Goal: Task Accomplishment & Management: Manage account settings

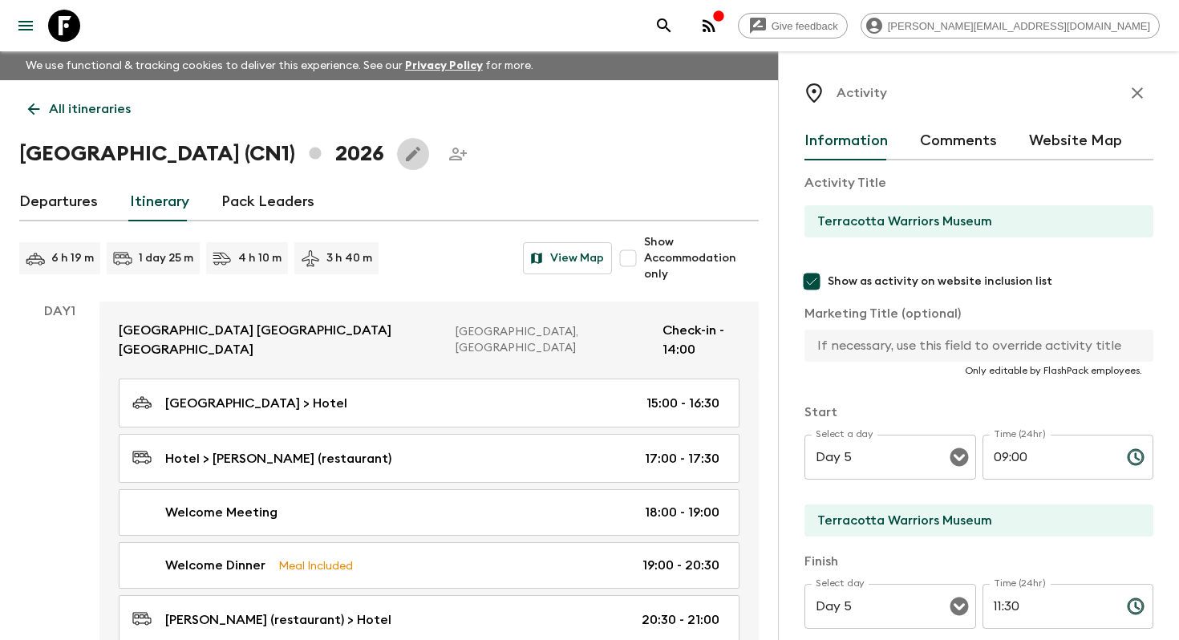
click at [403, 145] on icon "Edit this itinerary" at bounding box center [412, 153] width 19 height 19
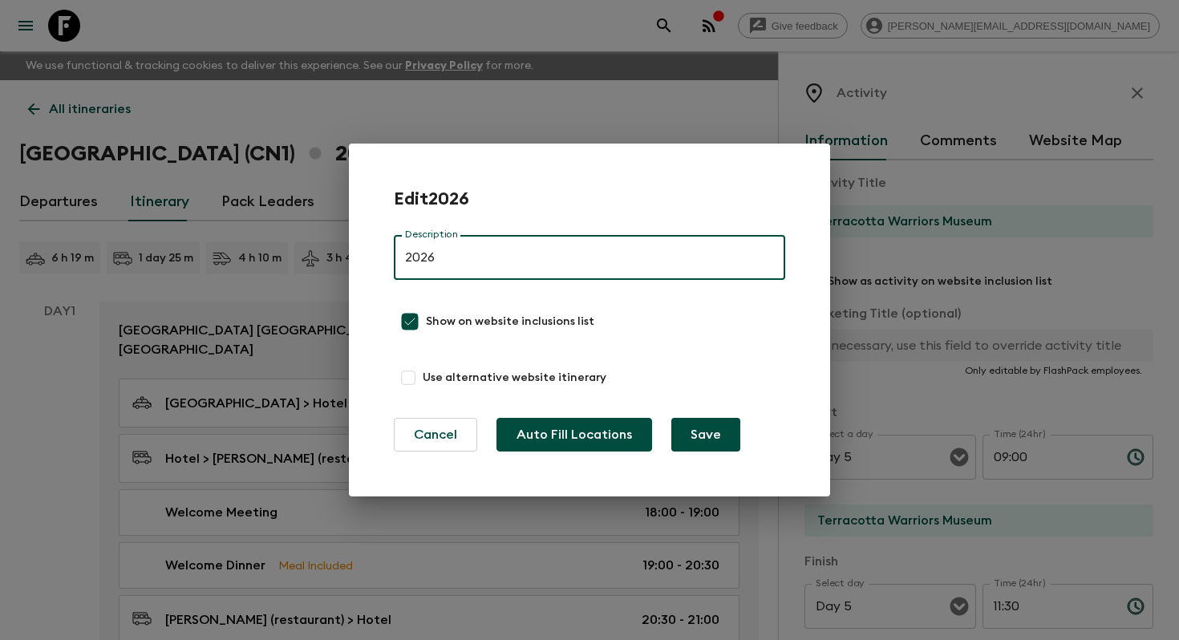
click at [559, 429] on button "Auto Fill Locations" at bounding box center [574, 435] width 156 height 34
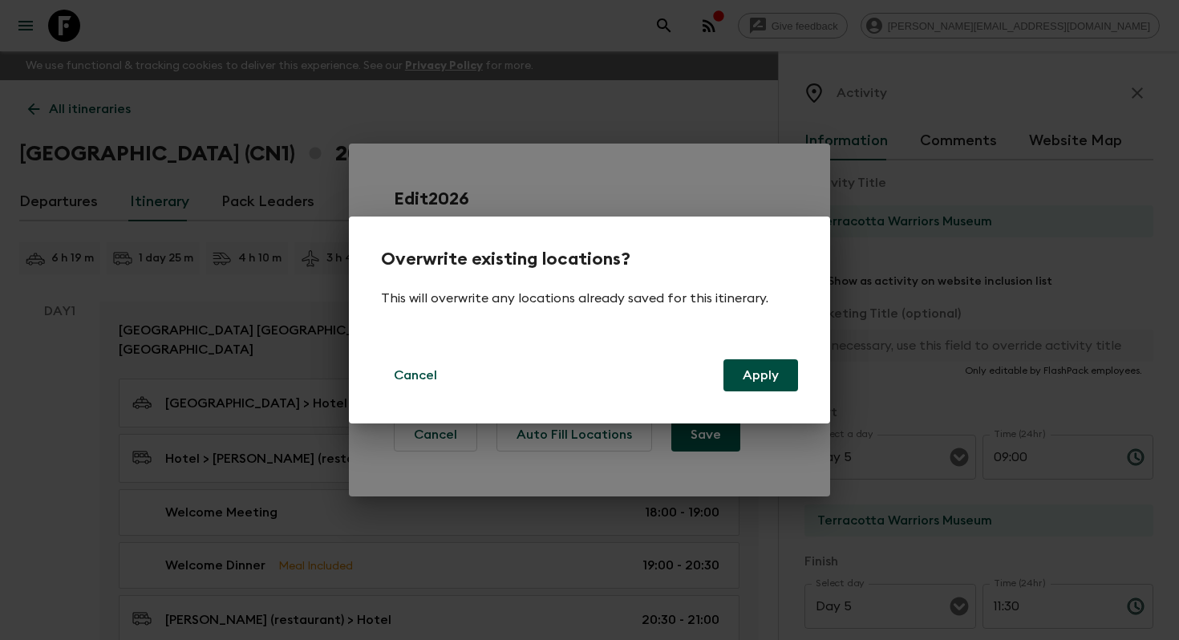
click at [781, 370] on button "Apply" at bounding box center [760, 375] width 75 height 32
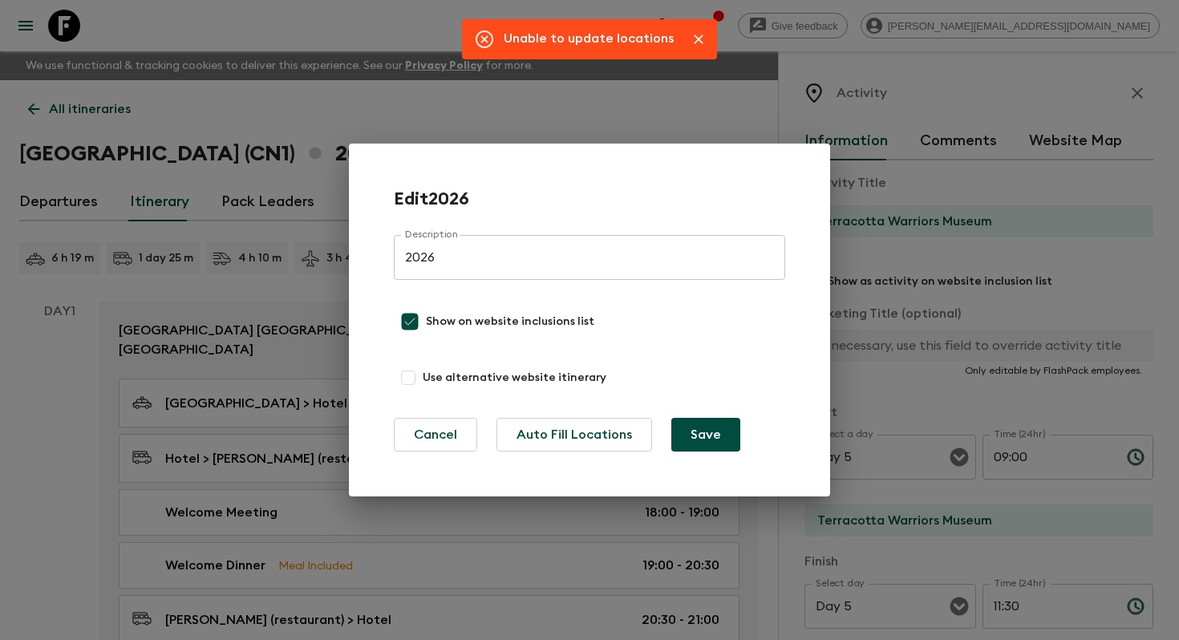
click at [705, 436] on button "Save" at bounding box center [705, 435] width 69 height 34
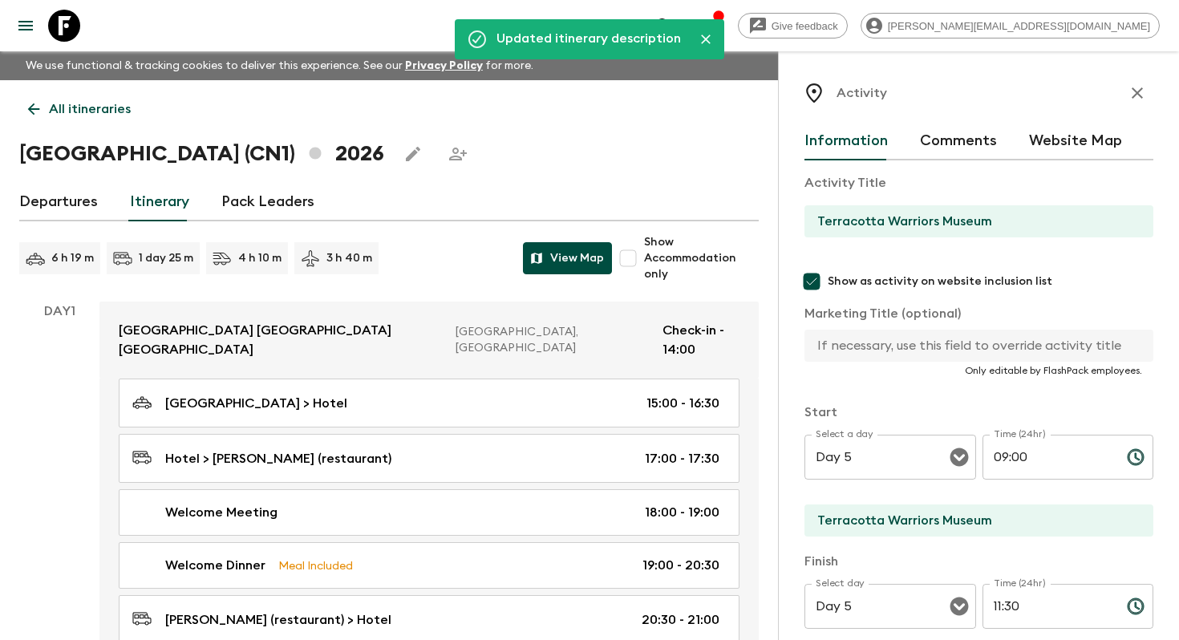
click at [548, 273] on button "View Map" at bounding box center [567, 258] width 89 height 32
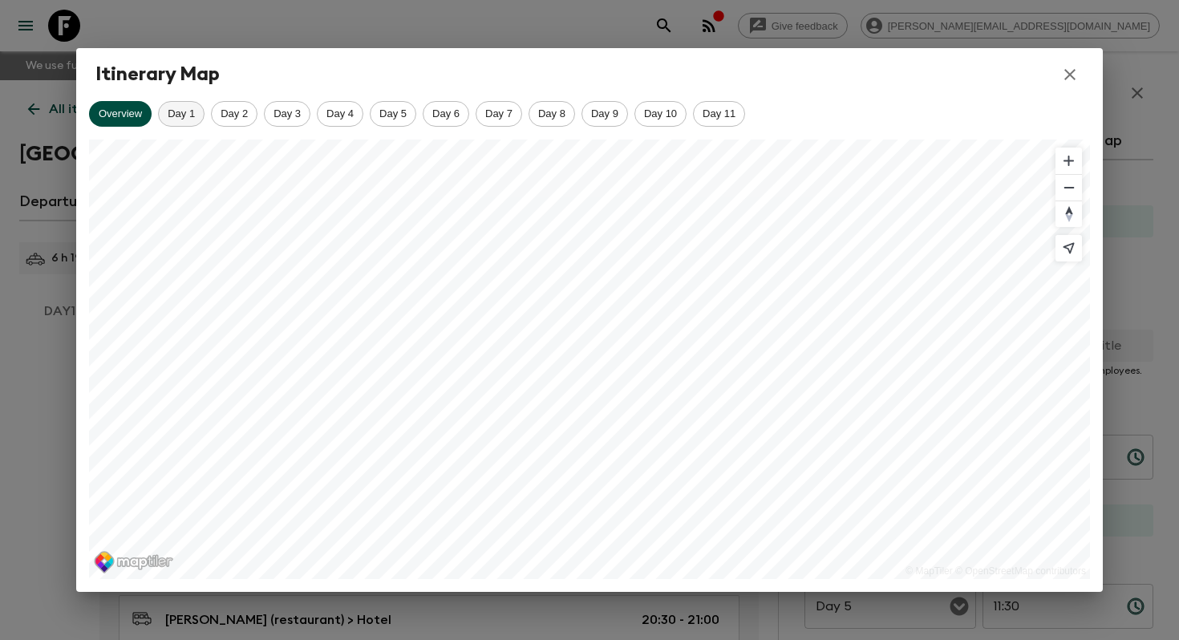
click at [180, 114] on span "Day 1" at bounding box center [181, 113] width 45 height 12
click at [227, 115] on span "Day 2" at bounding box center [234, 113] width 45 height 12
click at [282, 115] on span "Day 3" at bounding box center [287, 113] width 45 height 12
click at [323, 111] on span "Day 4" at bounding box center [339, 113] width 45 height 12
click at [389, 113] on span "Day 5" at bounding box center [392, 113] width 45 height 12
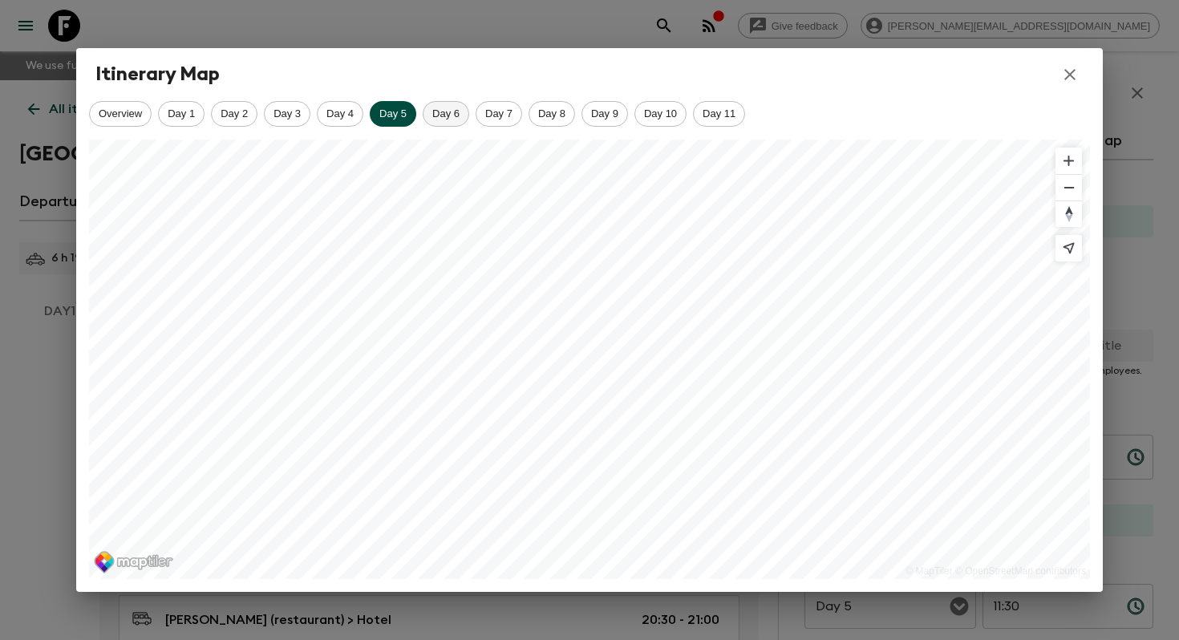
click at [459, 113] on span "Day 6" at bounding box center [445, 113] width 45 height 12
click at [509, 120] on div "Day 7" at bounding box center [498, 114] width 47 height 26
click at [550, 120] on div "Day 8" at bounding box center [551, 114] width 47 height 26
click at [602, 119] on span "Day 9" at bounding box center [604, 113] width 45 height 12
click at [661, 128] on div "Overview Day 1 Day 2 Day 3 Day 4 Day 5 Day 6 Day 7 Day 8 Day 9 Day 10 Day 11 © …" at bounding box center [589, 346] width 1026 height 491
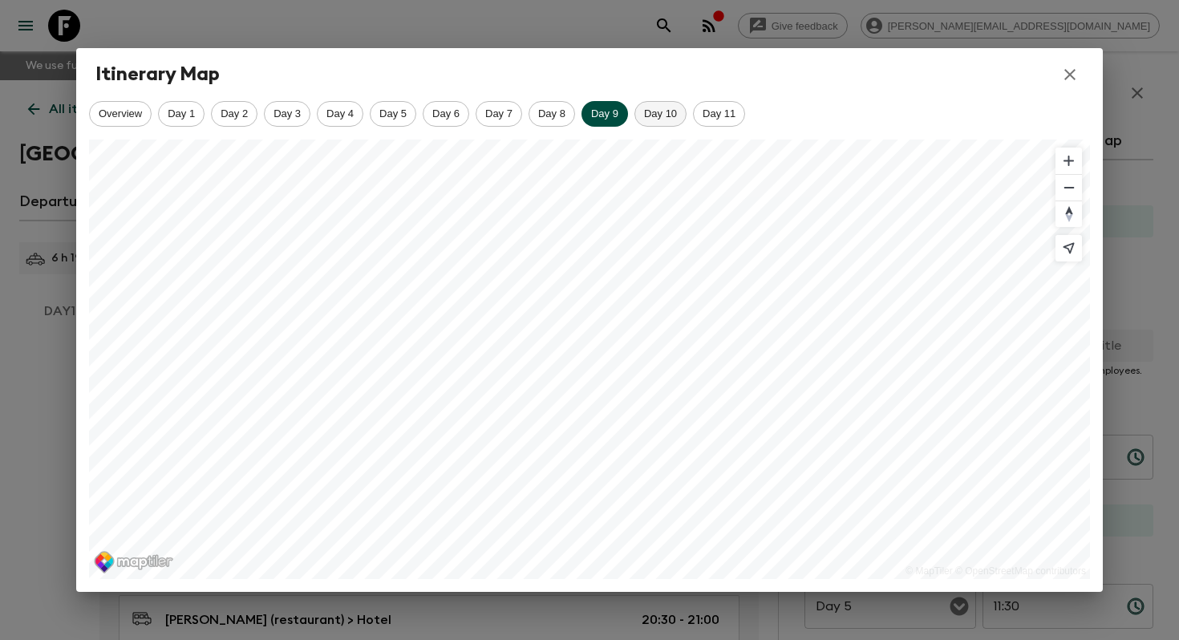
click at [669, 115] on span "Day 10" at bounding box center [660, 113] width 51 height 12
click at [722, 118] on span "Day 11" at bounding box center [719, 113] width 51 height 12
click at [1065, 72] on icon "button" at bounding box center [1069, 74] width 19 height 19
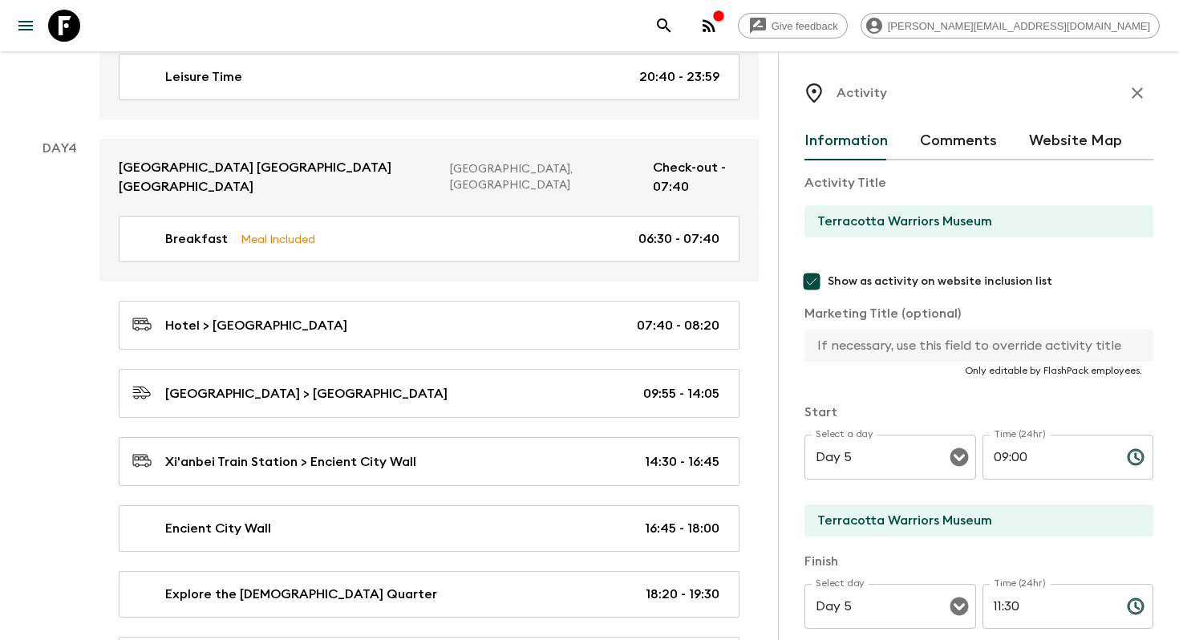
scroll to position [1995, 0]
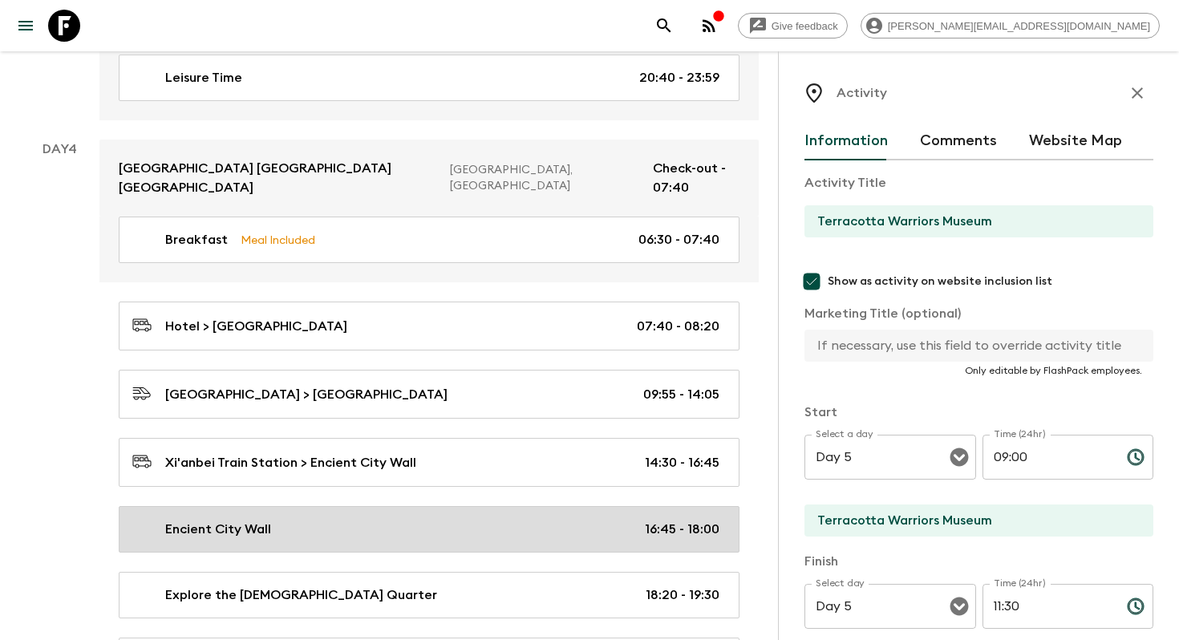
click at [454, 520] on div "Encient City Wall 16:45 - 18:00" at bounding box center [425, 529] width 587 height 19
type input "Encient City Wall"
checkbox input "false"
type input "Encient City Wall"
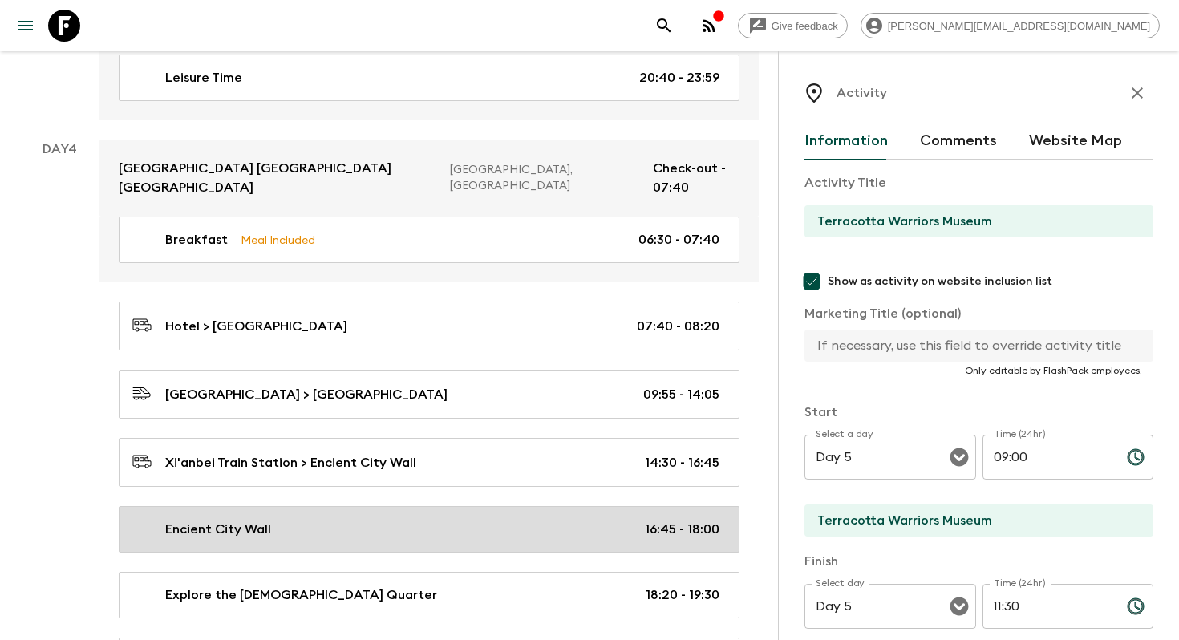
type textarea "The Ancient City Wall is one of the oldest city walls in [GEOGRAPHIC_DATA] and …"
type input "Day 4"
type input "16:45"
type input "Day 4"
type input "18:00"
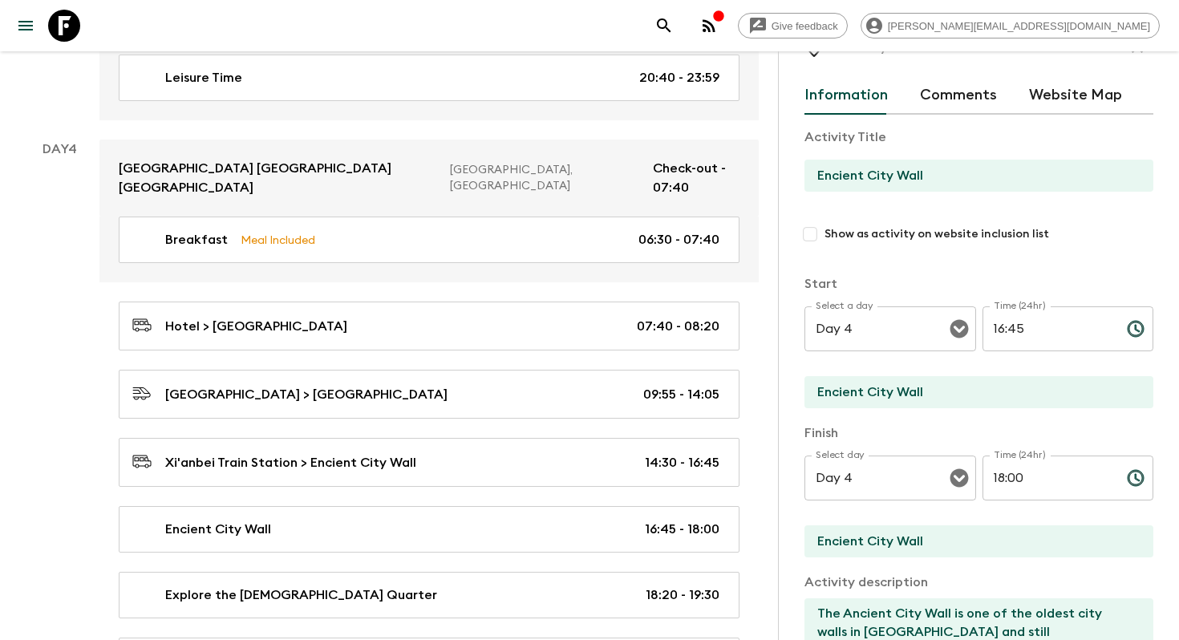
scroll to position [47, 0]
click at [1074, 95] on button "Website Map" at bounding box center [1075, 94] width 93 height 38
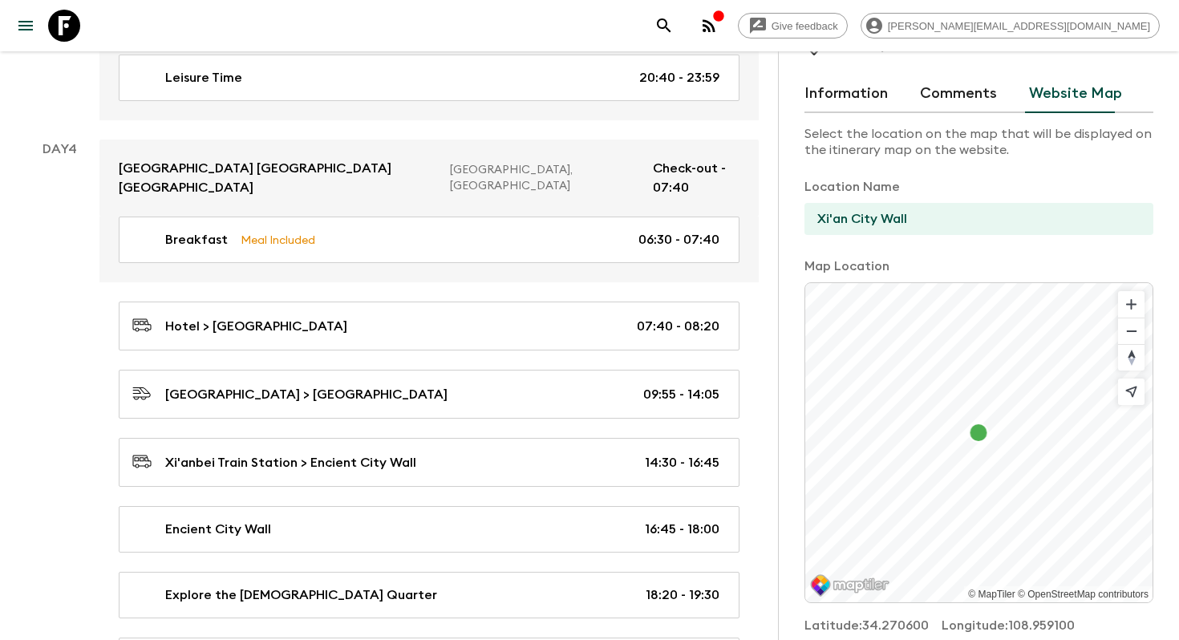
click at [856, 95] on button "Information" at bounding box center [845, 94] width 83 height 38
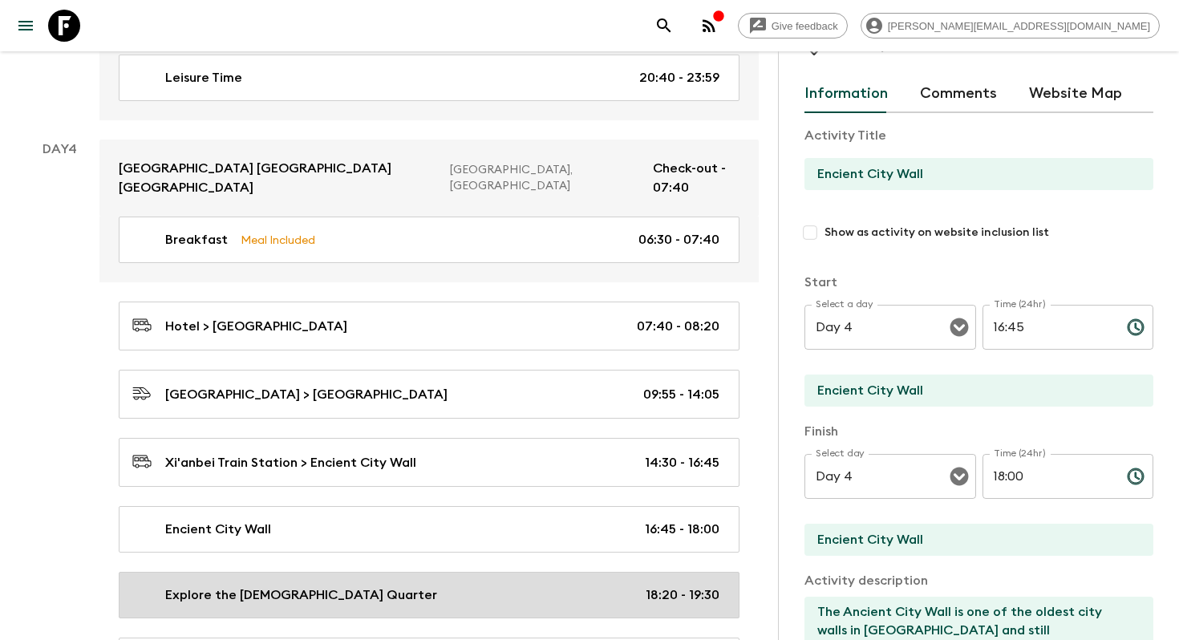
click at [480, 585] on div "Explore the [DEMOGRAPHIC_DATA] Quarter 18:20 - 19:30" at bounding box center [425, 594] width 587 height 19
type input "Explore the [DEMOGRAPHIC_DATA] Quarter"
type input "[DEMOGRAPHIC_DATA] Quarter"
type textarea "The [DEMOGRAPHIC_DATA] Snack Street is full of mouth-watering delicacies and sn…"
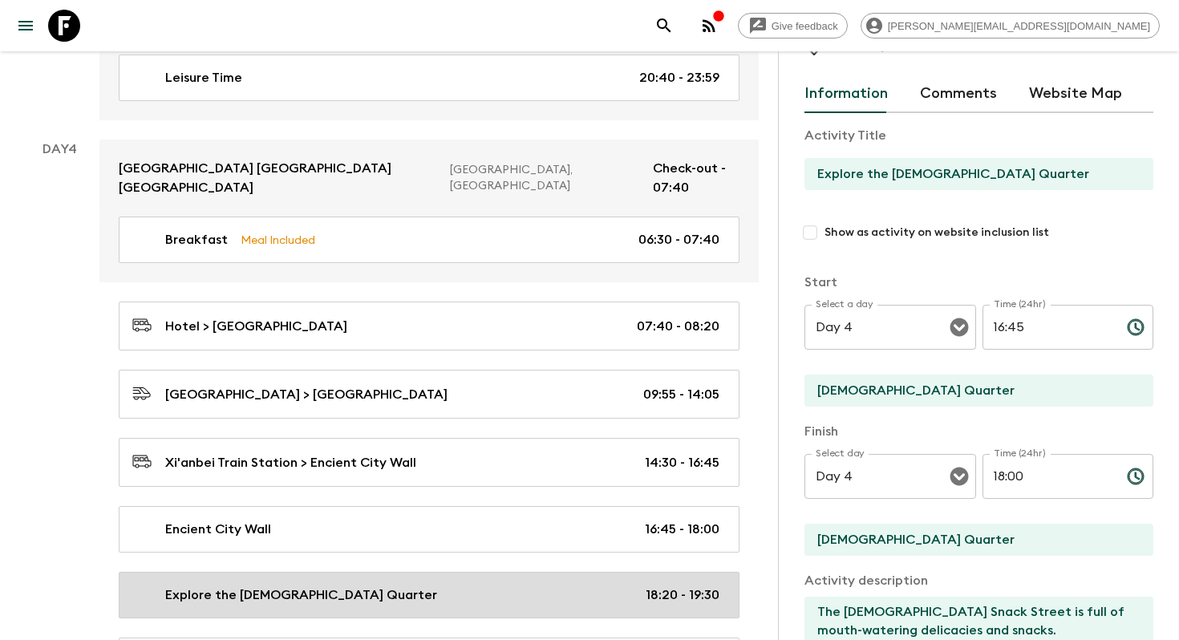
type input "18:20"
type input "19:30"
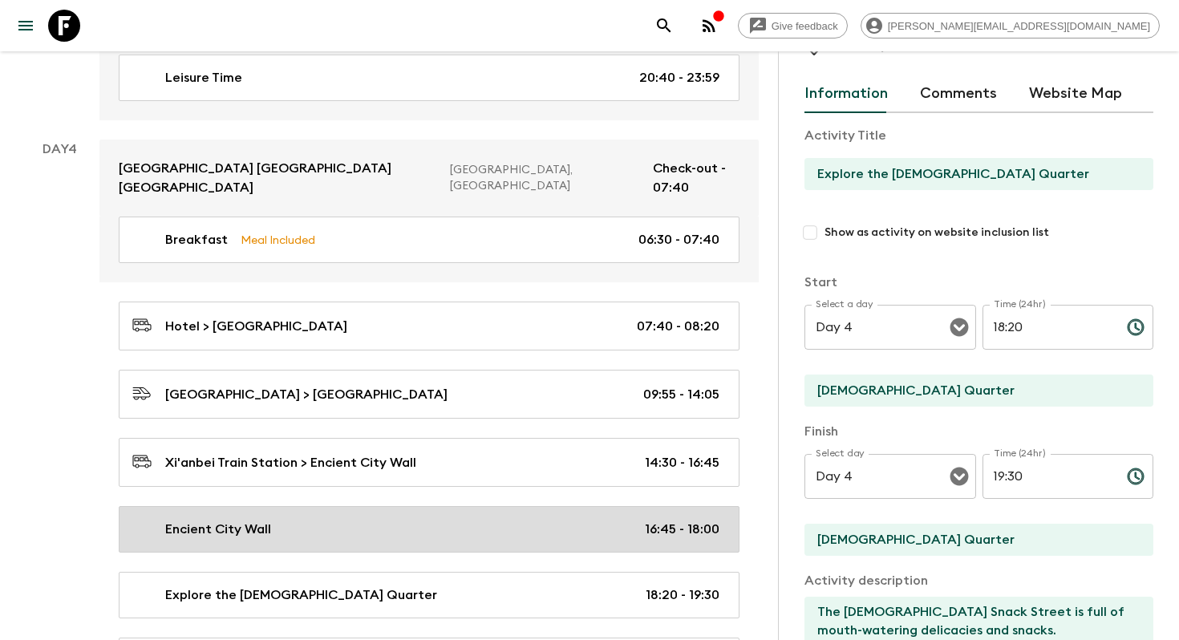
click at [465, 520] on div "Encient City Wall 16:45 - 18:00" at bounding box center [425, 529] width 587 height 19
type input "Encient City Wall"
type textarea "The Ancient City Wall is one of the oldest city walls in [GEOGRAPHIC_DATA] and …"
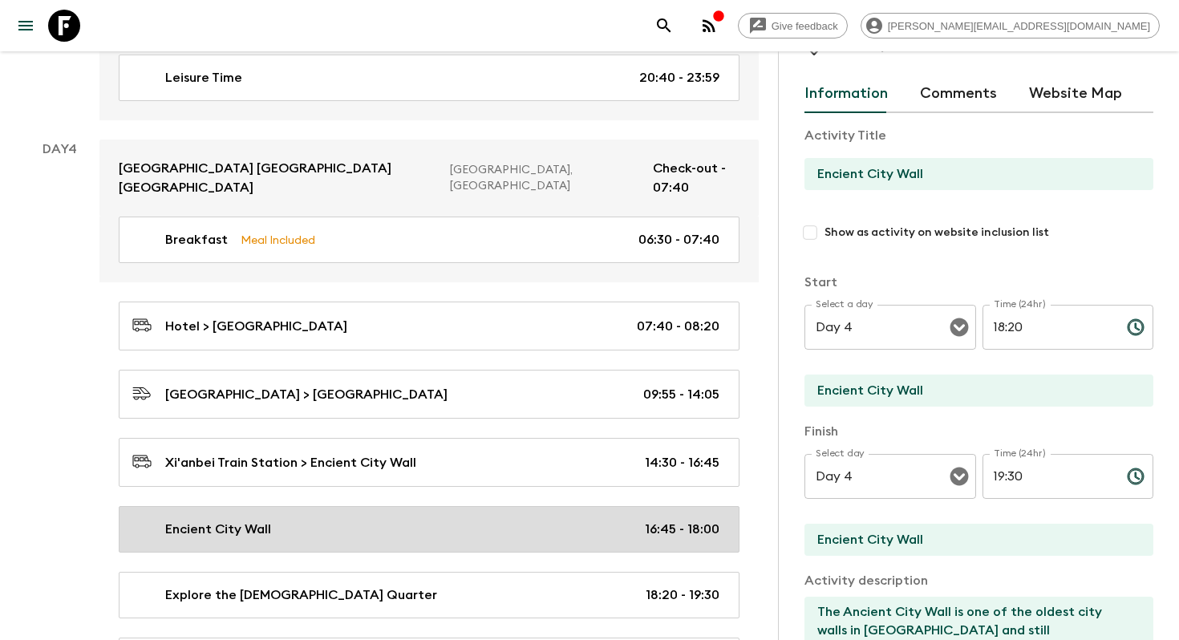
type input "16:45"
type input "18:00"
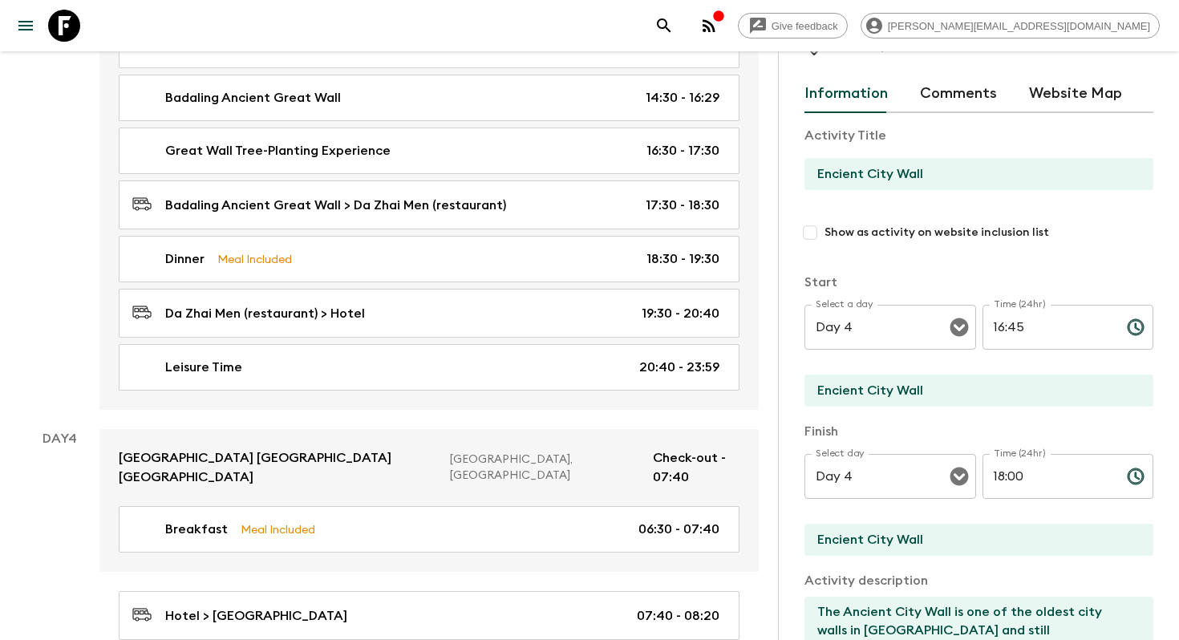
scroll to position [1703, 0]
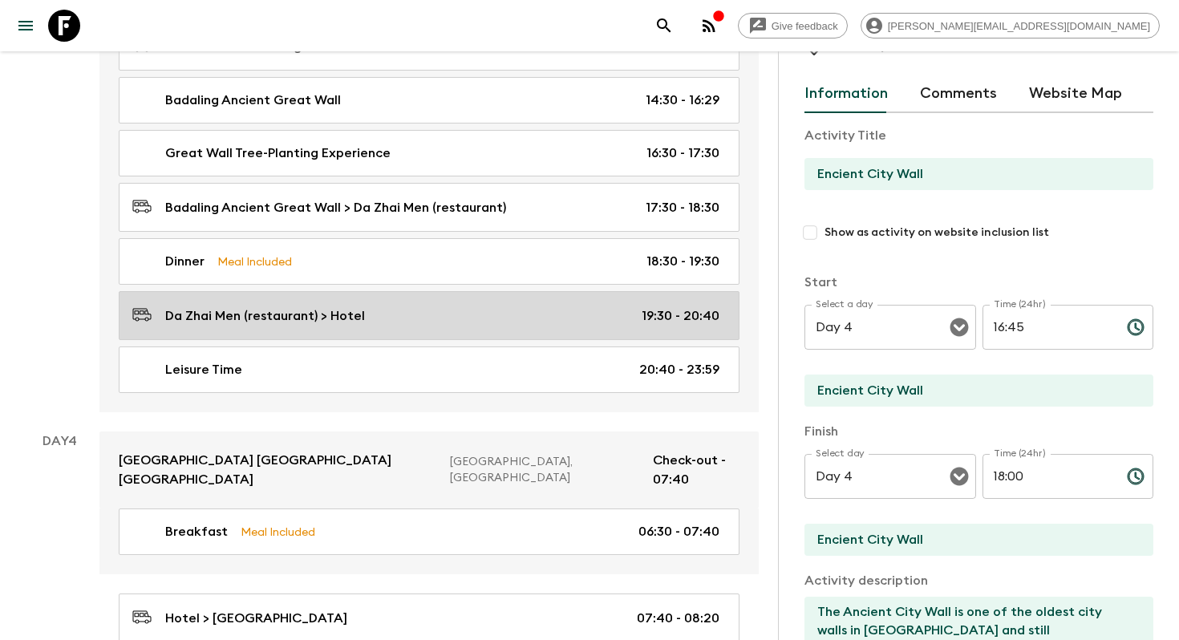
click at [411, 291] on link "Da Zhai Men (restaurant) > Hotel 19:30 - 20:40" at bounding box center [429, 315] width 621 height 49
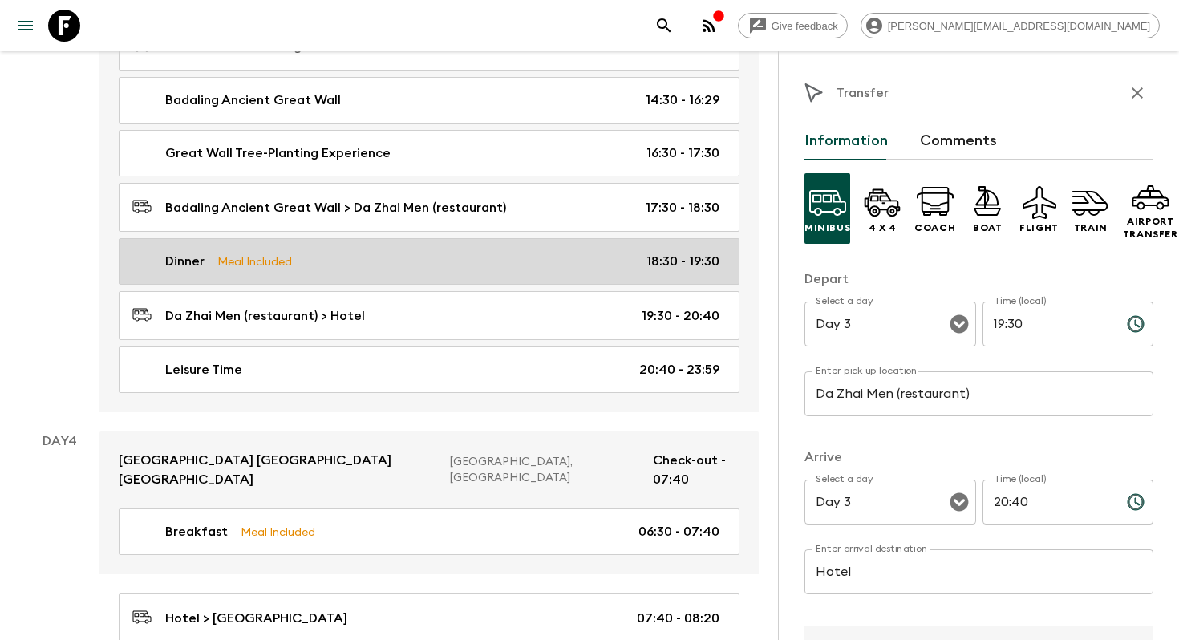
click at [418, 252] on div "Dinner Meal Included 18:30 - 19:30" at bounding box center [425, 261] width 587 height 19
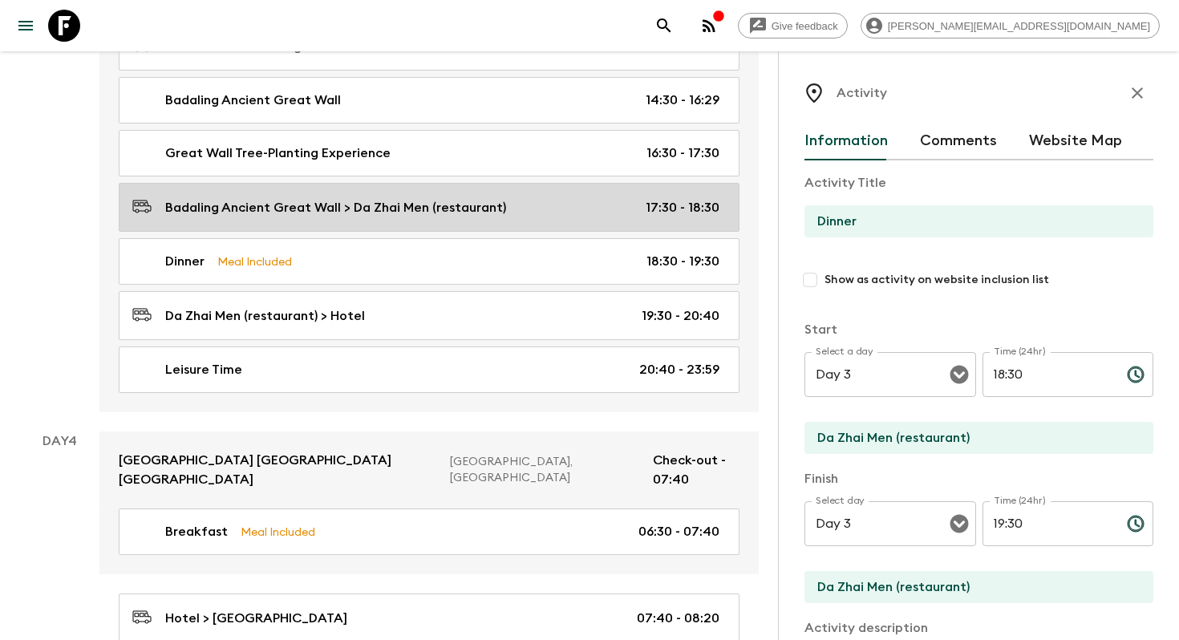
click at [458, 198] on p "Badaling Ancient Great Wall > Da Zhai Men (restaurant)" at bounding box center [335, 207] width 341 height 19
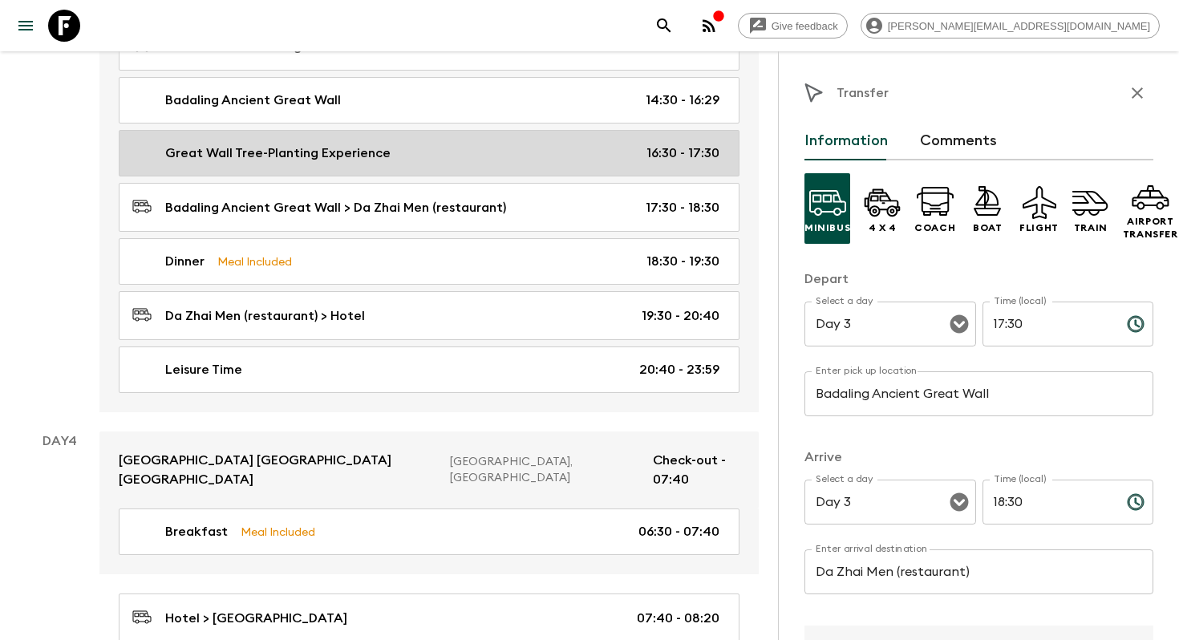
click at [457, 144] on div "Great Wall Tree-Planting Experience 16:30 - 17:30" at bounding box center [425, 153] width 587 height 19
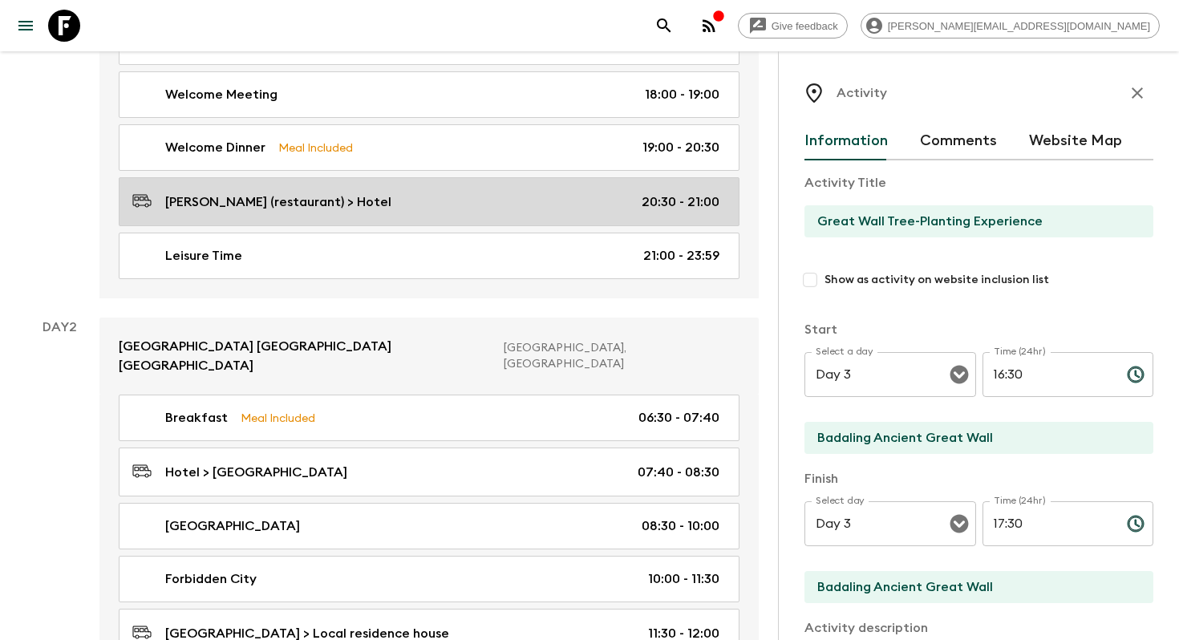
scroll to position [420, 0]
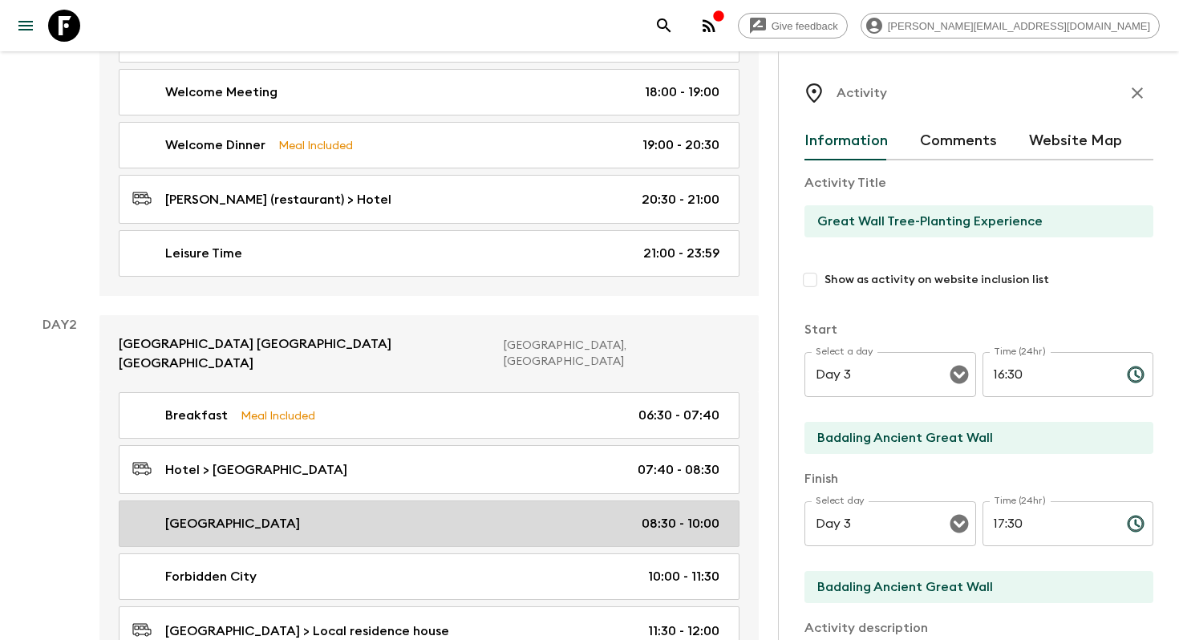
click at [423, 500] on link "[GEOGRAPHIC_DATA] 08:30 - 10:00" at bounding box center [429, 523] width 621 height 47
type input "[GEOGRAPHIC_DATA]"
checkbox input "true"
type input "Hotel"
type input "[GEOGRAPHIC_DATA]"
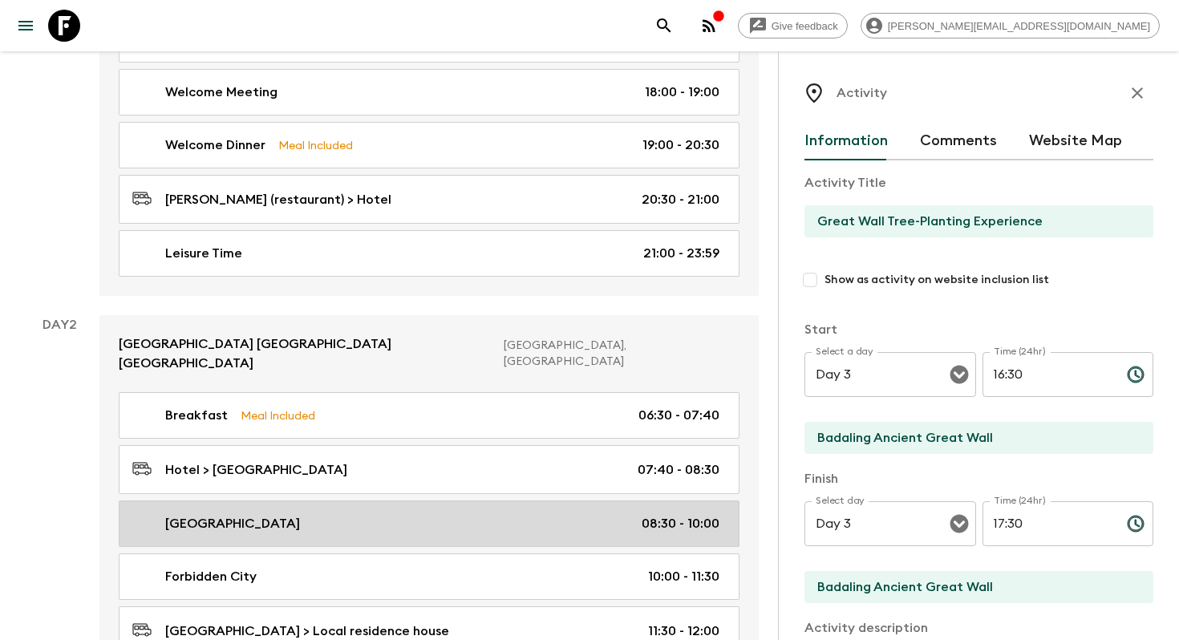
type textarea "The [GEOGRAPHIC_DATA] is the world’s largest and renowned public square where m…"
type input "Day 2"
type input "08:30"
type input "Day 2"
type input "10:00"
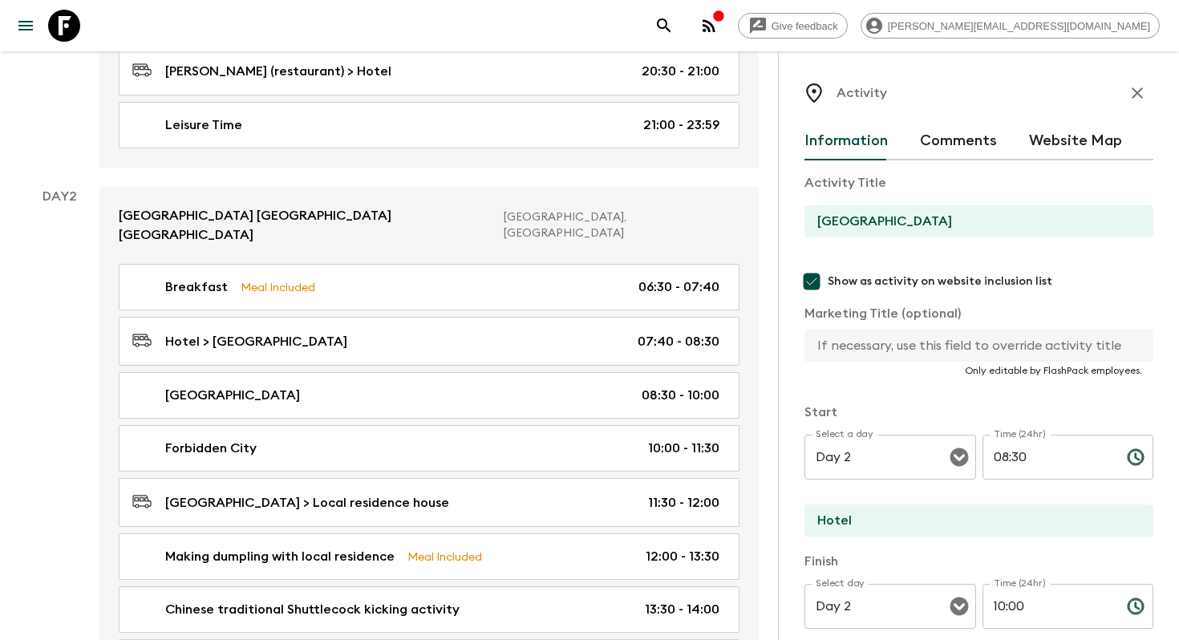
scroll to position [549, 0]
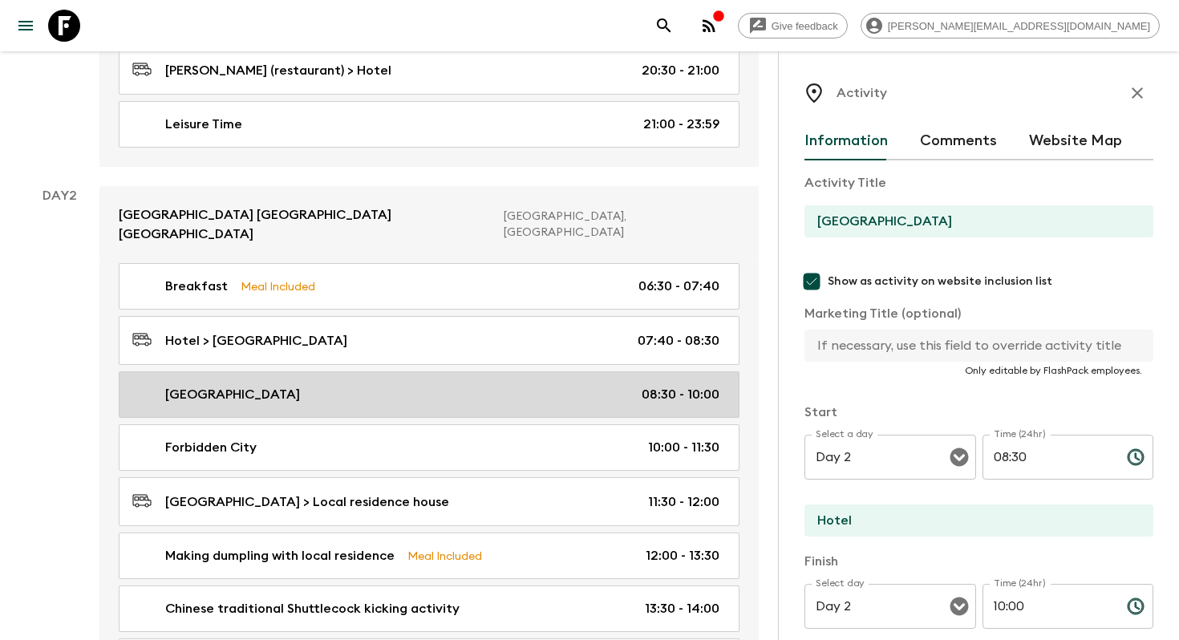
click at [438, 376] on link "[GEOGRAPHIC_DATA] 08:30 - 10:00" at bounding box center [429, 394] width 621 height 47
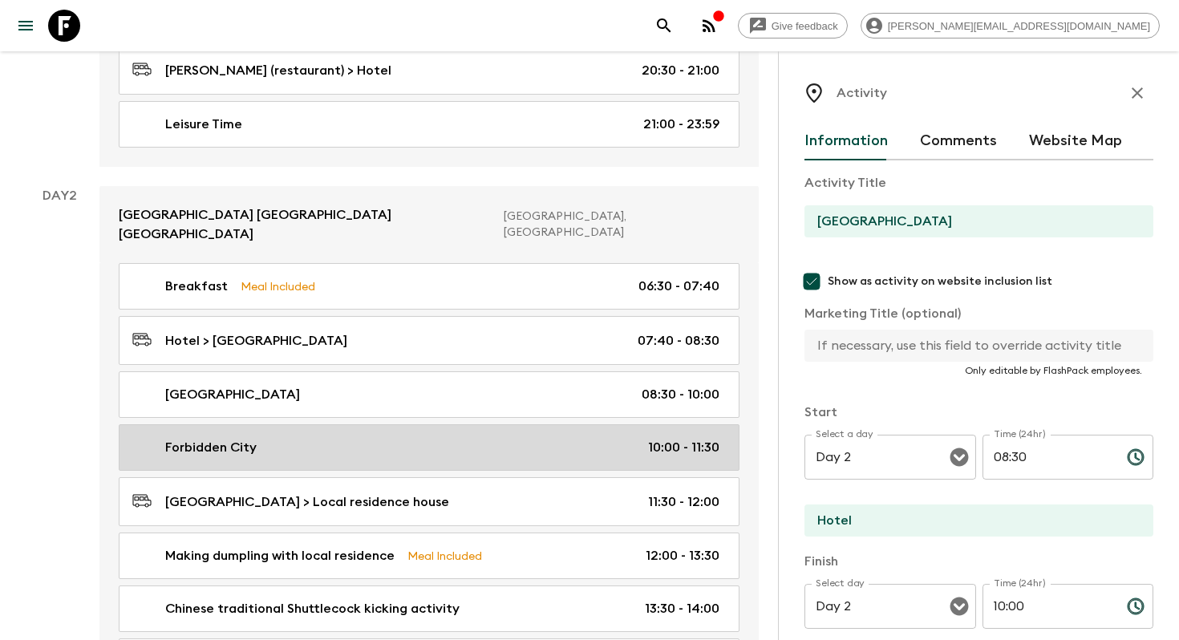
click at [418, 426] on link "Forbidden City 10:00 - 11:30" at bounding box center [429, 447] width 621 height 47
type input "Forbidden City"
type textarea "The Forbidden City (UNESCO) is the imperial place where the emperors of the Min…"
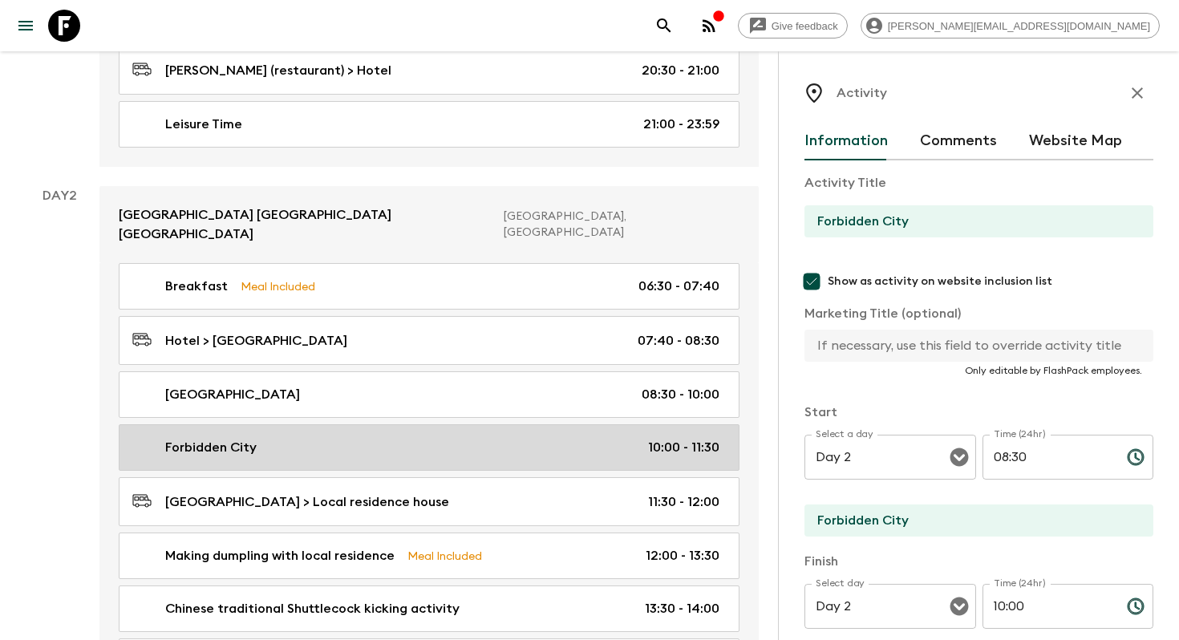
type input "10:00"
type input "11:30"
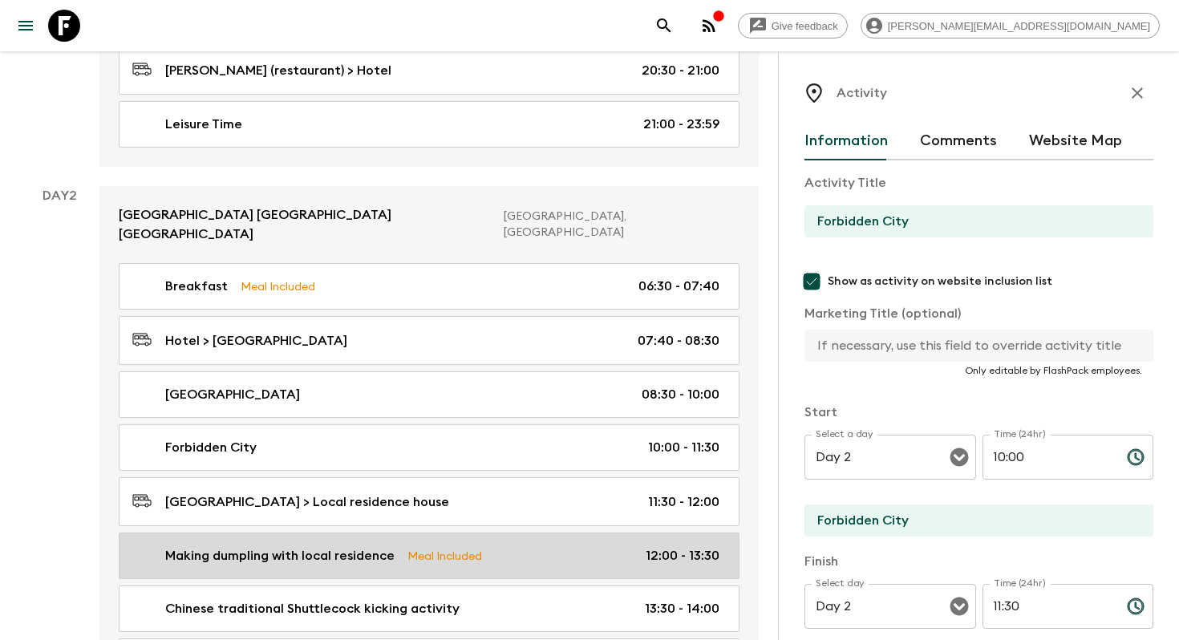
click at [441, 547] on p "Meal Included" at bounding box center [444, 556] width 75 height 18
type input "Making dumpling with local residence"
type input "Quadrangle courtyard near [GEOGRAPHIC_DATA] and [GEOGRAPHIC_DATA]"
type textarea "Process 1: The tour guide leads the way, introduces the history and culture of …"
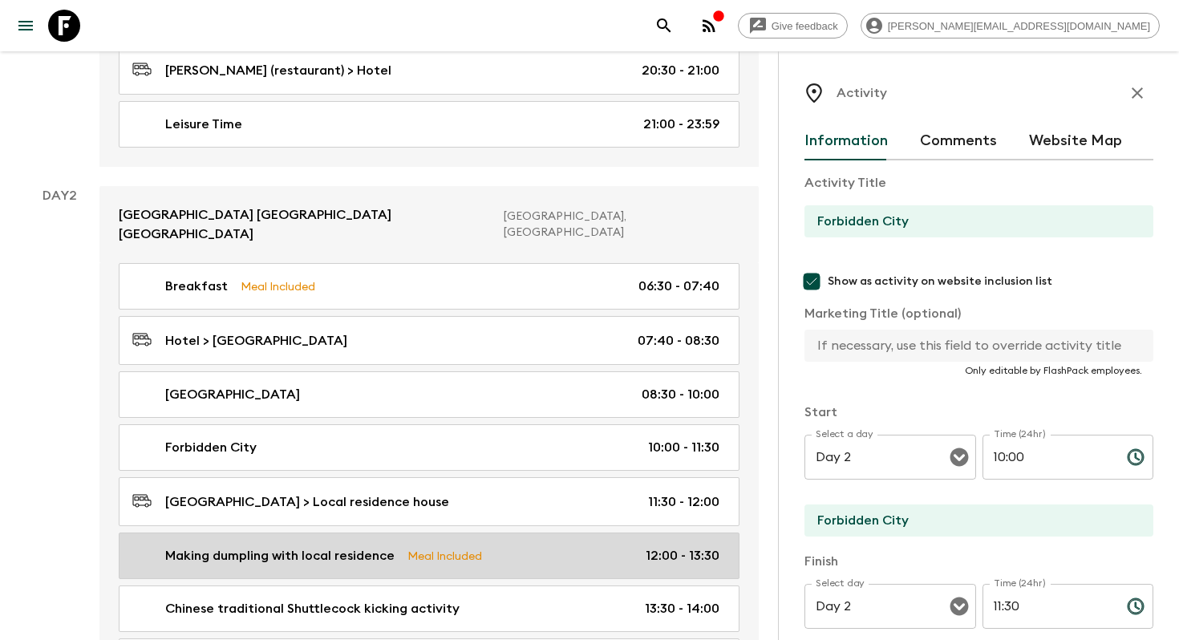
checkbox input "true"
type input "Dumpling making"
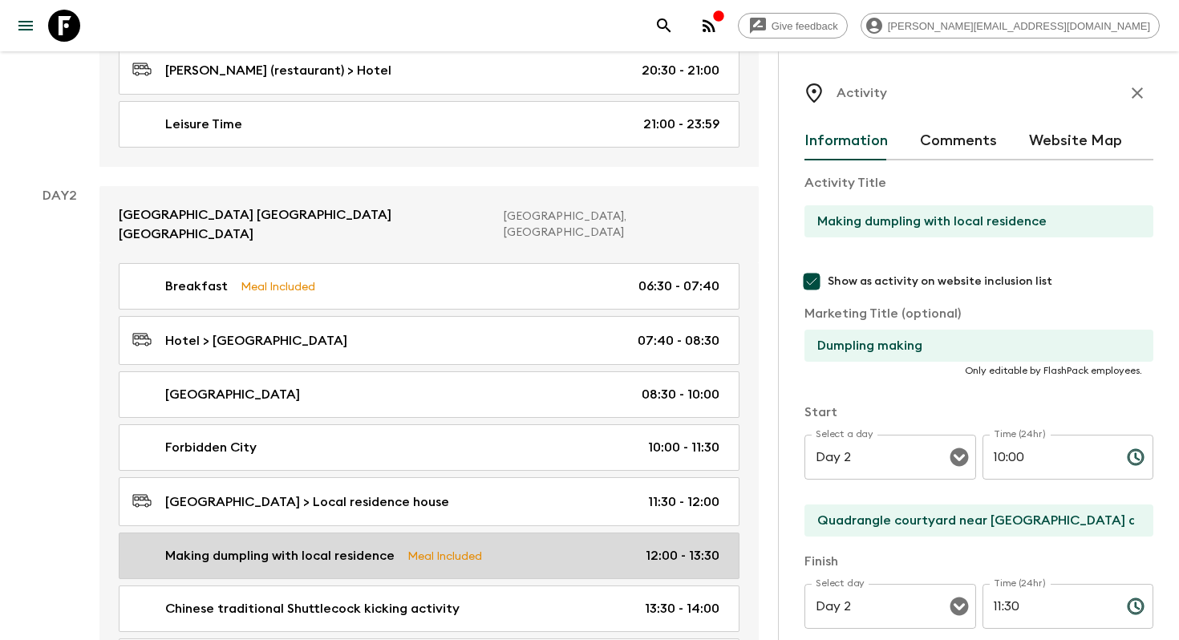
type input "12:00"
type input "13:30"
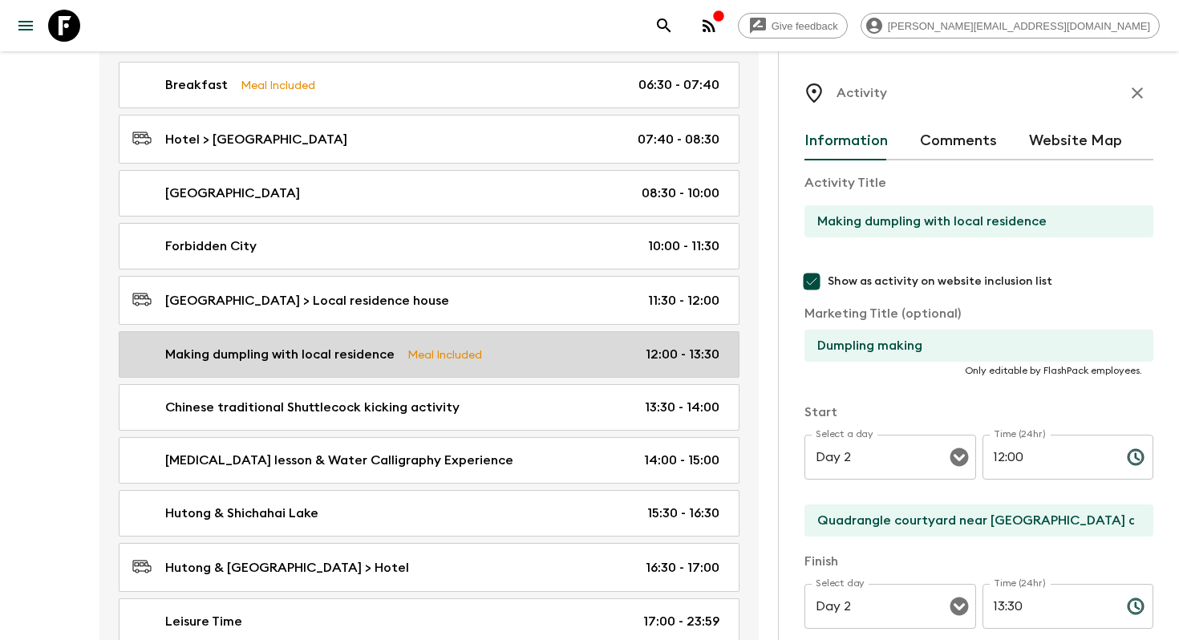
scroll to position [756, 0]
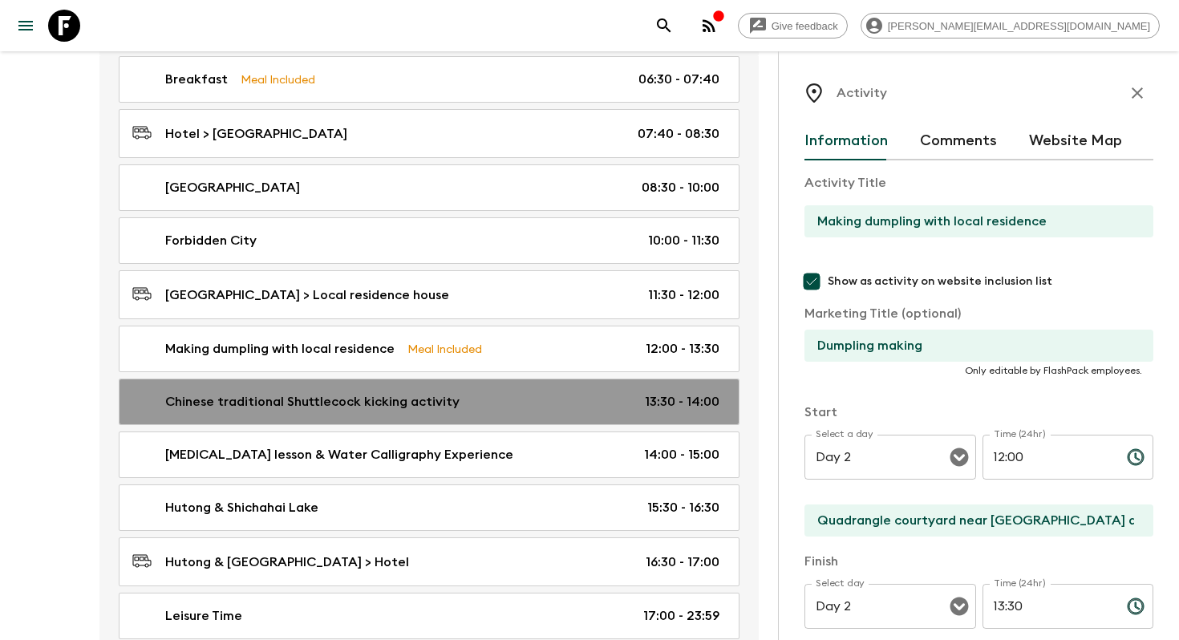
click at [489, 392] on div "Chinese traditional Shuttlecock kicking activity 13:30 - 14:00" at bounding box center [425, 401] width 587 height 19
type input "Chinese traditional Shuttlecock kicking activity"
type input "Any open space"
type textarea "Materials The tour guide will prepare 1.5 shuttlecocks per person based on the …"
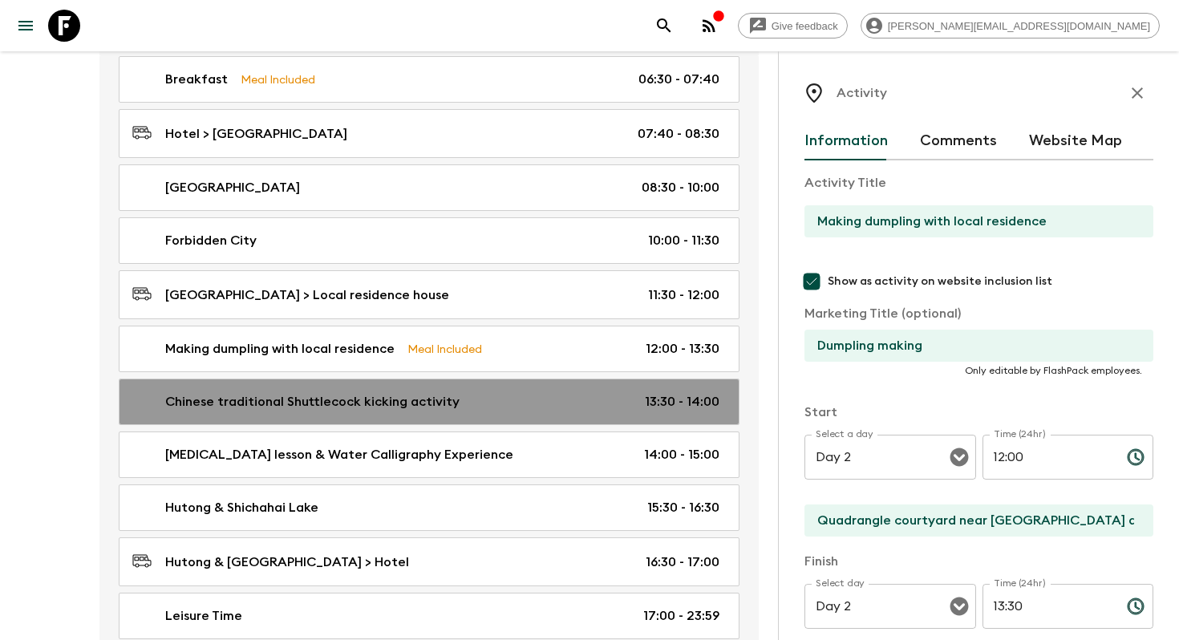
checkbox input "false"
type input "Traditional Shuttlecock kicking"
type input "13:30"
type input "14:00"
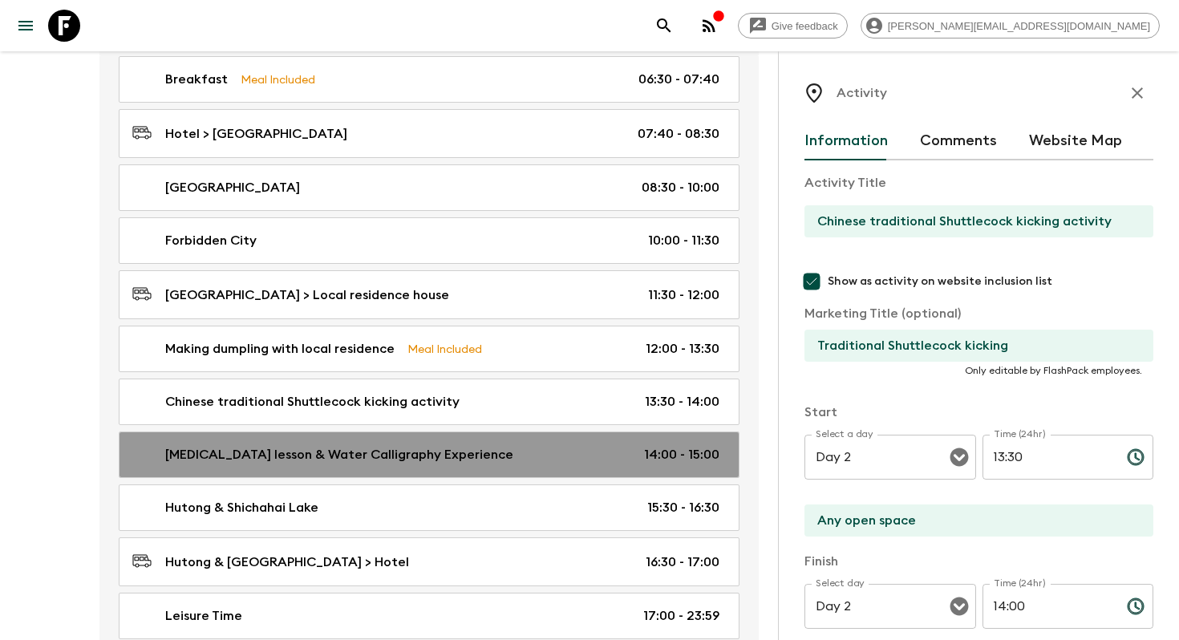
click at [497, 445] on div "[MEDICAL_DATA] lesson & Water Calligraphy Experience 14:00 - 15:00" at bounding box center [425, 454] width 587 height 19
type input "[MEDICAL_DATA] lesson & Water Calligraphy Experience"
type input "Bell and [GEOGRAPHIC_DATA]"
type textarea "Process 1: Distribute water-filled calligraphy brushes. 2: Demonstrate writing …"
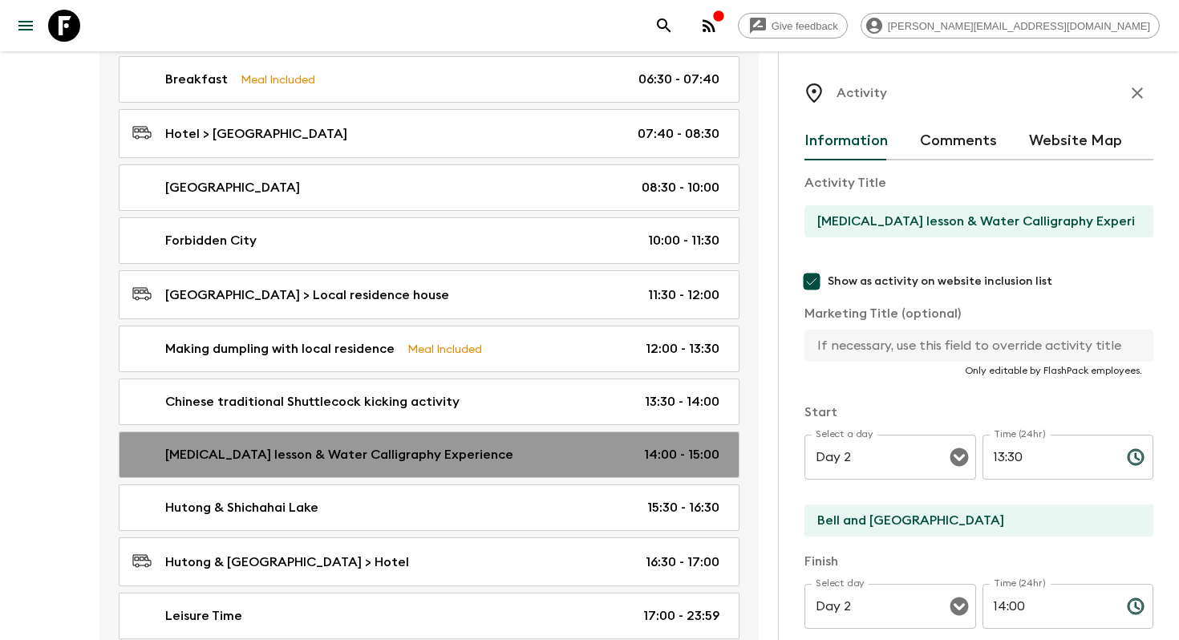
type input "14:00"
type input "15:00"
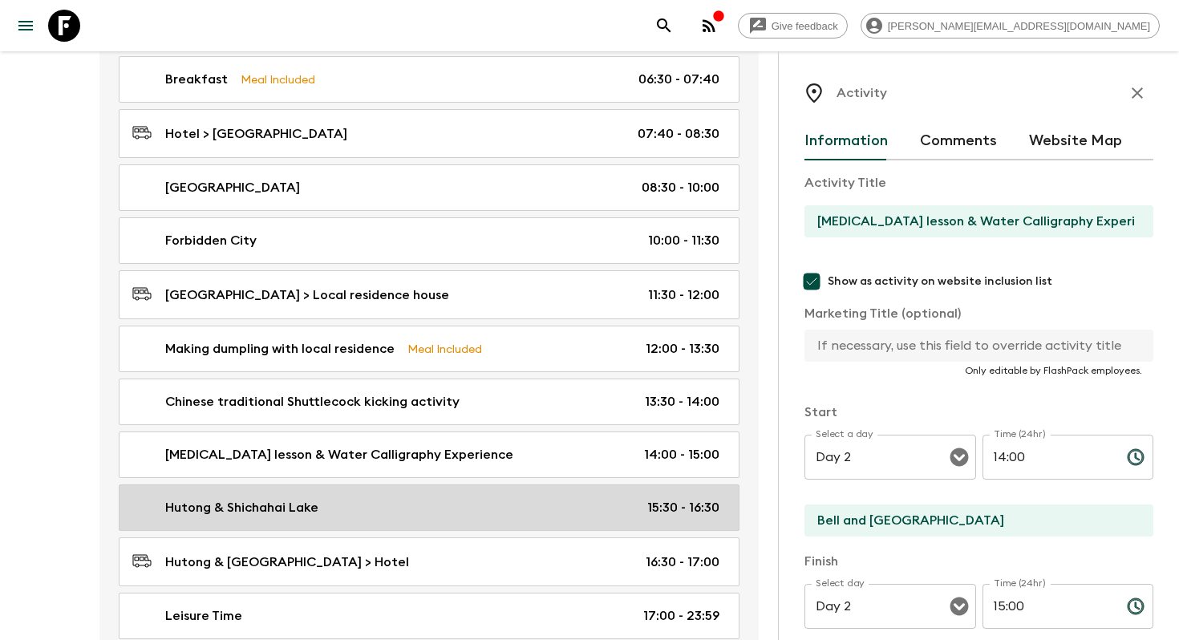
click at [479, 498] on div "Hutong & Shichahai Lake 15:30 - 16:30" at bounding box center [425, 507] width 587 height 19
type input "Hutong & Shichahai Lake"
checkbox input "false"
type input "Hutong & Shichahai Lake"
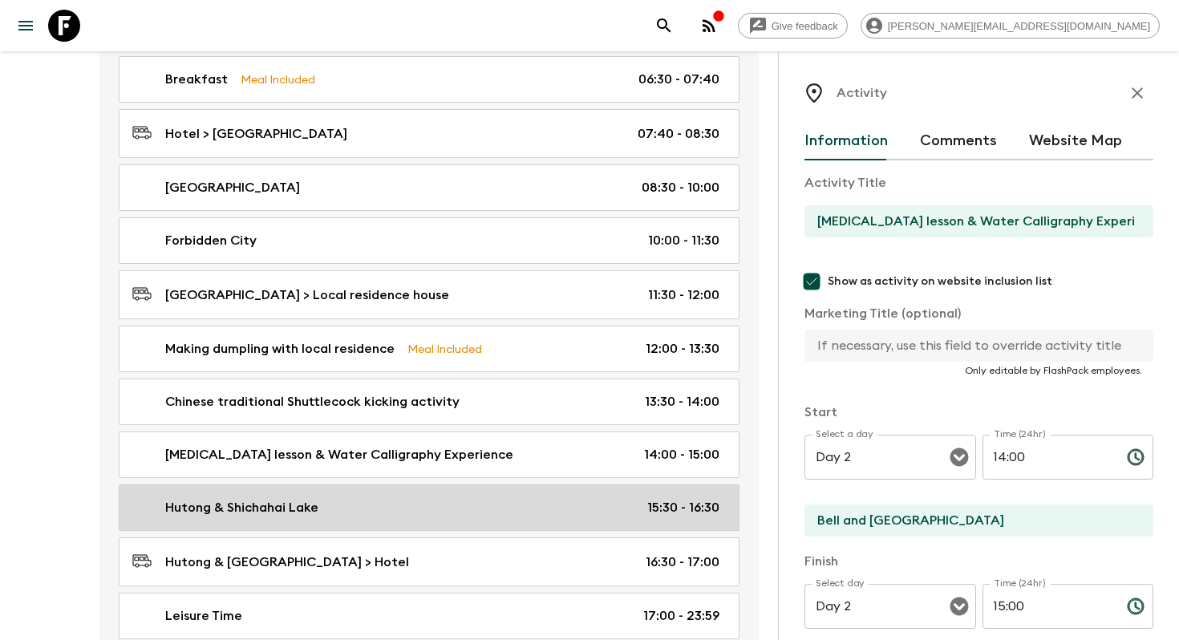
type textarea "Free time wandering around [GEOGRAPHIC_DATA] area, experience local lifestyle i…"
type input "15:30"
type input "16:30"
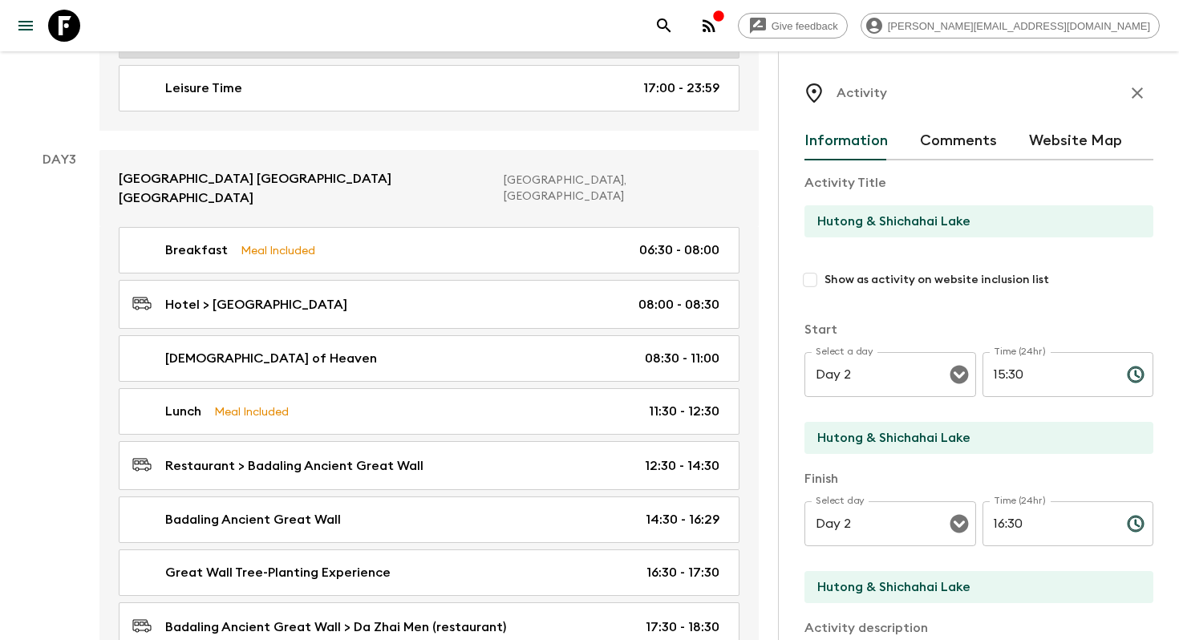
scroll to position [1285, 0]
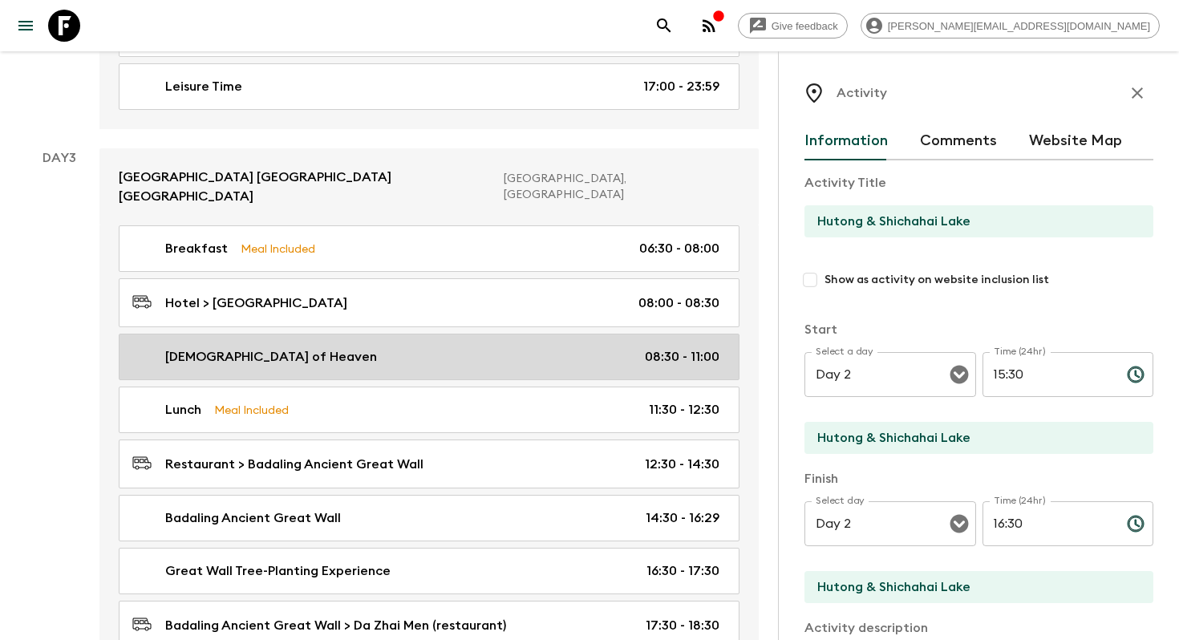
click at [471, 347] on div "[DEMOGRAPHIC_DATA] of Heaven 08:30 - 11:00" at bounding box center [425, 356] width 587 height 19
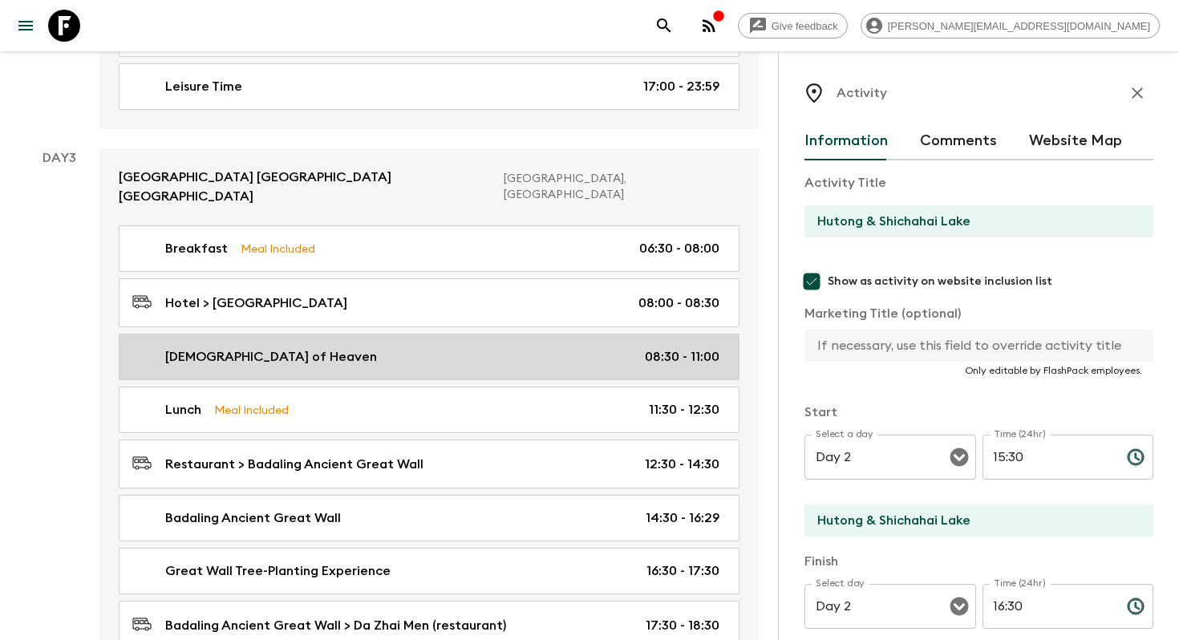
type input "[DEMOGRAPHIC_DATA] of Heaven"
checkbox input "true"
type input "[DEMOGRAPHIC_DATA] of Heaven"
type textarea "The [DEMOGRAPHIC_DATA] (UNESCO), where ancient [DEMOGRAPHIC_DATA] emperors made…"
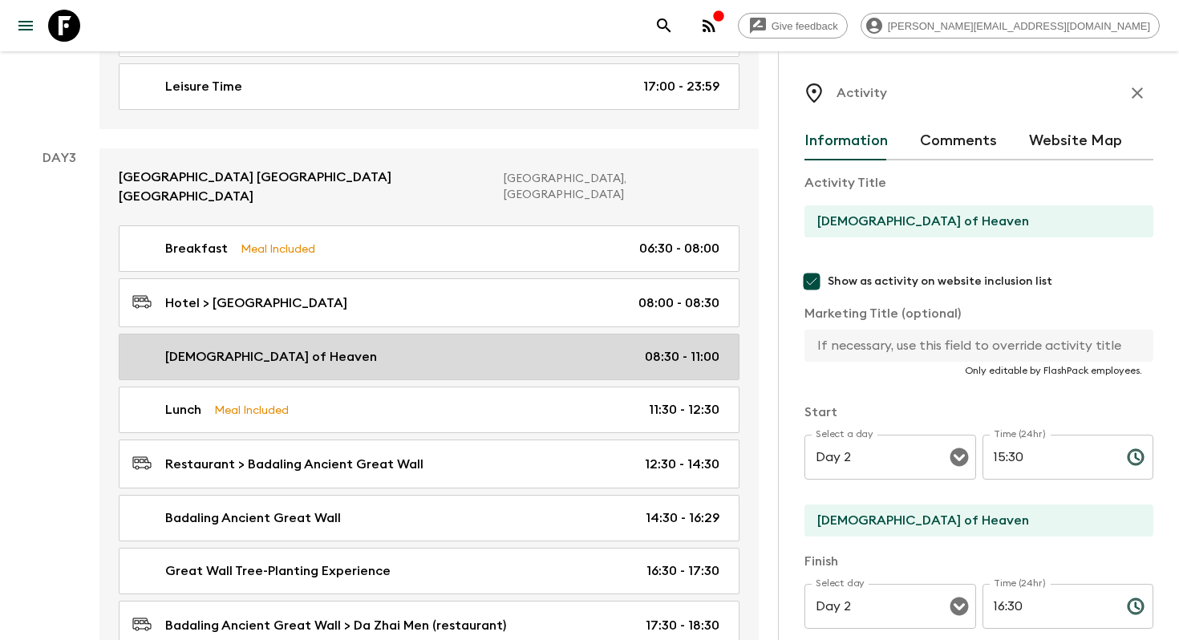
type input "Day 3"
type input "08:30"
type input "Day 3"
type input "11:00"
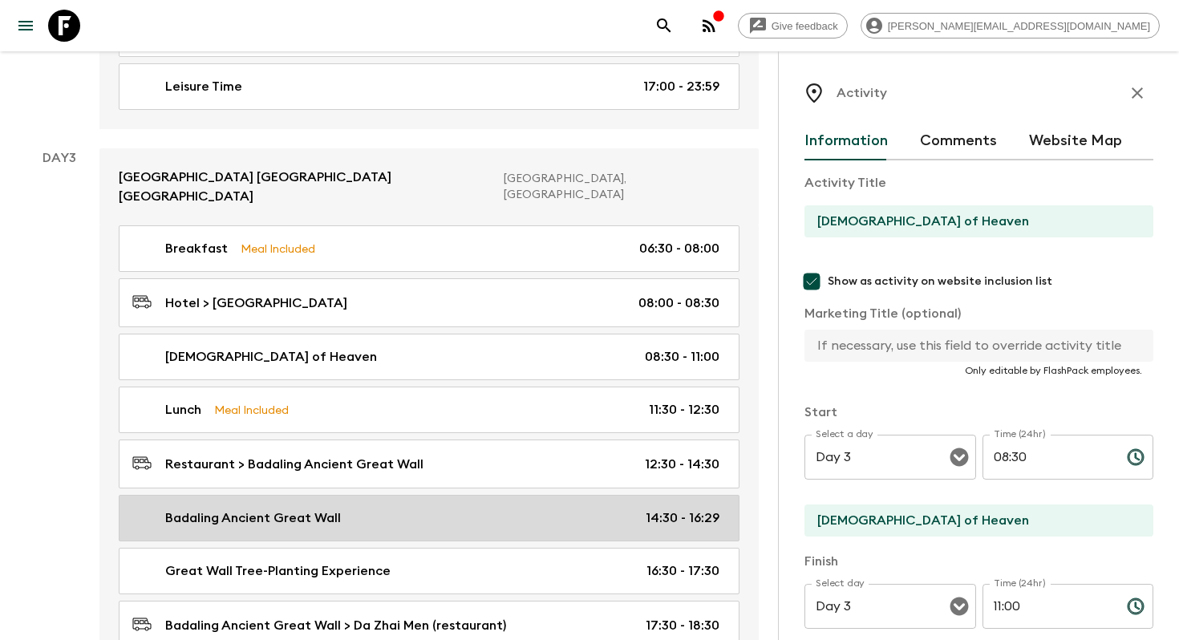
click at [451, 508] on div "Badaling Ancient Great Wall 14:30 - 16:29" at bounding box center [425, 517] width 587 height 19
type input "Badaling Ancient Great Wall"
type input "Badaling Ancient Great Wall tree planting"
type input "Badaling Ancient Great Wall"
type textarea "This Ancient Great Wall (UNESCO) is 7-8 miles from Badaling main scenic area, w…"
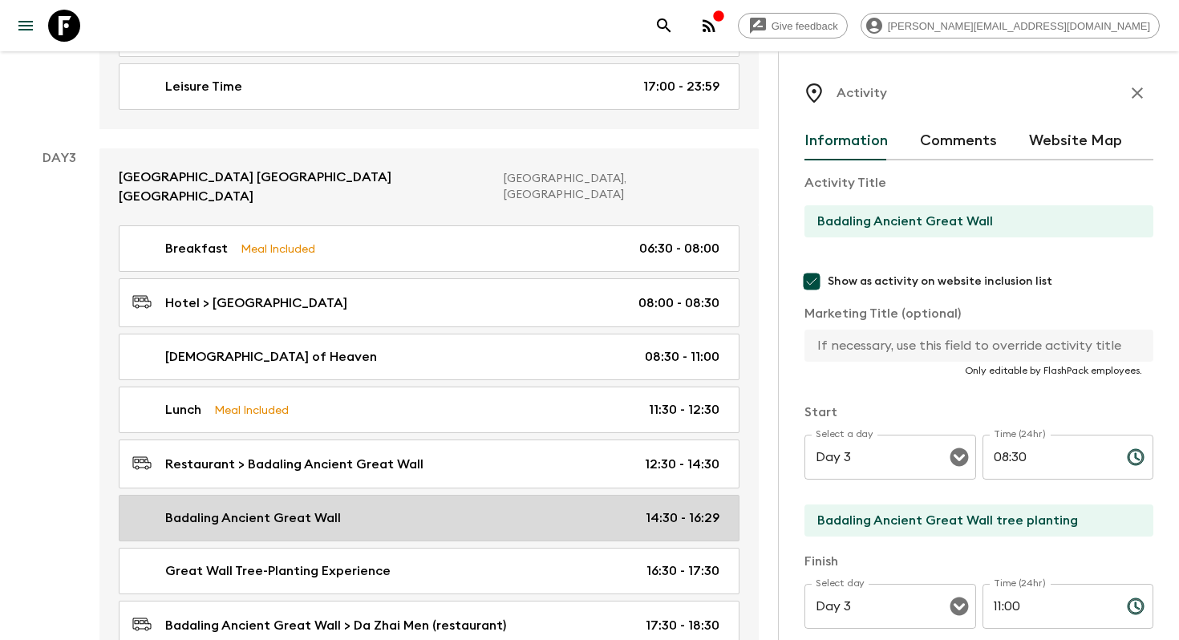
type input "14:30"
type input "16:29"
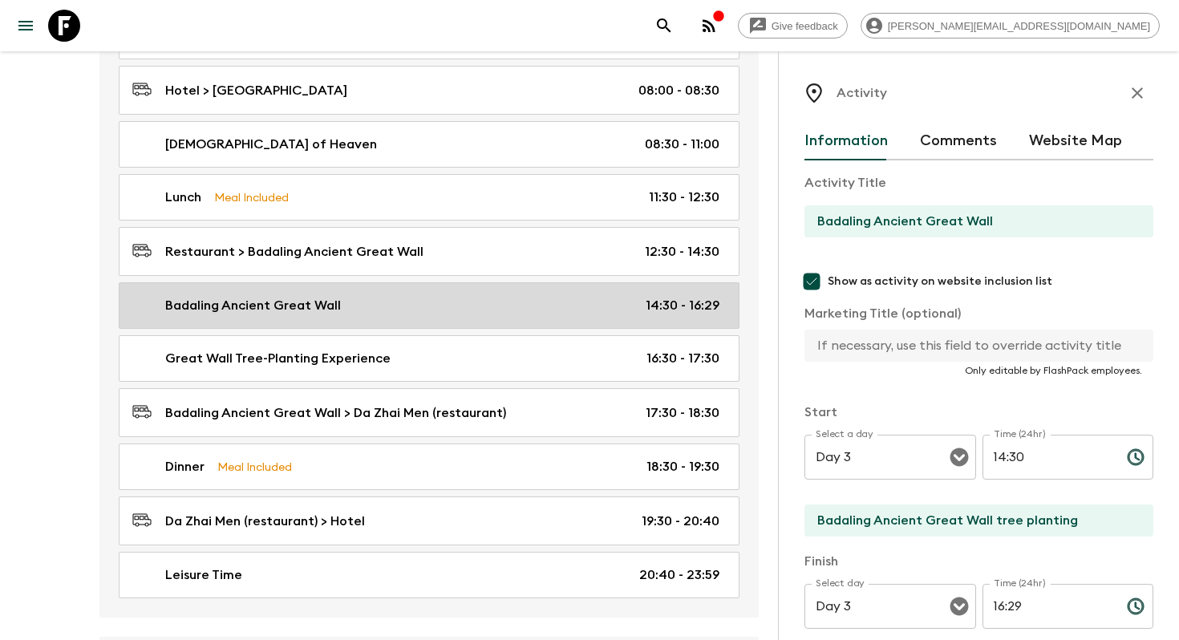
scroll to position [1501, 0]
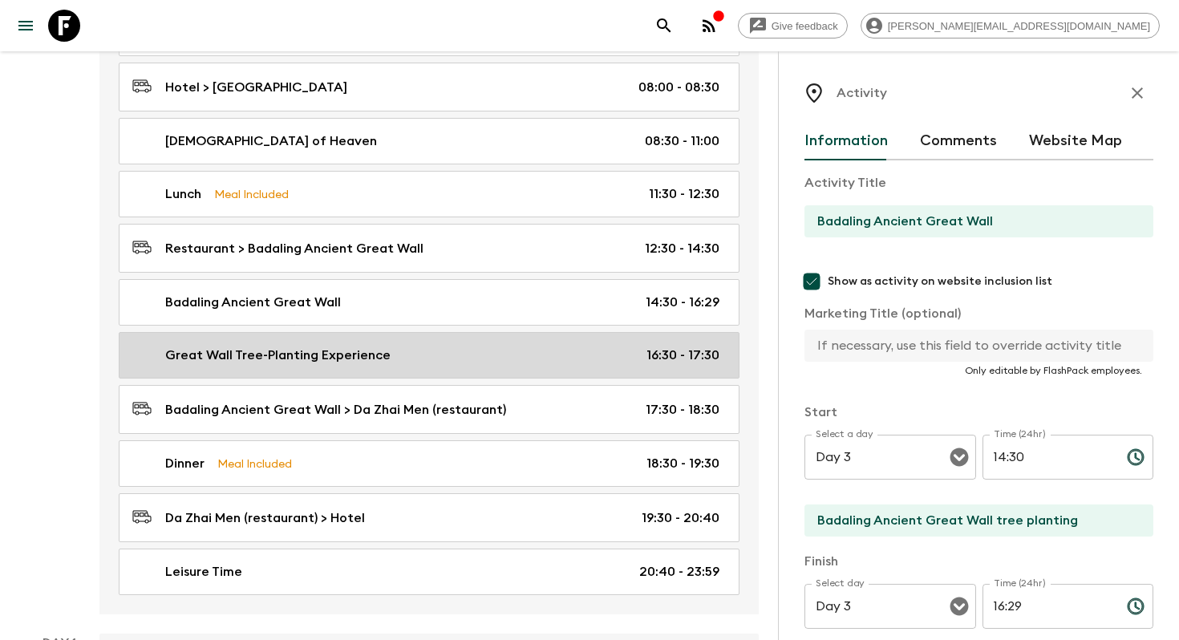
click at [463, 346] on div "Great Wall Tree-Planting Experience 16:30 - 17:30" at bounding box center [425, 355] width 587 height 19
type input "Great Wall Tree-Planting Experience"
checkbox input "false"
type input "Badaling Ancient Great Wall"
type textarea "Lo ip dolorsita cons ad eli Seddo Eius, tem Incididu Utlabor Etdol Magn ali eni…"
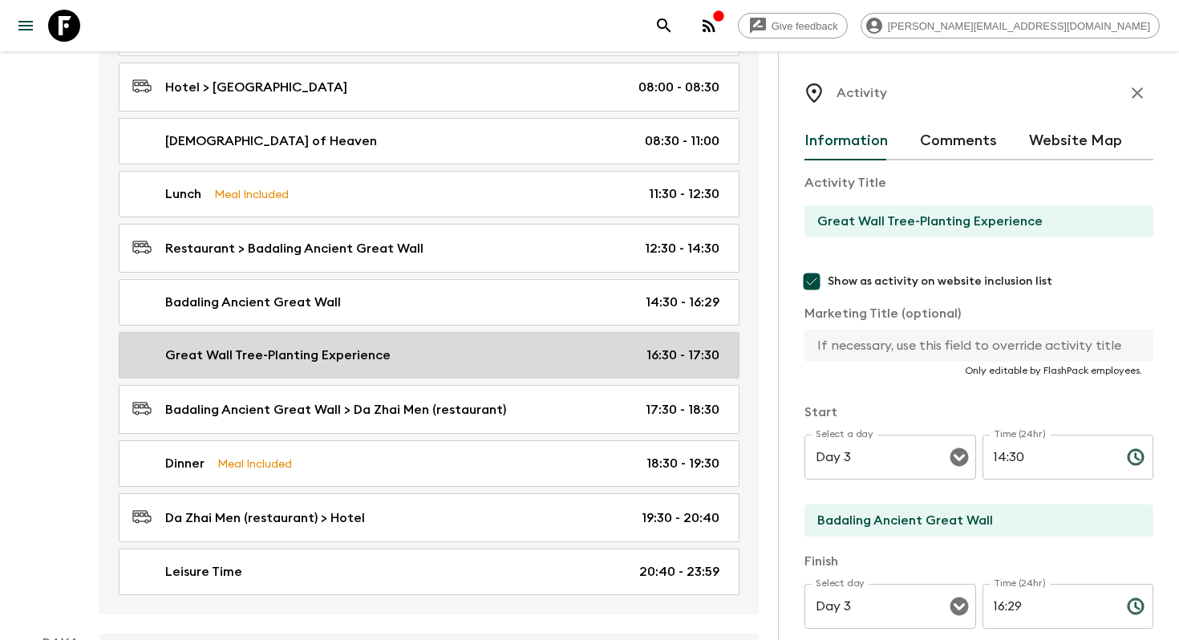
type input "16:30"
type input "17:30"
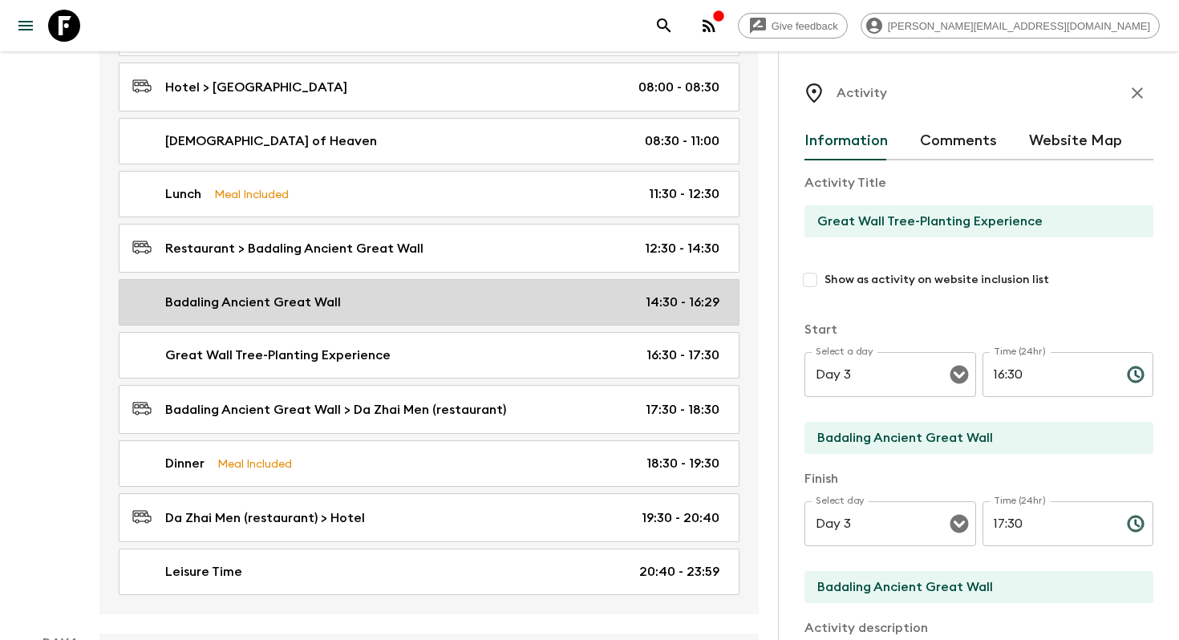
click at [455, 293] on div "Badaling Ancient Great Wall 14:30 - 16:29" at bounding box center [425, 302] width 587 height 19
type input "Badaling Ancient Great Wall"
checkbox input "true"
type input "Badaling Ancient Great Wall tree planting"
type textarea "This Ancient Great Wall (UNESCO) is 7-8 miles from Badaling main scenic area, w…"
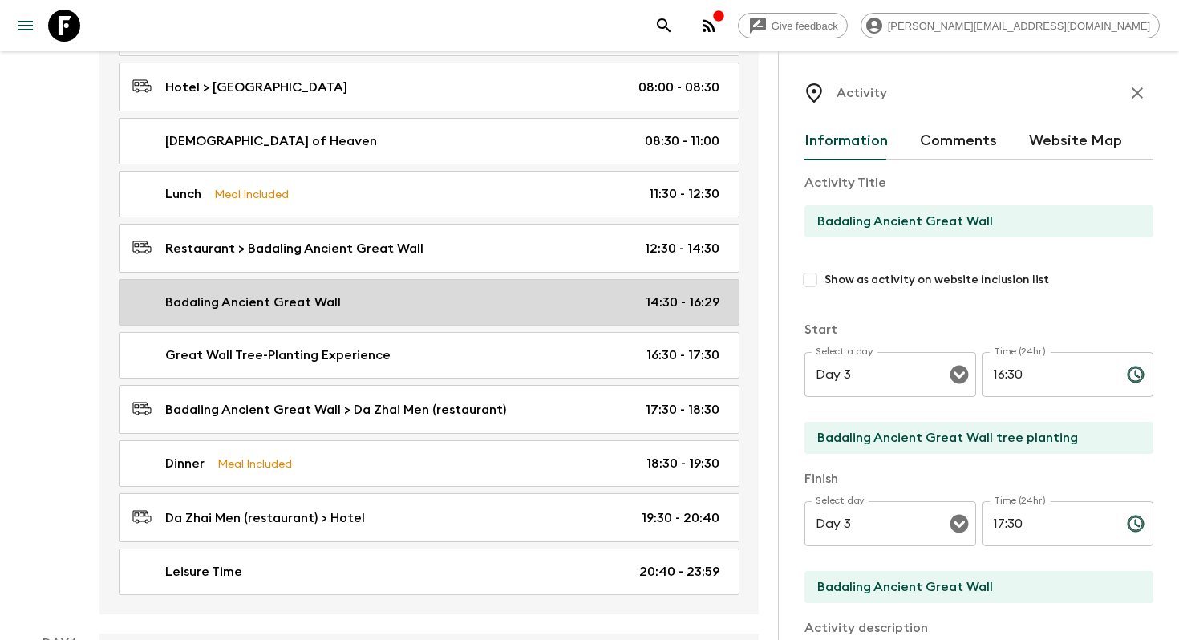
type input "14:30"
type input "16:29"
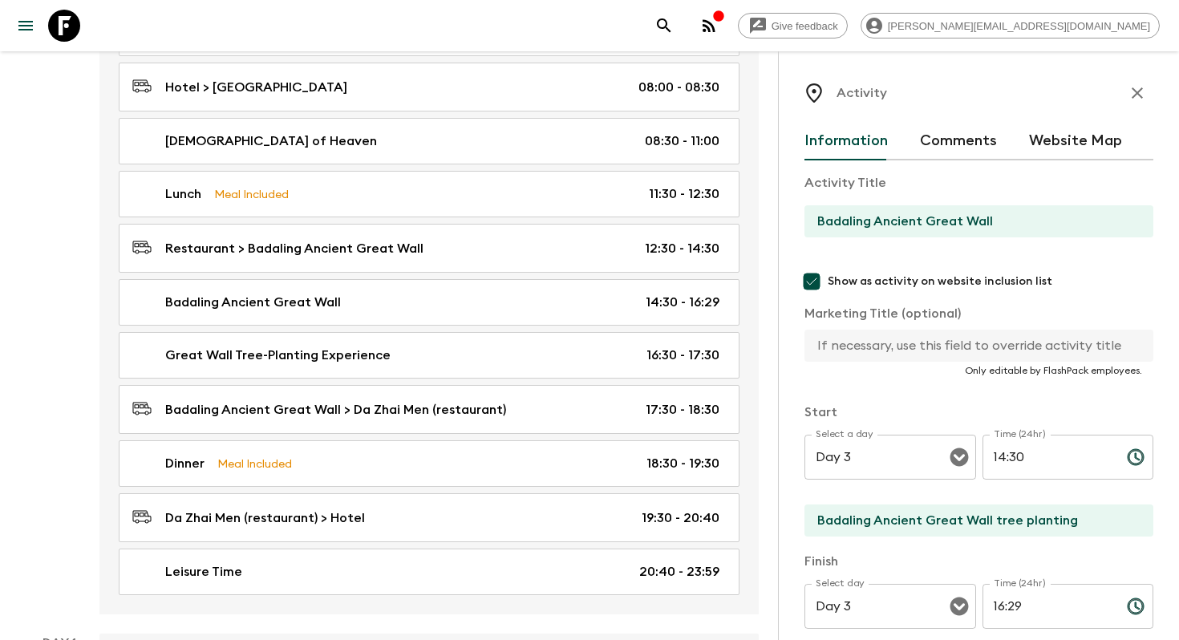
click at [921, 535] on input "Badaling Ancient Great Wall tree planting" at bounding box center [972, 520] width 336 height 32
click at [980, 338] on input "text" at bounding box center [972, 346] width 336 height 32
paste input "Badaling Ancient Great Wall tree planting"
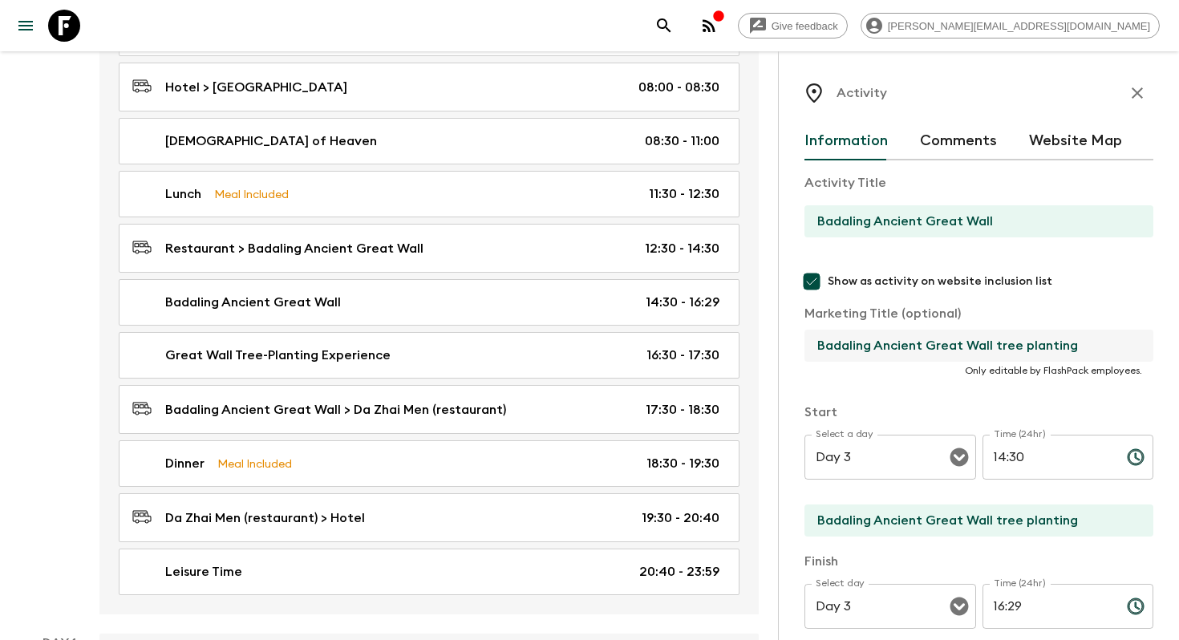
scroll to position [512, 0]
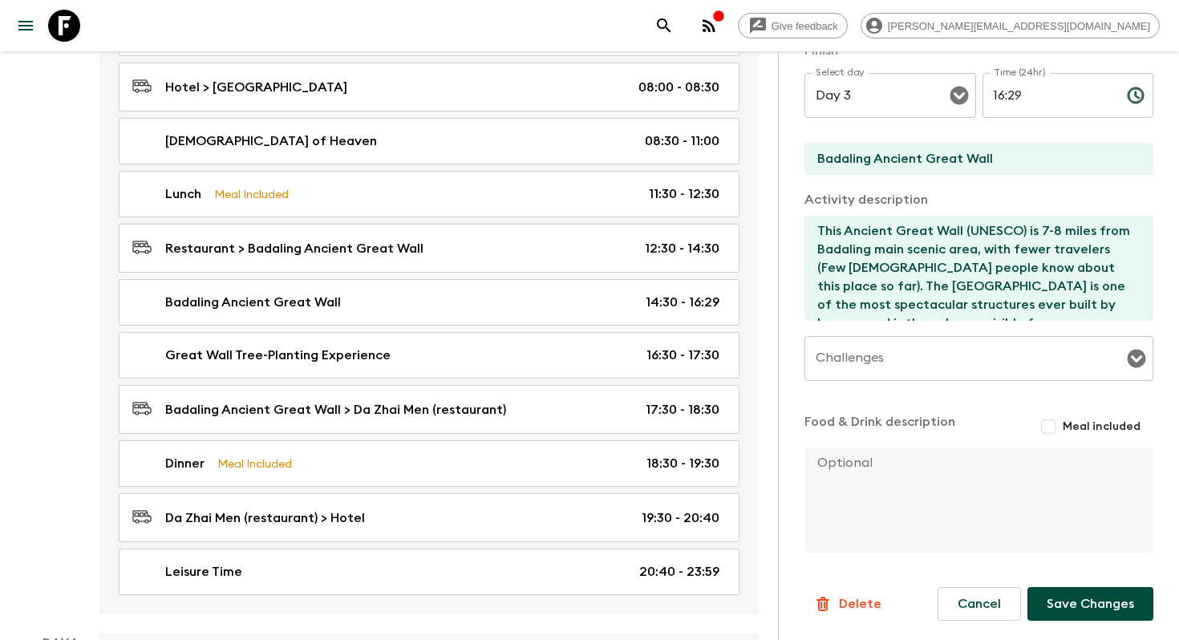
type input "Badaling Ancient Great Wall tree planting"
click at [1074, 601] on button "Save Changes" at bounding box center [1090, 604] width 126 height 34
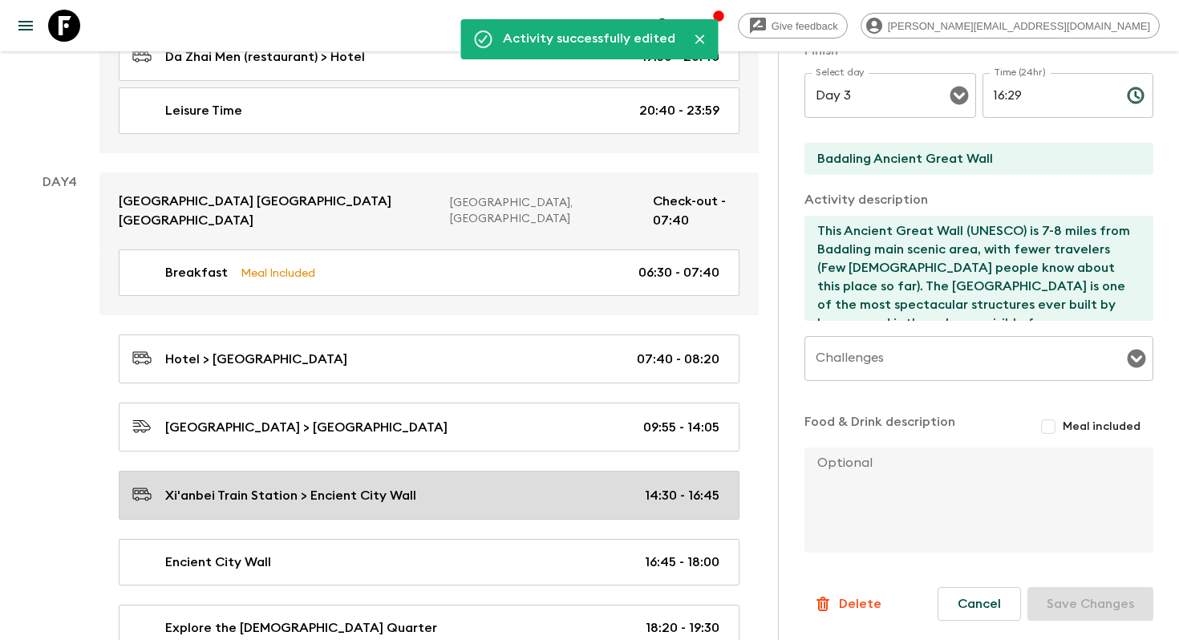
scroll to position [2055, 0]
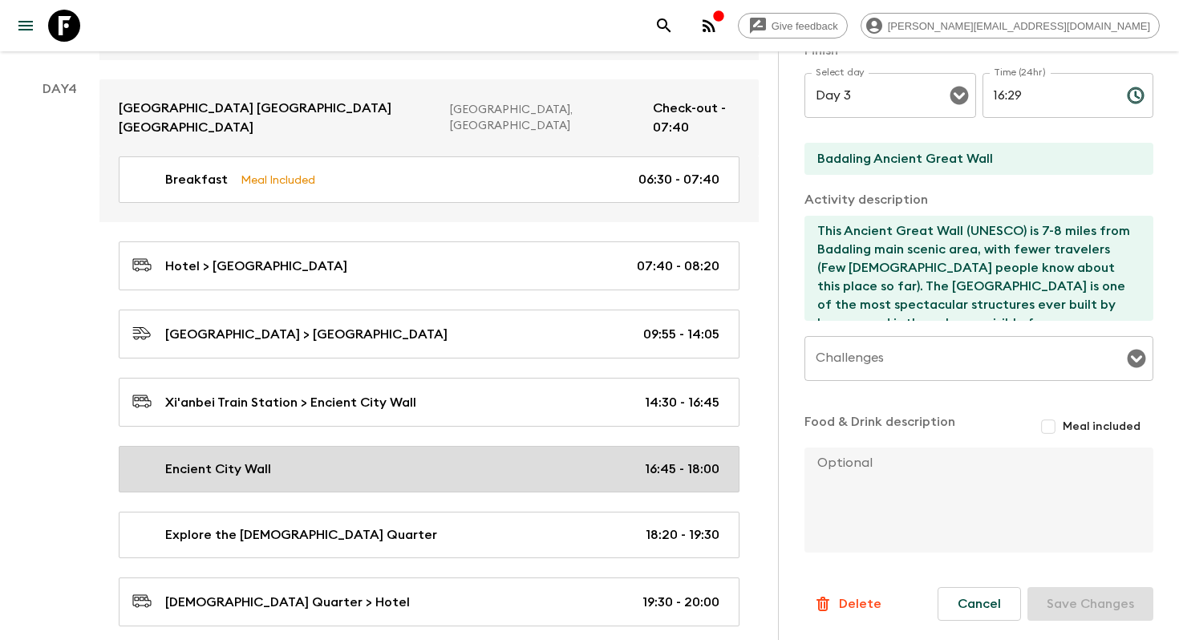
click at [463, 459] on div "Encient City Wall 16:45 - 18:00" at bounding box center [425, 468] width 587 height 19
type input "Encient City Wall"
checkbox input "false"
type input "Encient City Wall"
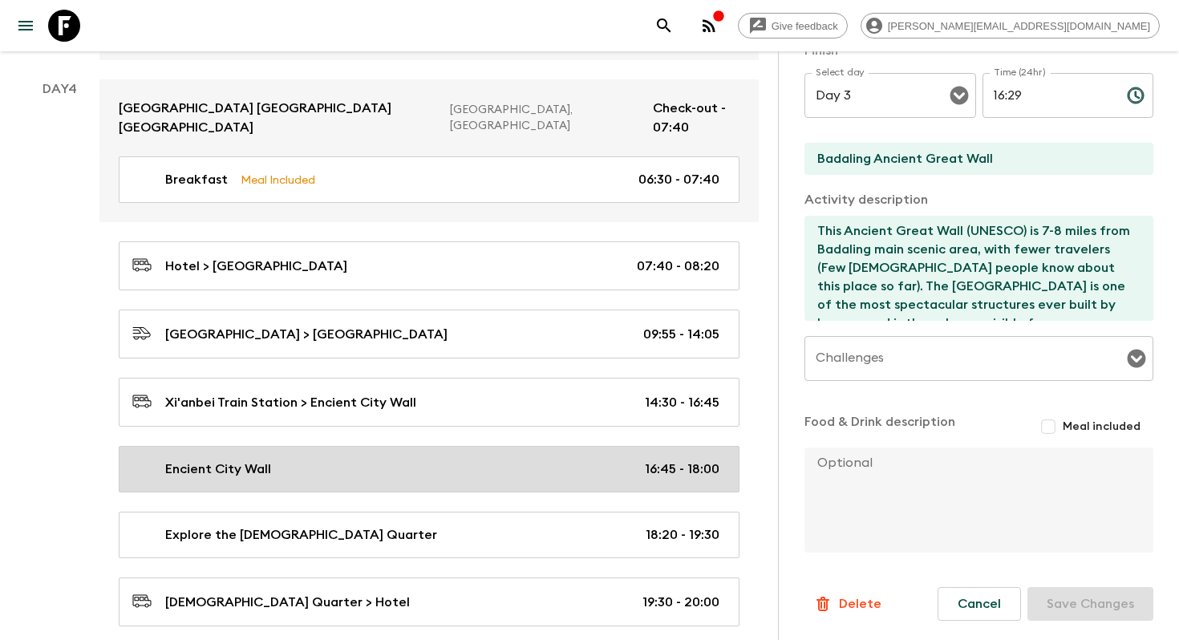
type textarea "The Ancient City Wall is one of the oldest city walls in [GEOGRAPHIC_DATA] and …"
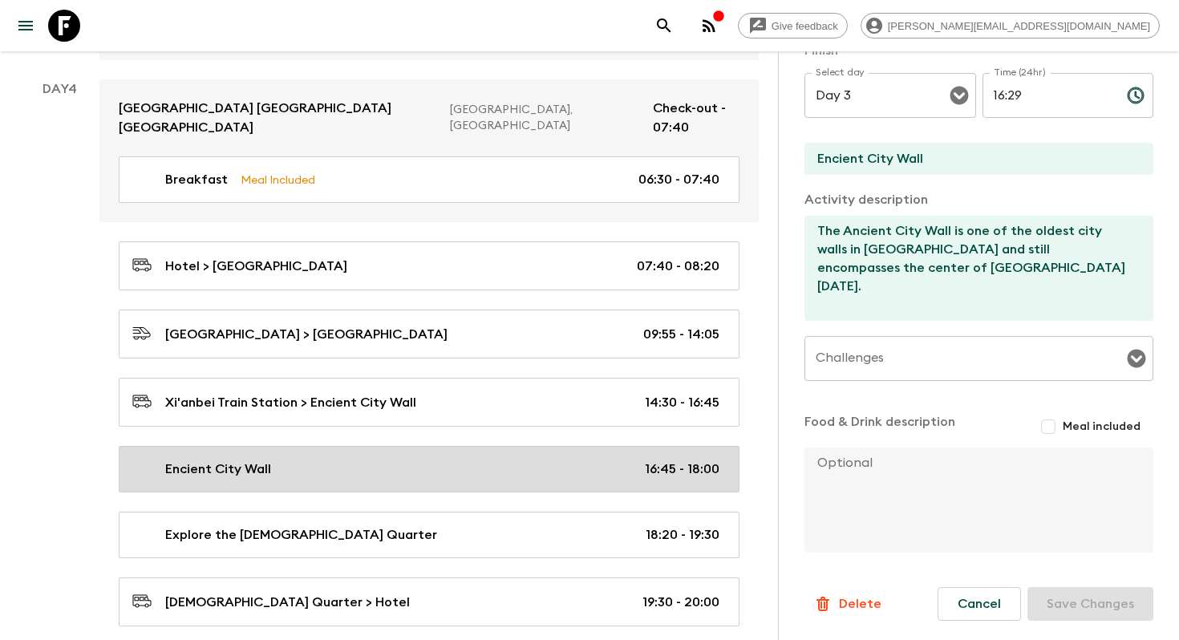
type input "Day 4"
type input "16:45"
type input "Day 4"
type input "18:00"
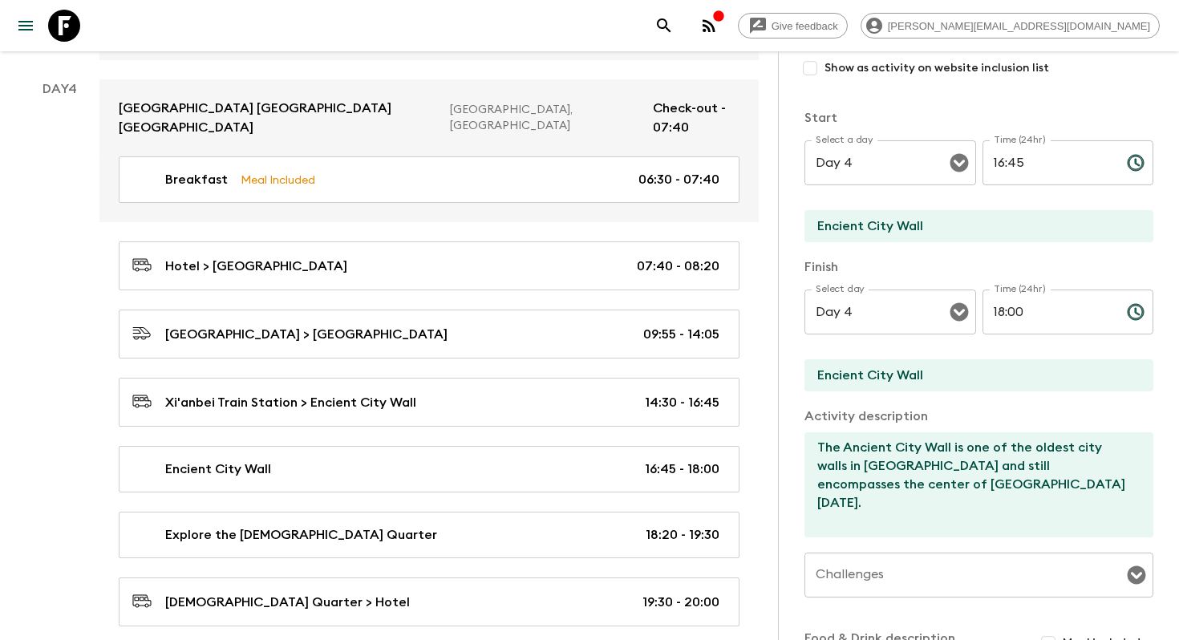
scroll to position [209, 0]
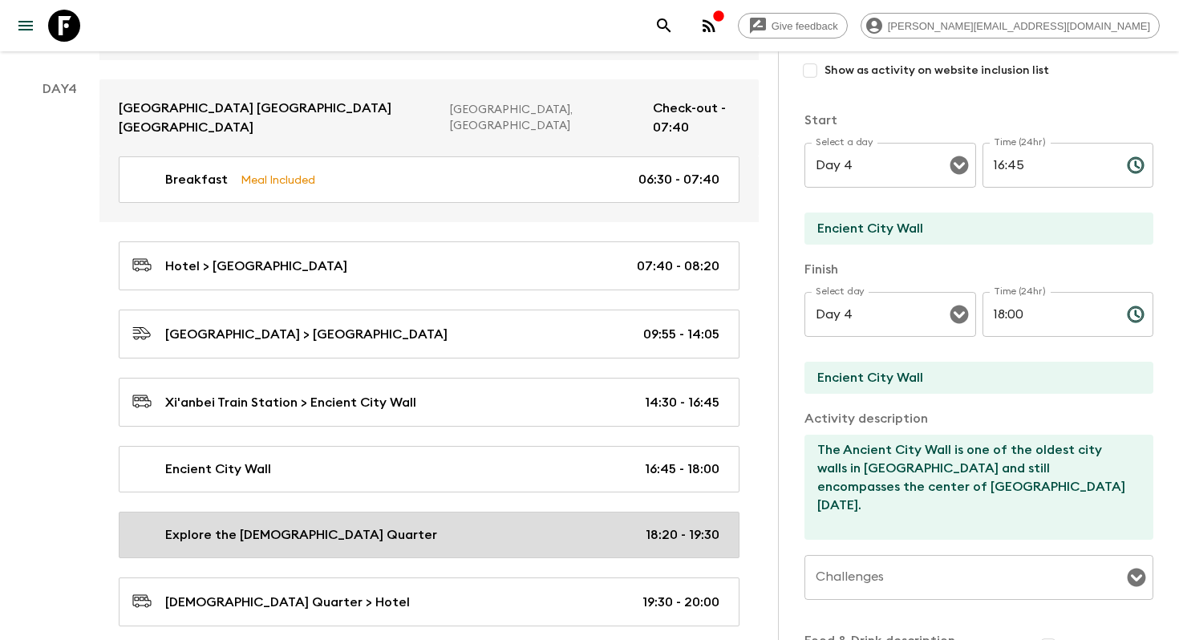
click at [482, 525] on div "Explore the [DEMOGRAPHIC_DATA] Quarter 18:20 - 19:30" at bounding box center [425, 534] width 587 height 19
type input "Explore the [DEMOGRAPHIC_DATA] Quarter"
type input "[DEMOGRAPHIC_DATA] Quarter"
type textarea "The [DEMOGRAPHIC_DATA] Snack Street is full of mouth-watering delicacies and sn…"
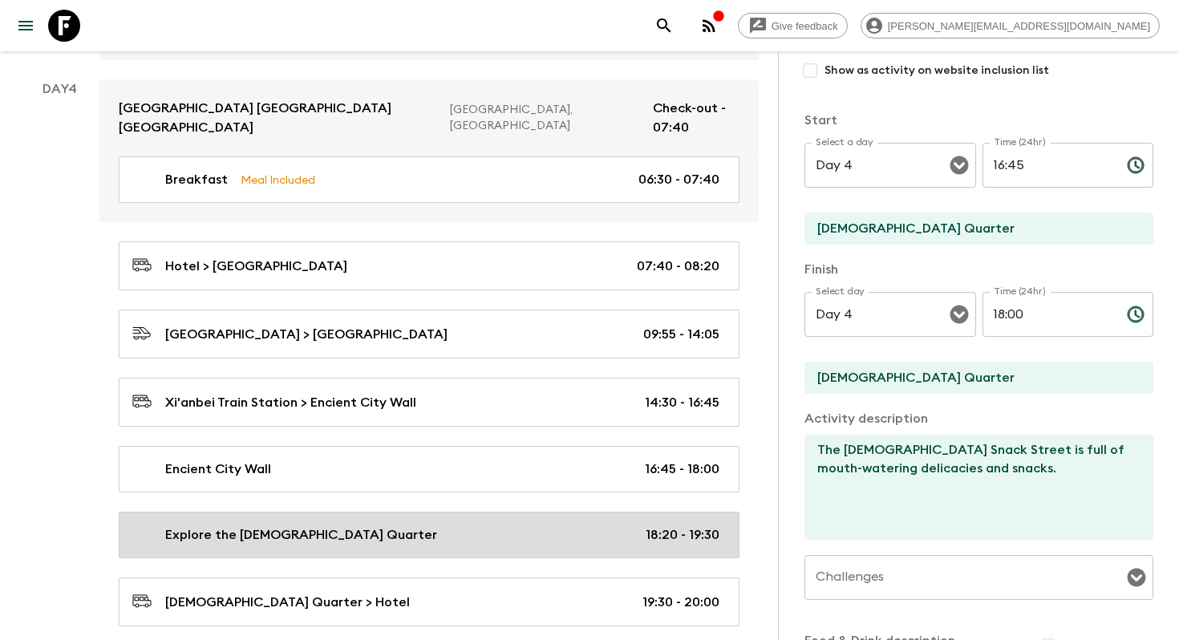
type input "18:20"
type input "19:30"
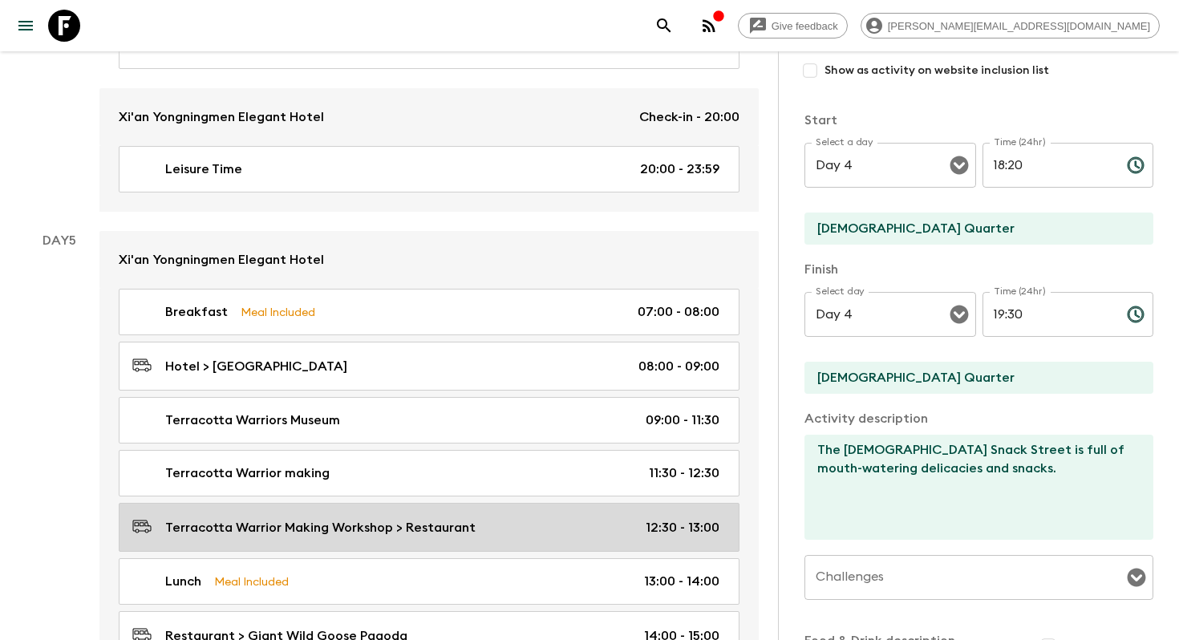
scroll to position [2627, 0]
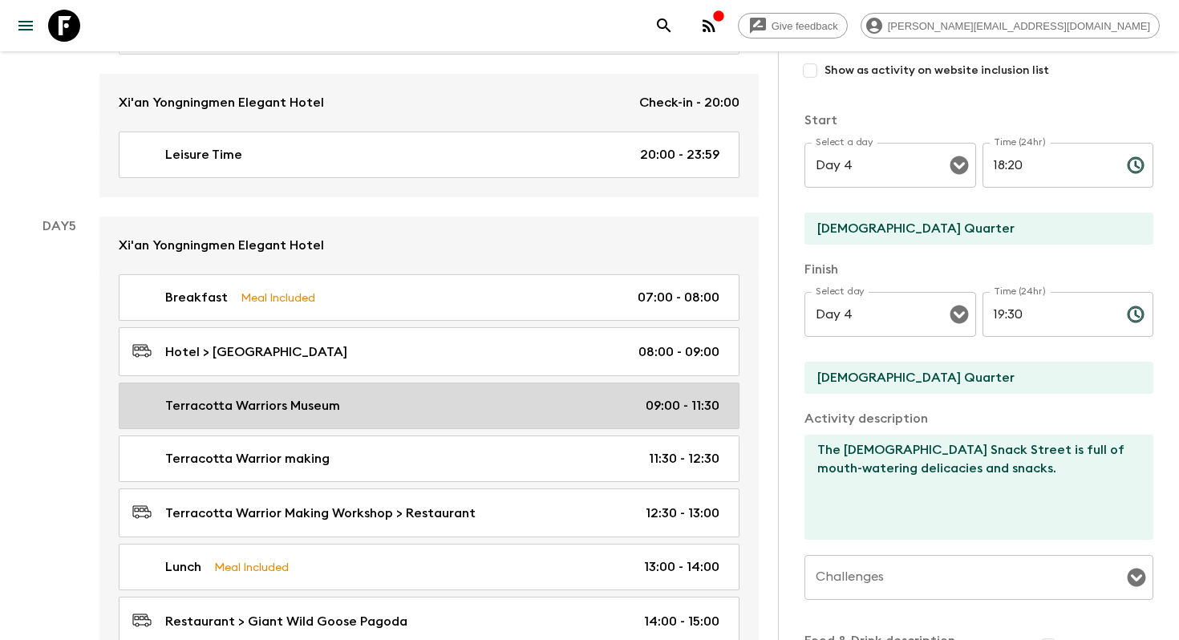
click at [475, 382] on link "Terracotta Warriors Museum 09:00 - 11:30" at bounding box center [429, 405] width 621 height 47
type input "Terracotta Warriors Museum"
checkbox input "true"
type input "Terracotta Warriors Museum"
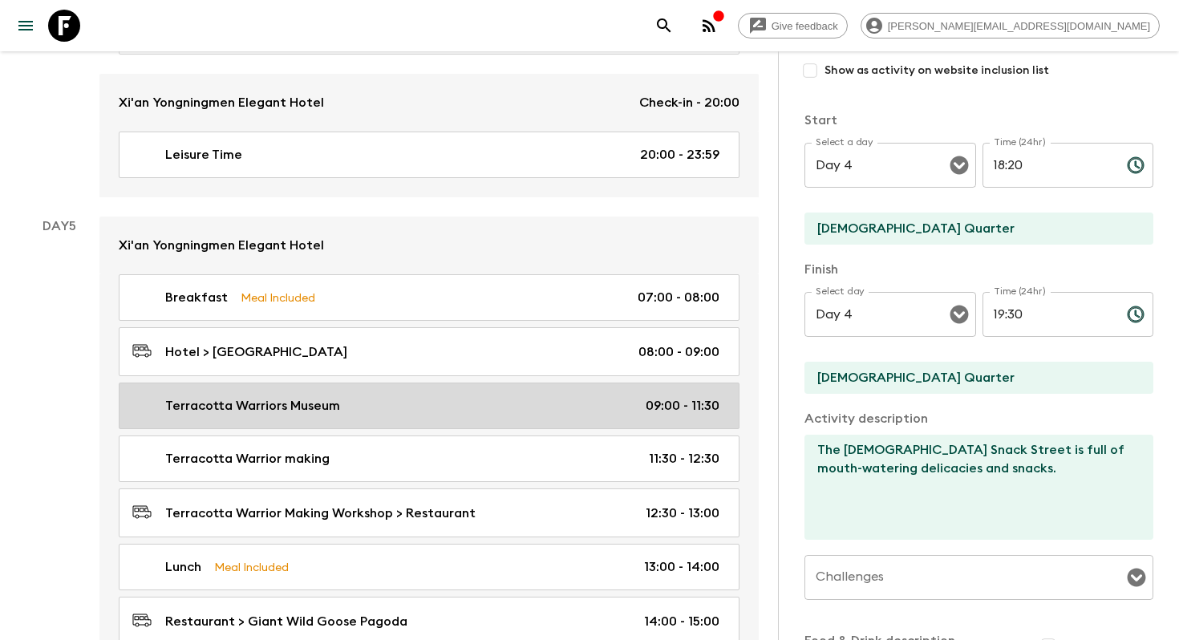
type textarea "The Museum of Terracotta Warriors and Horses (UNESCO) is one of the greatest ar…"
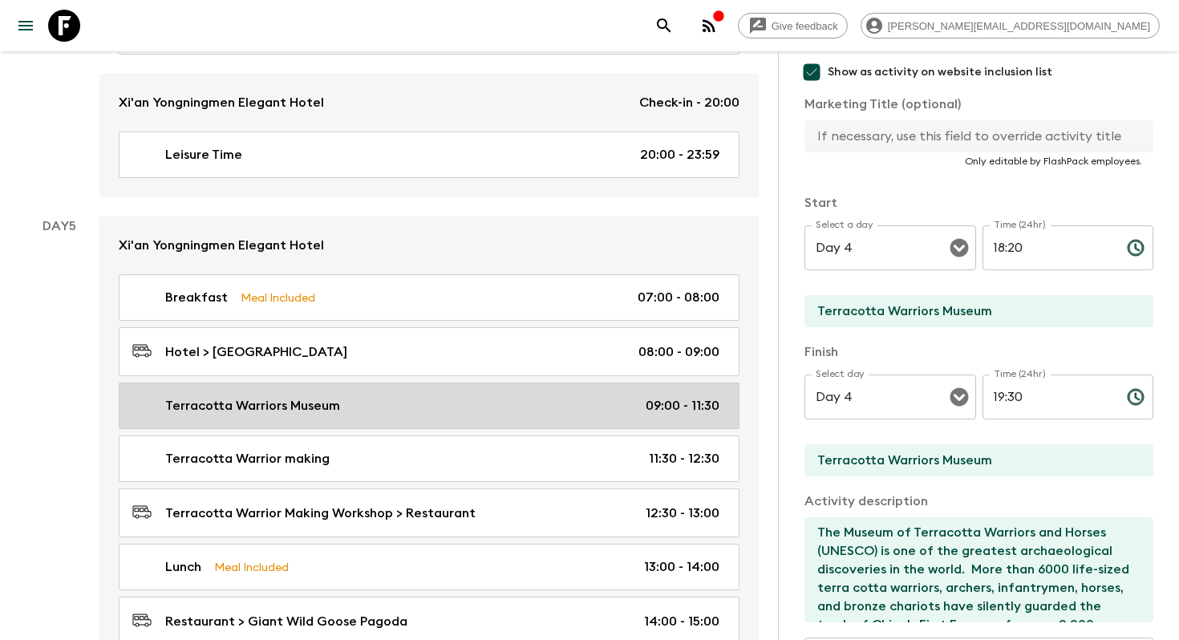
type input "Day 5"
type input "09:00"
type input "Day 5"
type input "11:30"
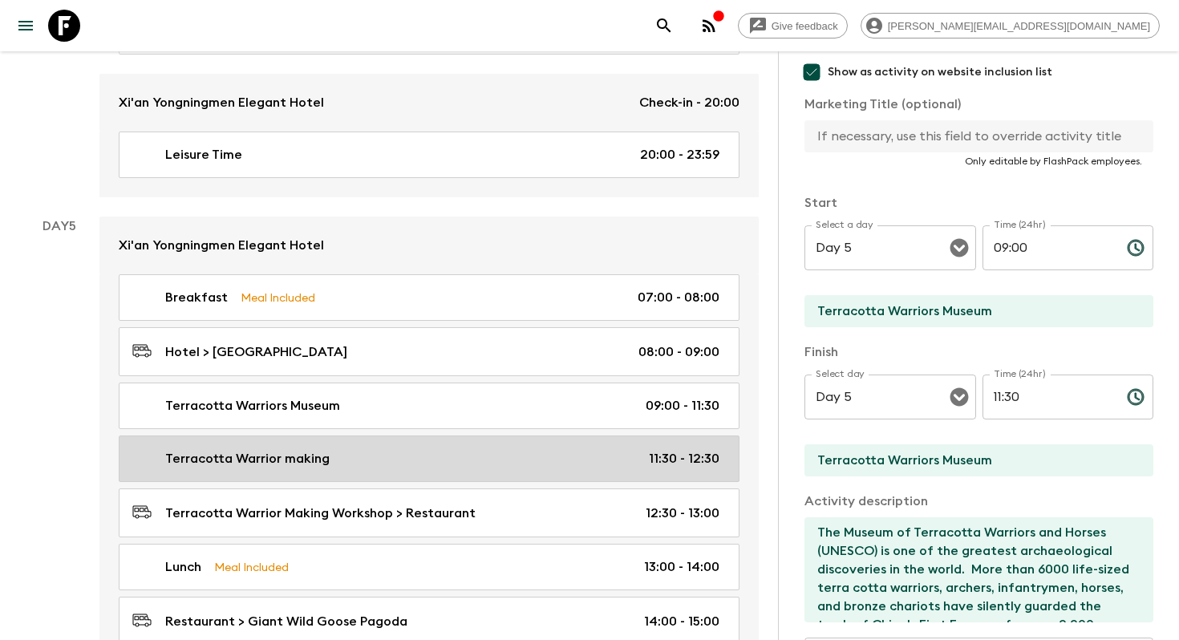
click at [451, 449] on div "Terracotta Warrior making 11:30 - 12:30" at bounding box center [425, 458] width 587 height 19
type input "Terracotta Warrior making"
type input "mini Terracotta Warrior workshop"
type textarea "Making a mini Terracotta Warrior by yourselves"
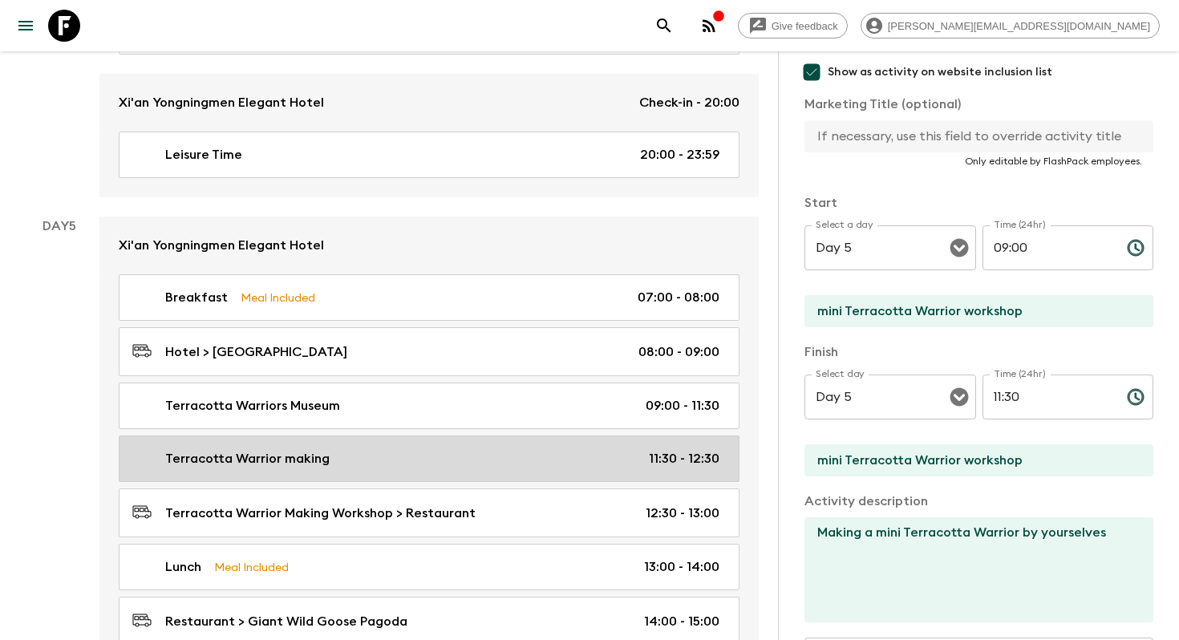
type input "11:30"
type input "12:30"
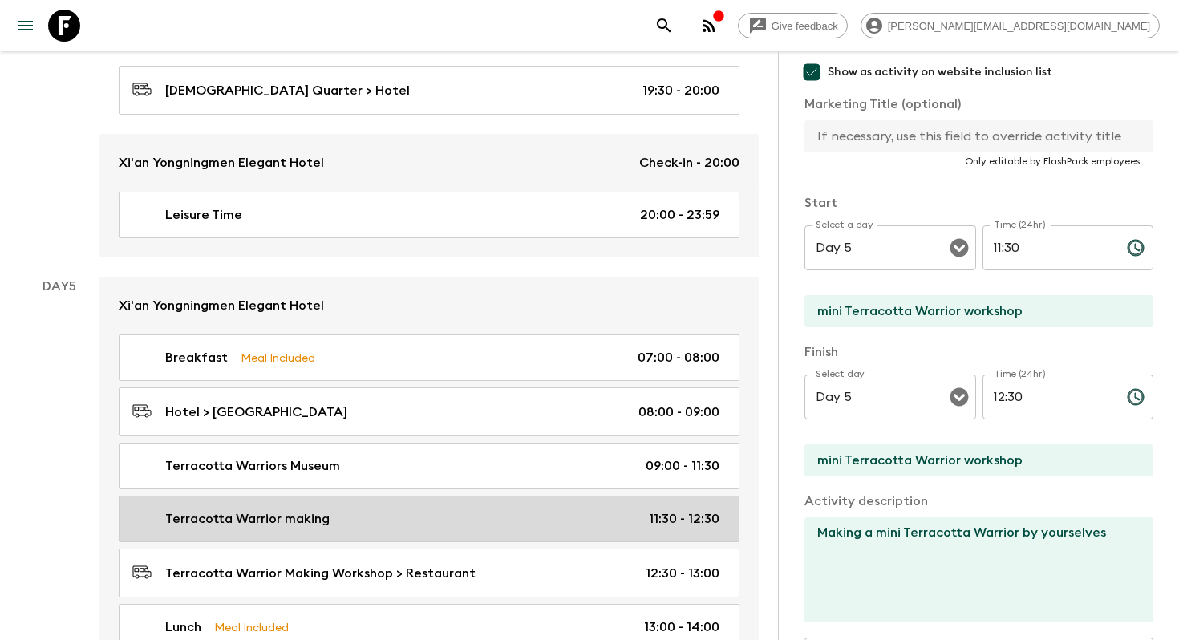
scroll to position [2545, 0]
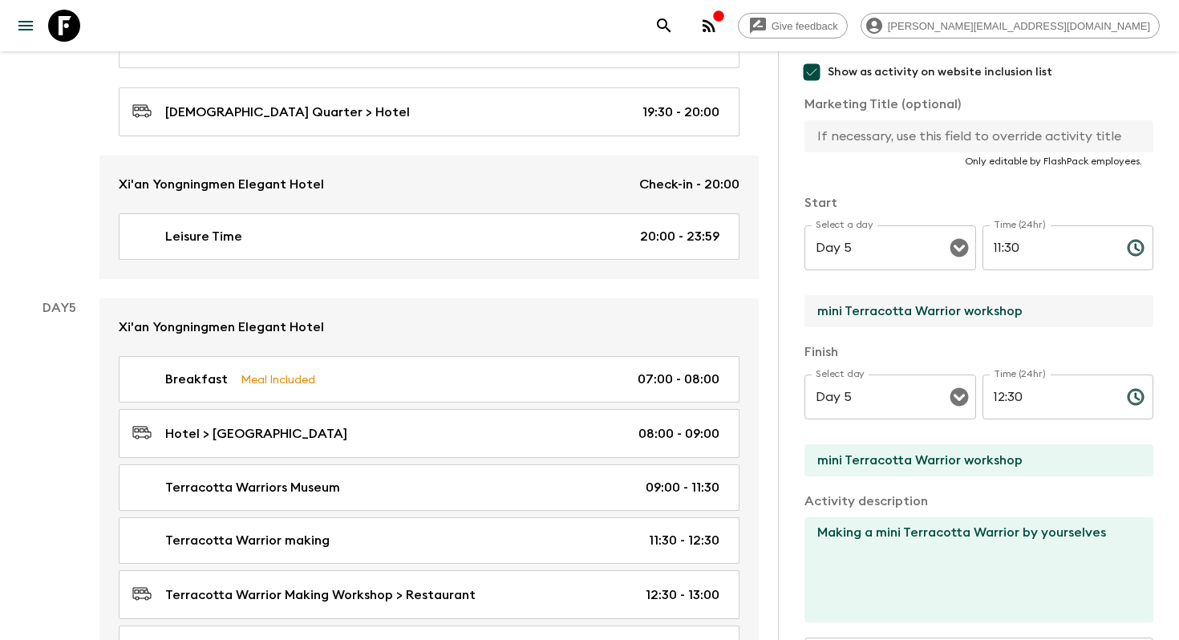
drag, startPoint x: 823, startPoint y: 311, endPoint x: 811, endPoint y: 310, distance: 12.9
click at [811, 310] on input "mini Terracotta Warrior workshop" at bounding box center [972, 311] width 336 height 32
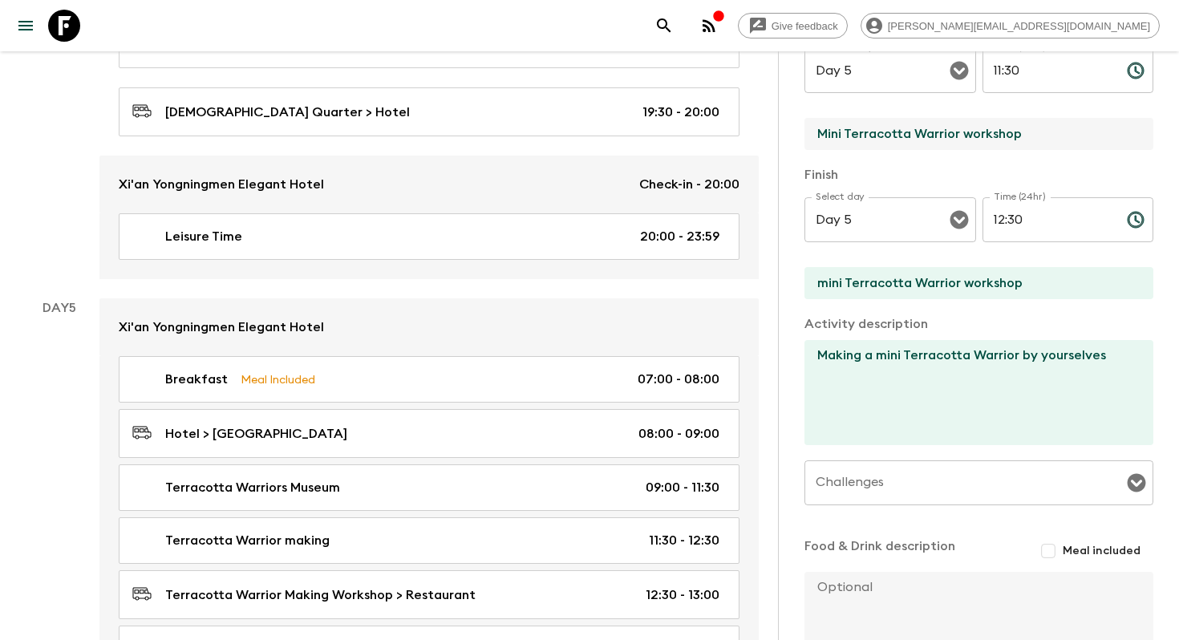
scroll to position [512, 0]
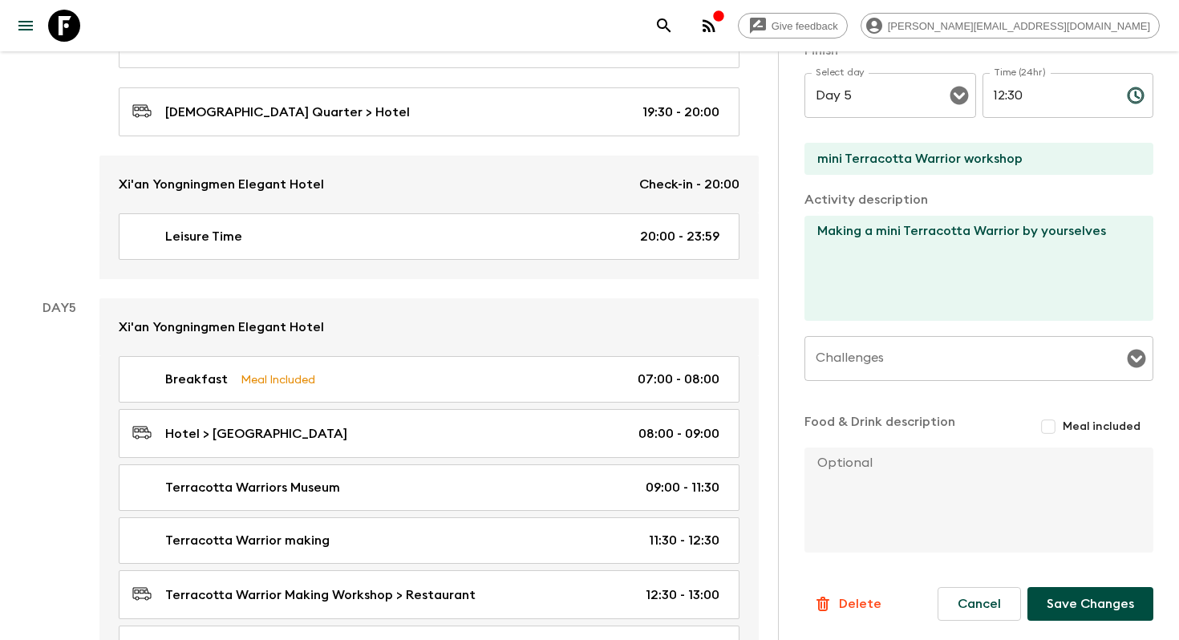
type input "Mini Terracotta Warrior workshop"
click at [1075, 617] on button "Save Changes" at bounding box center [1090, 604] width 126 height 34
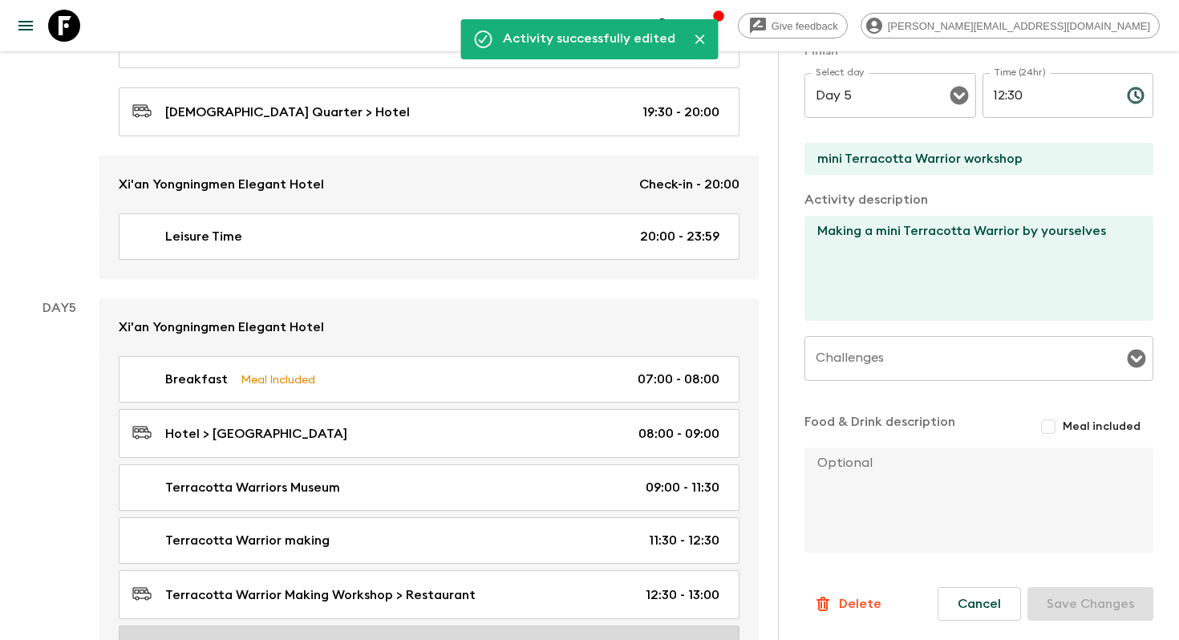
click at [463, 639] on div "Lunch Meal Included 13:00 - 14:00" at bounding box center [425, 648] width 587 height 19
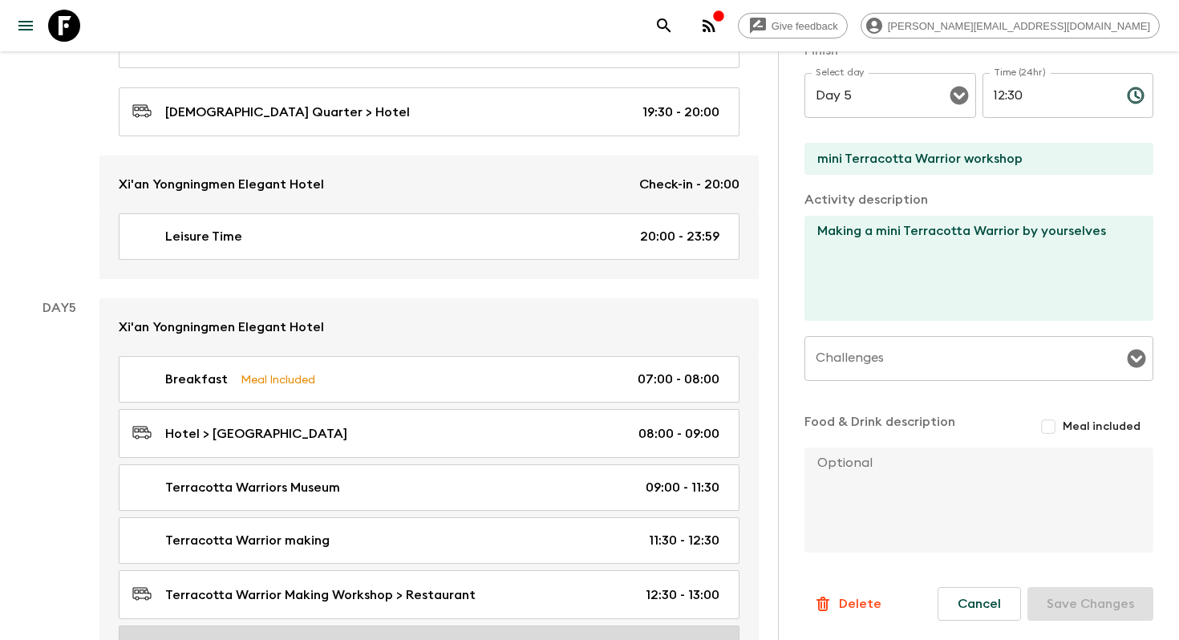
type input "Lunch"
checkbox input "false"
type input "[PERSON_NAME] [PERSON_NAME] [PERSON_NAME] (restaurant)"
checkbox input "true"
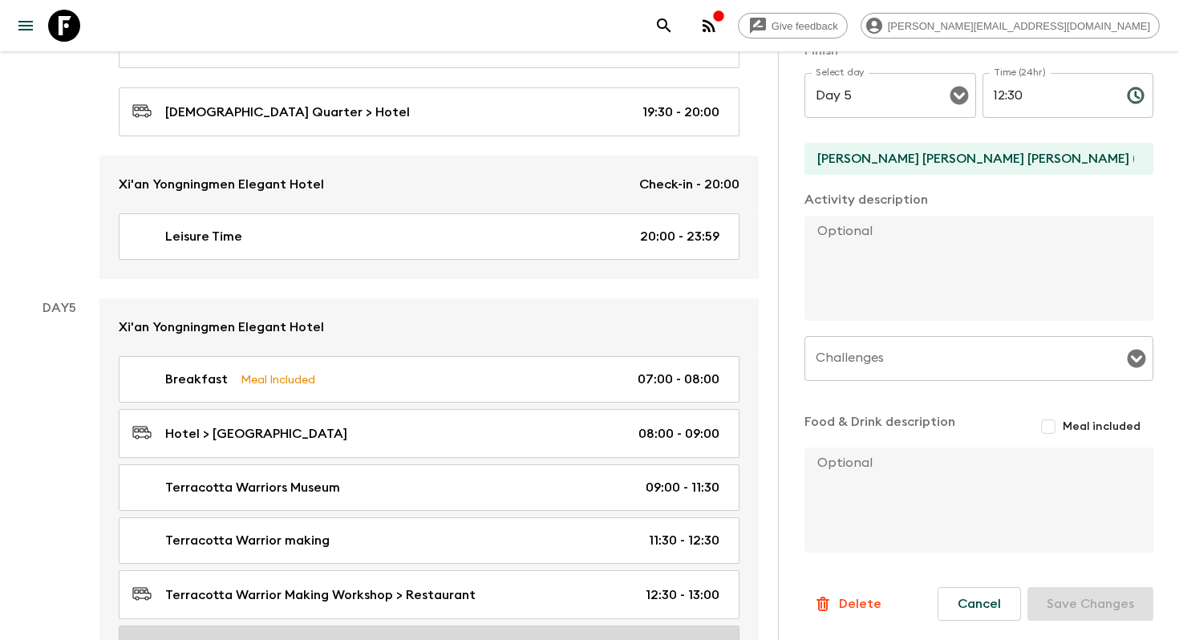
type input "13:00"
type input "14:00"
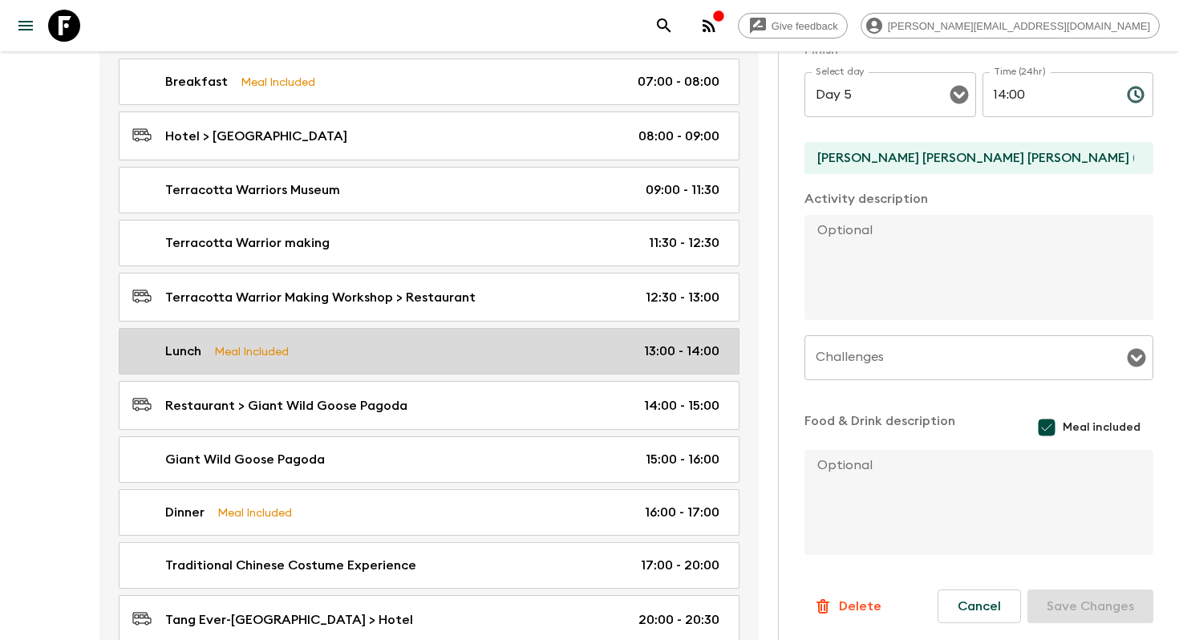
scroll to position [2841, 0]
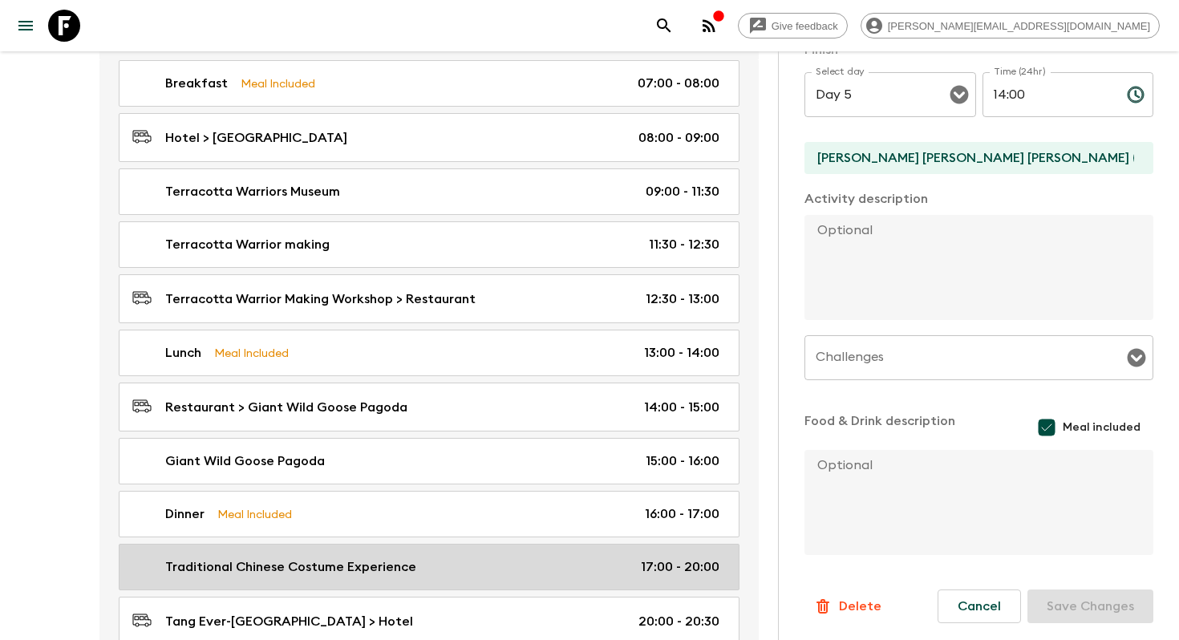
click at [484, 557] on div "Traditional Chinese Costume Experience 17:00 - 20:00" at bounding box center [425, 566] width 587 height 19
type input "Traditional Chinese Costume Experience"
checkbox input "true"
type input "Tang Ever-[GEOGRAPHIC_DATA]"
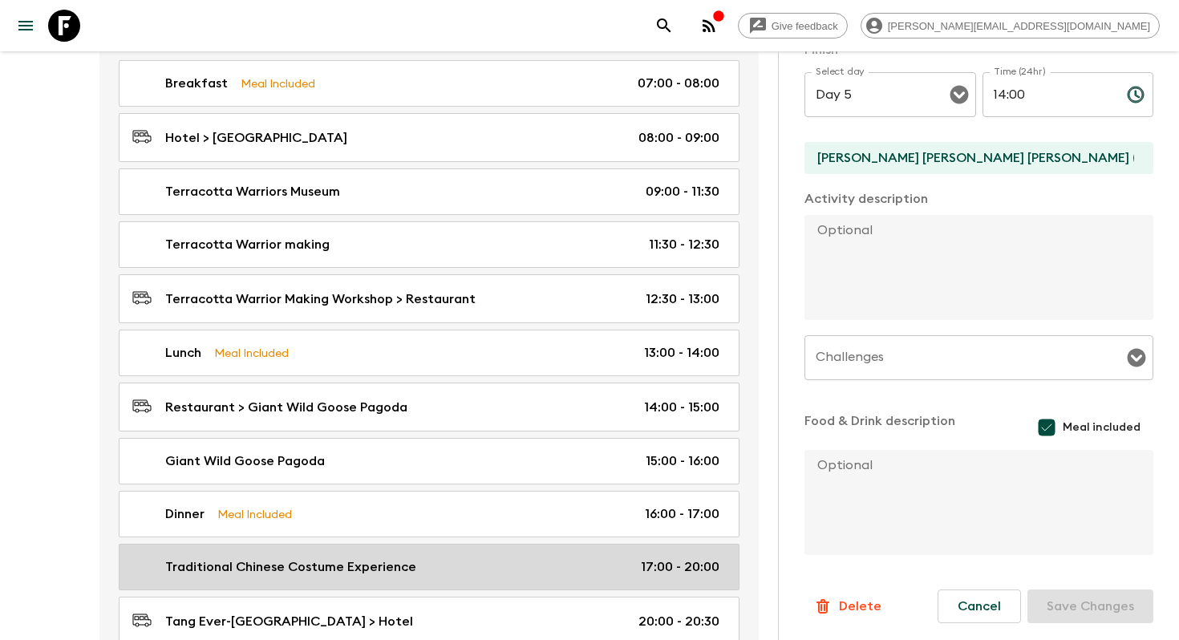
type textarea "Enjoy a traditional Chinese costume experience at the [GEOGRAPHIC_DATA] (with m…"
checkbox input "false"
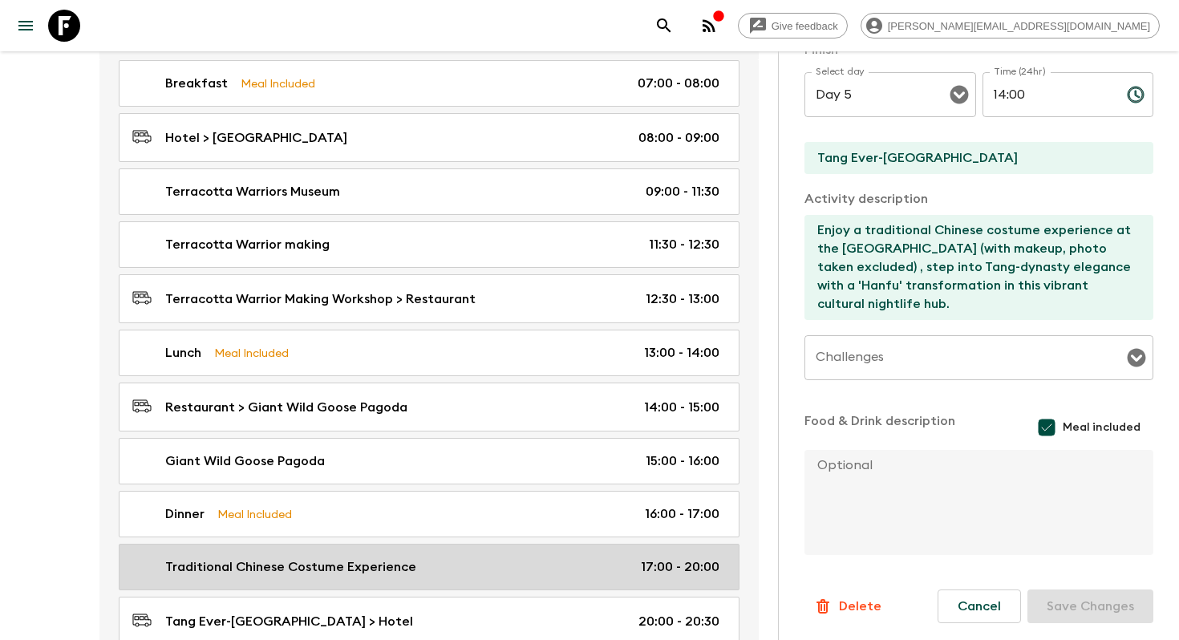
type input "17:00"
type input "20:00"
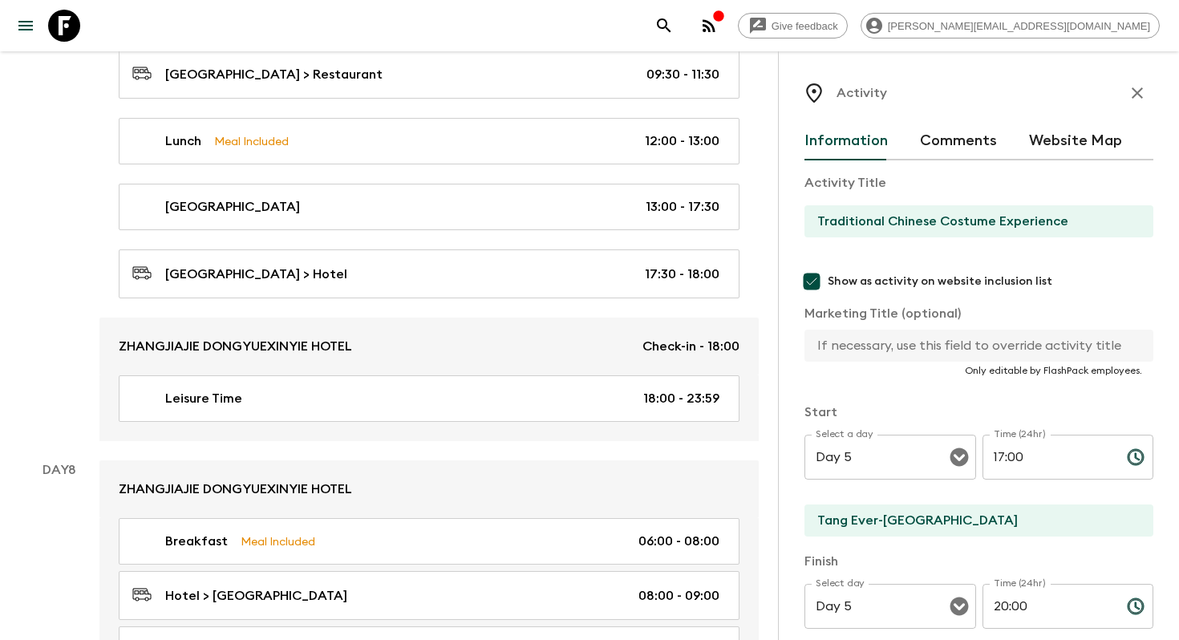
scroll to position [4362, 0]
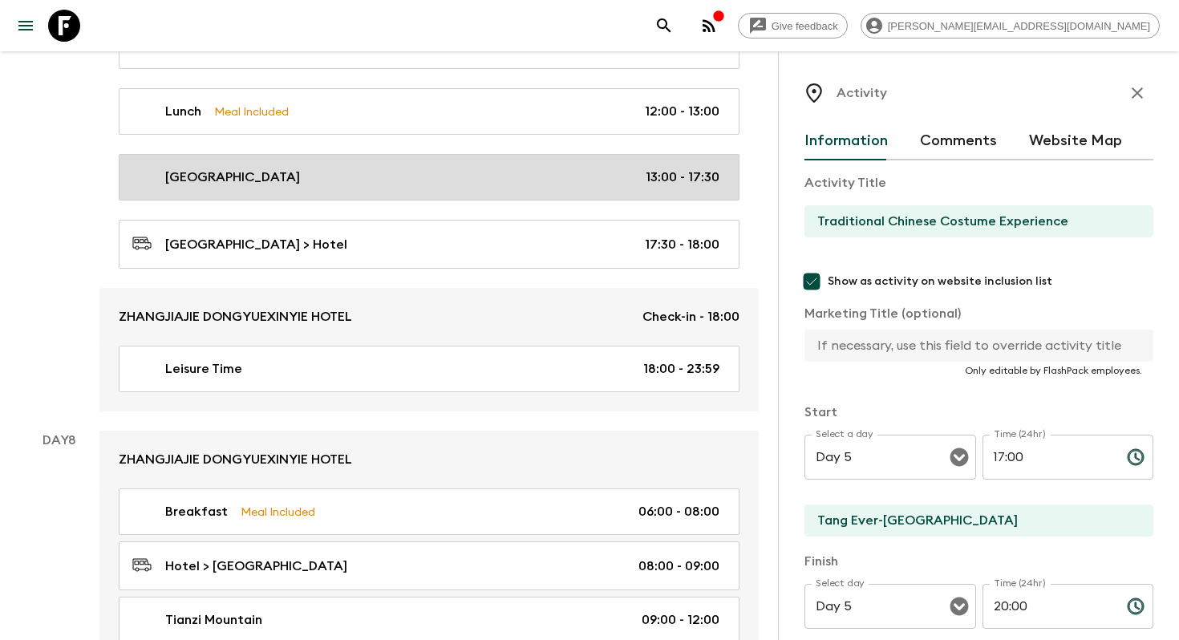
click at [500, 168] on div "[GEOGRAPHIC_DATA] 13:00 - 17:30" at bounding box center [425, 177] width 587 height 19
type input "[GEOGRAPHIC_DATA]"
type textarea "[GEOGRAPHIC_DATA], a breathtaking natural wonder featuring the iconic [GEOGRAPH…"
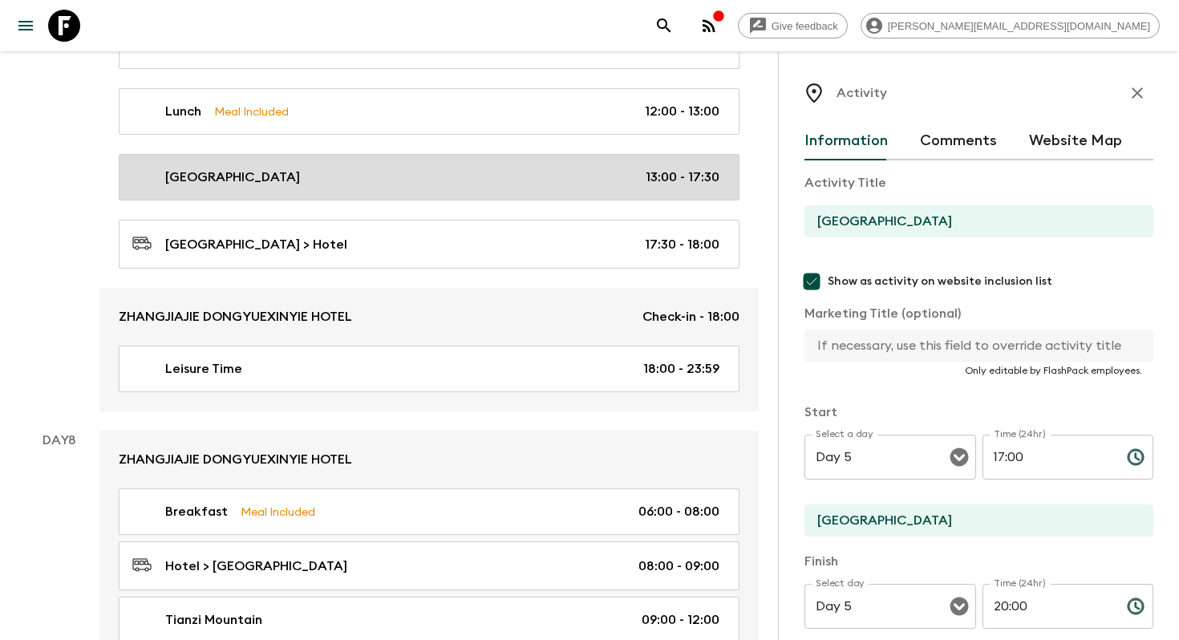
type input "[GEOGRAPHIC_DATA] activities"
type input "Day 7"
type input "13:00"
type input "Day 7"
type input "17:30"
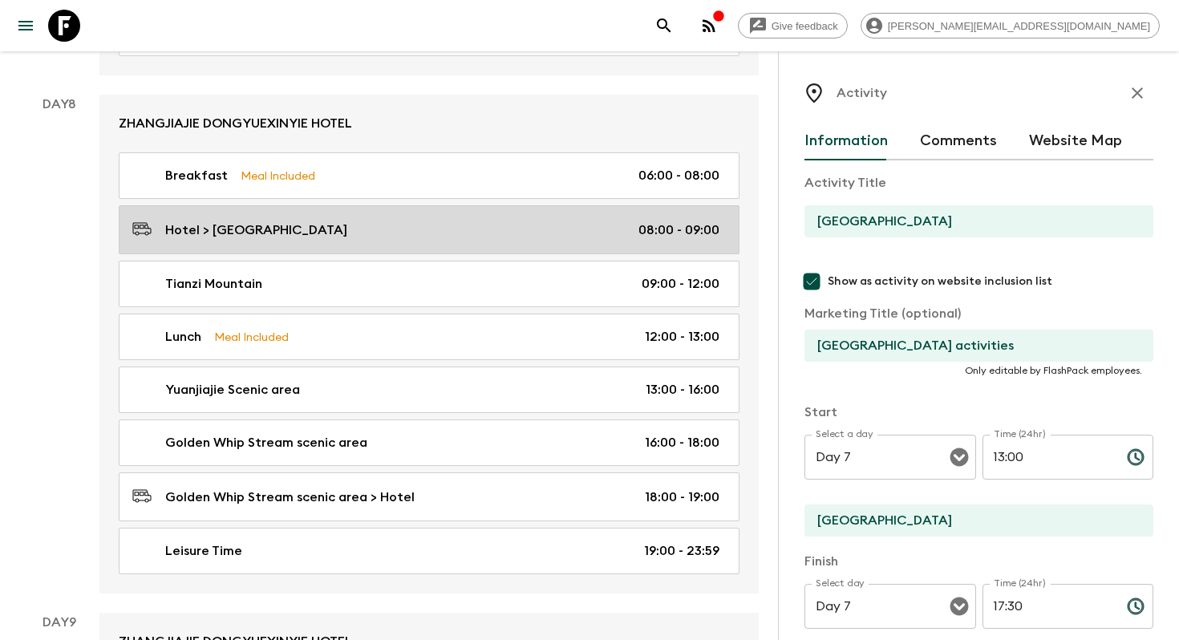
scroll to position [4699, 0]
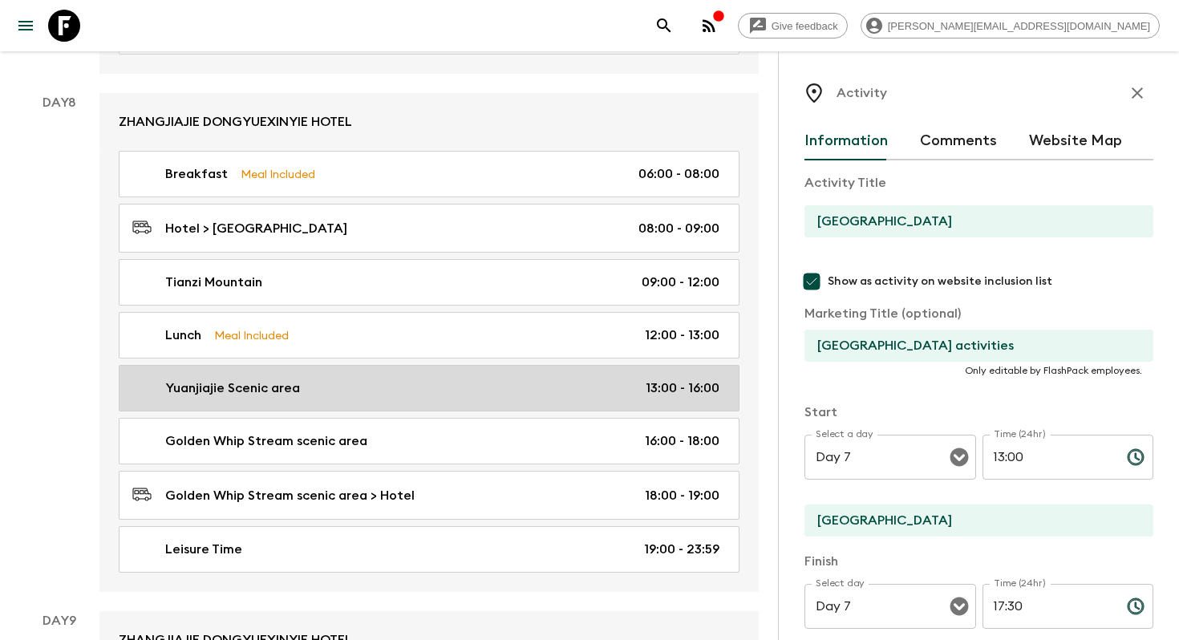
click at [497, 365] on link "Yuanjiajie Scenic area 13:00 - 16:00" at bounding box center [429, 388] width 621 height 47
type input "Yuanjiajie Scenic area"
checkbox input "false"
type input "Yuanjiajie Scenic area"
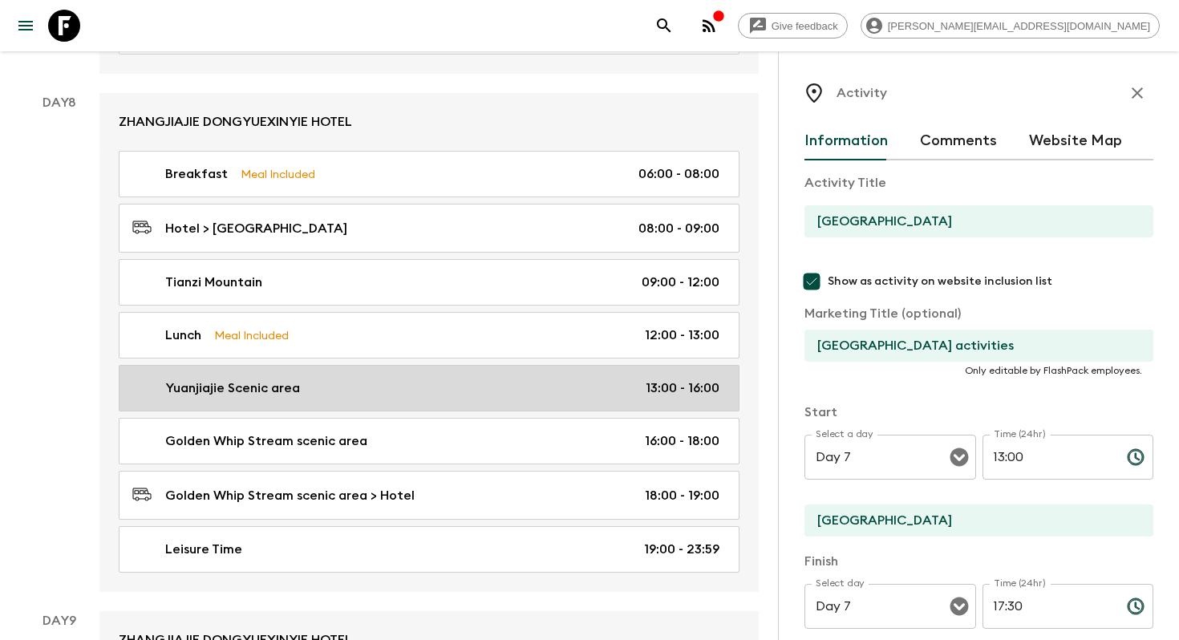
type textarea "Proceed to Yuanjiajie Scenic Area (including the [GEOGRAPHIC_DATA] down) to vis…"
type input "Day 8"
type input "16:00"
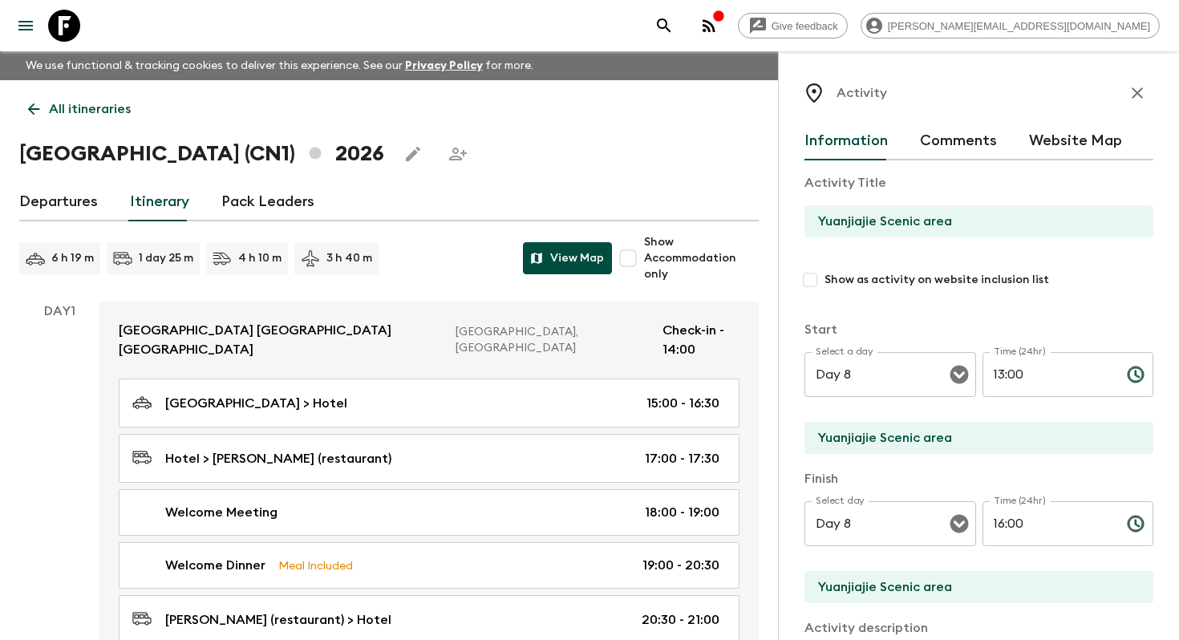
click at [593, 249] on button "View Map" at bounding box center [567, 258] width 89 height 32
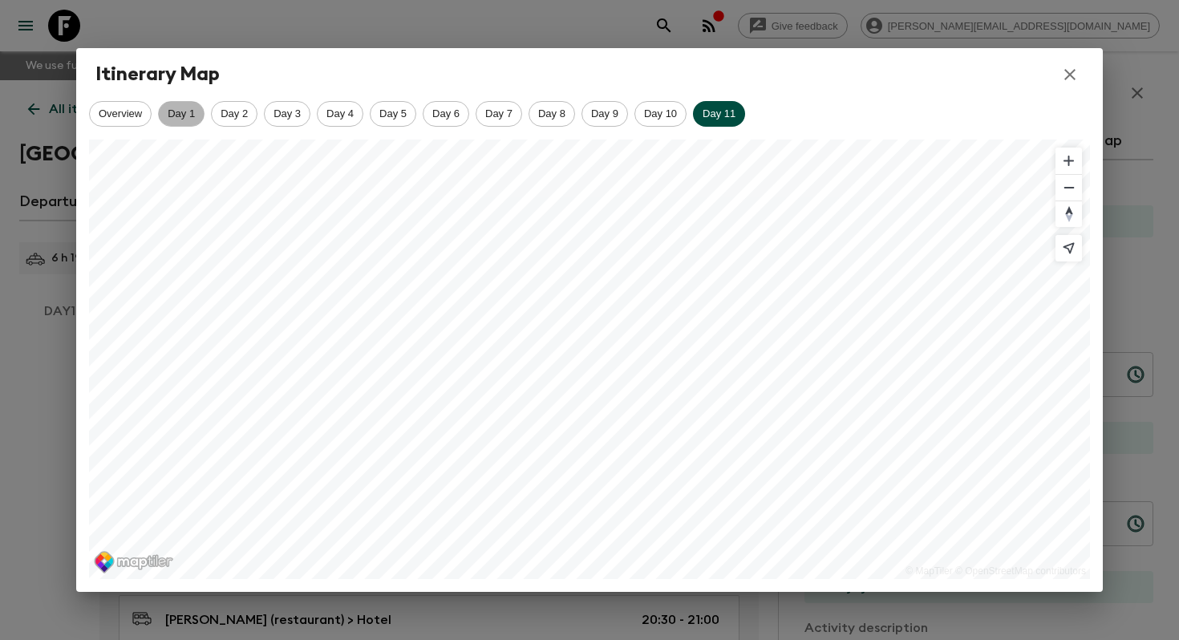
click at [173, 115] on span "Day 1" at bounding box center [181, 113] width 45 height 12
click at [226, 111] on span "Day 2" at bounding box center [234, 113] width 45 height 12
click at [282, 111] on span "Day 3" at bounding box center [287, 113] width 45 height 12
click at [341, 118] on span "Day 4" at bounding box center [339, 113] width 45 height 12
click at [394, 118] on span "Day 5" at bounding box center [392, 113] width 45 height 12
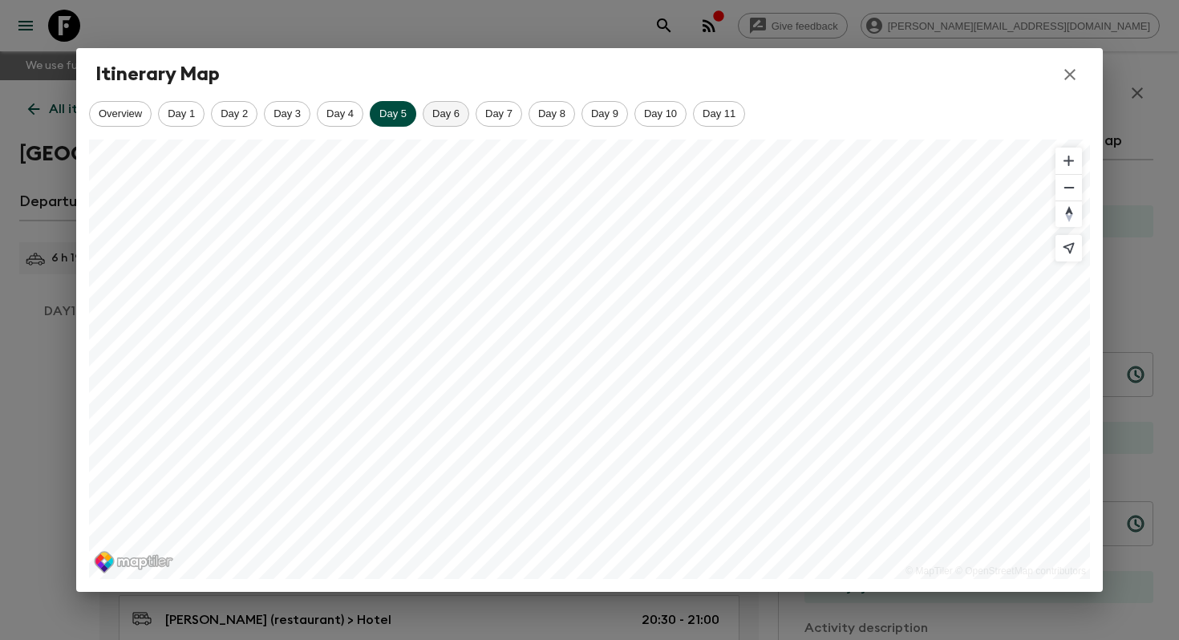
click at [447, 113] on span "Day 6" at bounding box center [445, 113] width 45 height 12
click at [494, 118] on span "Day 7" at bounding box center [498, 113] width 45 height 12
click at [557, 103] on div "Day 8" at bounding box center [551, 114] width 47 height 26
click at [617, 121] on div "Day 9" at bounding box center [604, 114] width 47 height 26
click at [1068, 70] on icon "button" at bounding box center [1069, 74] width 19 height 19
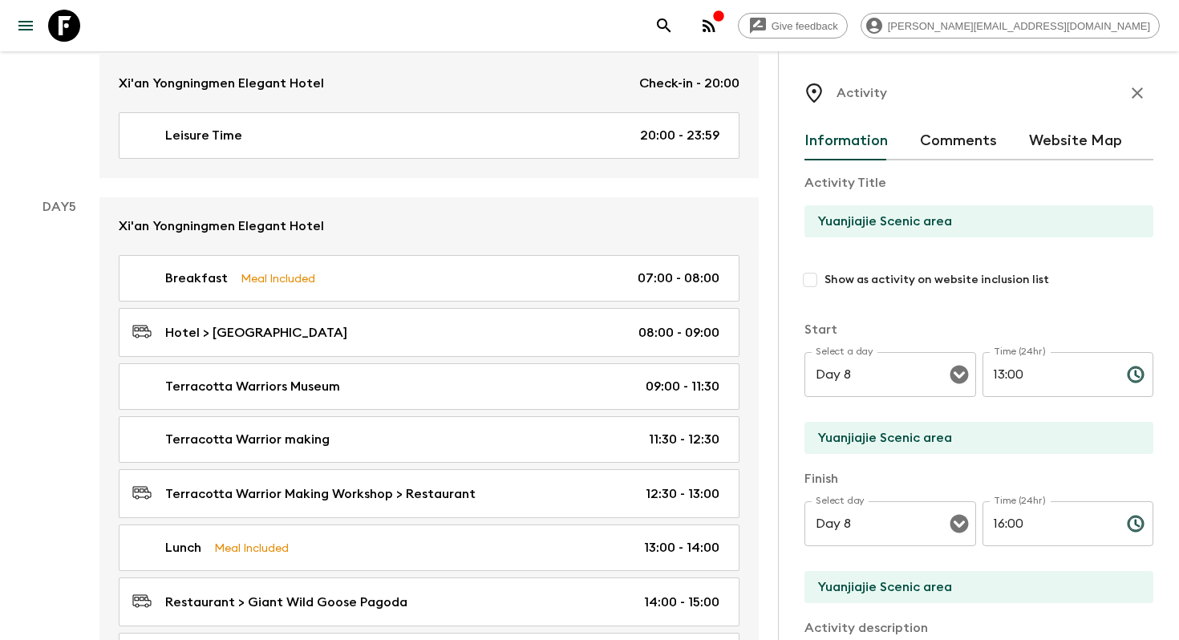
scroll to position [2648, 0]
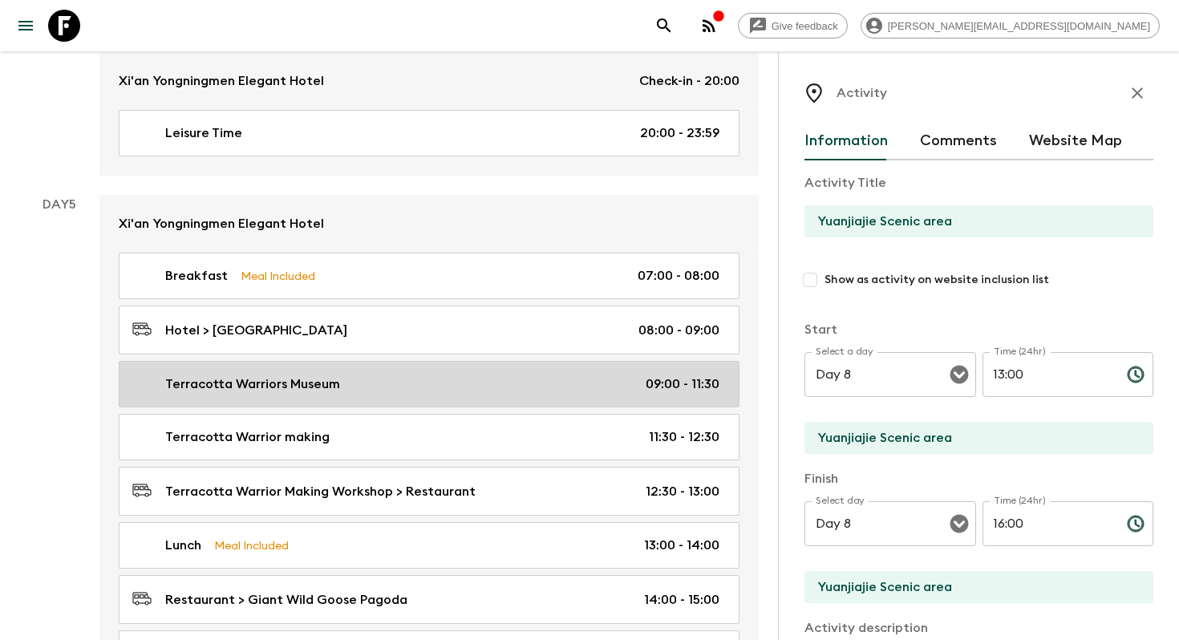
click at [450, 361] on link "Terracotta Warriors Museum 09:00 - 11:30" at bounding box center [429, 384] width 621 height 47
type input "Terracotta Warriors Museum"
checkbox input "true"
type input "Terracotta Warriors Museum"
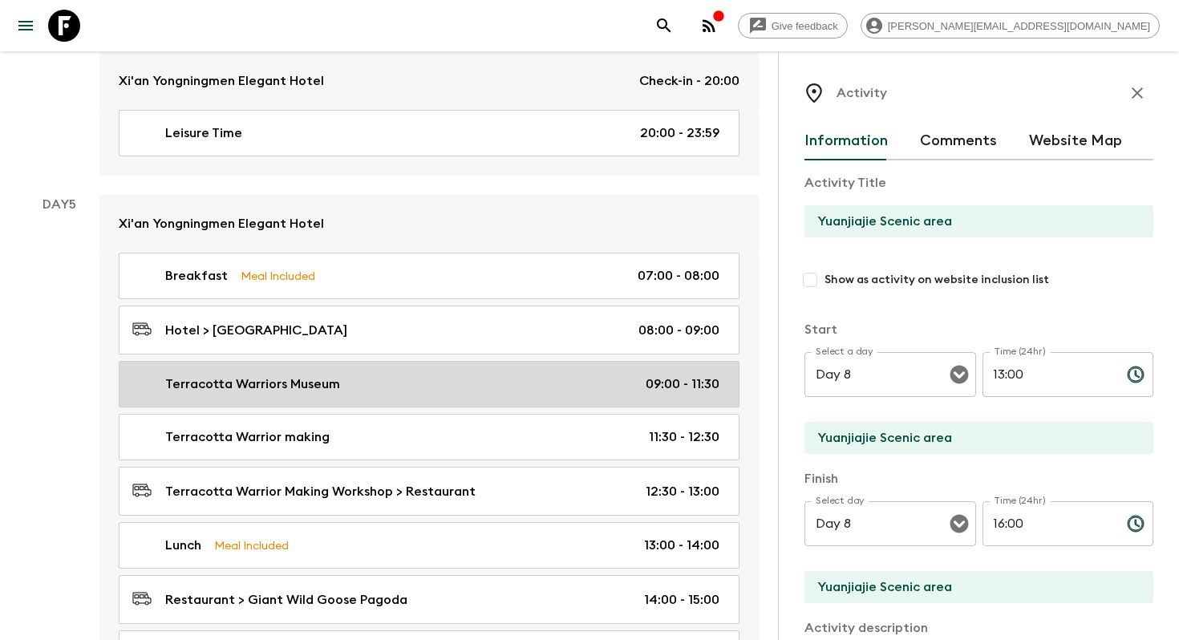
type textarea "The Museum of Terracotta Warriors and Horses (UNESCO) is one of the greatest ar…"
type input "Day 5"
type input "09:00"
type input "Day 5"
type input "11:30"
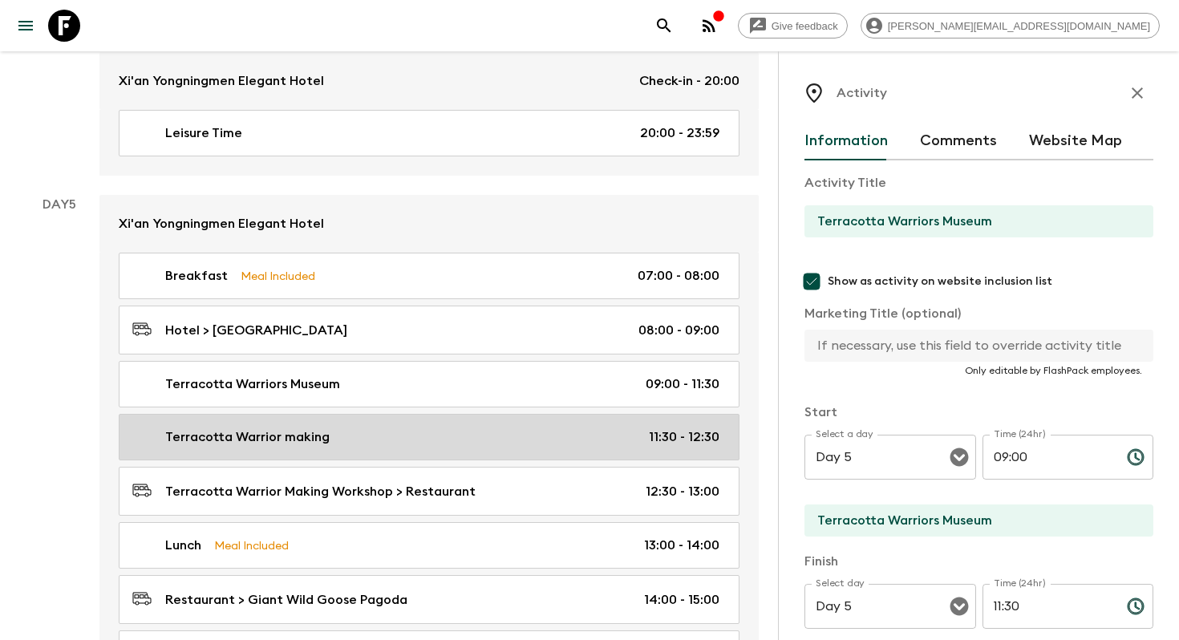
click at [435, 427] on div "Terracotta Warrior making 11:30 - 12:30" at bounding box center [425, 436] width 587 height 19
type input "Terracotta Warrior making"
type input "Mini Terracotta Warrior workshop"
type input "mini Terracotta Warrior workshop"
type textarea "Making a mini Terracotta Warrior by yourselves"
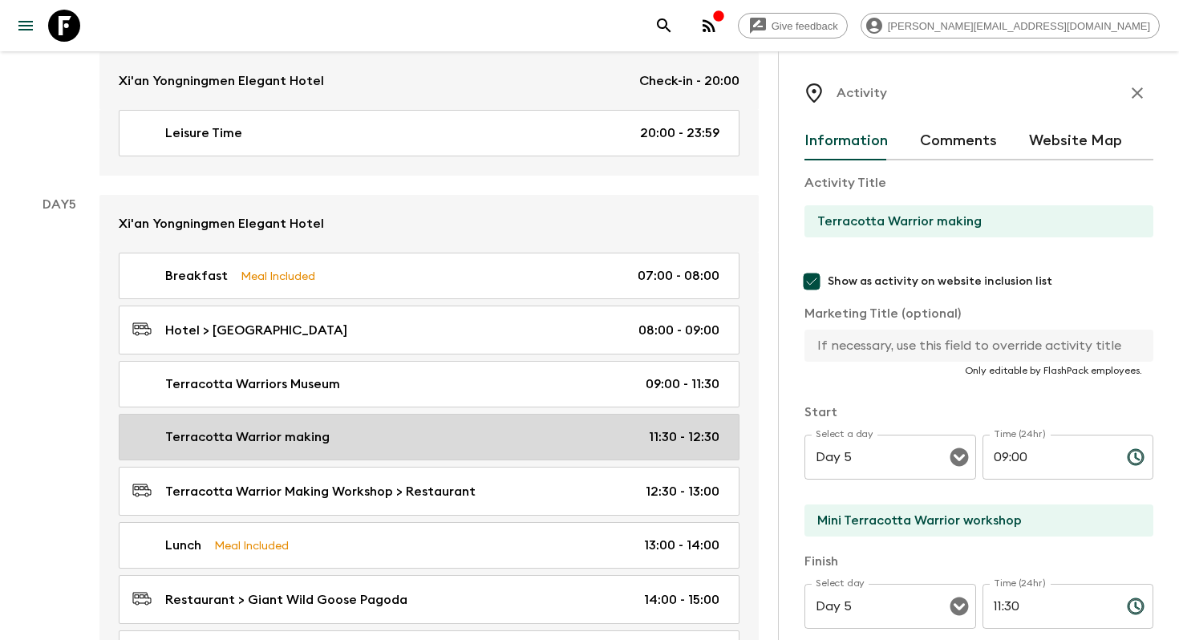
type input "11:30"
type input "12:30"
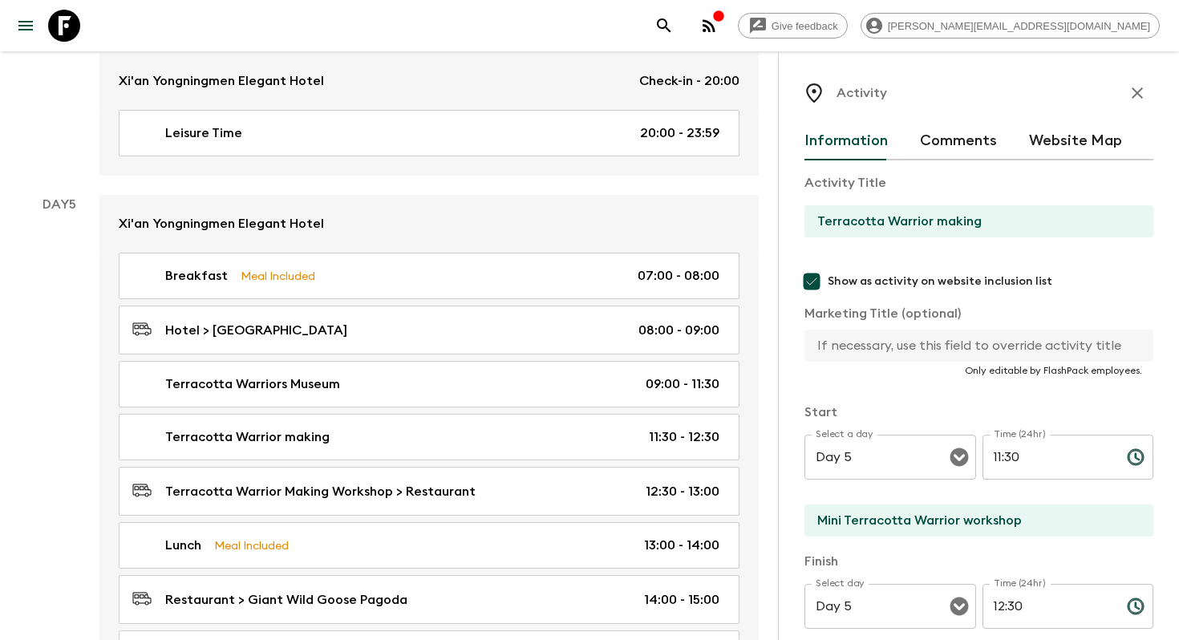
scroll to position [2841, 0]
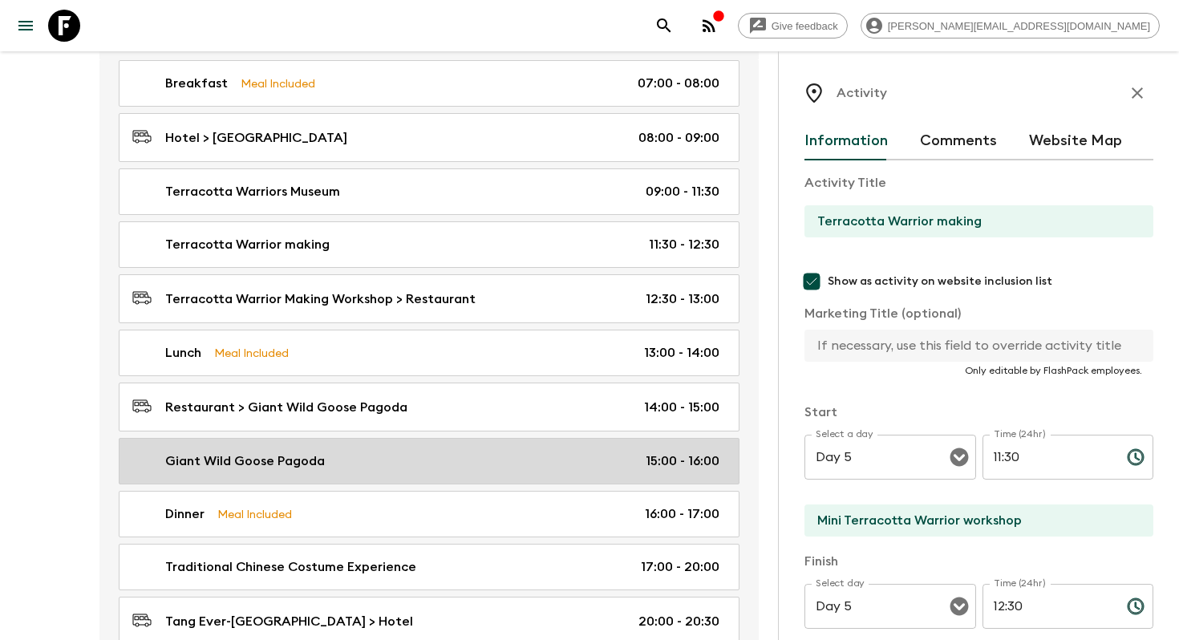
click at [450, 451] on div "Giant Wild Goose Pagoda 15:00 - 16:00" at bounding box center [425, 460] width 587 height 19
type input "Giant Wild Goose Pagoda"
type input "Giant Wild Goose Pagoda (tower-climbing excluded)"
type textarea "The [GEOGRAPHIC_DATA] (tower-climbing excluded), a Tang Dynasty landmark, is a …"
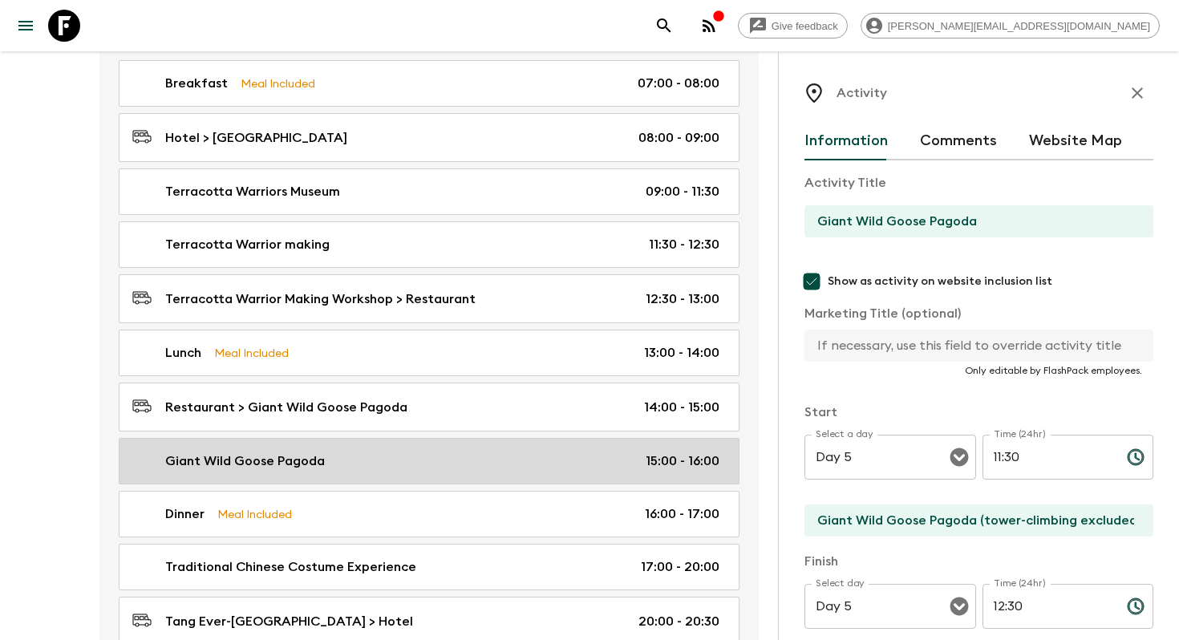
type input "15:00"
type input "16:00"
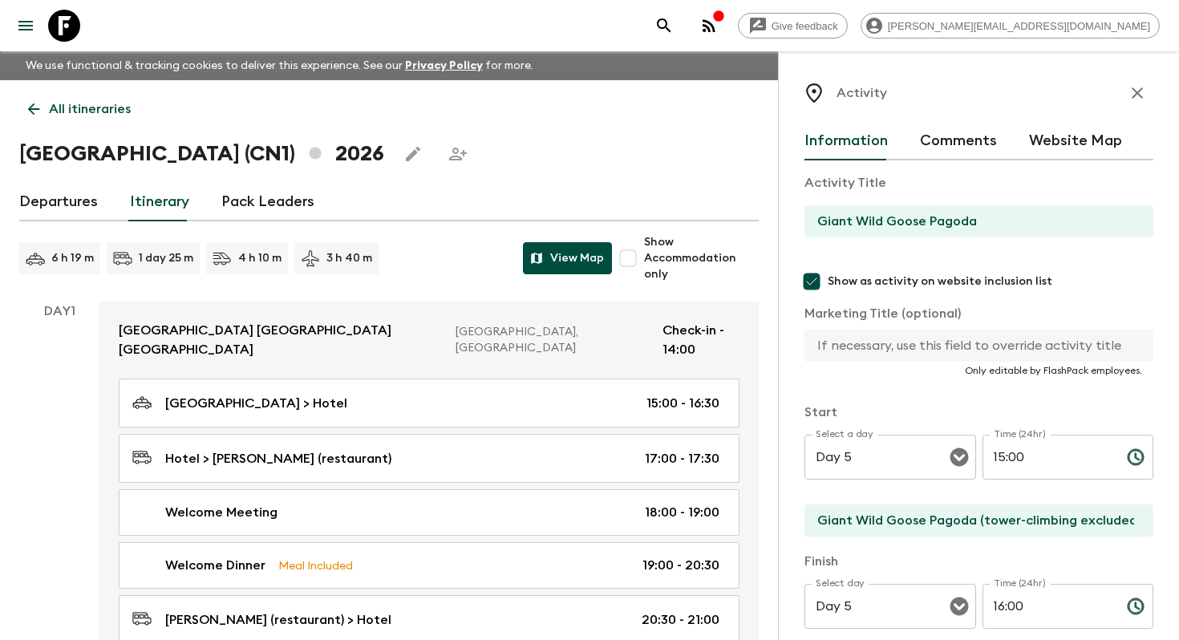
click at [584, 253] on button "View Map" at bounding box center [567, 258] width 89 height 32
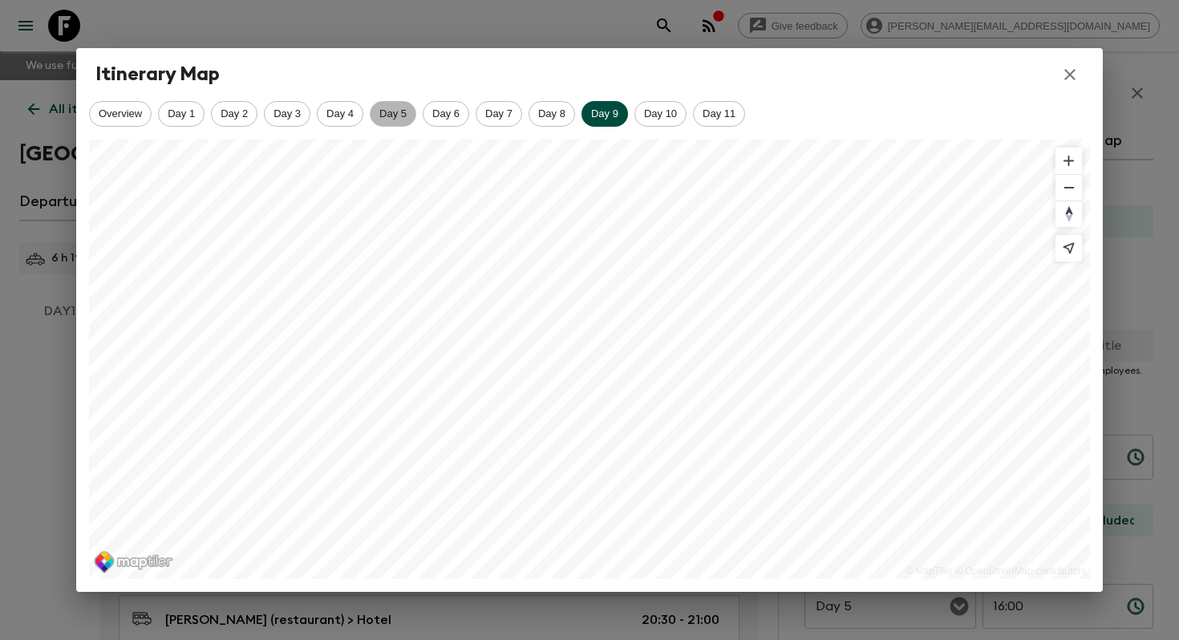
click at [394, 103] on div "Day 5" at bounding box center [393, 114] width 47 height 26
click at [1070, 84] on button "button" at bounding box center [1069, 74] width 27 height 27
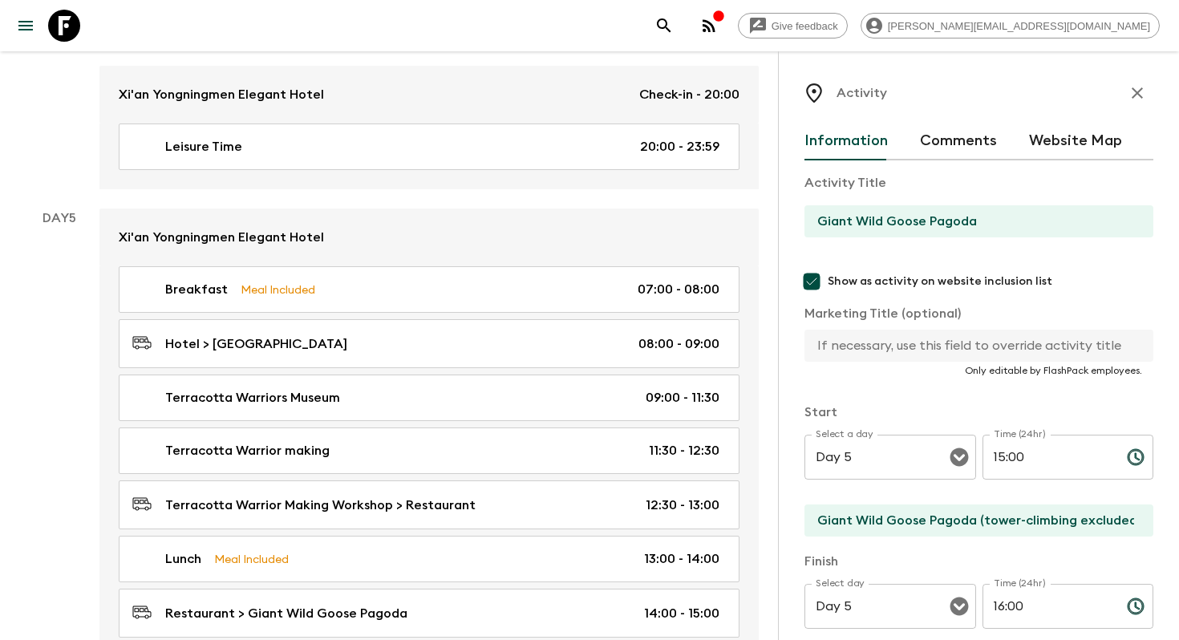
scroll to position [2662, 0]
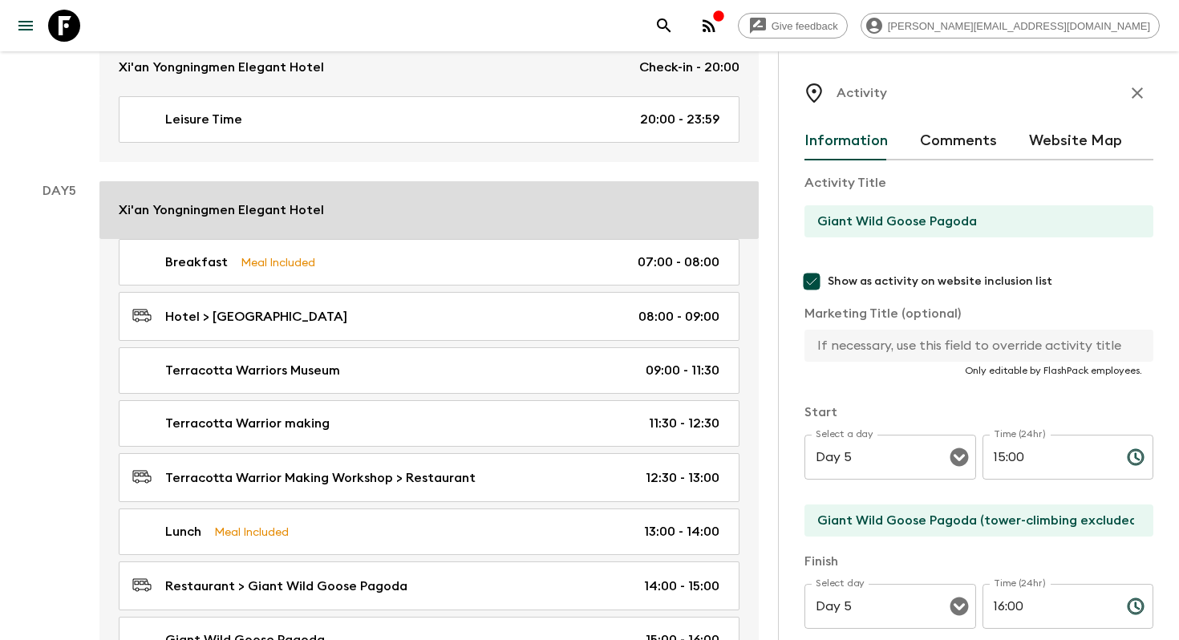
click at [517, 200] on div "Xi'an Yongningmen Elegant Hotel" at bounding box center [429, 209] width 621 height 19
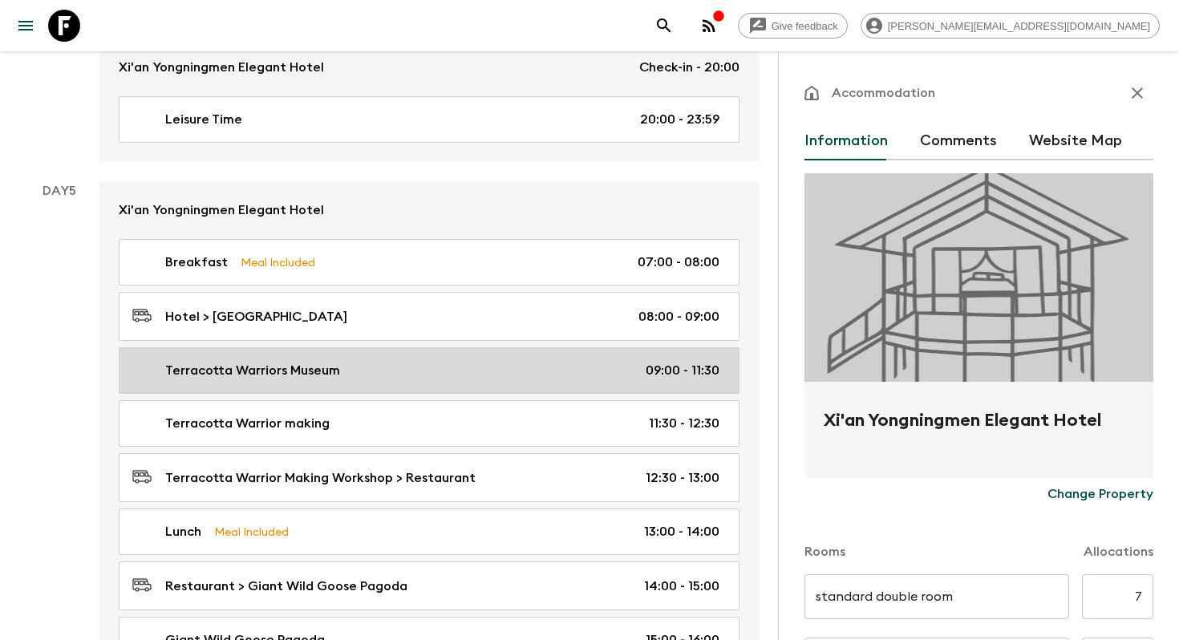
click at [464, 361] on div "Terracotta Warriors Museum 09:00 - 11:30" at bounding box center [425, 370] width 587 height 19
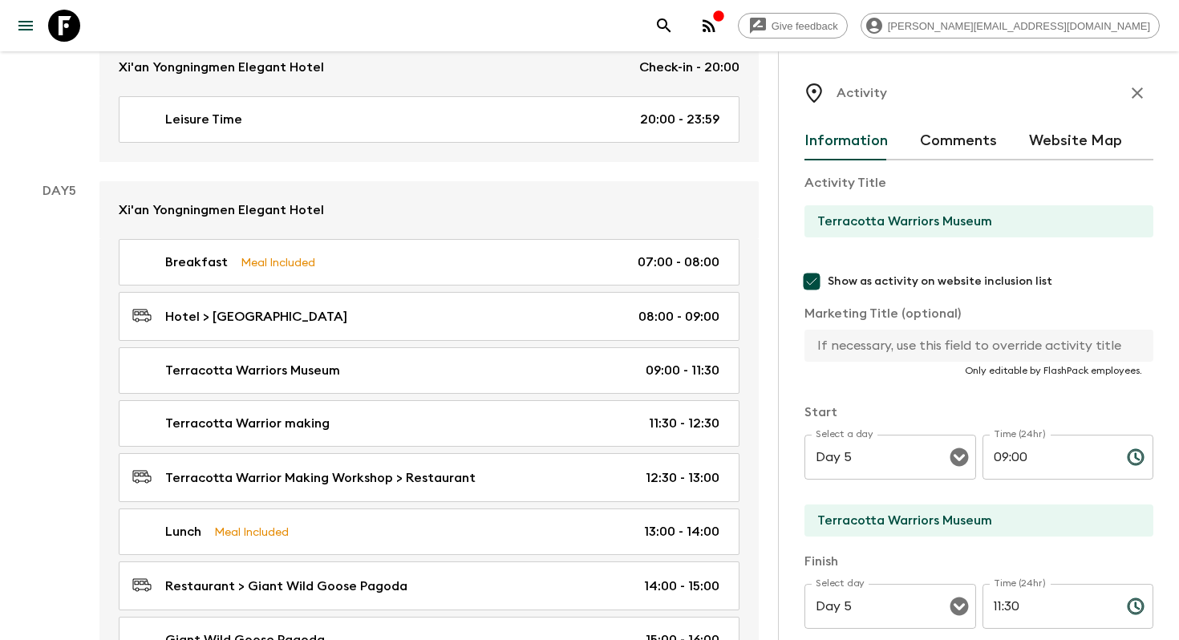
click at [1070, 121] on div "Activity Information Comments Website Map Activity Title Terracotta Warriors Mu…" at bounding box center [978, 626] width 349 height 1099
click at [1062, 160] on div "Activity Title Terracotta Warriors Museum Show as activity on website inclusion…" at bounding box center [978, 612] width 349 height 905
click at [1074, 148] on button "Website Map" at bounding box center [1075, 141] width 93 height 38
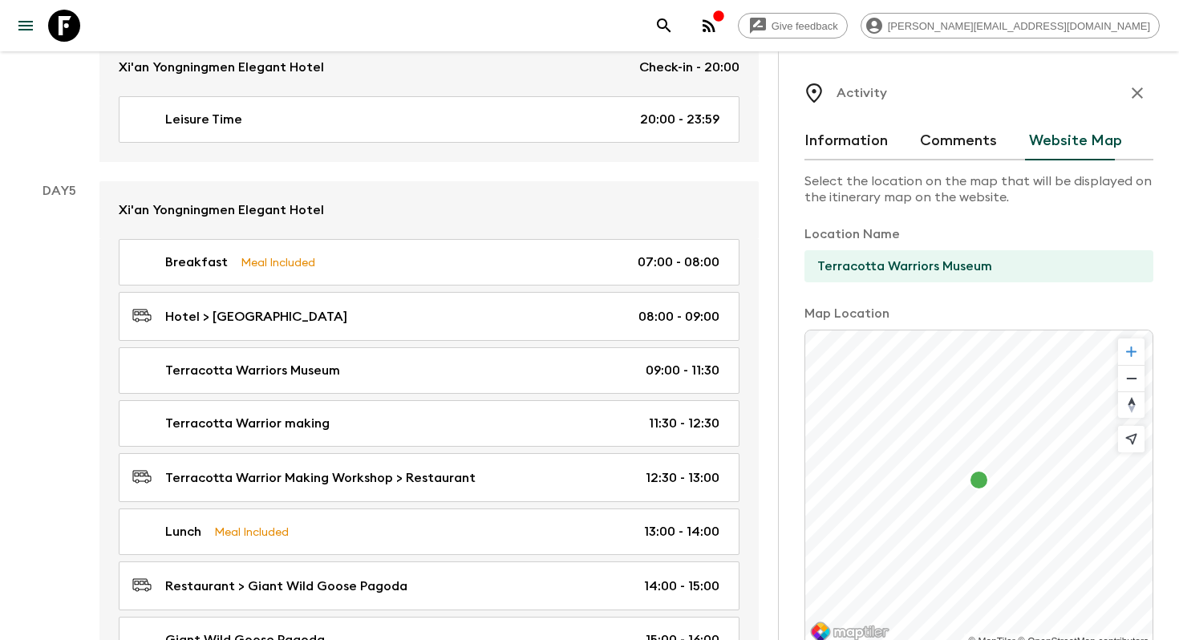
click at [1133, 355] on span "Zoom in" at bounding box center [1131, 351] width 26 height 26
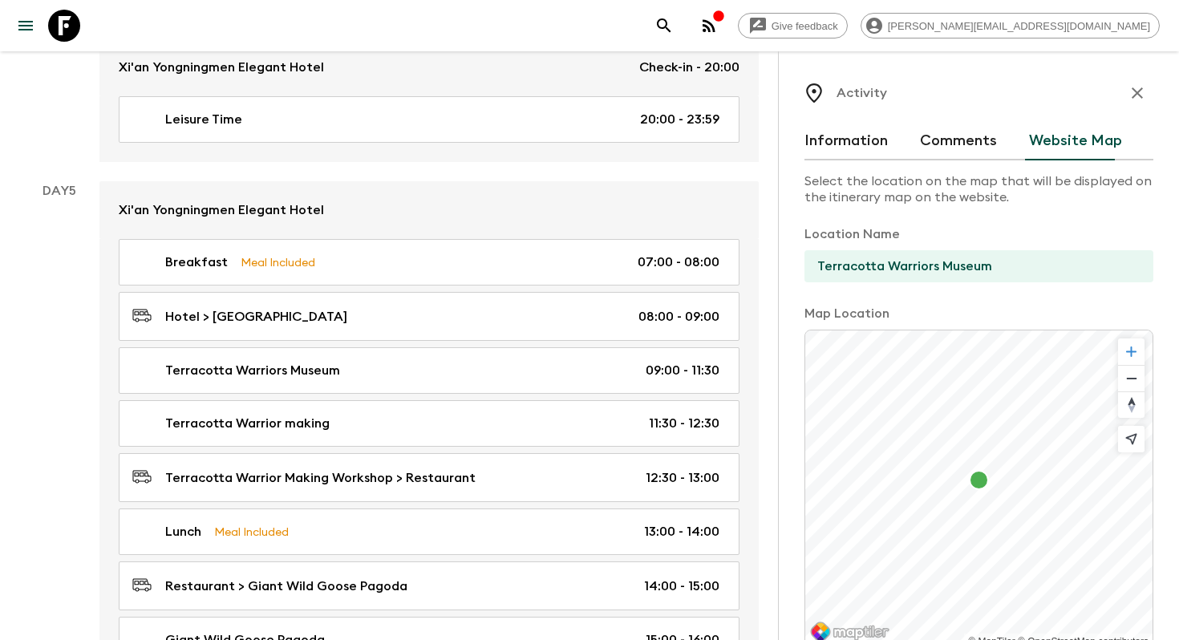
click at [1133, 355] on span "Zoom in" at bounding box center [1131, 351] width 26 height 26
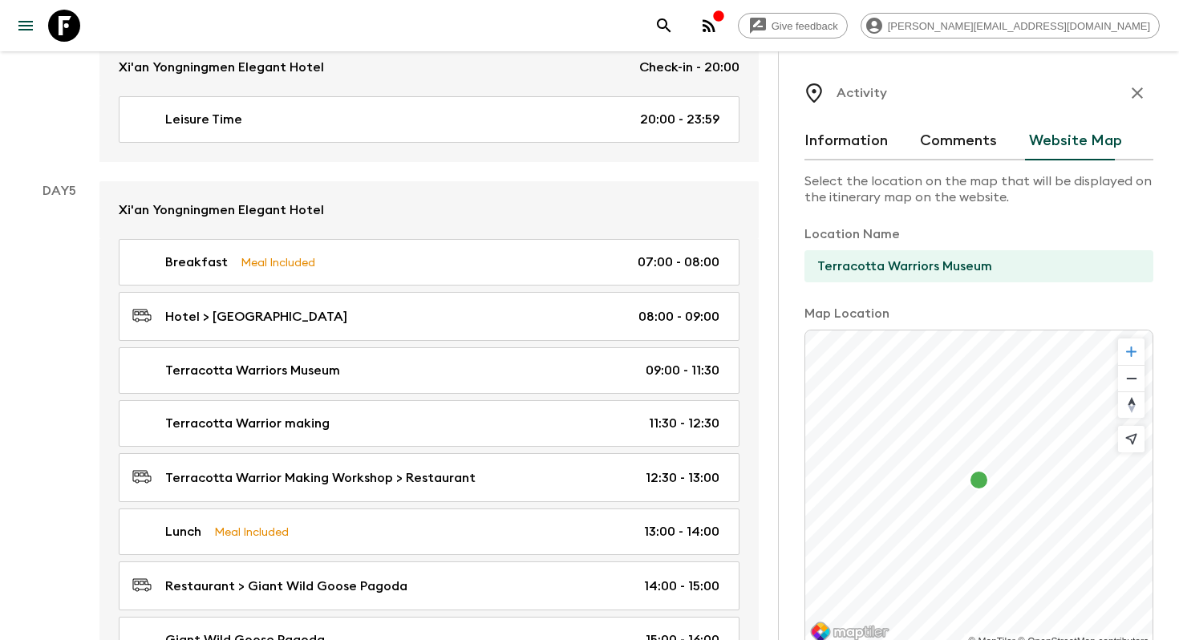
click at [1133, 355] on span "Zoom in" at bounding box center [1131, 351] width 26 height 26
click at [1126, 388] on span "Zoom out" at bounding box center [1131, 379] width 26 height 26
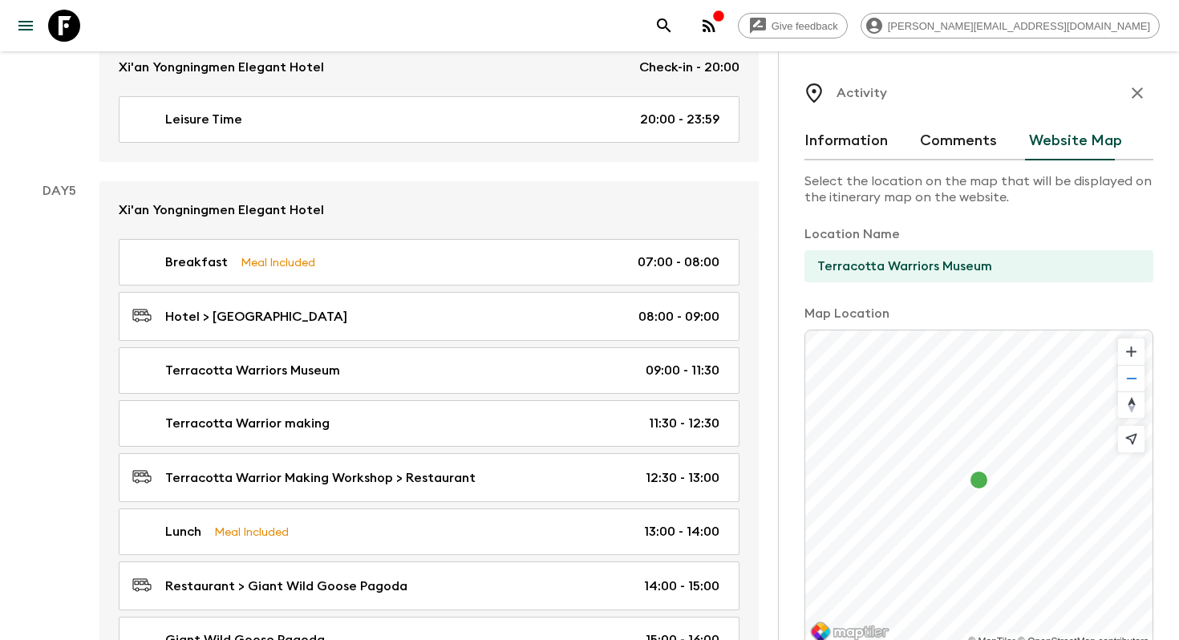
click at [1126, 388] on span "Zoom out" at bounding box center [1131, 379] width 26 height 26
drag, startPoint x: 983, startPoint y: 489, endPoint x: 961, endPoint y: 530, distance: 46.3
click at [961, 530] on div "Map marker" at bounding box center [957, 521] width 20 height 20
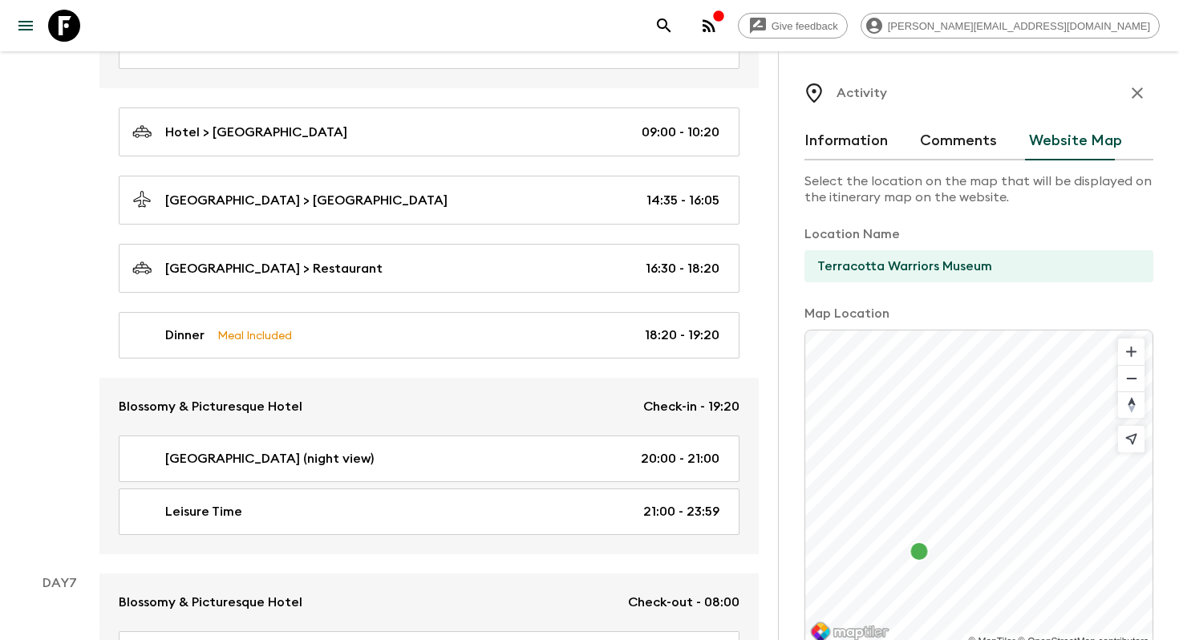
scroll to position [197, 0]
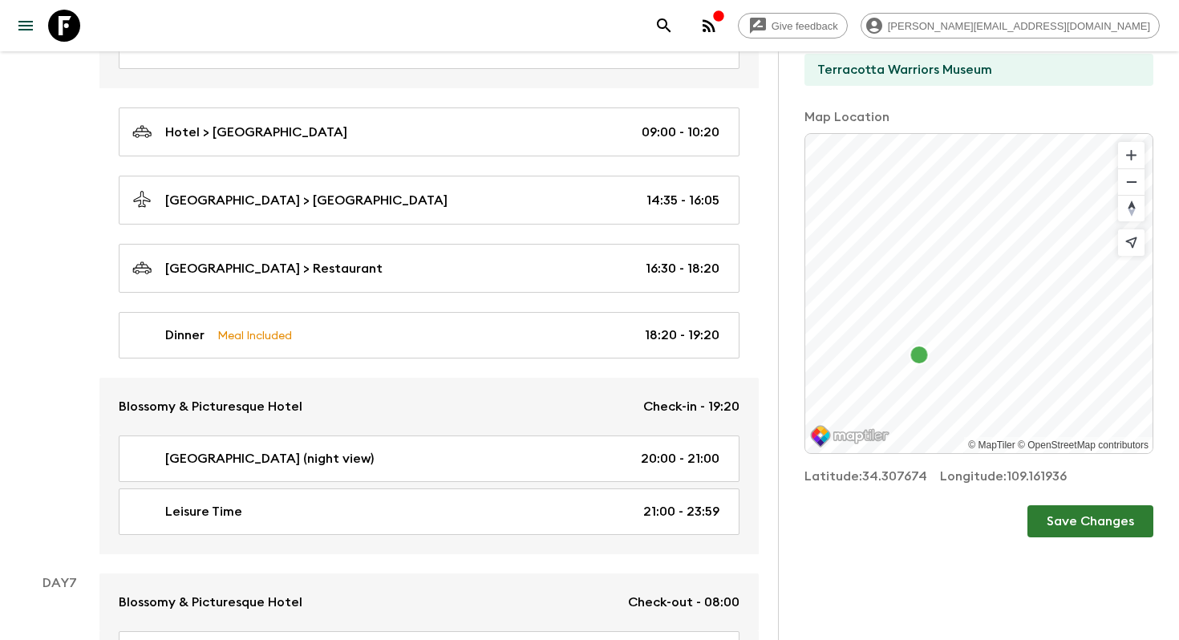
click at [1105, 533] on button "Save Changes" at bounding box center [1090, 521] width 126 height 32
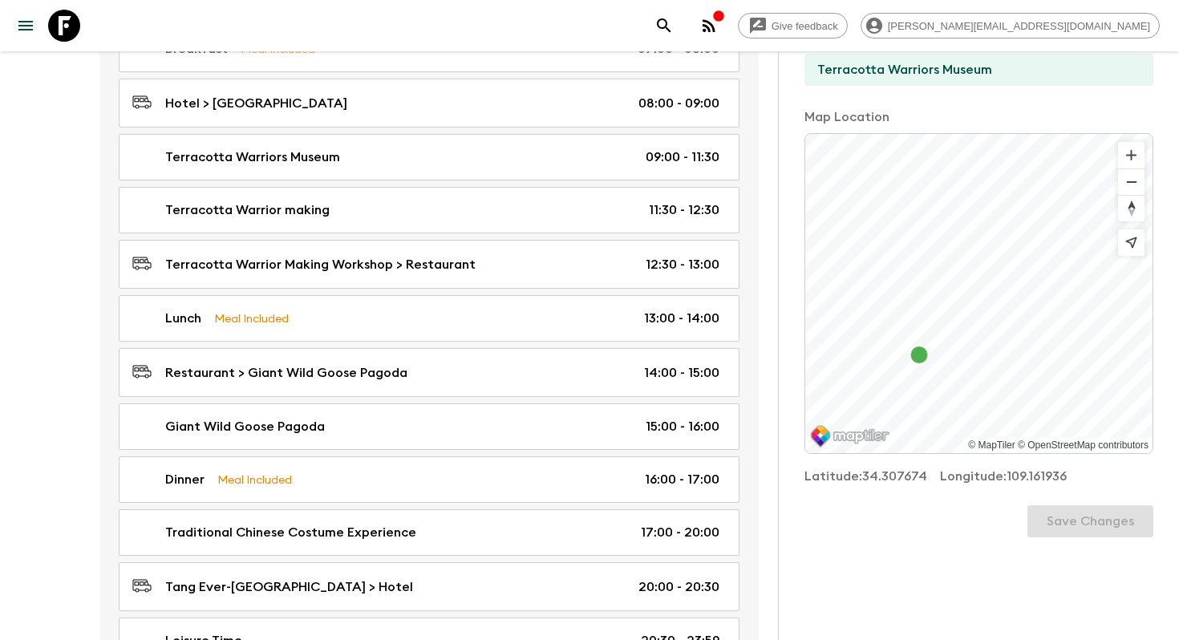
scroll to position [2874, 0]
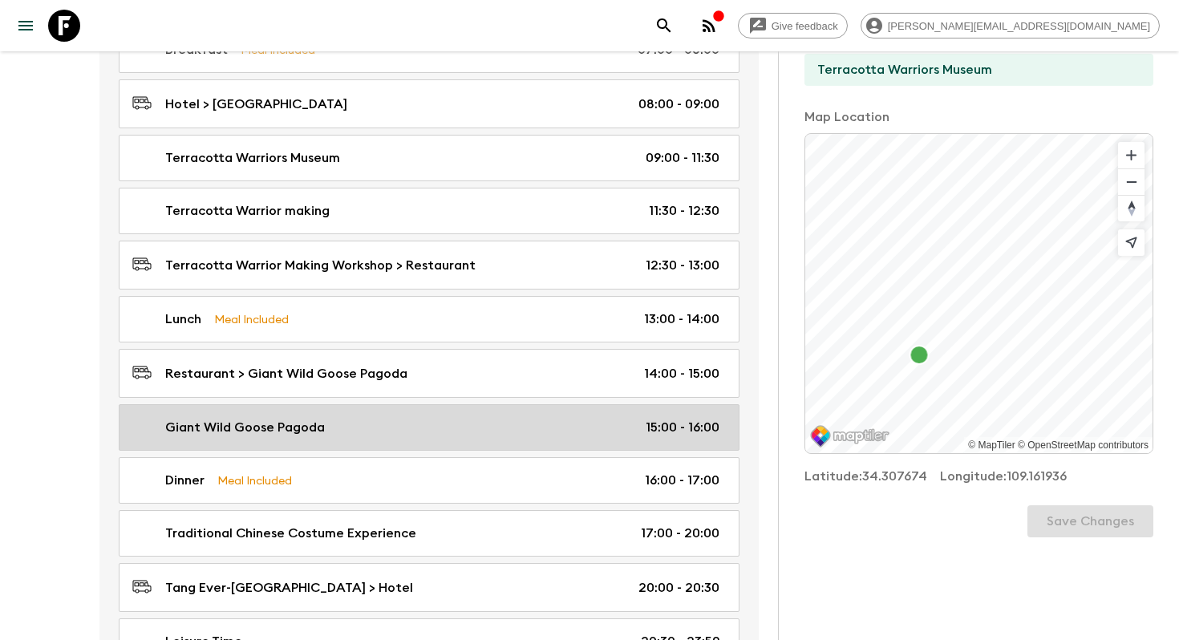
click at [464, 404] on link "Giant Wild Goose Pagoda 15:00 - 16:00" at bounding box center [429, 427] width 621 height 47
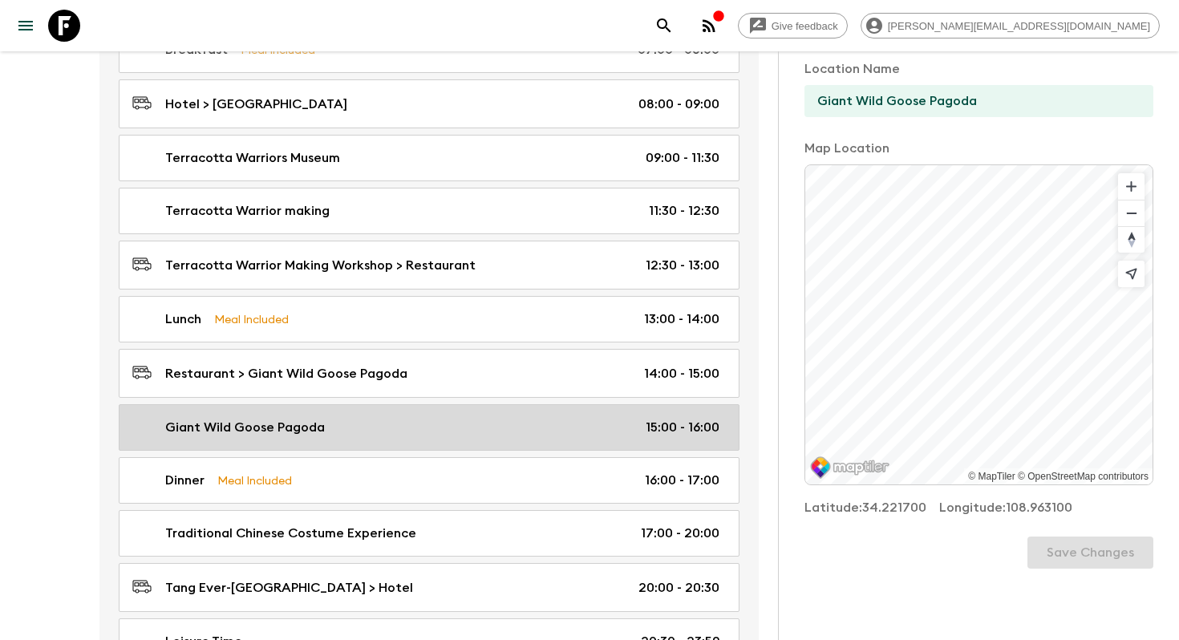
scroll to position [197, 0]
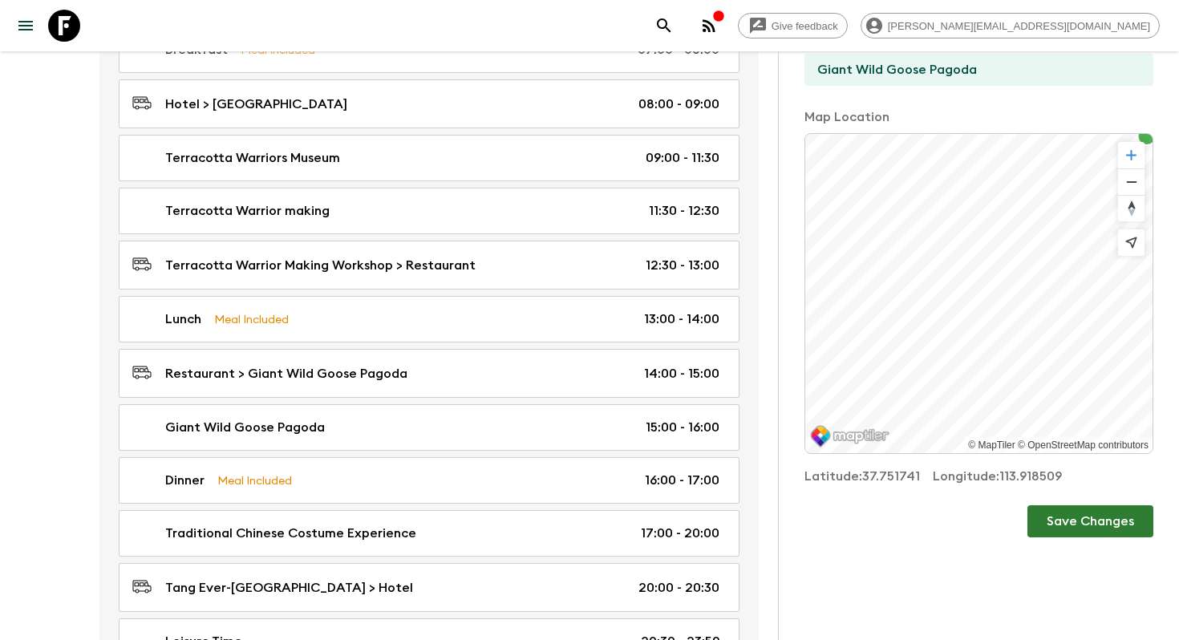
click at [1135, 152] on span "Zoom in" at bounding box center [1131, 155] width 26 height 26
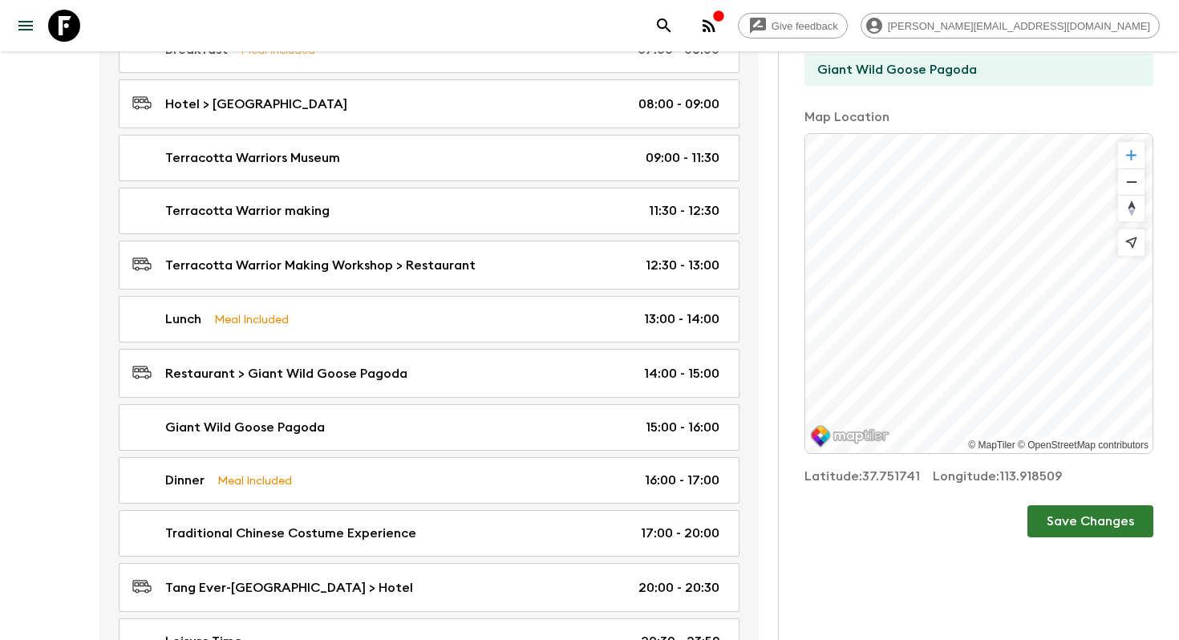
click at [1135, 152] on span "Zoom in" at bounding box center [1131, 155] width 26 height 26
click at [1095, 511] on button "Save Changes" at bounding box center [1090, 521] width 126 height 32
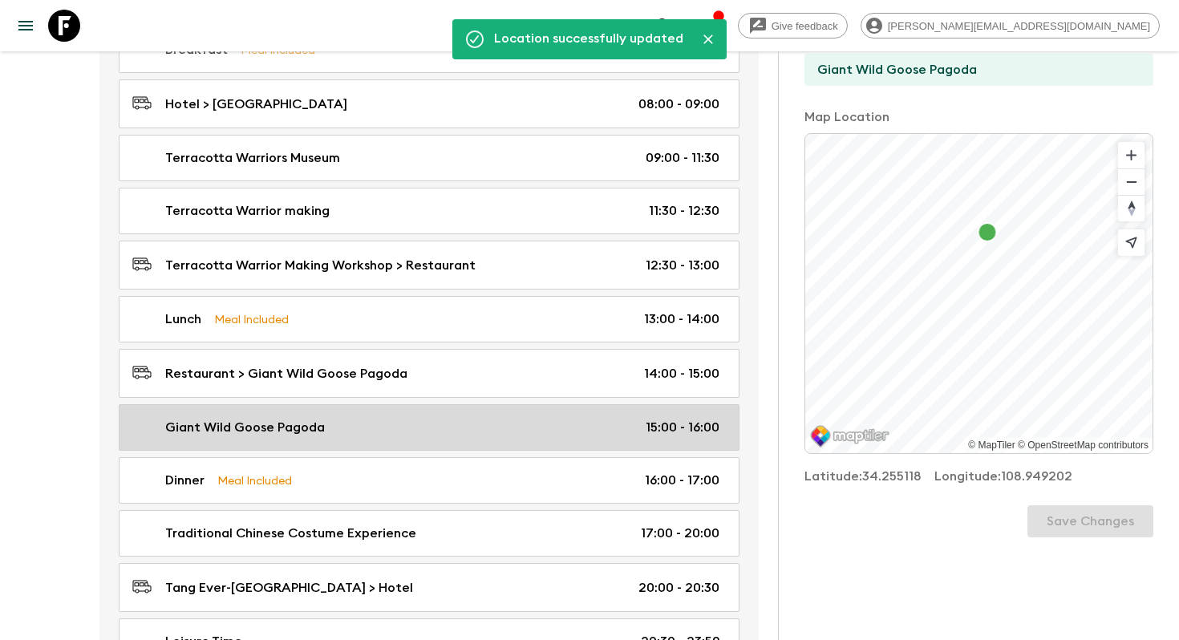
click at [478, 418] on div "Giant Wild Goose Pagoda 15:00 - 16:00" at bounding box center [425, 427] width 587 height 19
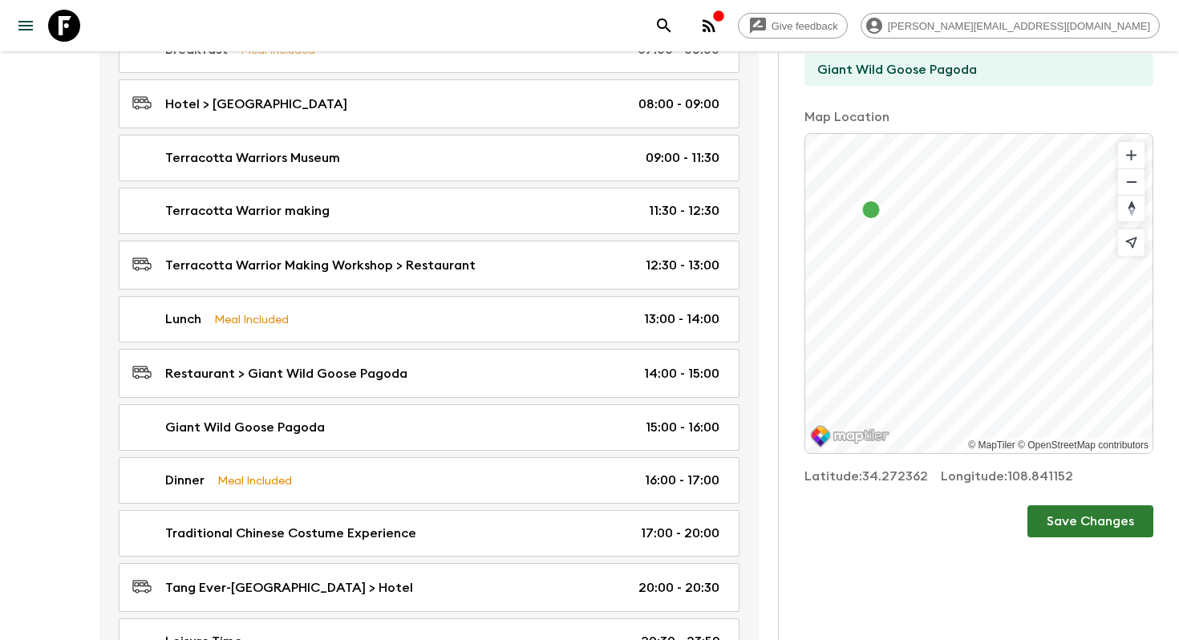
click at [1067, 520] on button "Save Changes" at bounding box center [1090, 521] width 126 height 32
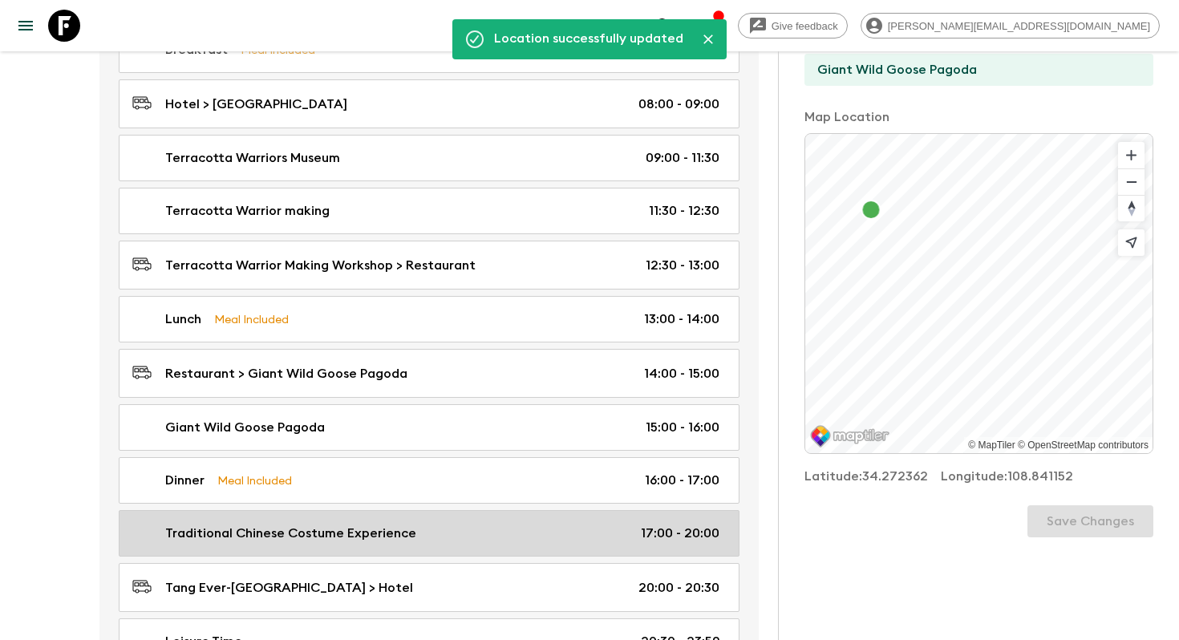
click at [447, 524] on div "Traditional Chinese Costume Experience 17:00 - 20:00" at bounding box center [425, 533] width 587 height 19
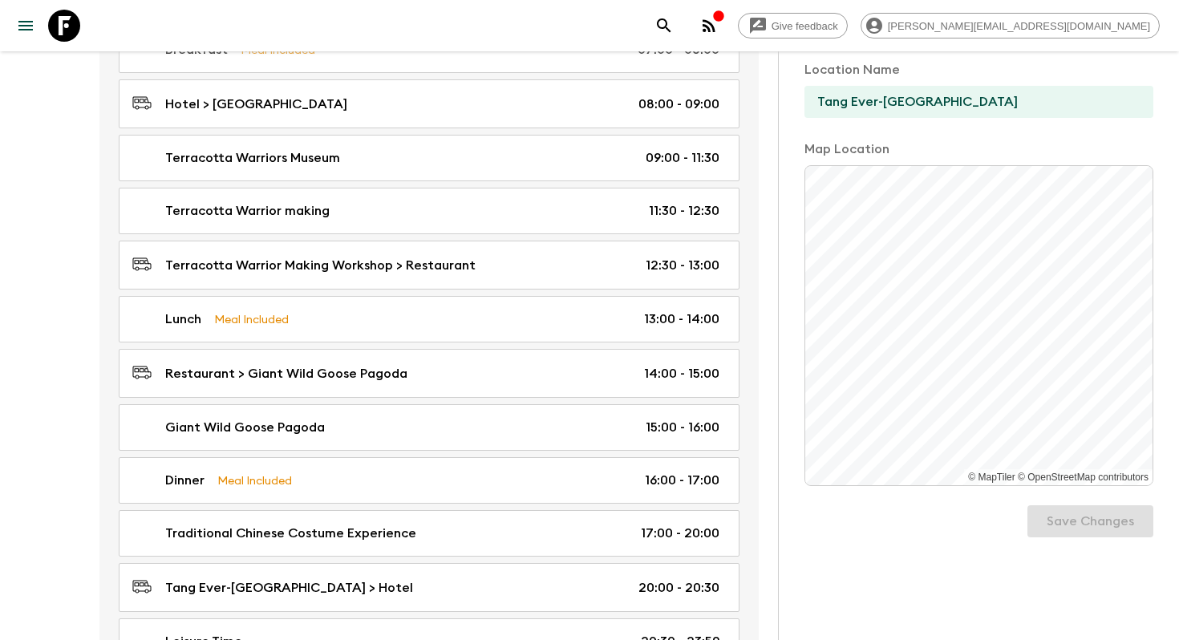
scroll to position [197, 0]
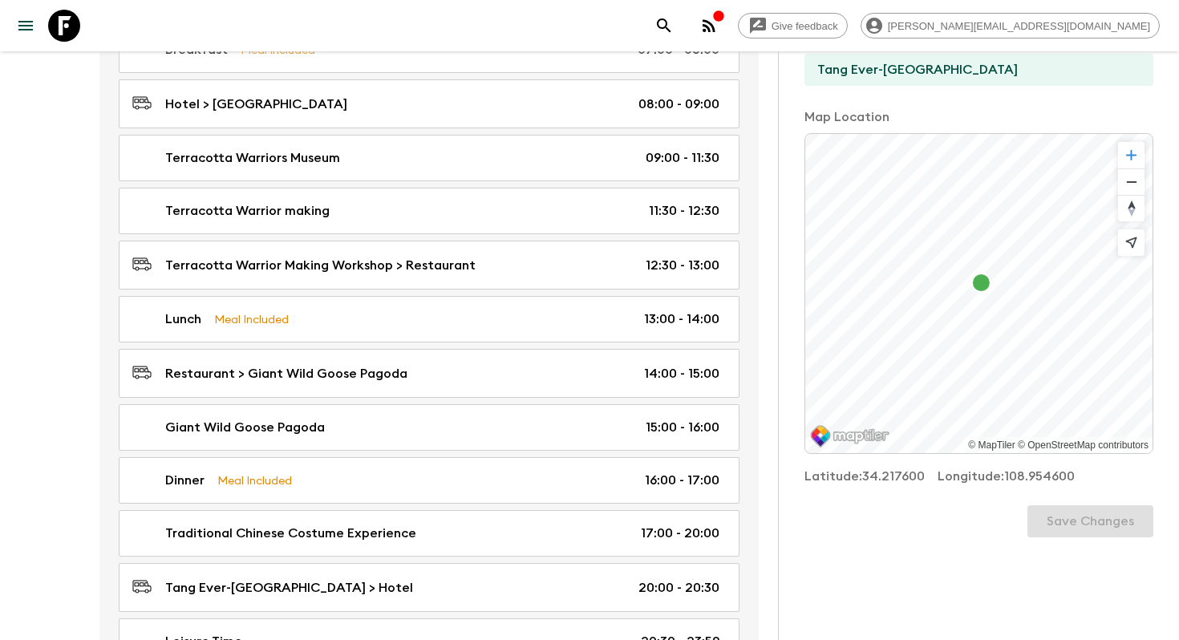
click at [1139, 156] on span "Zoom in" at bounding box center [1131, 155] width 26 height 26
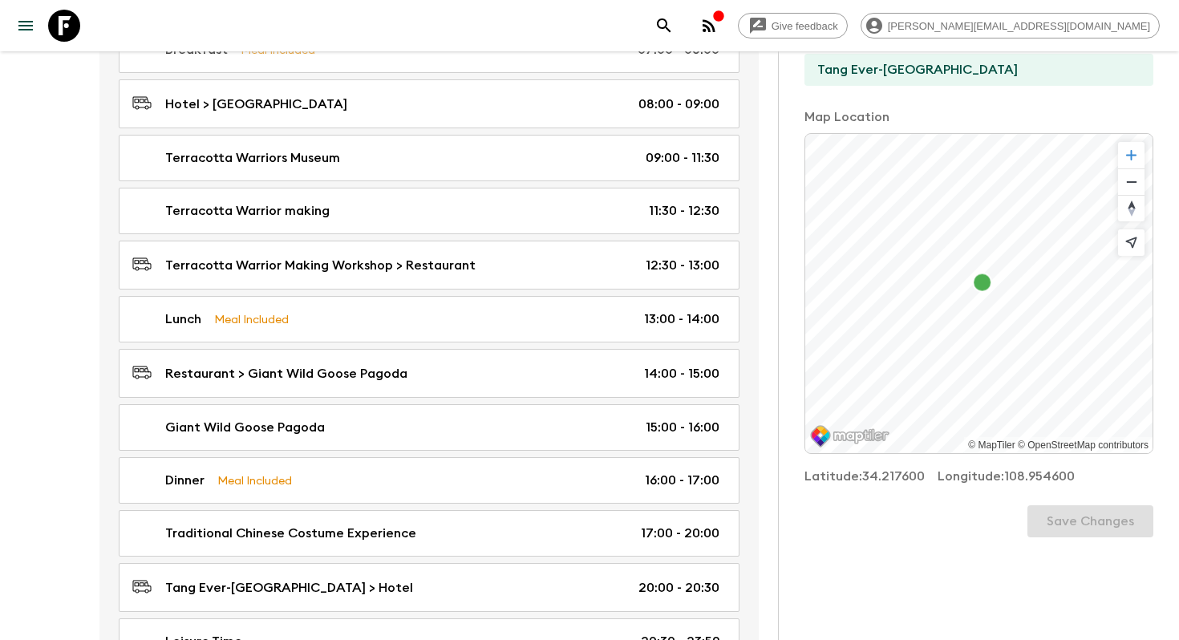
click at [1139, 156] on span "Zoom in" at bounding box center [1131, 155] width 26 height 26
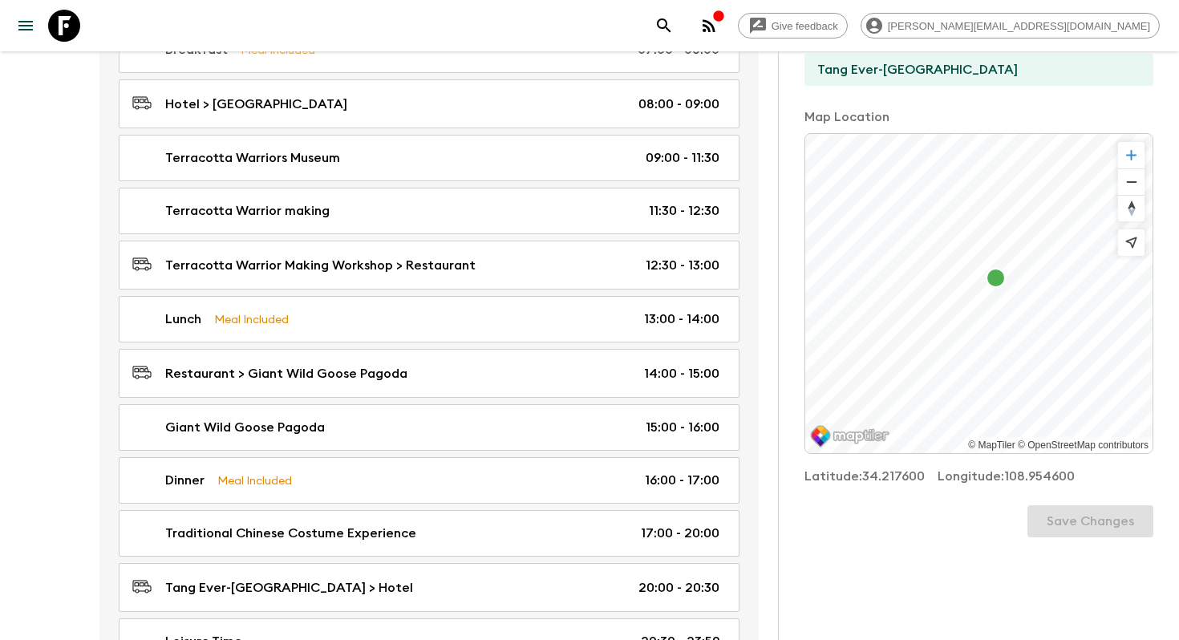
click at [1139, 156] on span "Zoom in" at bounding box center [1131, 155] width 26 height 26
click at [1067, 525] on button "Save Changes" at bounding box center [1090, 521] width 126 height 32
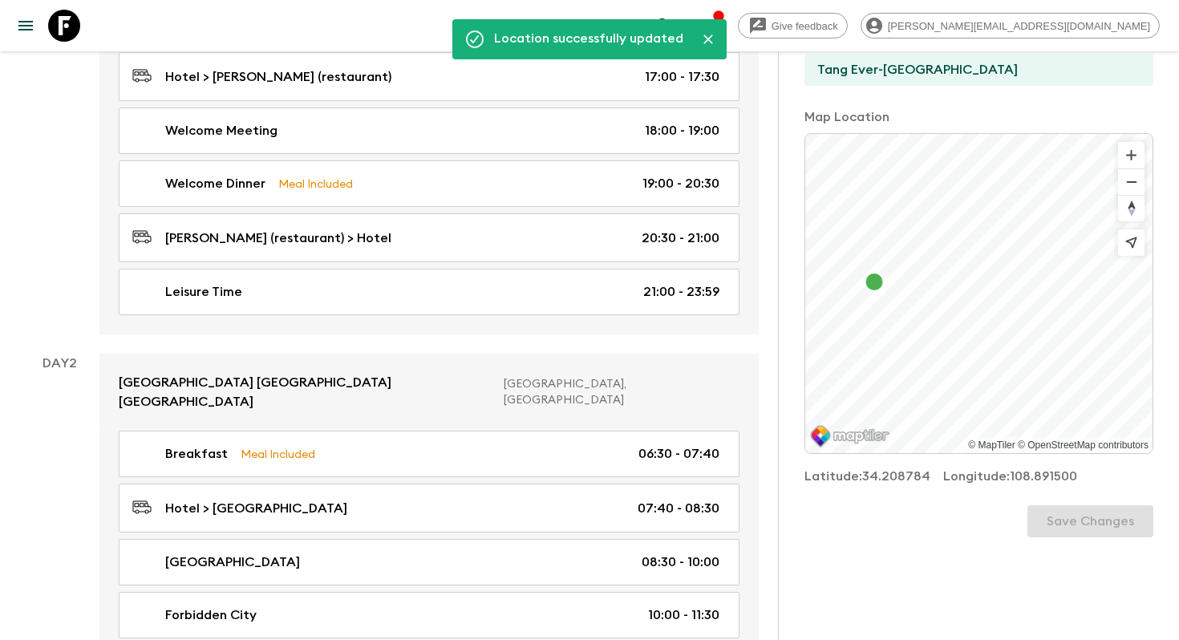
scroll to position [0, 0]
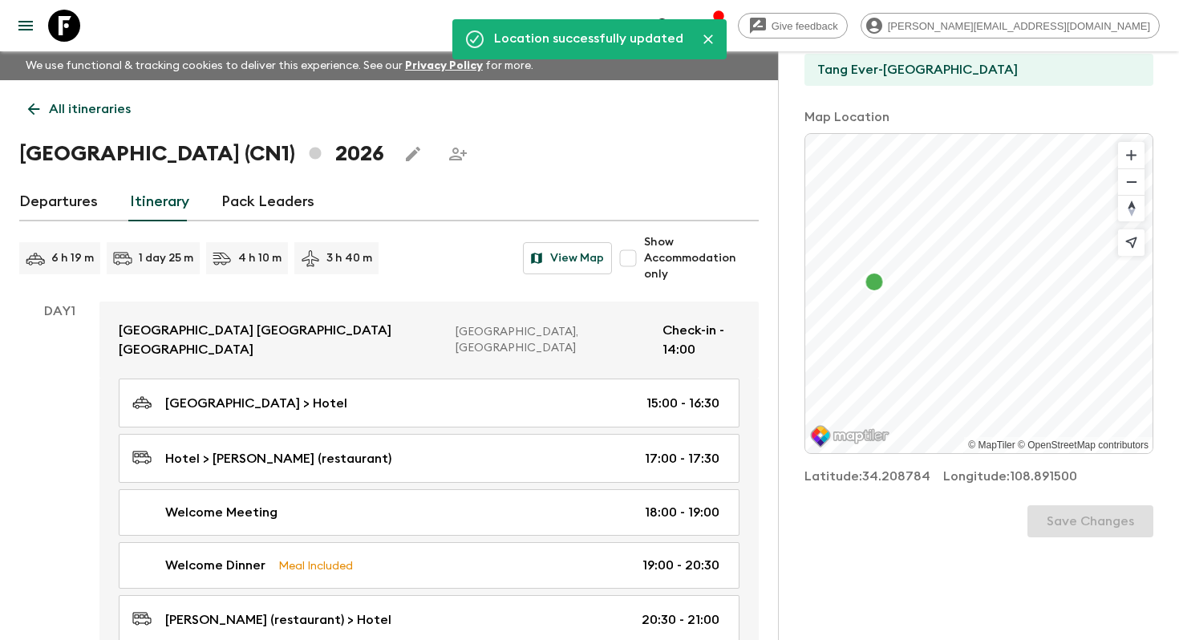
click at [568, 238] on div "6 h 19 m 1 day 25 m 4 h 10 m 3 h 40 m View Map Show Accommodation only" at bounding box center [388, 258] width 739 height 48
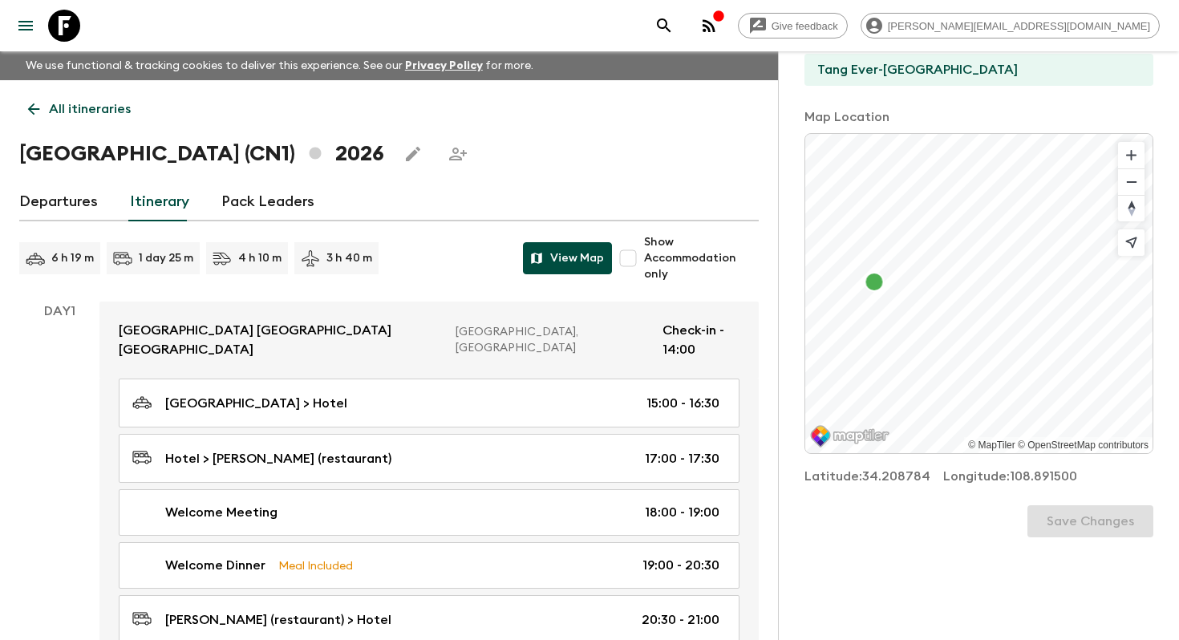
click at [568, 252] on button "View Map" at bounding box center [567, 258] width 89 height 32
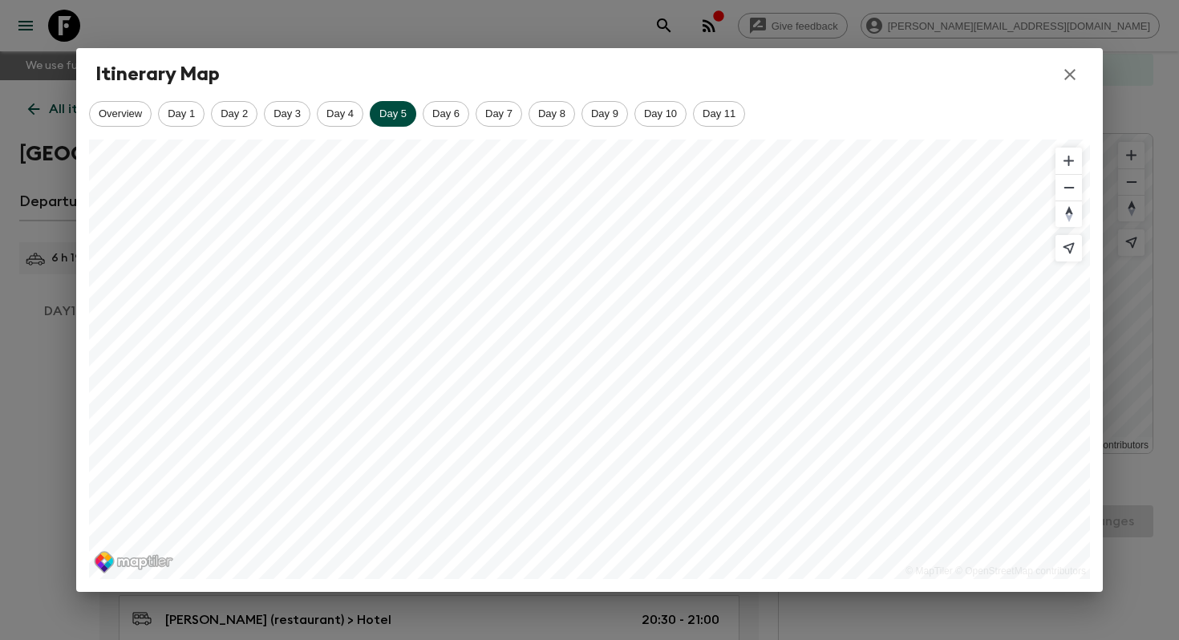
click at [1066, 79] on icon "button" at bounding box center [1069, 74] width 19 height 19
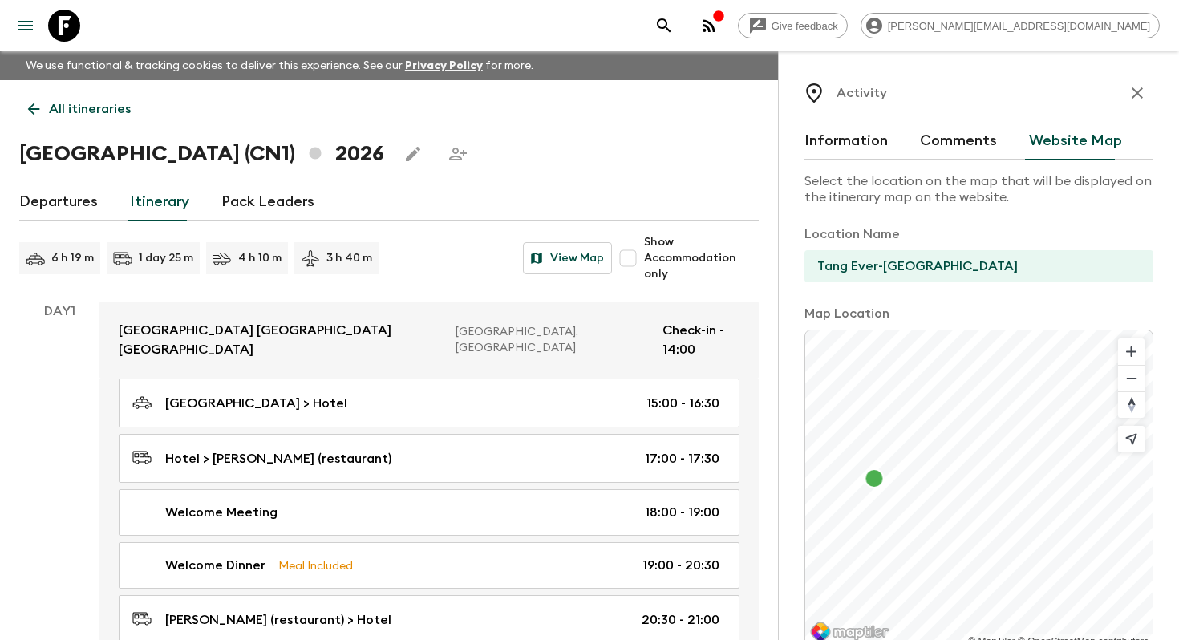
click at [831, 142] on button "Information" at bounding box center [845, 141] width 83 height 38
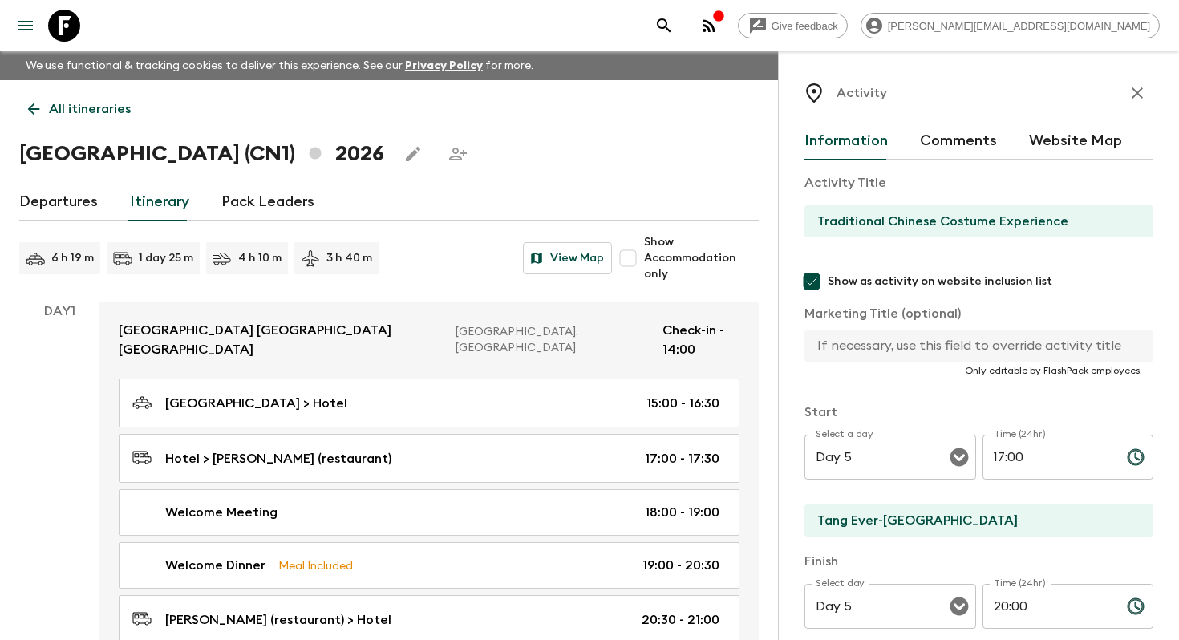
click at [105, 112] on p "All itineraries" at bounding box center [90, 108] width 82 height 19
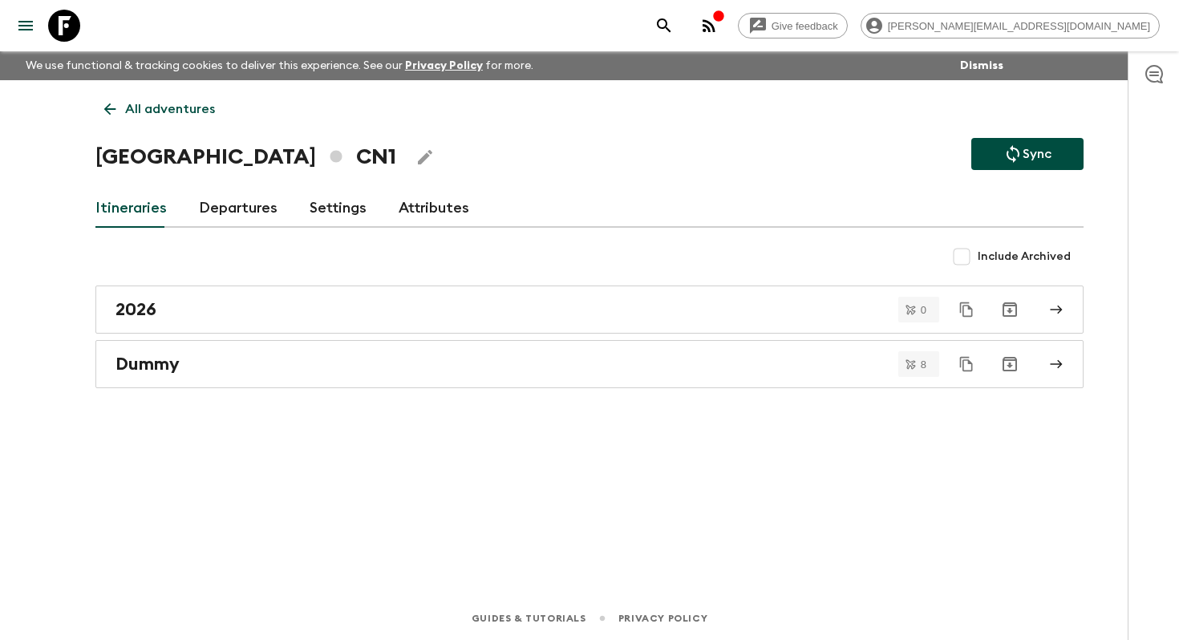
click at [173, 114] on p "All adventures" at bounding box center [170, 108] width 90 height 19
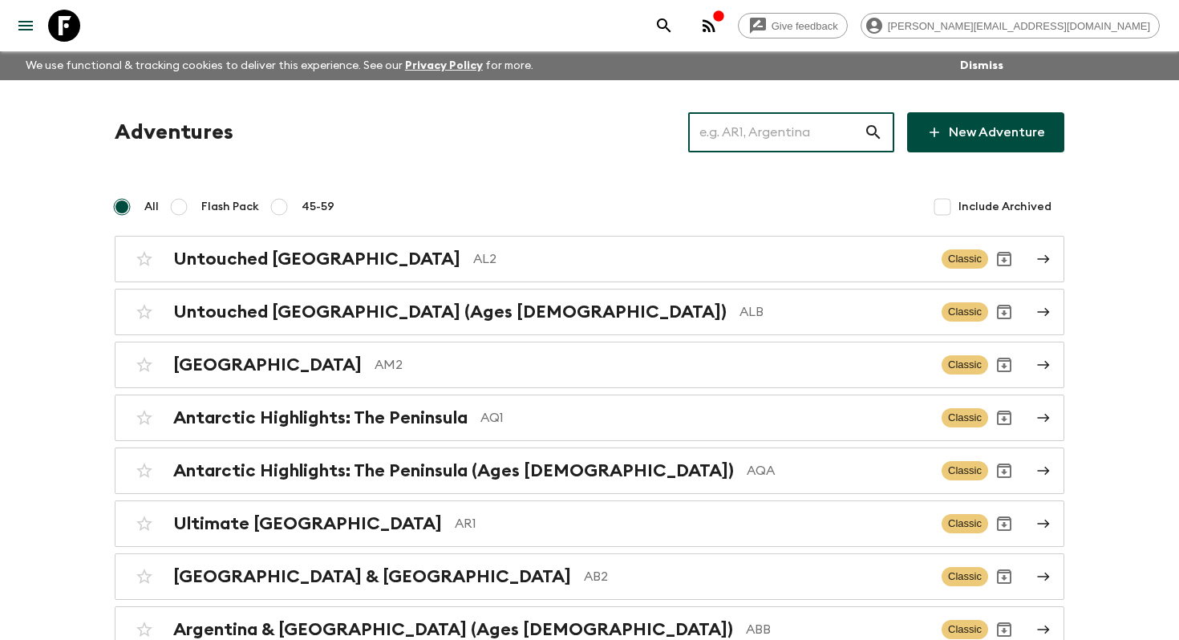
click at [834, 148] on input "text" at bounding box center [776, 132] width 176 height 45
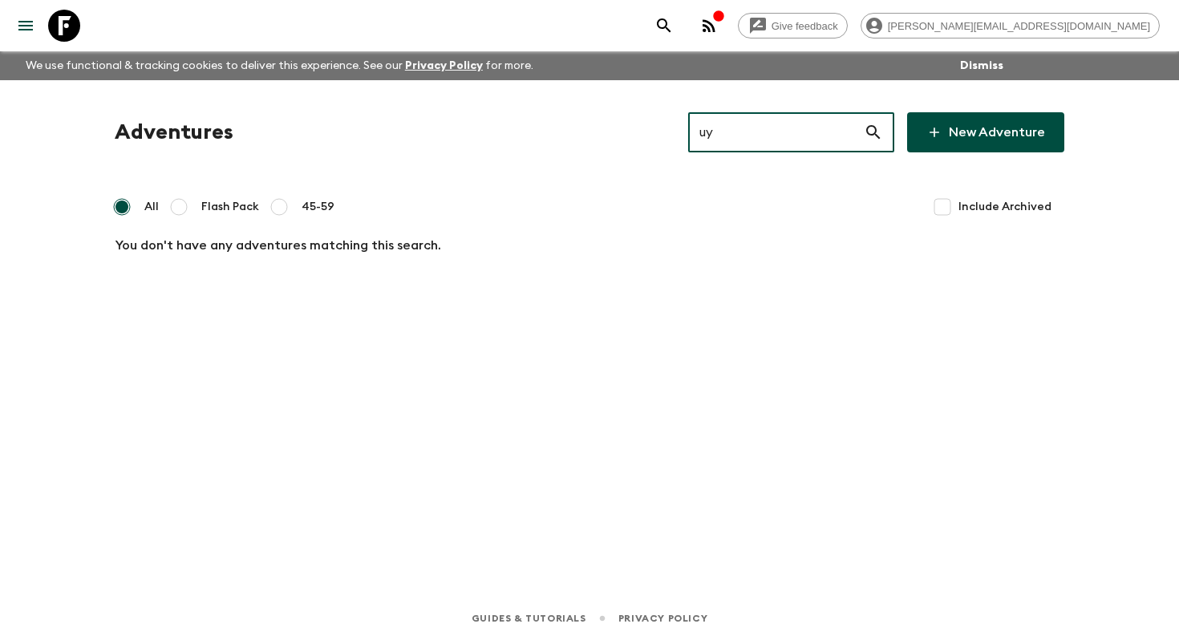
type input "u"
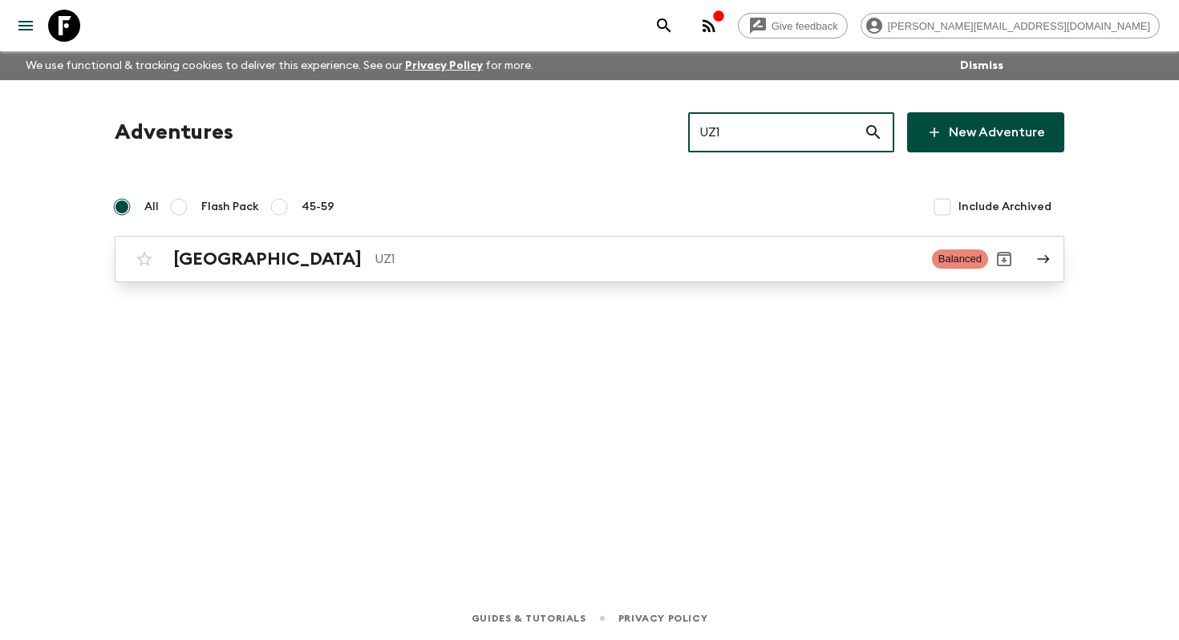
type input "UZ1"
click at [548, 243] on div "Uzbekistan UZ1 Balanced" at bounding box center [557, 259] width 859 height 32
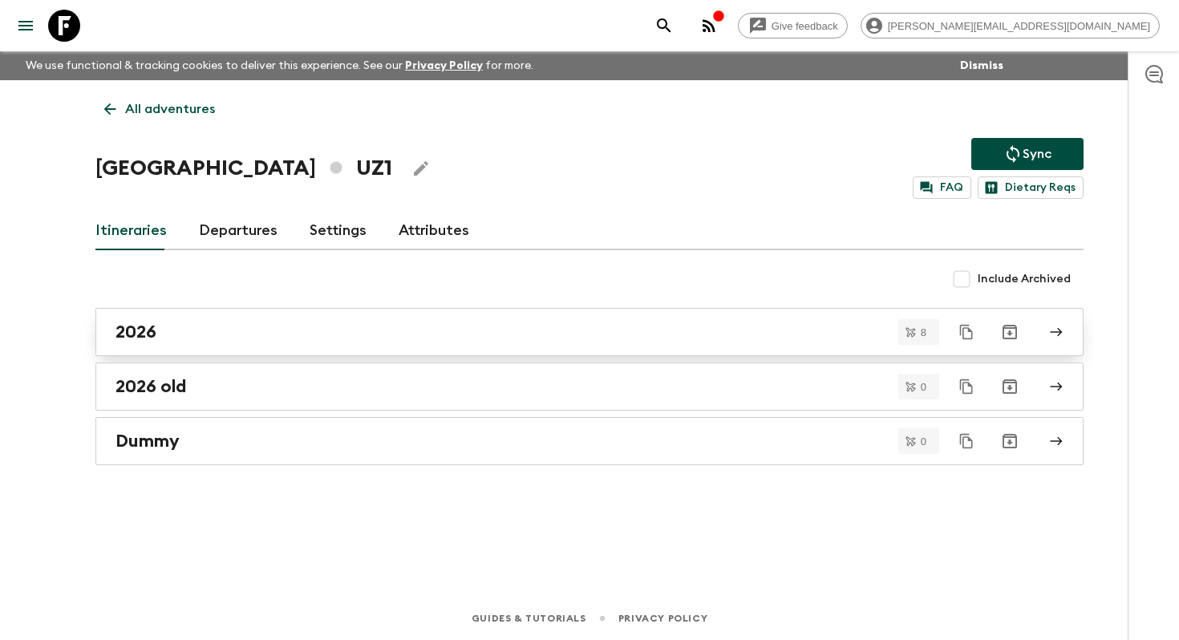
click at [234, 334] on div "2026" at bounding box center [573, 332] width 917 height 21
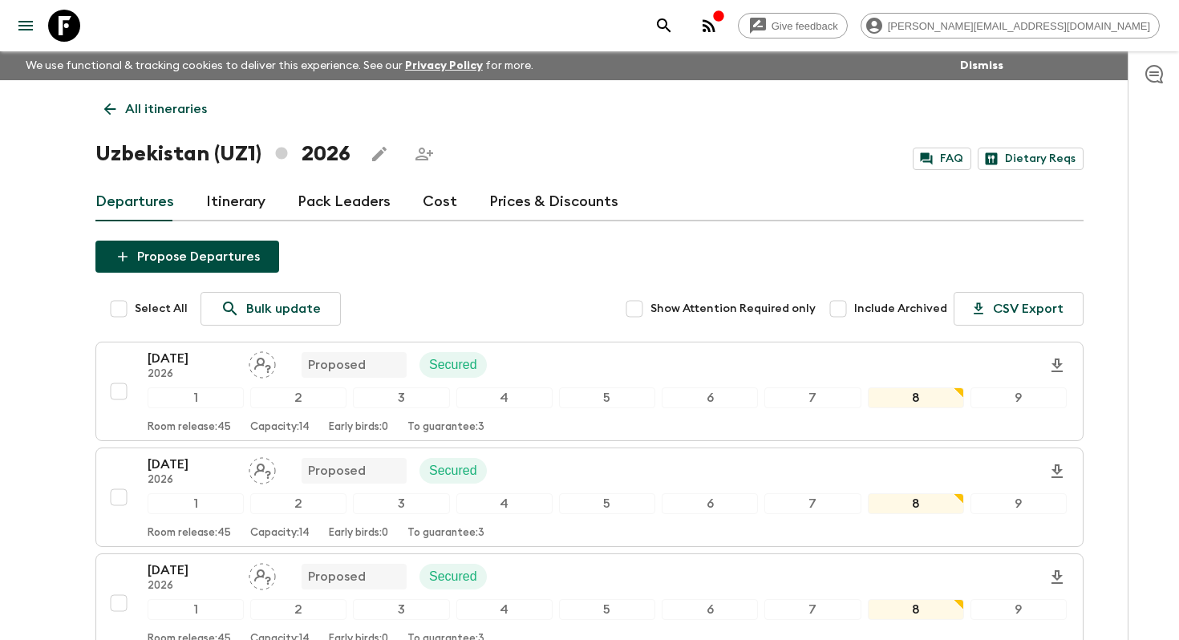
click at [374, 157] on icon "Edit this itinerary" at bounding box center [379, 154] width 14 height 14
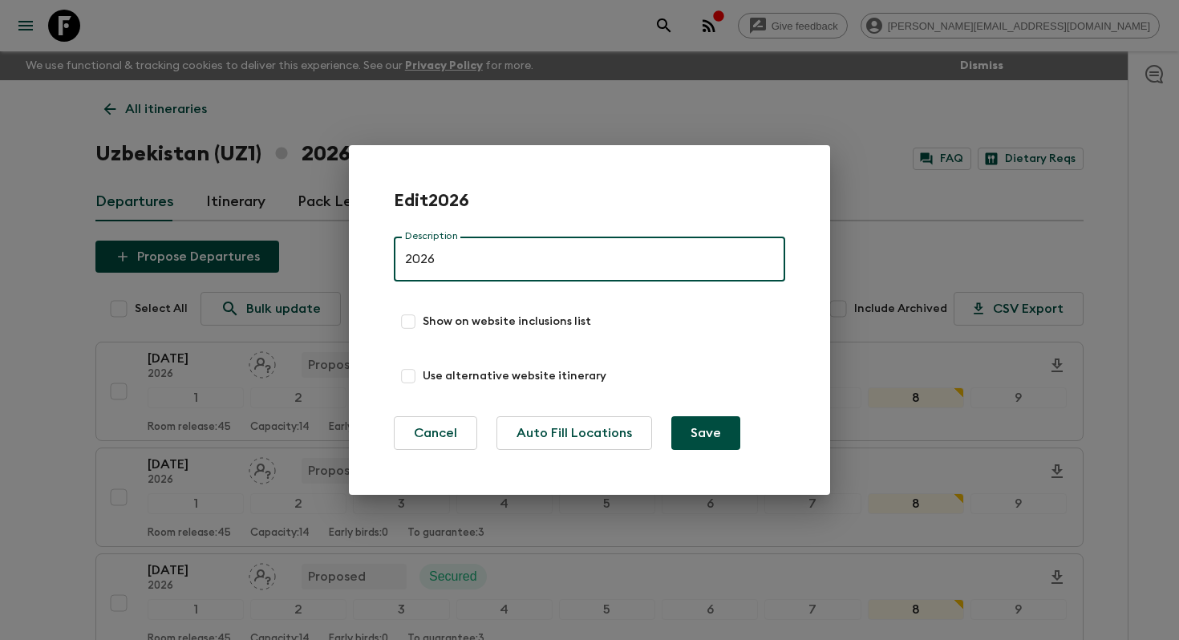
click at [58, 213] on div "Edit 2026 Description 2026 Description Show on website inclusions list Use alte…" at bounding box center [589, 320] width 1179 height 640
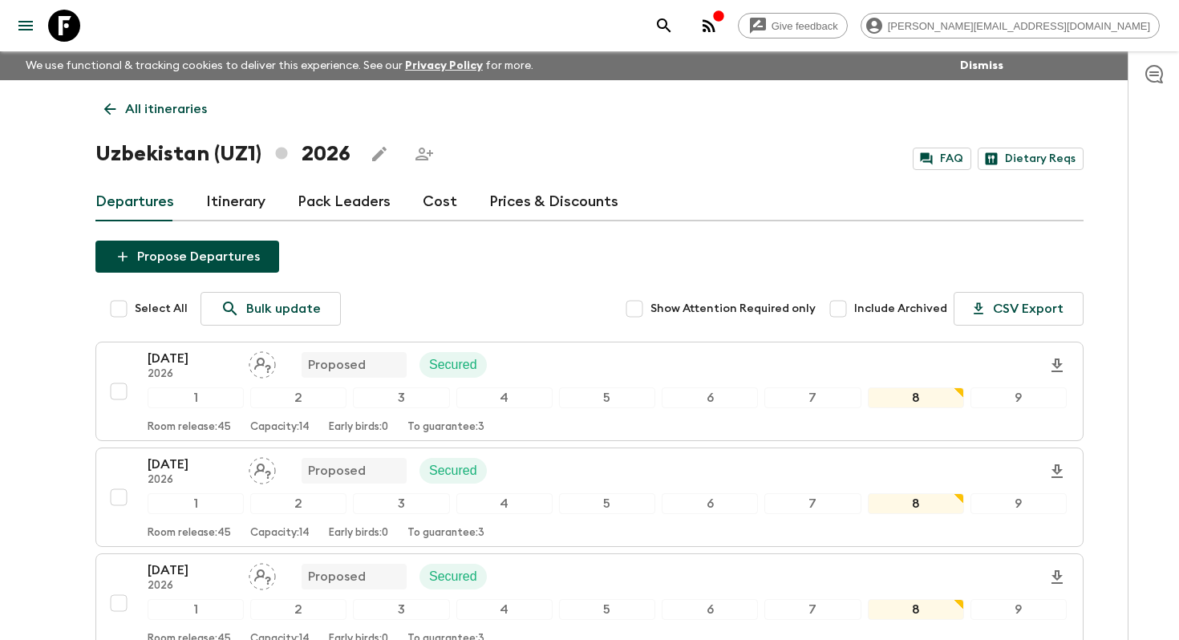
click at [249, 196] on link "Itinerary" at bounding box center [235, 202] width 59 height 38
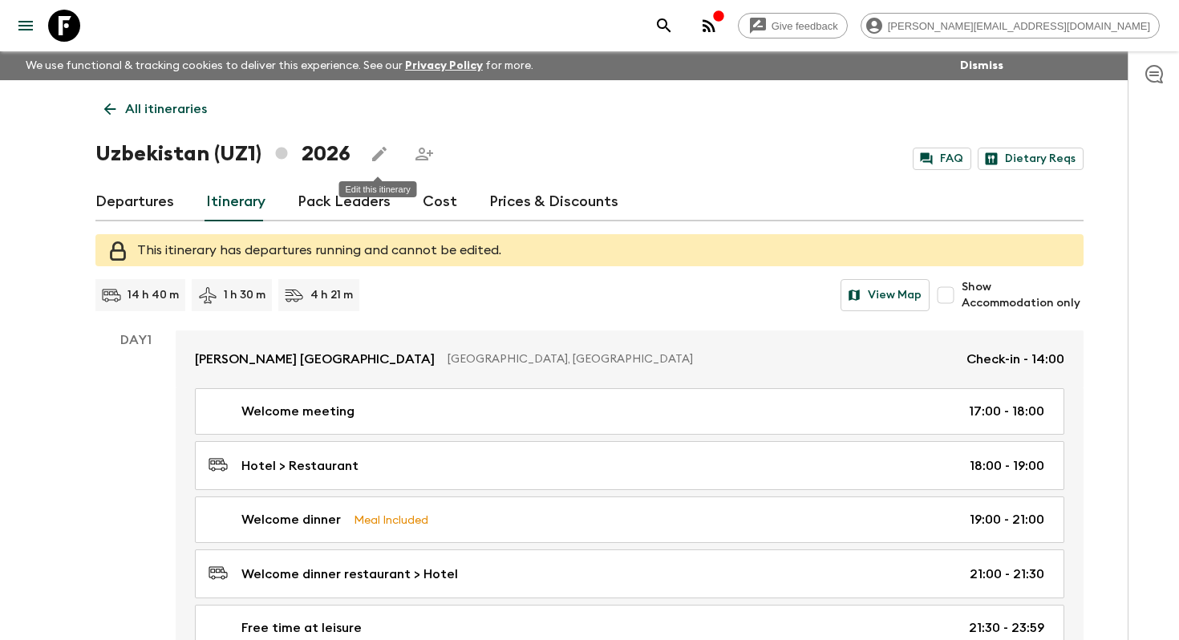
click at [385, 160] on icon "Edit this itinerary" at bounding box center [379, 153] width 19 height 19
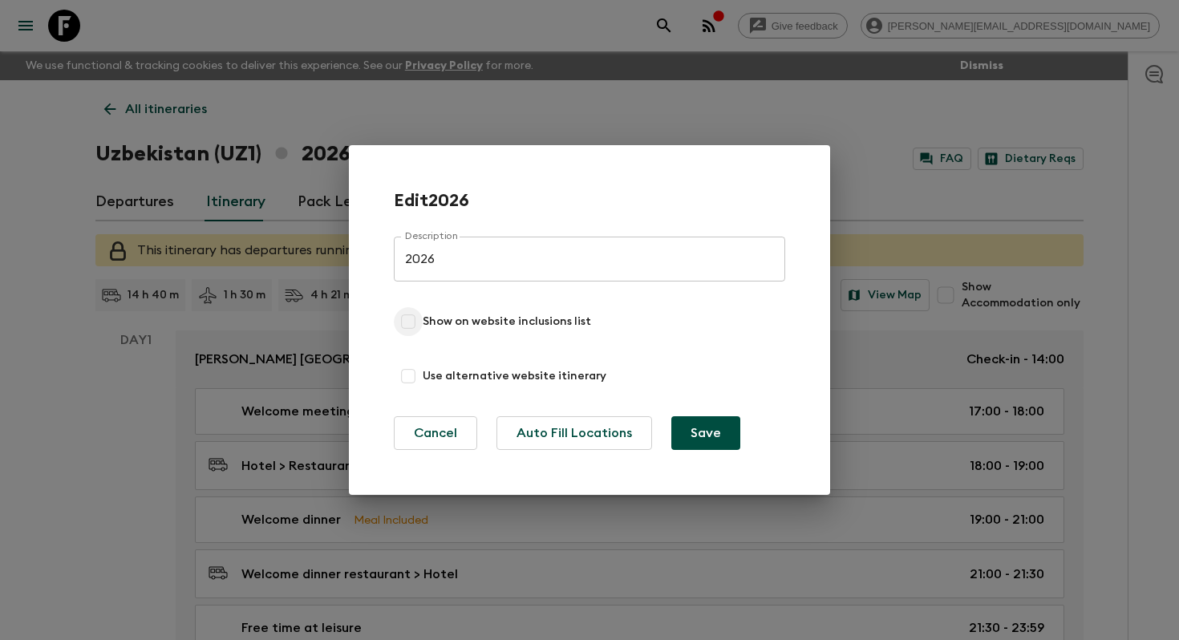
click at [408, 312] on input "Show on website inclusions list" at bounding box center [408, 321] width 29 height 29
checkbox input "true"
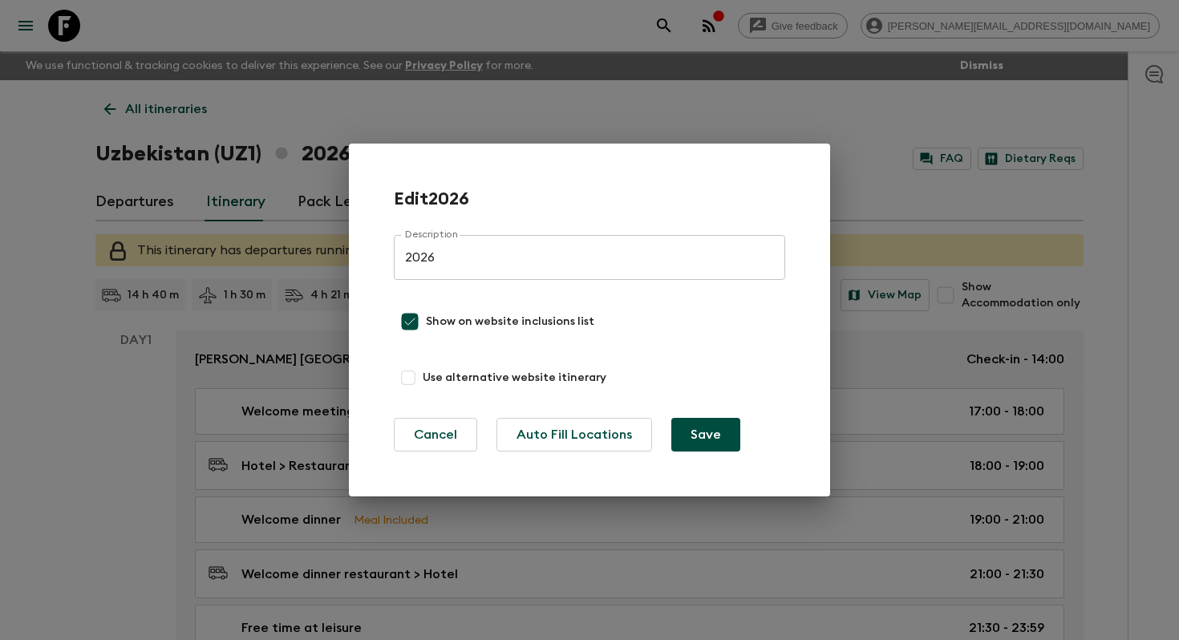
click at [701, 429] on button "Save" at bounding box center [705, 435] width 69 height 34
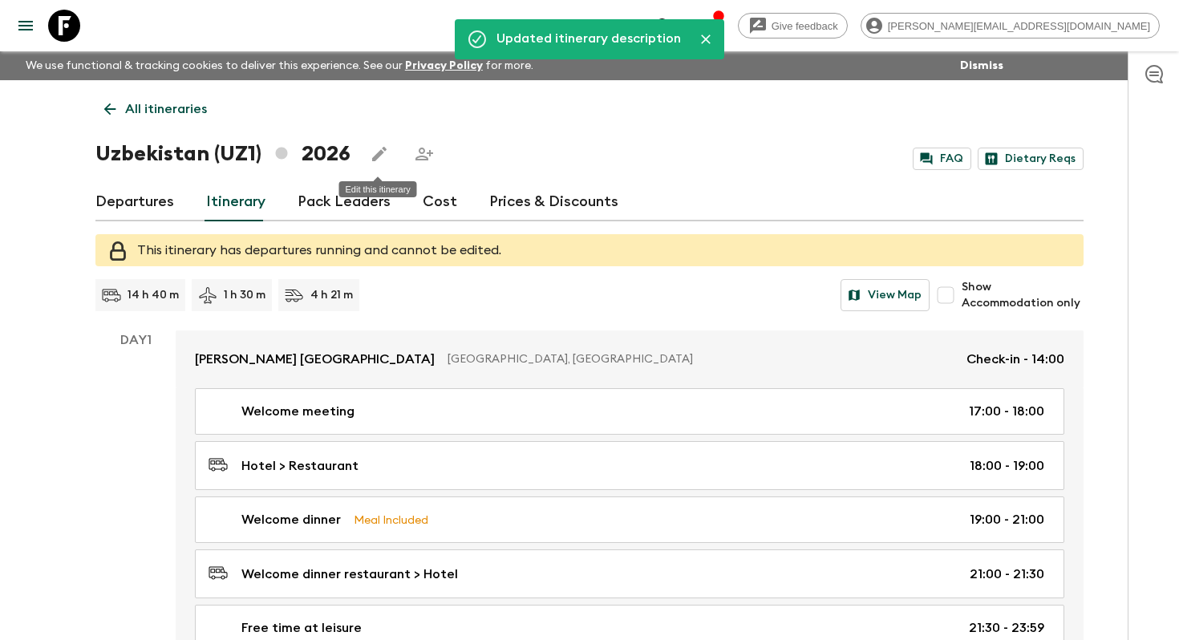
click at [372, 157] on icon "Edit this itinerary" at bounding box center [379, 154] width 14 height 14
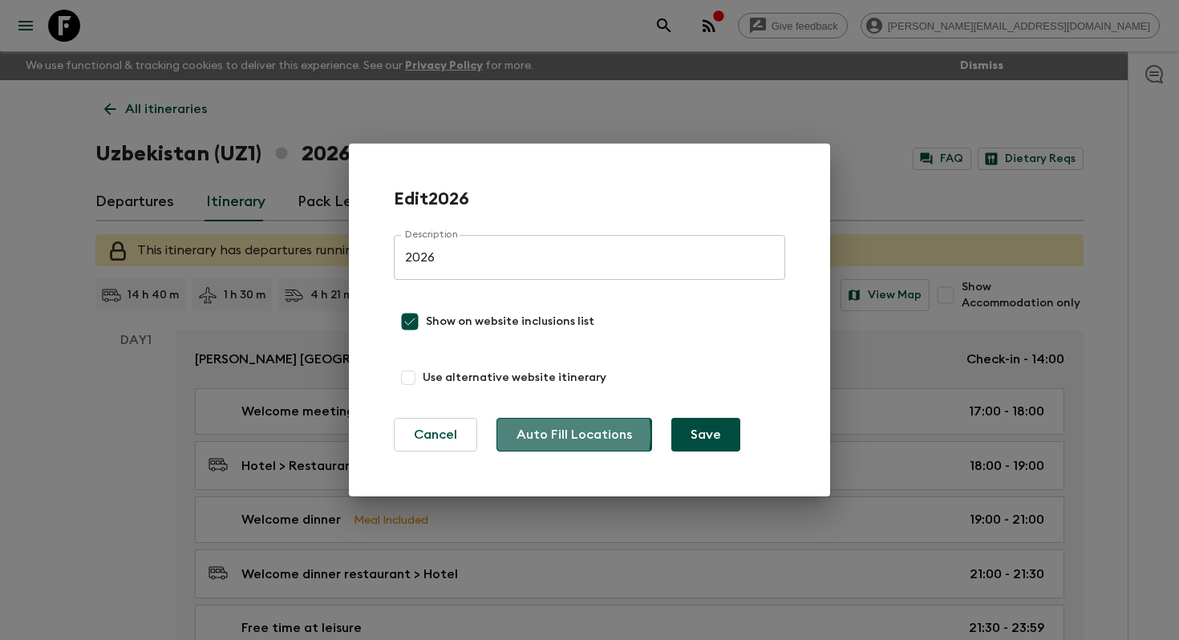
click at [544, 434] on button "Auto Fill Locations" at bounding box center [574, 435] width 156 height 34
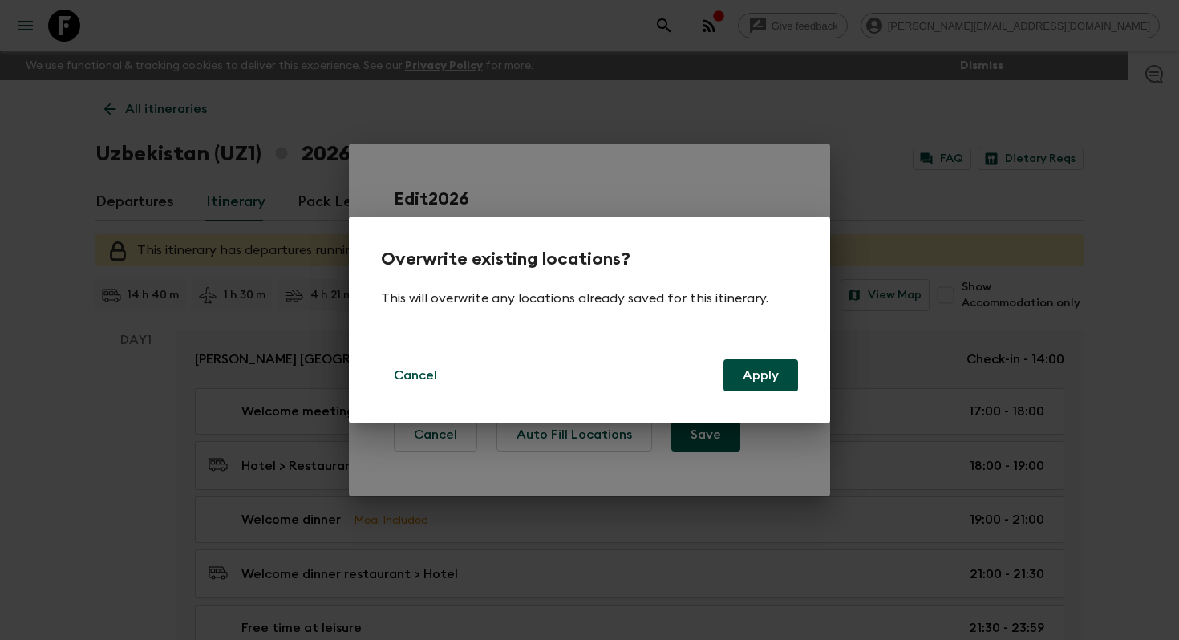
click at [782, 362] on button "Apply" at bounding box center [760, 375] width 75 height 32
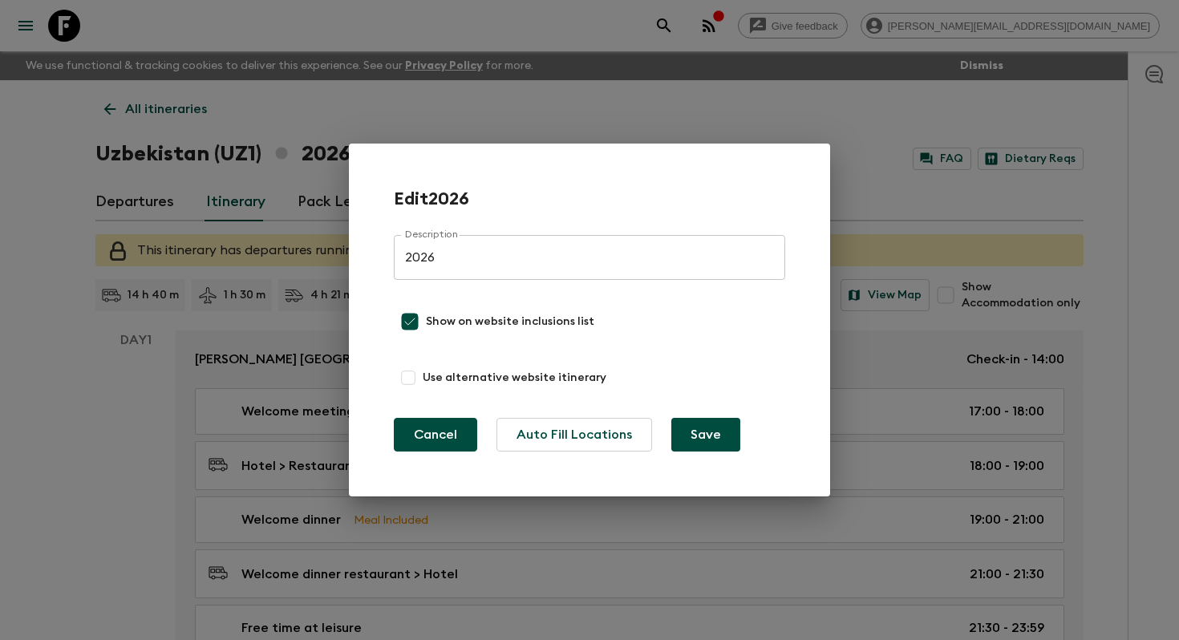
click at [439, 430] on button "Cancel" at bounding box center [435, 435] width 83 height 34
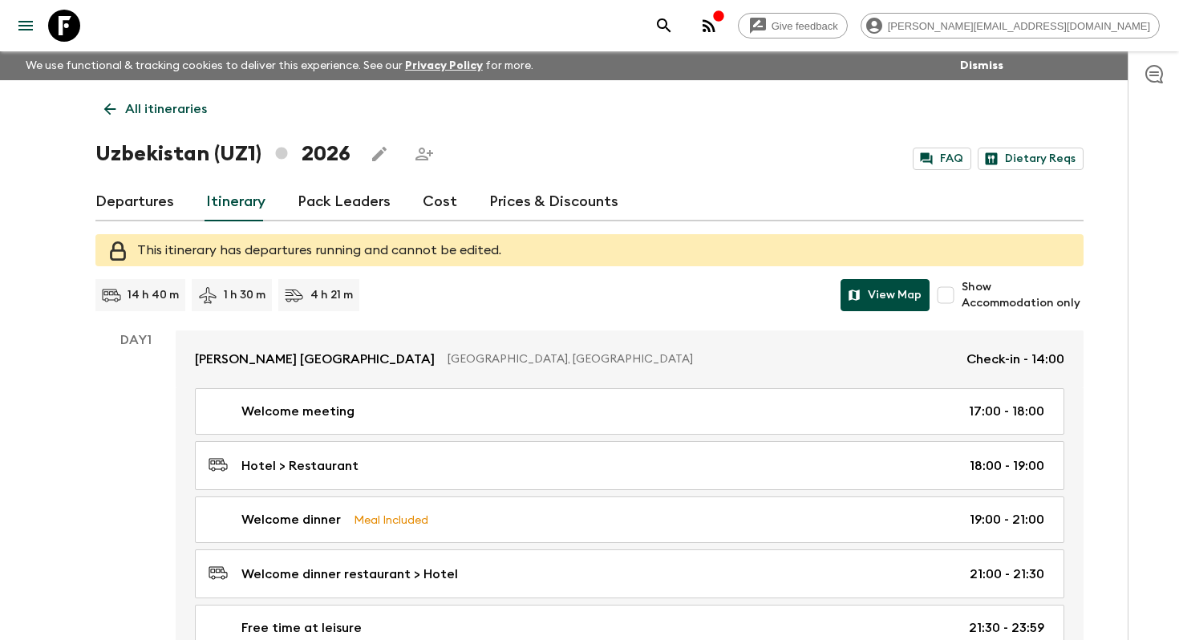
click at [869, 290] on button "View Map" at bounding box center [884, 295] width 89 height 32
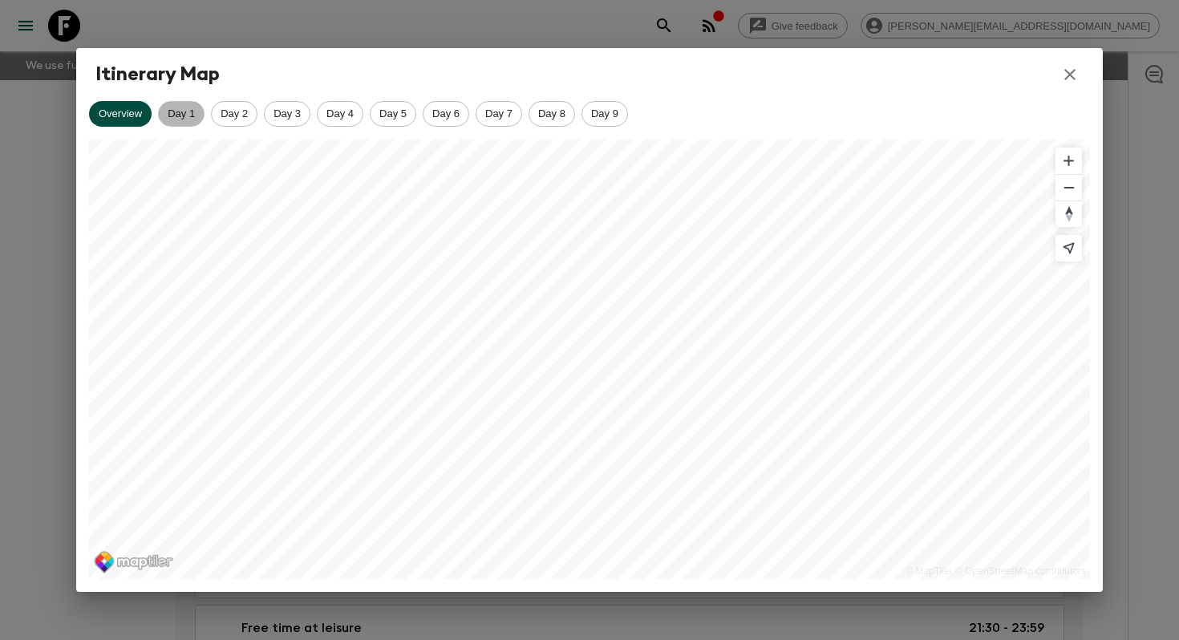
click at [180, 113] on span "Day 1" at bounding box center [181, 113] width 45 height 12
click at [233, 118] on span "Day 2" at bounding box center [234, 113] width 45 height 12
click at [298, 118] on span "Day 3" at bounding box center [287, 113] width 45 height 12
click at [349, 111] on span "Day 4" at bounding box center [339, 113] width 45 height 12
click at [394, 114] on span "Day 5" at bounding box center [392, 113] width 45 height 12
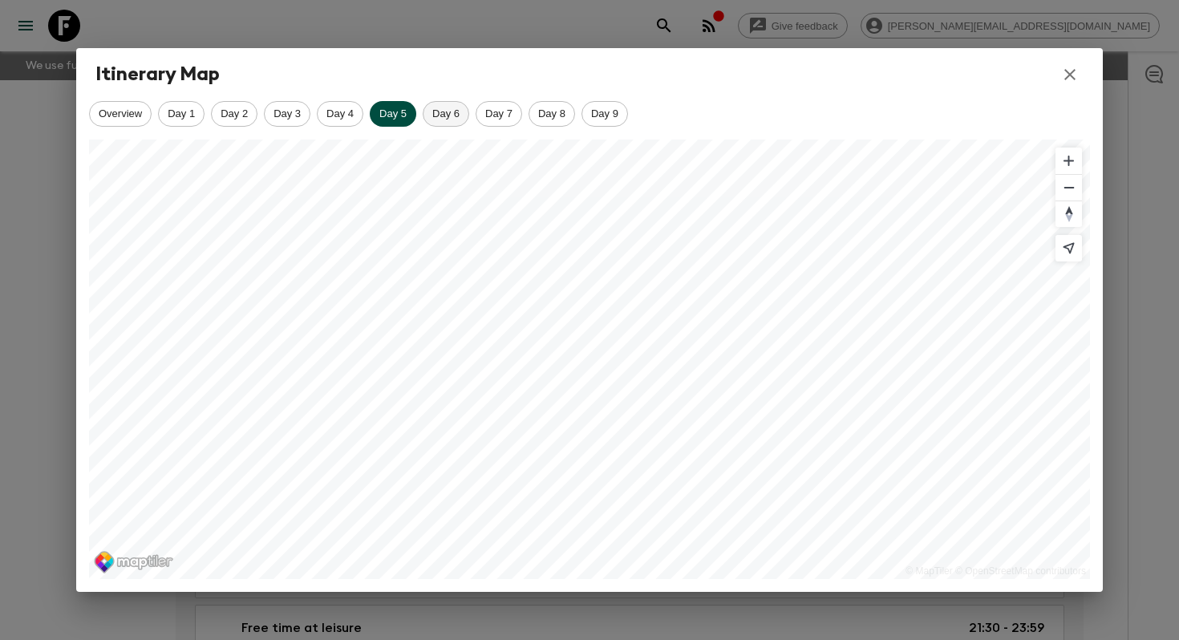
click at [448, 118] on span "Day 6" at bounding box center [445, 113] width 45 height 12
click at [511, 115] on span "Day 7" at bounding box center [498, 113] width 45 height 12
click at [564, 115] on span "Day 8" at bounding box center [551, 113] width 45 height 12
click at [610, 115] on span "Day 9" at bounding box center [604, 113] width 45 height 12
click at [1073, 72] on icon "button" at bounding box center [1069, 74] width 19 height 19
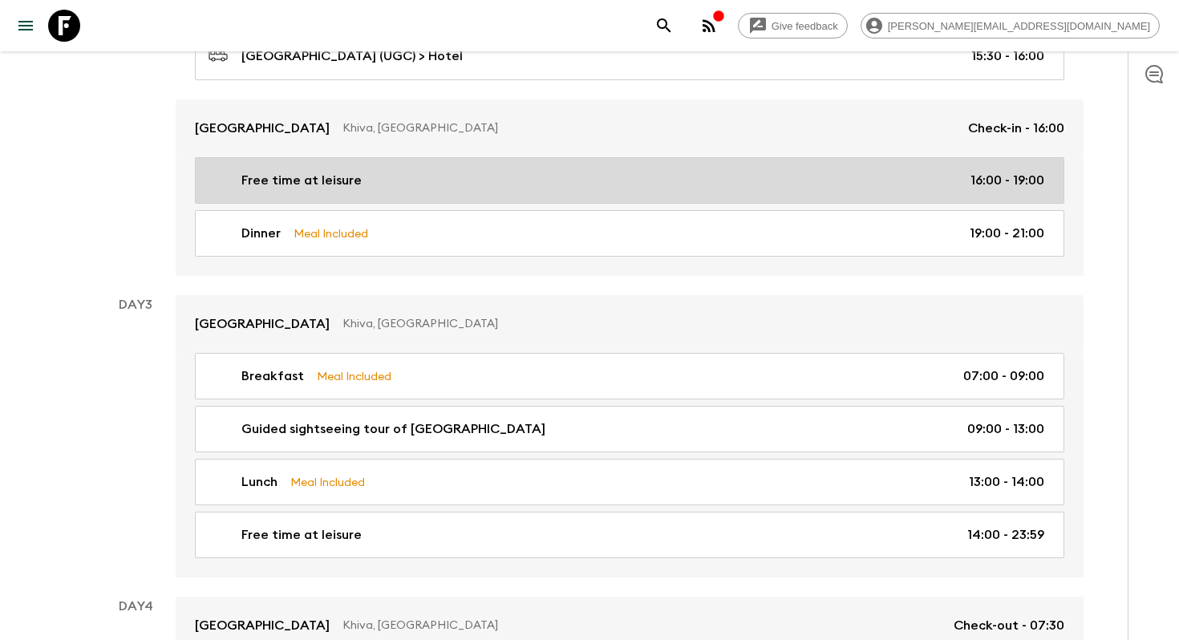
scroll to position [1070, 0]
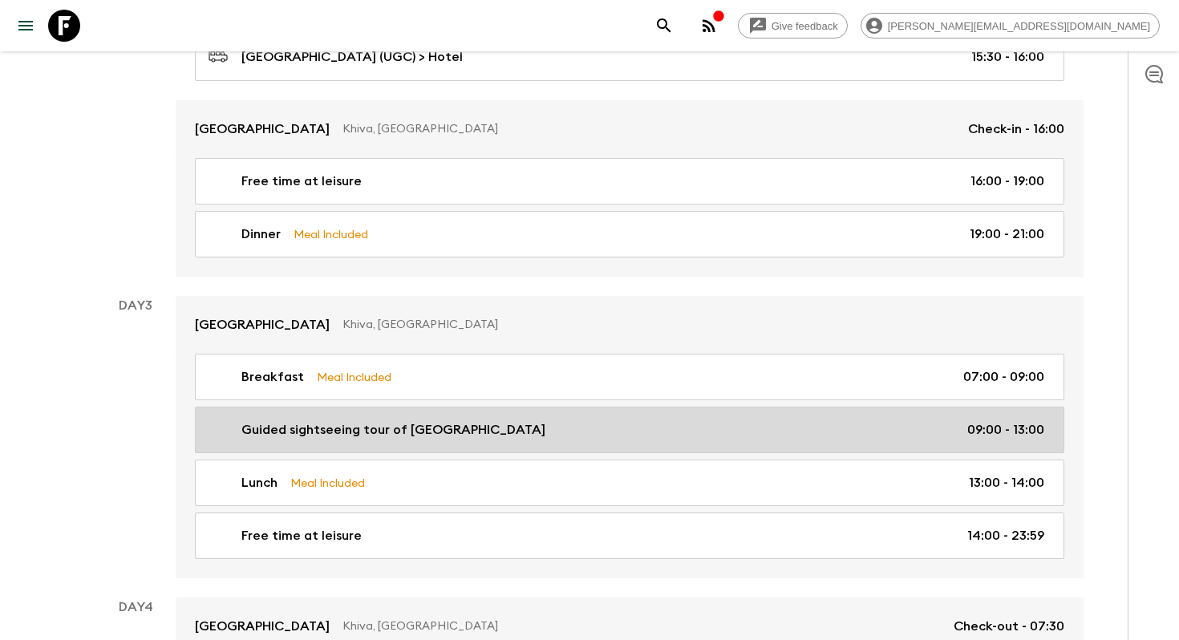
click at [599, 427] on div "Guided sightseeing tour of [GEOGRAPHIC_DATA] 09:00 - 13:00" at bounding box center [625, 429] width 835 height 19
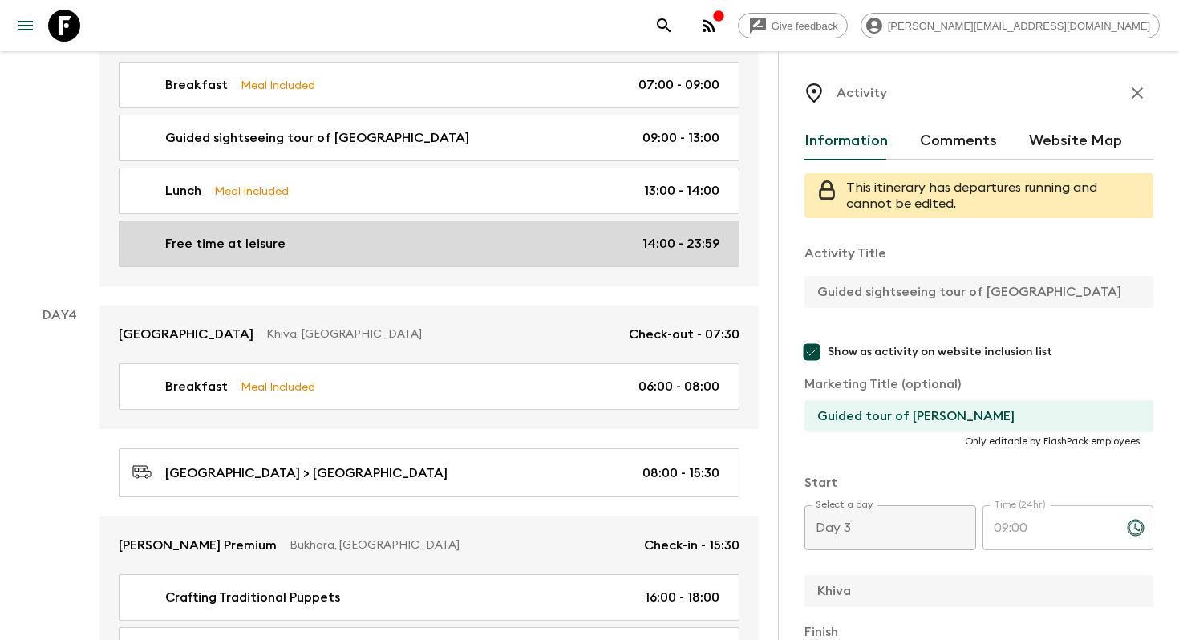
scroll to position [1525, 0]
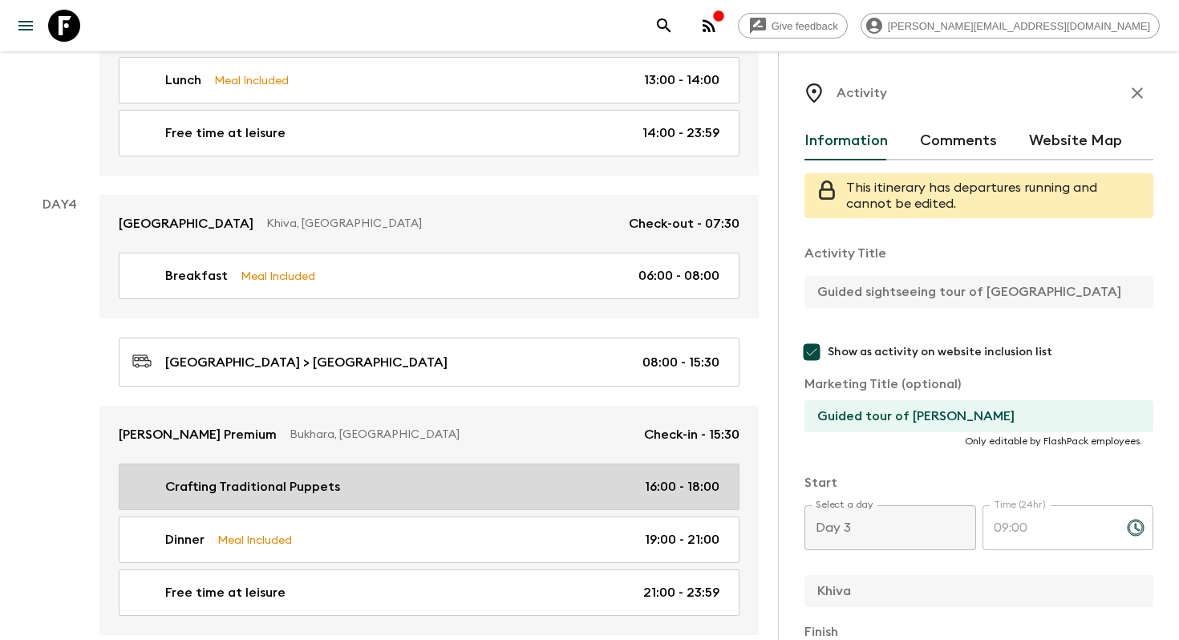
click at [448, 463] on link "Crafting Traditional Puppets 16:00 - 18:00" at bounding box center [429, 486] width 621 height 47
type input "Crafting Traditional Puppets"
type input "Traditional puppet making"
type input "Bukhara"
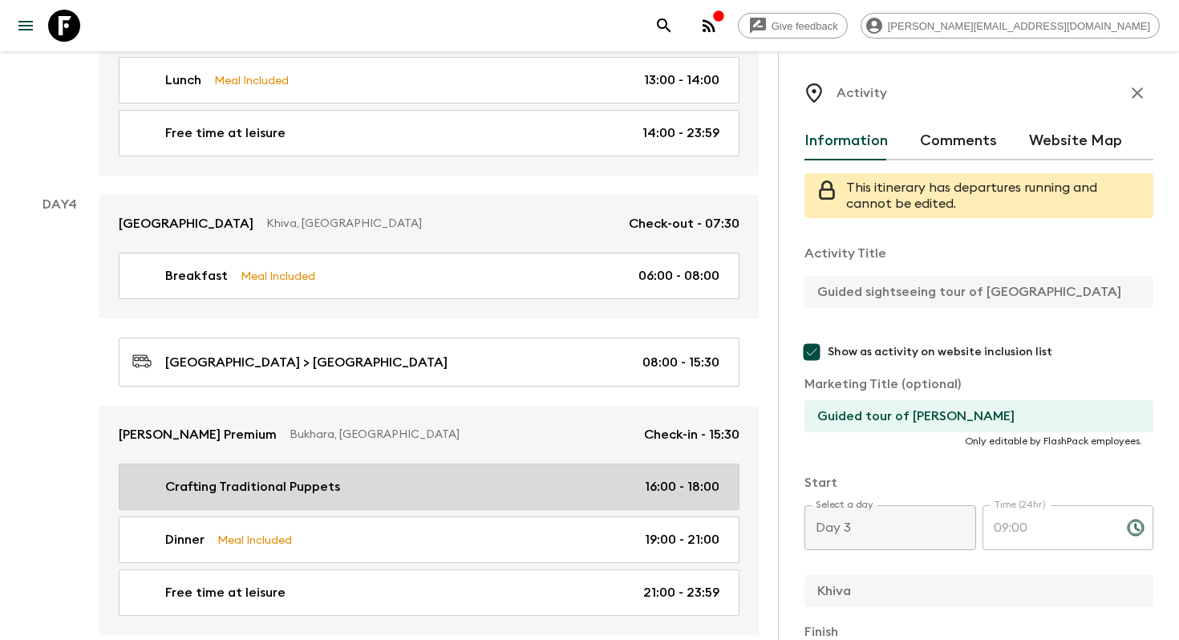
type textarea "Under the guidance of skilled artisan, make vibrant folklore puppets with colou…"
type input "Day 4"
type input "16:00"
type input "Day 4"
type input "18:00"
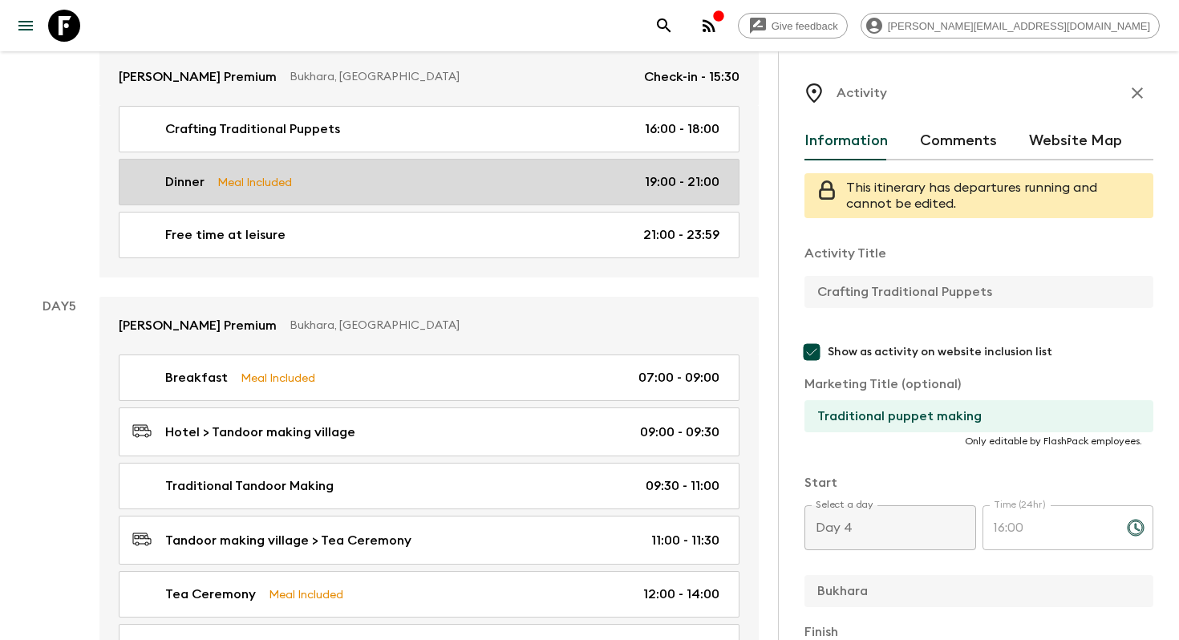
scroll to position [1958, 0]
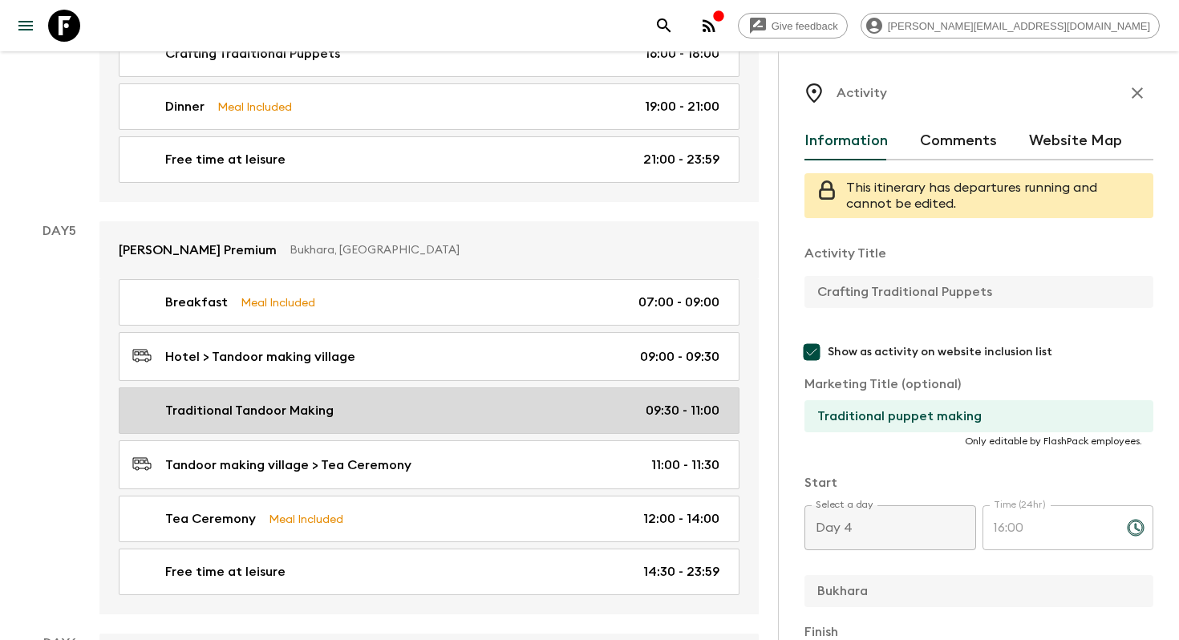
click at [468, 401] on div "Traditional Tandoor Making 09:30 - 11:00" at bounding box center [425, 410] width 587 height 19
type input "Traditional Tandoor Making"
type input "Hotel"
type textarea "Drive to a small village in the outskirts of [GEOGRAPHIC_DATA] to learn the anc…"
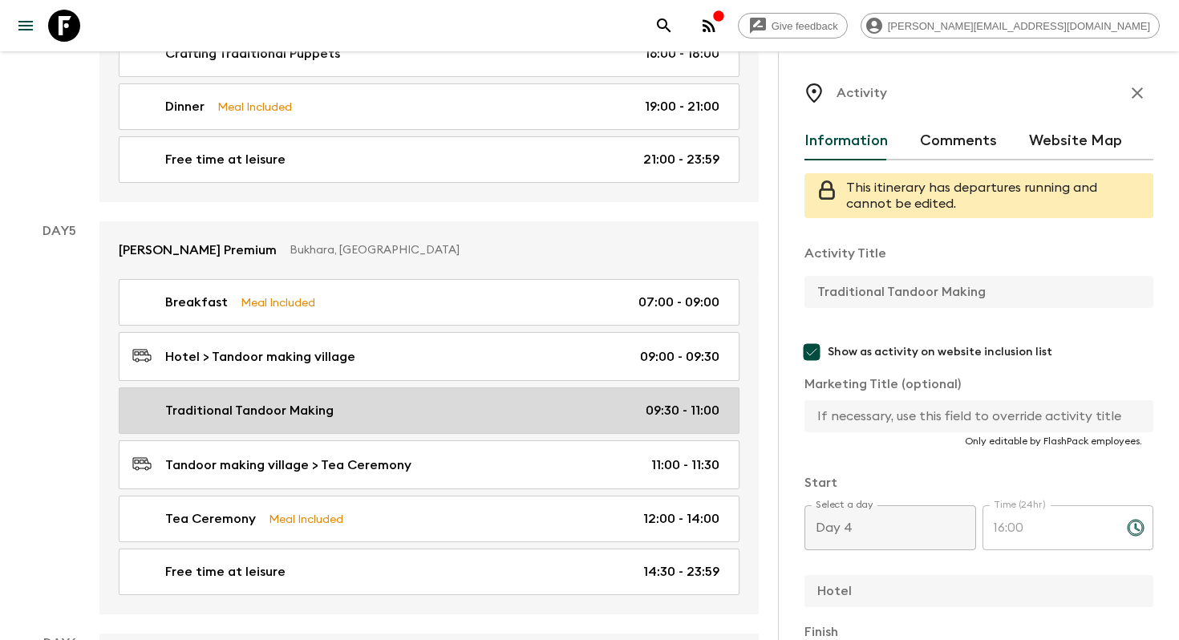
type input "Day 5"
type input "09:30"
type input "Day 5"
type input "11:00"
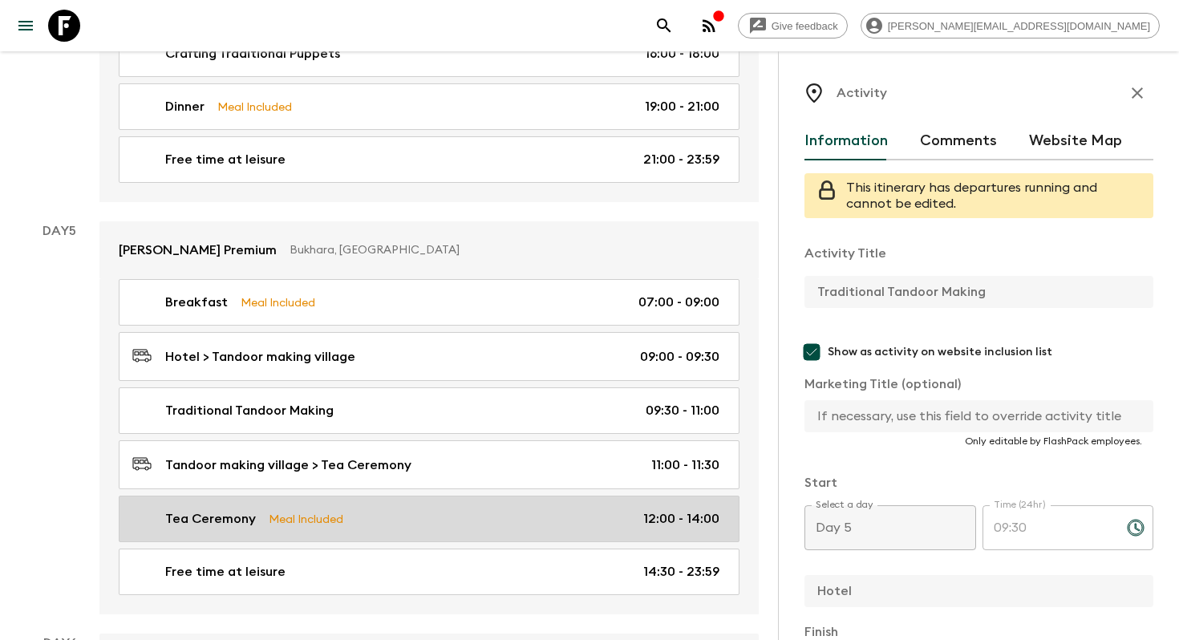
click at [468, 495] on link "Tea Ceremony Meal Included 12:00 - 14:00" at bounding box center [429, 518] width 621 height 47
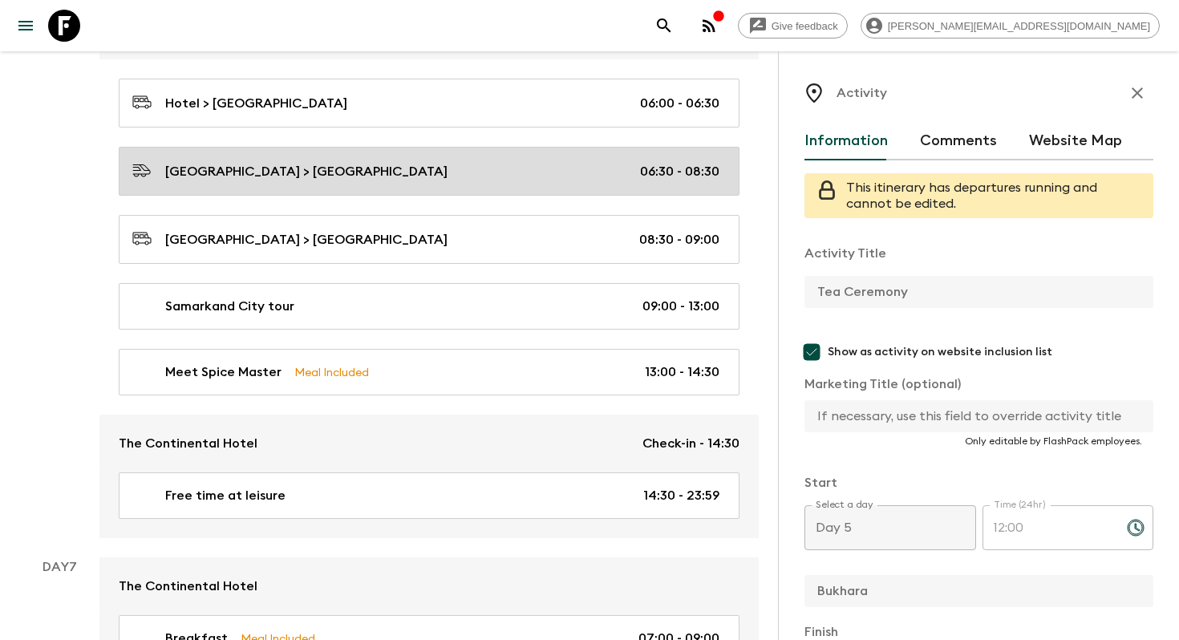
scroll to position [2671, 0]
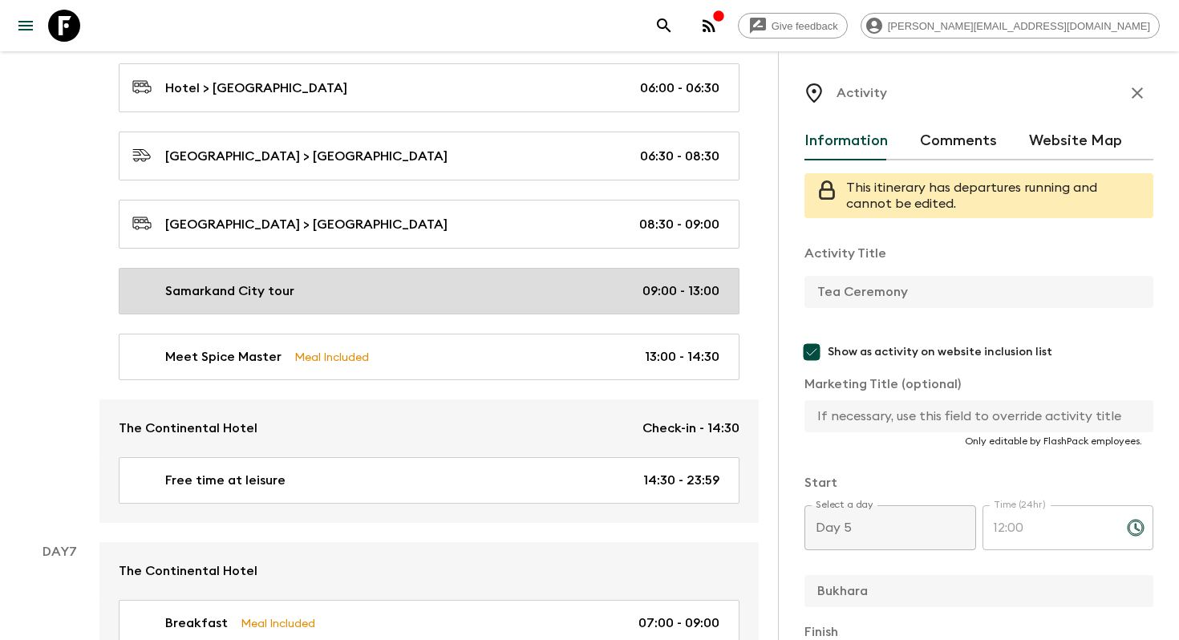
click at [487, 281] on div "Samarkand City tour 09:00 - 13:00" at bounding box center [425, 290] width 587 height 19
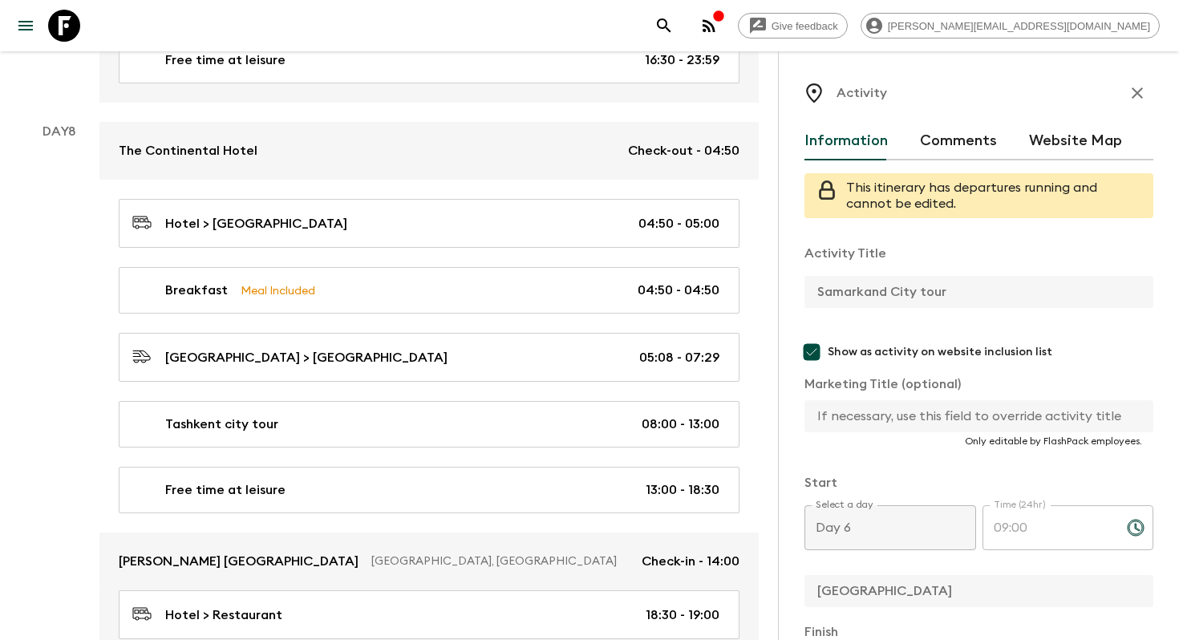
scroll to position [3634, 0]
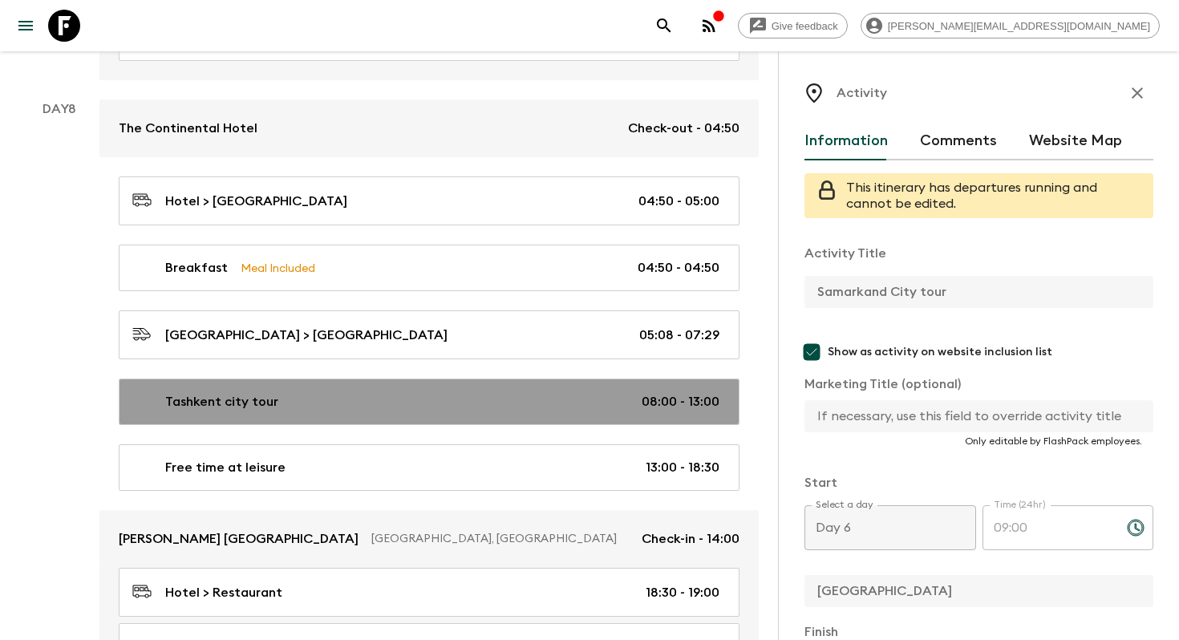
click at [474, 392] on div "Tashkent city tour 08:00 - 13:00" at bounding box center [425, 401] width 587 height 19
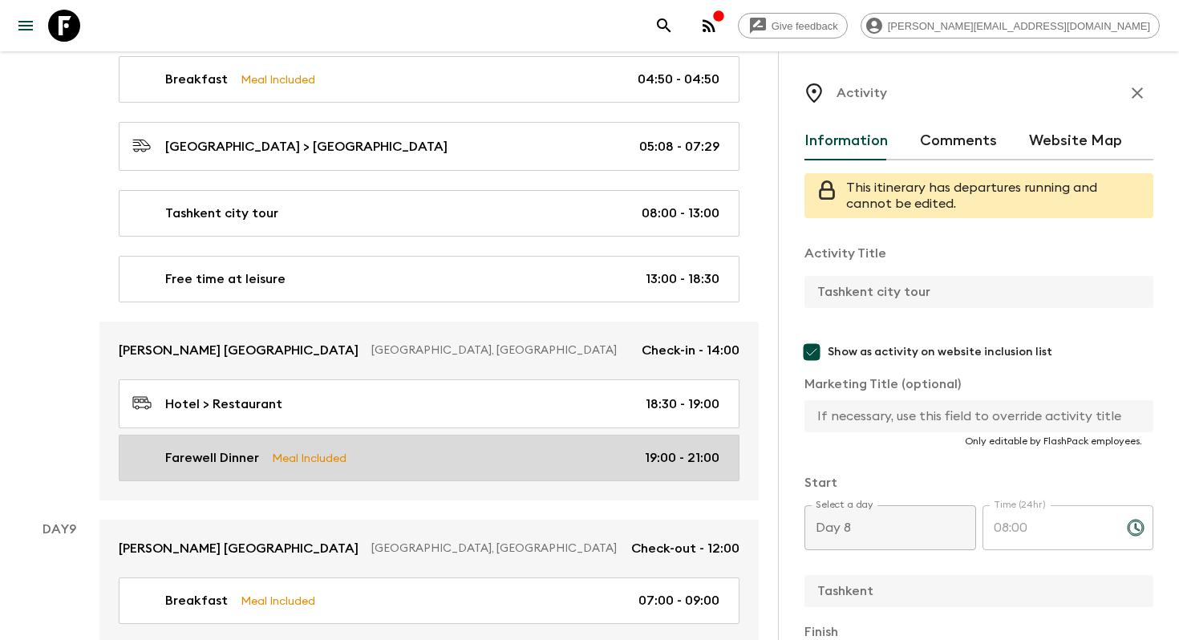
scroll to position [3870, 0]
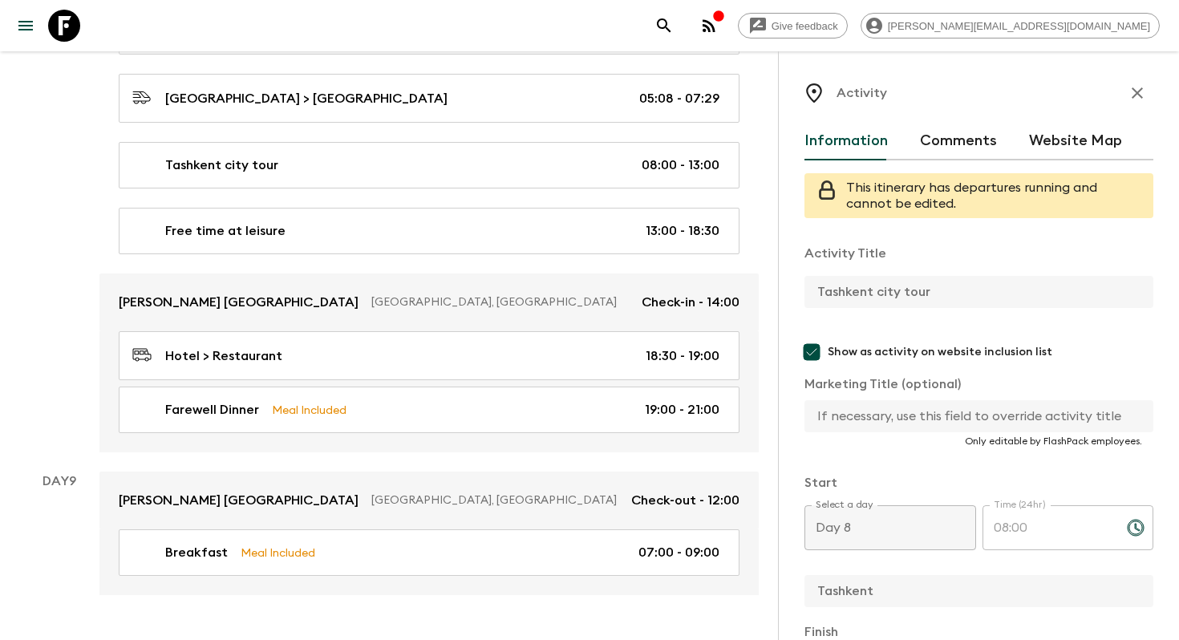
click at [1114, 130] on div "Information Comments Website Map" at bounding box center [978, 141] width 349 height 38
click at [1084, 142] on button "Website Map" at bounding box center [1075, 141] width 93 height 38
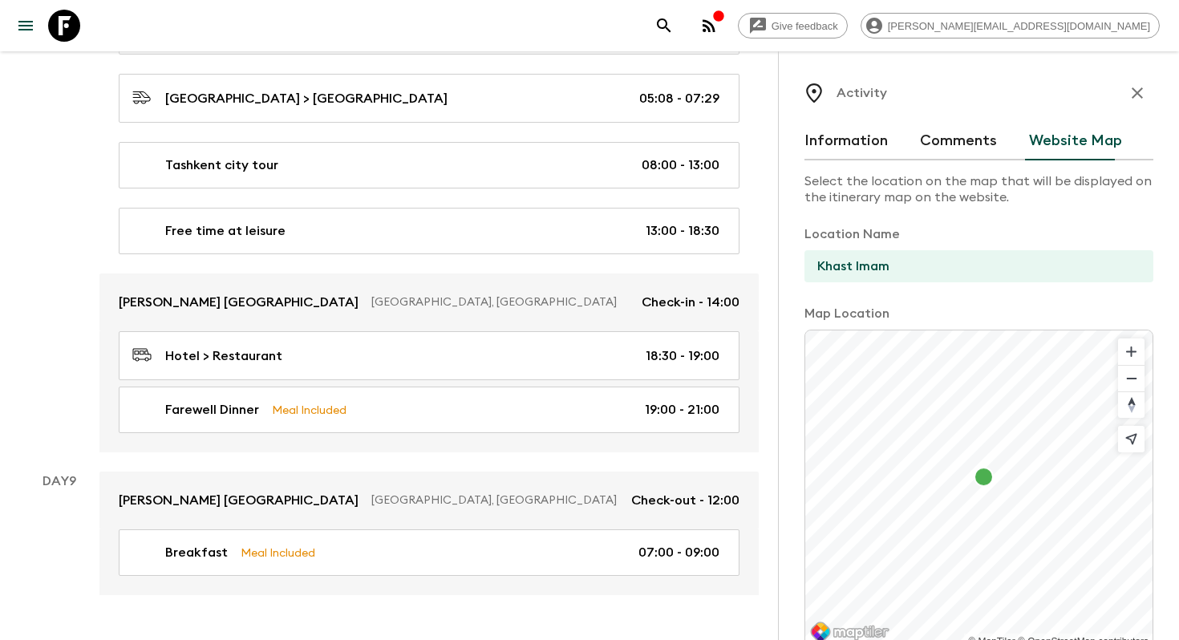
click at [858, 135] on button "Information" at bounding box center [845, 141] width 83 height 38
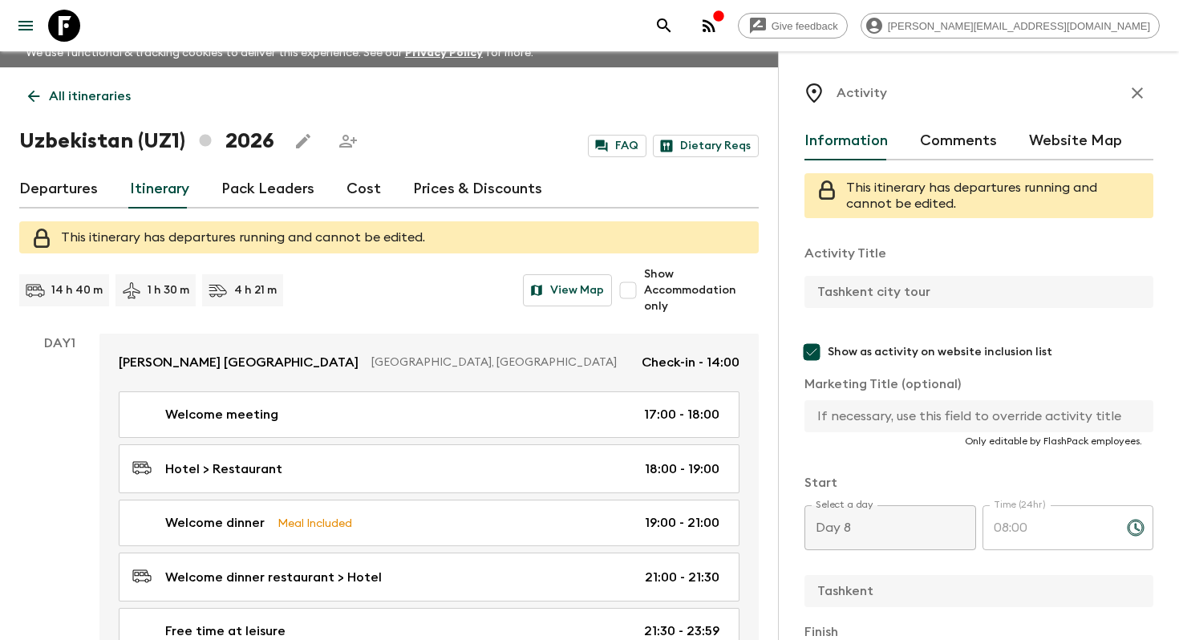
scroll to position [0, 0]
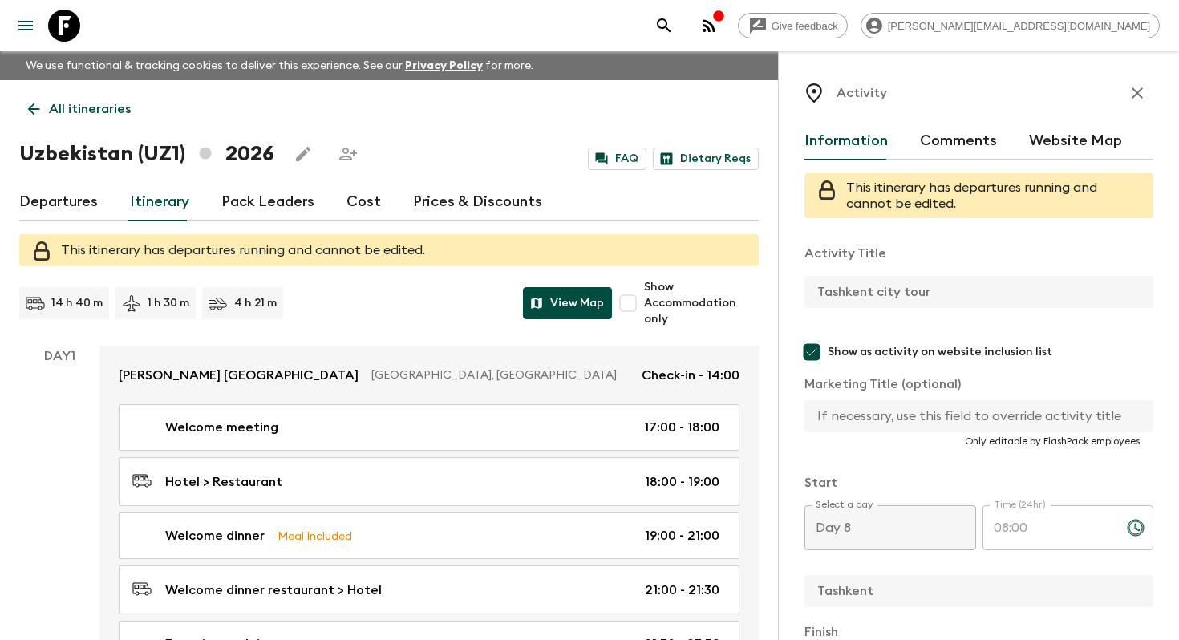
click at [556, 308] on button "View Map" at bounding box center [567, 303] width 89 height 32
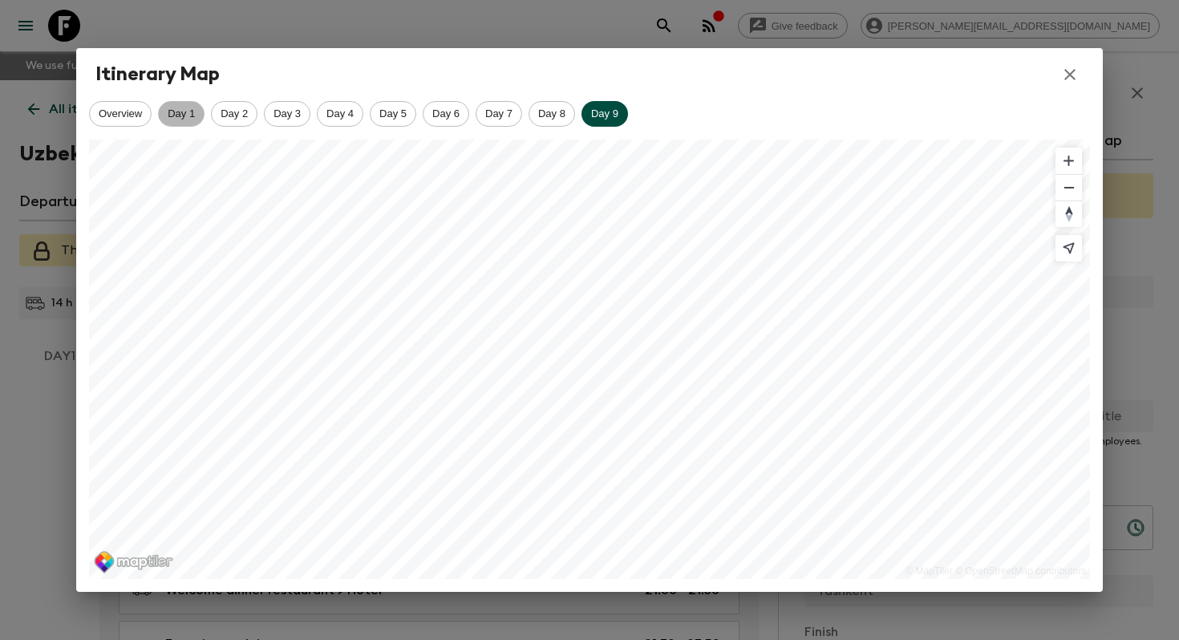
click at [178, 111] on span "Day 1" at bounding box center [181, 113] width 45 height 12
click at [234, 111] on span "Day 2" at bounding box center [234, 113] width 45 height 12
click at [272, 113] on span "Day 3" at bounding box center [287, 113] width 45 height 12
click at [341, 107] on div "Day 4" at bounding box center [340, 114] width 47 height 26
click at [401, 117] on span "Day 5" at bounding box center [392, 113] width 45 height 12
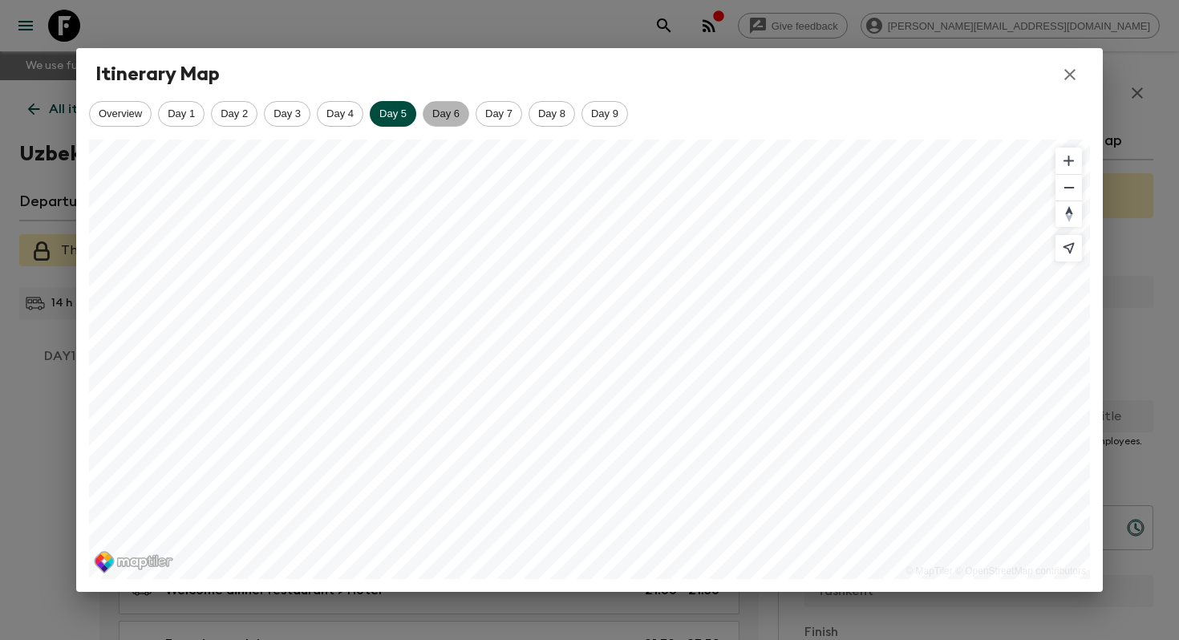
click at [453, 115] on span "Day 6" at bounding box center [445, 113] width 45 height 12
click at [508, 113] on span "Day 7" at bounding box center [498, 113] width 45 height 12
click at [563, 112] on span "Day 8" at bounding box center [551, 113] width 45 height 12
click at [608, 116] on span "Day 9" at bounding box center [604, 113] width 45 height 12
click at [1069, 79] on icon "button" at bounding box center [1069, 74] width 19 height 19
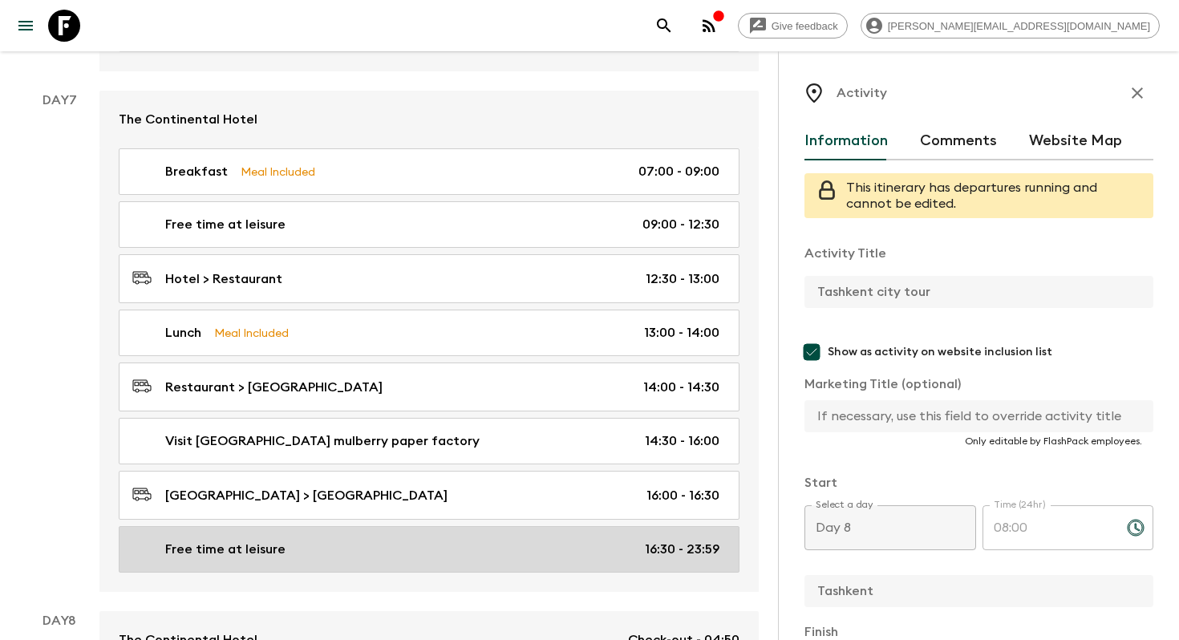
scroll to position [3102, 0]
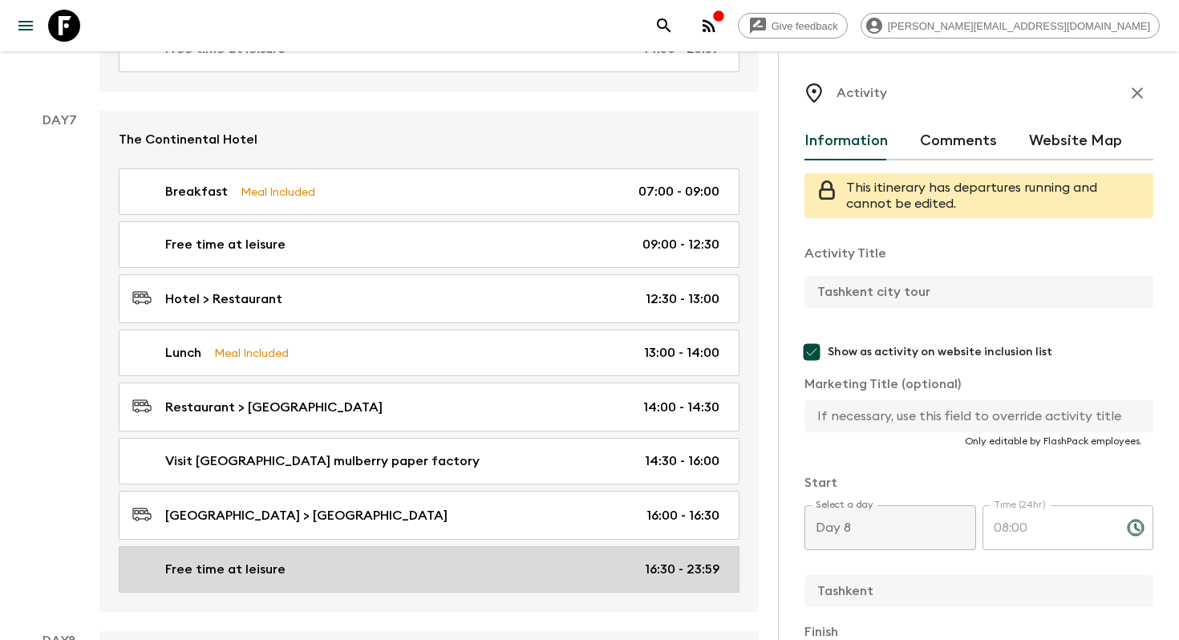
click at [248, 451] on p "Visit [GEOGRAPHIC_DATA] mulberry paper factory" at bounding box center [322, 460] width 314 height 19
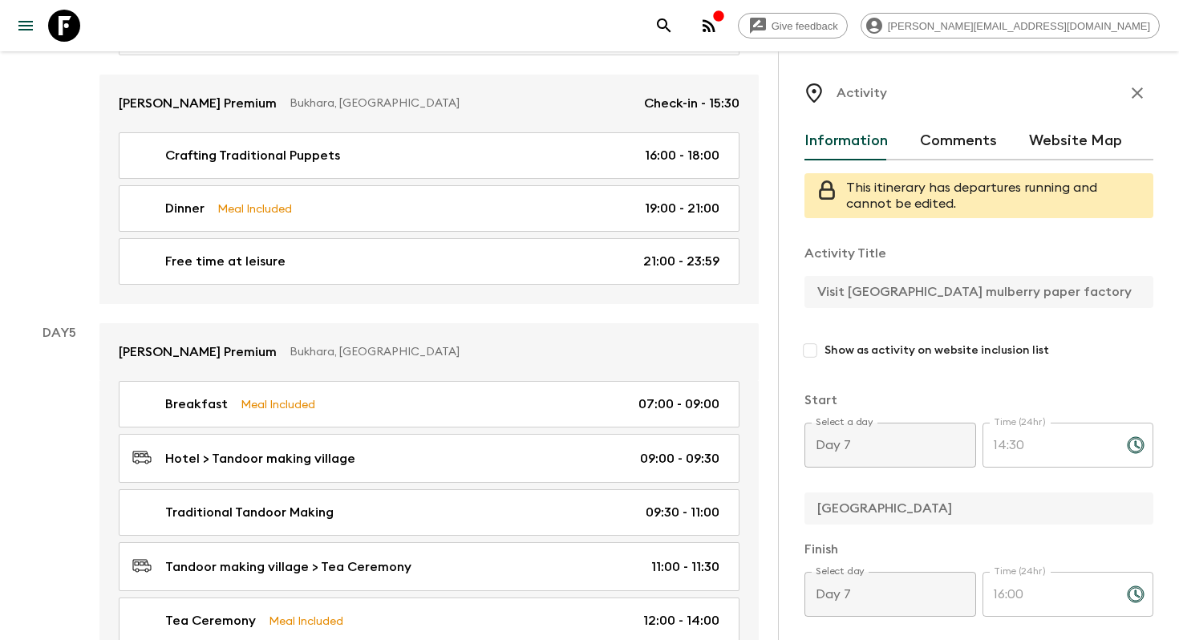
scroll to position [1857, 0]
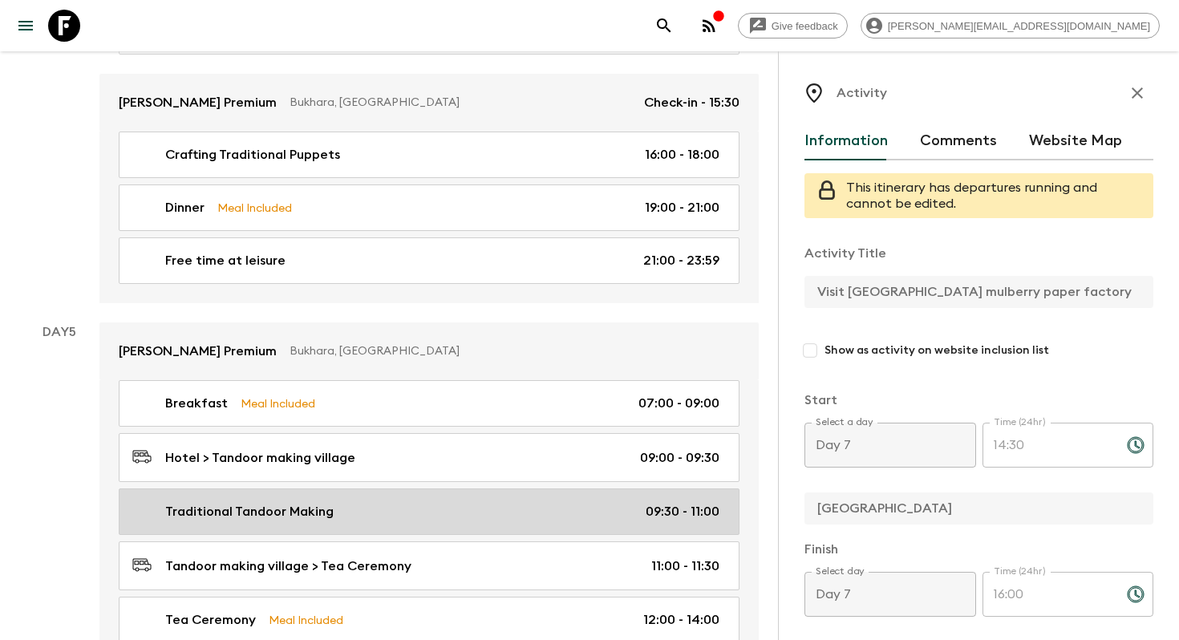
click at [467, 488] on link "Traditional Tandoor Making 09:30 - 11:00" at bounding box center [429, 511] width 621 height 47
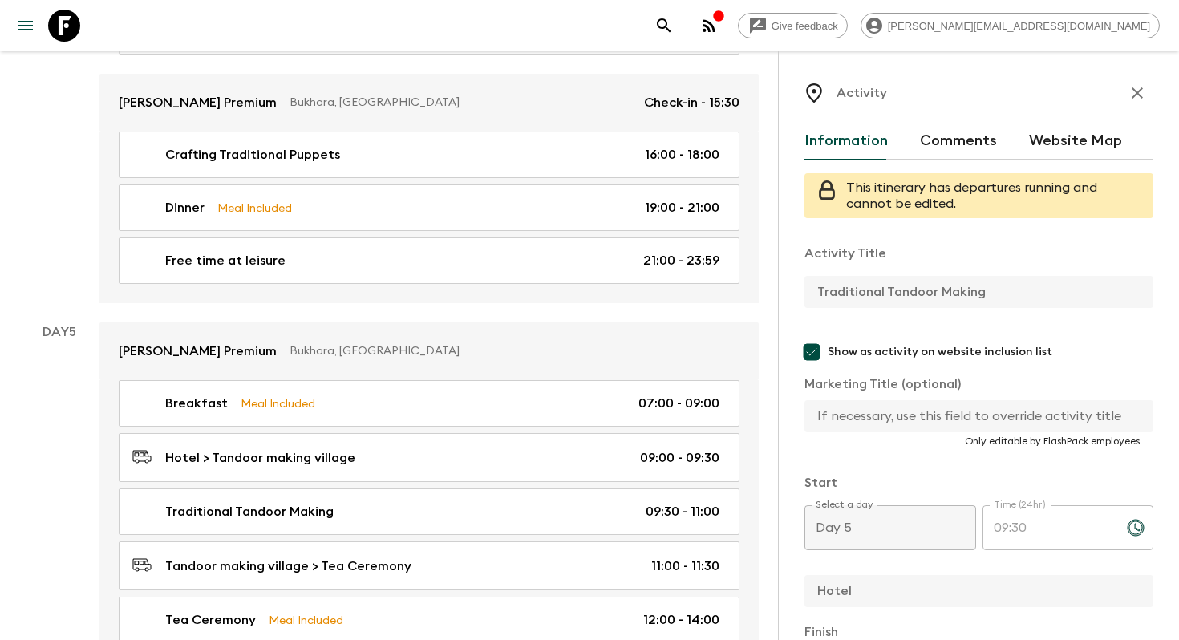
click at [841, 411] on input "text" at bounding box center [972, 416] width 336 height 32
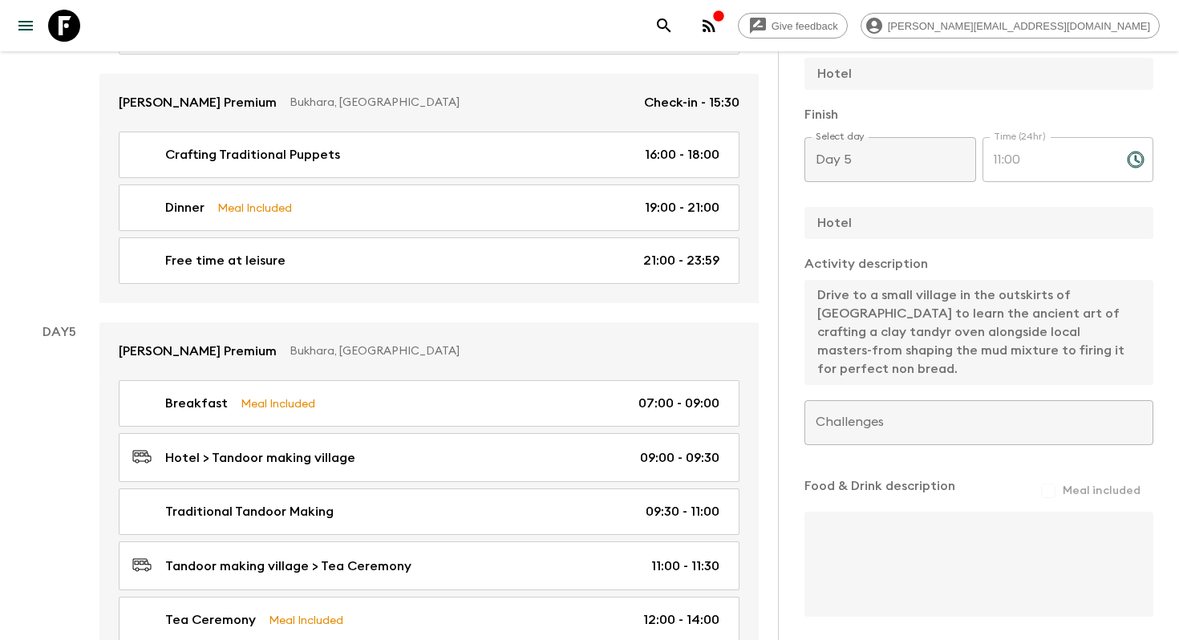
scroll to position [583, 0]
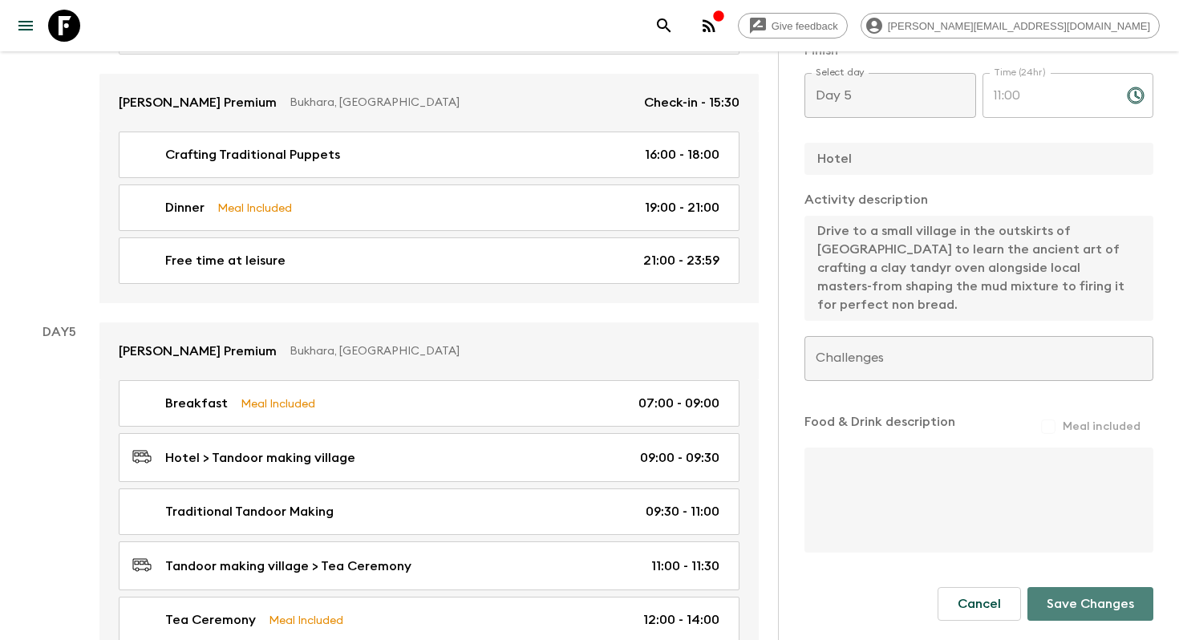
click at [1103, 605] on button "Save Changes" at bounding box center [1090, 604] width 126 height 34
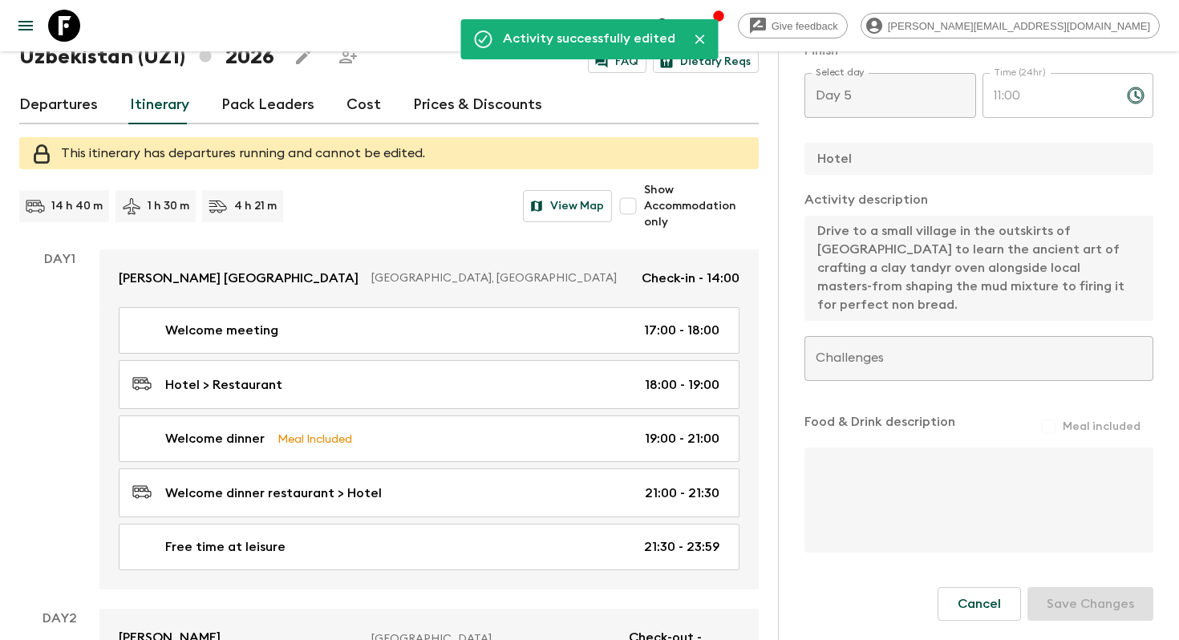
scroll to position [0, 0]
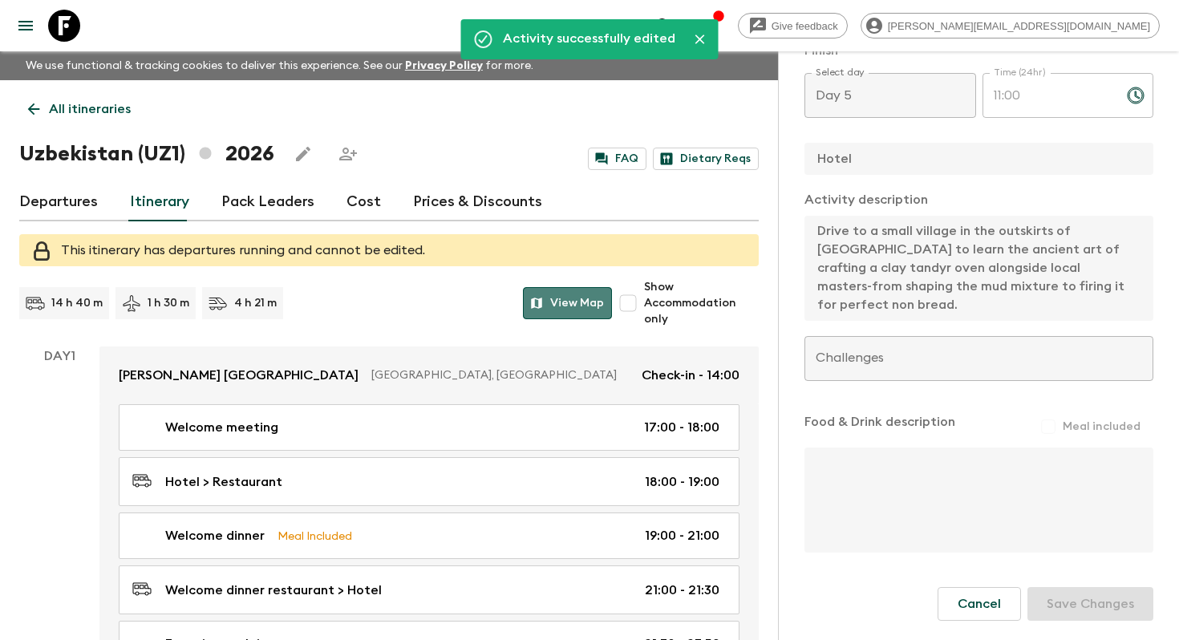
click at [573, 294] on button "View Map" at bounding box center [567, 303] width 89 height 32
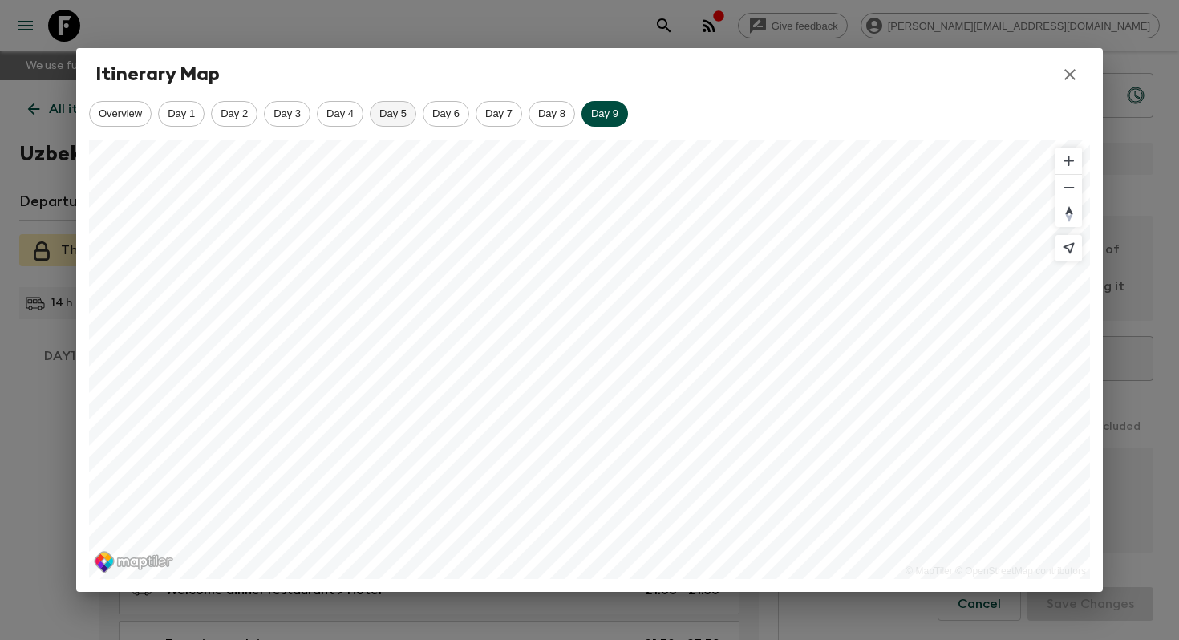
click at [382, 117] on span "Day 5" at bounding box center [392, 113] width 45 height 12
click at [1066, 71] on icon "button" at bounding box center [1069, 74] width 11 height 11
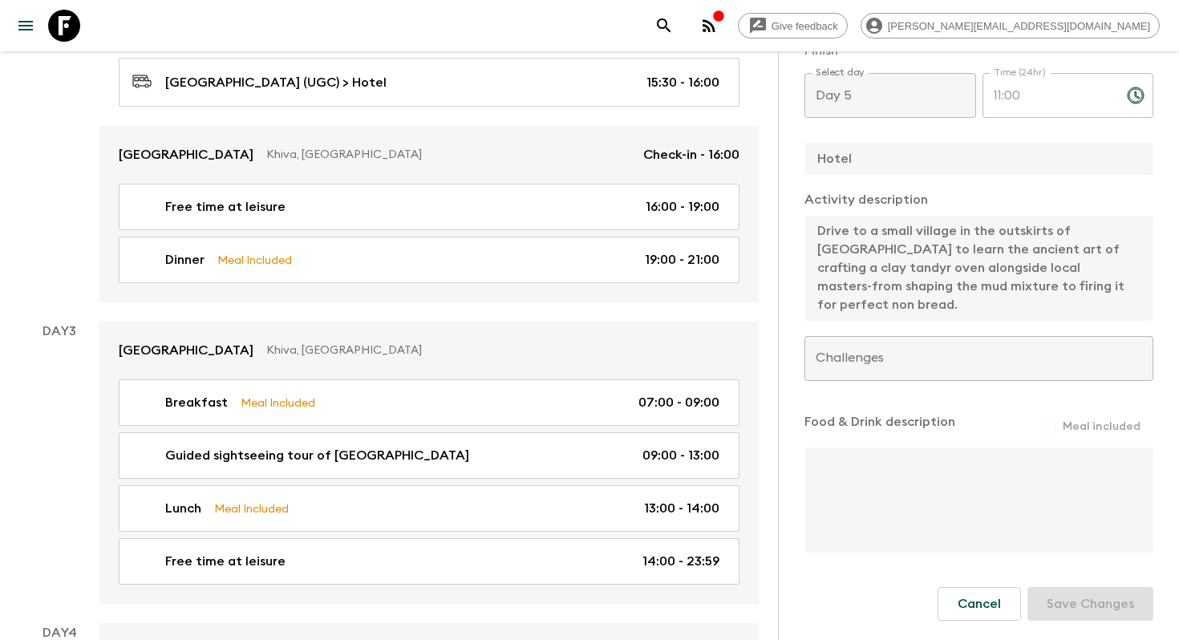
scroll to position [1100, 0]
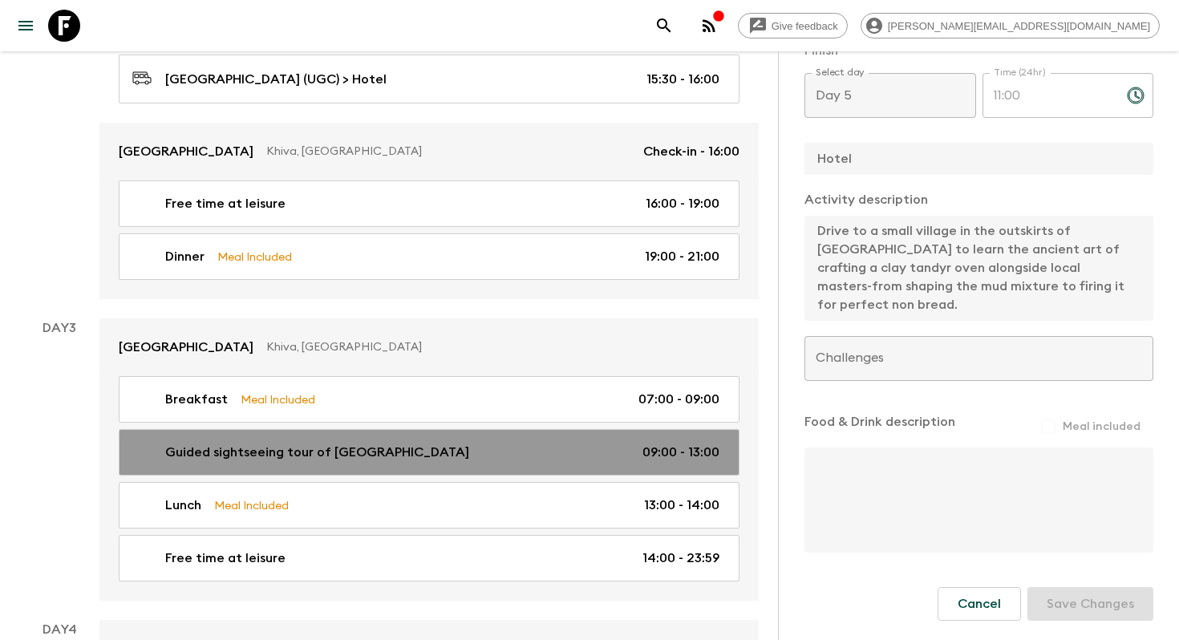
click at [375, 443] on p "Guided sightseeing tour of [GEOGRAPHIC_DATA]" at bounding box center [317, 452] width 304 height 19
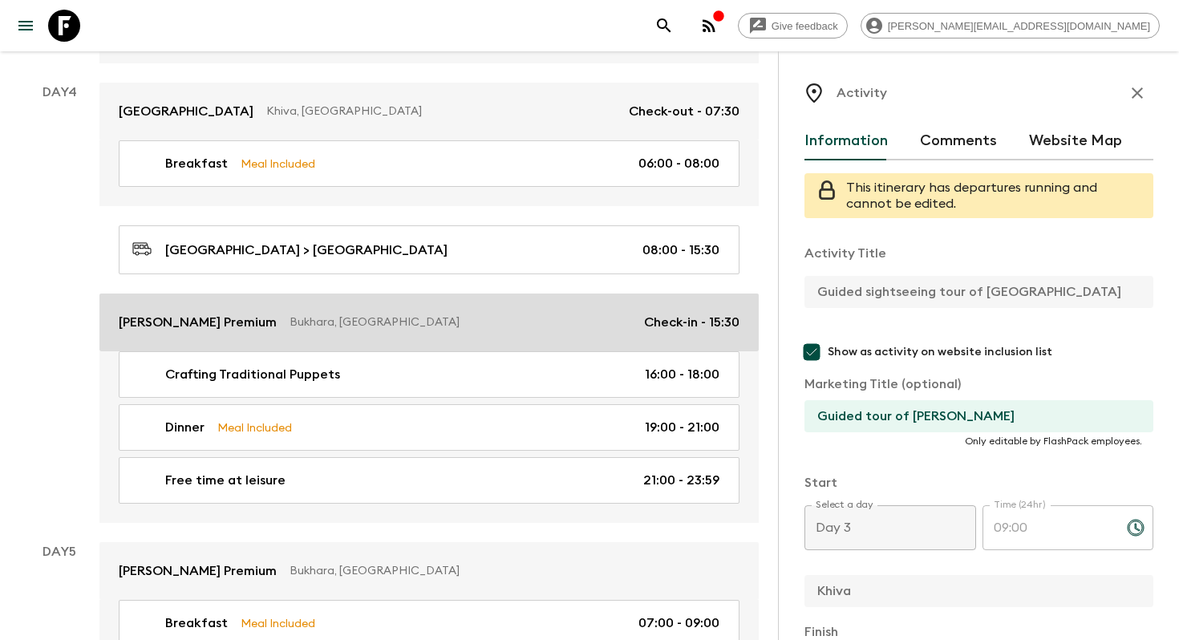
scroll to position [1732, 0]
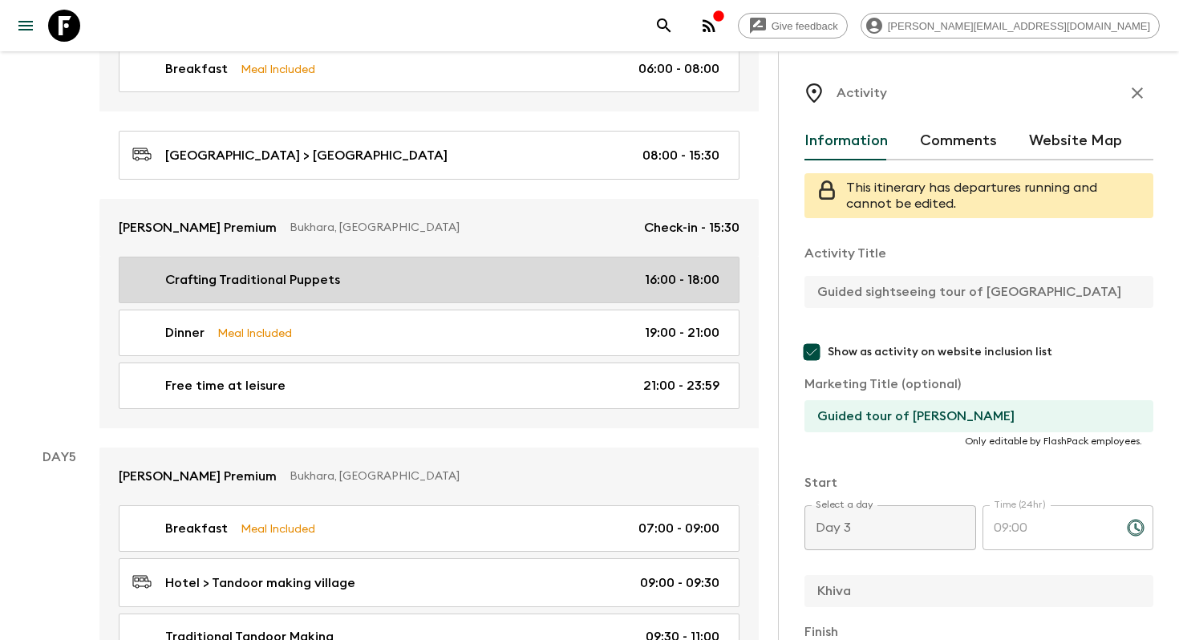
click at [460, 270] on div "Crafting Traditional Puppets 16:00 - 18:00" at bounding box center [425, 279] width 587 height 19
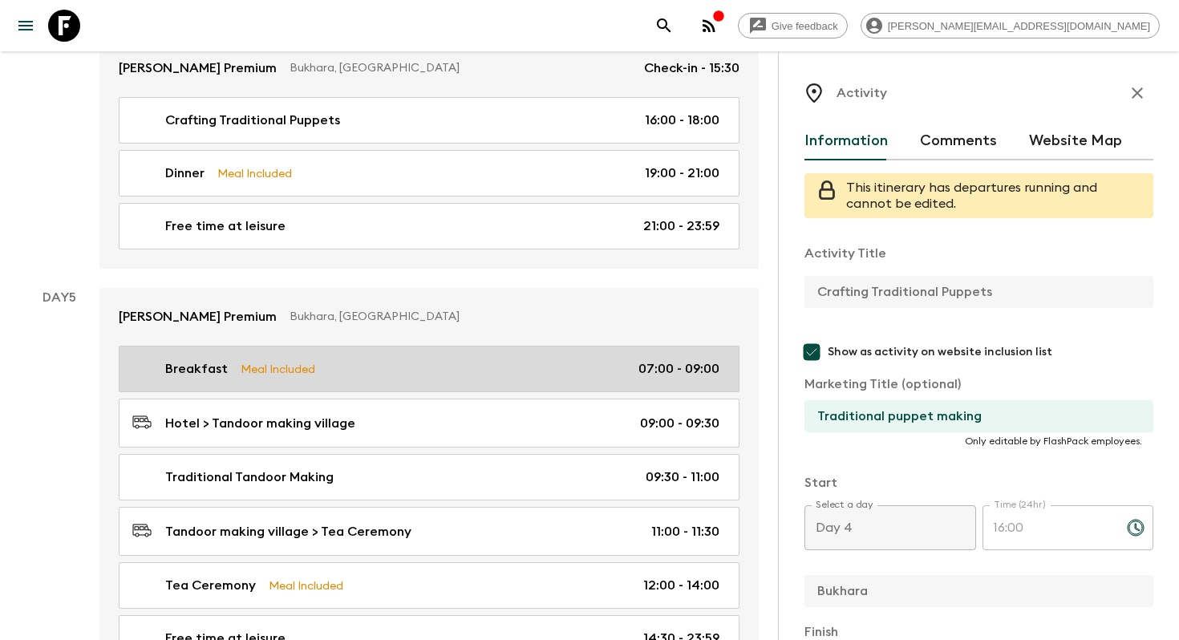
scroll to position [1911, 0]
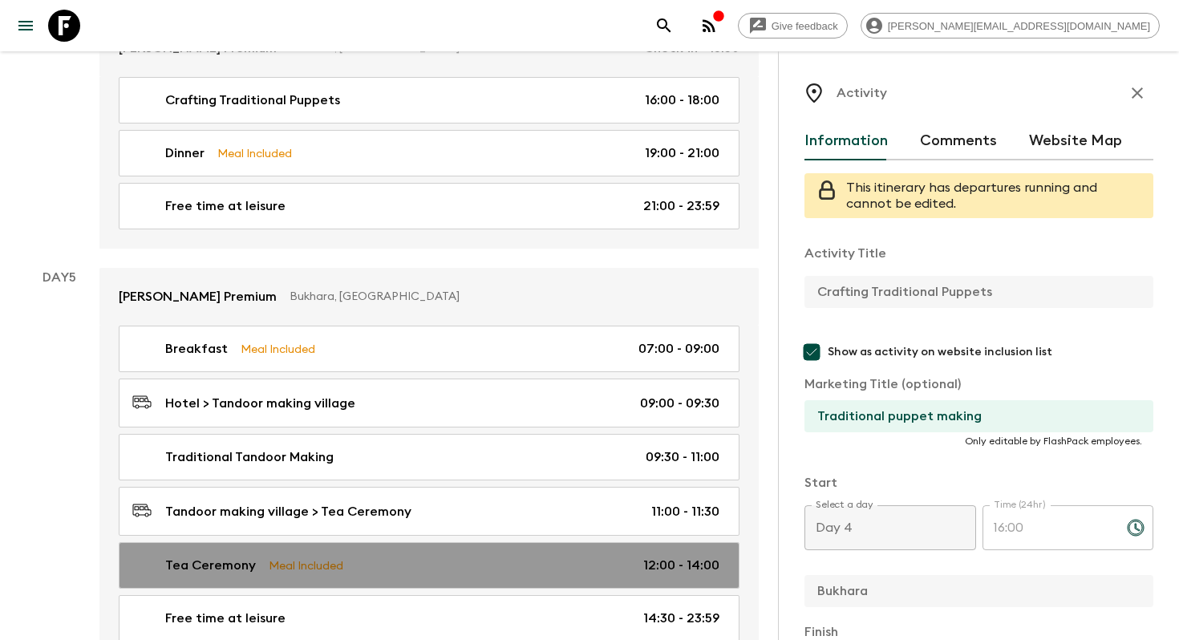
click at [467, 556] on div "Tea Ceremony Meal Included 12:00 - 14:00" at bounding box center [425, 565] width 587 height 19
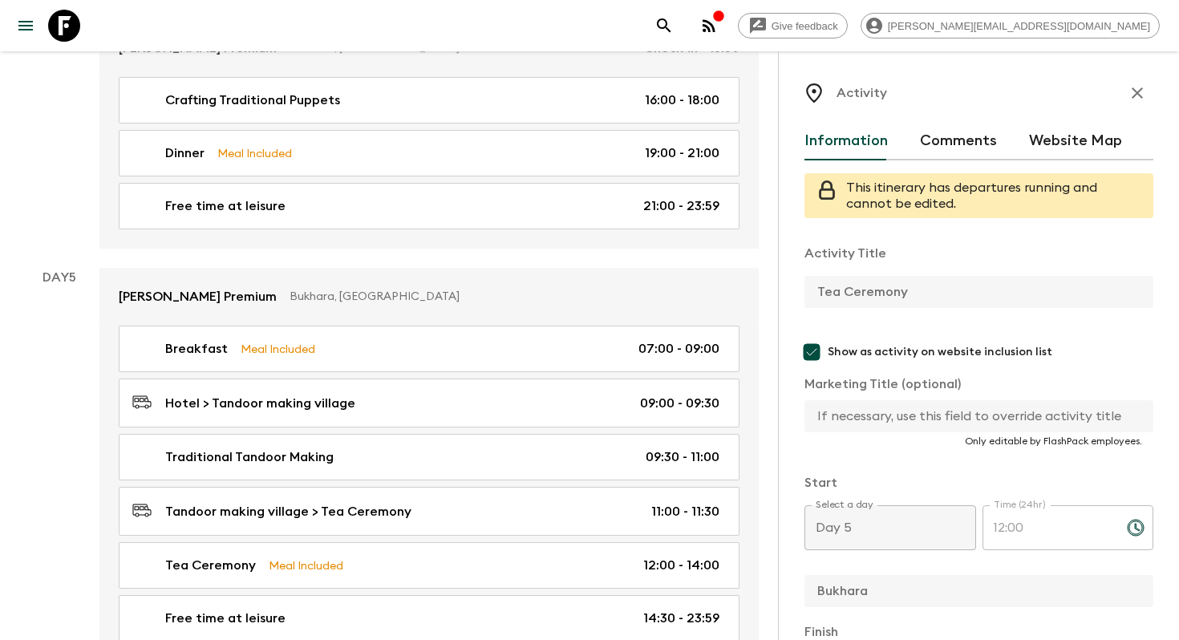
click at [845, 418] on input "text" at bounding box center [972, 416] width 336 height 32
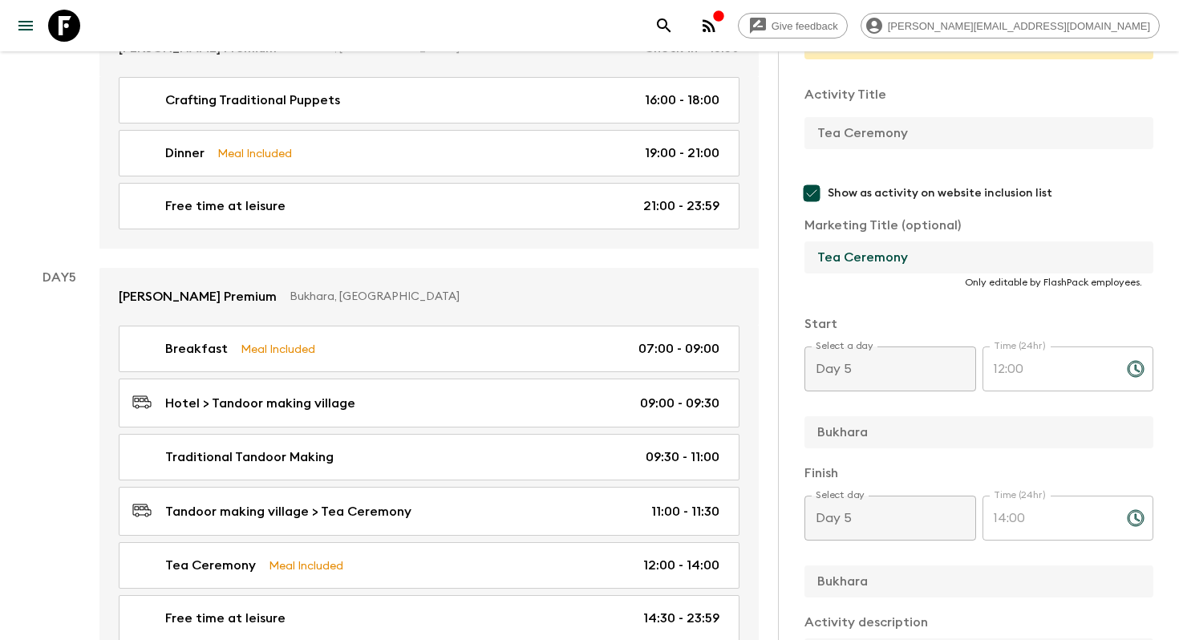
scroll to position [586, 0]
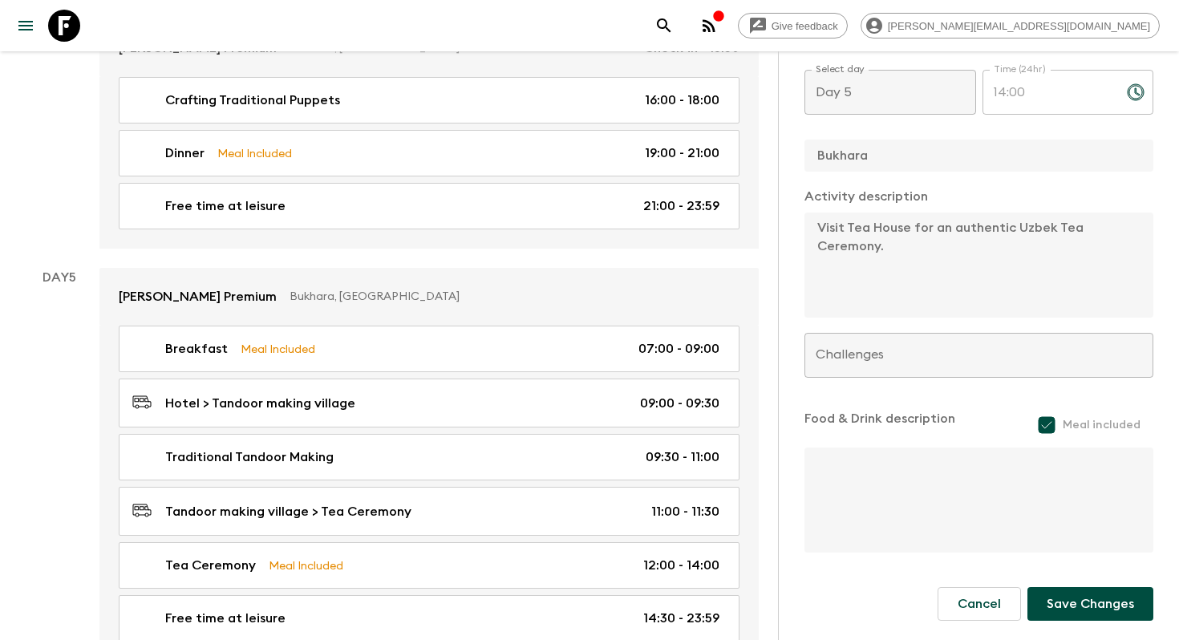
click at [1082, 611] on button "Save Changes" at bounding box center [1090, 604] width 126 height 34
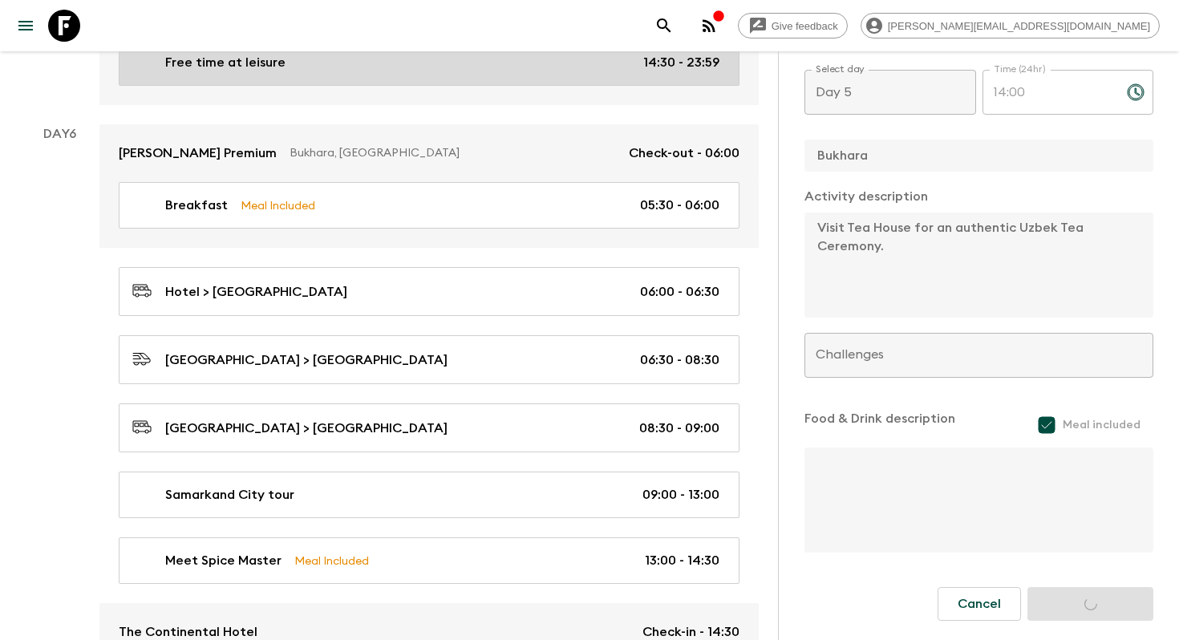
scroll to position [2468, 0]
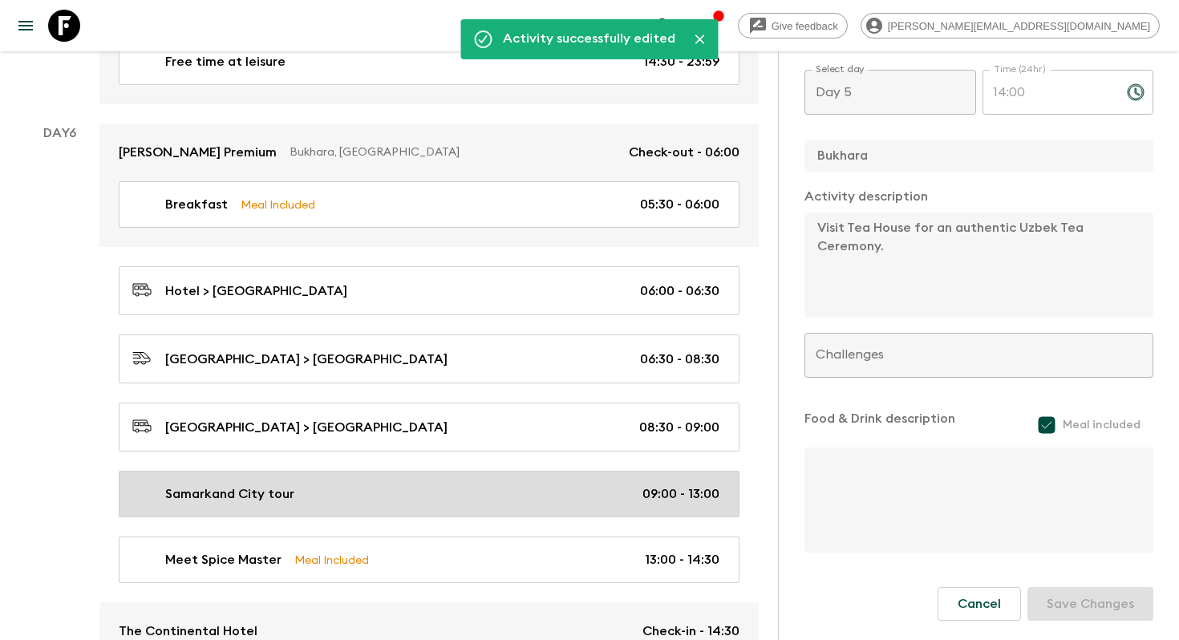
click at [455, 471] on link "Samarkand City tour 09:00 - 13:00" at bounding box center [429, 494] width 621 height 47
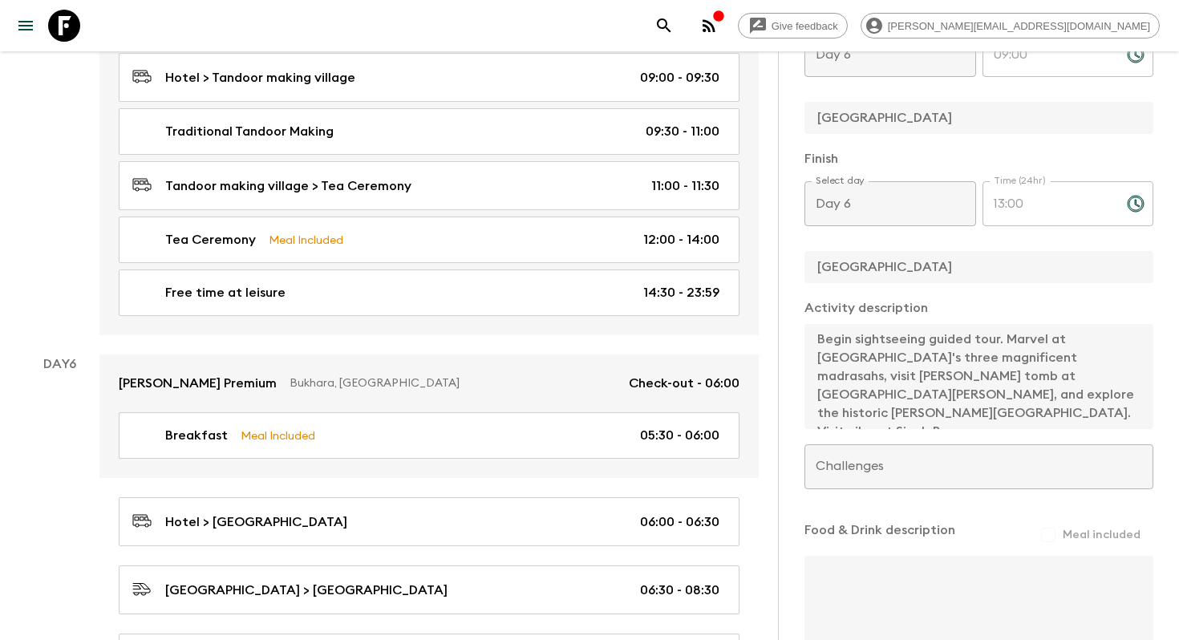
scroll to position [224, 0]
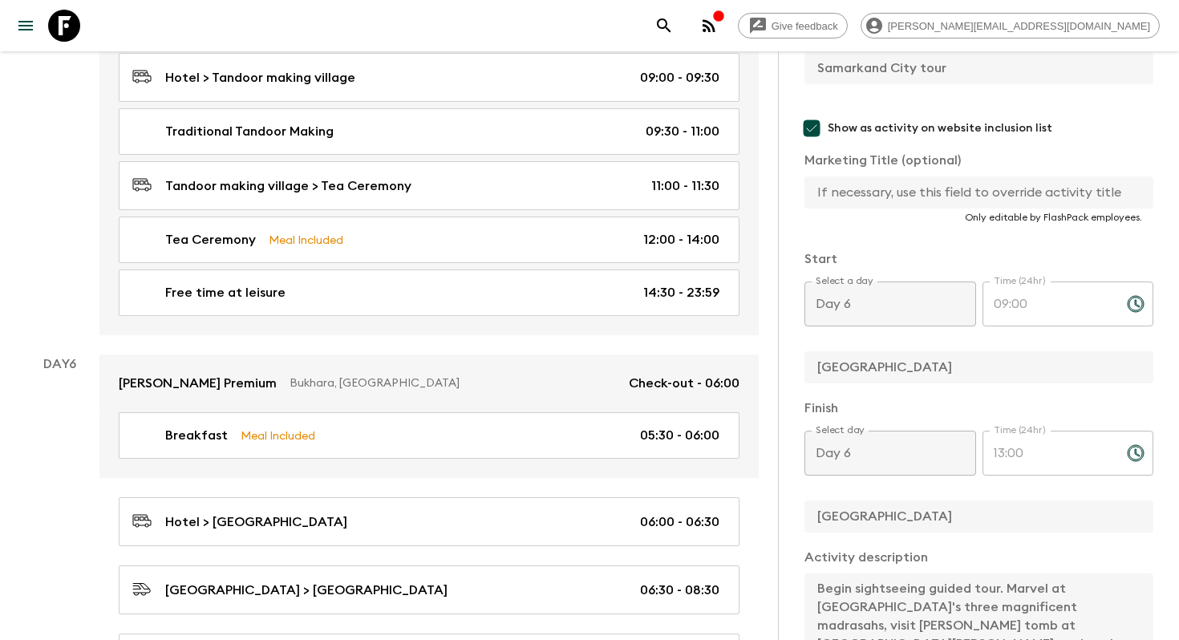
click at [854, 199] on input "text" at bounding box center [972, 192] width 336 height 32
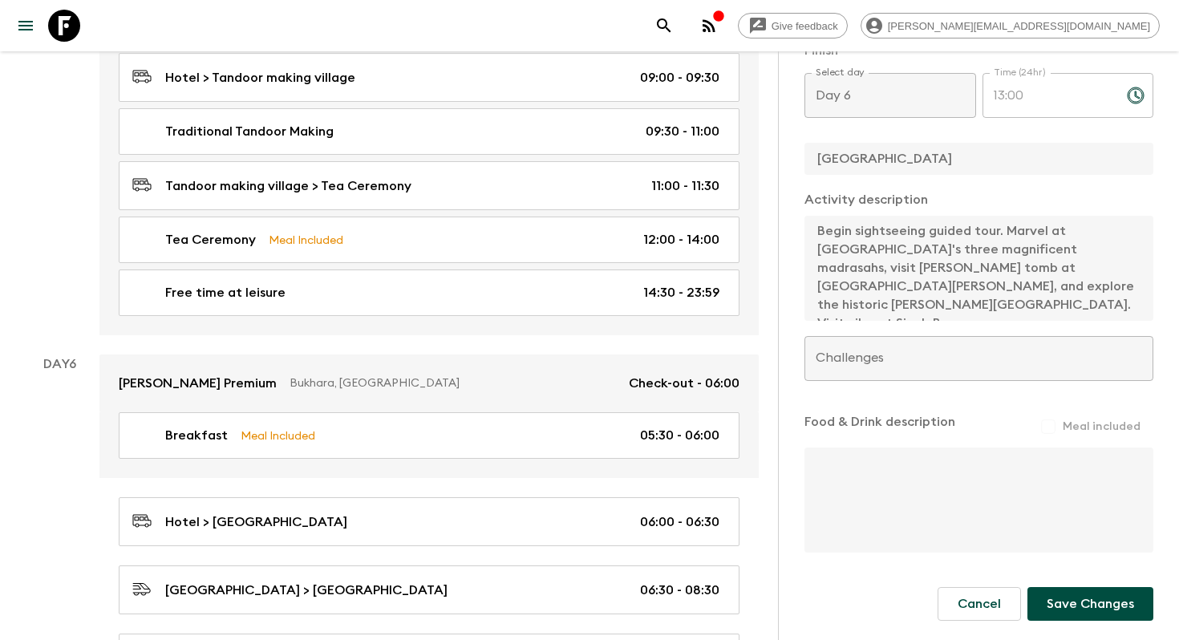
click at [1085, 613] on button "Save Changes" at bounding box center [1090, 604] width 126 height 34
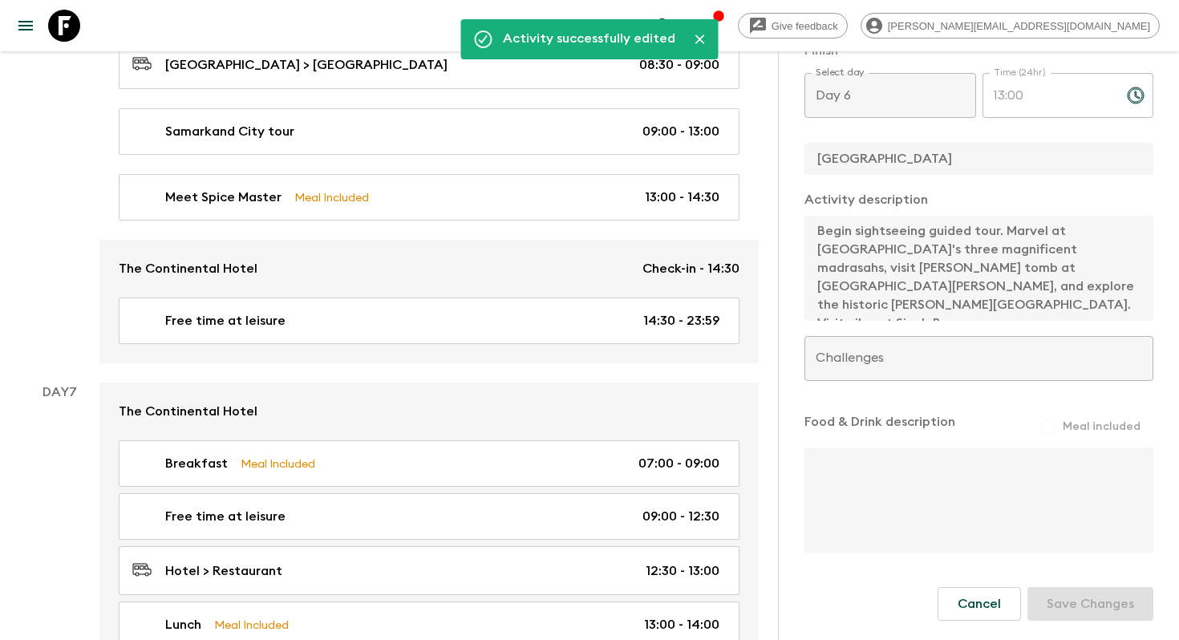
scroll to position [2831, 0]
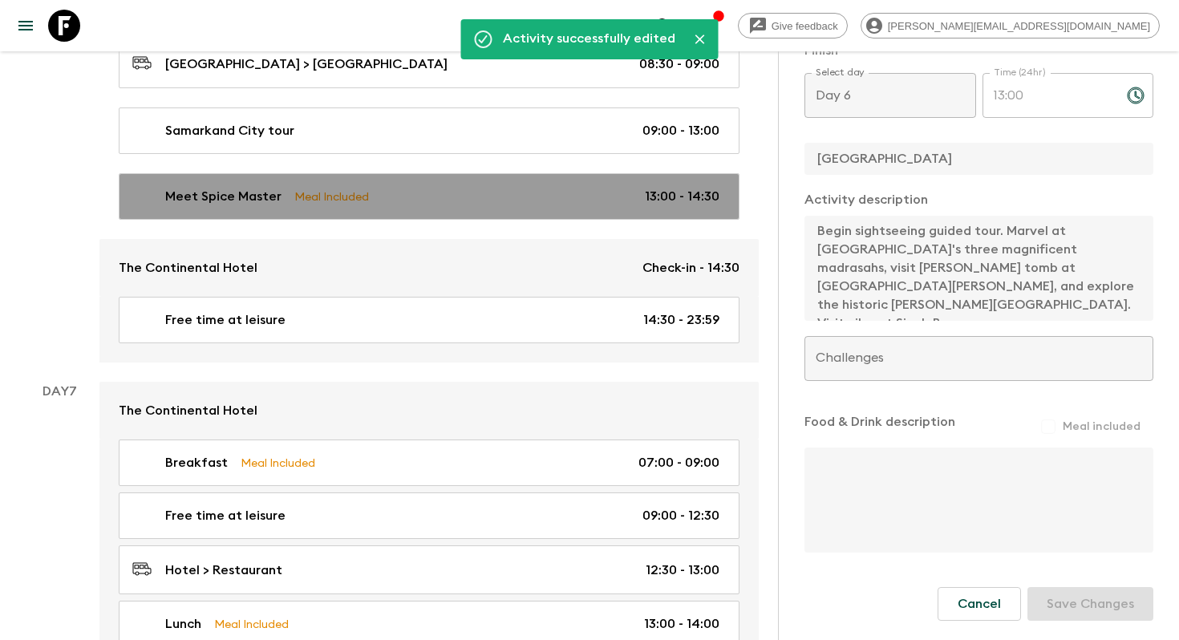
click at [484, 187] on div "Meet Spice Master Meal Included 13:00 - 14:30" at bounding box center [425, 196] width 587 height 19
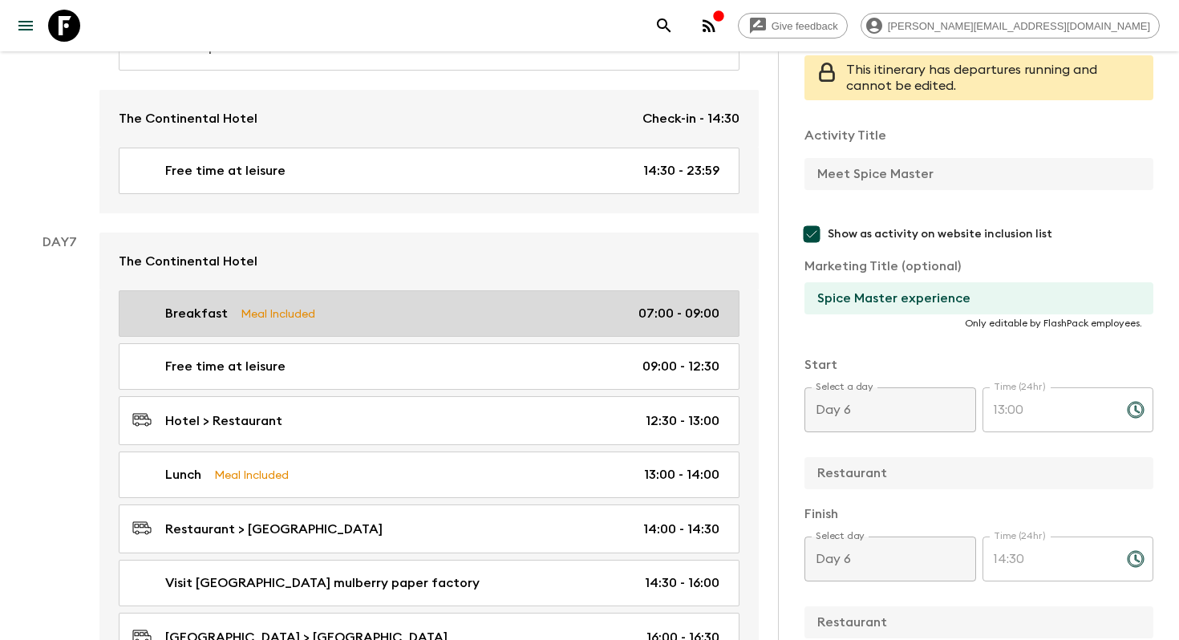
scroll to position [3080, 0]
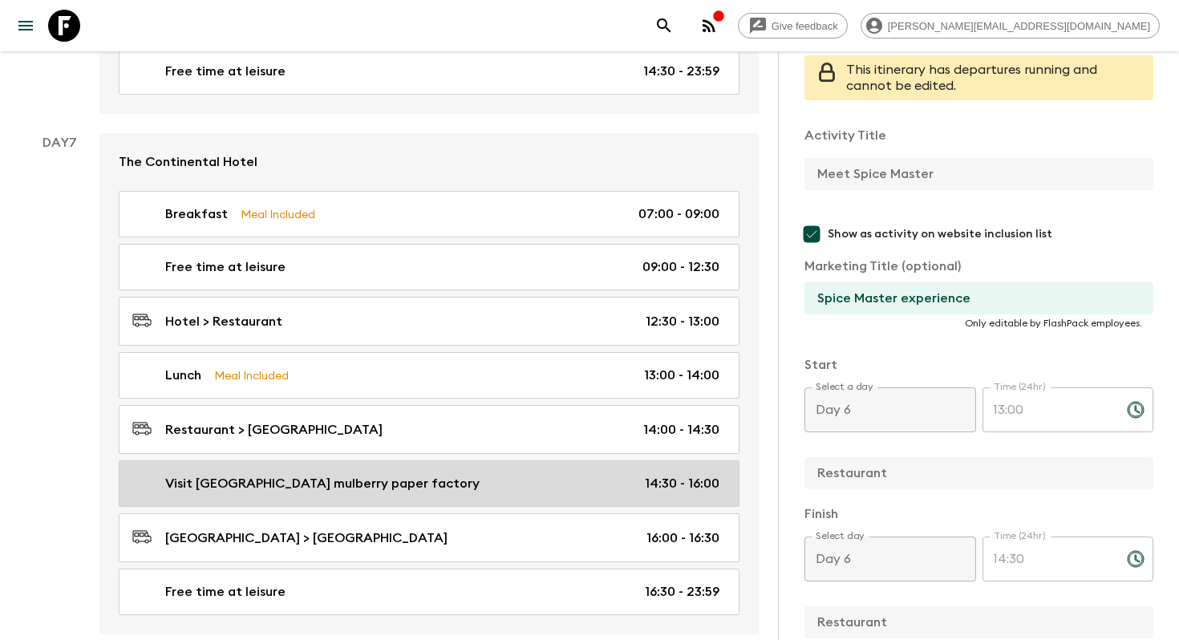
click at [495, 460] on link "Visit [GEOGRAPHIC_DATA] mulberry paper factory 14:30 - 16:00" at bounding box center [429, 483] width 621 height 47
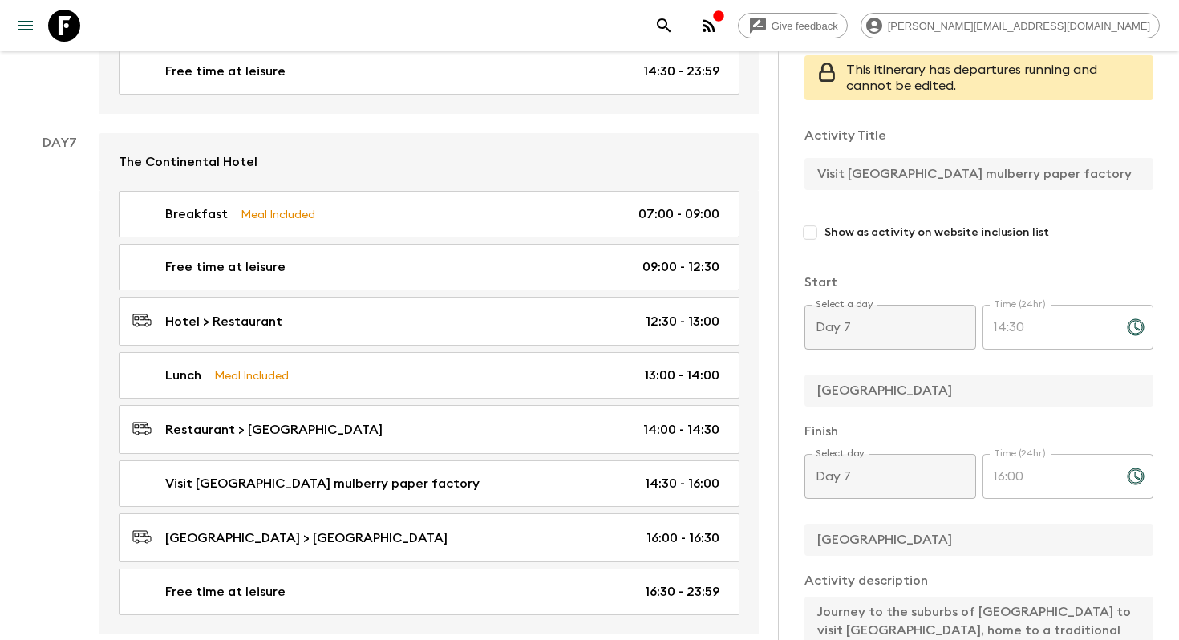
scroll to position [87, 0]
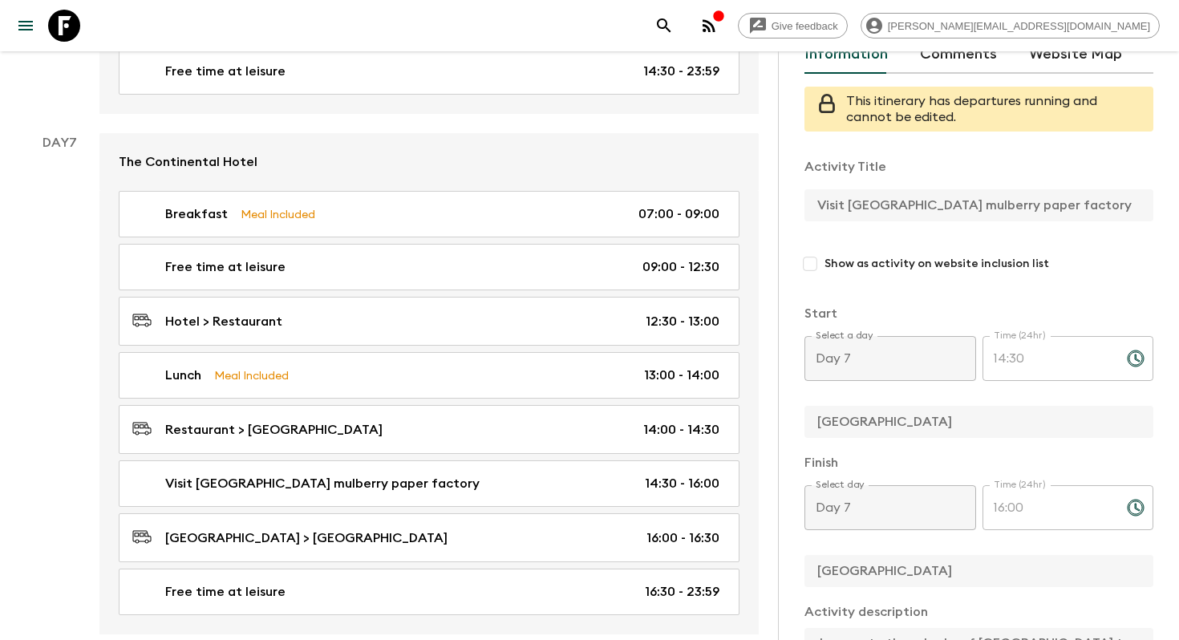
click at [810, 261] on input "Show as activity on website inclusion list" at bounding box center [809, 263] width 29 height 29
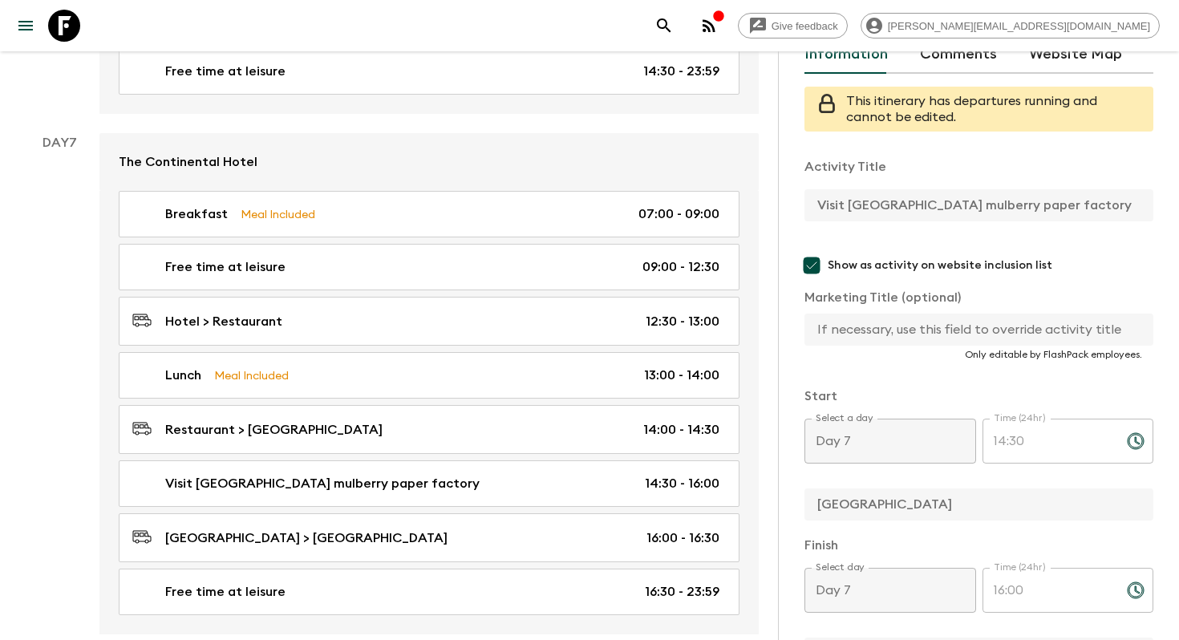
click at [866, 334] on input "text" at bounding box center [972, 329] width 336 height 32
paste input "Visit [GEOGRAPHIC_DATA] mulberry paper factory"
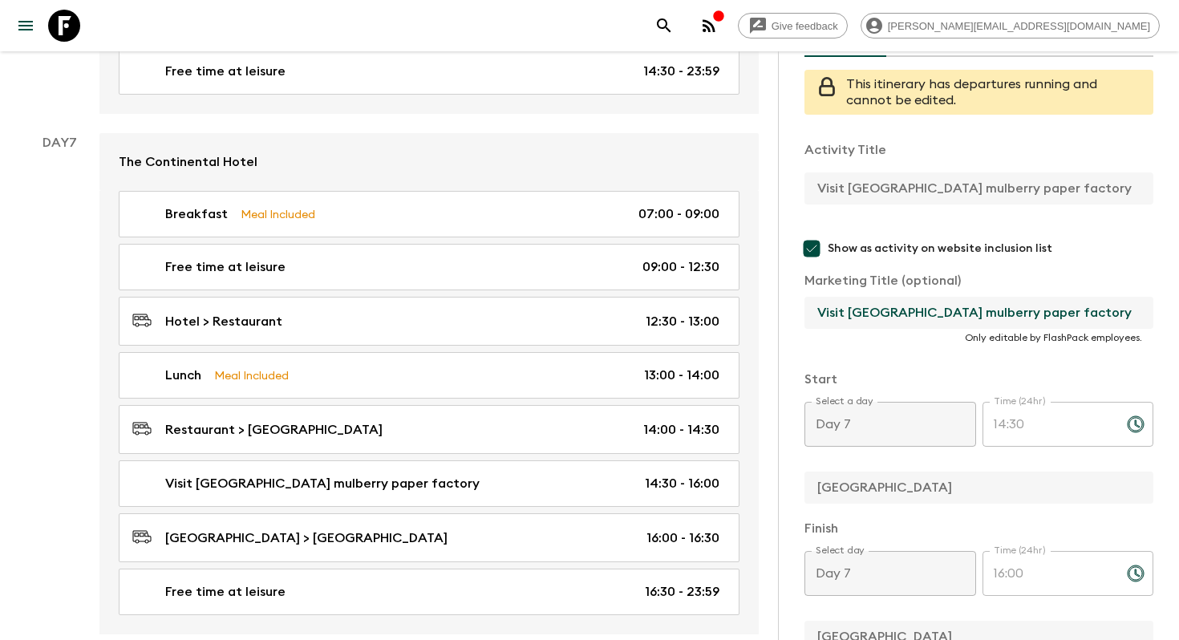
click at [945, 313] on input "Visit [GEOGRAPHIC_DATA] mulberry paper factory" at bounding box center [972, 313] width 336 height 32
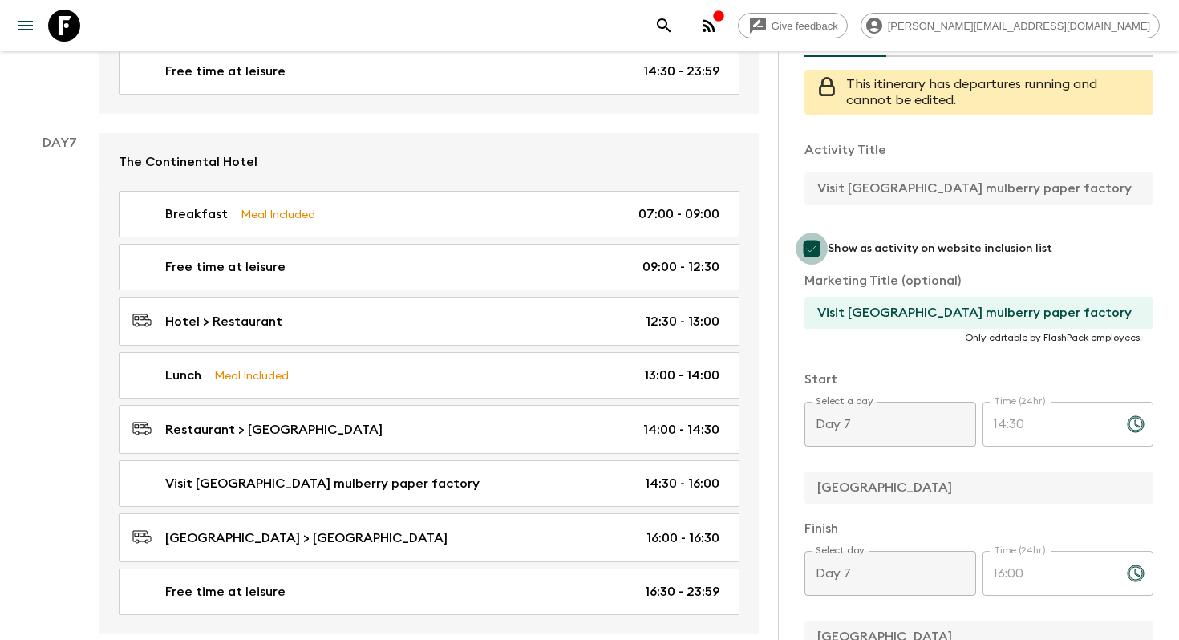
click at [808, 257] on input "Show as activity on website inclusion list" at bounding box center [811, 249] width 32 height 32
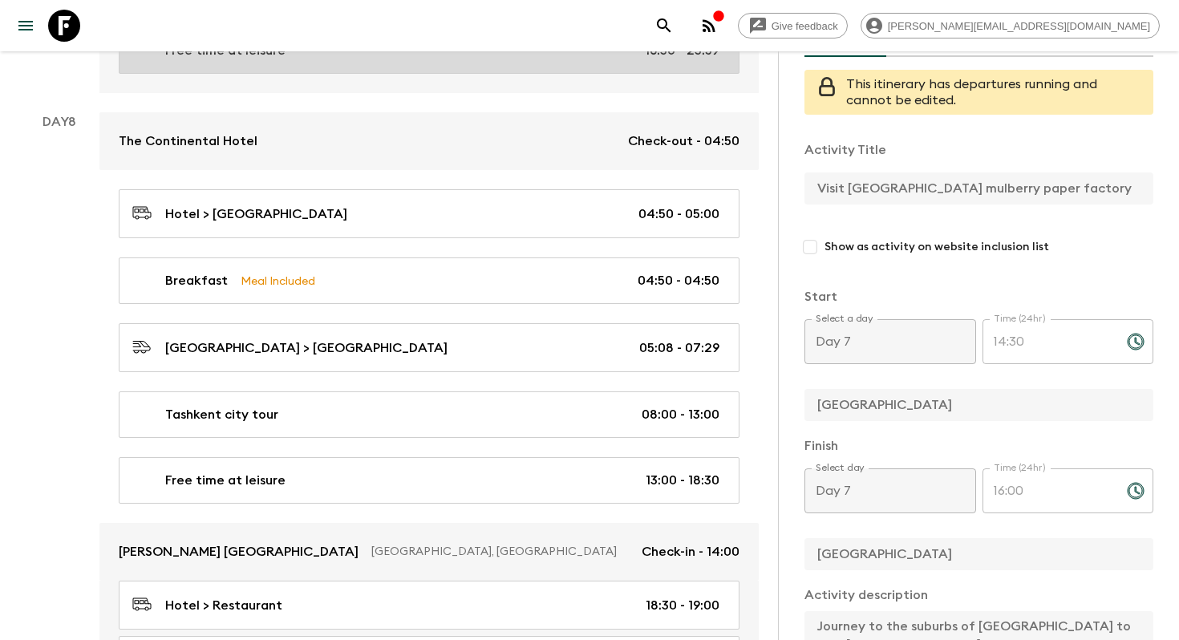
scroll to position [3660, 0]
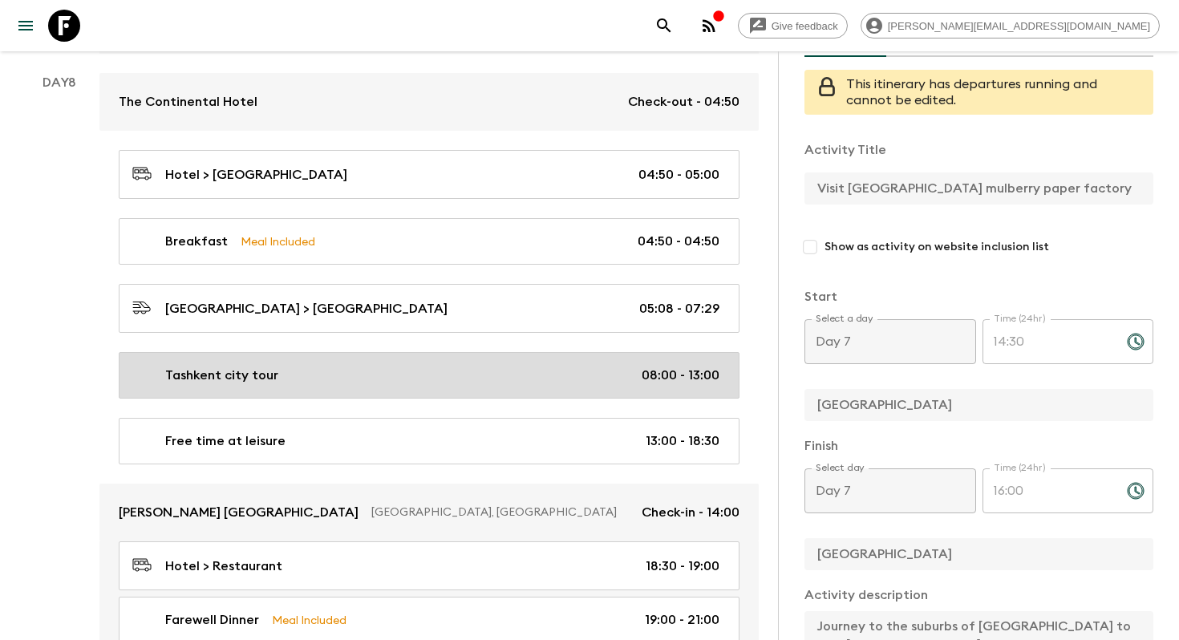
click at [502, 366] on div "Tashkent city tour 08:00 - 13:00" at bounding box center [425, 375] width 587 height 19
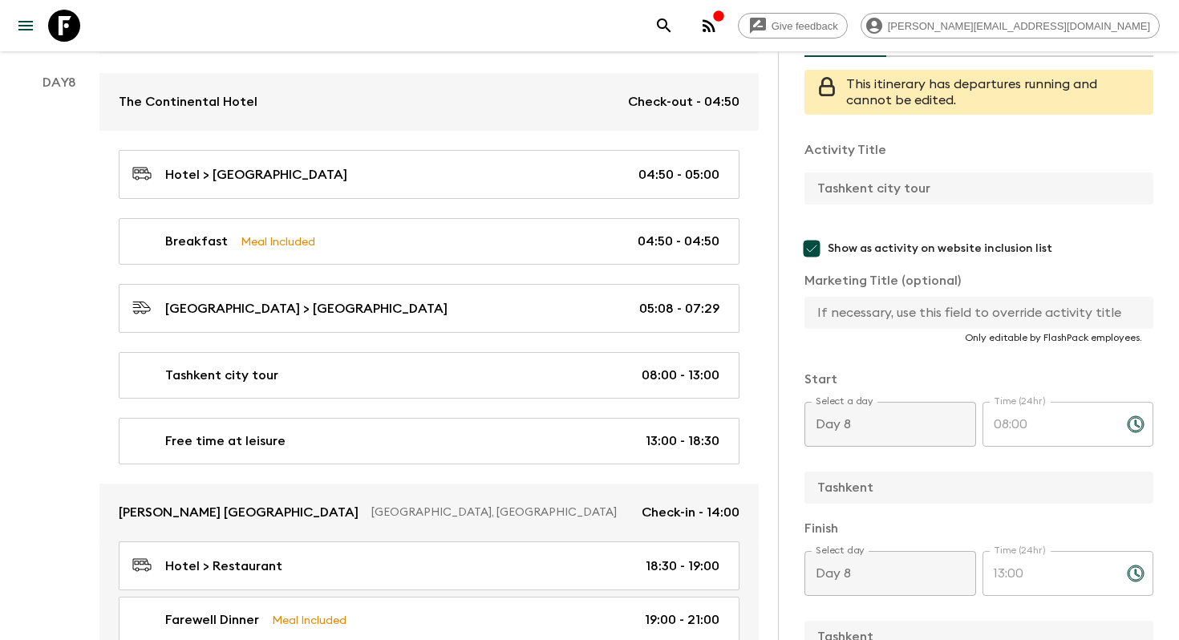
click at [873, 323] on input "text" at bounding box center [972, 313] width 336 height 32
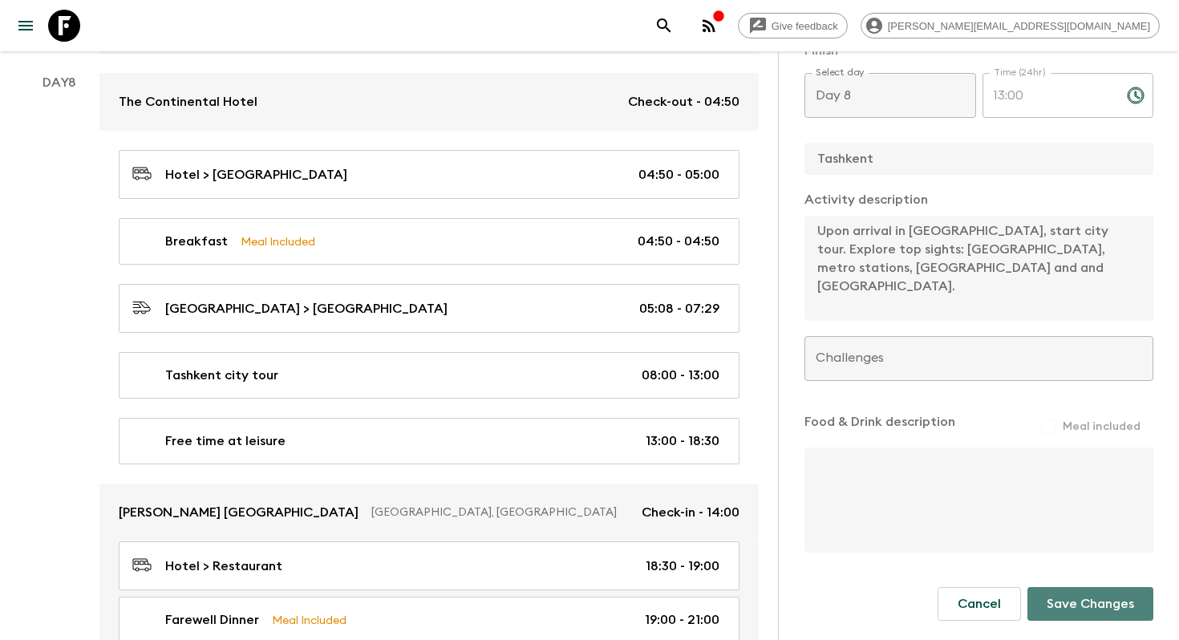
click at [1078, 595] on button "Save Changes" at bounding box center [1090, 604] width 126 height 34
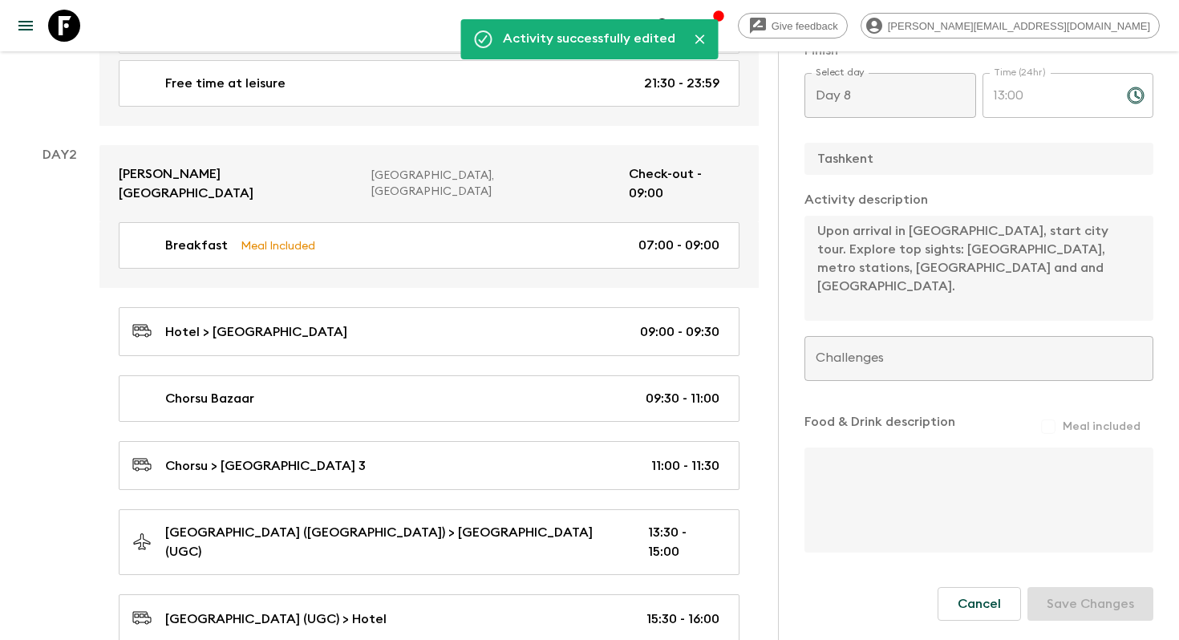
scroll to position [0, 0]
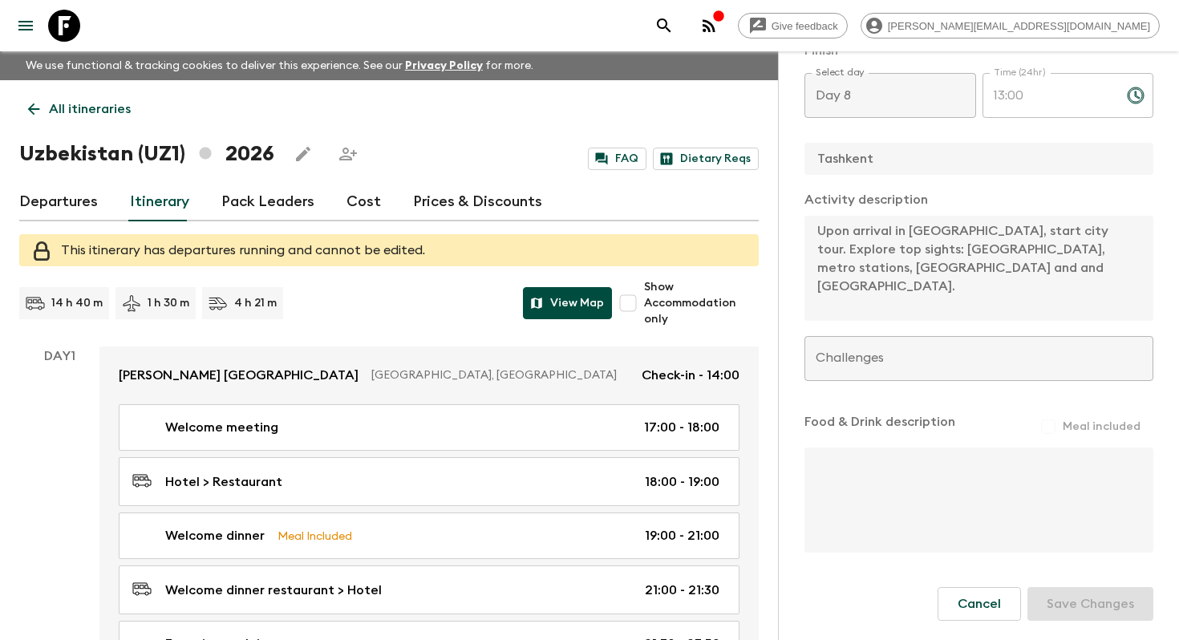
click at [569, 309] on button "View Map" at bounding box center [567, 303] width 89 height 32
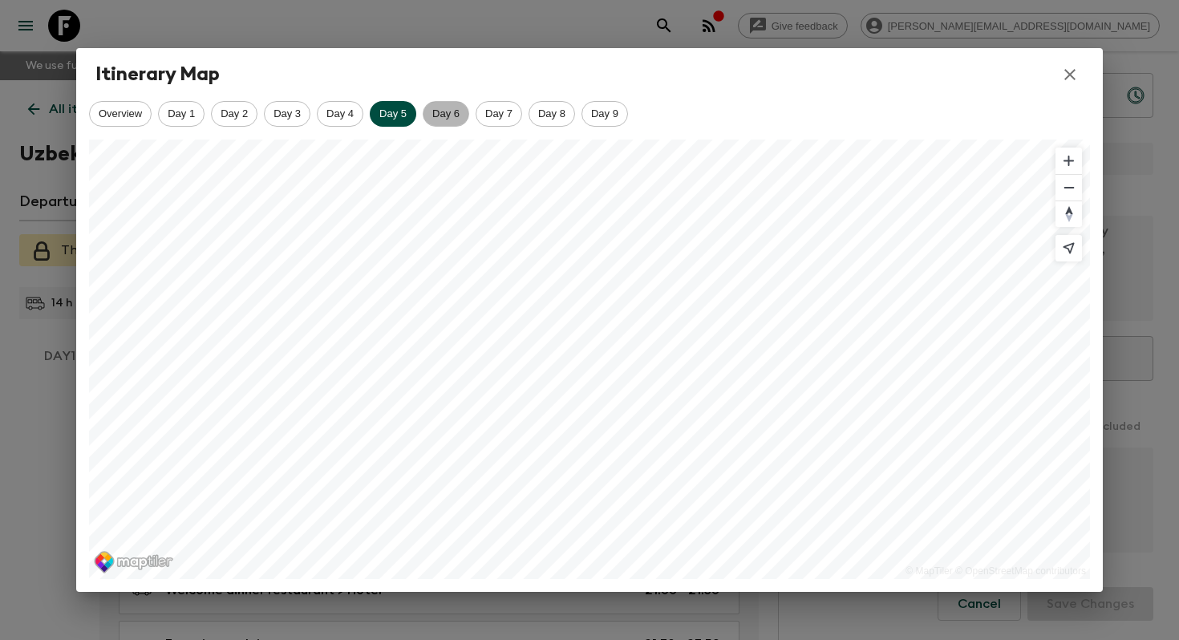
click at [448, 109] on span "Day 6" at bounding box center [445, 113] width 45 height 12
click at [503, 110] on span "Day 7" at bounding box center [498, 113] width 45 height 12
click at [551, 111] on span "Day 8" at bounding box center [551, 113] width 45 height 12
click at [602, 105] on div "Day 9" at bounding box center [604, 114] width 47 height 26
click at [180, 112] on span "Day 1" at bounding box center [181, 113] width 45 height 12
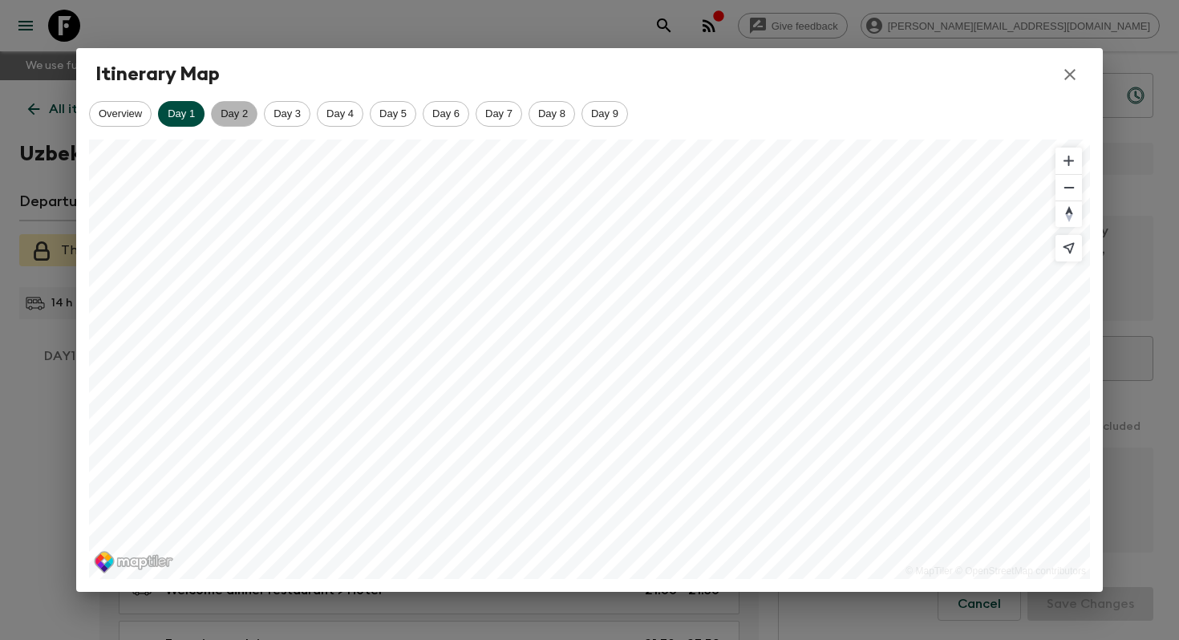
click at [237, 112] on span "Day 2" at bounding box center [234, 113] width 45 height 12
click at [287, 113] on span "Day 3" at bounding box center [287, 113] width 45 height 12
click at [1066, 71] on icon "button" at bounding box center [1069, 74] width 11 height 11
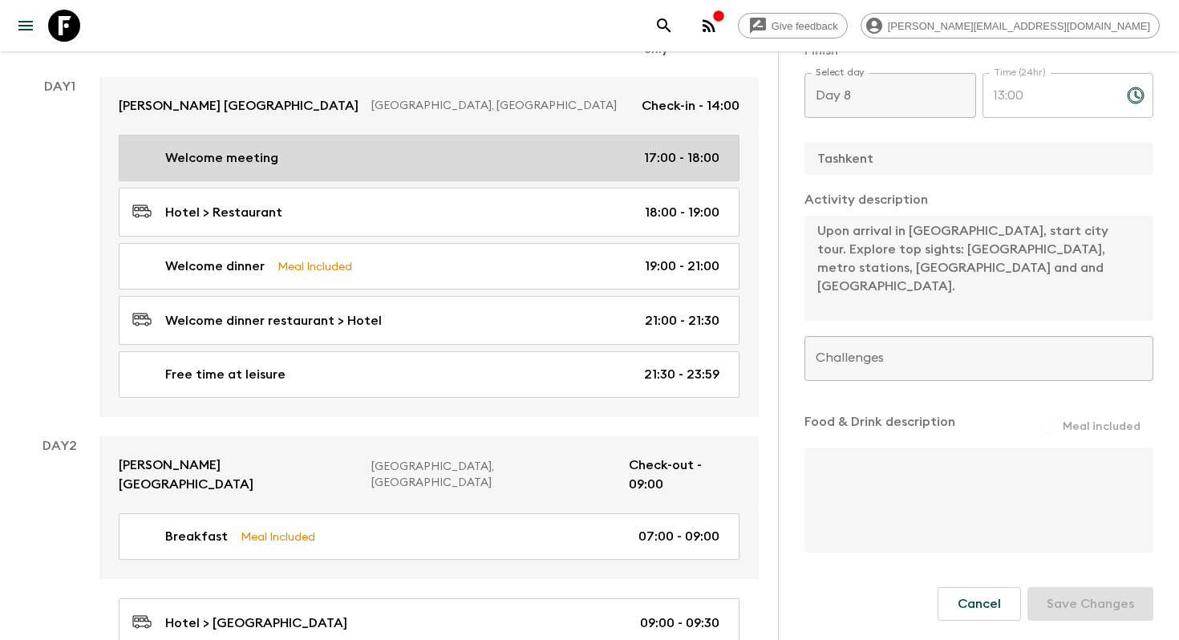
scroll to position [557, 0]
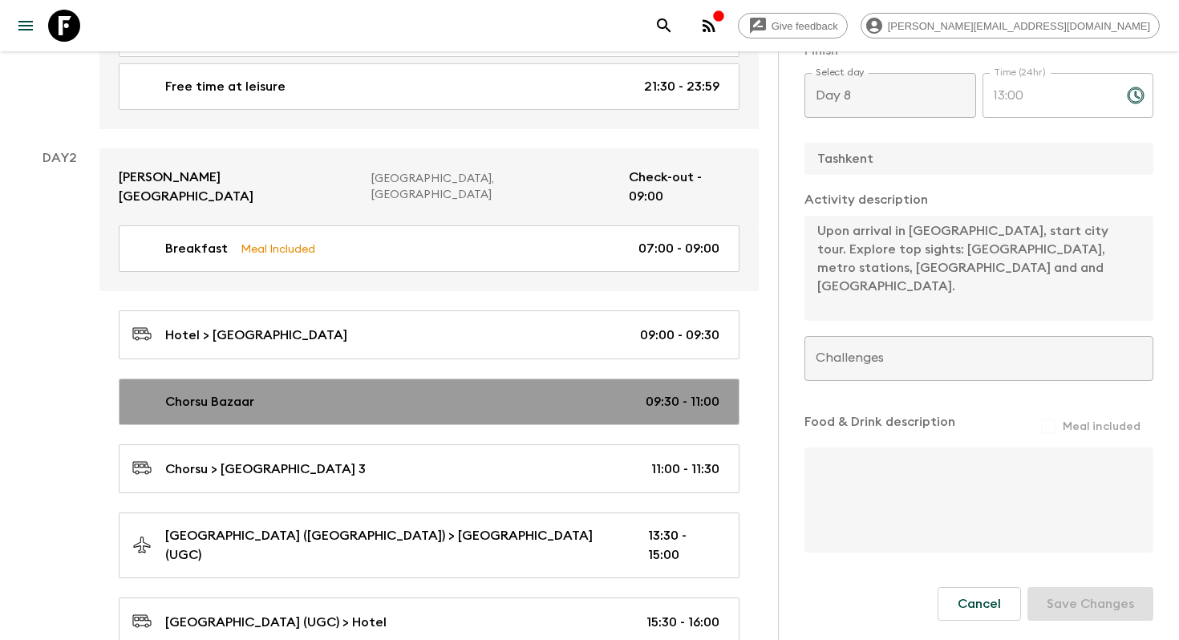
click at [428, 392] on div "Chorsu Bazaar 09:30 - 11:00" at bounding box center [425, 401] width 587 height 19
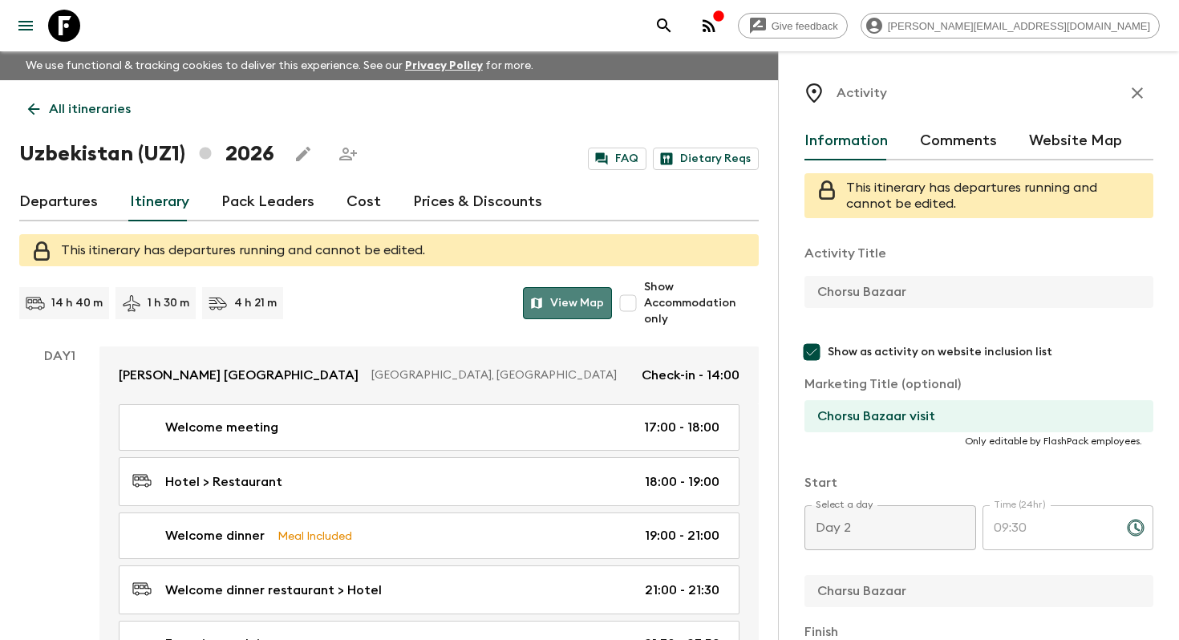
click at [559, 313] on button "View Map" at bounding box center [567, 303] width 89 height 32
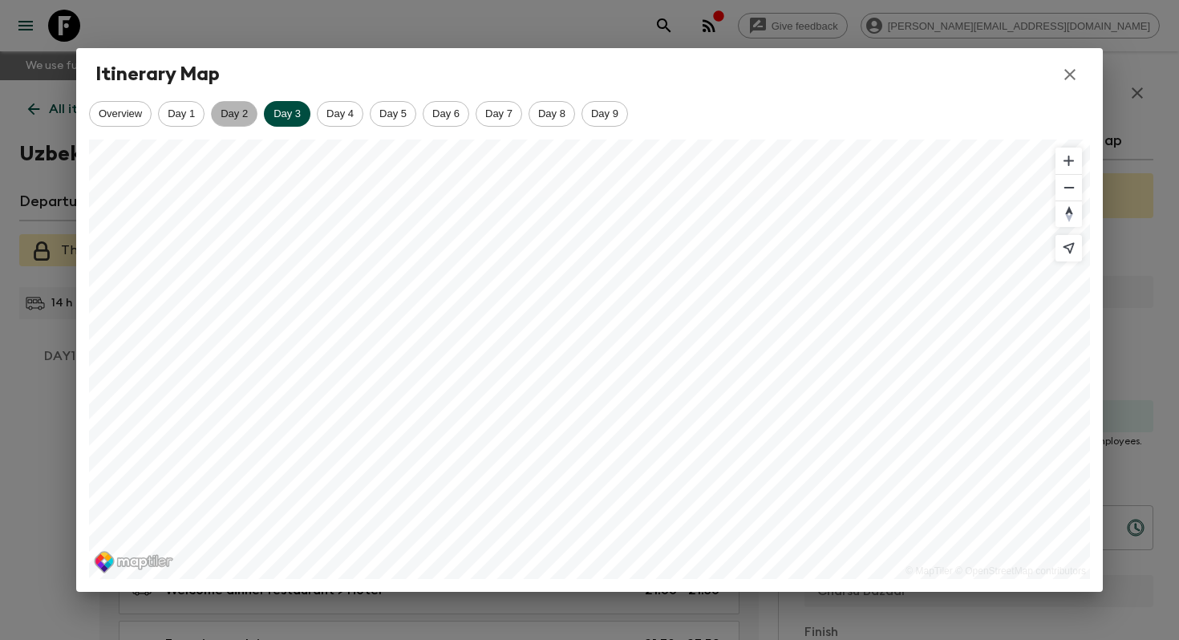
click at [228, 107] on span "Day 2" at bounding box center [234, 113] width 45 height 12
click at [1060, 75] on icon "button" at bounding box center [1069, 74] width 19 height 19
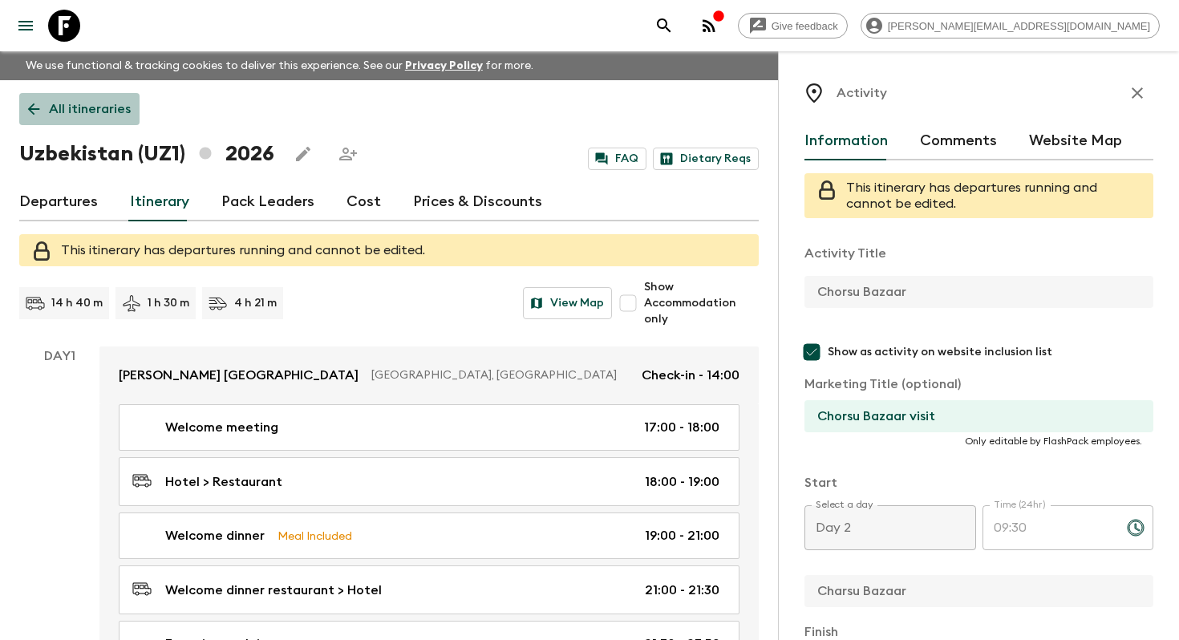
click at [77, 116] on p "All itineraries" at bounding box center [90, 108] width 82 height 19
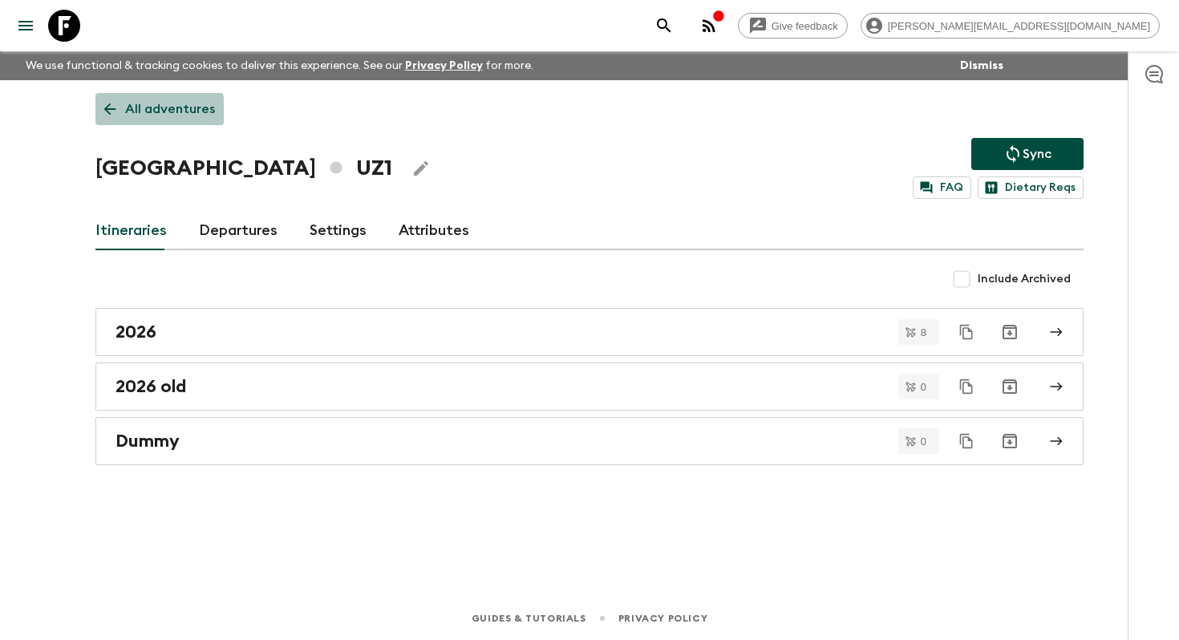
click at [150, 116] on p "All adventures" at bounding box center [170, 108] width 90 height 19
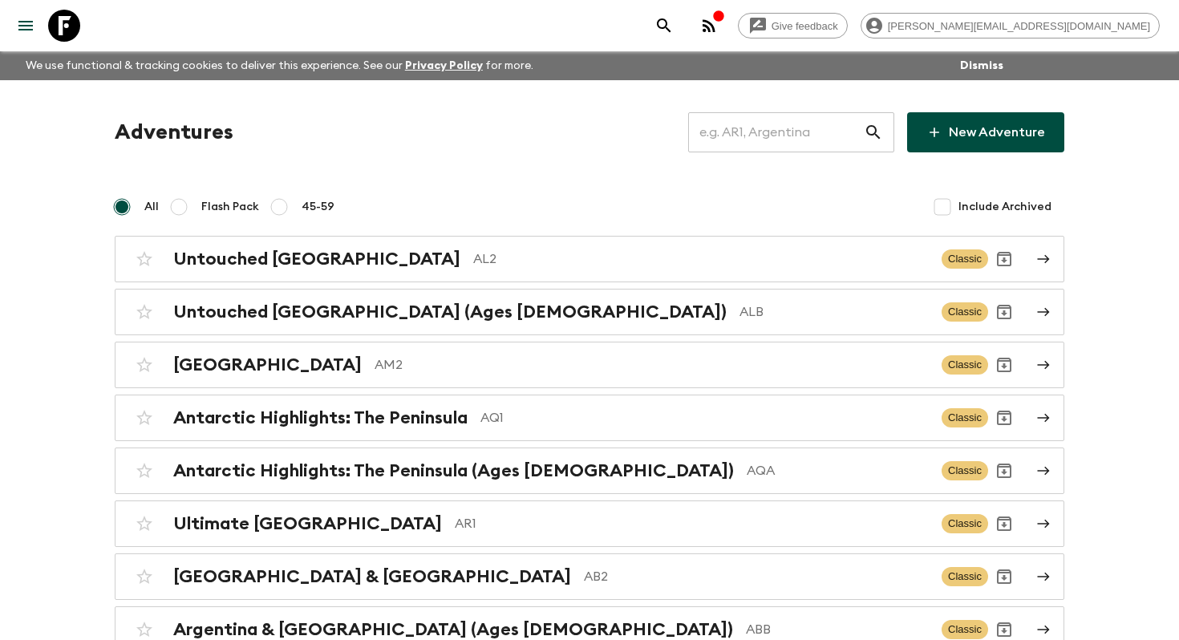
click at [818, 137] on input "text" at bounding box center [776, 132] width 176 height 45
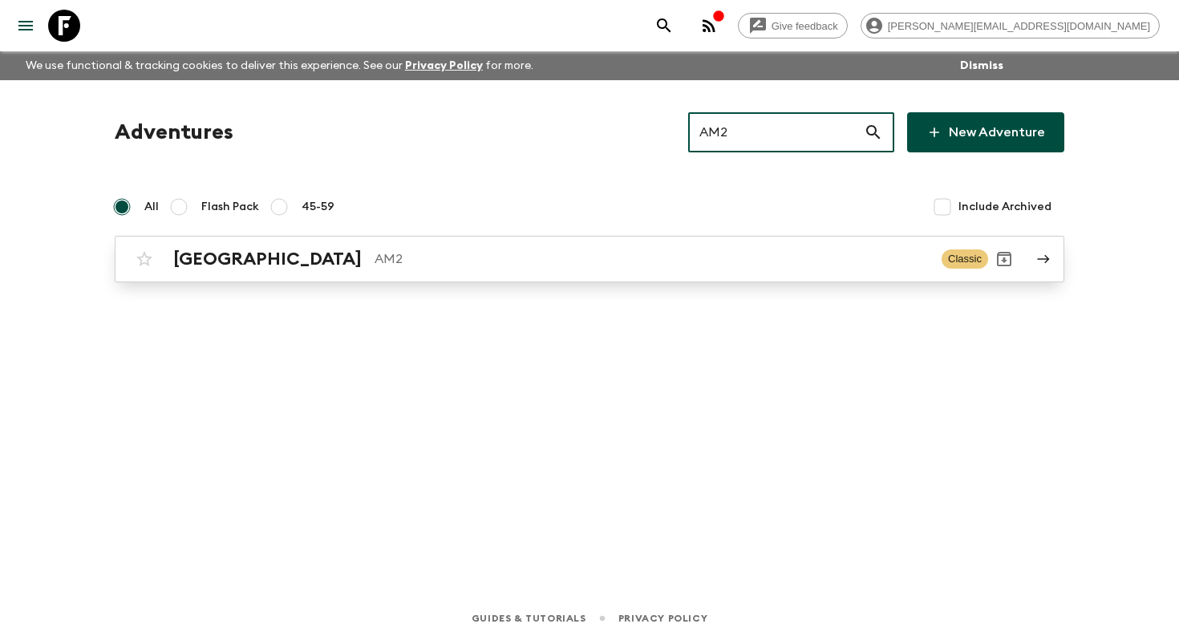
click at [302, 276] on link "Armenia AM2 Classic" at bounding box center [589, 259] width 949 height 47
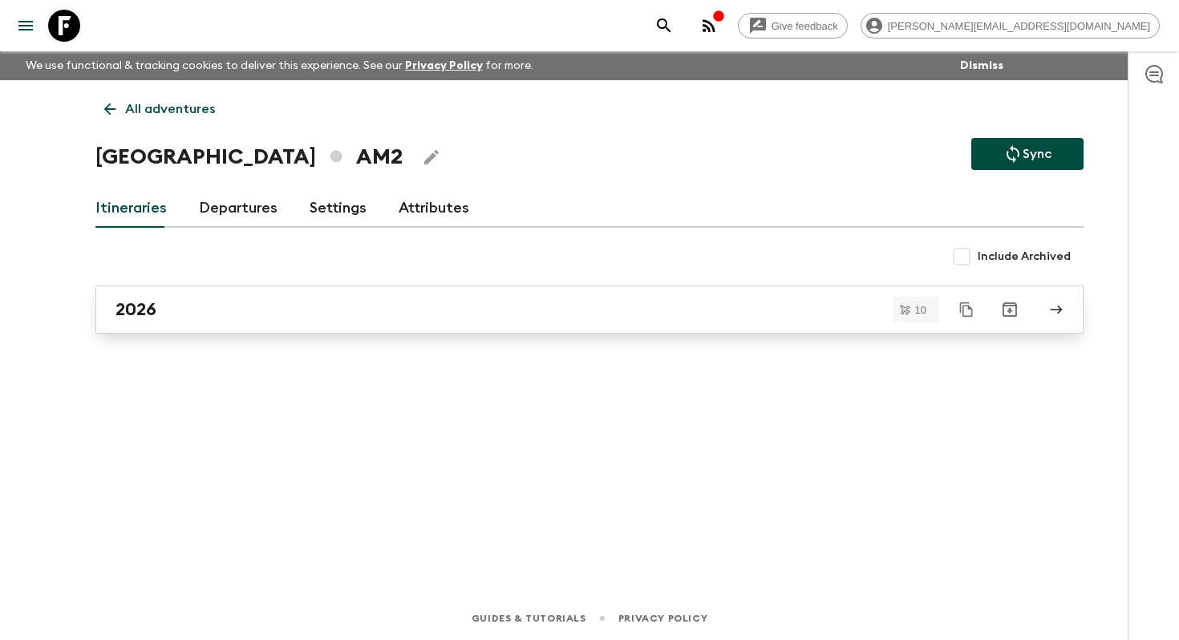
click at [183, 313] on div "2026" at bounding box center [573, 309] width 917 height 21
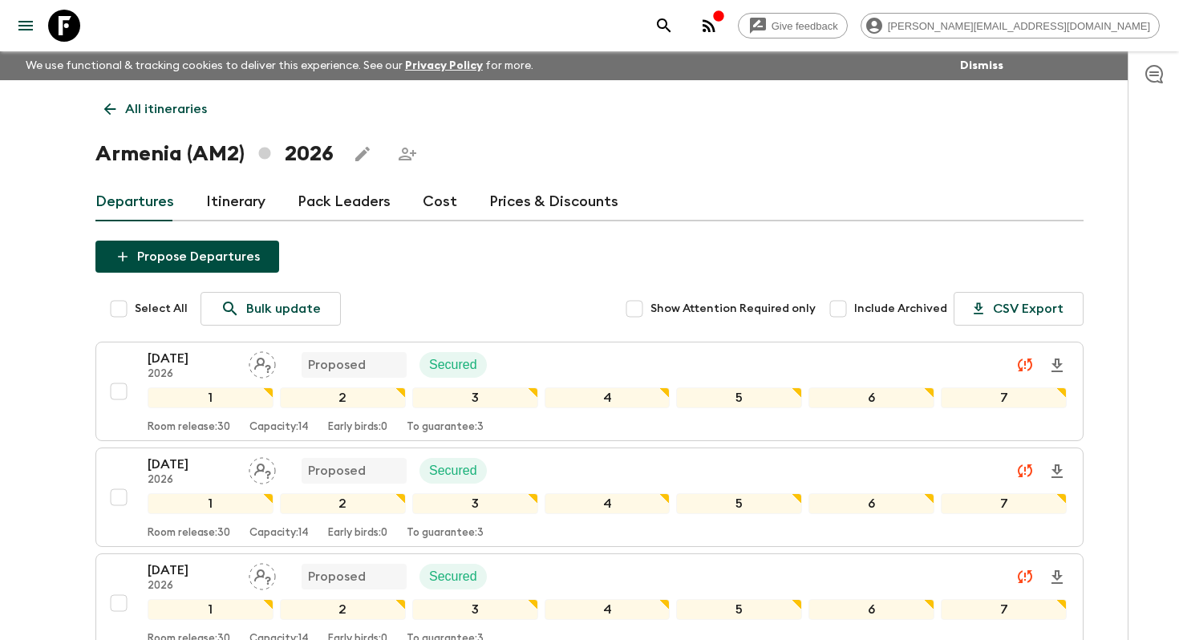
click at [224, 200] on link "Itinerary" at bounding box center [235, 202] width 59 height 38
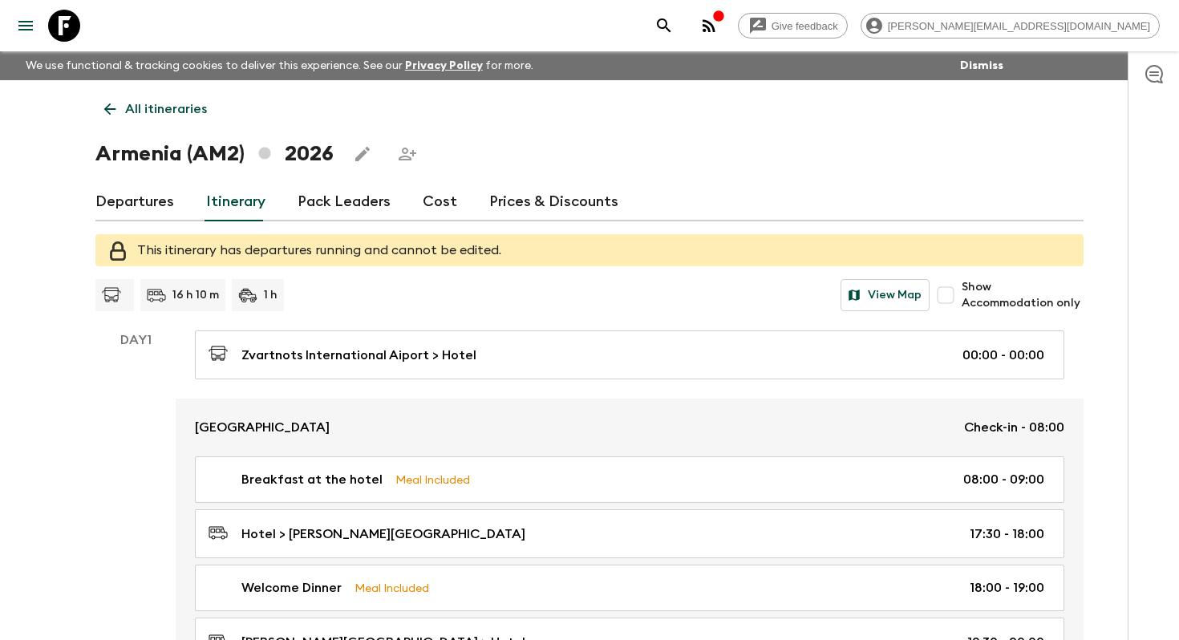
click at [350, 159] on button "Edit this itinerary" at bounding box center [362, 154] width 32 height 32
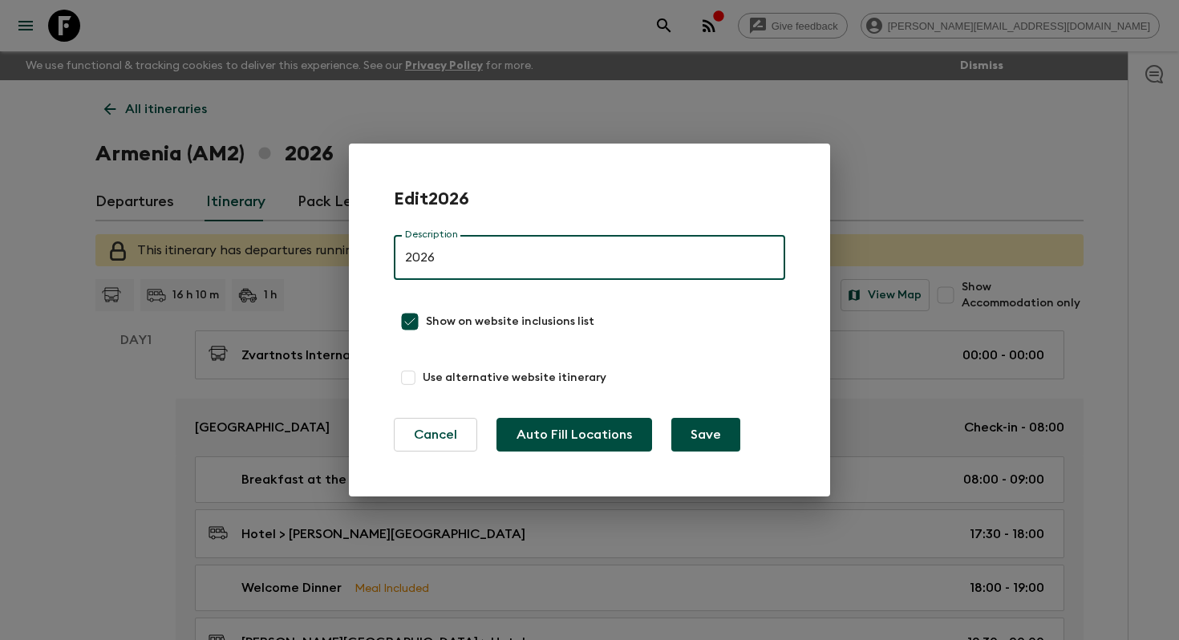
click at [605, 429] on button "Auto Fill Locations" at bounding box center [574, 435] width 156 height 34
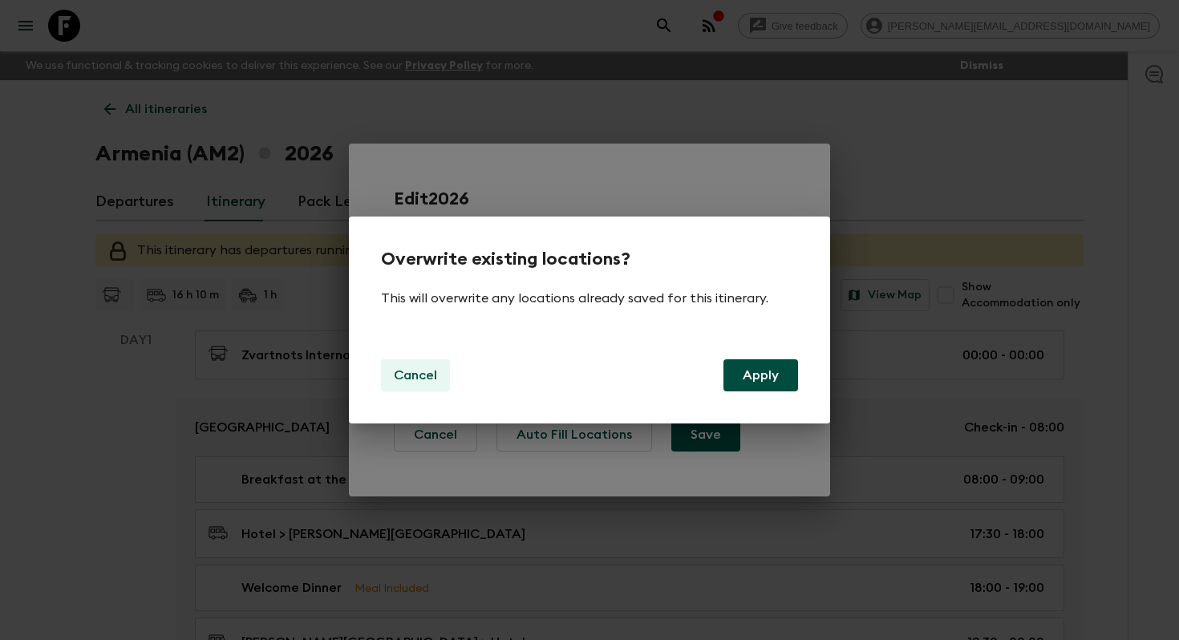
click at [423, 379] on p "Cancel" at bounding box center [415, 375] width 43 height 19
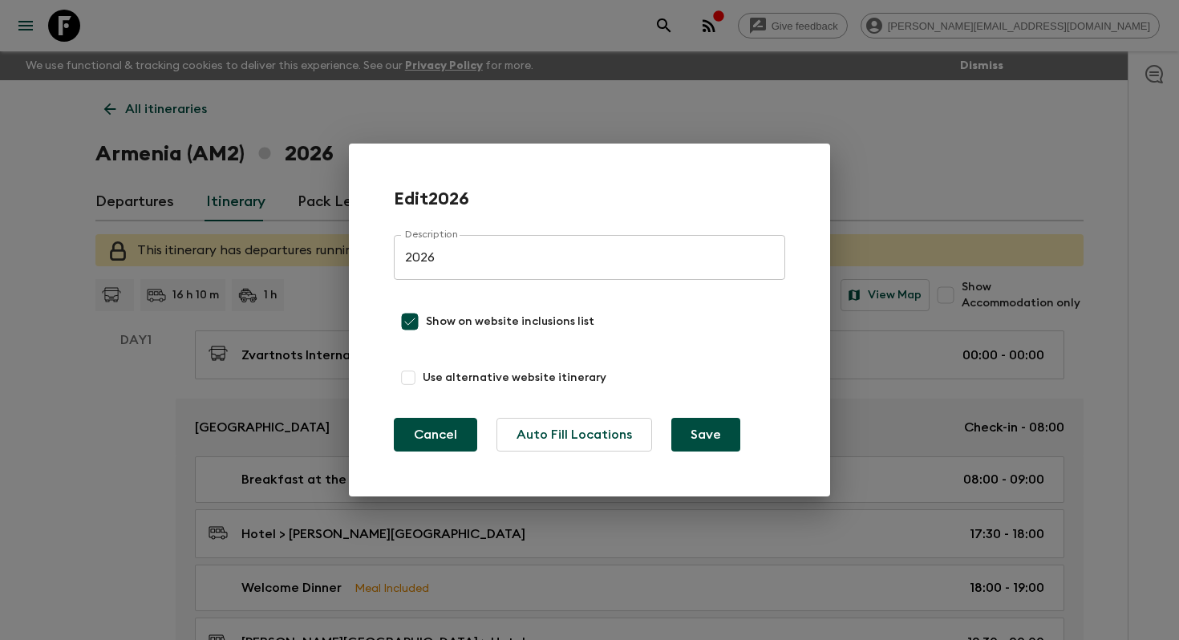
click at [438, 433] on button "Cancel" at bounding box center [435, 435] width 83 height 34
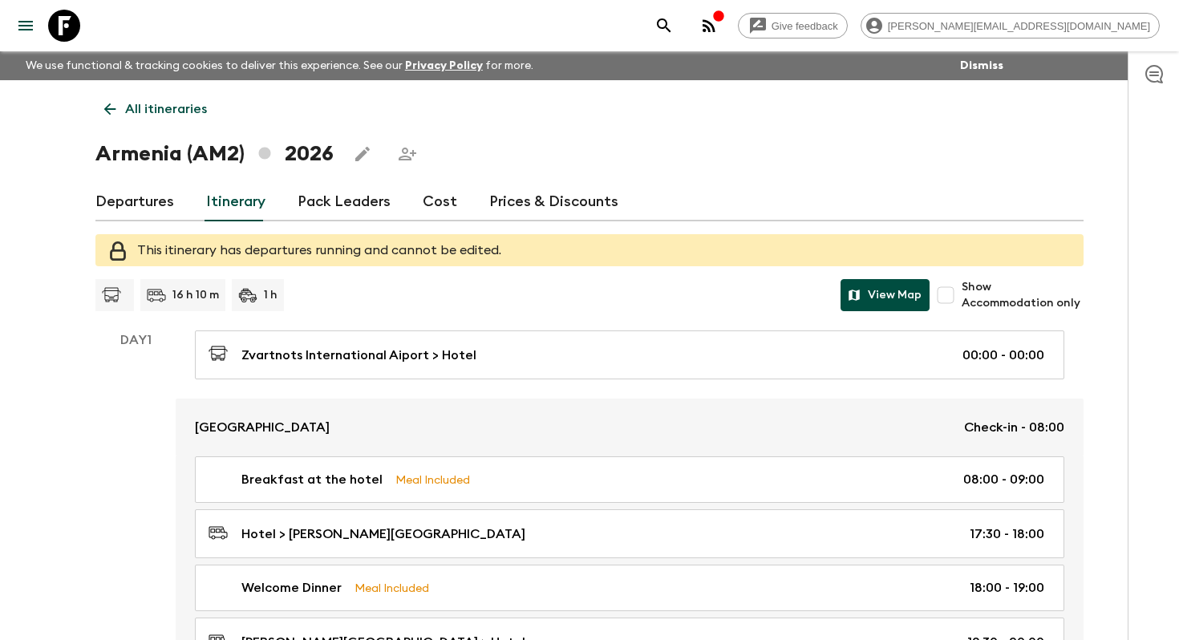
click at [883, 288] on button "View Map" at bounding box center [884, 295] width 89 height 32
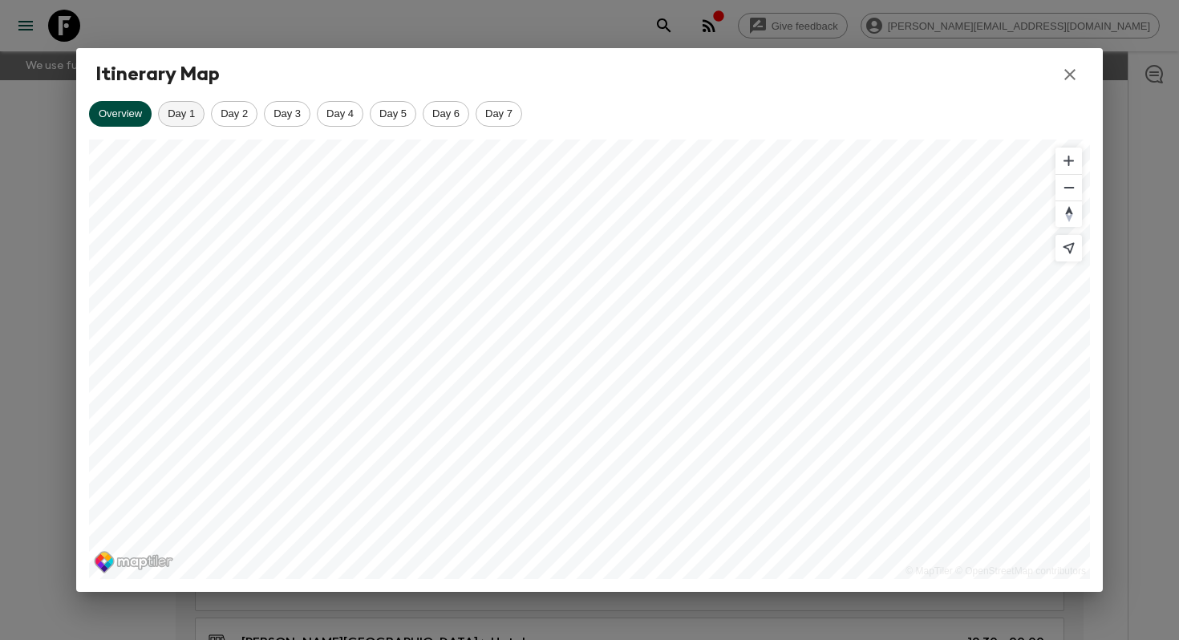
click at [178, 125] on div "Day 1" at bounding box center [181, 114] width 47 height 26
click at [217, 115] on span "Day 2" at bounding box center [234, 113] width 45 height 12
click at [274, 115] on span "Day 3" at bounding box center [287, 113] width 45 height 12
click at [1076, 73] on icon "button" at bounding box center [1069, 74] width 19 height 19
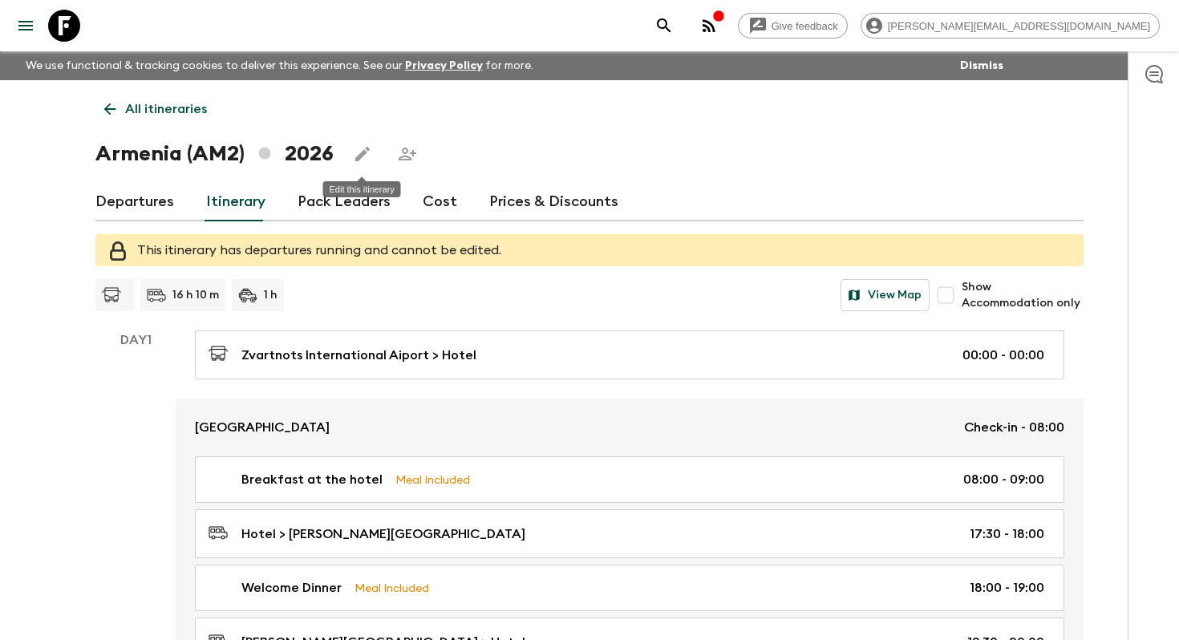
click at [372, 153] on button "Edit this itinerary" at bounding box center [362, 154] width 32 height 32
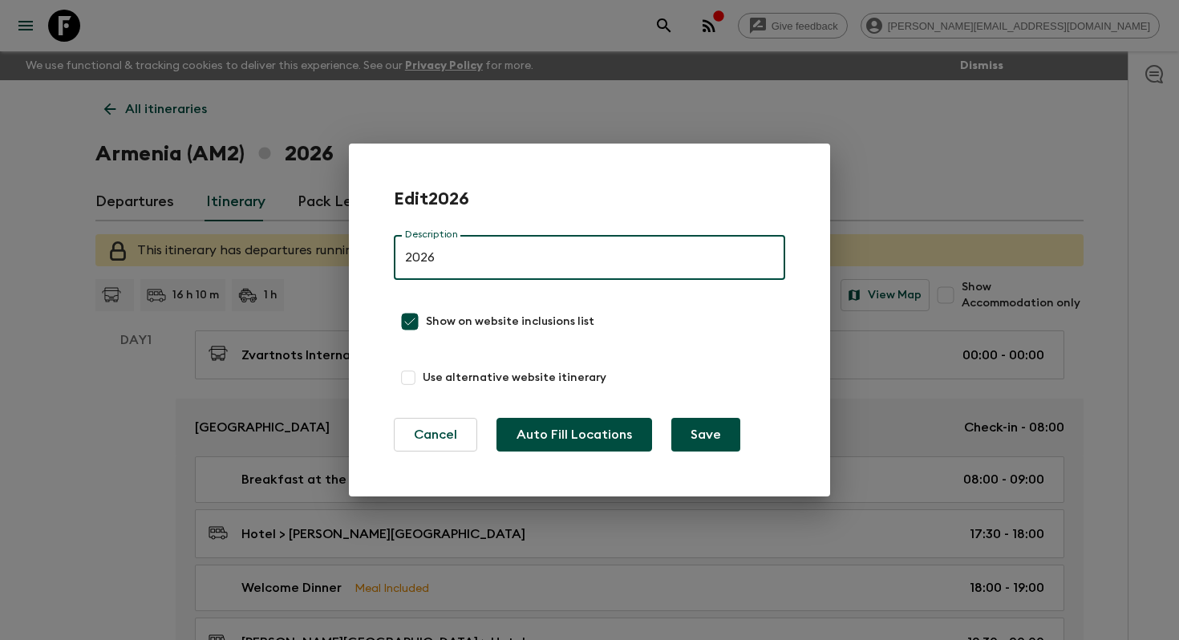
click at [572, 433] on button "Auto Fill Locations" at bounding box center [574, 435] width 156 height 34
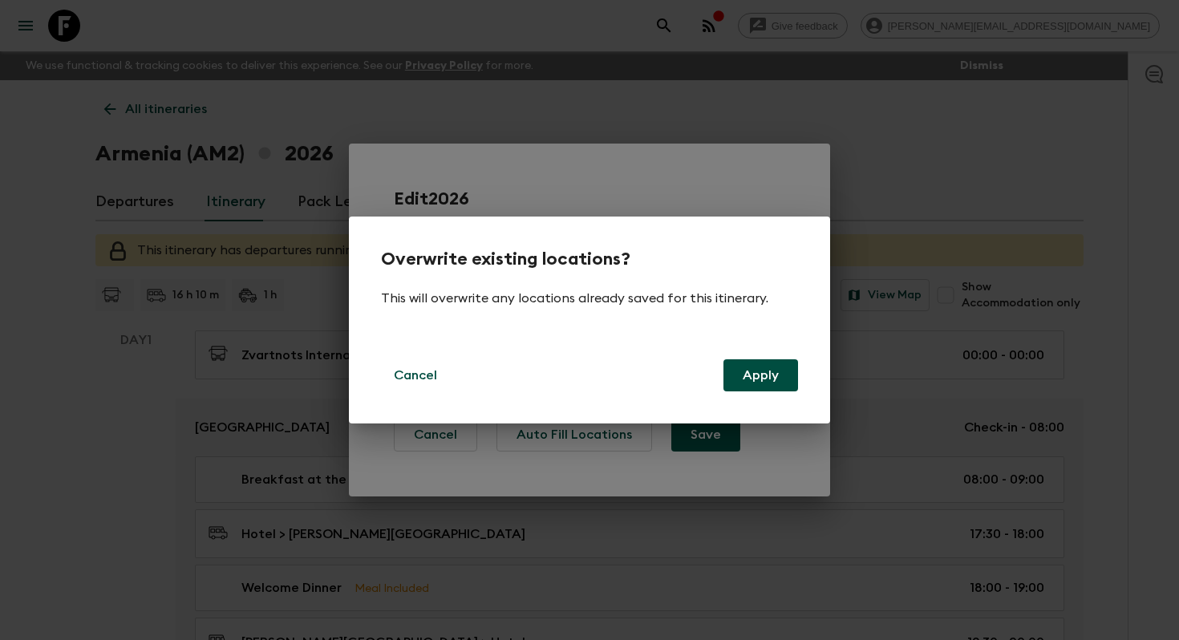
click at [776, 380] on button "Apply" at bounding box center [760, 375] width 75 height 32
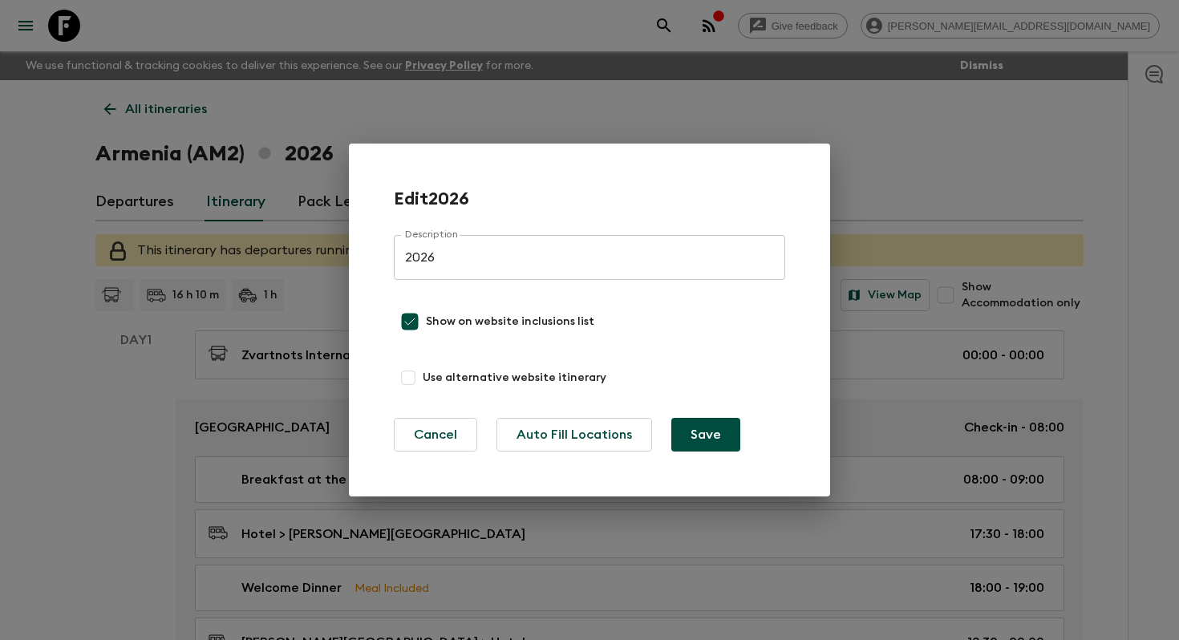
click at [702, 448] on button "Save" at bounding box center [705, 435] width 69 height 34
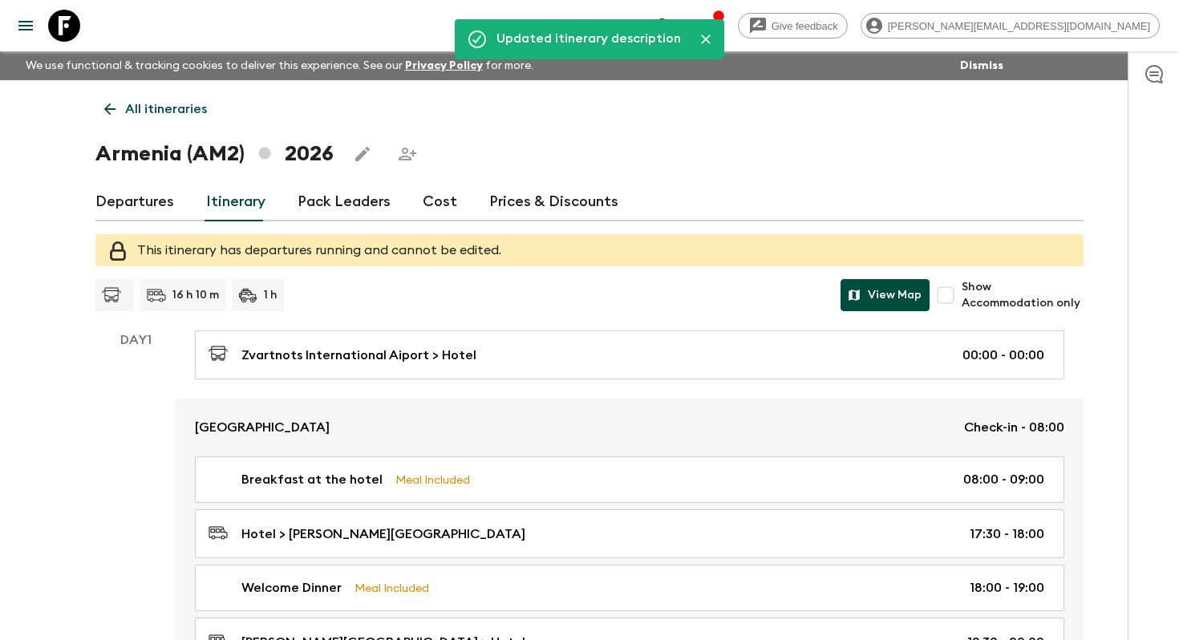
click at [916, 307] on button "View Map" at bounding box center [884, 295] width 89 height 32
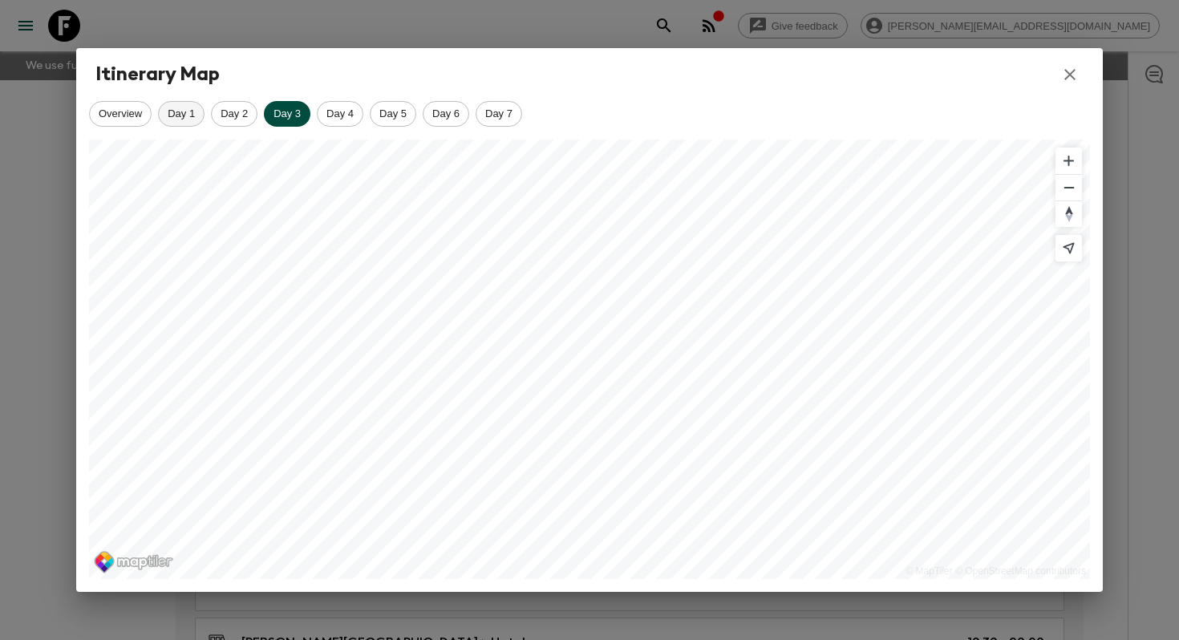
click at [184, 118] on span "Day 1" at bounding box center [181, 113] width 45 height 12
click at [240, 109] on span "Day 2" at bounding box center [234, 113] width 45 height 12
click at [286, 111] on span "Day 3" at bounding box center [287, 113] width 45 height 12
click at [345, 112] on span "Day 4" at bounding box center [339, 113] width 45 height 12
click at [404, 112] on span "Day 5" at bounding box center [392, 113] width 45 height 12
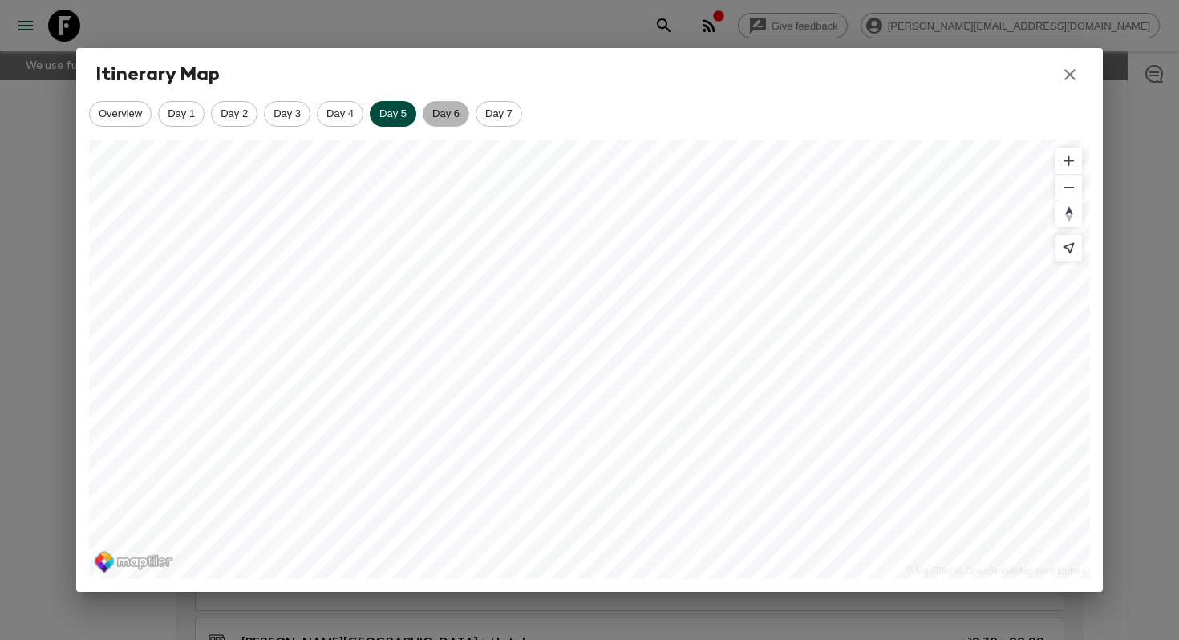
click at [463, 112] on span "Day 6" at bounding box center [445, 113] width 45 height 12
click at [514, 112] on span "Day 7" at bounding box center [498, 113] width 45 height 12
click at [1074, 70] on icon "button" at bounding box center [1069, 74] width 11 height 11
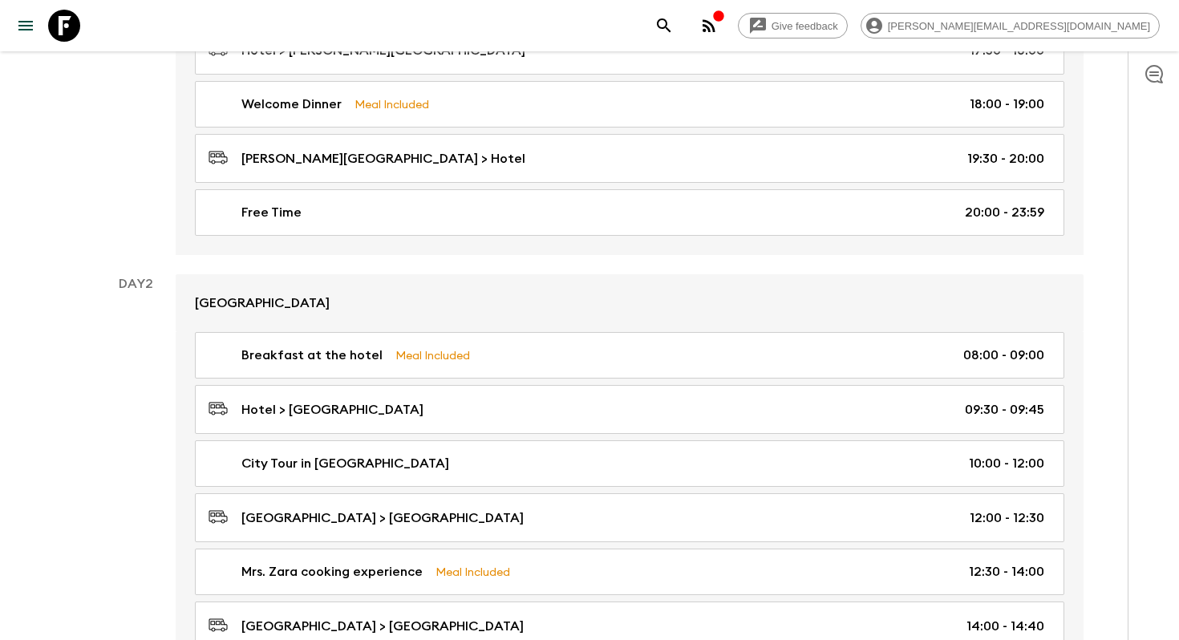
scroll to position [523, 0]
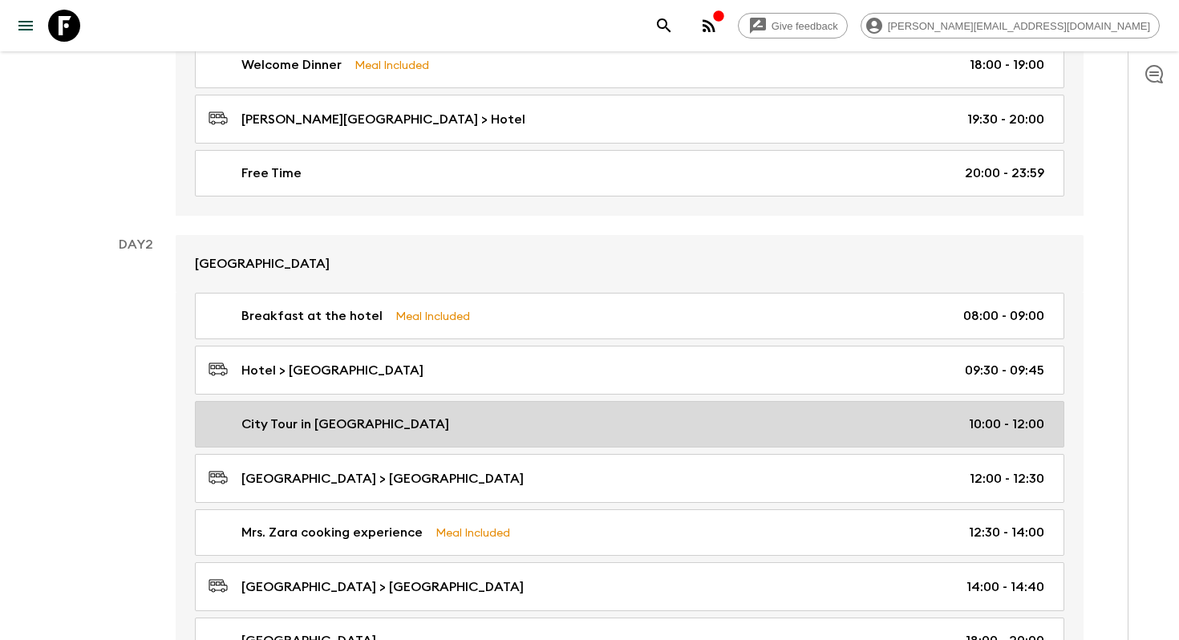
click at [552, 418] on div "City Tour in [GEOGRAPHIC_DATA] 10:00 - 12:00" at bounding box center [625, 424] width 835 height 19
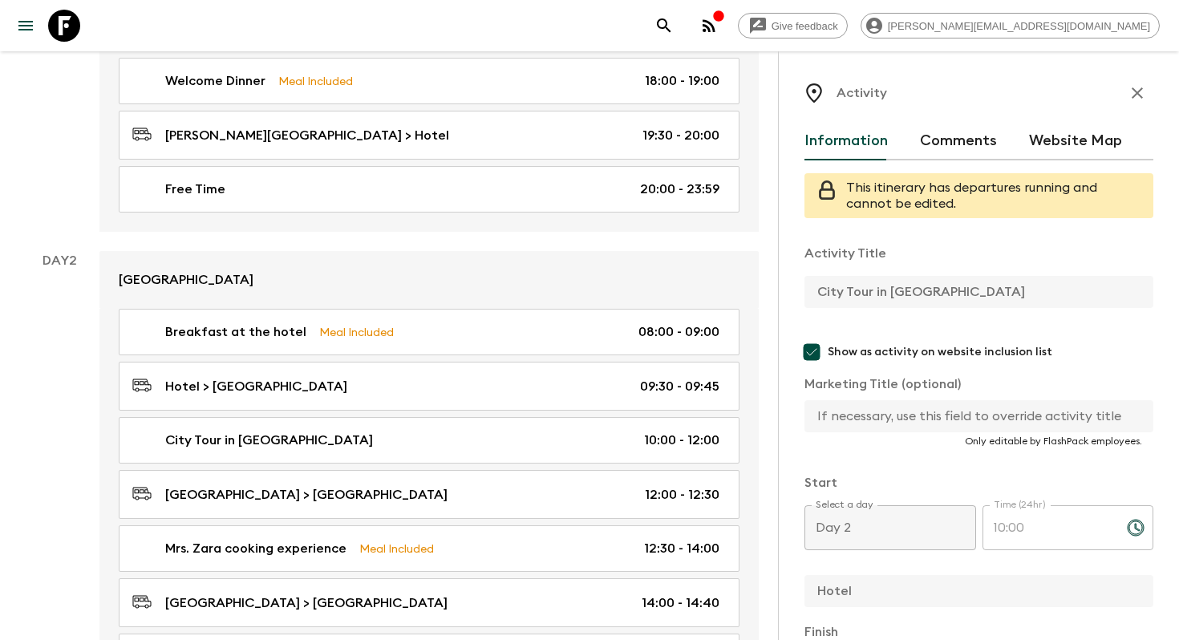
click at [858, 410] on input "text" at bounding box center [972, 416] width 336 height 32
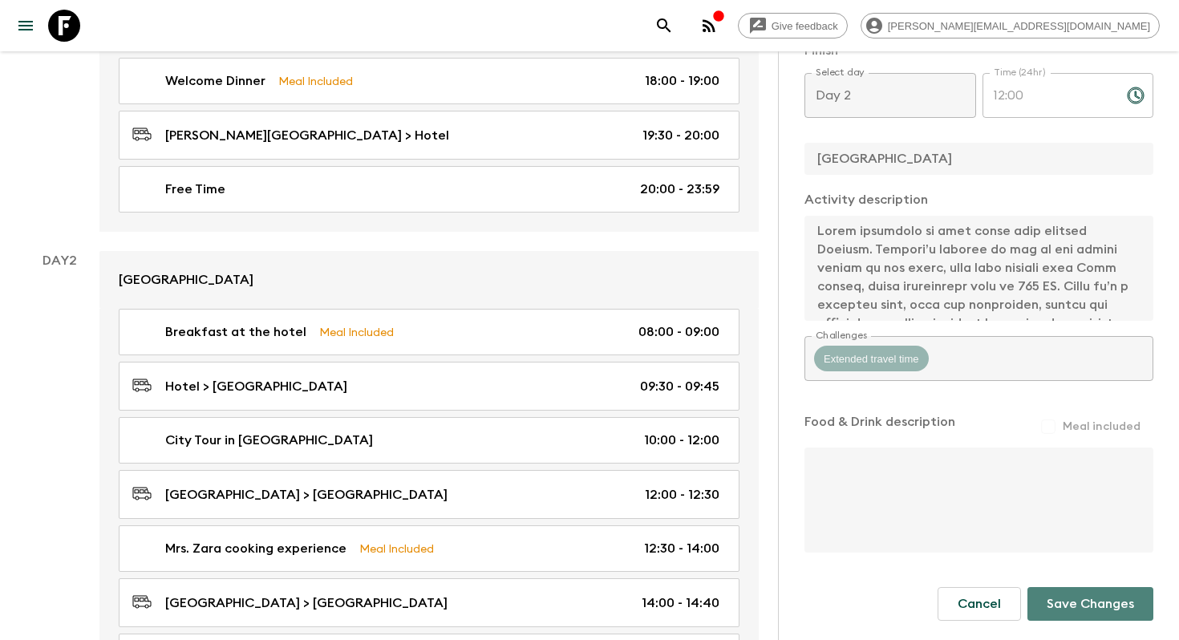
click at [1074, 594] on button "Save Changes" at bounding box center [1090, 604] width 126 height 34
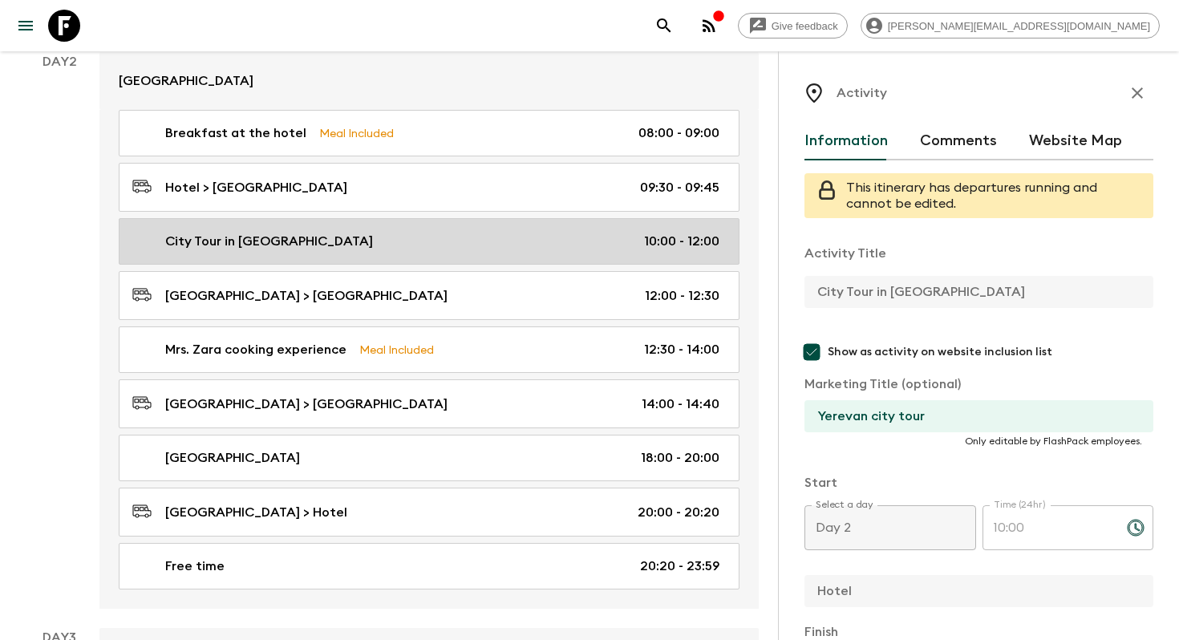
scroll to position [724, 0]
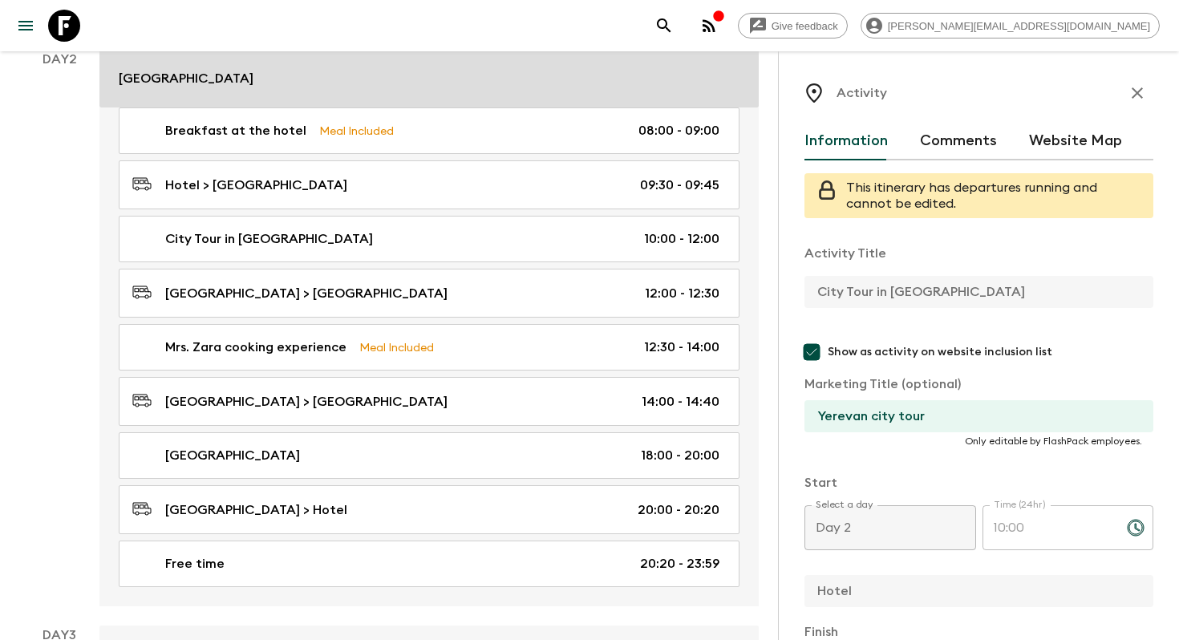
click at [479, 72] on div "[GEOGRAPHIC_DATA]" at bounding box center [429, 78] width 621 height 19
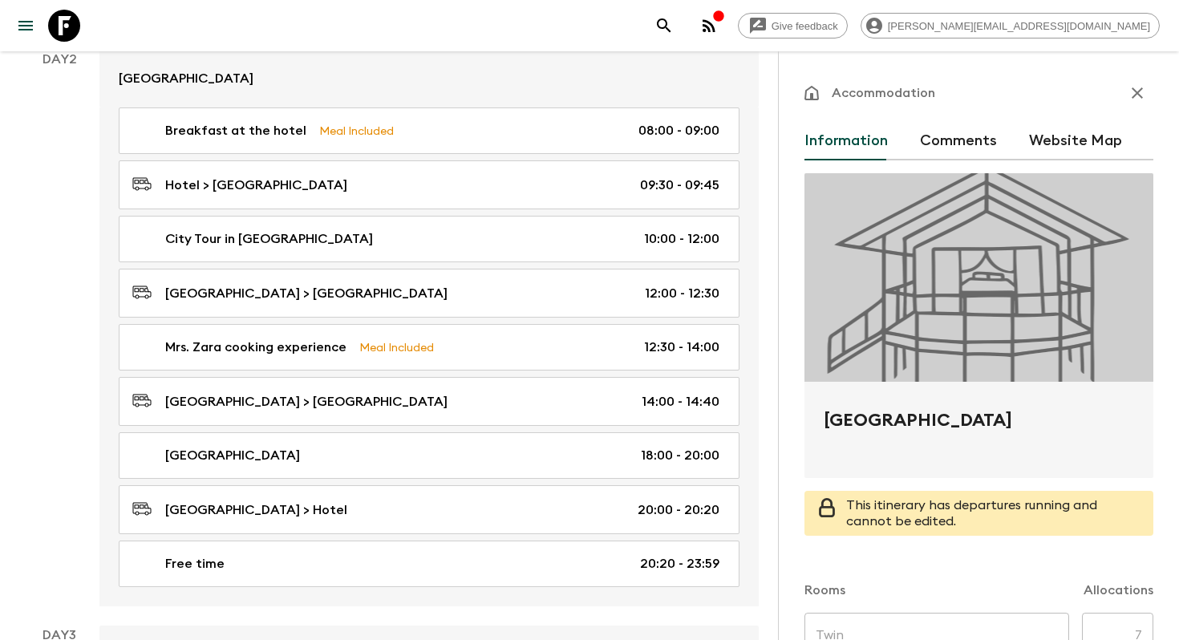
click at [1076, 128] on button "Website Map" at bounding box center [1075, 141] width 93 height 38
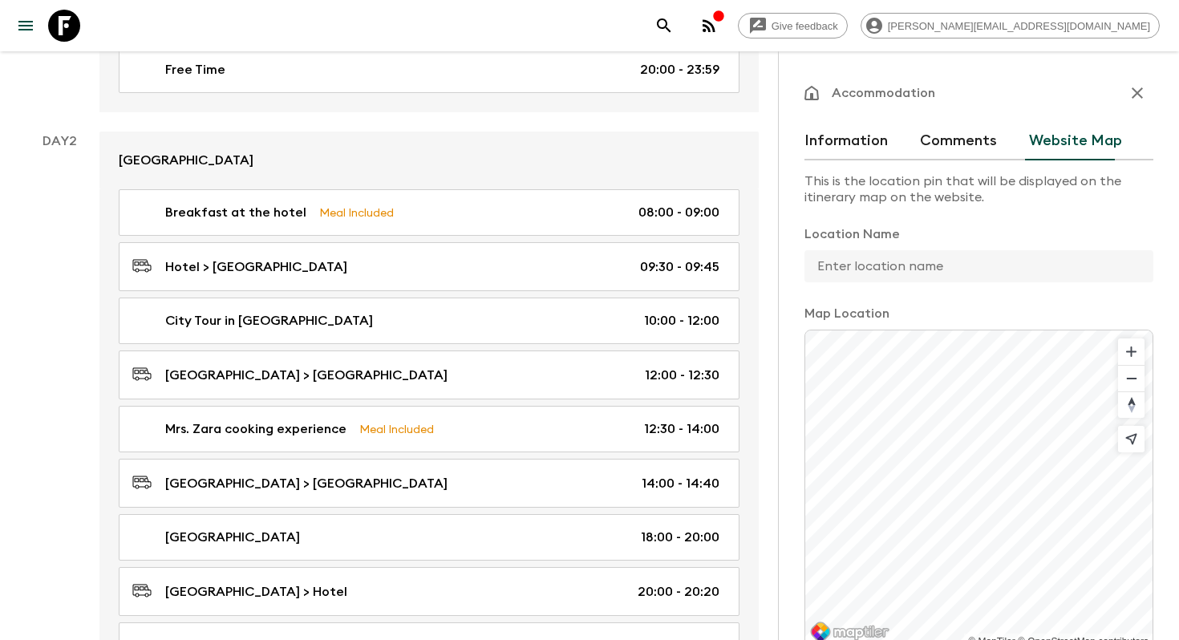
scroll to position [641, 0]
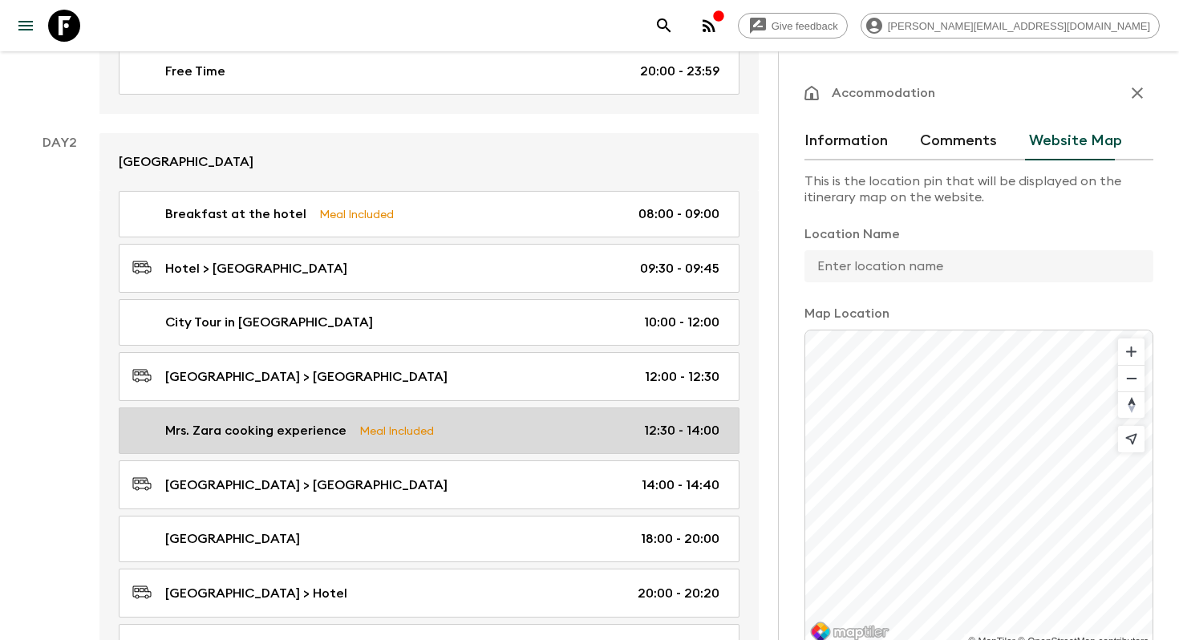
click at [467, 431] on div "Mrs. Zara cooking experience Meal Included 12:30 - 14:00" at bounding box center [425, 430] width 587 height 19
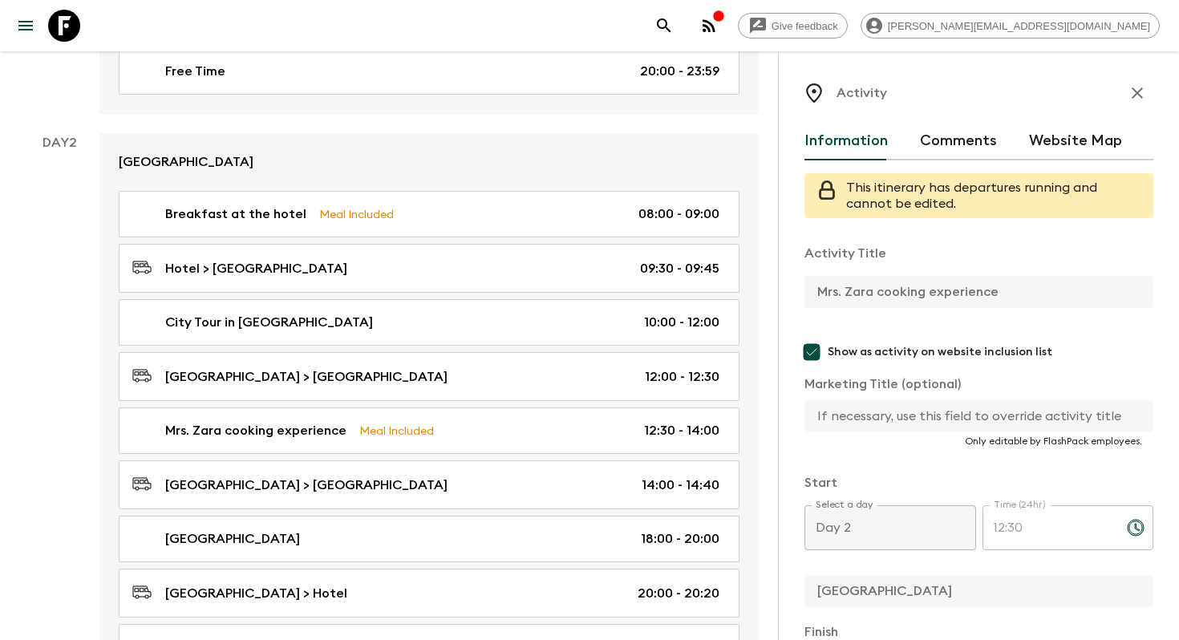
click at [870, 423] on input "text" at bounding box center [972, 416] width 336 height 32
paste input "Mrs. Zara cooking experience"
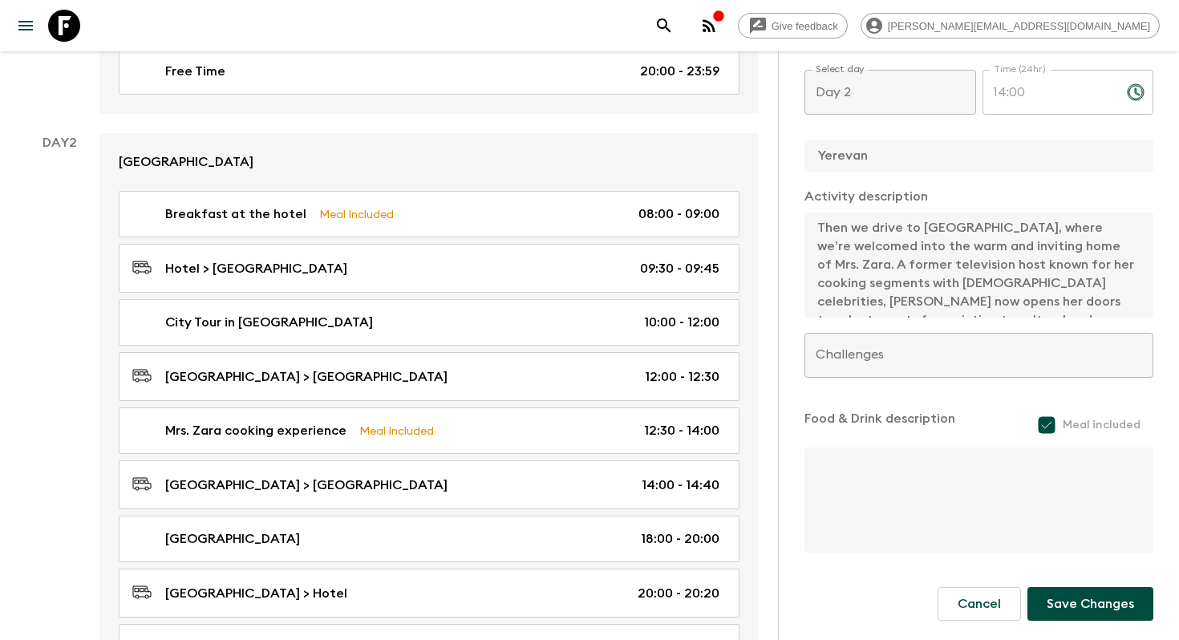
click at [1073, 581] on form "Activity Title Mrs. Zara cooking experience Show as activity on website inclusi…" at bounding box center [978, 133] width 349 height 974
click at [1071, 598] on button "Save Changes" at bounding box center [1090, 604] width 126 height 34
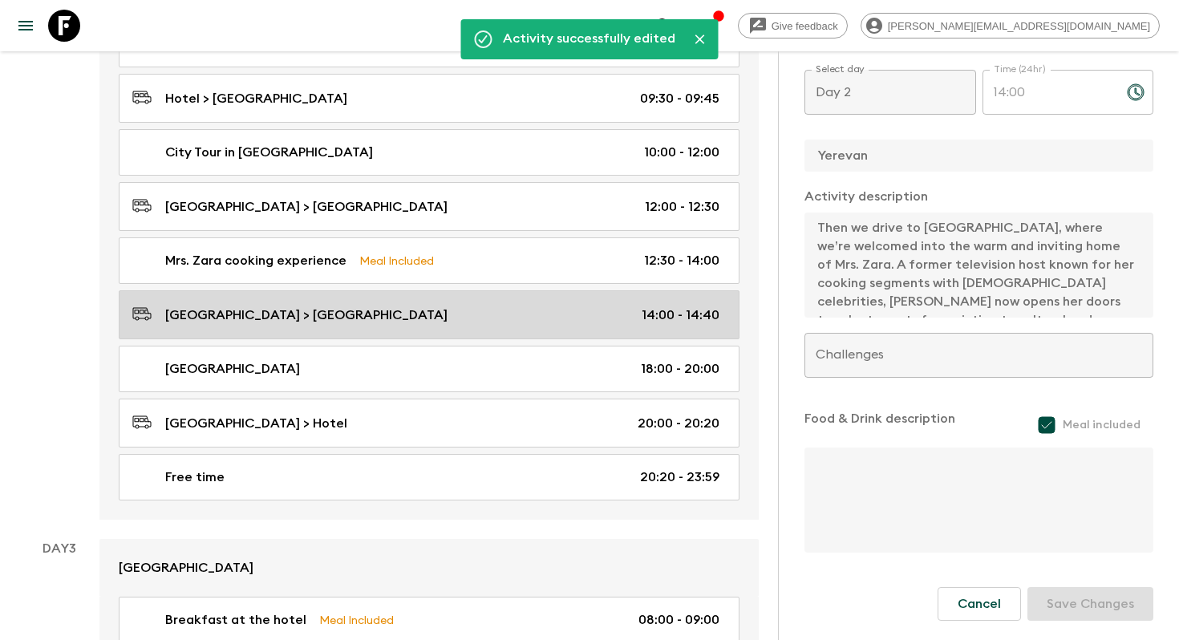
scroll to position [827, 0]
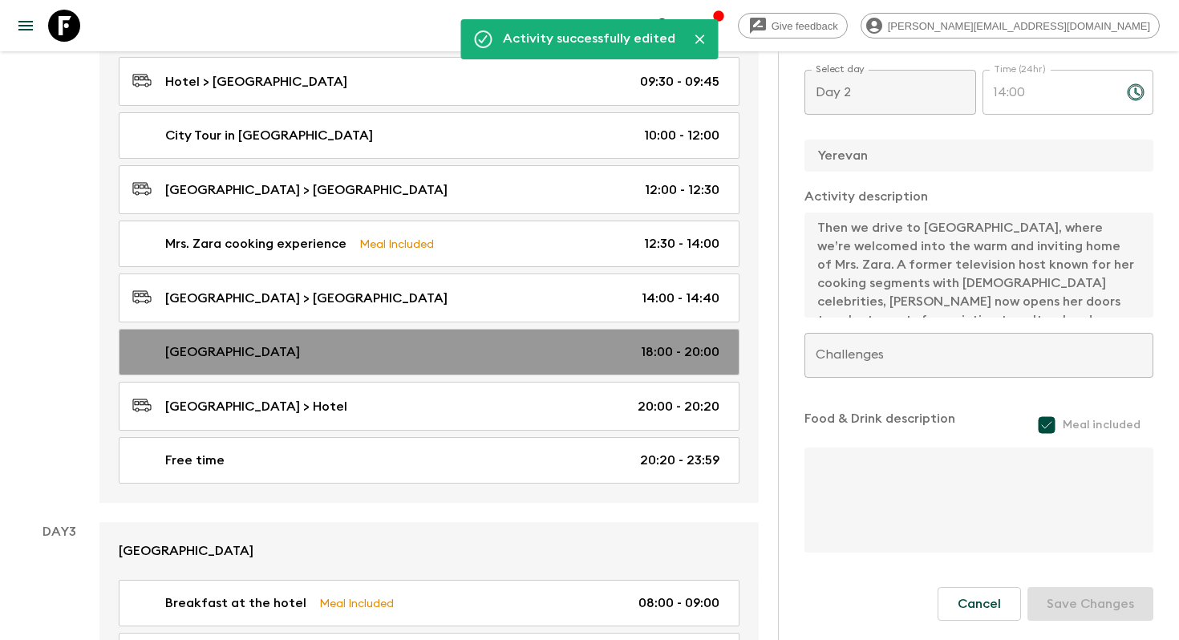
click at [453, 354] on div "[GEOGRAPHIC_DATA] 18:00 - 20:00" at bounding box center [425, 351] width 587 height 19
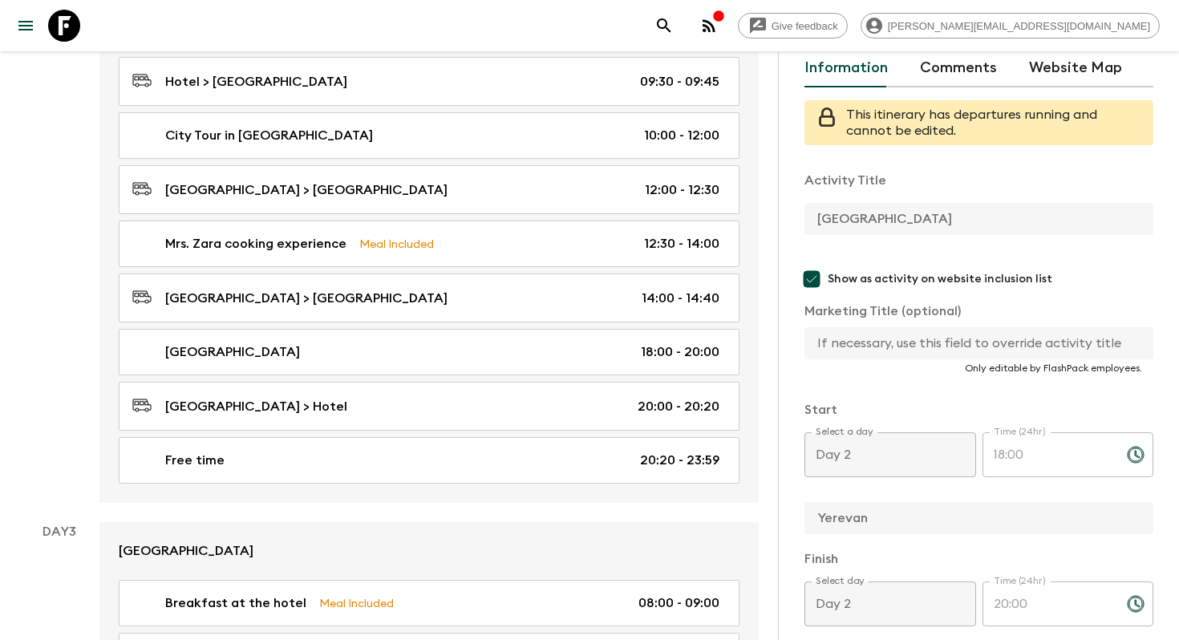
scroll to position [70, 0]
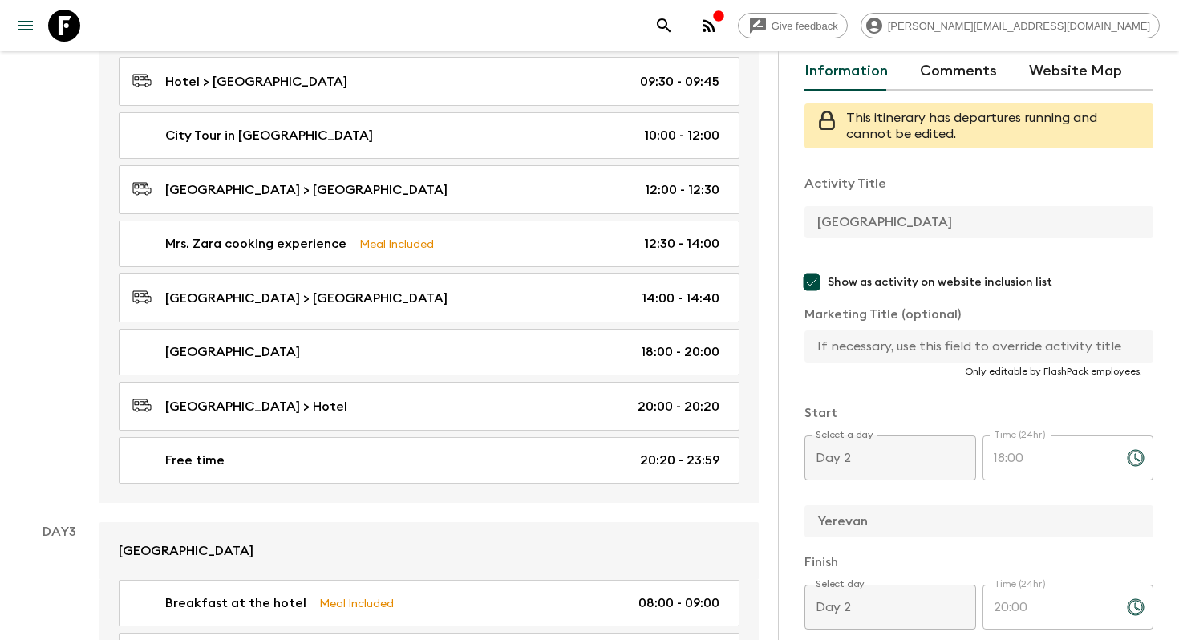
click at [885, 345] on input "text" at bounding box center [972, 346] width 336 height 32
paste input "[GEOGRAPHIC_DATA]"
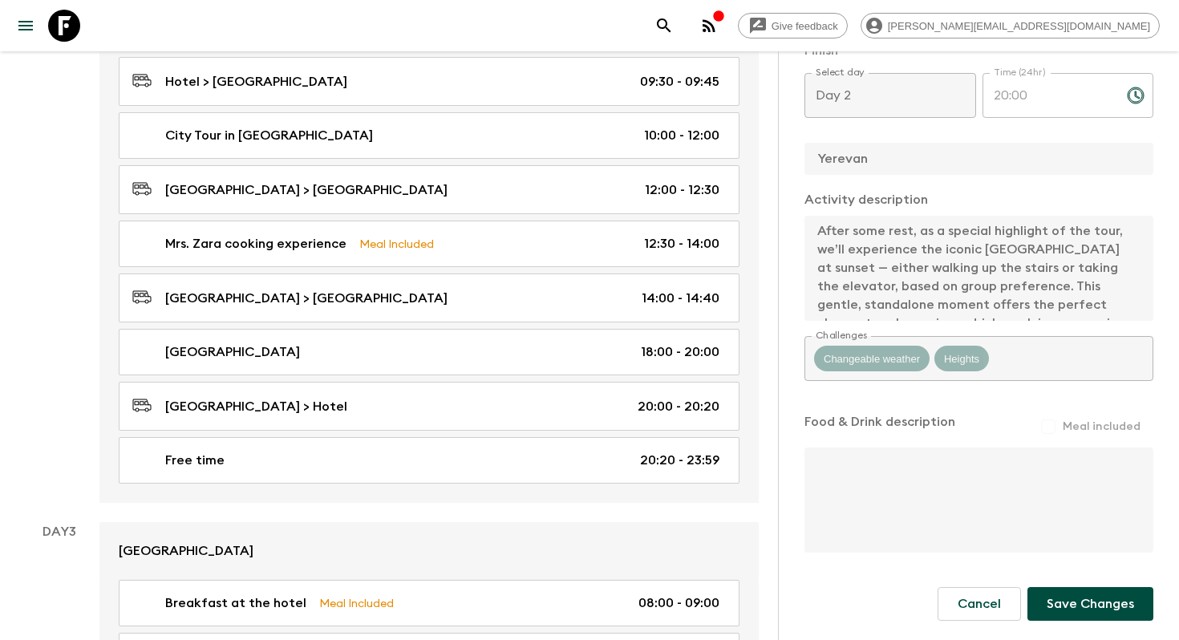
click at [1076, 593] on button "Save Changes" at bounding box center [1090, 604] width 126 height 34
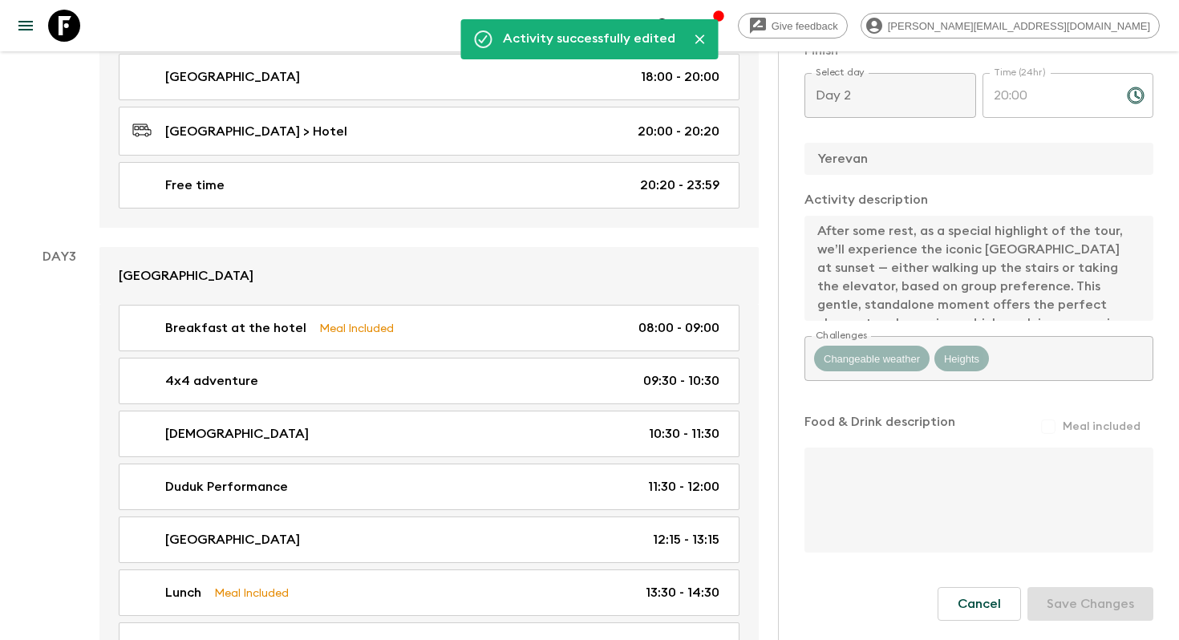
scroll to position [1105, 0]
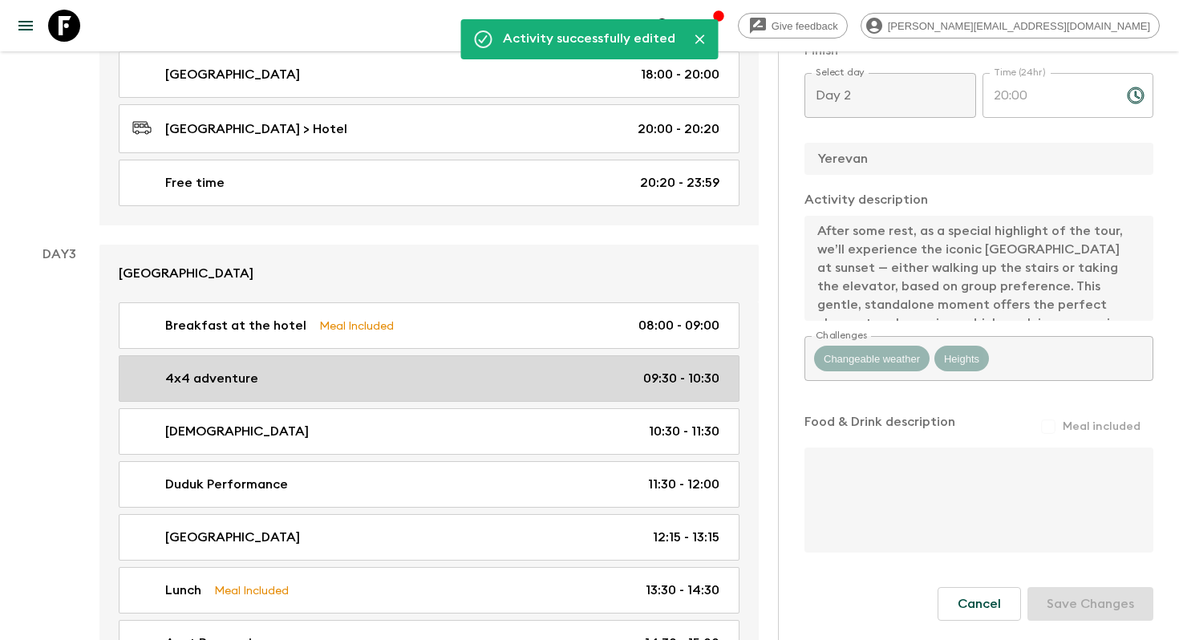
click at [458, 364] on link "4x4 adventure 09:30 - 10:30" at bounding box center [429, 378] width 621 height 47
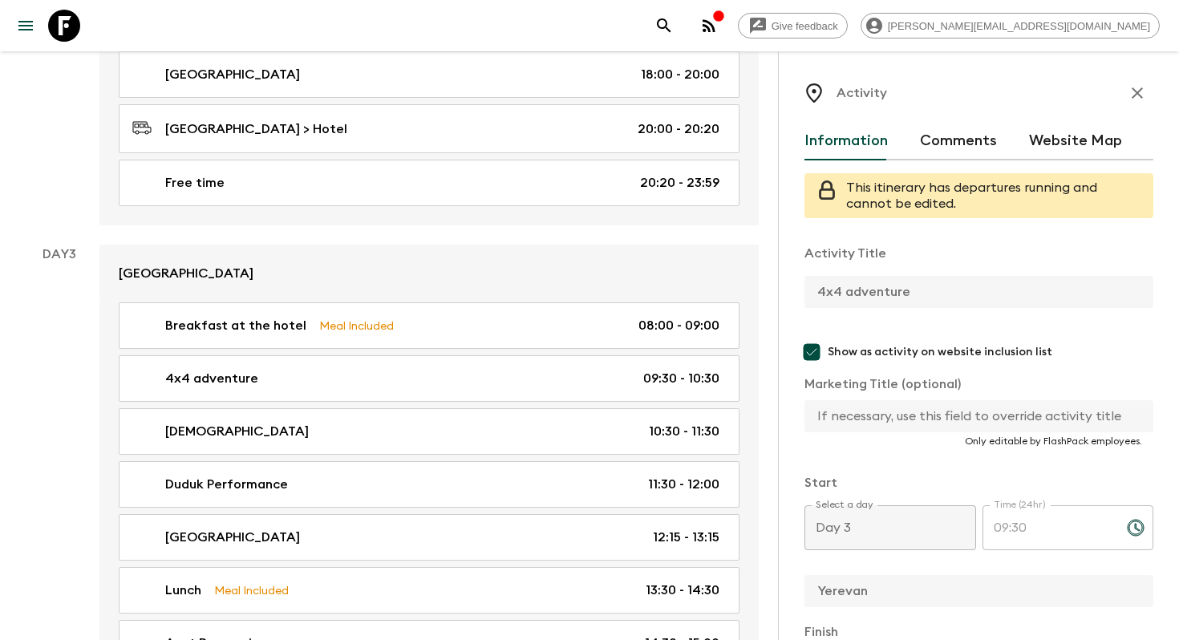
click at [868, 425] on input "text" at bounding box center [972, 416] width 336 height 32
paste input "4x4 adventure"
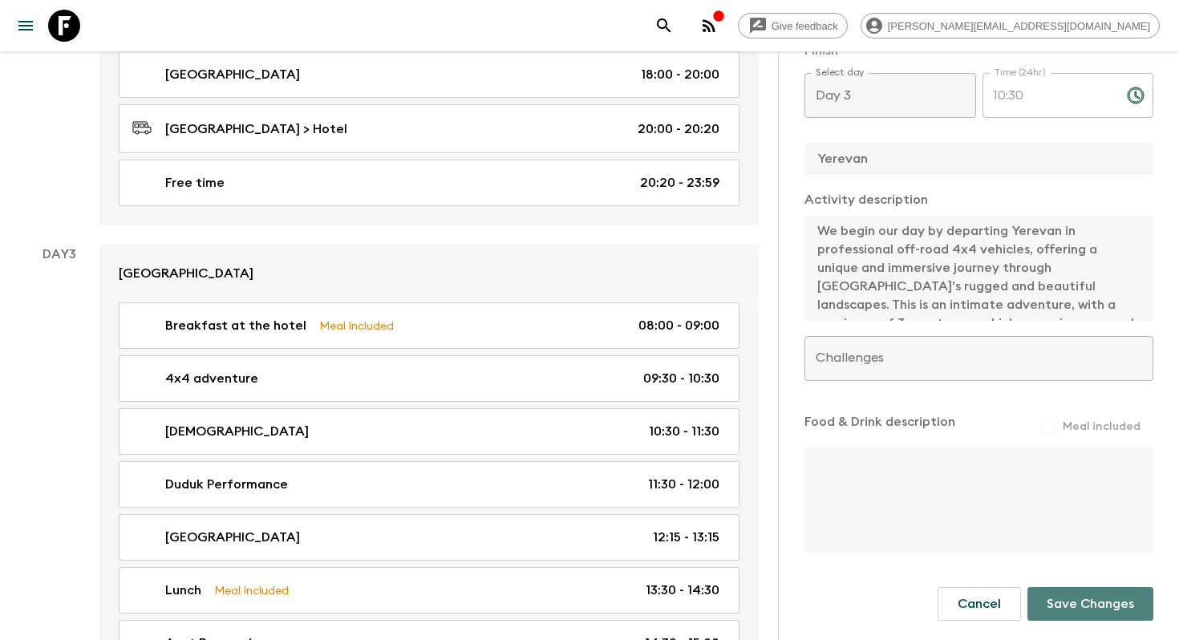
click at [1095, 592] on button "Save Changes" at bounding box center [1090, 604] width 126 height 34
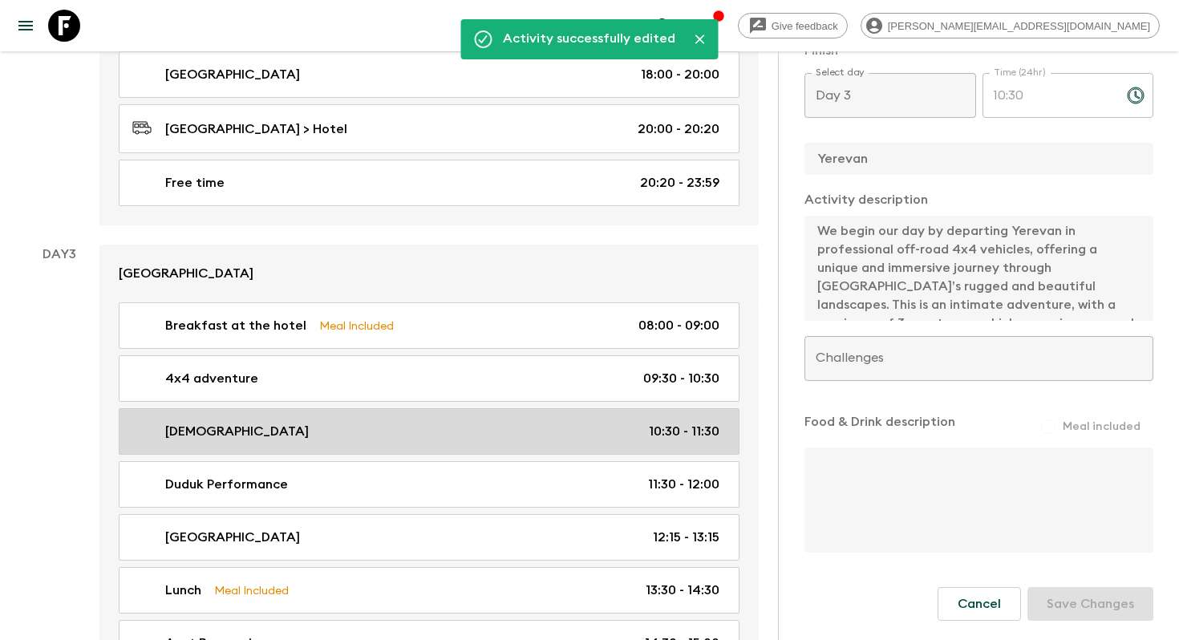
click at [423, 427] on div "[DEMOGRAPHIC_DATA] 10:30 - 11:30" at bounding box center [425, 431] width 587 height 19
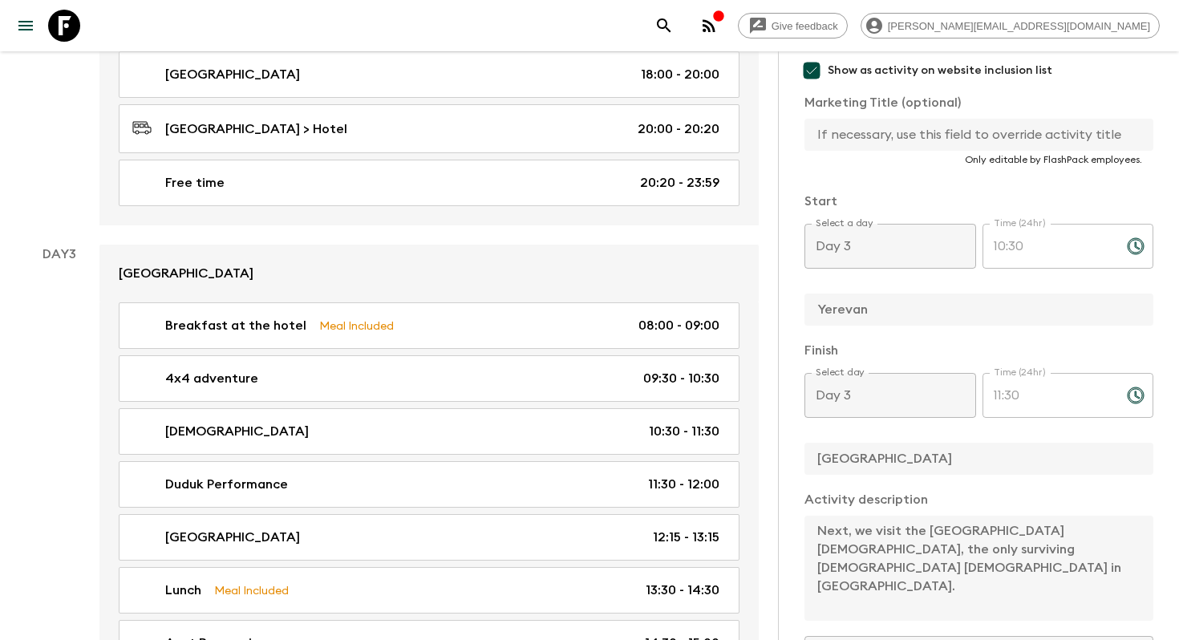
scroll to position [156, 0]
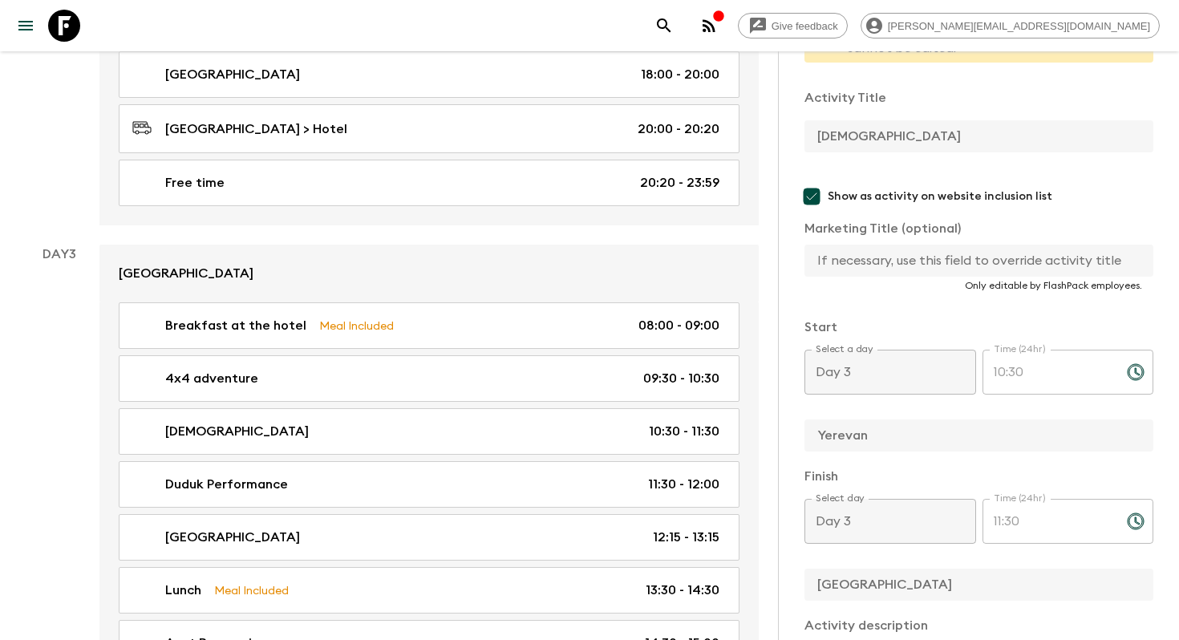
click at [843, 253] on input "text" at bounding box center [972, 261] width 336 height 32
paste input "[DEMOGRAPHIC_DATA]"
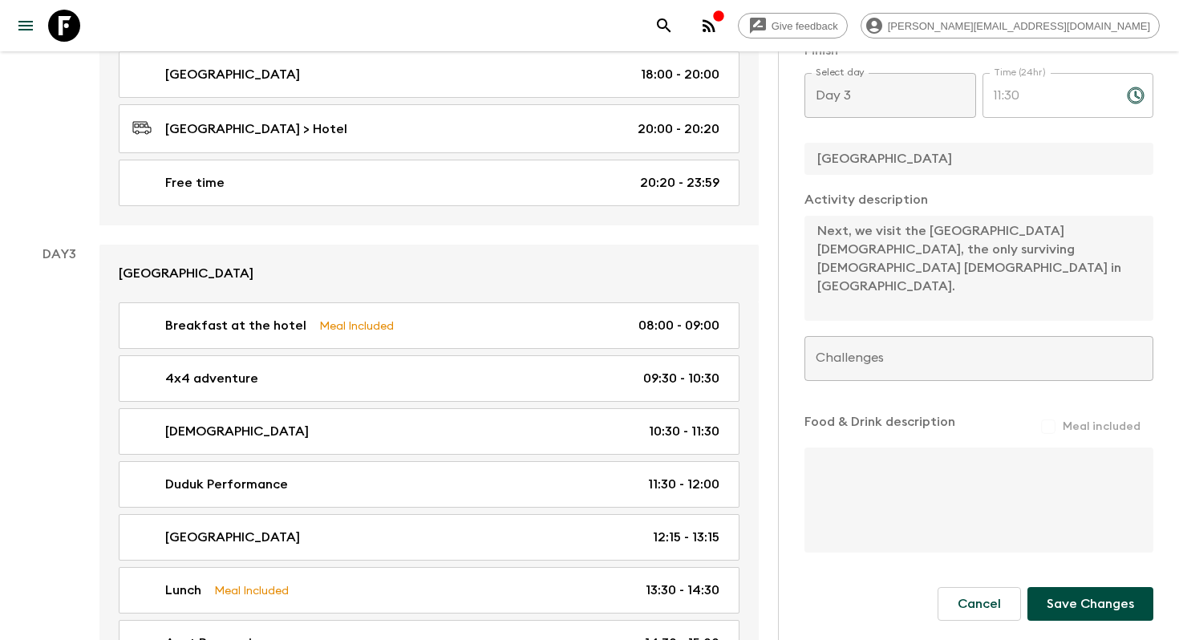
click at [1067, 601] on button "Save Changes" at bounding box center [1090, 604] width 126 height 34
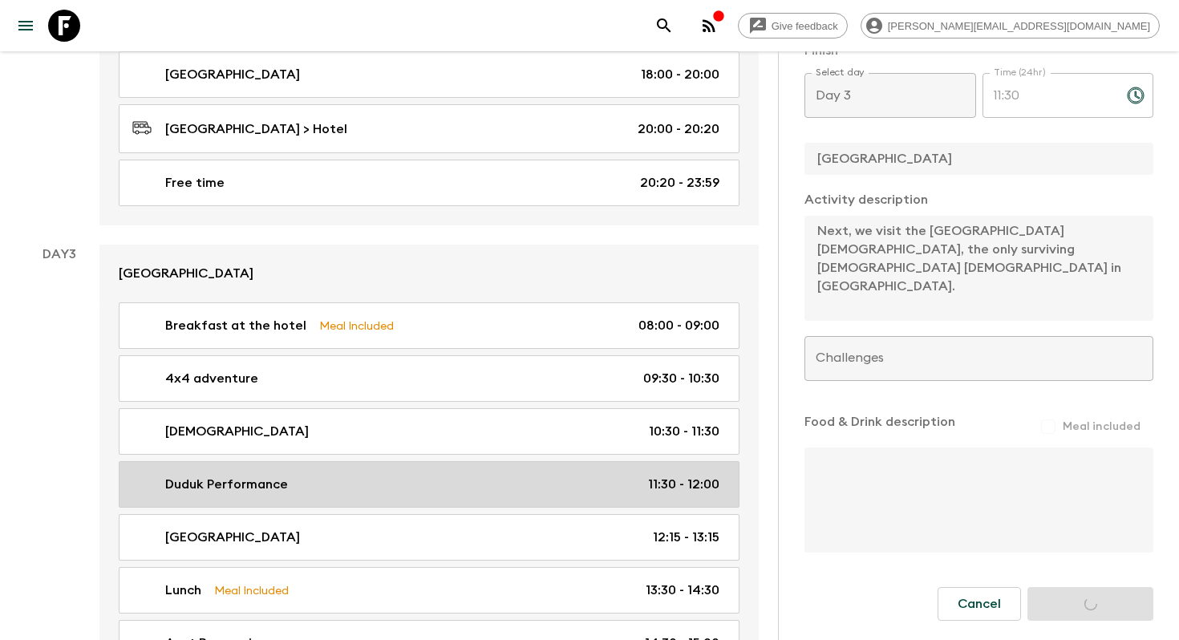
click at [402, 483] on div "Duduk Performance 11:30 - 12:00" at bounding box center [425, 484] width 587 height 19
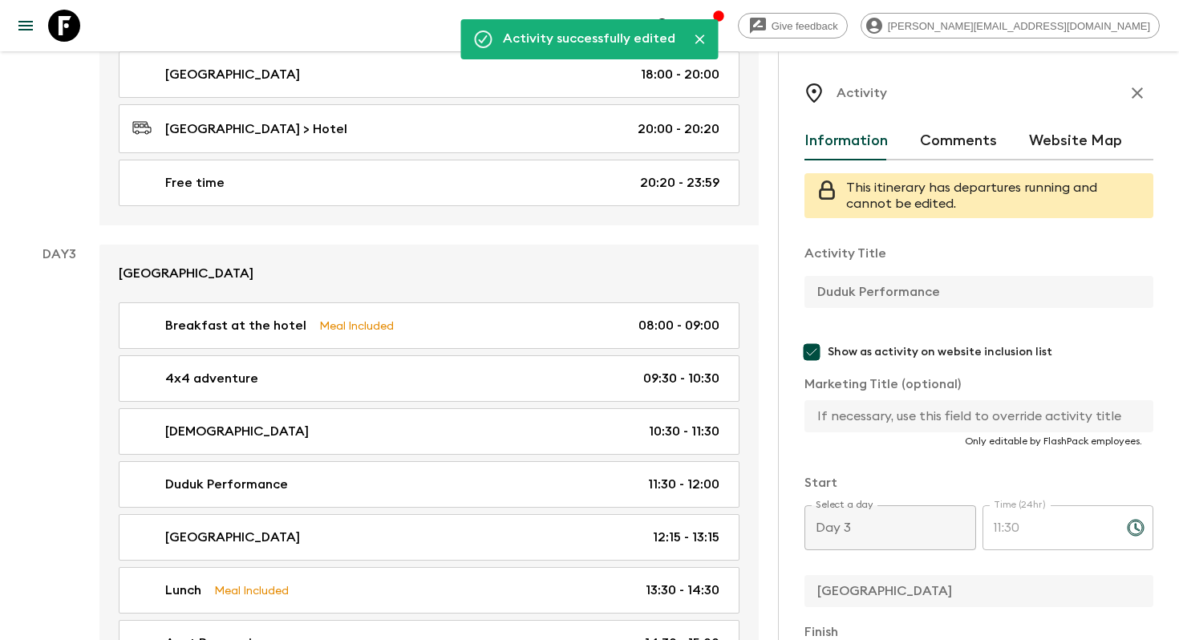
click at [845, 405] on input "text" at bounding box center [972, 416] width 336 height 32
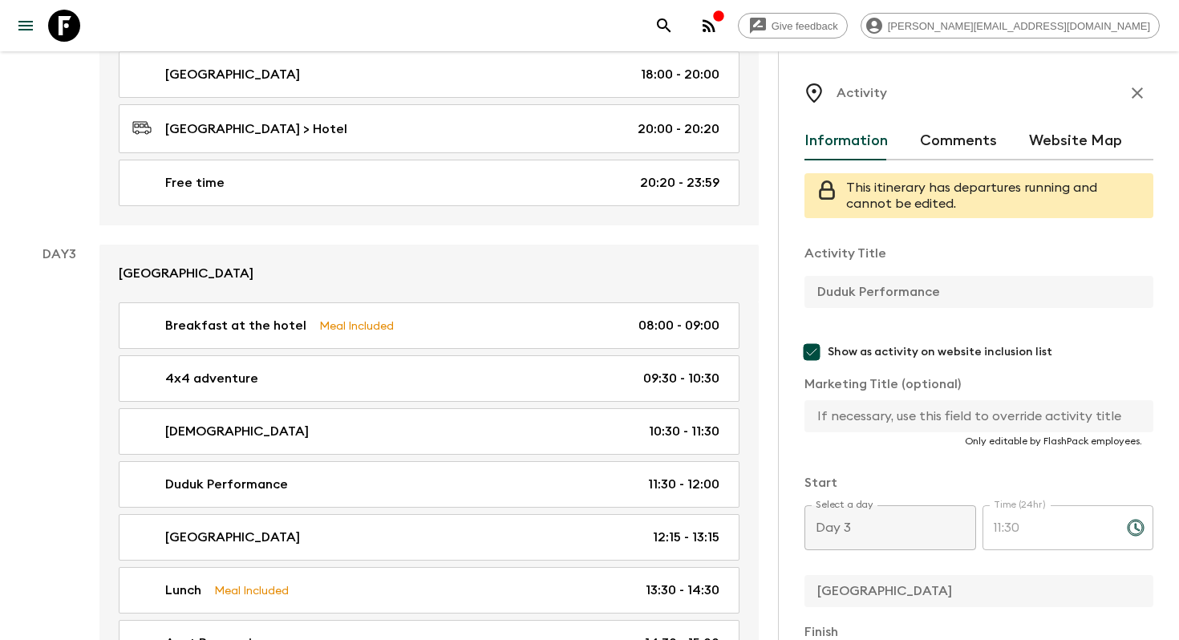
paste input "Duduk Performance"
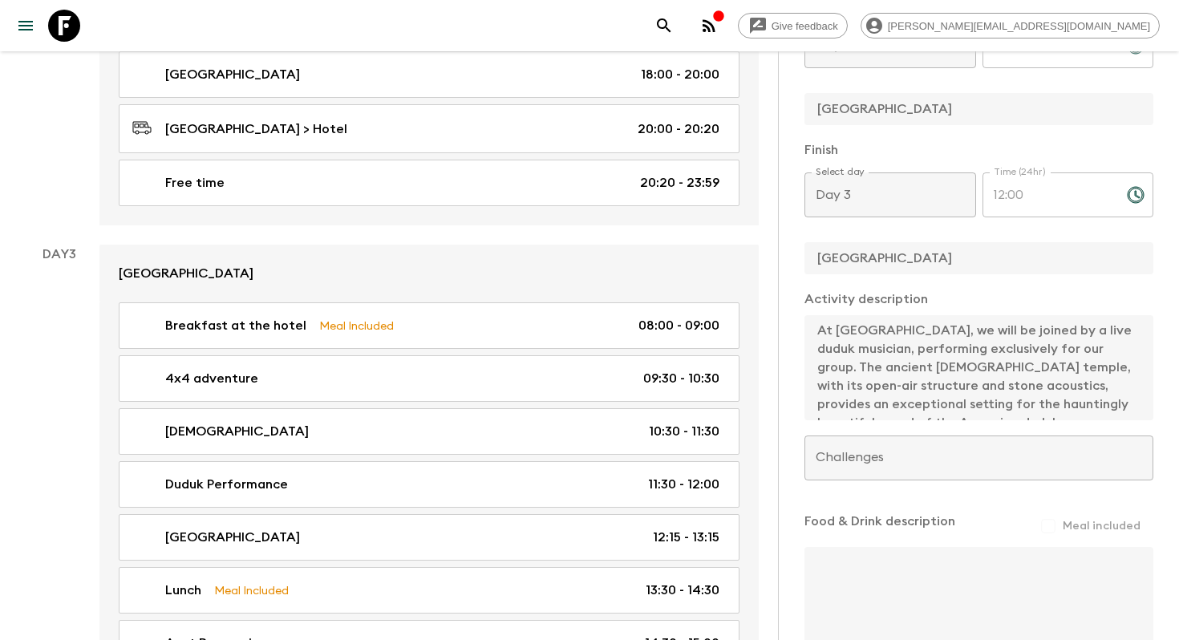
scroll to position [583, 0]
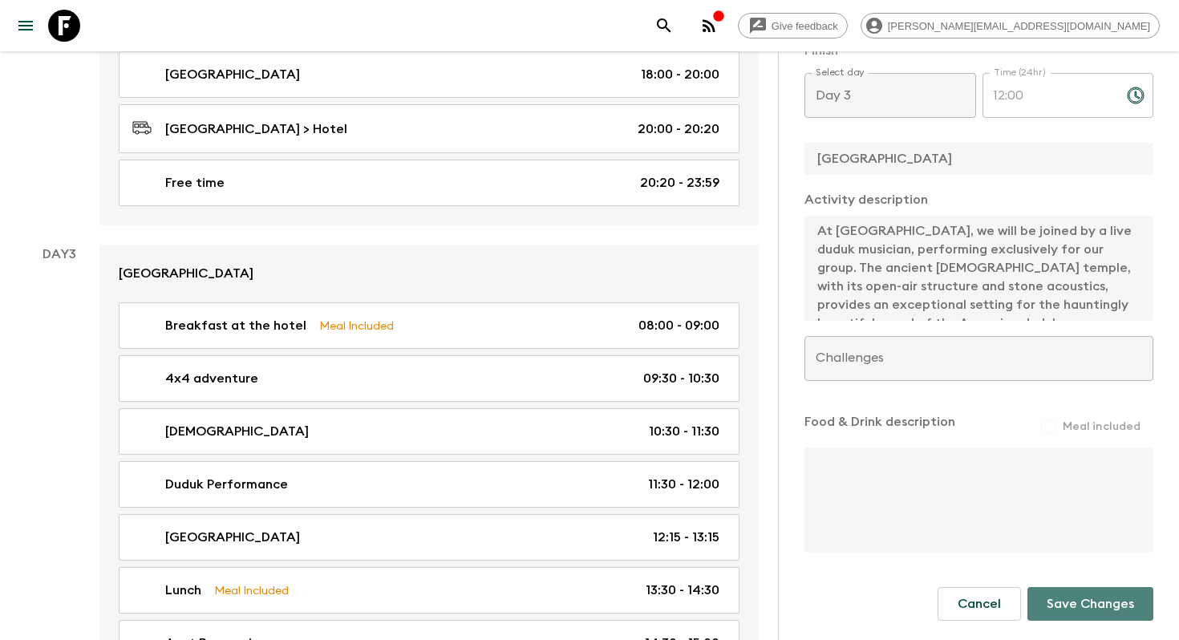
click at [1070, 597] on button "Save Changes" at bounding box center [1090, 604] width 126 height 34
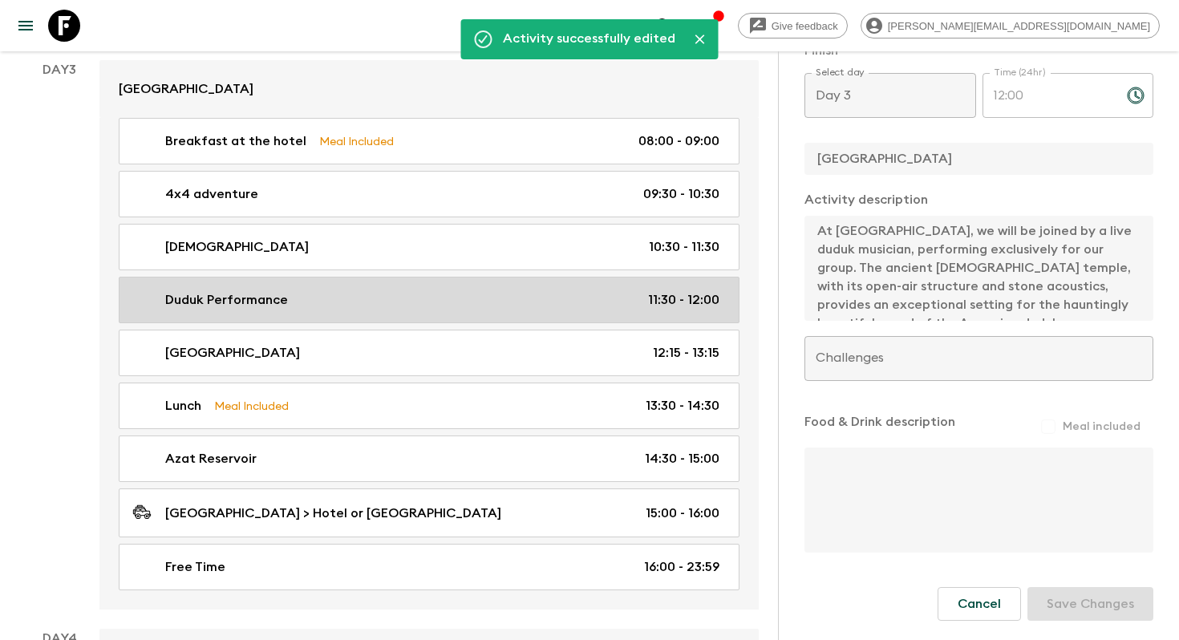
scroll to position [1317, 0]
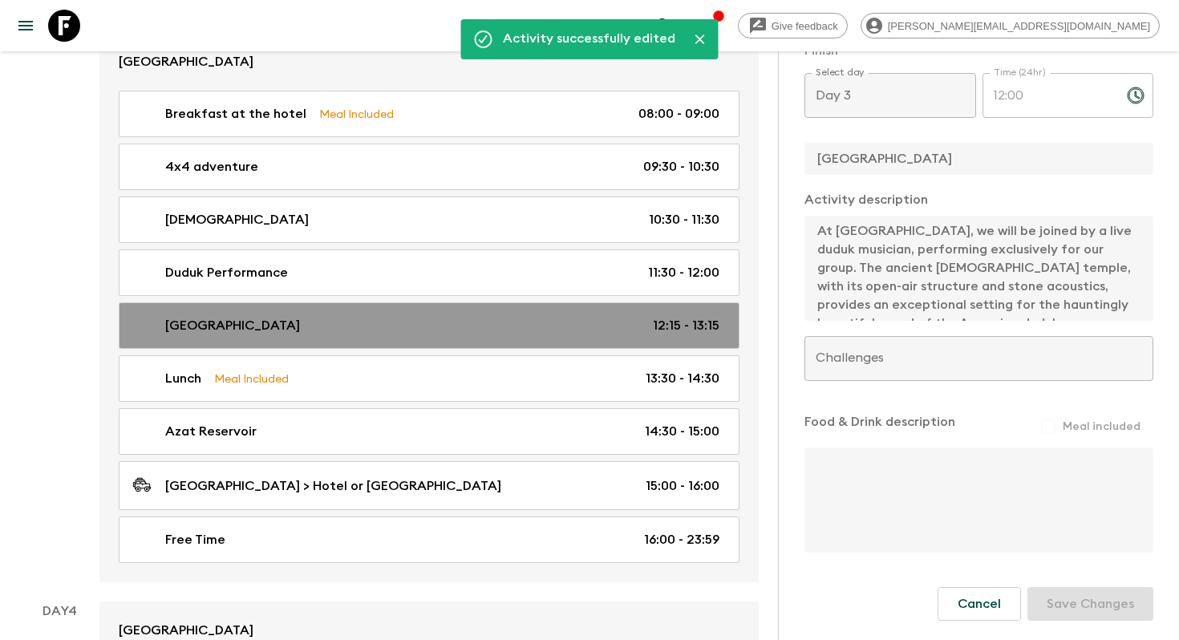
click at [451, 340] on link "[GEOGRAPHIC_DATA] 12:15 - 13:15" at bounding box center [429, 325] width 621 height 47
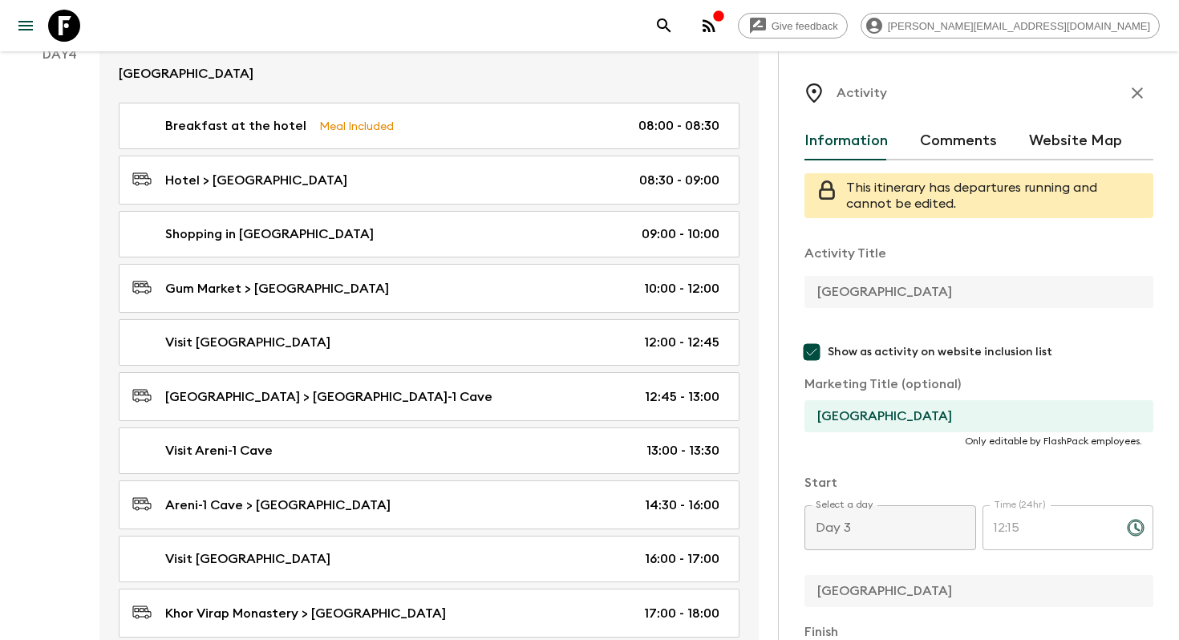
scroll to position [1908, 0]
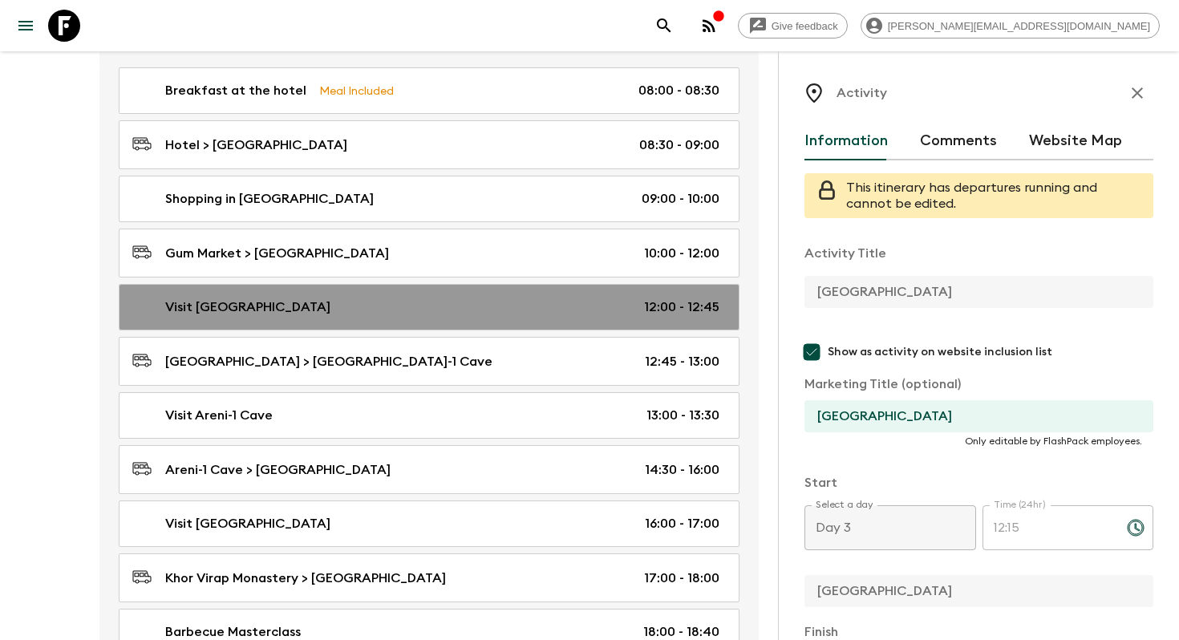
click at [429, 305] on div "Visit [GEOGRAPHIC_DATA] 12:00 - 12:45" at bounding box center [425, 306] width 587 height 19
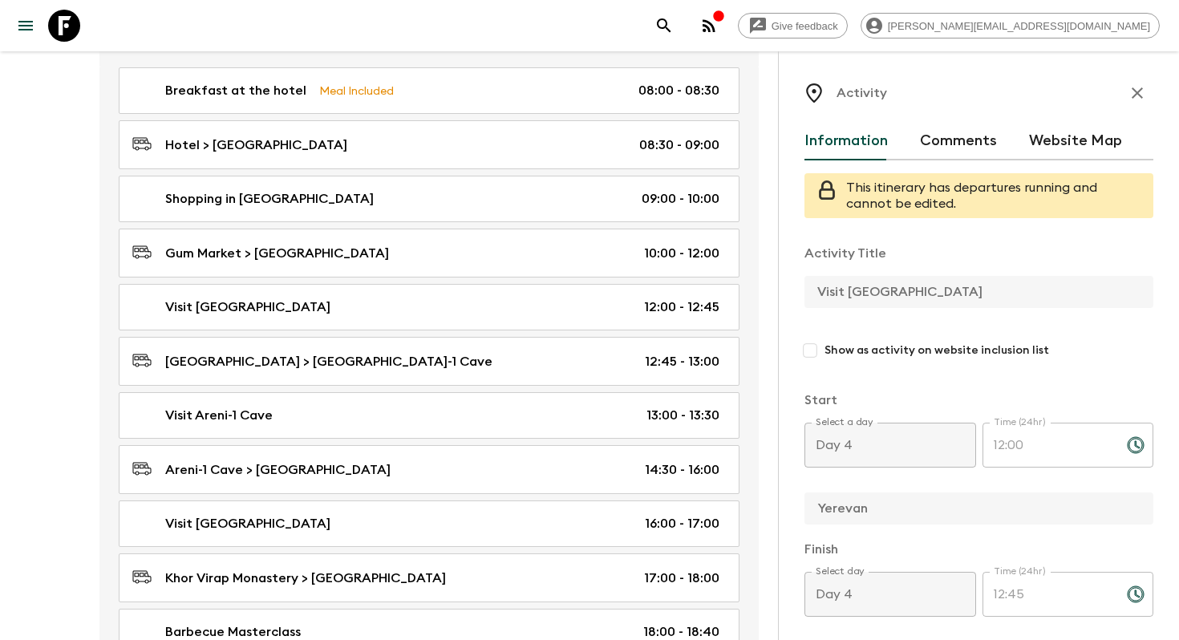
click at [819, 346] on input "Show as activity on website inclusion list" at bounding box center [809, 350] width 29 height 29
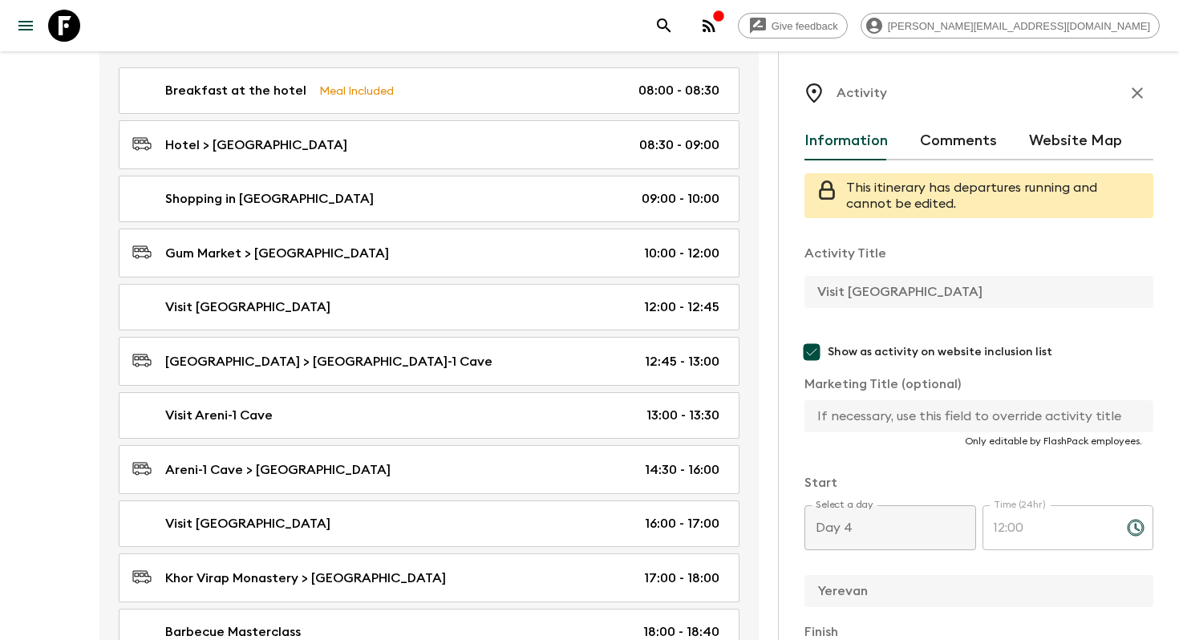
click at [850, 415] on input "text" at bounding box center [972, 416] width 336 height 32
paste input "Visit [GEOGRAPHIC_DATA]"
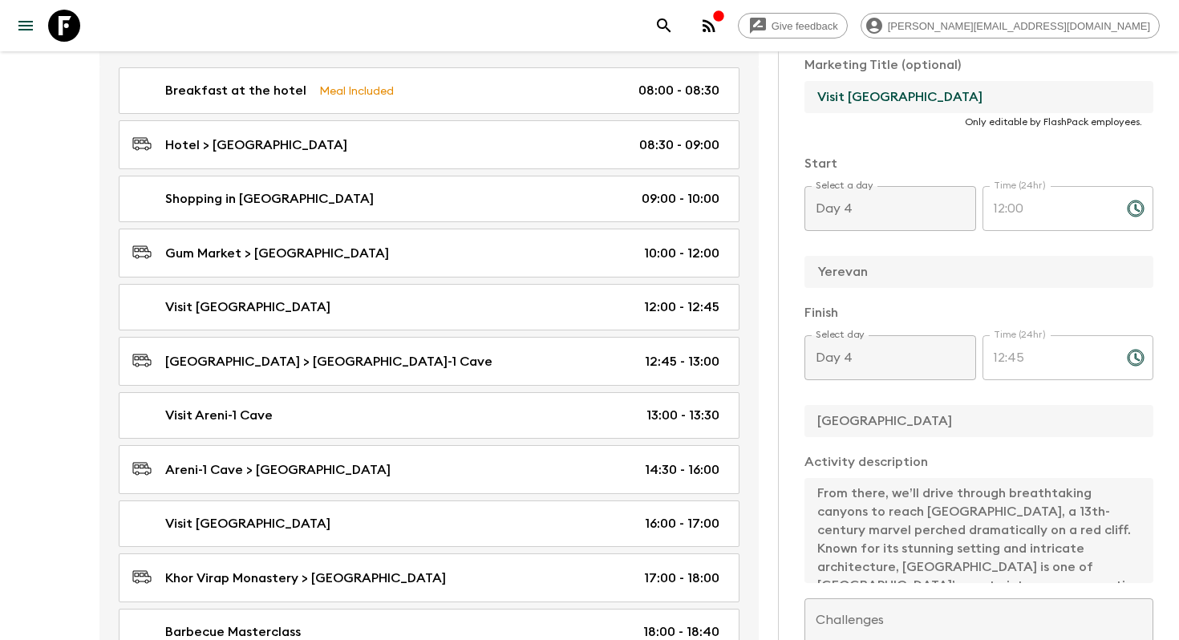
scroll to position [181, 0]
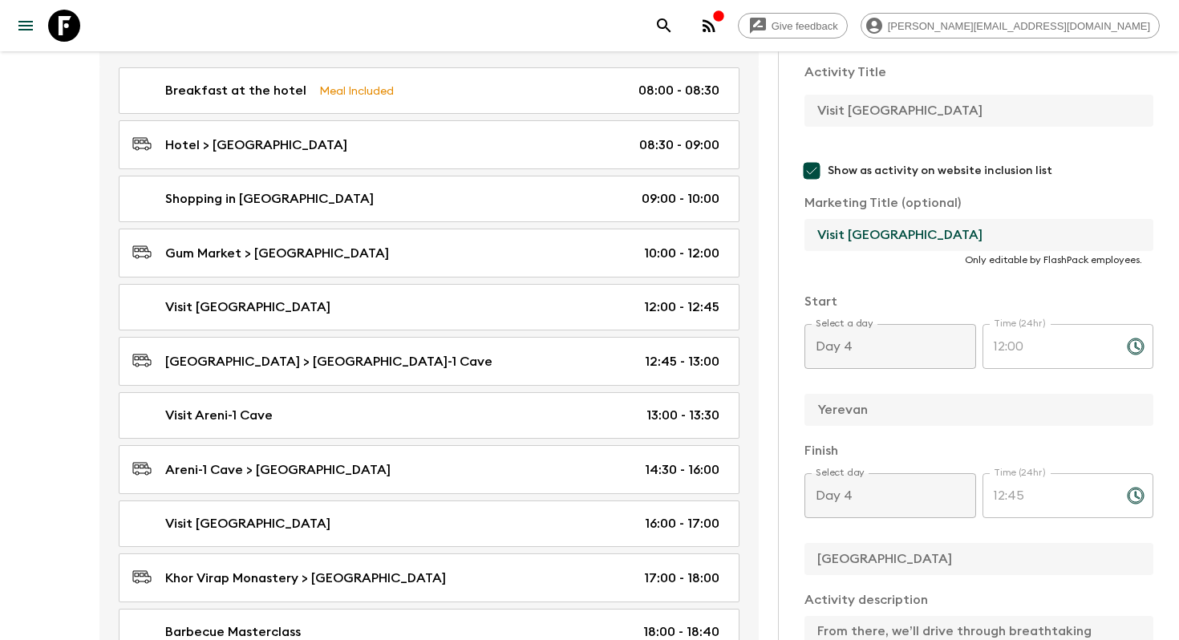
click at [815, 166] on input "Show as activity on website inclusion list" at bounding box center [811, 171] width 32 height 32
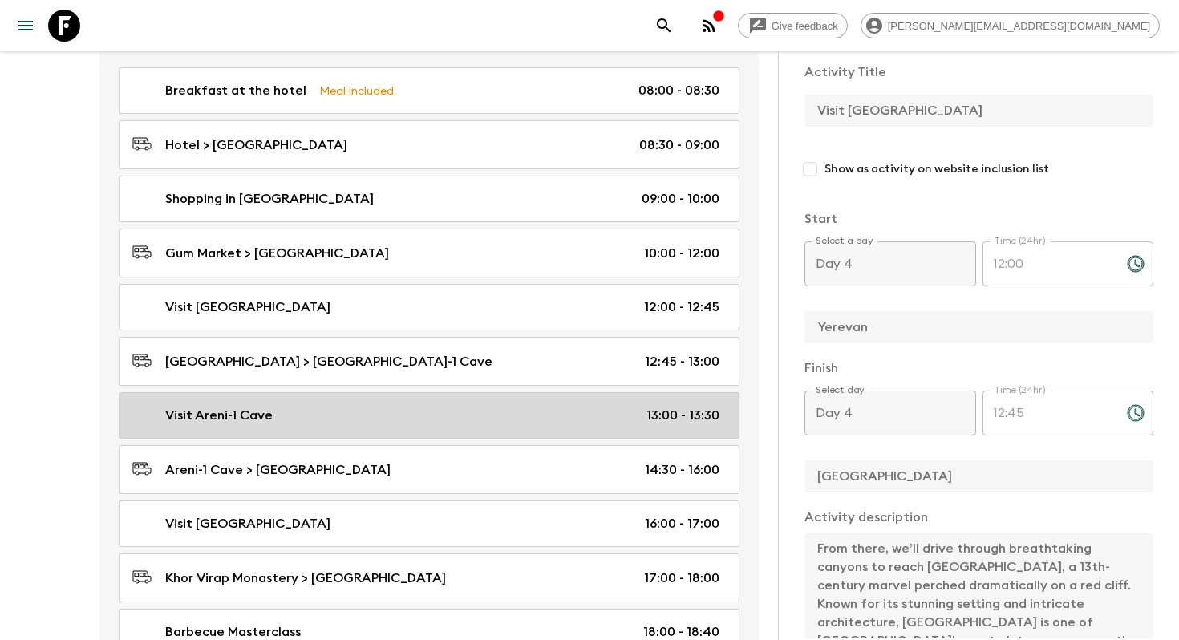
click at [441, 419] on div "Visit Areni-1 Cave 13:00 - 13:30" at bounding box center [425, 415] width 587 height 19
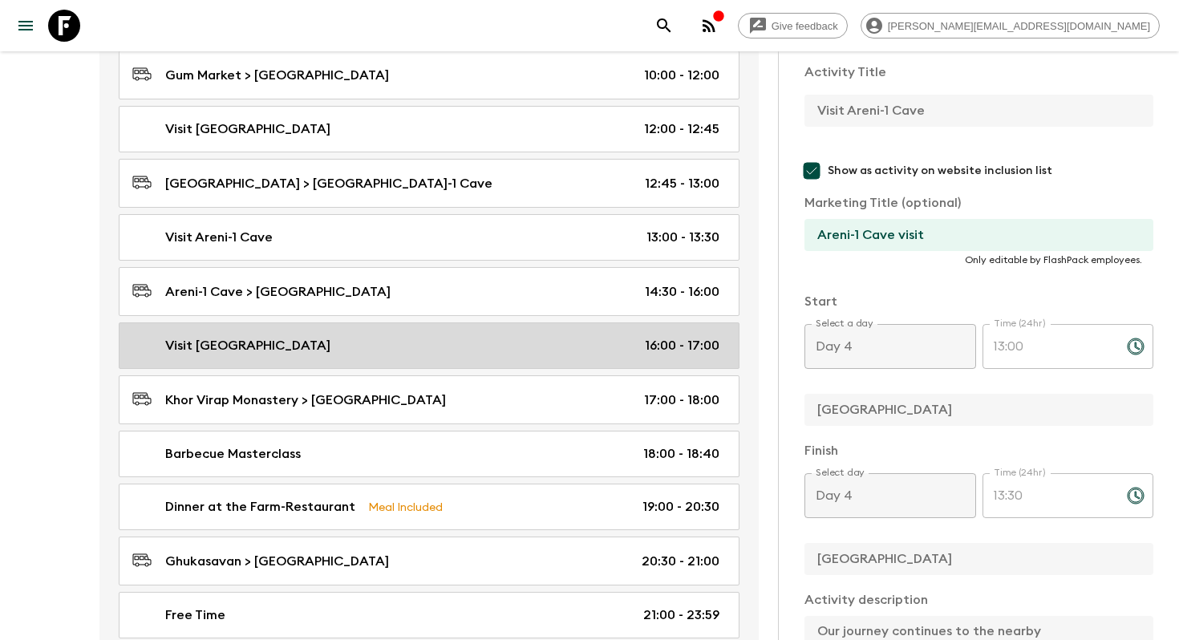
scroll to position [2087, 0]
click at [447, 339] on div "Visit Khor Virap 16:00 - 17:00" at bounding box center [425, 344] width 587 height 19
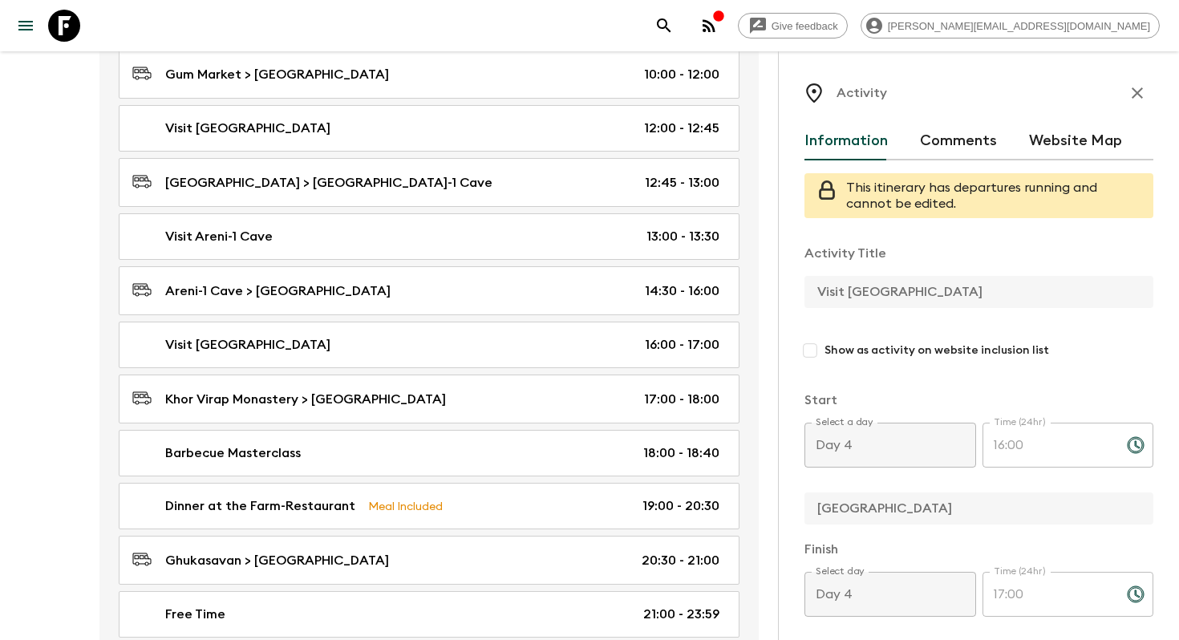
click at [820, 350] on input "Show as activity on website inclusion list" at bounding box center [809, 350] width 29 height 29
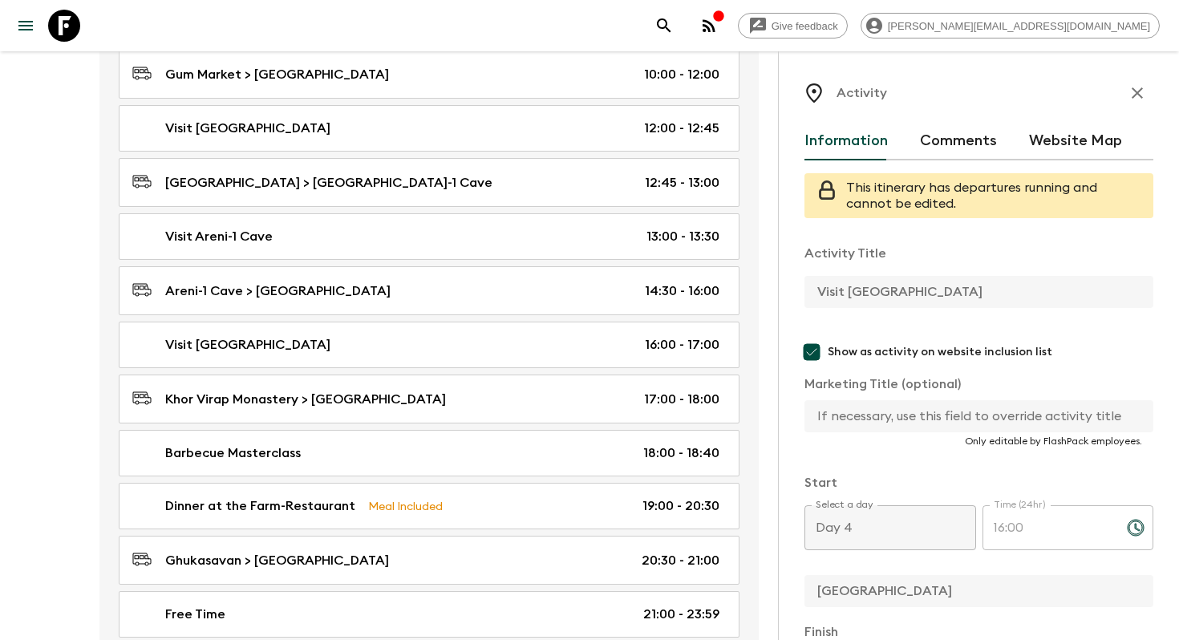
click at [811, 351] on input "Show as activity on website inclusion list" at bounding box center [811, 352] width 32 height 32
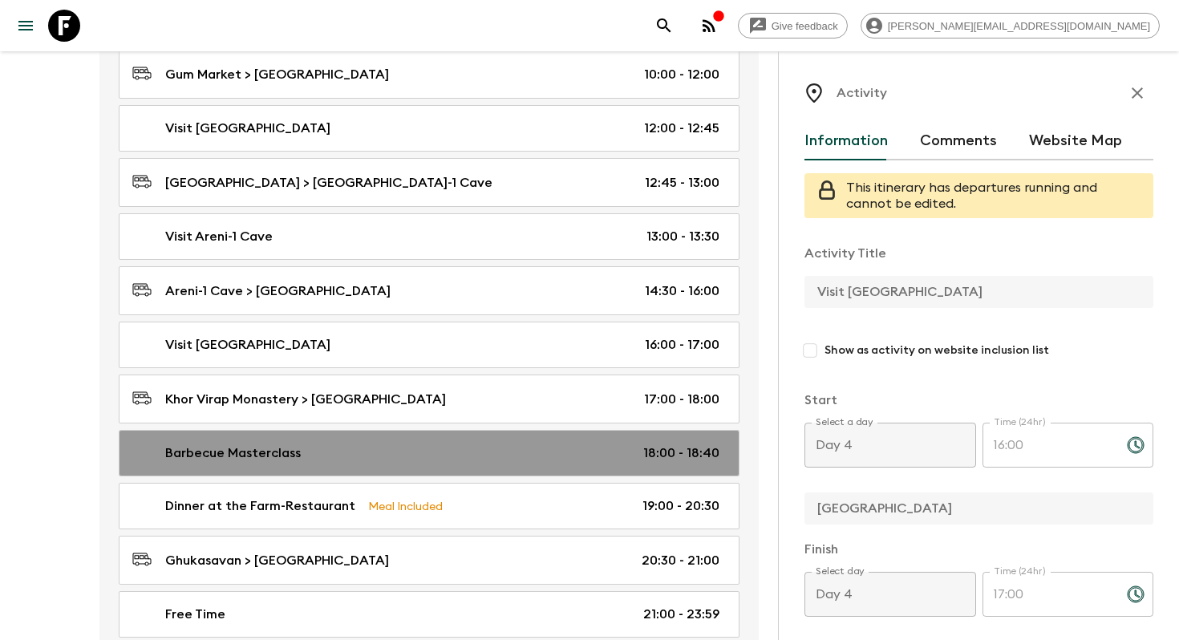
click at [467, 447] on div "Barbecue Masterclass 18:00 - 18:40" at bounding box center [425, 452] width 587 height 19
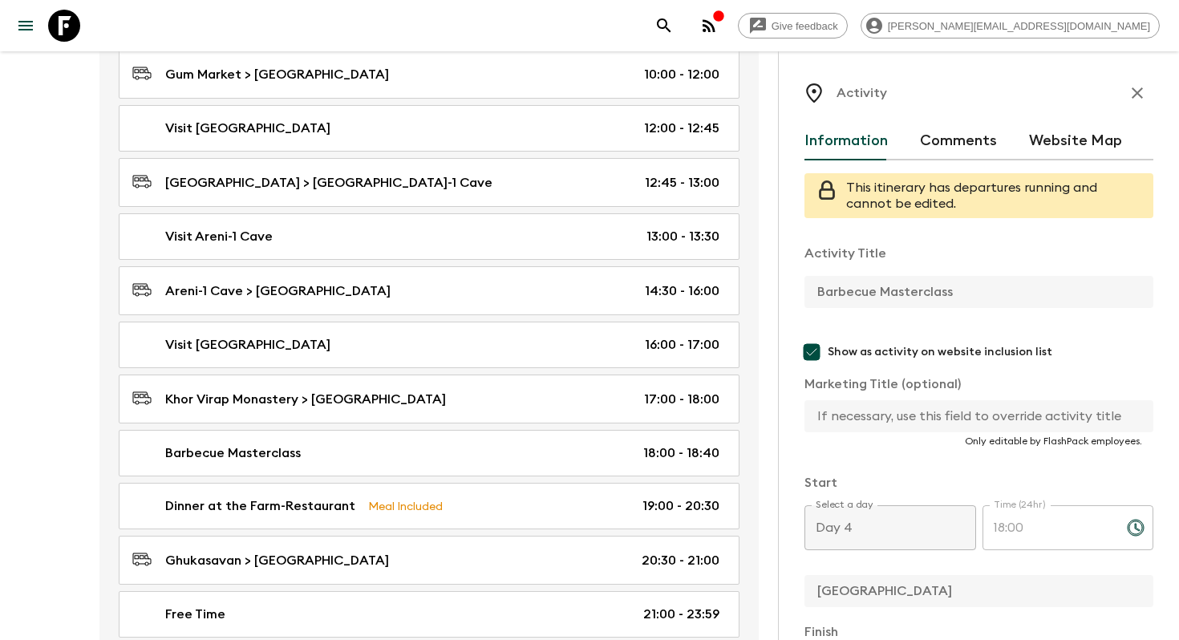
click at [862, 419] on input "text" at bounding box center [972, 416] width 336 height 32
paste input "Barbecue Masterclass"
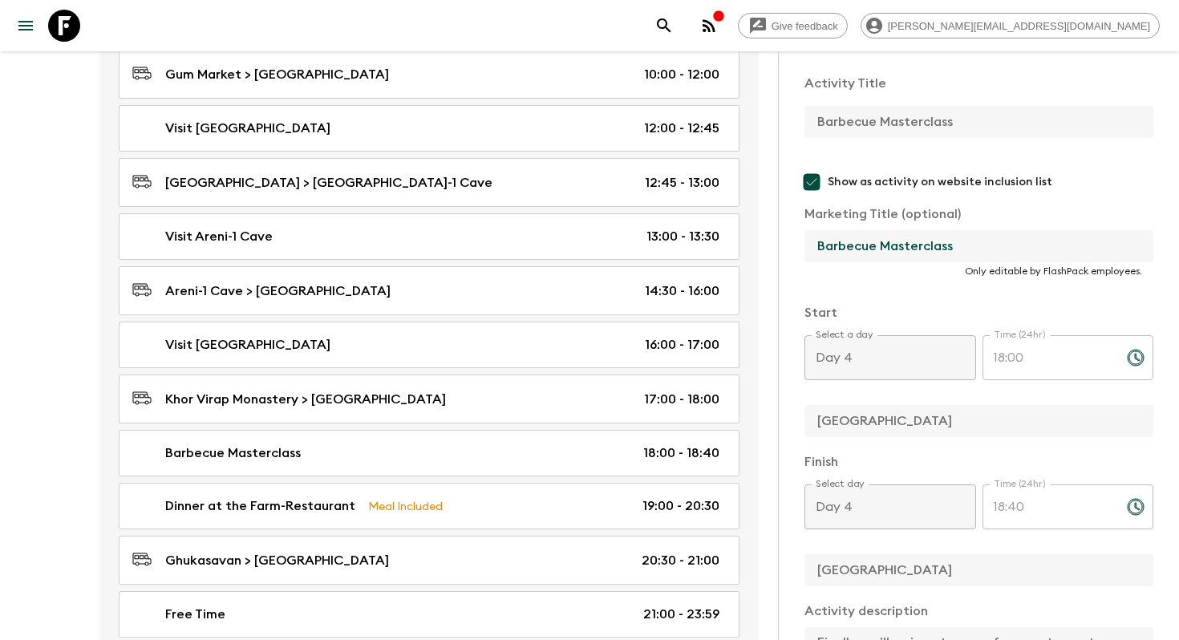
scroll to position [583, 0]
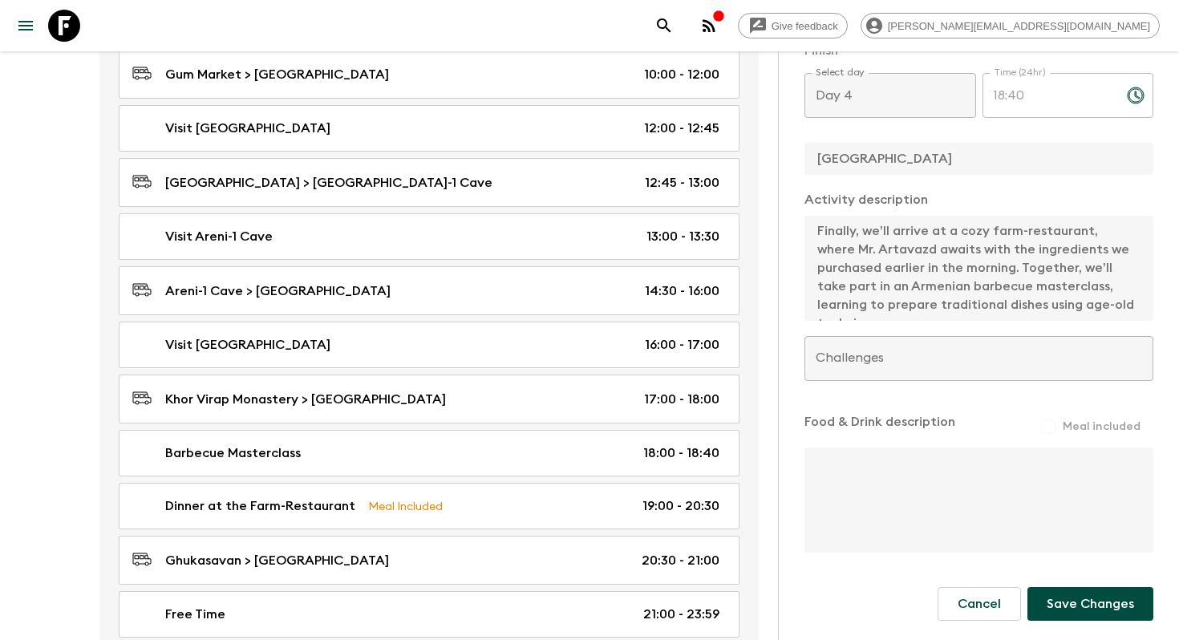
click at [1066, 580] on form "Activity Title Barbecue Masterclass Show as activity on website inclusion list …" at bounding box center [978, 135] width 349 height 971
click at [1102, 625] on div "Information Comments Website Map This itinerary has departures running and cann…" at bounding box center [978, 103] width 349 height 1125
click at [1094, 593] on button "Save Changes" at bounding box center [1090, 604] width 126 height 34
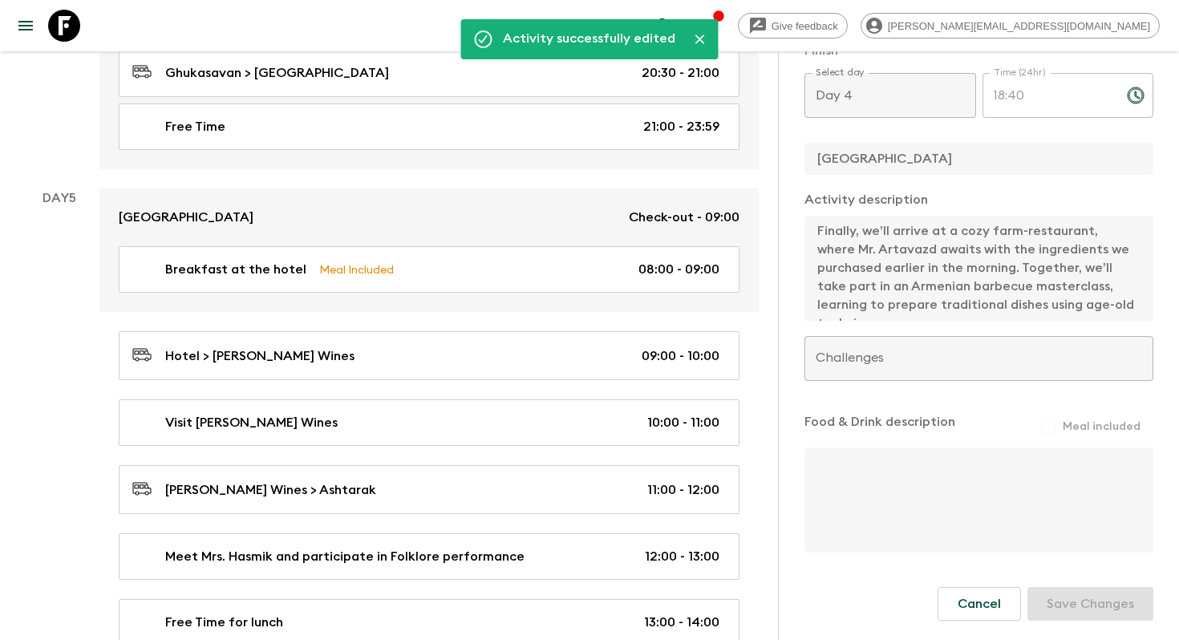
scroll to position [2756, 0]
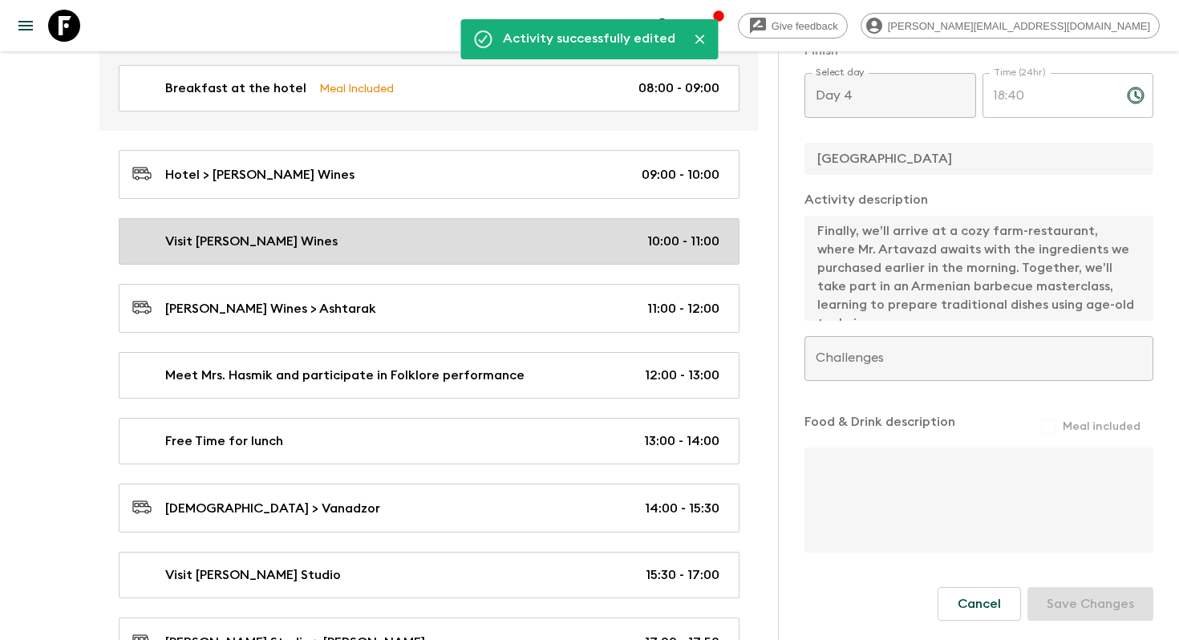
click at [338, 232] on div "Visit [PERSON_NAME] Wines 10:00 - 11:00" at bounding box center [425, 241] width 587 height 19
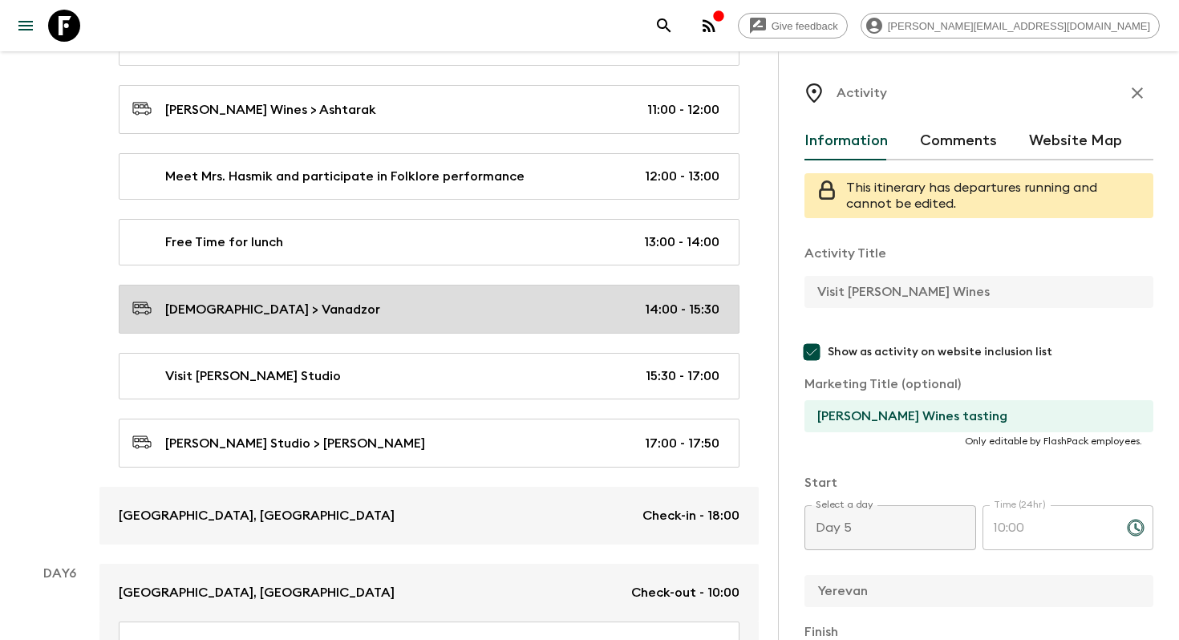
scroll to position [2957, 0]
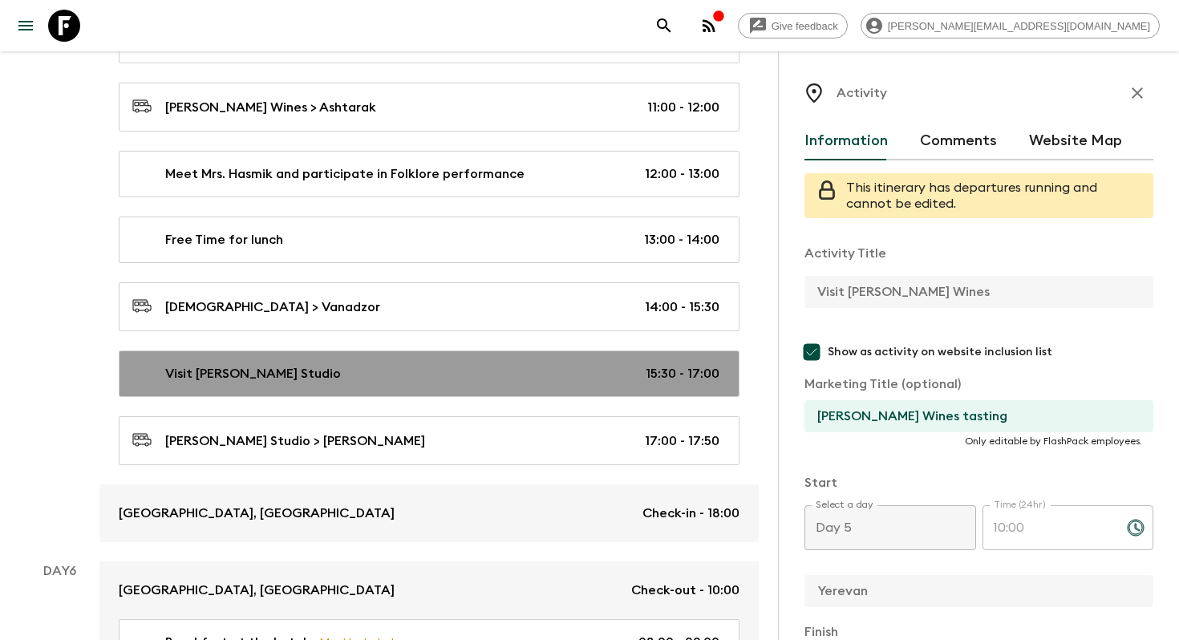
click at [503, 374] on div "Visit [PERSON_NAME] Studio 15:30 - 17:00" at bounding box center [425, 373] width 587 height 19
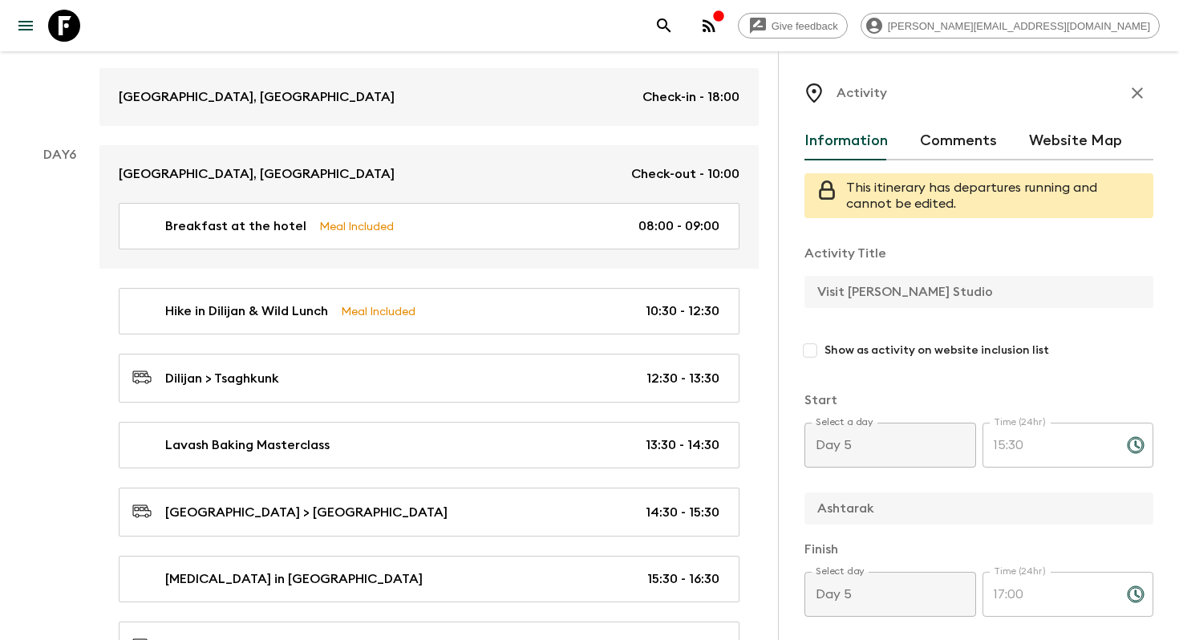
scroll to position [3374, 0]
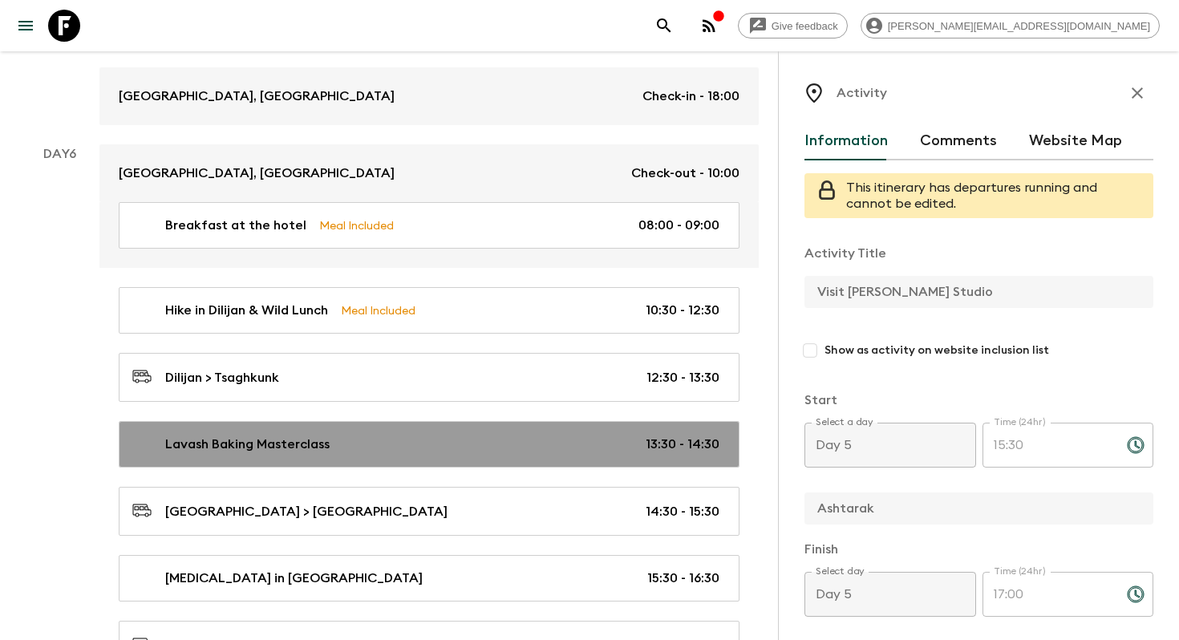
click at [460, 435] on div "Lavash Baking Masterclass 13:30 - 14:30" at bounding box center [425, 444] width 587 height 19
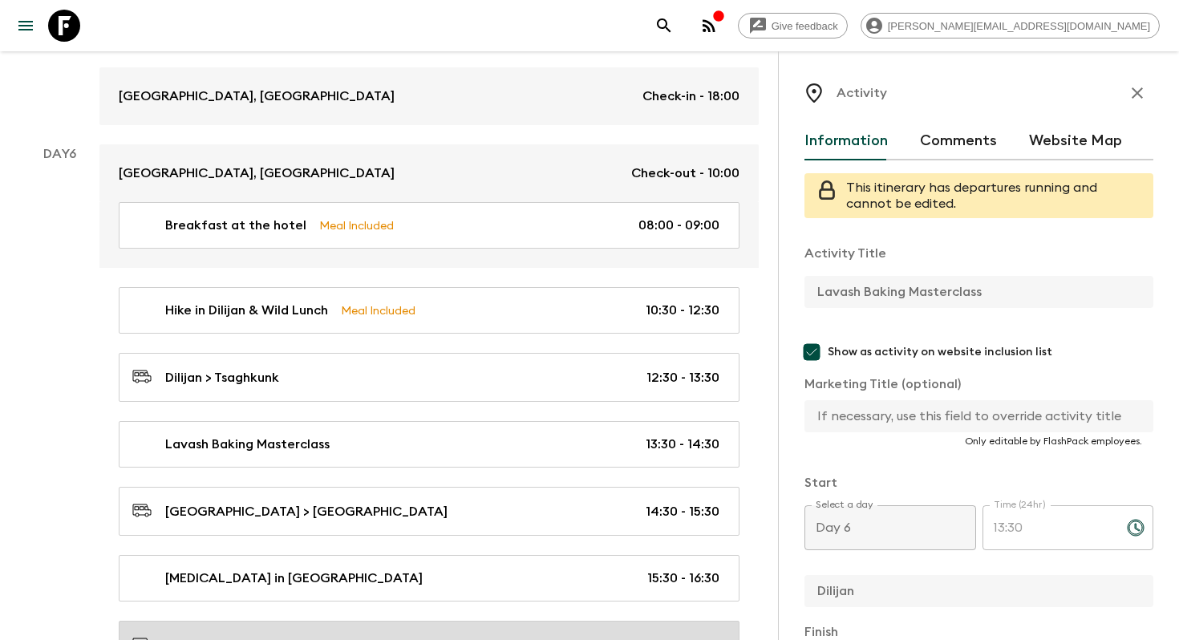
click at [693, 639] on p "16:30 - 17:30" at bounding box center [682, 645] width 73 height 19
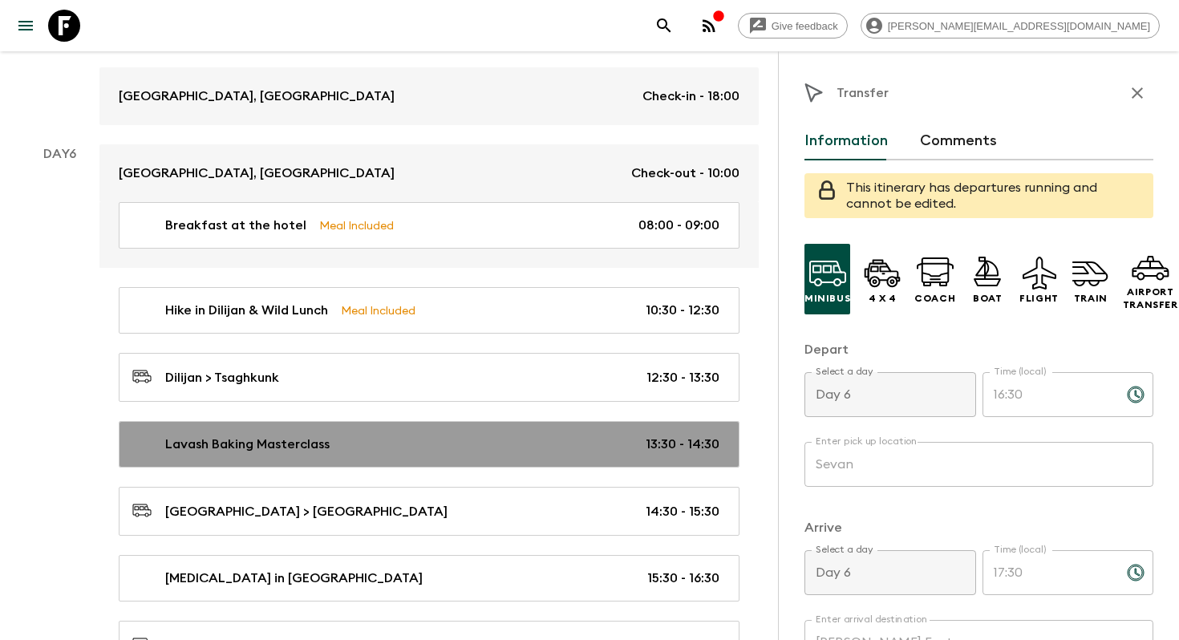
click at [407, 435] on div "Lavash Baking Masterclass 13:30 - 14:30" at bounding box center [425, 444] width 587 height 19
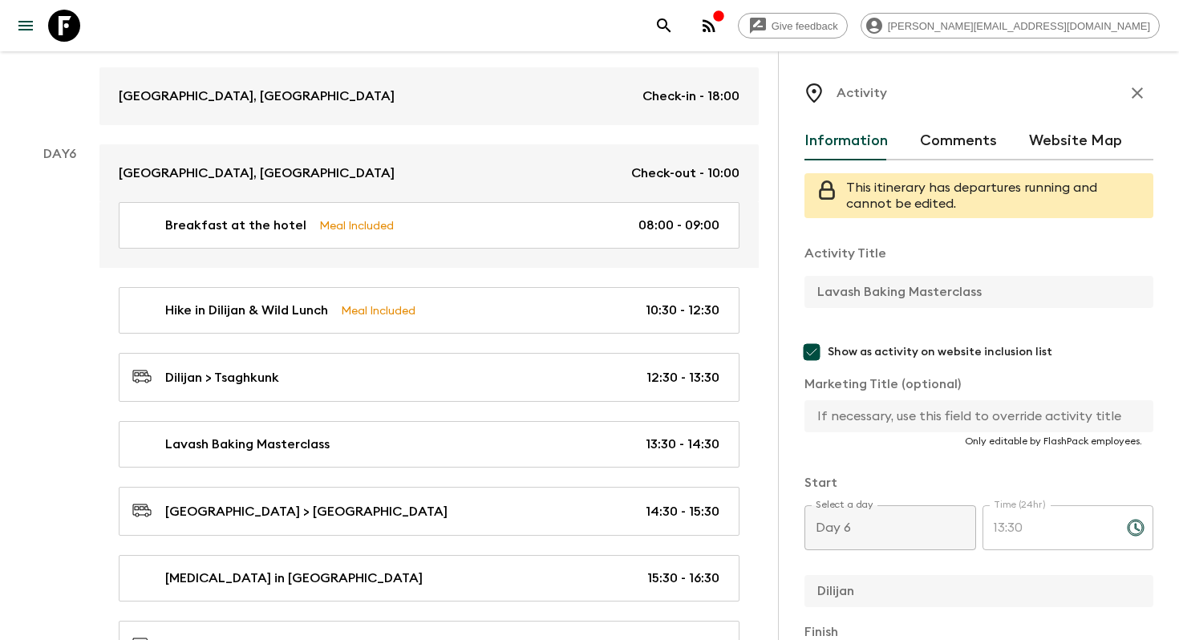
click at [889, 392] on p "Marketing Title (optional)" at bounding box center [978, 383] width 349 height 19
click at [878, 401] on input "text" at bounding box center [972, 416] width 336 height 32
paste input "Lavash Baking Masterclass"
click at [912, 415] on input "Lavash Baking Masterclass" at bounding box center [972, 416] width 336 height 32
click at [871, 415] on input "Lavash Baking masterclass" at bounding box center [972, 416] width 336 height 32
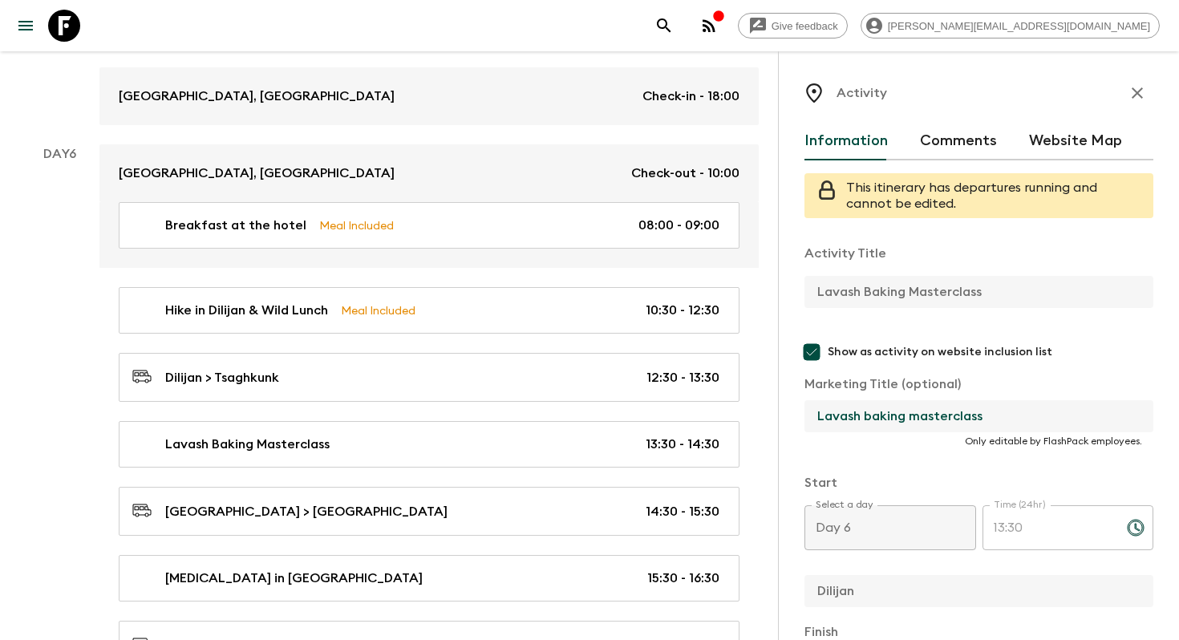
scroll to position [583, 0]
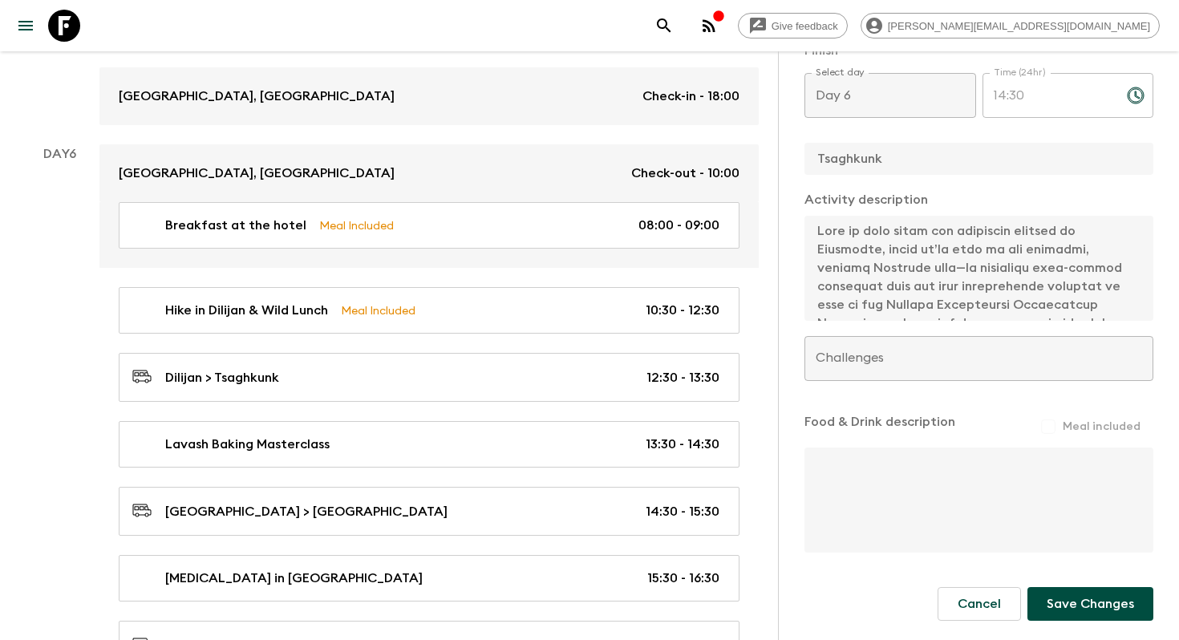
click at [1100, 609] on button "Save Changes" at bounding box center [1090, 604] width 126 height 34
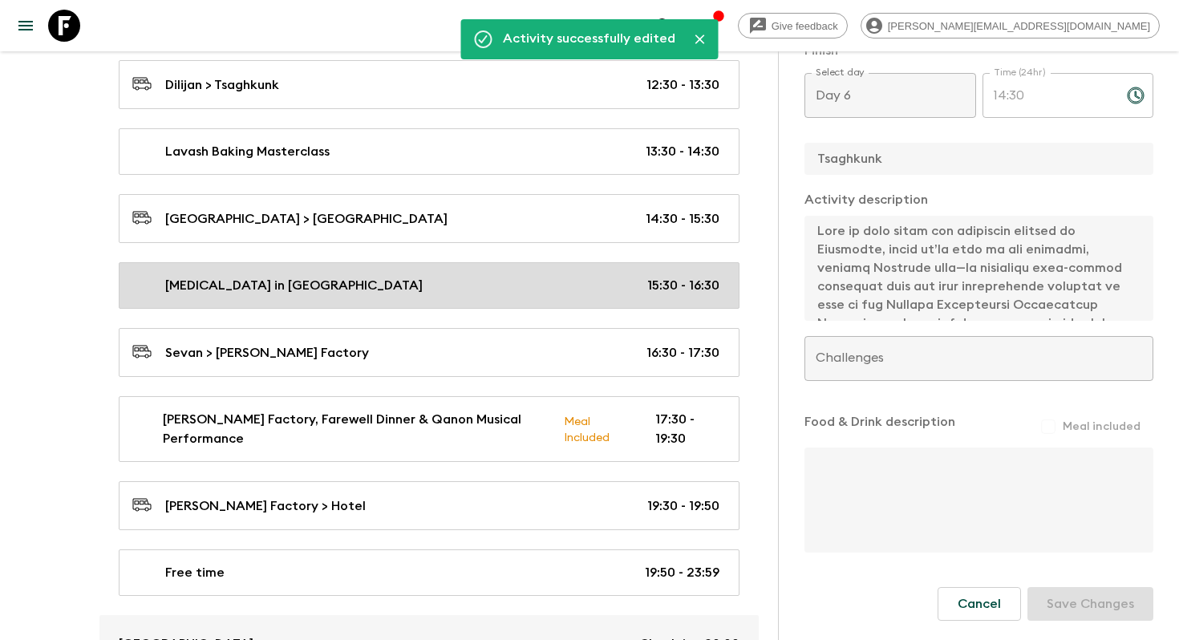
scroll to position [3684, 0]
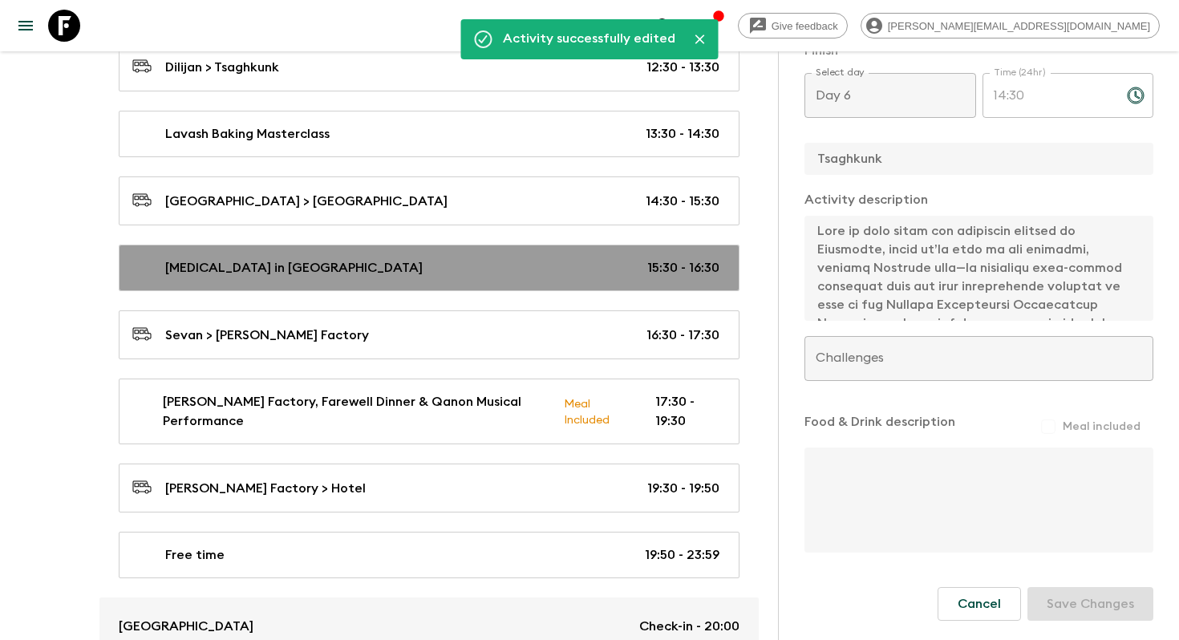
click at [413, 258] on div "[MEDICAL_DATA] in [GEOGRAPHIC_DATA] 15:30 - 16:30" at bounding box center [425, 267] width 587 height 19
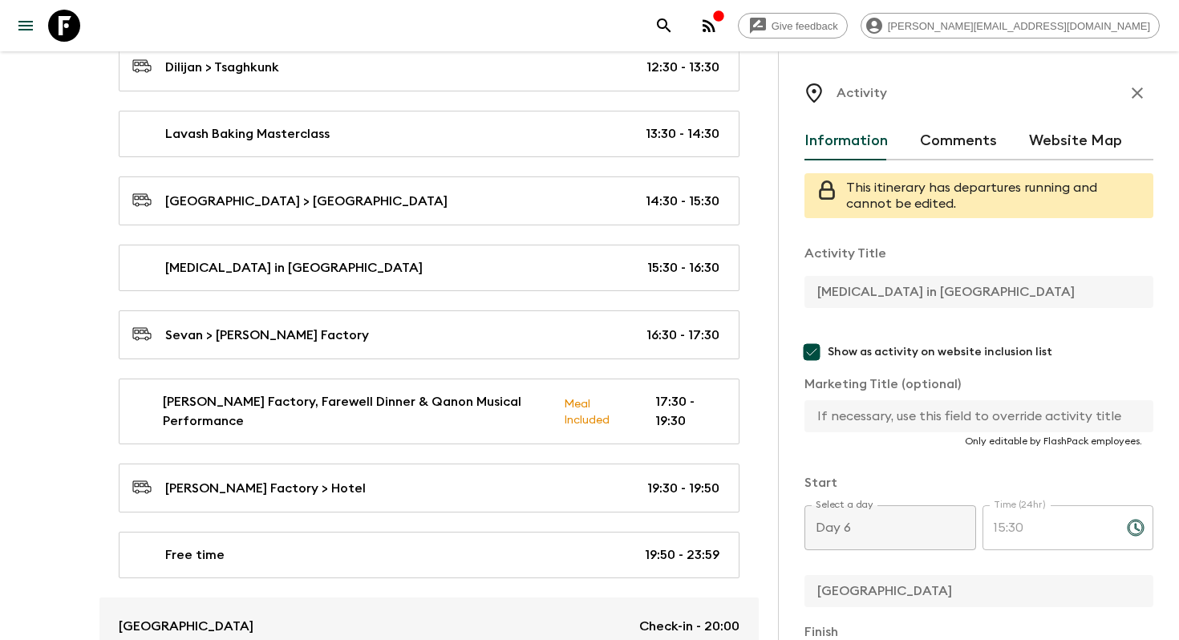
click at [843, 417] on input "text" at bounding box center [972, 416] width 336 height 32
paste input "[MEDICAL_DATA] in [GEOGRAPHIC_DATA]"
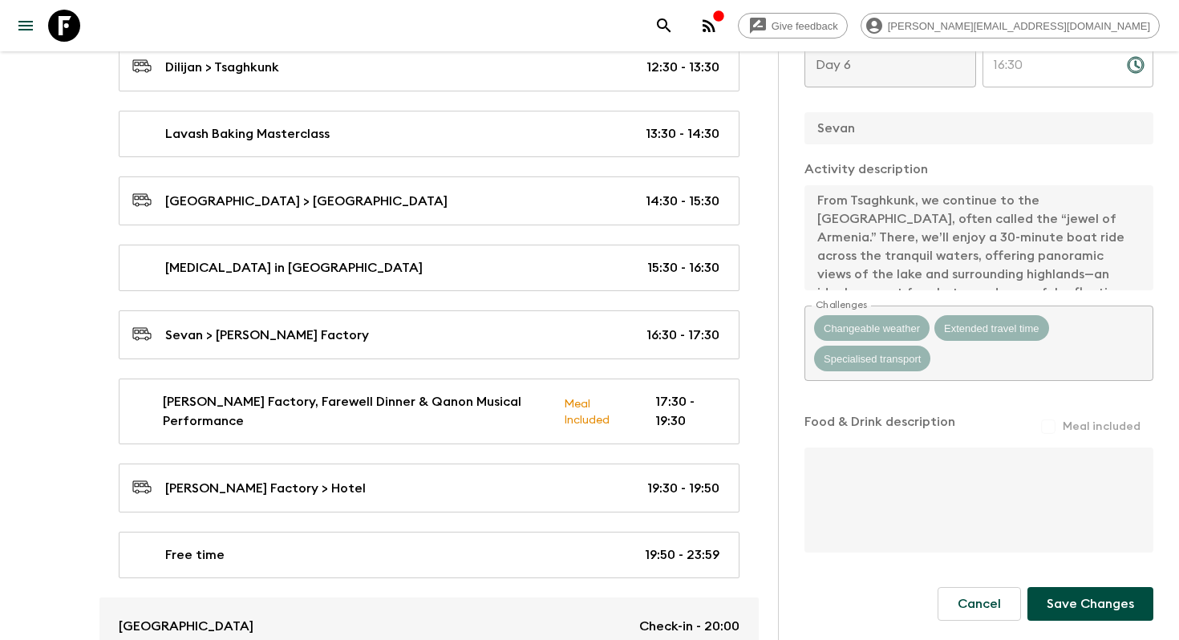
click at [1084, 601] on button "Save Changes" at bounding box center [1090, 604] width 126 height 34
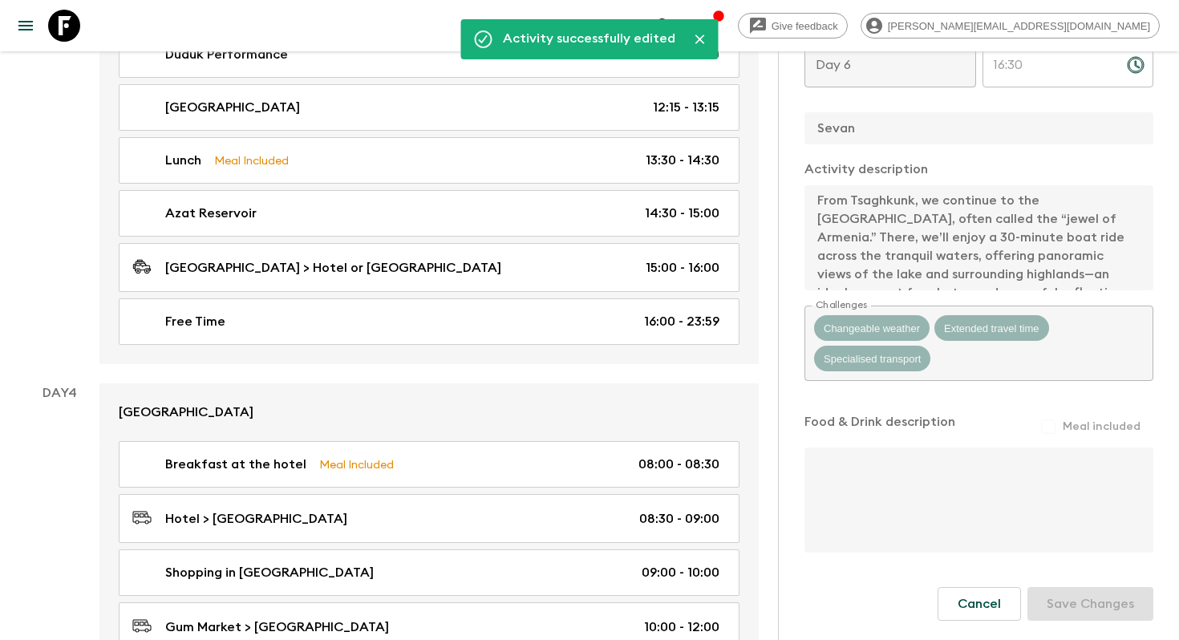
scroll to position [0, 0]
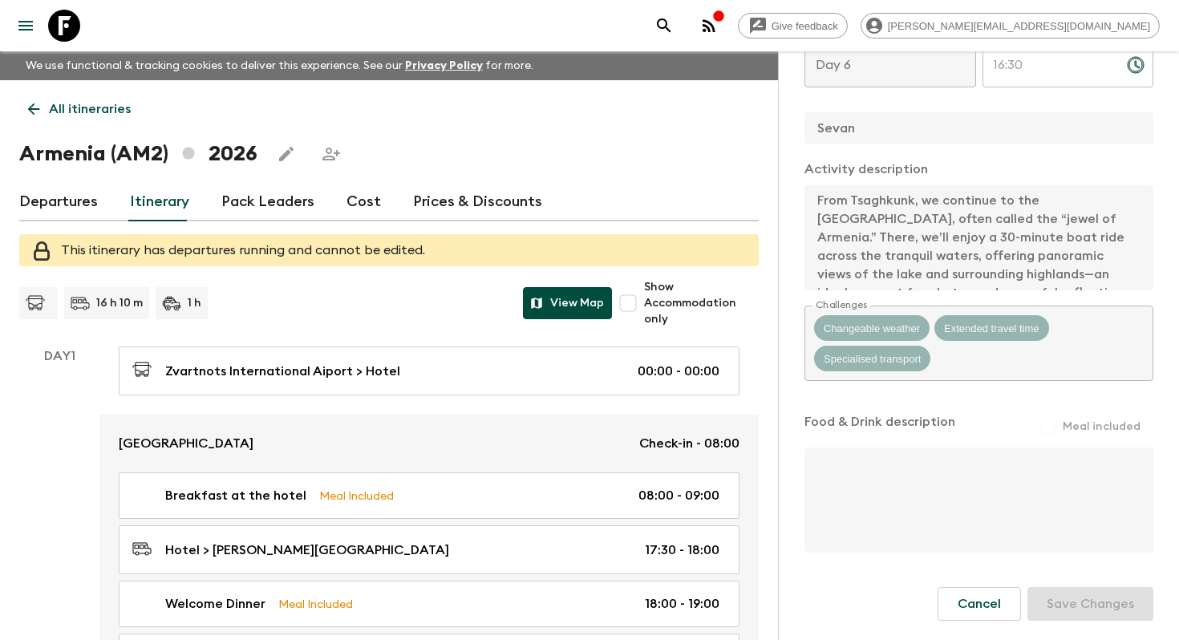
click at [547, 287] on button "View Map" at bounding box center [567, 303] width 89 height 32
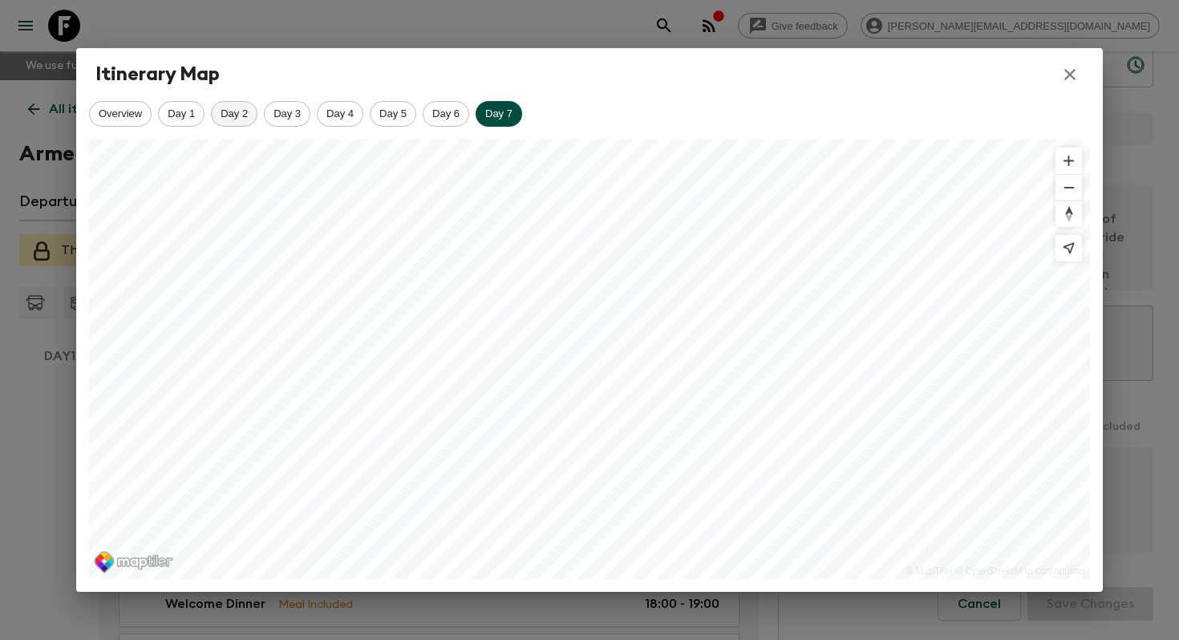
click at [238, 112] on span "Day 2" at bounding box center [234, 113] width 45 height 12
click at [187, 112] on span "Day 1" at bounding box center [181, 113] width 45 height 12
click at [122, 114] on span "Overview" at bounding box center [120, 113] width 61 height 12
click at [184, 106] on div "Day 1" at bounding box center [181, 114] width 47 height 26
click at [229, 115] on span "Day 2" at bounding box center [234, 113] width 45 height 12
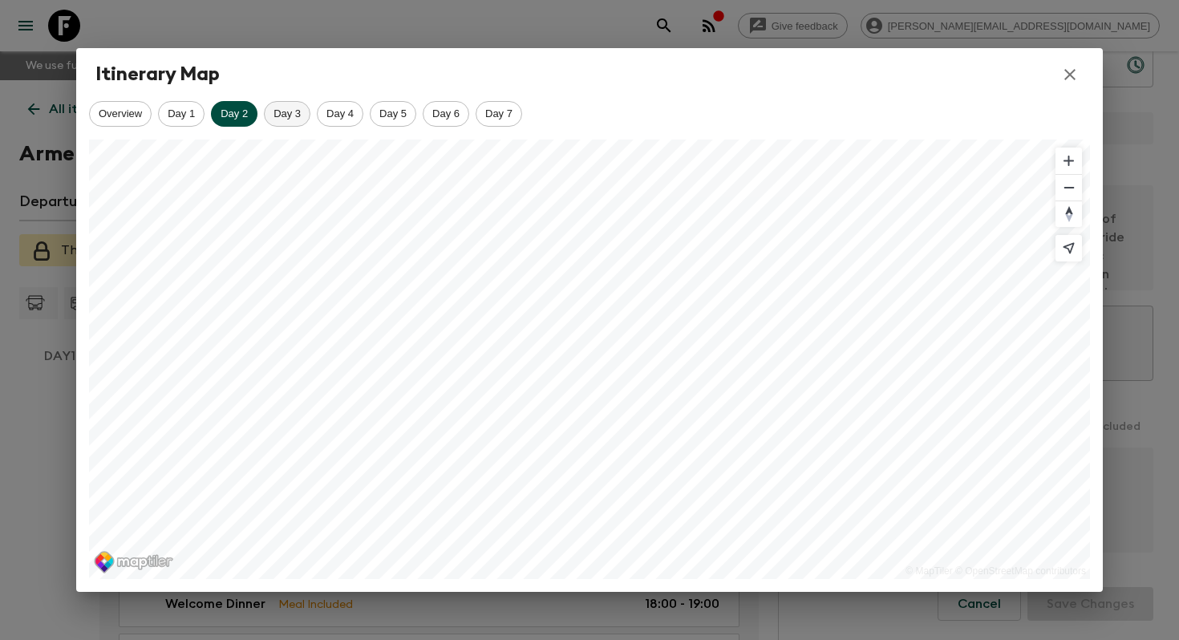
click at [297, 109] on span "Day 3" at bounding box center [287, 113] width 45 height 12
click at [359, 114] on span "Day 4" at bounding box center [339, 113] width 45 height 12
click at [403, 119] on span "Day 5" at bounding box center [392, 113] width 45 height 12
click at [441, 114] on span "Day 6" at bounding box center [445, 113] width 45 height 12
click at [505, 114] on span "Day 7" at bounding box center [498, 113] width 45 height 12
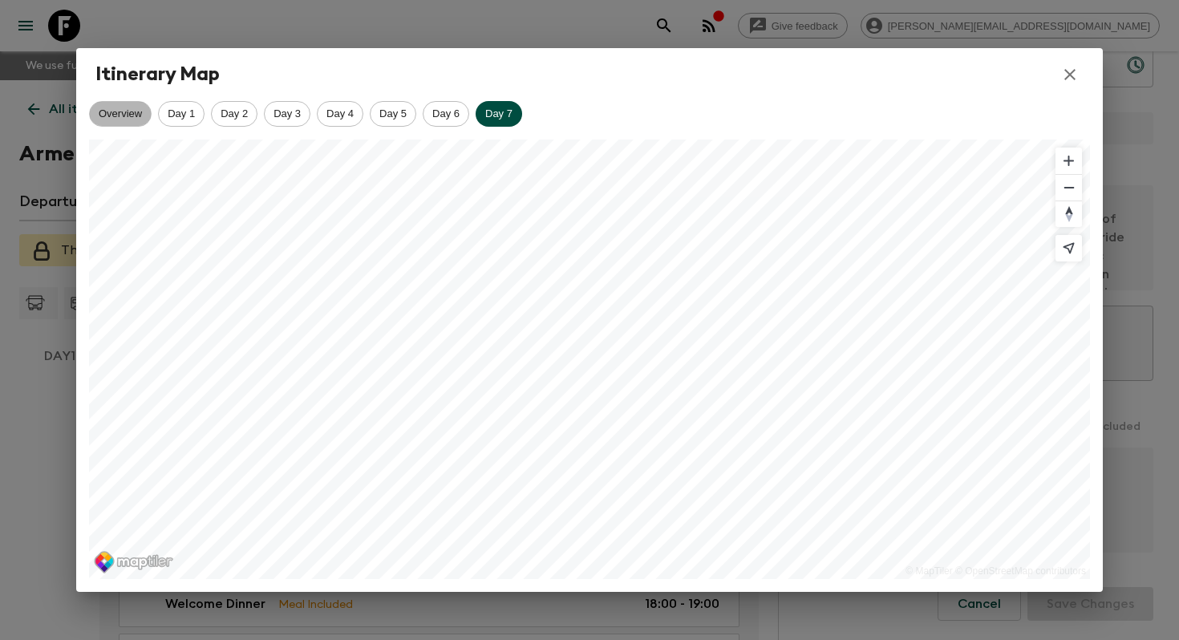
click at [139, 114] on span "Overview" at bounding box center [120, 113] width 61 height 12
click at [1073, 72] on icon "button" at bounding box center [1069, 74] width 19 height 19
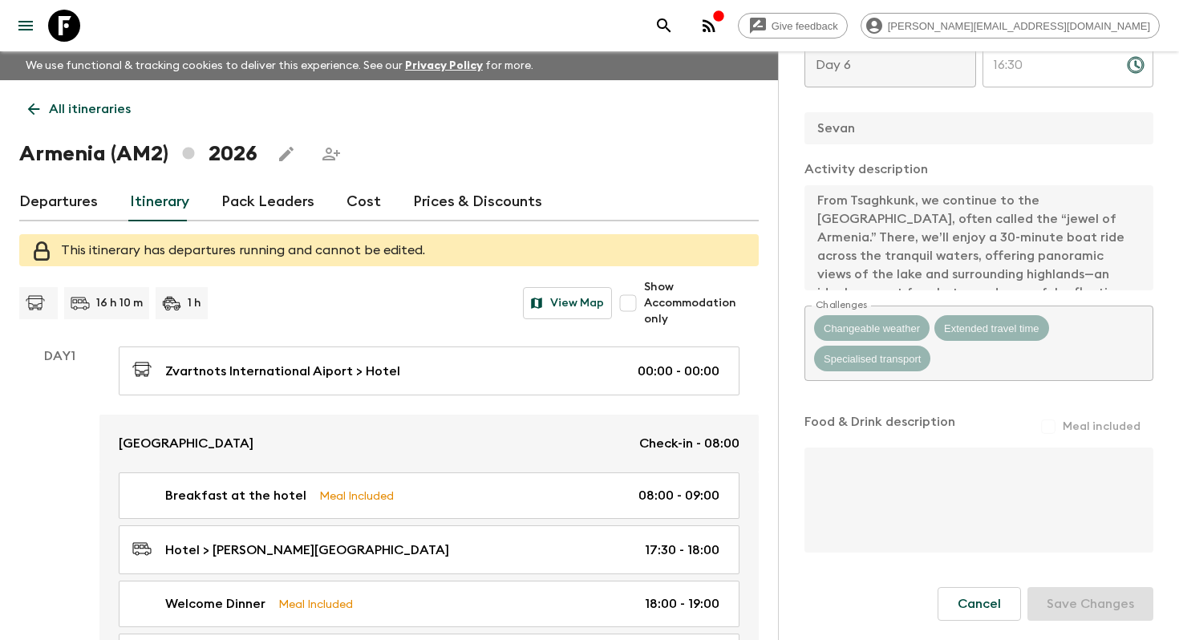
click at [282, 152] on icon "Edit this itinerary" at bounding box center [286, 153] width 19 height 19
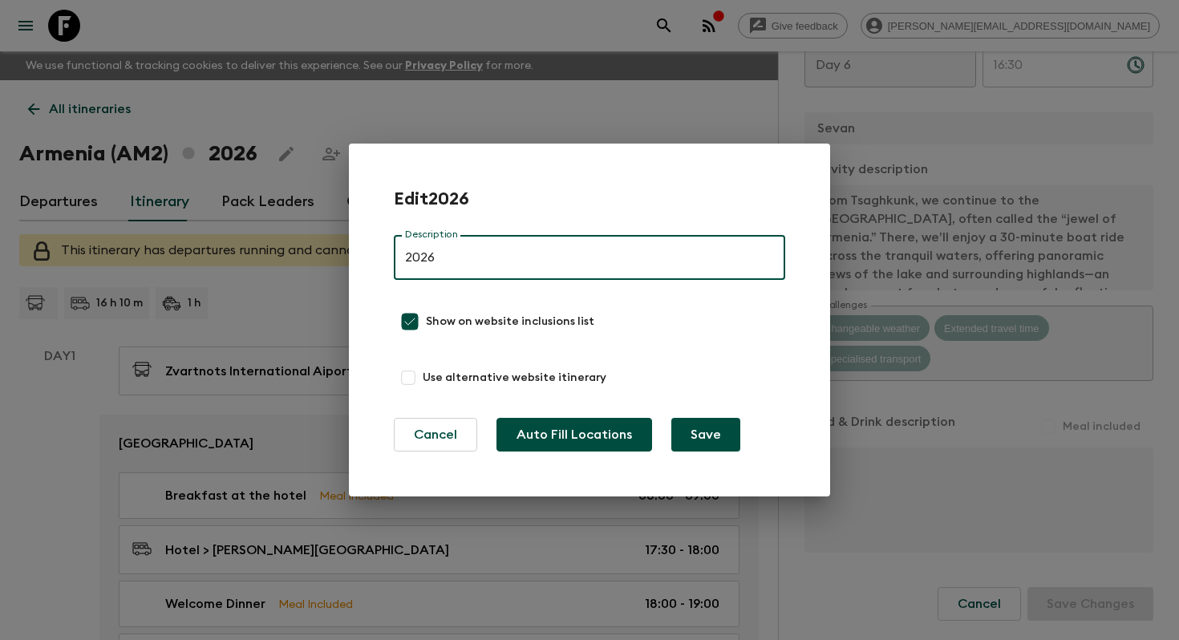
click at [573, 436] on button "Auto Fill Locations" at bounding box center [574, 435] width 156 height 34
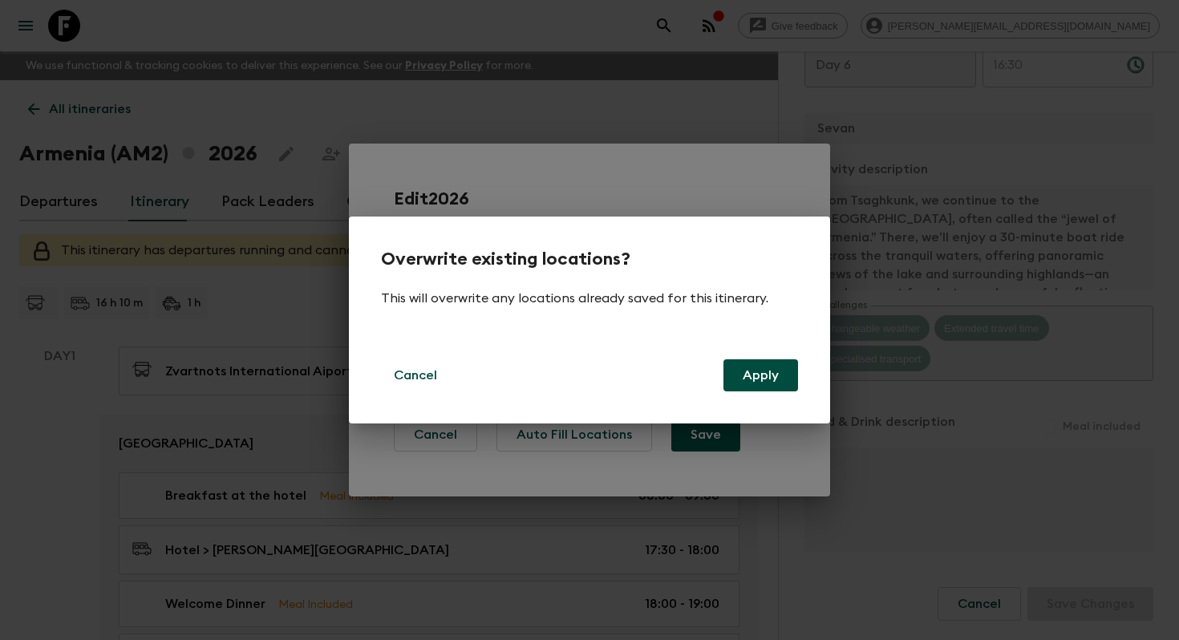
click at [588, 614] on div "Overwrite existing locations? This will overwrite any locations already saved f…" at bounding box center [589, 320] width 1179 height 640
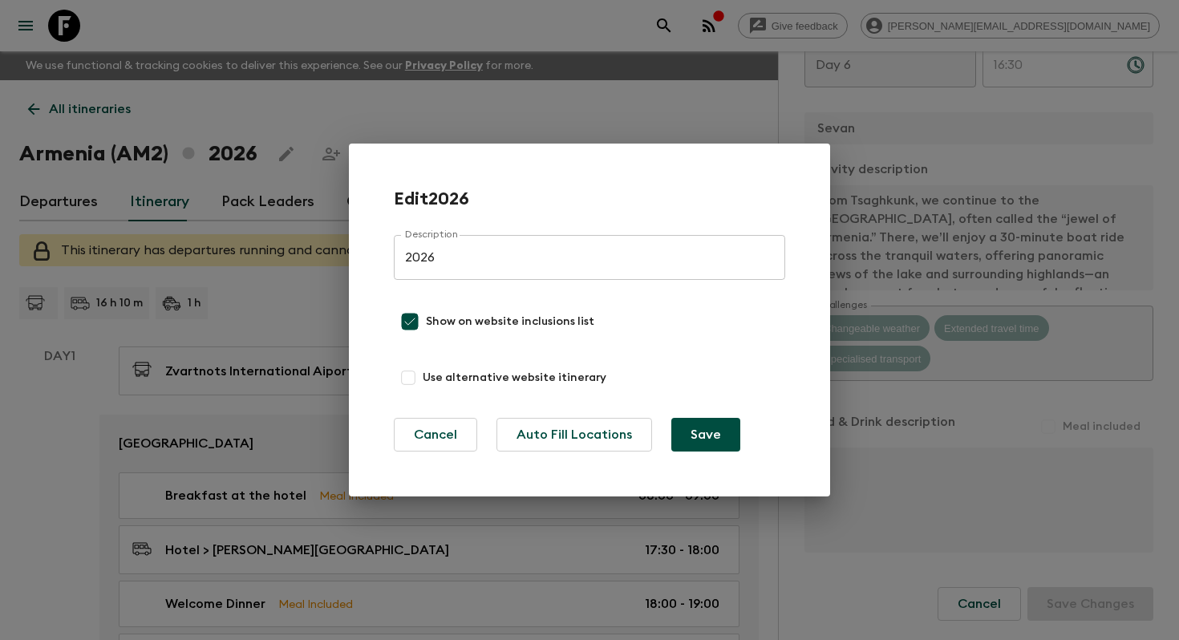
click at [600, 413] on div "Edit 2026 Description 2026 Description Show on website inclusions list Use alte…" at bounding box center [589, 319] width 391 height 263
click at [568, 639] on div "Edit 2026 Description 2026 Description Show on website inclusions list Use alte…" at bounding box center [589, 320] width 1179 height 640
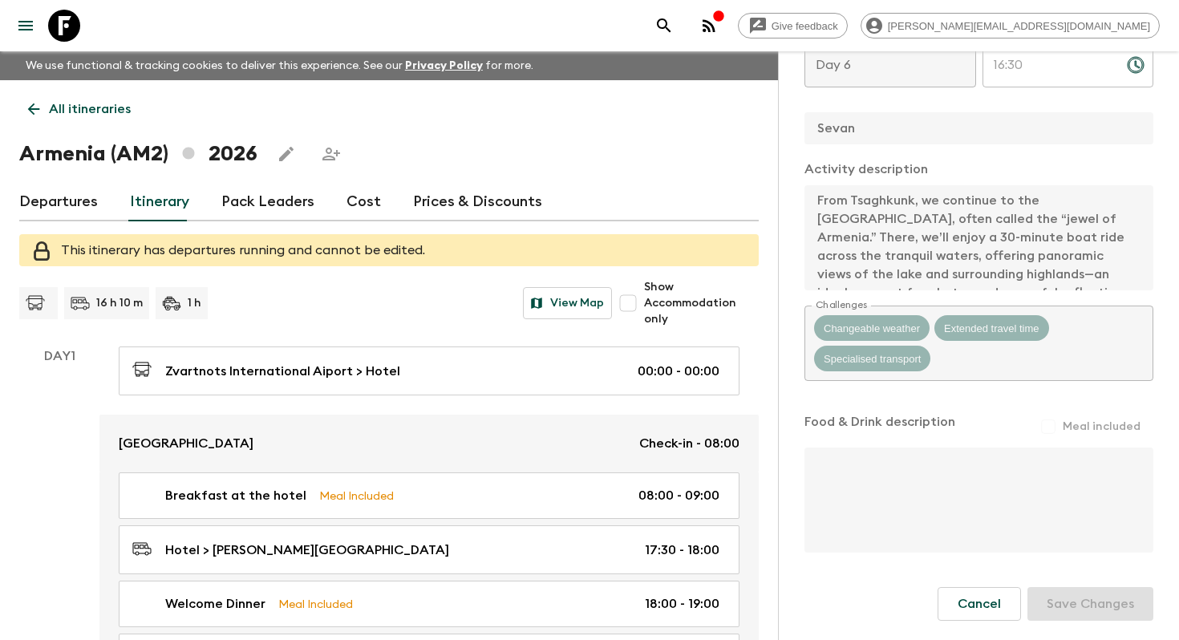
click at [283, 155] on icon "Edit this itinerary" at bounding box center [286, 154] width 14 height 14
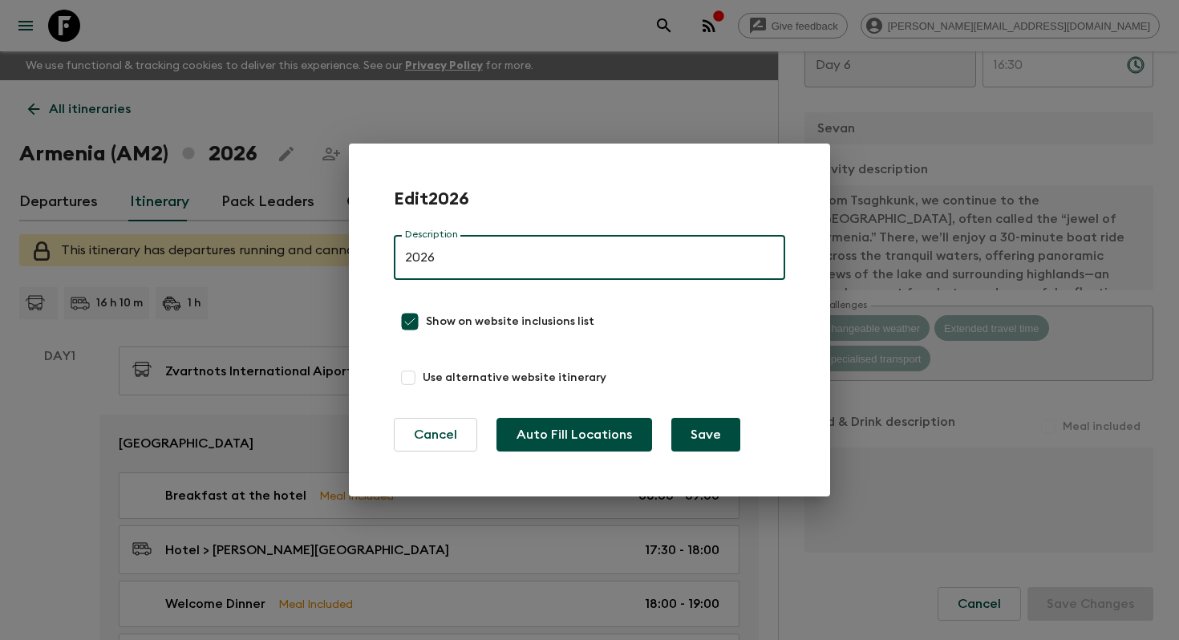
click at [528, 423] on button "Auto Fill Locations" at bounding box center [574, 435] width 156 height 34
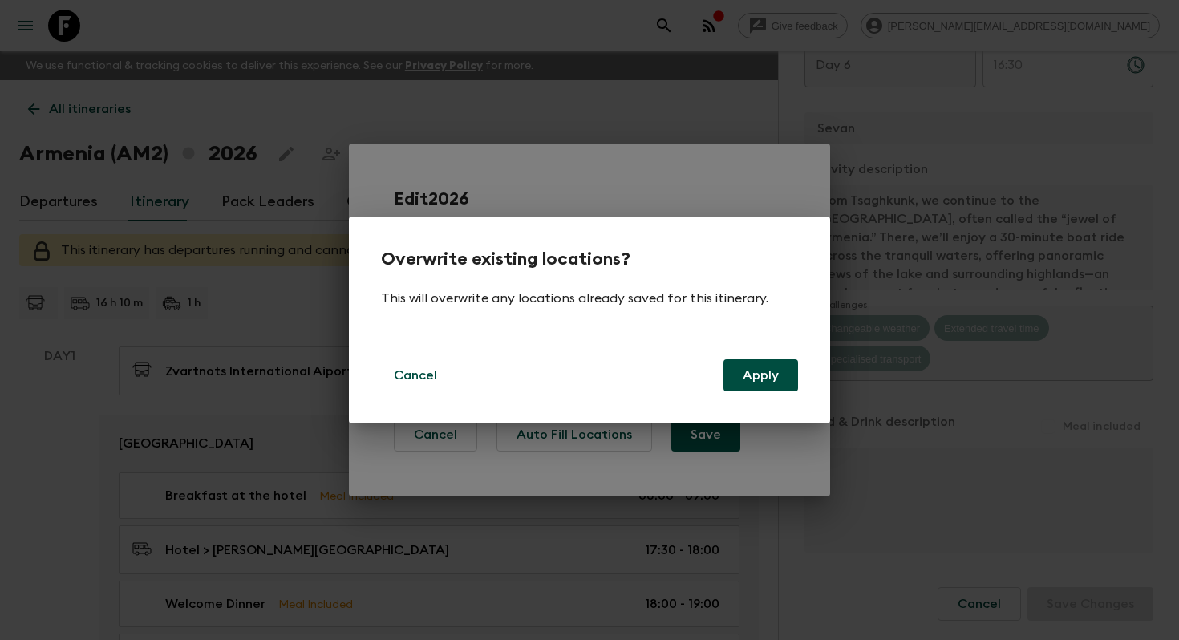
click at [804, 367] on div "Overwrite existing locations? This will overwrite any locations already saved f…" at bounding box center [589, 319] width 481 height 207
click at [768, 368] on button "Apply" at bounding box center [760, 375] width 75 height 32
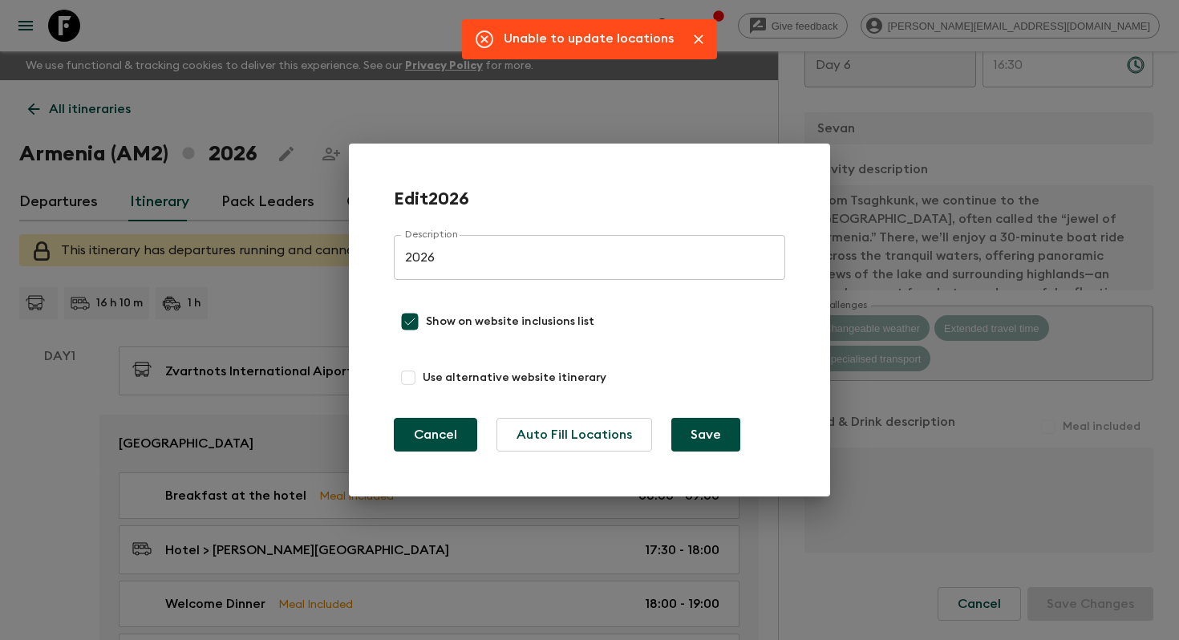
click at [427, 439] on button "Cancel" at bounding box center [435, 435] width 83 height 34
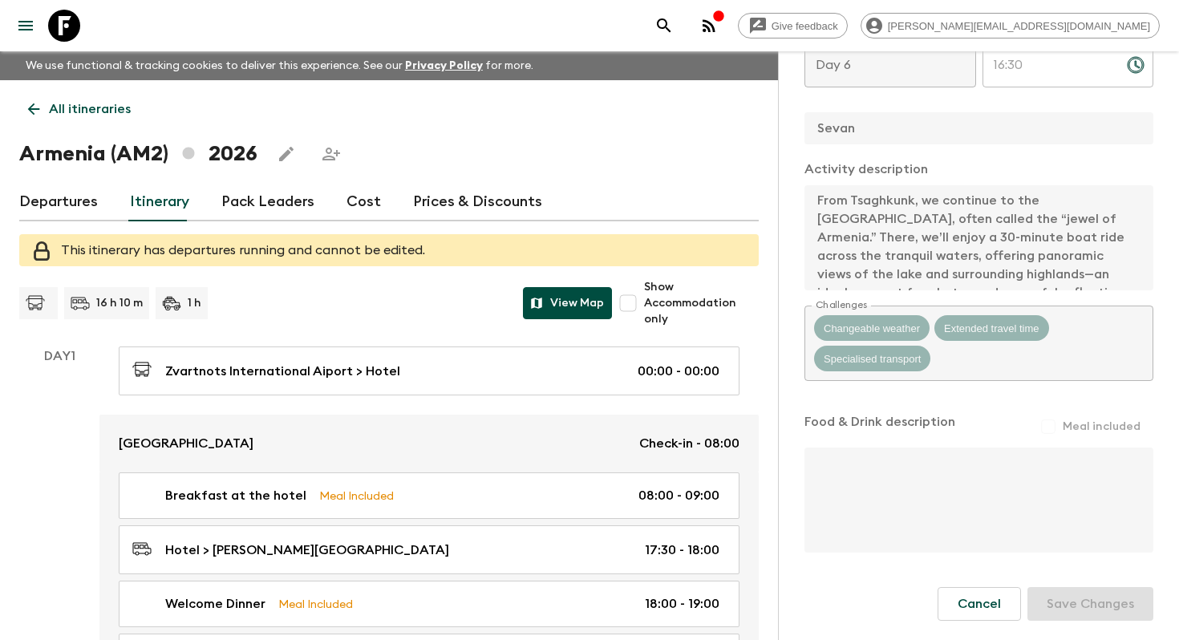
click at [579, 310] on button "View Map" at bounding box center [567, 303] width 89 height 32
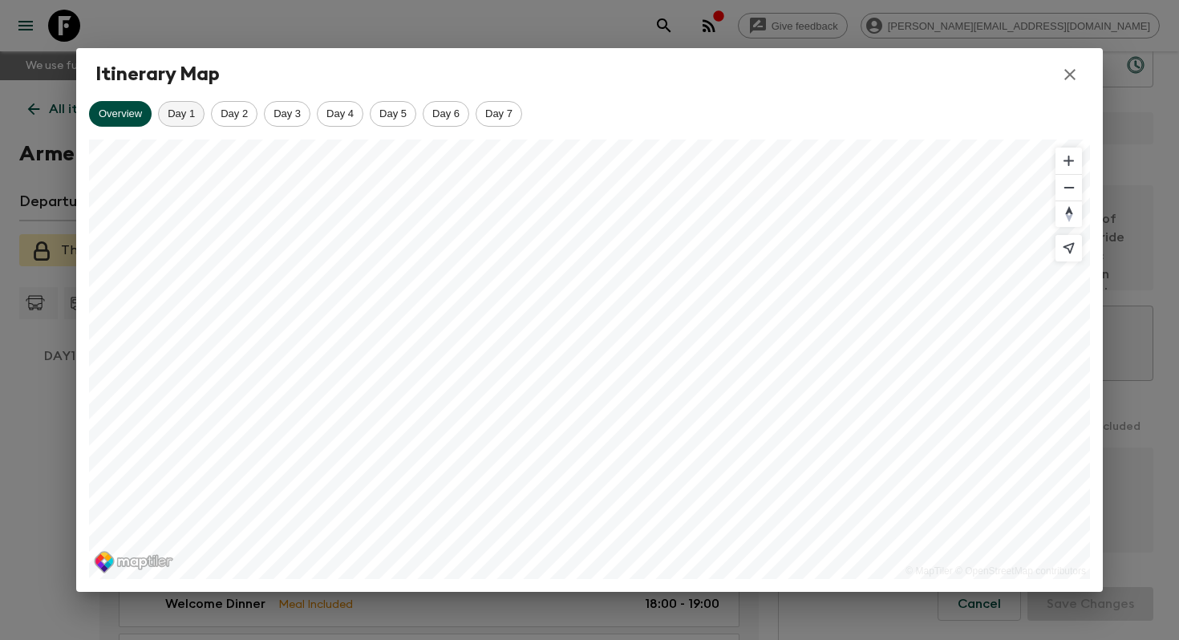
click at [172, 121] on div "Day 1" at bounding box center [181, 114] width 47 height 26
click at [229, 122] on div "Day 2" at bounding box center [234, 114] width 47 height 26
click at [305, 111] on span "Day 3" at bounding box center [287, 113] width 45 height 12
click at [358, 113] on span "Day 4" at bounding box center [339, 113] width 45 height 12
click at [402, 112] on span "Day 5" at bounding box center [392, 113] width 45 height 12
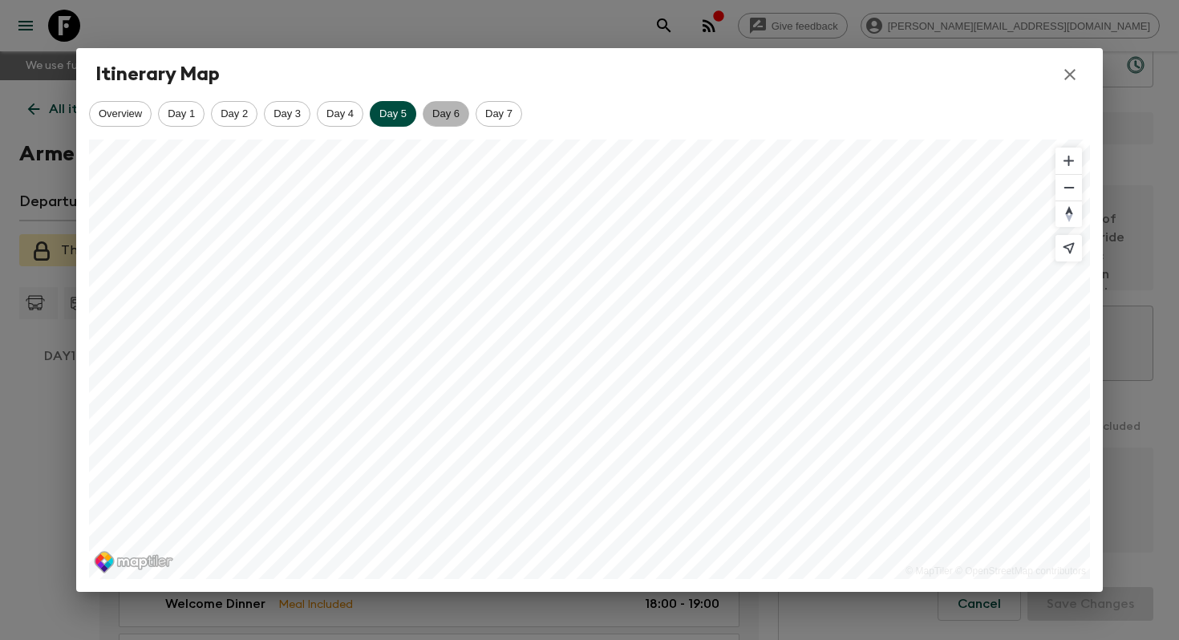
click at [459, 113] on span "Day 6" at bounding box center [445, 113] width 45 height 12
click at [514, 112] on span "Day 7" at bounding box center [498, 113] width 45 height 12
click at [172, 123] on div "Day 1" at bounding box center [181, 114] width 47 height 26
click at [228, 119] on span "Day 2" at bounding box center [234, 113] width 45 height 12
click at [1070, 70] on icon "button" at bounding box center [1069, 74] width 19 height 19
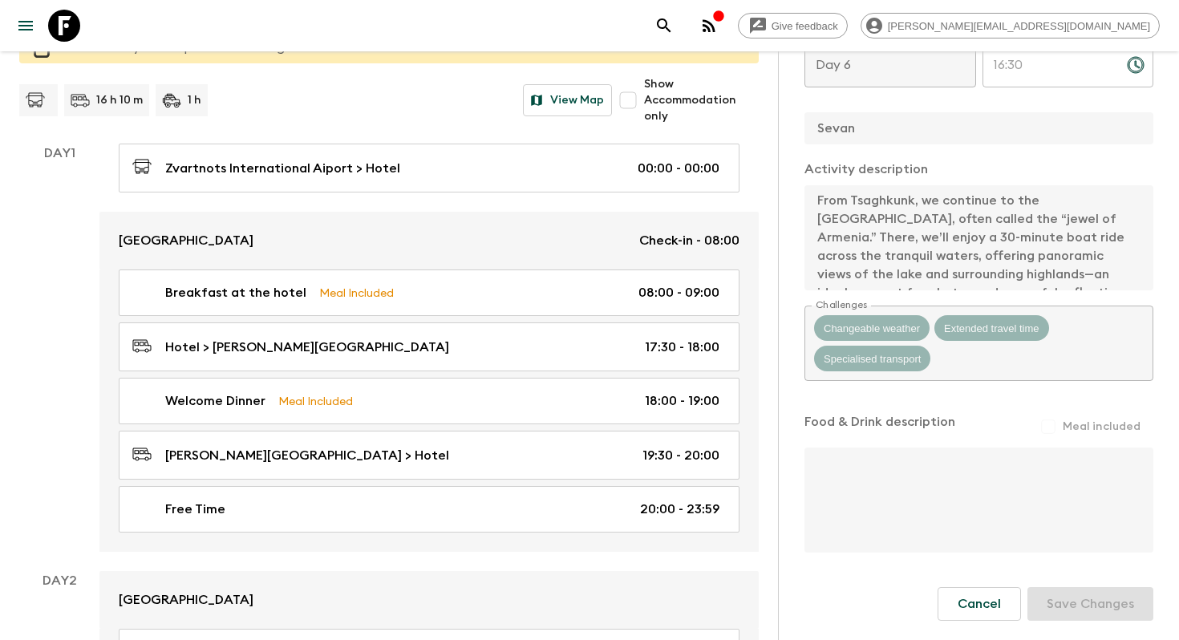
scroll to position [519, 0]
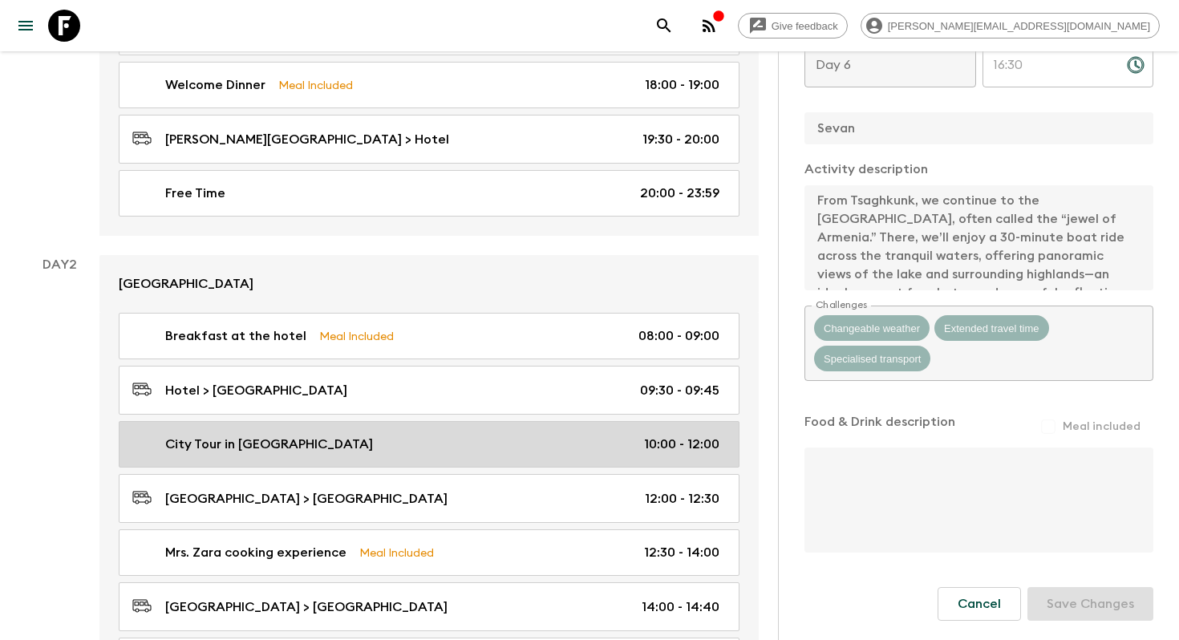
click at [434, 441] on div "City Tour in [GEOGRAPHIC_DATA] 10:00 - 12:00" at bounding box center [425, 444] width 587 height 19
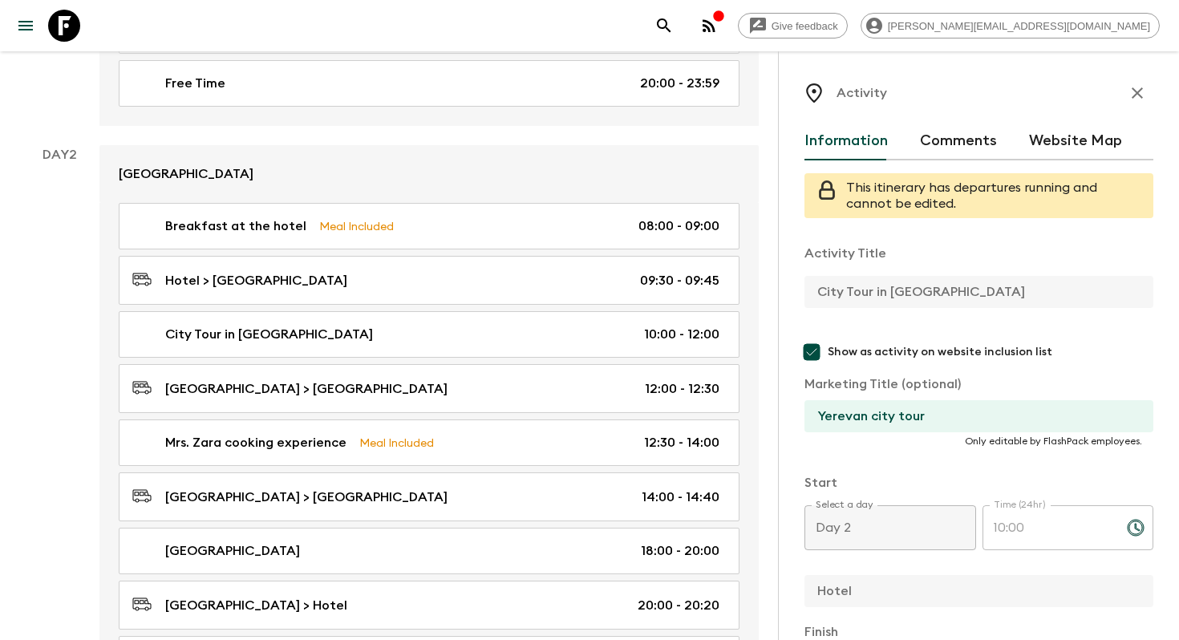
click at [1087, 134] on button "Website Map" at bounding box center [1075, 141] width 93 height 38
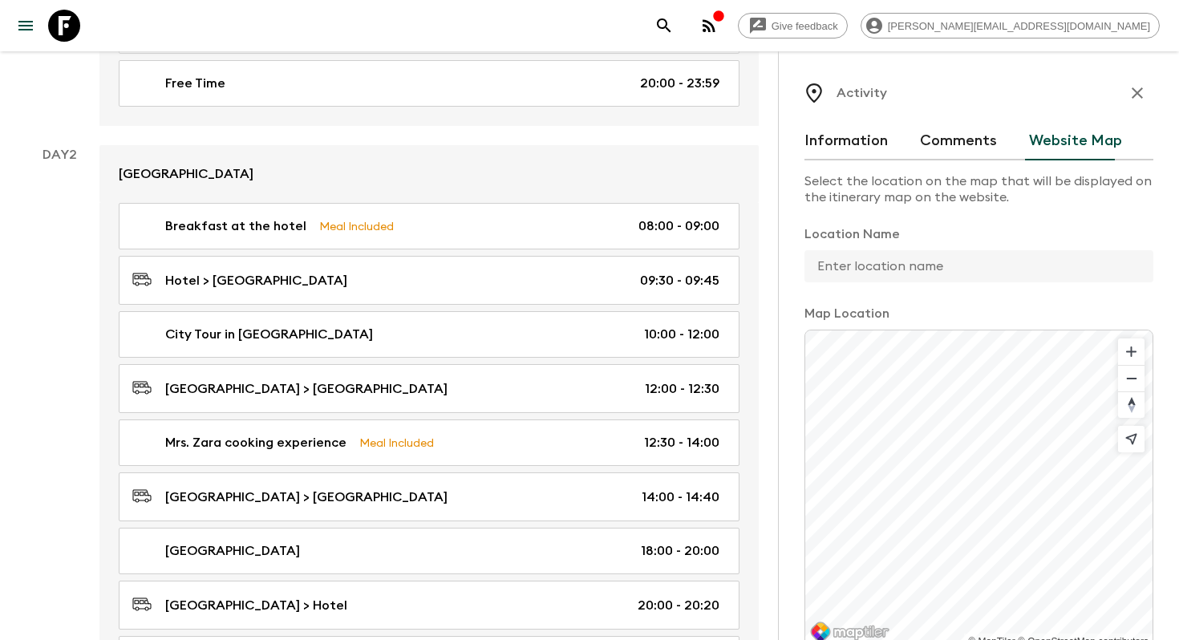
click at [919, 256] on input "text" at bounding box center [972, 266] width 336 height 32
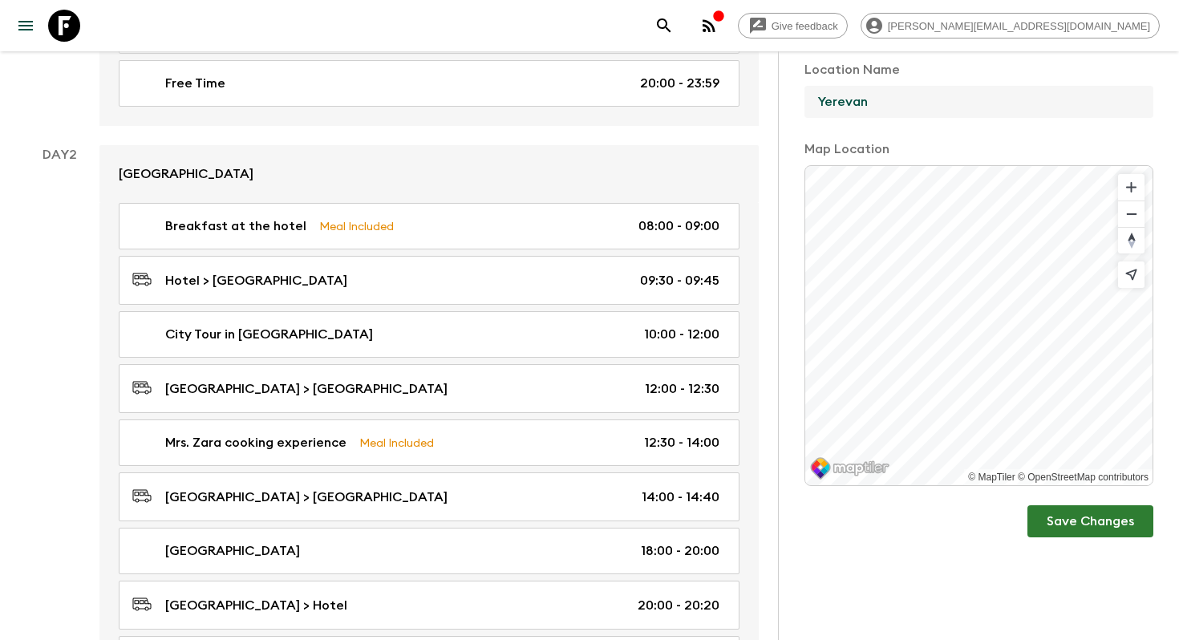
click at [1113, 513] on button "Save Changes" at bounding box center [1090, 521] width 126 height 32
click at [815, 508] on div "Location Name [GEOGRAPHIC_DATA] Map Location © MapTiler © OpenStreetMap contrib…" at bounding box center [978, 298] width 349 height 477
click at [1178, 392] on div "Activity Information Comments Website Map Select the location on the map that w…" at bounding box center [978, 371] width 401 height 640
click at [1135, 176] on div "© MapTiler © OpenStreetMap contributors" at bounding box center [978, 325] width 349 height 321
click at [1178, 212] on div "Activity Information Comments Website Map Select the location on the map that w…" at bounding box center [978, 371] width 401 height 640
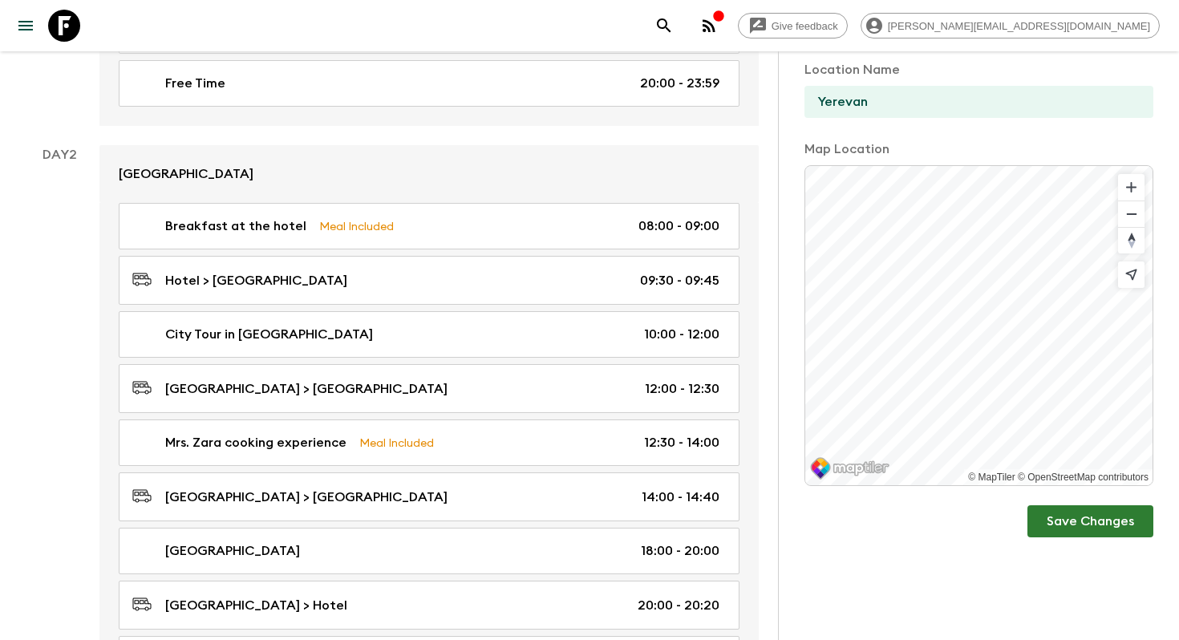
click at [948, 506] on div "Location Name [GEOGRAPHIC_DATA] Map Location © MapTiler © OpenStreetMap contrib…" at bounding box center [978, 298] width 349 height 477
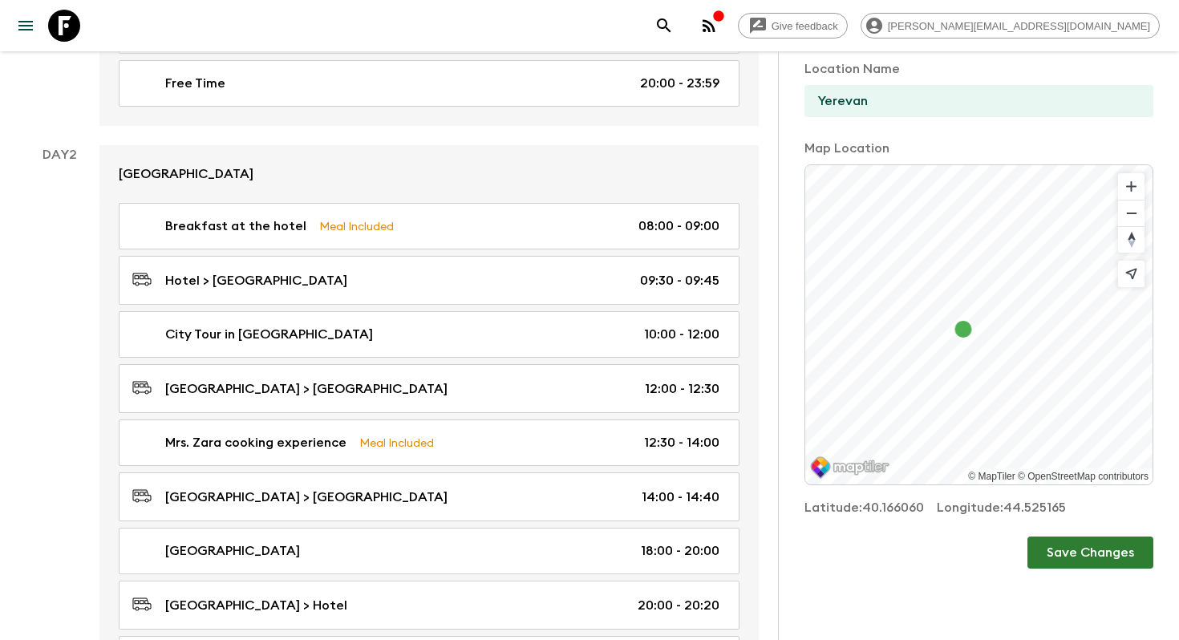
click at [1090, 548] on button "Save Changes" at bounding box center [1090, 552] width 126 height 32
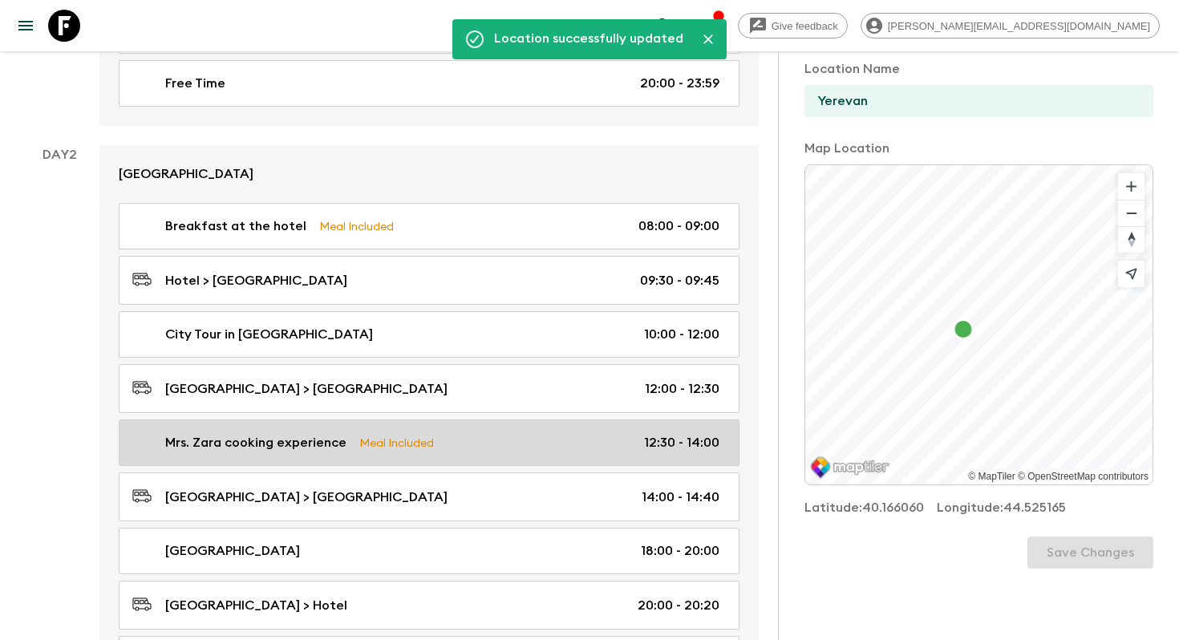
click at [483, 440] on div "Mrs. Zara cooking experience Meal Included 12:30 - 14:00" at bounding box center [425, 442] width 587 height 19
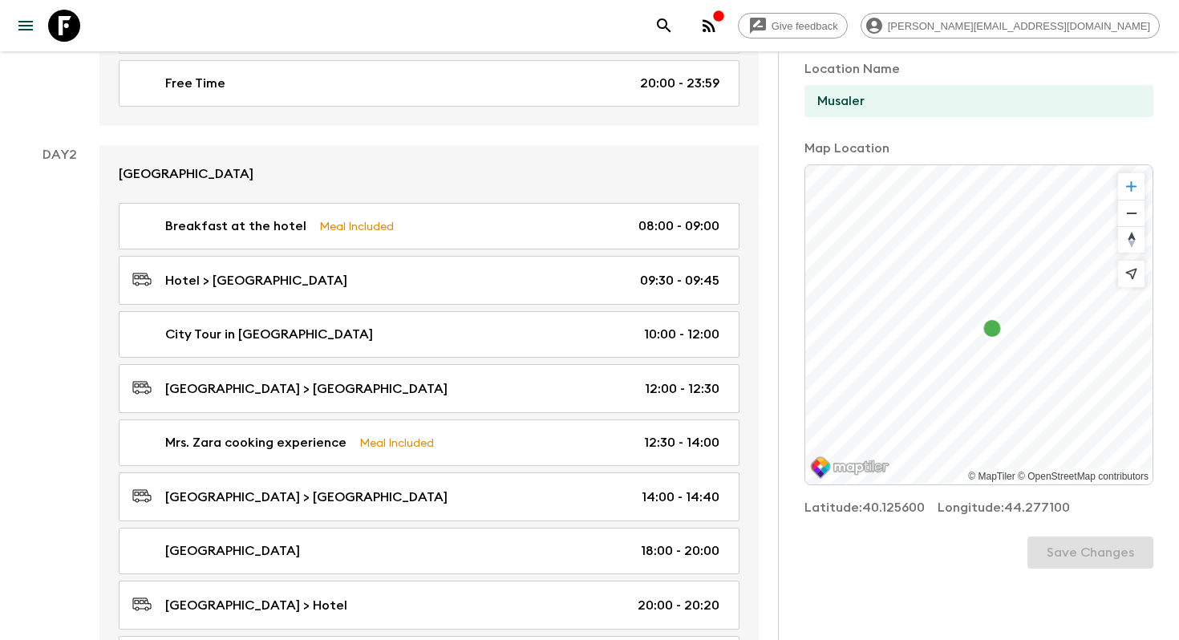
click at [1135, 185] on span "Zoom in" at bounding box center [1131, 186] width 26 height 26
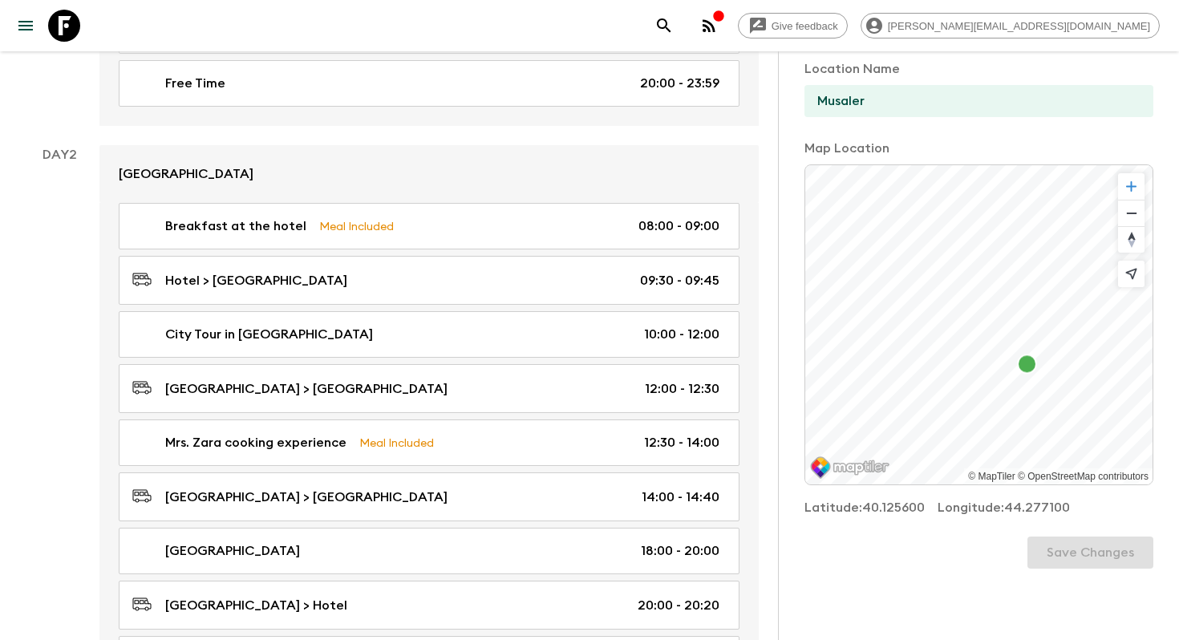
click at [1135, 185] on span "Zoom in" at bounding box center [1131, 186] width 26 height 26
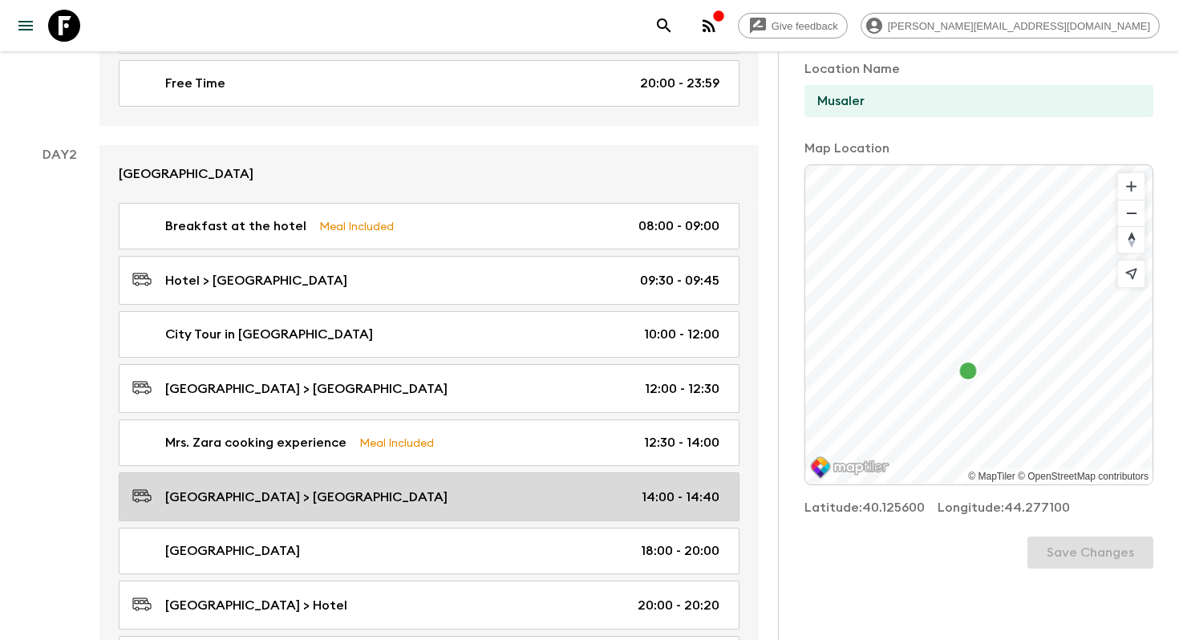
click at [409, 497] on div "[GEOGRAPHIC_DATA] > [GEOGRAPHIC_DATA] 14:00 - 14:40" at bounding box center [425, 497] width 587 height 22
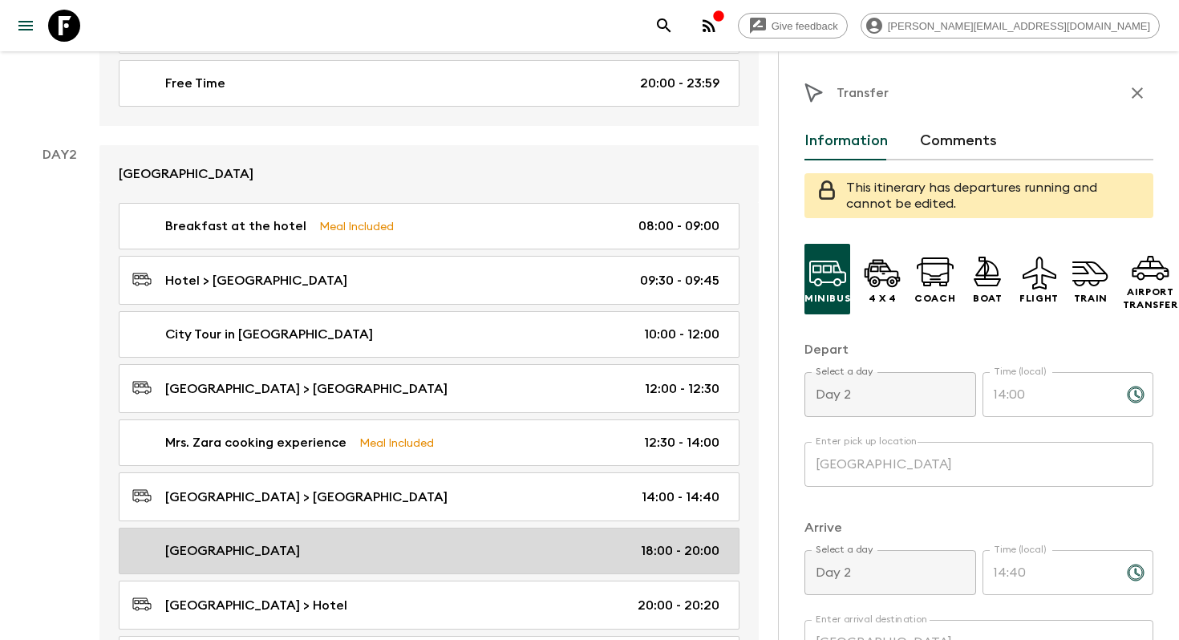
click at [469, 550] on div "[GEOGRAPHIC_DATA] 18:00 - 20:00" at bounding box center [425, 550] width 587 height 19
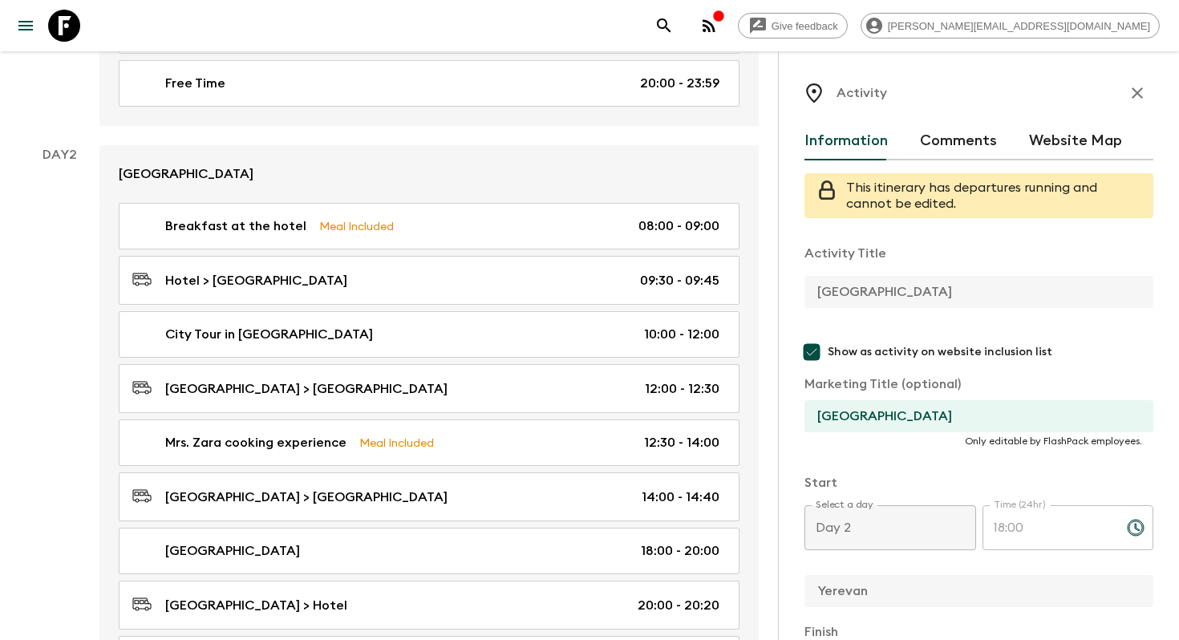
click at [1038, 142] on button "Website Map" at bounding box center [1075, 141] width 93 height 38
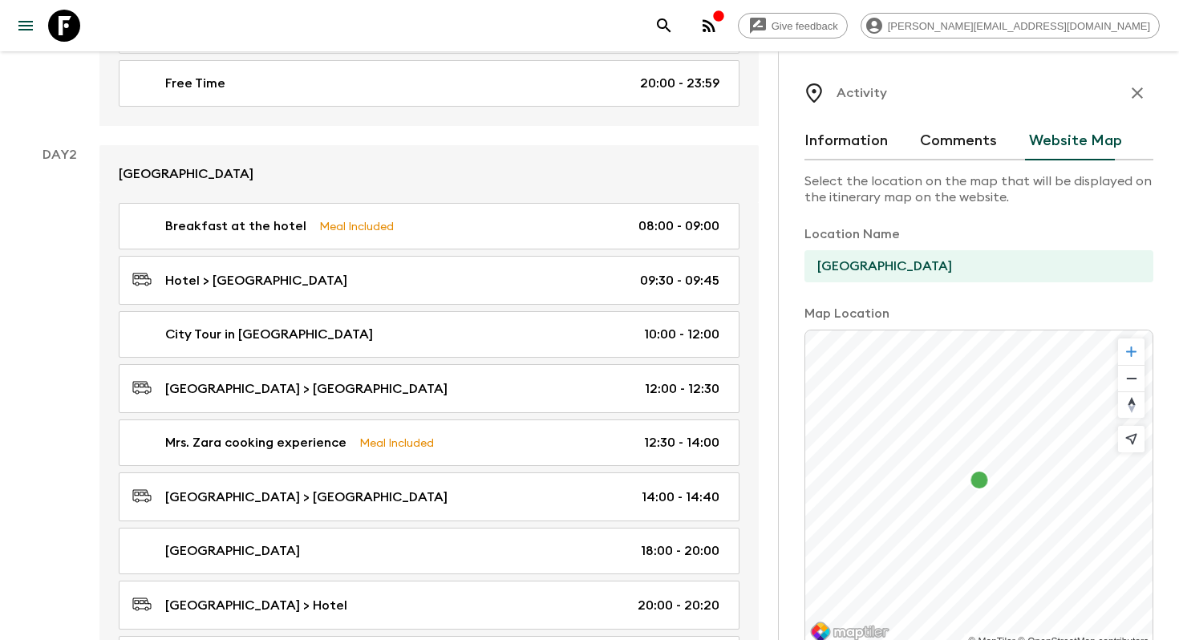
click at [1134, 357] on span "Zoom in" at bounding box center [1131, 351] width 26 height 26
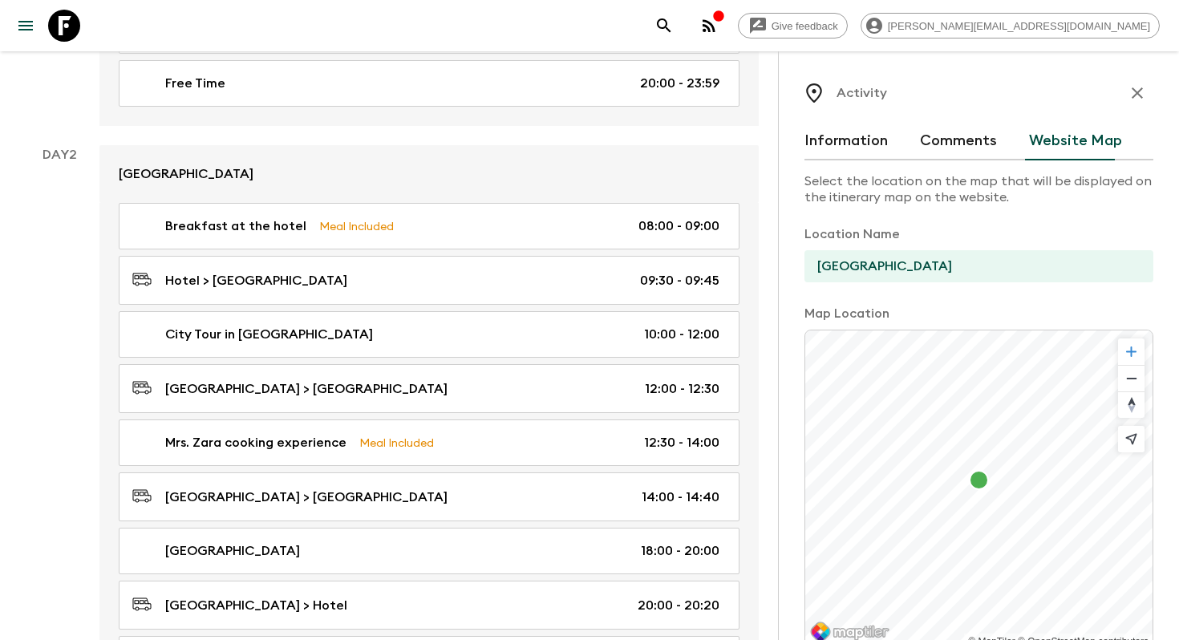
click at [1134, 357] on span "Zoom in" at bounding box center [1131, 351] width 26 height 26
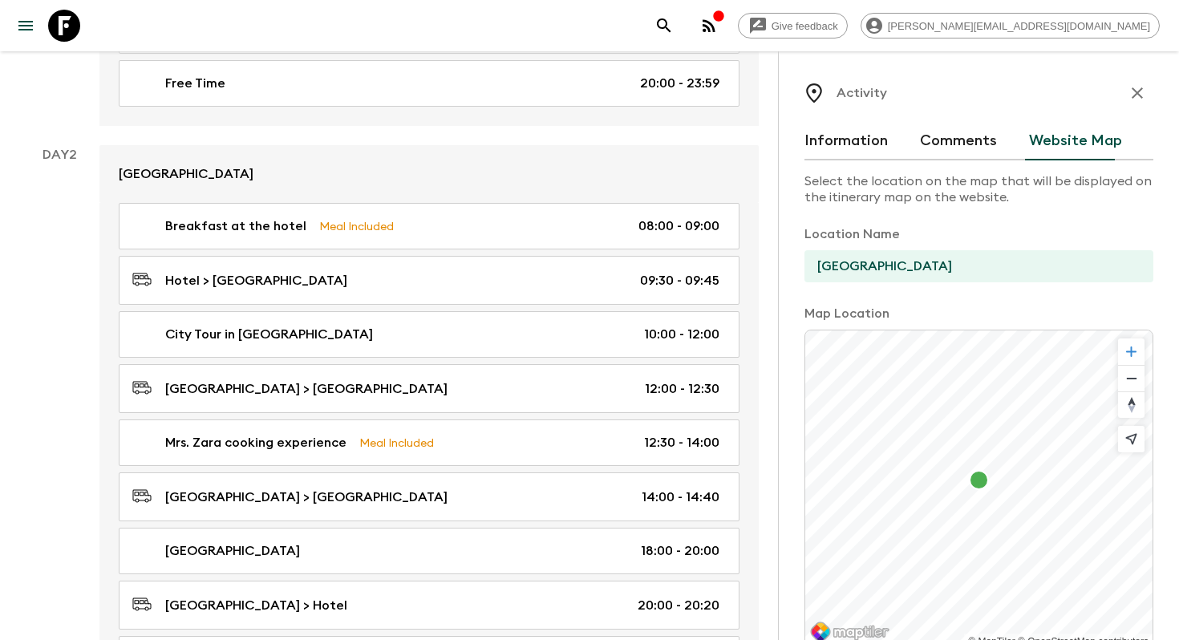
click at [1134, 357] on span "Zoom in" at bounding box center [1131, 351] width 26 height 26
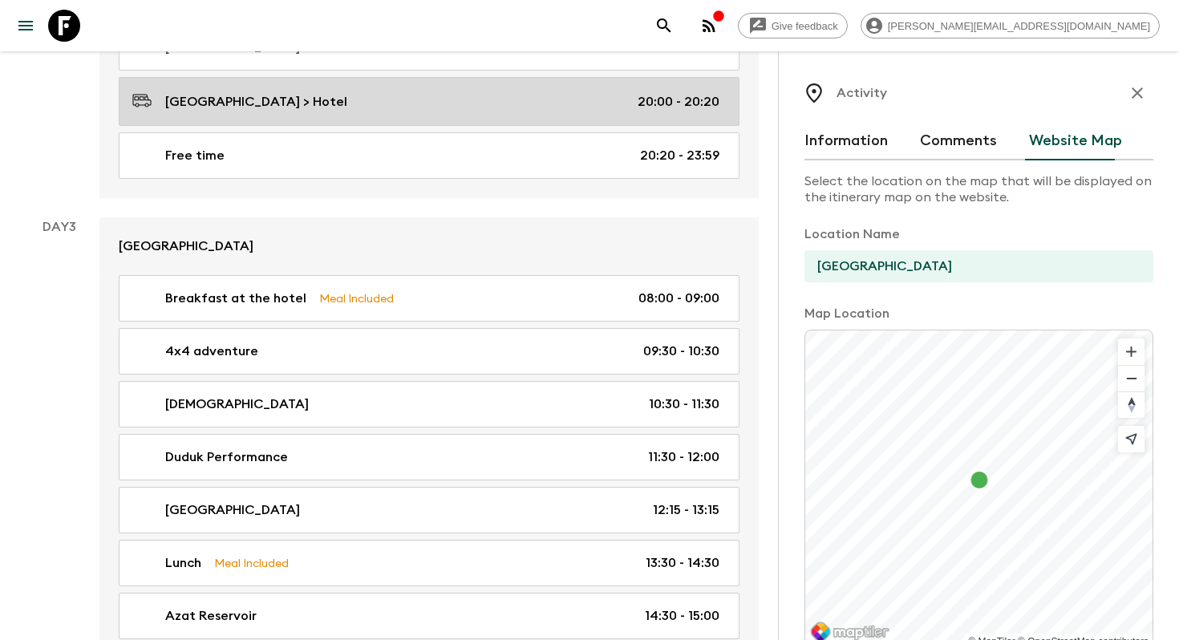
scroll to position [1145, 0]
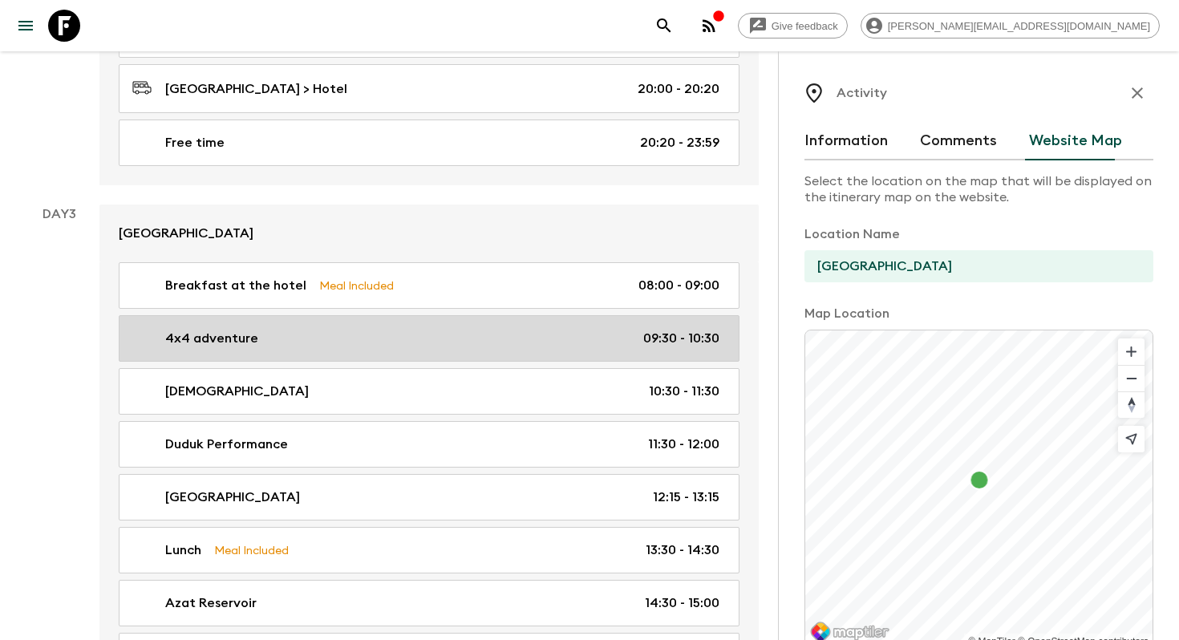
click at [447, 352] on link "4x4 adventure 09:30 - 10:30" at bounding box center [429, 338] width 621 height 47
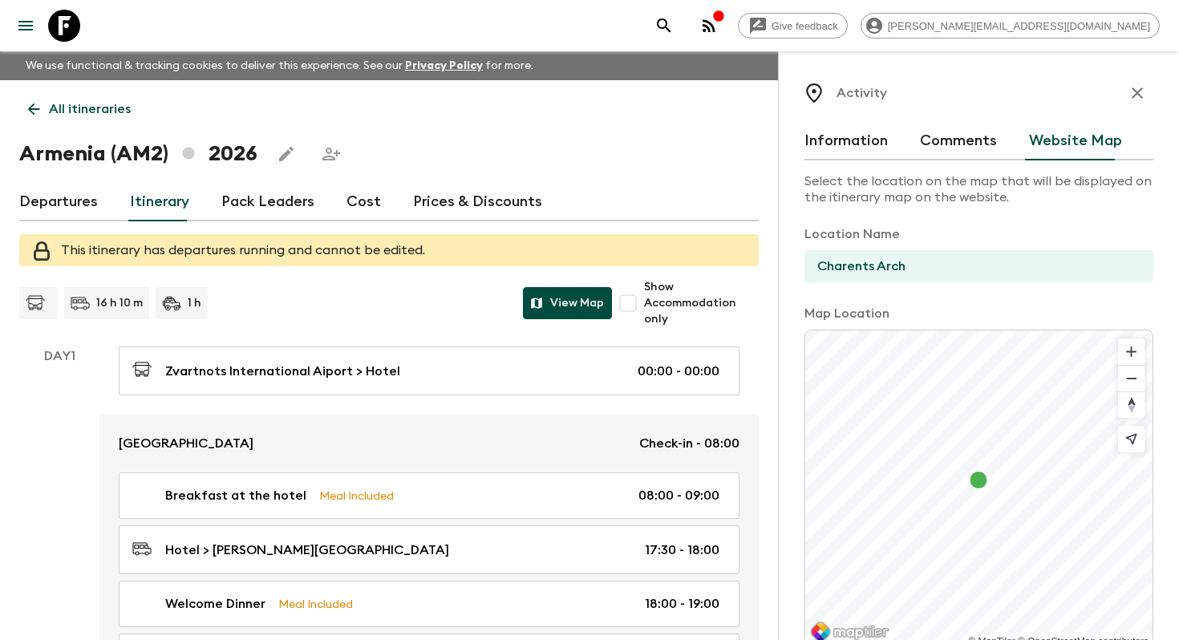
click at [552, 301] on button "View Map" at bounding box center [567, 303] width 89 height 32
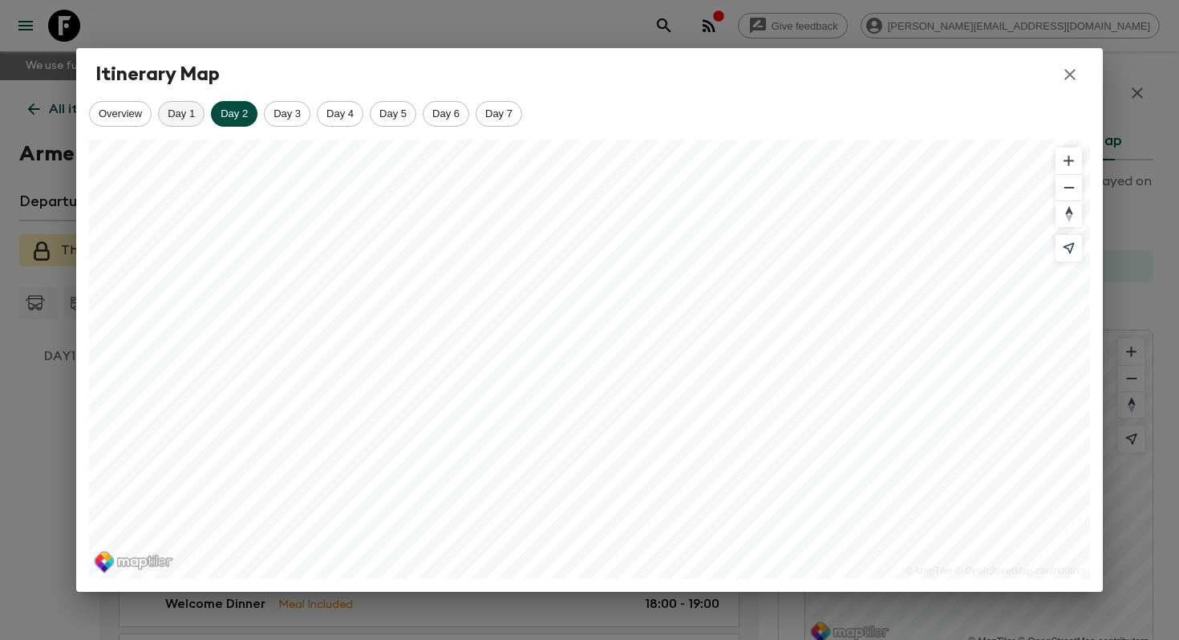
click at [180, 102] on div "Day 1" at bounding box center [181, 114] width 47 height 26
click at [231, 108] on span "Day 2" at bounding box center [234, 113] width 45 height 12
click at [285, 110] on span "Day 3" at bounding box center [287, 113] width 45 height 12
click at [335, 110] on span "Day 4" at bounding box center [339, 113] width 45 height 12
click at [407, 103] on div "Day 5" at bounding box center [393, 114] width 47 height 26
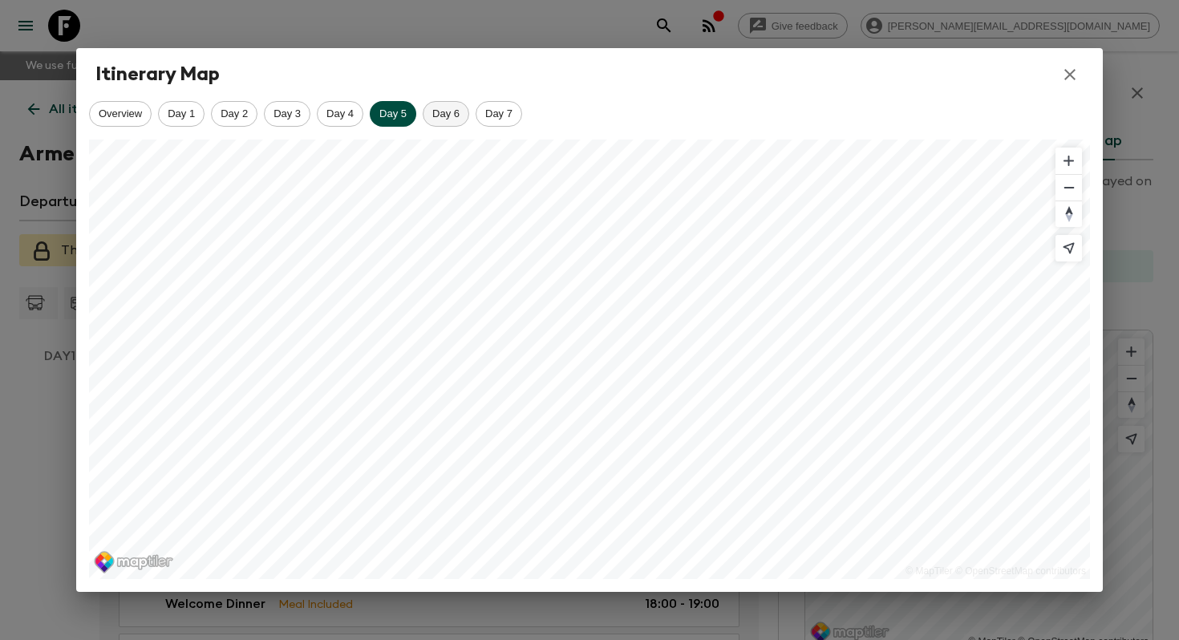
click at [451, 117] on span "Day 6" at bounding box center [445, 113] width 45 height 12
click at [507, 118] on span "Day 7" at bounding box center [498, 113] width 45 height 12
click at [1066, 67] on icon "button" at bounding box center [1069, 74] width 19 height 19
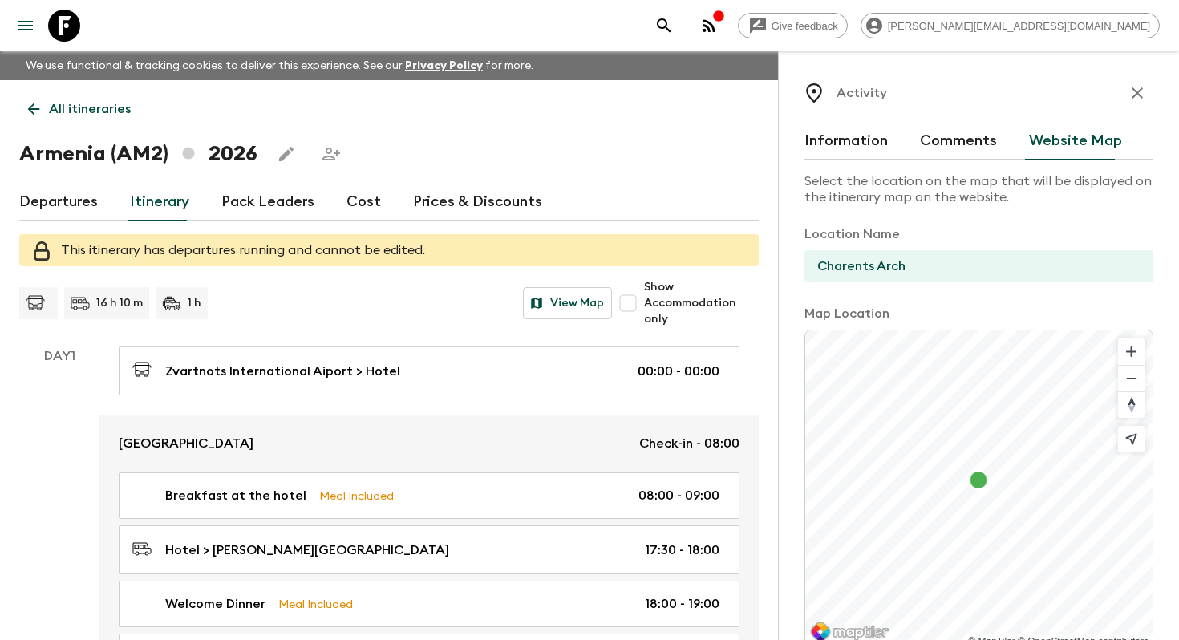
click at [83, 114] on p "All itineraries" at bounding box center [90, 108] width 82 height 19
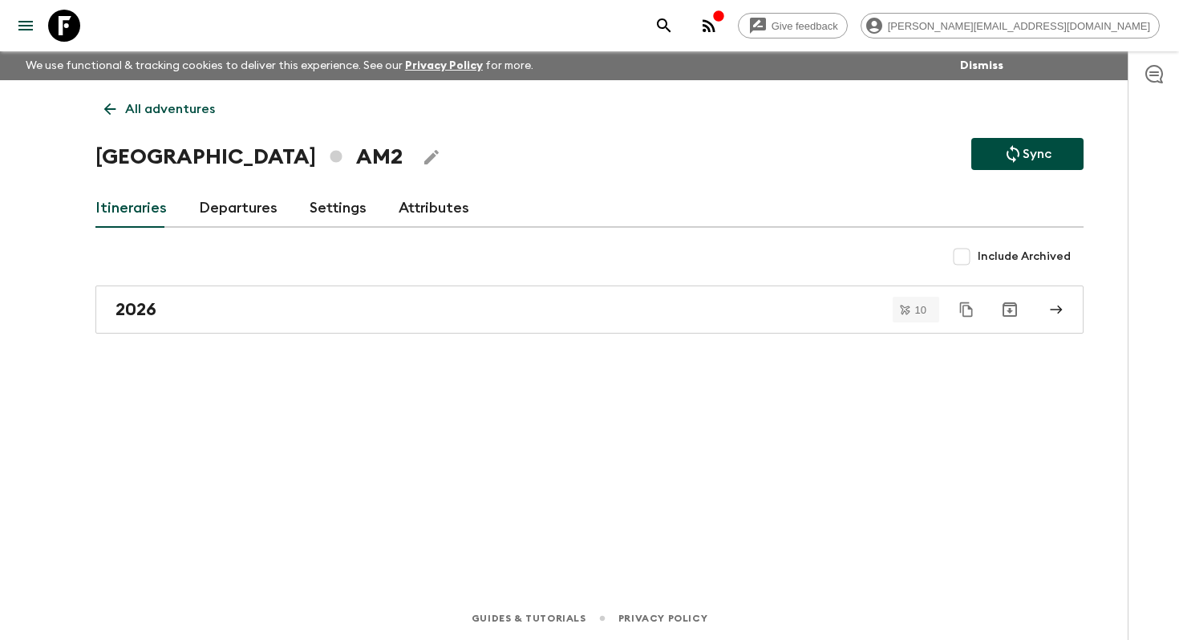
click at [153, 111] on p "All adventures" at bounding box center [170, 108] width 90 height 19
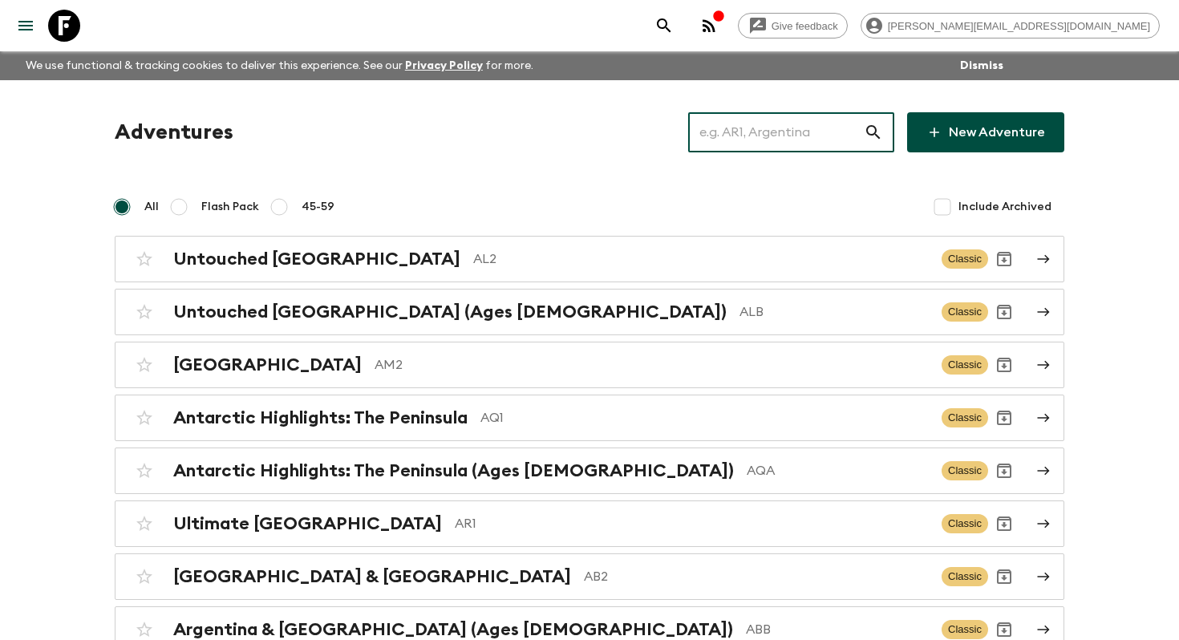
click at [779, 131] on input "text" at bounding box center [776, 132] width 176 height 45
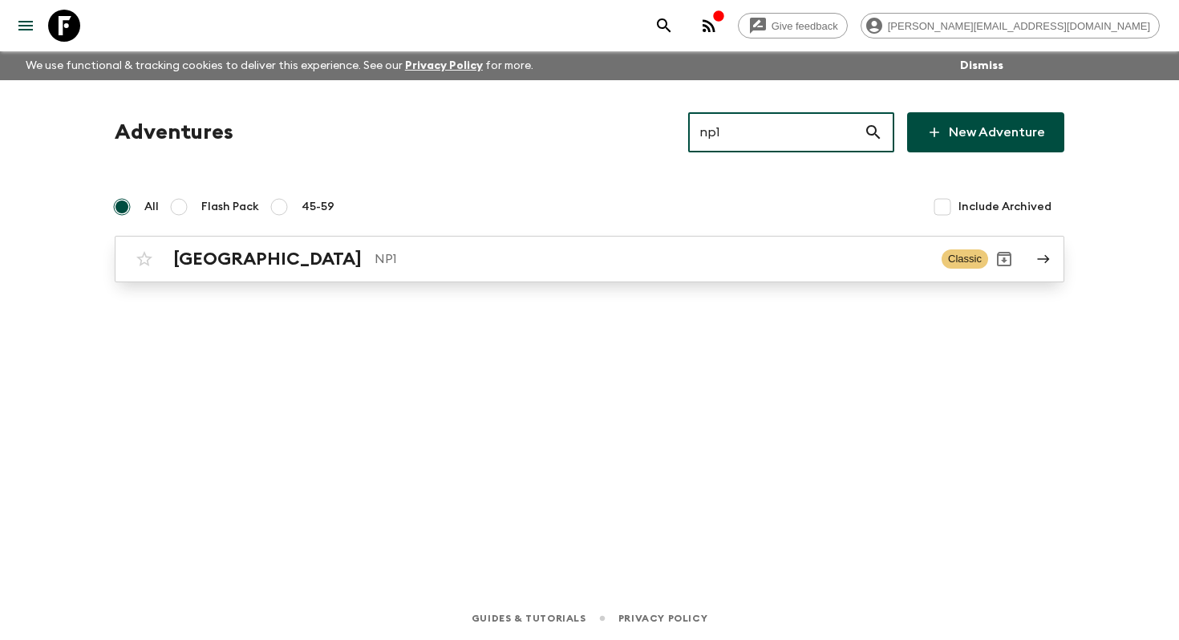
click at [527, 277] on link "Nepal NP1 Classic" at bounding box center [589, 259] width 949 height 47
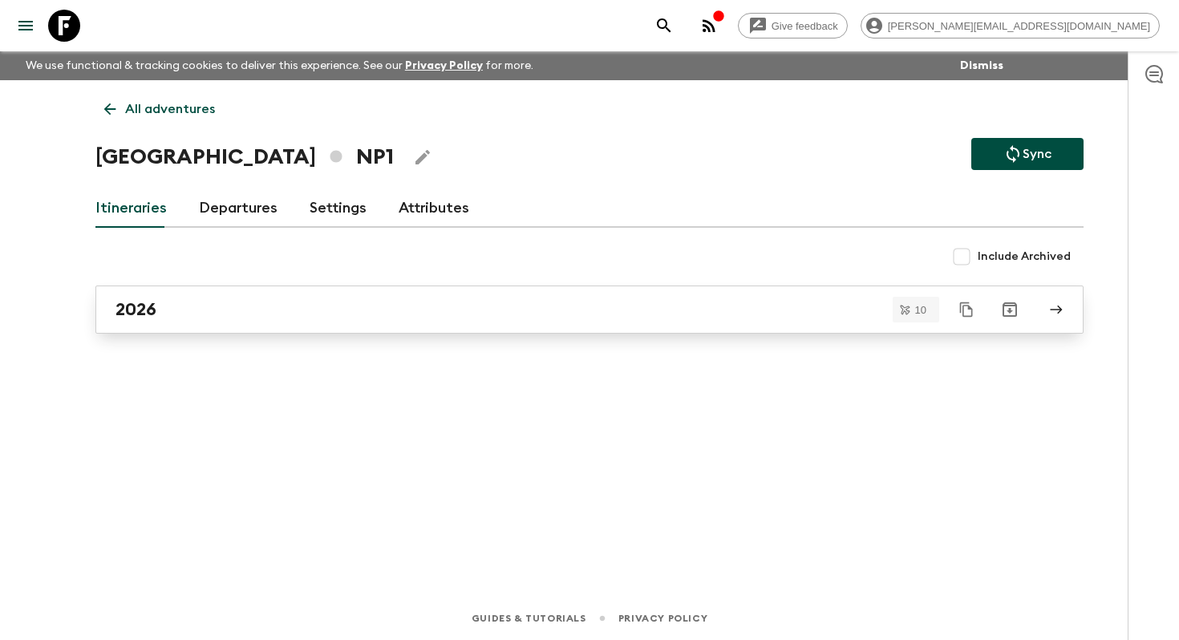
click at [238, 319] on div "2026" at bounding box center [573, 309] width 917 height 21
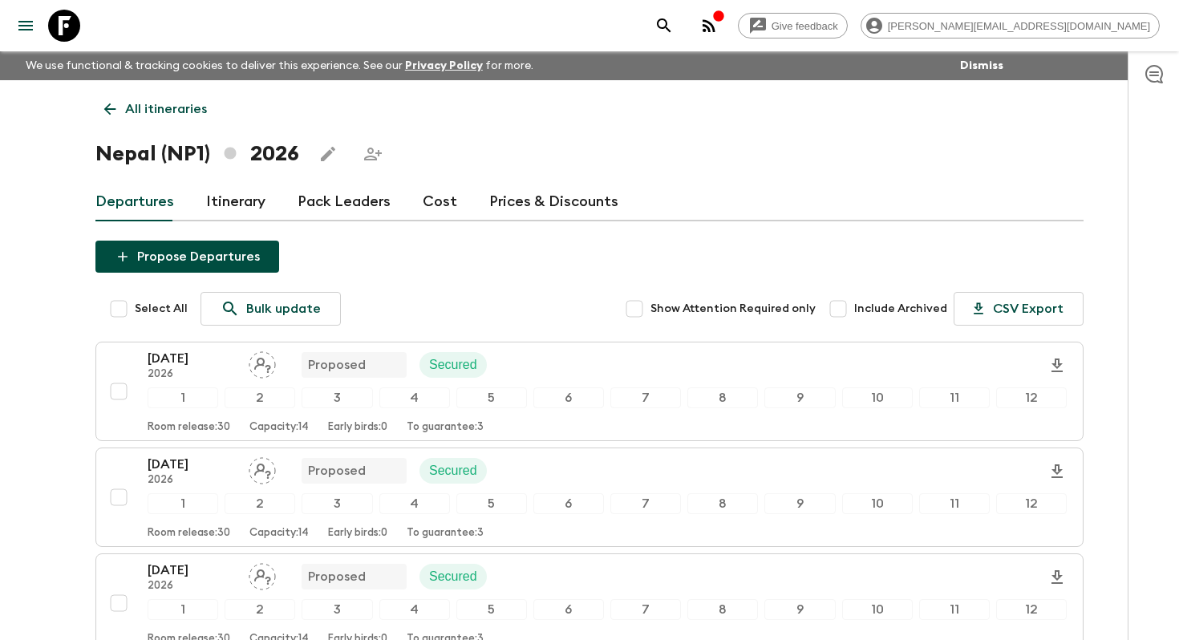
click at [322, 165] on button "Edit this itinerary" at bounding box center [328, 154] width 32 height 32
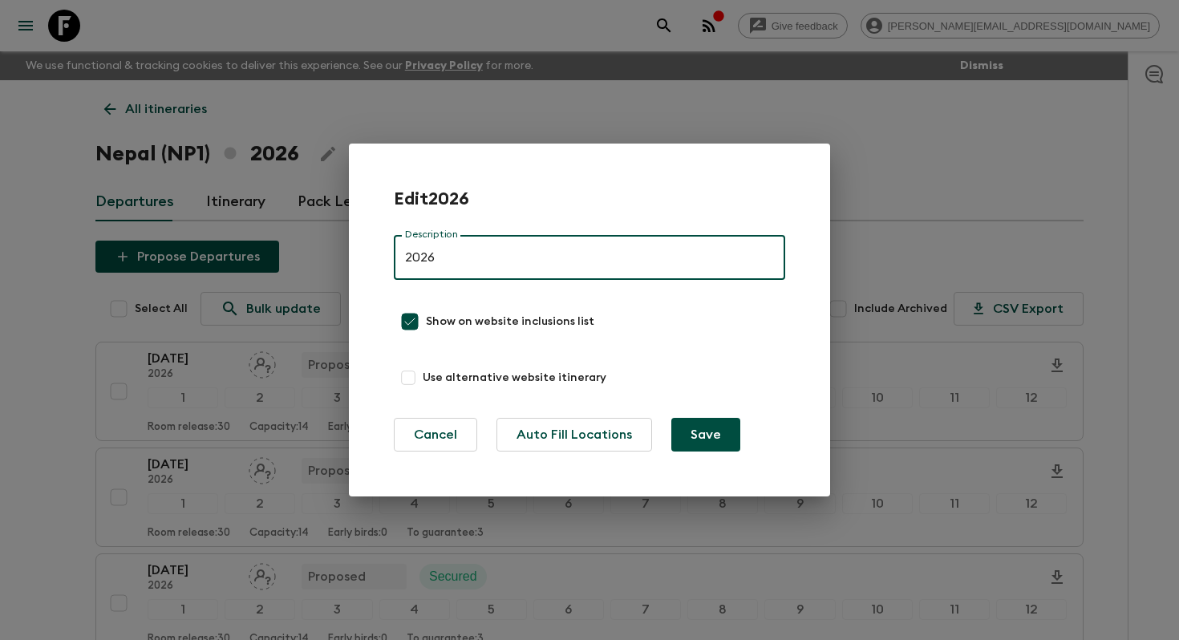
click at [511, 123] on div "Edit 2026 Description 2026 Description Show on website inclusions list Use alte…" at bounding box center [589, 320] width 1179 height 640
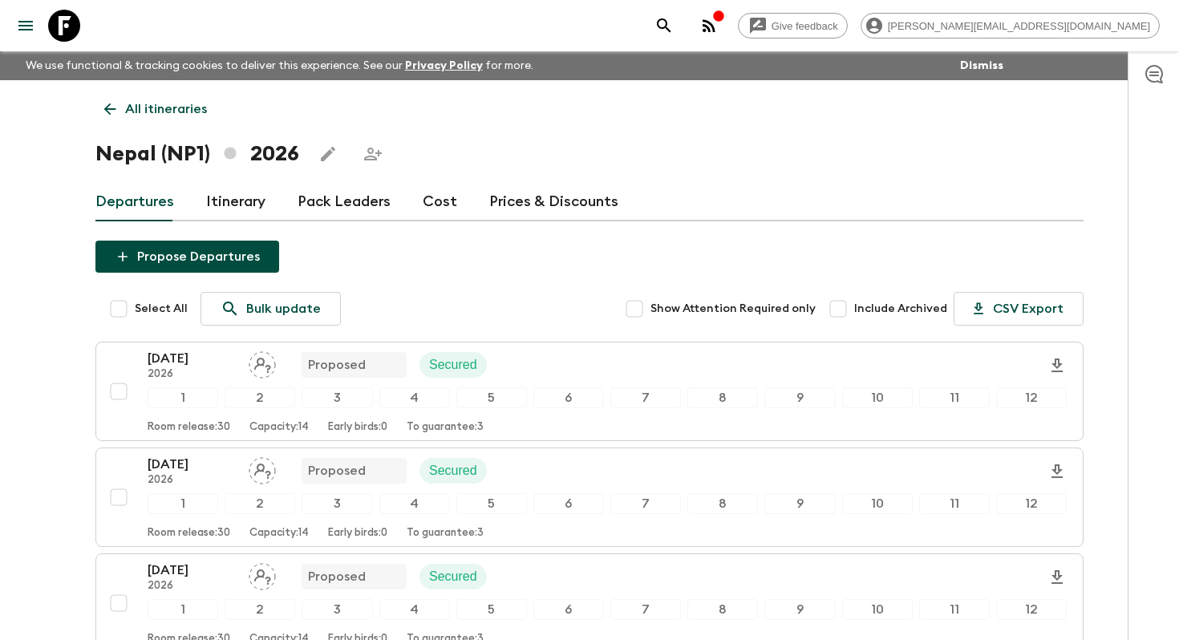
click at [252, 207] on link "Itinerary" at bounding box center [235, 202] width 59 height 38
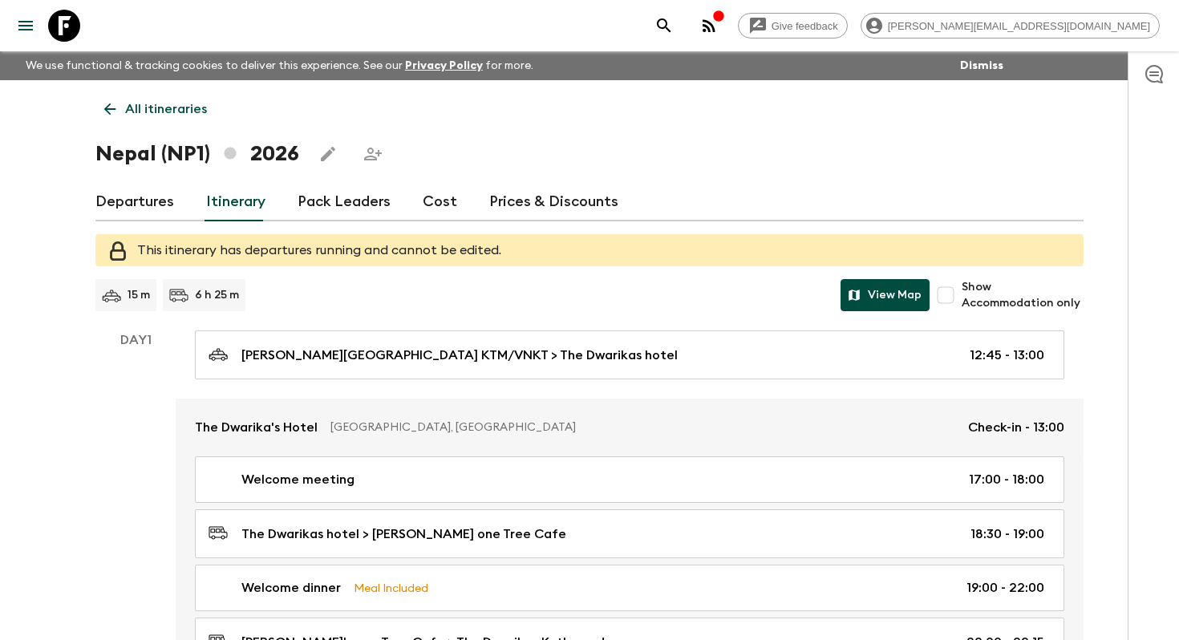
click at [876, 291] on button "View Map" at bounding box center [884, 295] width 89 height 32
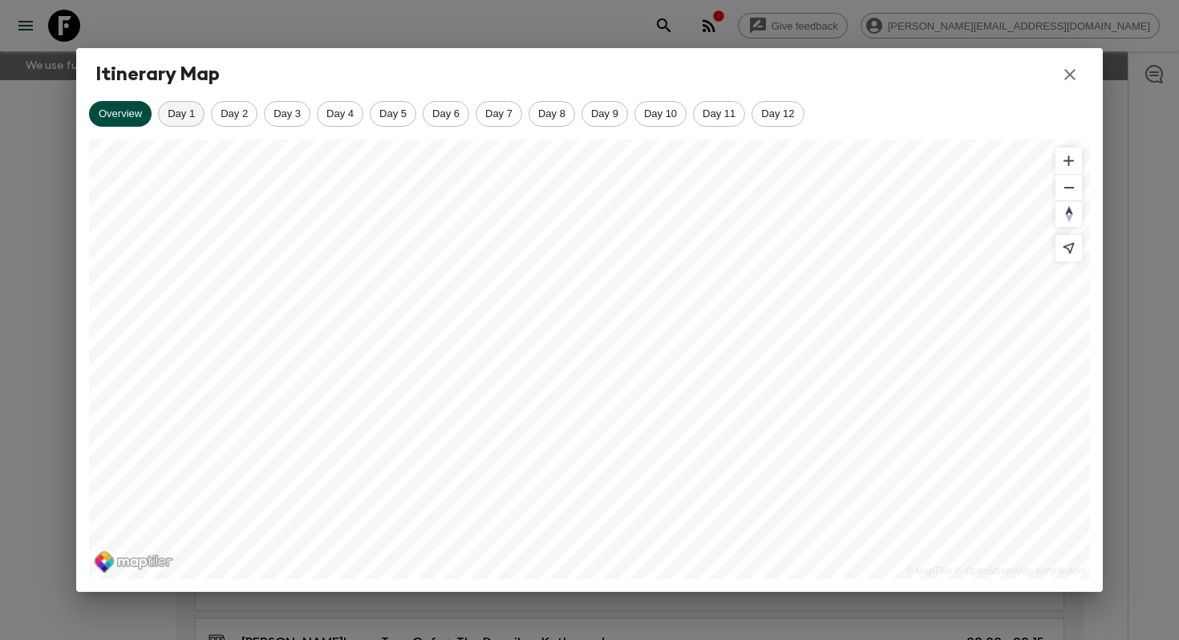
click at [195, 116] on span "Day 1" at bounding box center [181, 113] width 45 height 12
click at [226, 103] on div "Day 2" at bounding box center [234, 114] width 47 height 26
click at [295, 114] on span "Day 3" at bounding box center [287, 113] width 45 height 12
click at [342, 116] on span "Day 4" at bounding box center [339, 113] width 45 height 12
click at [384, 114] on span "Day 5" at bounding box center [392, 113] width 45 height 12
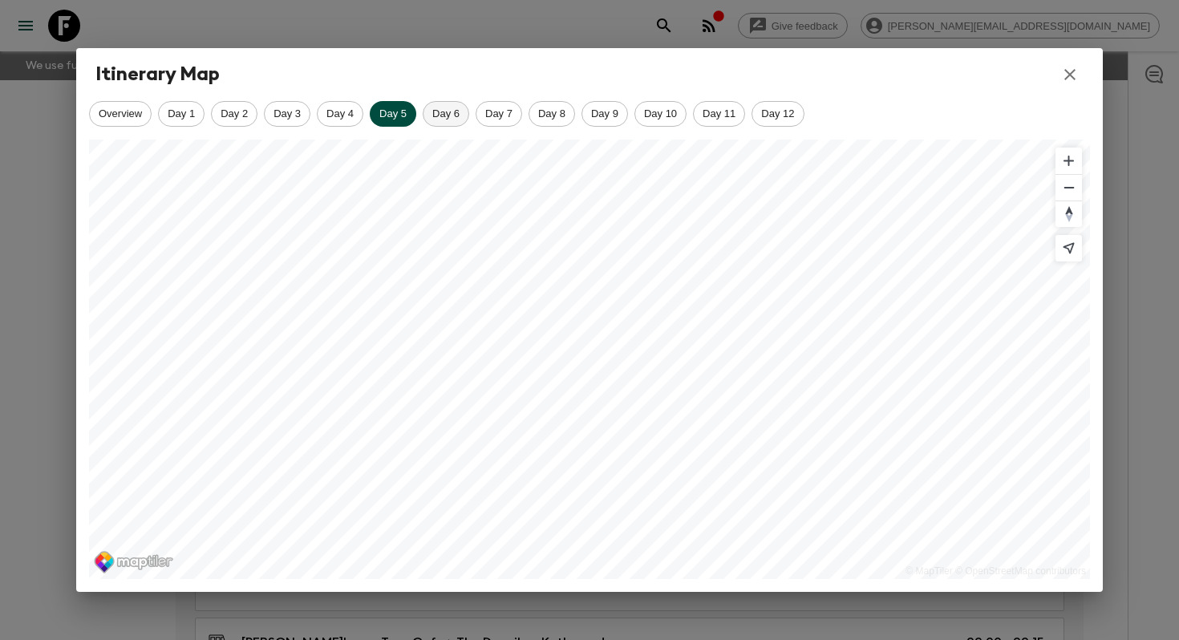
click at [447, 119] on span "Day 6" at bounding box center [445, 113] width 45 height 12
click at [500, 119] on span "Day 7" at bounding box center [498, 113] width 45 height 12
click at [567, 115] on span "Day 8" at bounding box center [551, 113] width 45 height 12
click at [607, 115] on span "Day 9" at bounding box center [604, 113] width 45 height 12
click at [658, 115] on span "Day 10" at bounding box center [660, 113] width 51 height 12
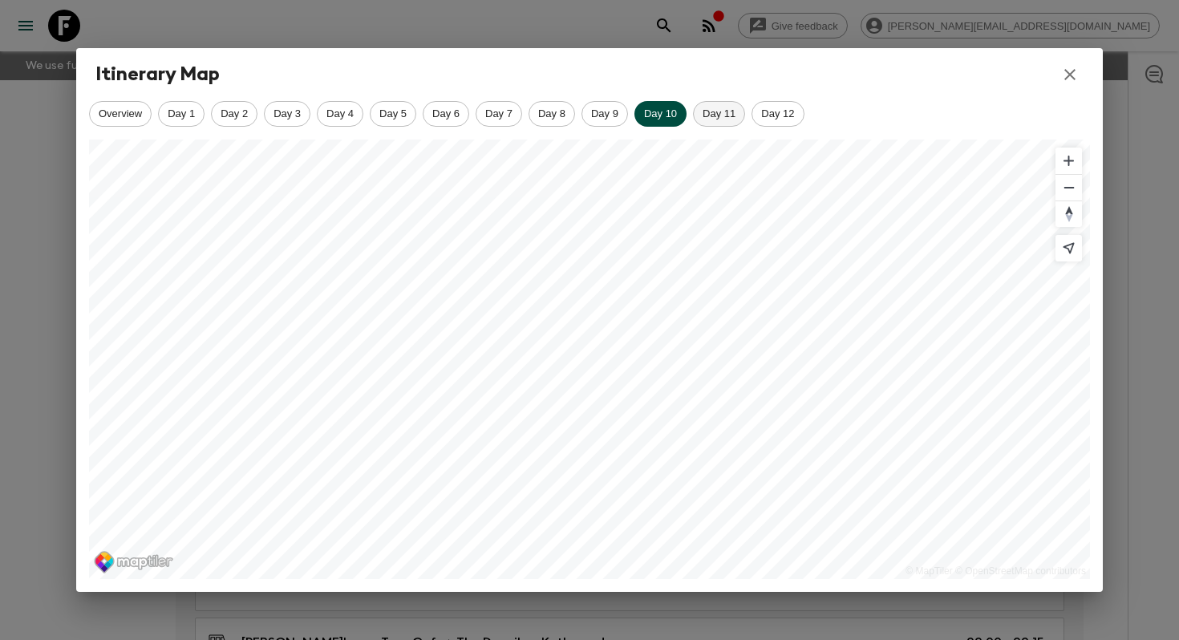
click at [729, 122] on div "Day 11" at bounding box center [719, 114] width 52 height 26
click at [775, 122] on div "Day 12" at bounding box center [777, 114] width 52 height 26
click at [1078, 72] on icon "button" at bounding box center [1069, 74] width 19 height 19
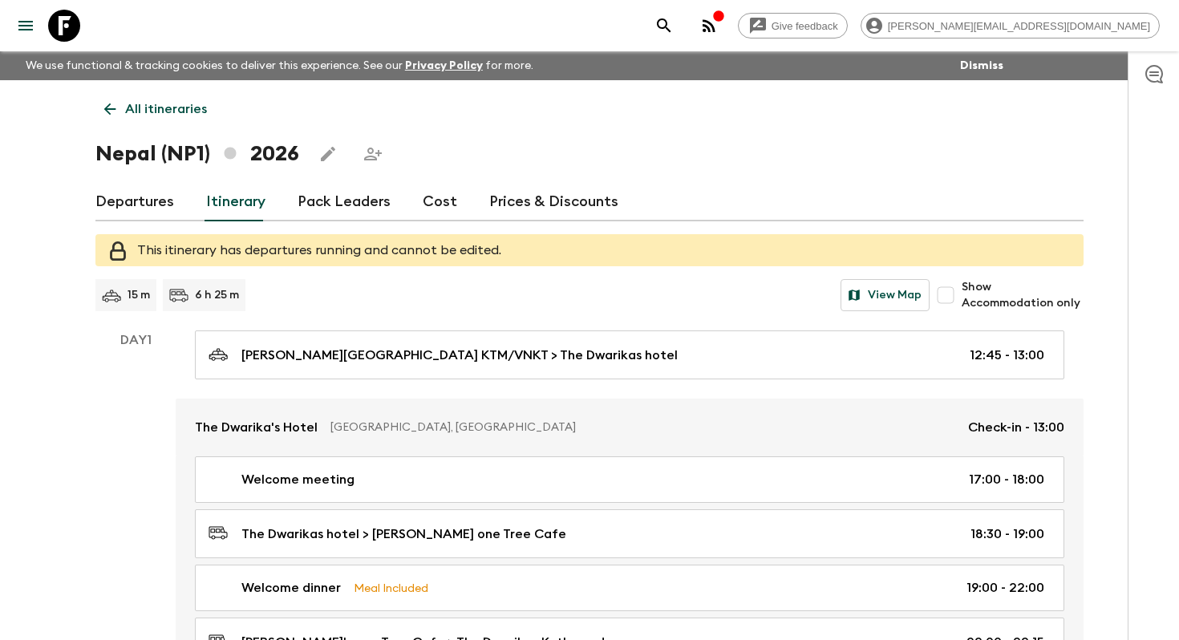
click at [164, 111] on p "All itineraries" at bounding box center [166, 108] width 82 height 19
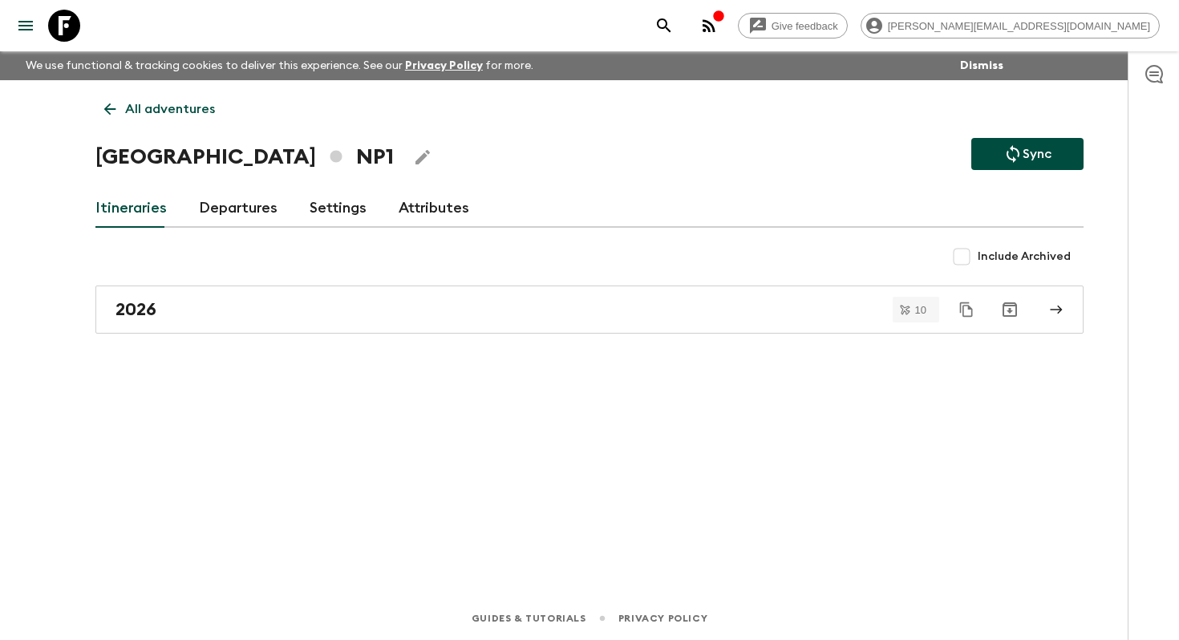
click at [184, 116] on p "All adventures" at bounding box center [170, 108] width 90 height 19
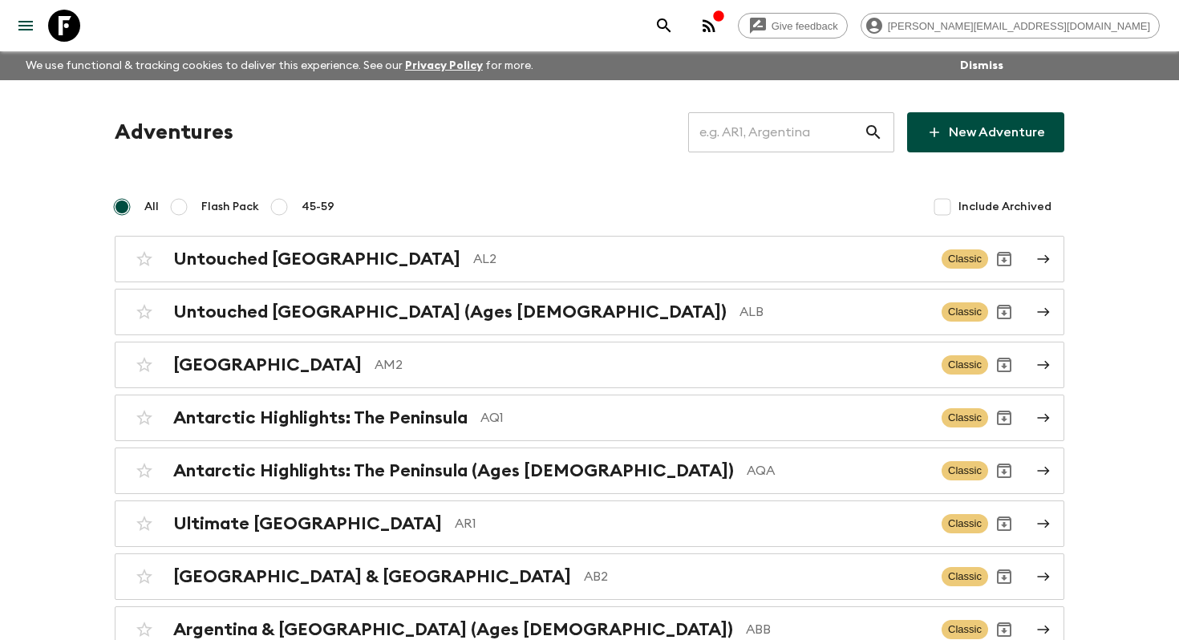
click at [801, 127] on input "text" at bounding box center [776, 132] width 176 height 45
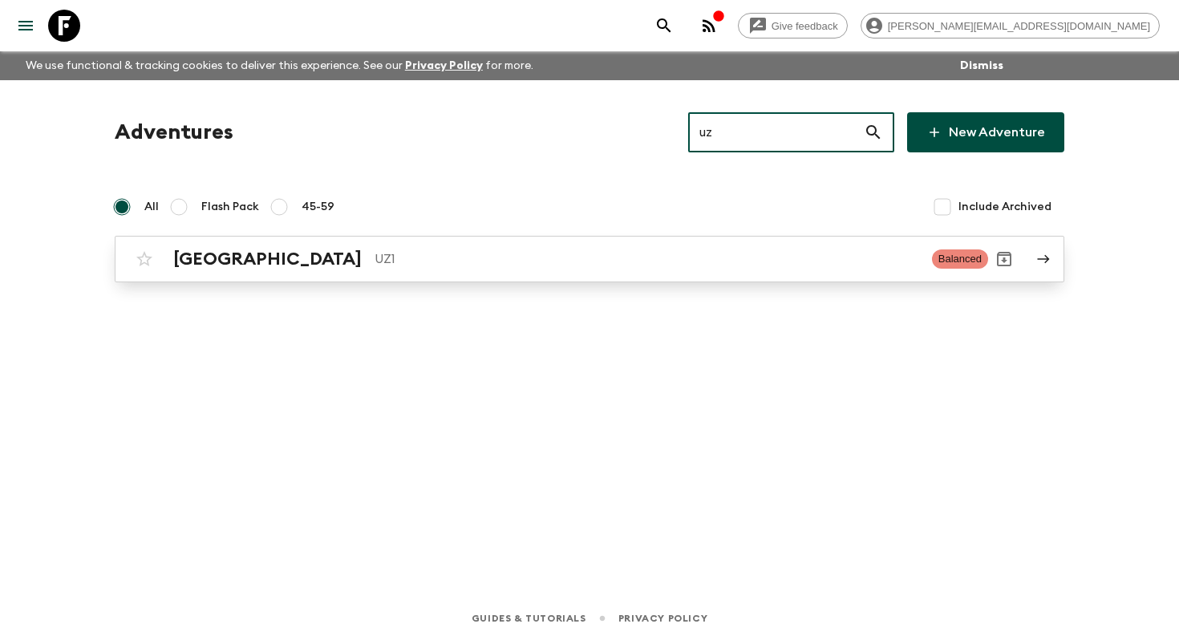
click at [589, 264] on p "UZ1" at bounding box center [646, 258] width 544 height 19
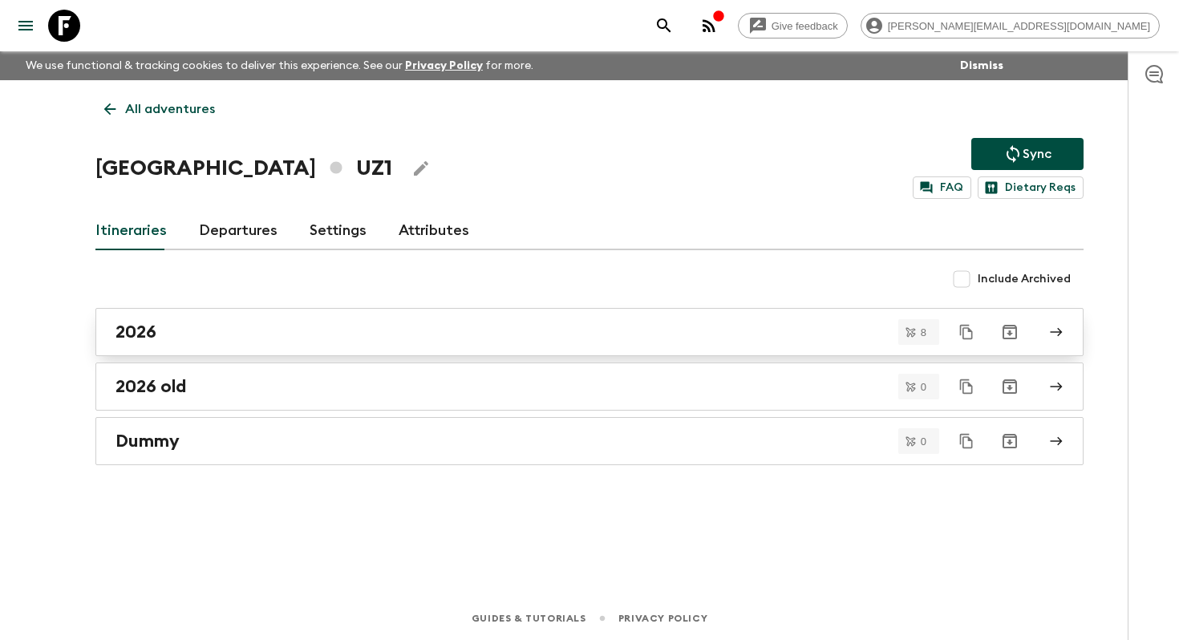
click at [212, 320] on link "2026" at bounding box center [589, 332] width 988 height 48
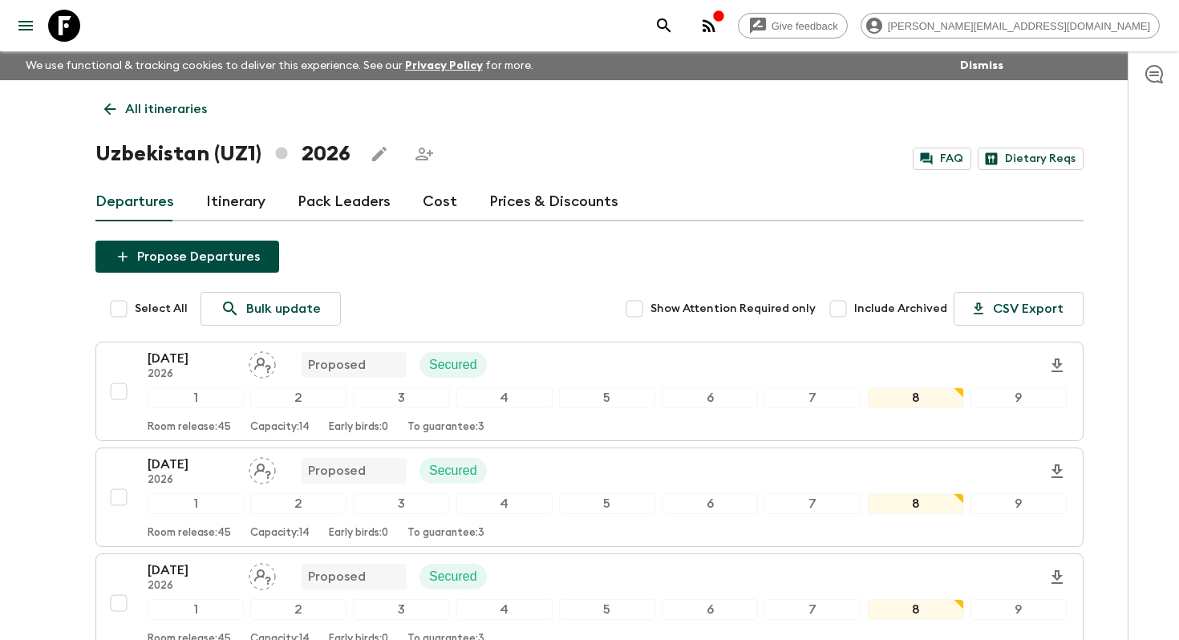
click at [244, 198] on link "Itinerary" at bounding box center [235, 202] width 59 height 38
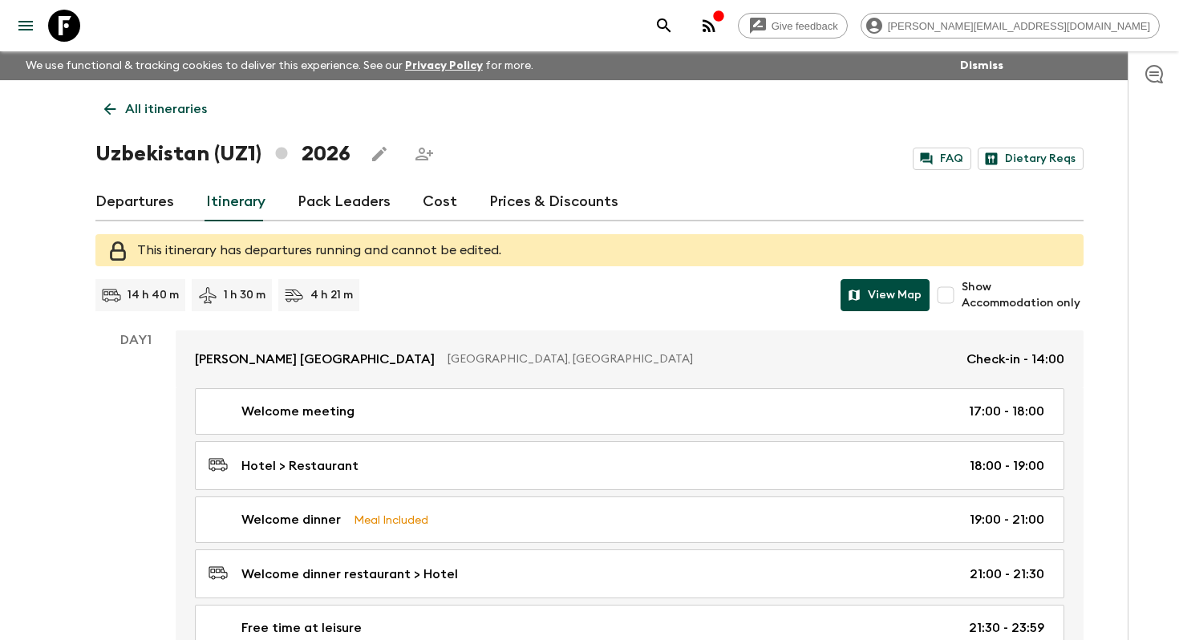
click at [882, 290] on button "View Map" at bounding box center [884, 295] width 89 height 32
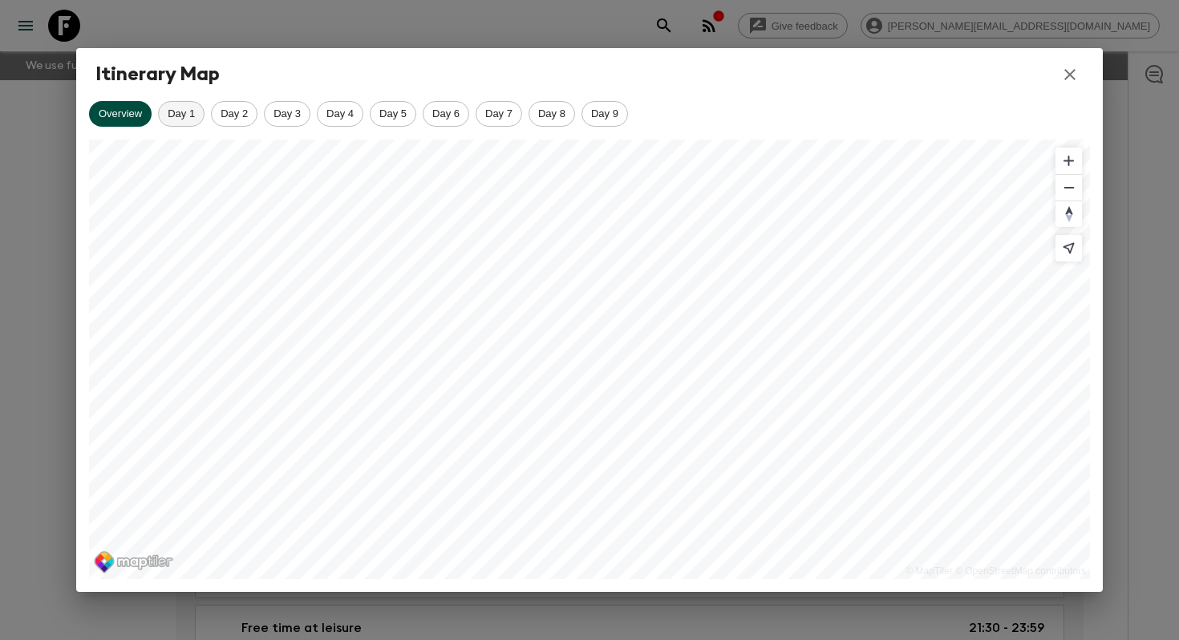
click at [190, 126] on div "Day 1" at bounding box center [181, 114] width 47 height 26
click at [237, 121] on div "Day 2" at bounding box center [234, 114] width 47 height 26
click at [301, 116] on span "Day 3" at bounding box center [287, 113] width 45 height 12
click at [347, 113] on span "Day 4" at bounding box center [339, 113] width 45 height 12
click at [400, 109] on span "Day 5" at bounding box center [392, 113] width 45 height 12
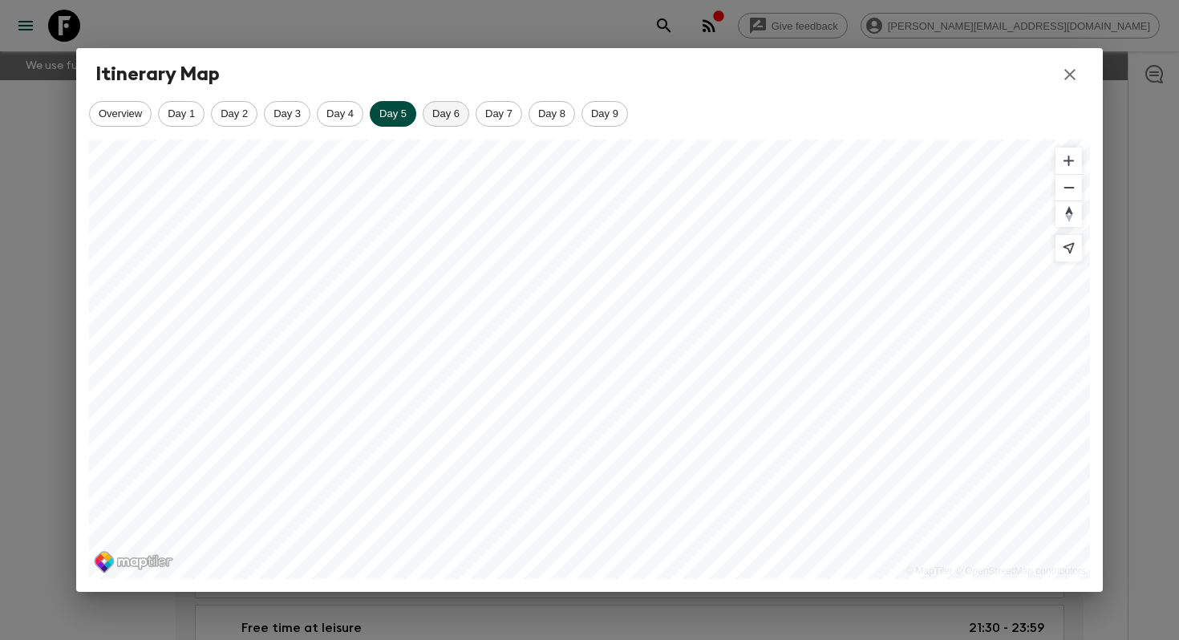
click at [447, 114] on span "Day 6" at bounding box center [445, 113] width 45 height 12
click at [494, 110] on span "Day 7" at bounding box center [498, 113] width 45 height 12
click at [555, 118] on span "Day 8" at bounding box center [551, 113] width 45 height 12
click at [613, 119] on div "Day 9" at bounding box center [604, 114] width 47 height 26
click at [1080, 75] on button "button" at bounding box center [1069, 74] width 27 height 27
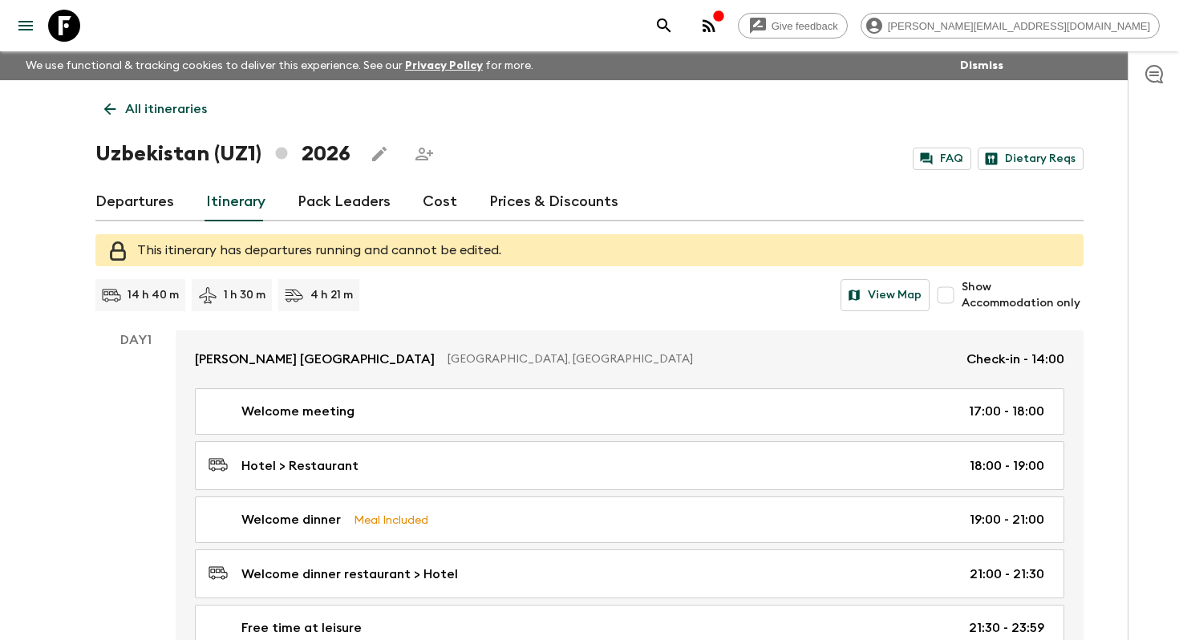
click at [188, 107] on p "All itineraries" at bounding box center [166, 108] width 82 height 19
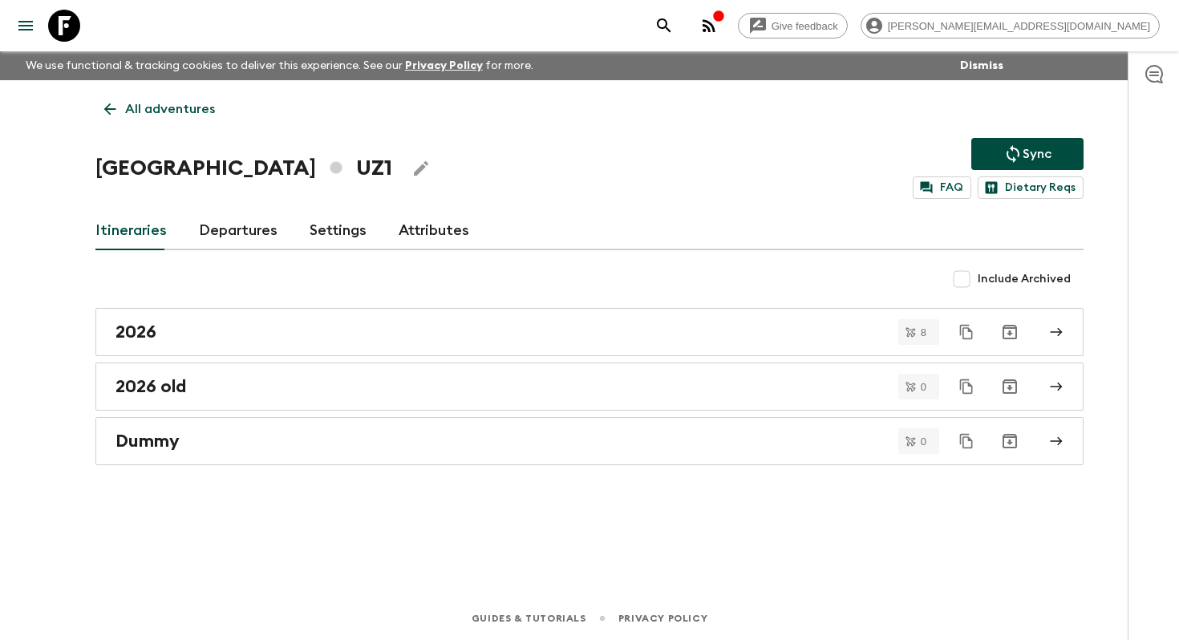
click at [177, 103] on p "All adventures" at bounding box center [170, 108] width 90 height 19
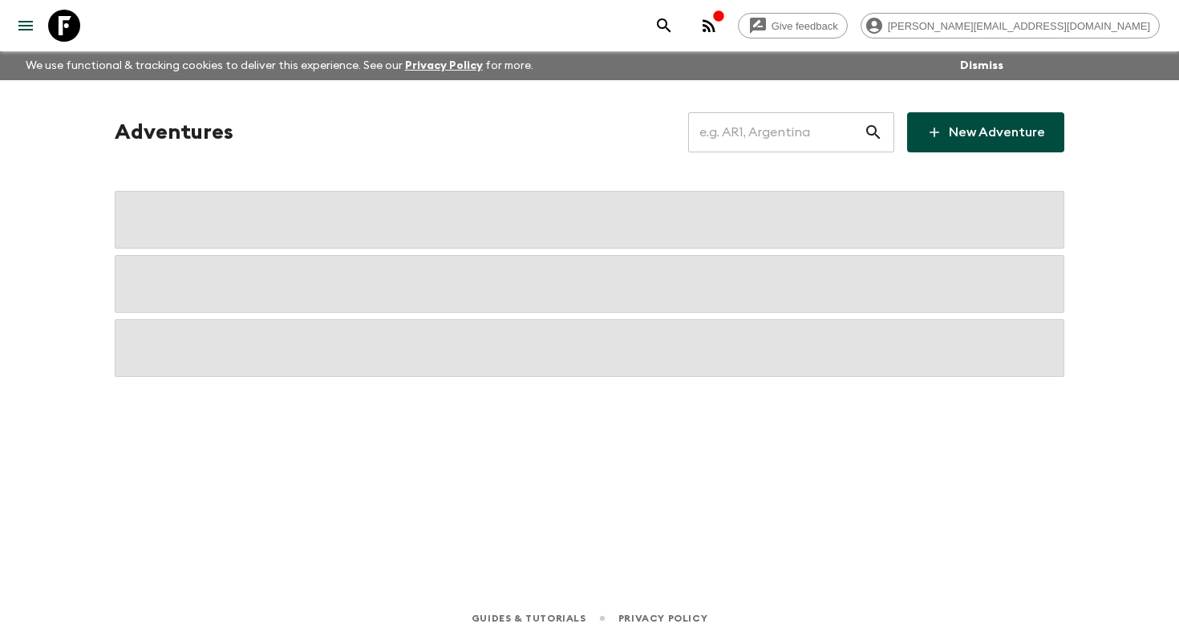
click at [805, 142] on input "text" at bounding box center [776, 132] width 176 height 45
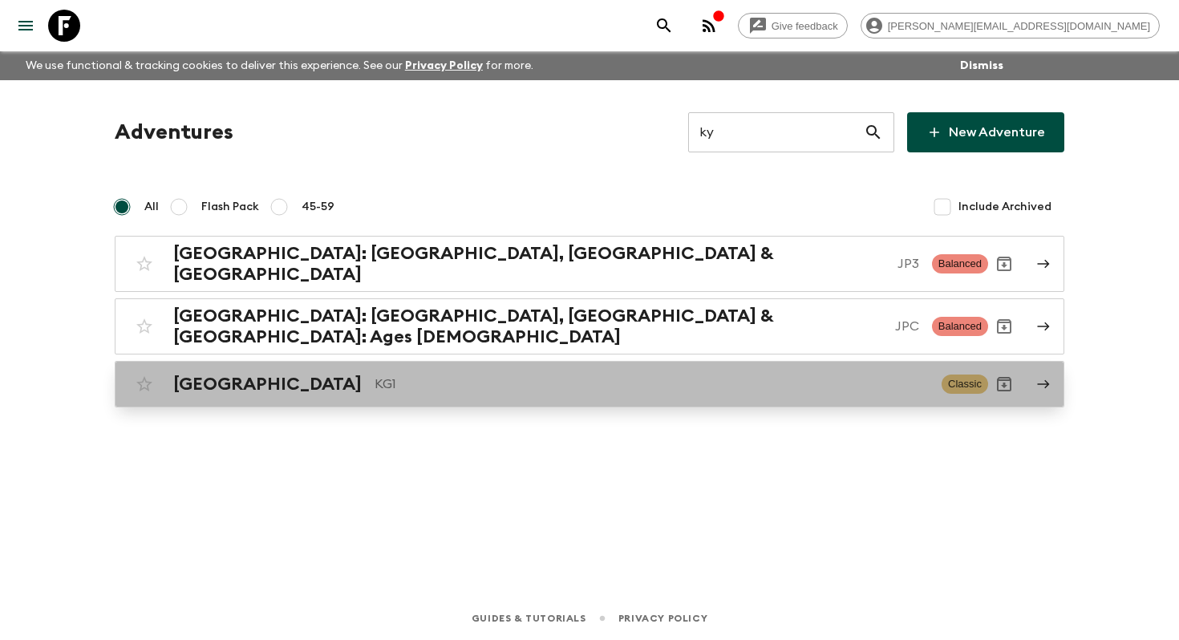
click at [452, 374] on p "KG1" at bounding box center [651, 383] width 554 height 19
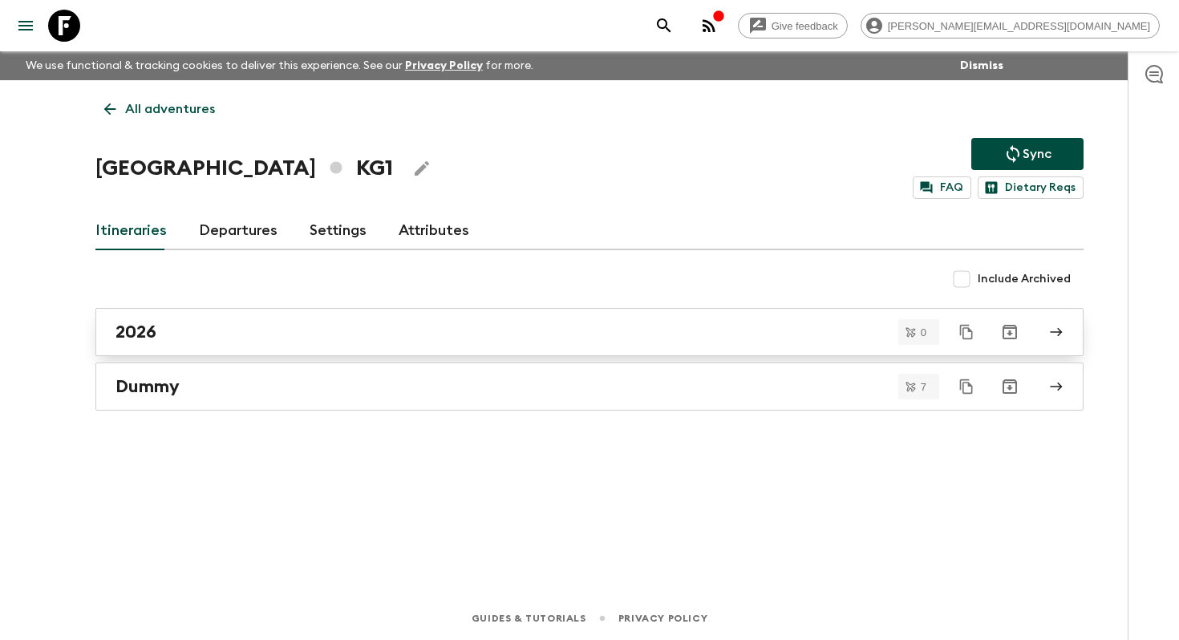
click at [340, 317] on link "2026" at bounding box center [589, 332] width 988 height 48
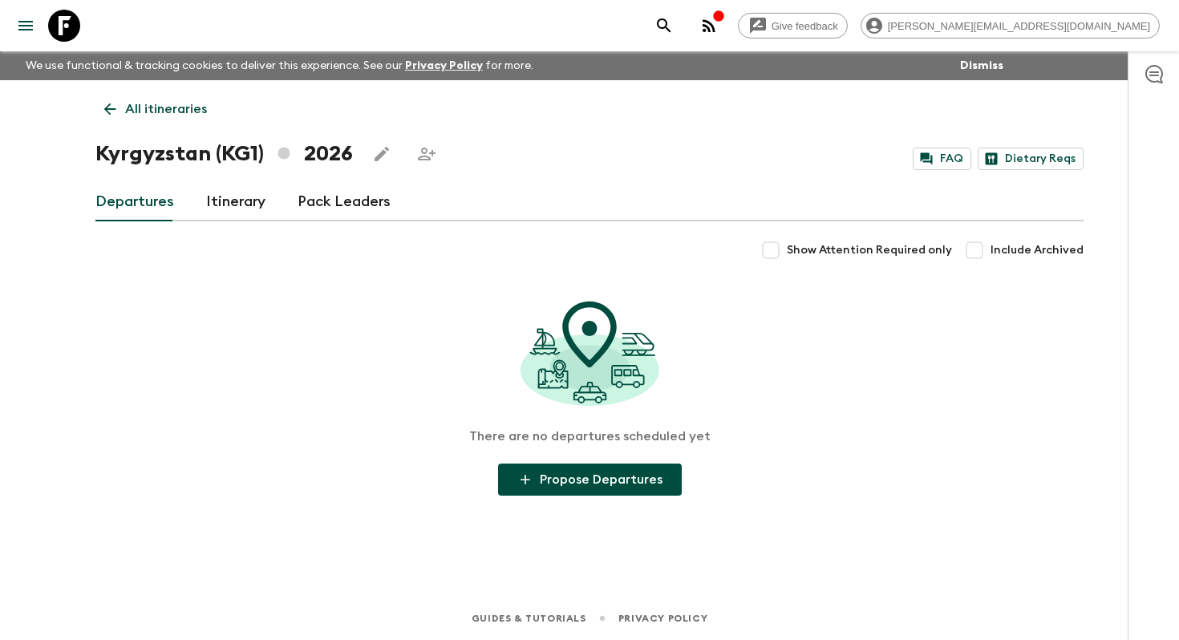
click at [225, 200] on link "Itinerary" at bounding box center [235, 202] width 59 height 38
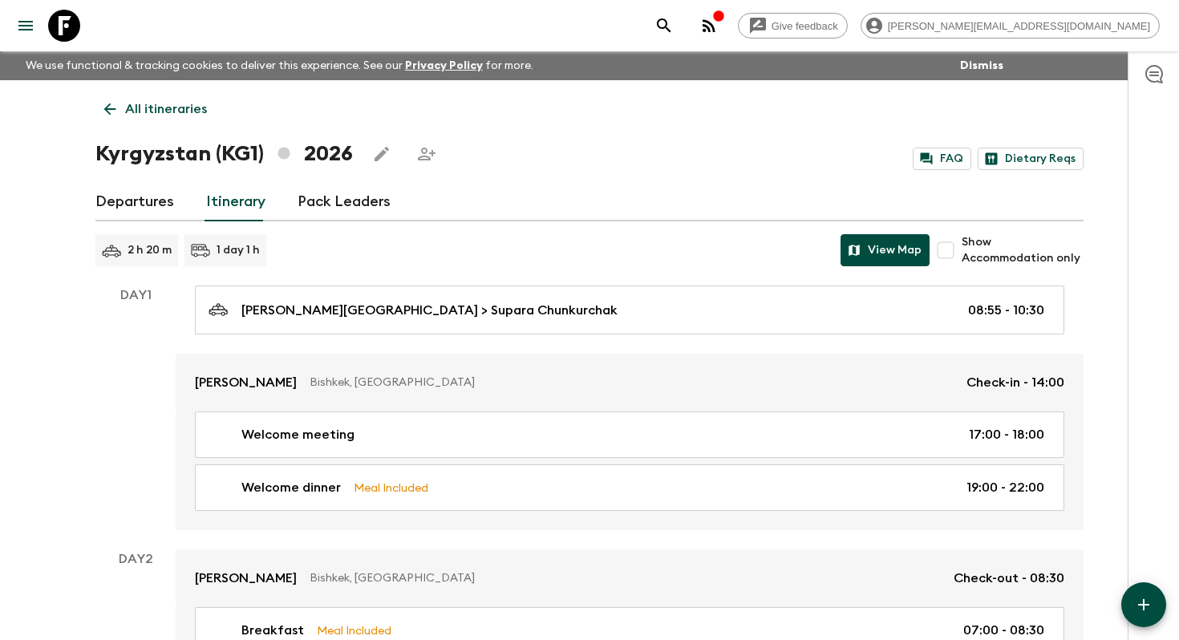
click at [880, 249] on button "View Map" at bounding box center [884, 250] width 89 height 32
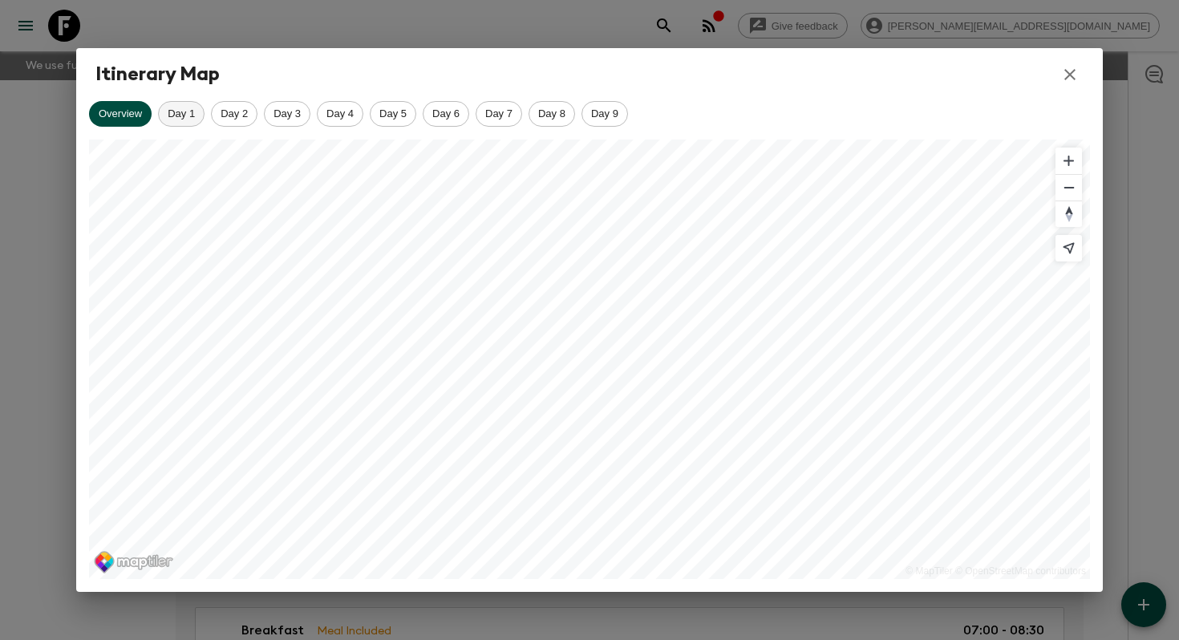
click at [177, 119] on div "Day 1" at bounding box center [181, 114] width 47 height 26
click at [247, 118] on span "Day 2" at bounding box center [234, 113] width 45 height 12
click at [303, 119] on div "Day 3" at bounding box center [287, 114] width 47 height 26
click at [348, 118] on span "Day 4" at bounding box center [339, 113] width 45 height 12
click at [393, 118] on span "Day 5" at bounding box center [392, 113] width 45 height 12
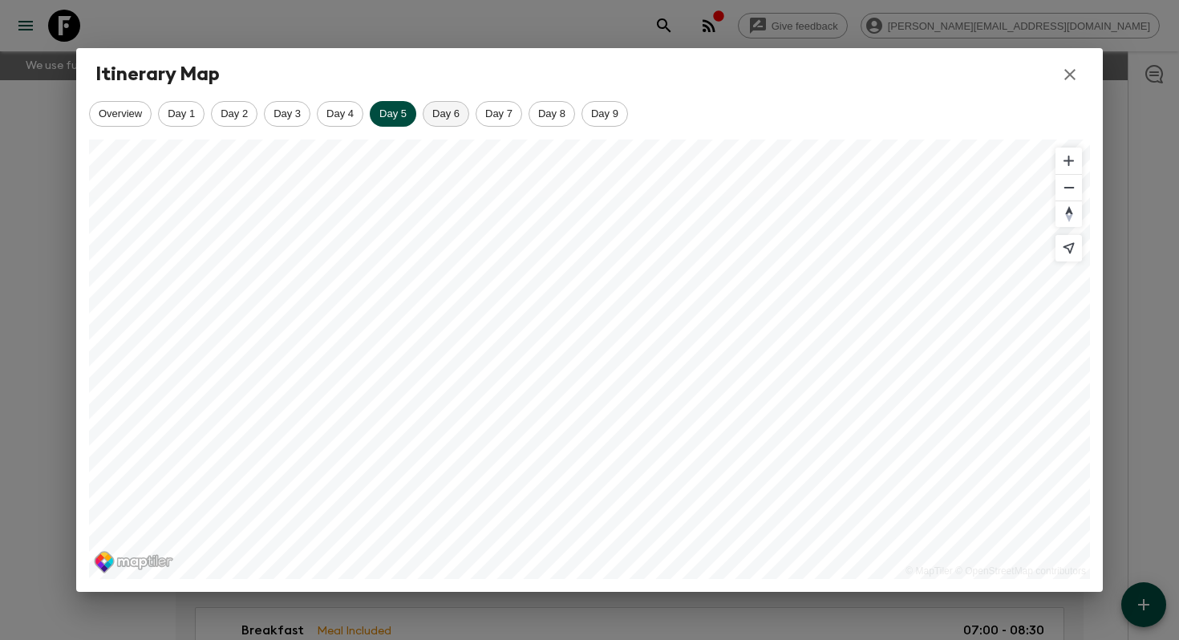
click at [442, 119] on span "Day 6" at bounding box center [445, 113] width 45 height 12
click at [508, 112] on span "Day 7" at bounding box center [498, 113] width 45 height 12
click at [561, 114] on span "Day 8" at bounding box center [551, 113] width 45 height 12
click at [606, 115] on span "Day 9" at bounding box center [604, 113] width 45 height 12
click at [1070, 70] on icon "button" at bounding box center [1069, 74] width 19 height 19
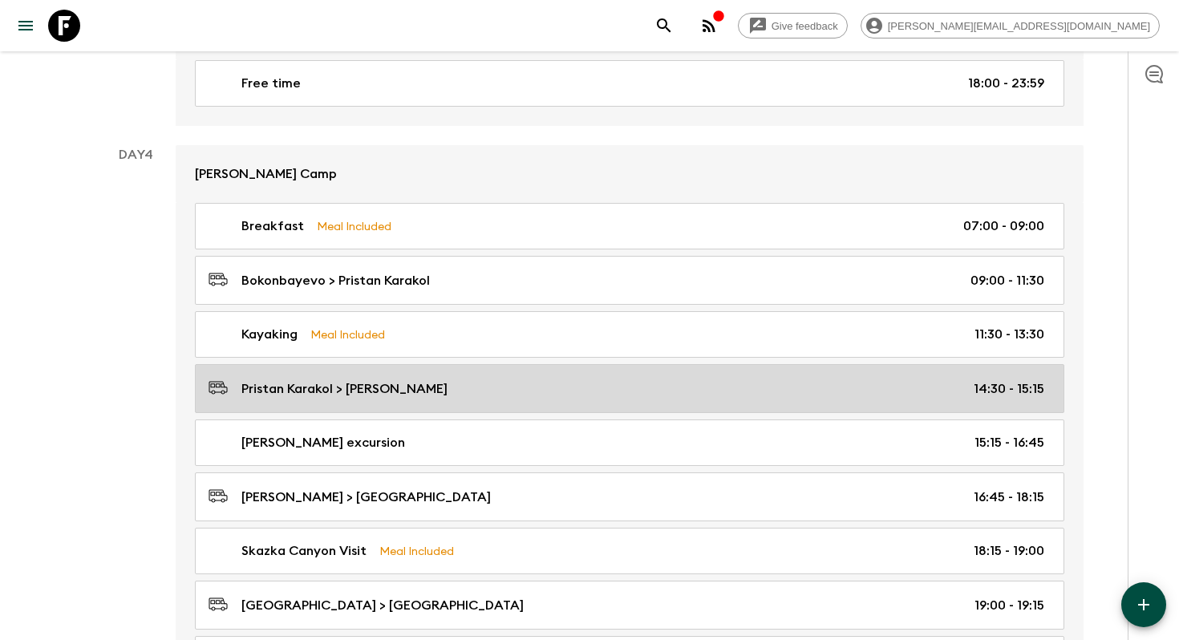
scroll to position [1838, 0]
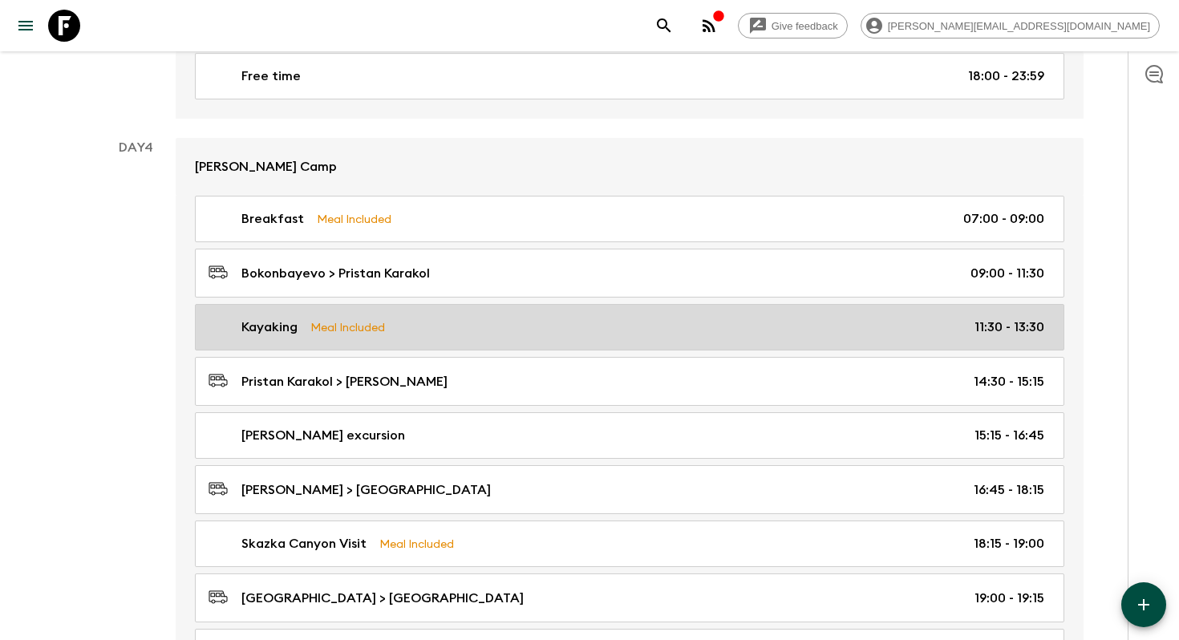
click at [502, 334] on link "Kayaking Meal Included 11:30 - 13:30" at bounding box center [629, 327] width 869 height 47
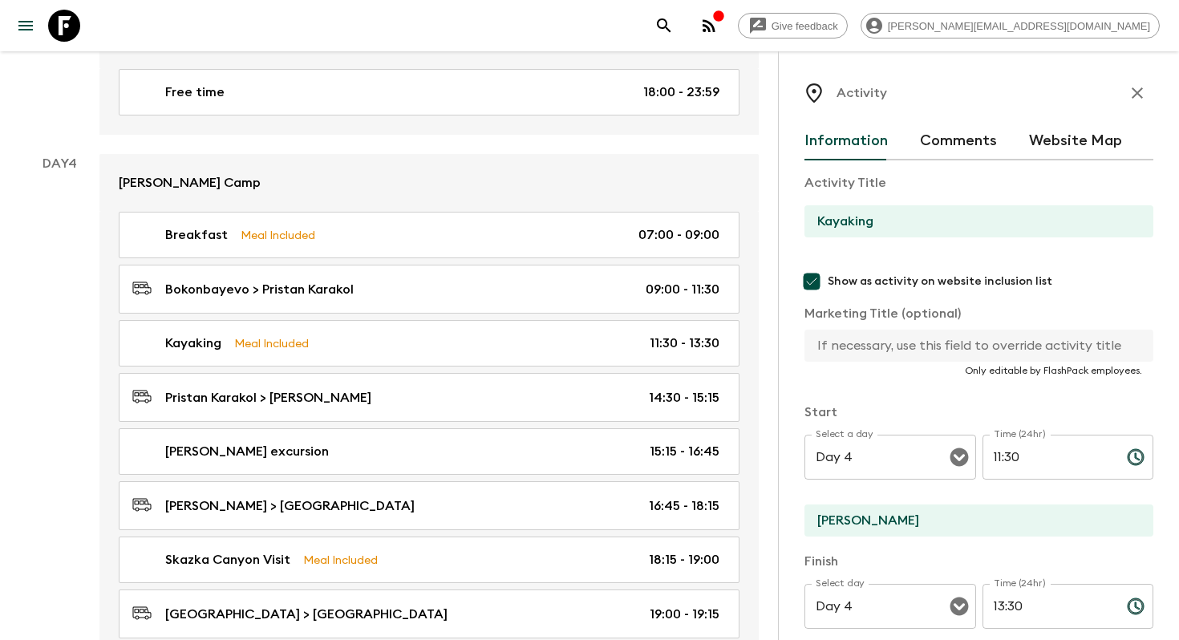
click at [859, 203] on div "Activity Title Kayaking Show as activity on website inclusion list Marketing Ti…" at bounding box center [978, 281] width 349 height 216
click at [838, 219] on input "Kayaking" at bounding box center [972, 221] width 336 height 32
click at [878, 340] on input "text" at bounding box center [972, 346] width 336 height 32
paste input "Kayaking"
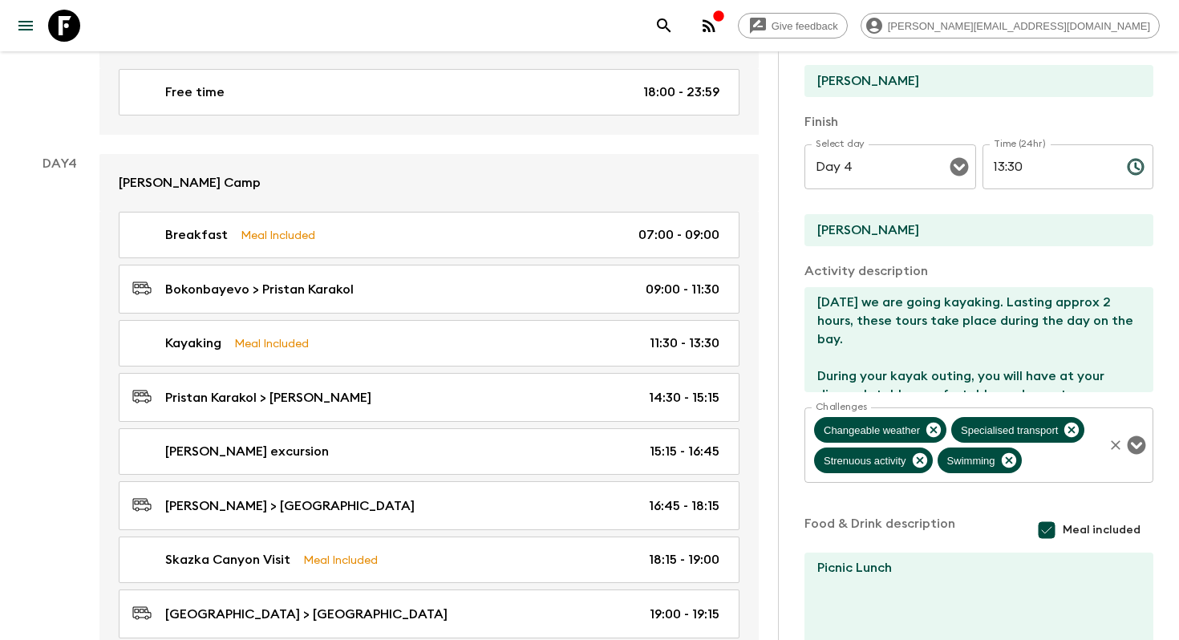
scroll to position [545, 0]
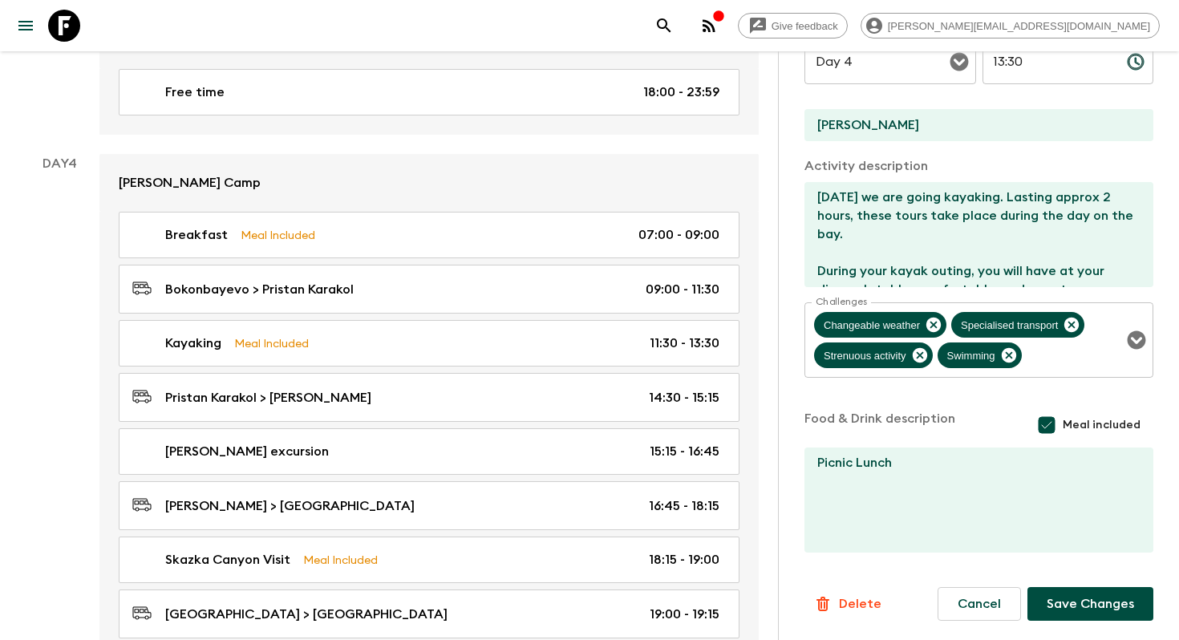
click at [1089, 597] on button "Save Changes" at bounding box center [1090, 604] width 126 height 34
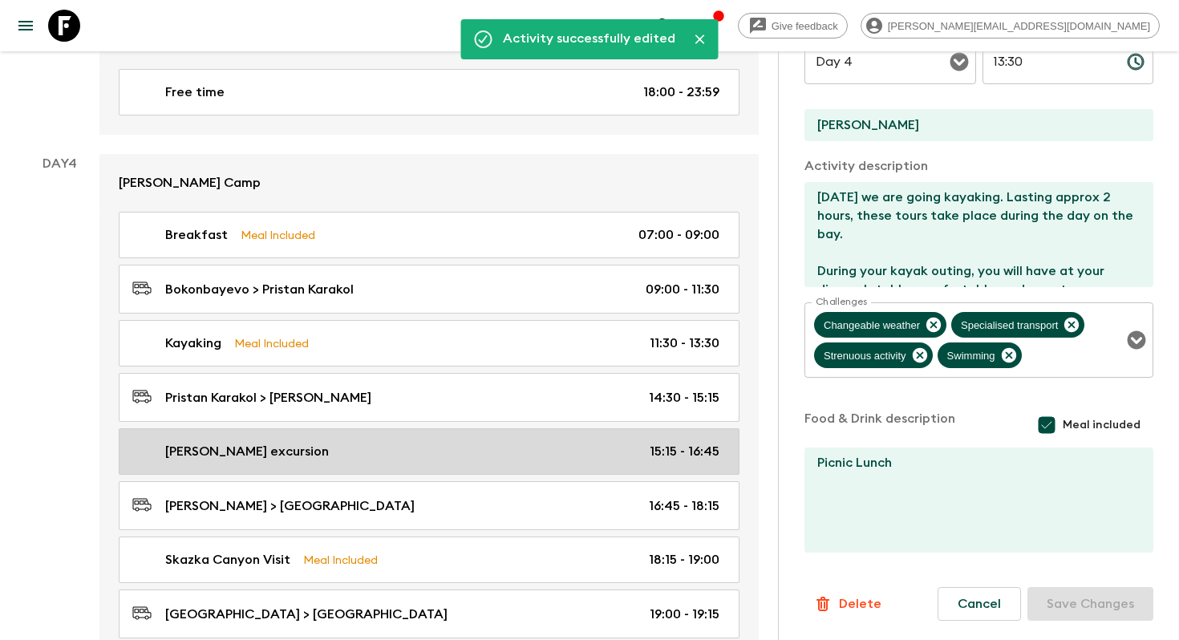
click at [373, 445] on div "[PERSON_NAME] excursion 15:15 - 16:45" at bounding box center [425, 451] width 587 height 19
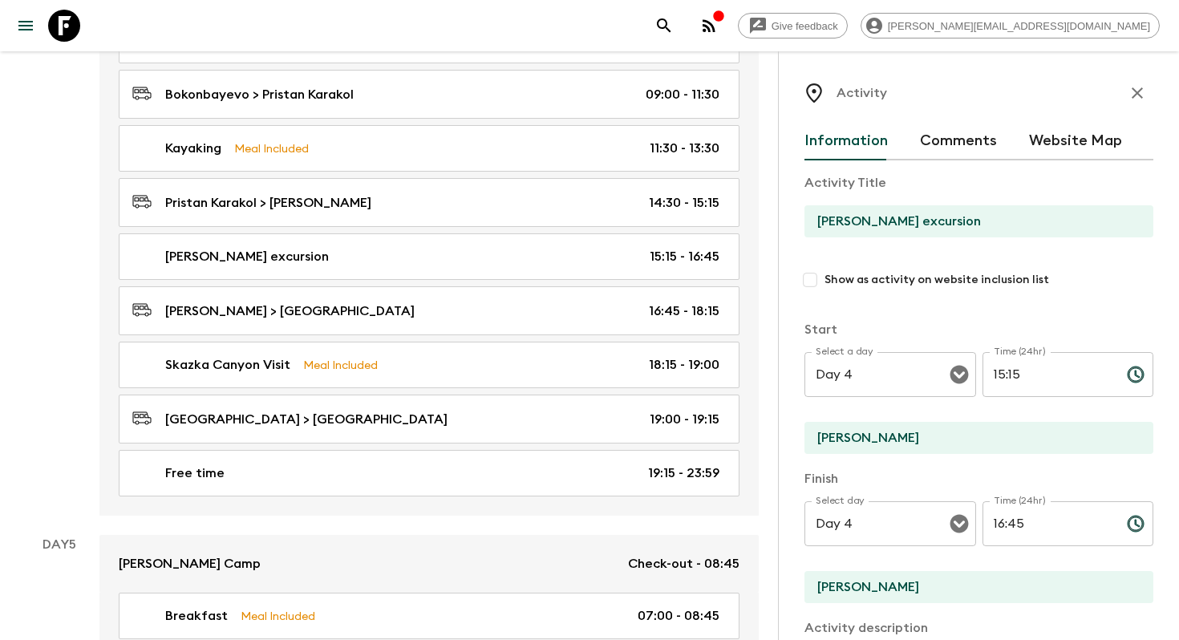
scroll to position [2035, 0]
click at [812, 275] on input "Show as activity on website inclusion list" at bounding box center [809, 279] width 29 height 29
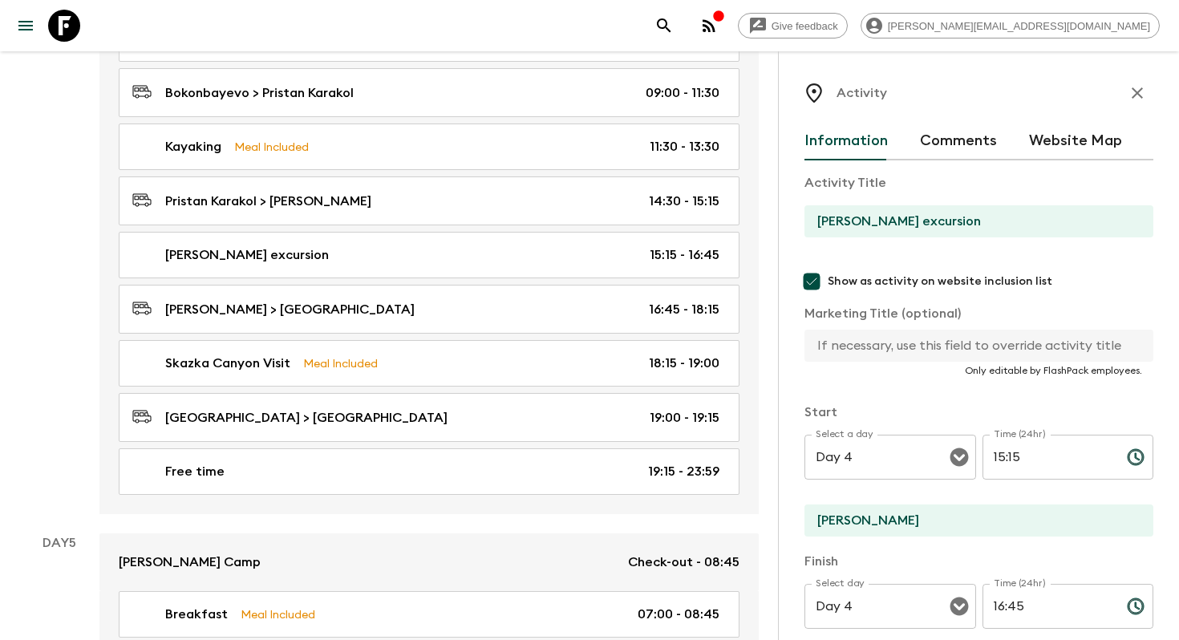
click at [864, 215] on input "[PERSON_NAME] excursion" at bounding box center [972, 221] width 336 height 32
click at [843, 341] on input "text" at bounding box center [972, 346] width 336 height 32
paste input "[PERSON_NAME] excursion"
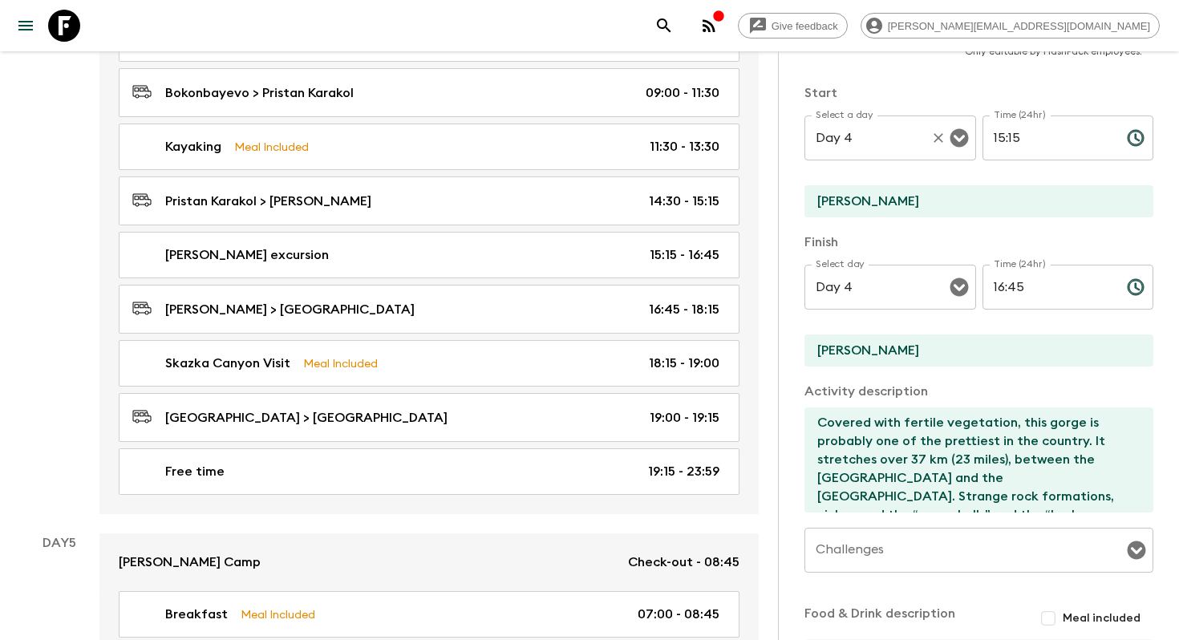
scroll to position [512, 0]
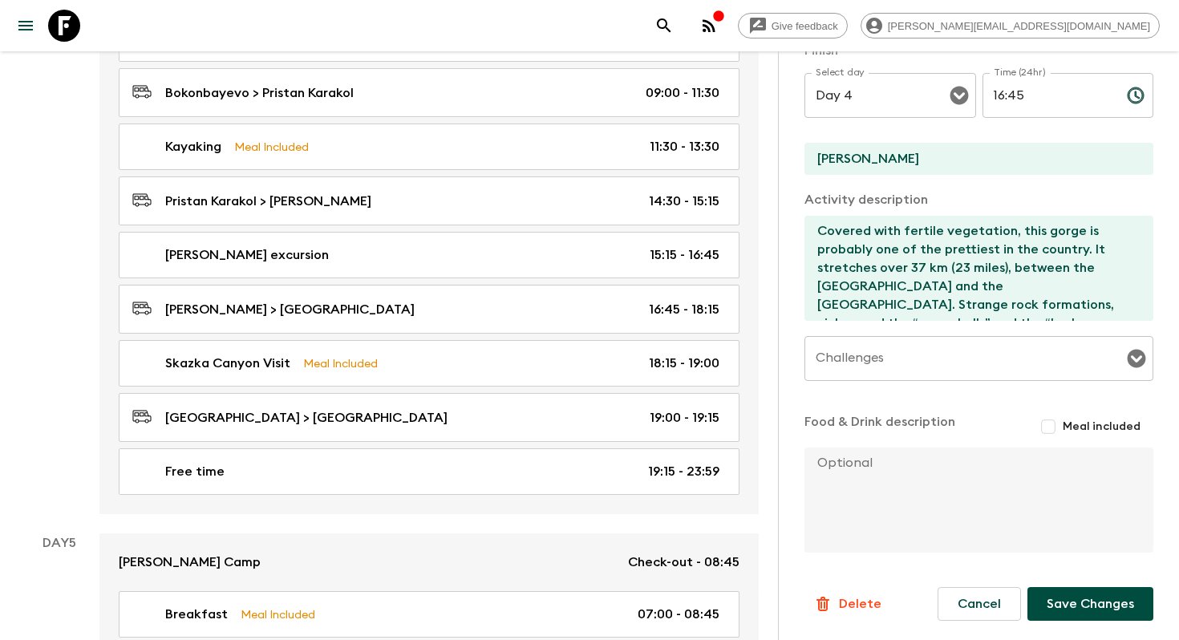
click at [1058, 603] on button "Save Changes" at bounding box center [1090, 604] width 126 height 34
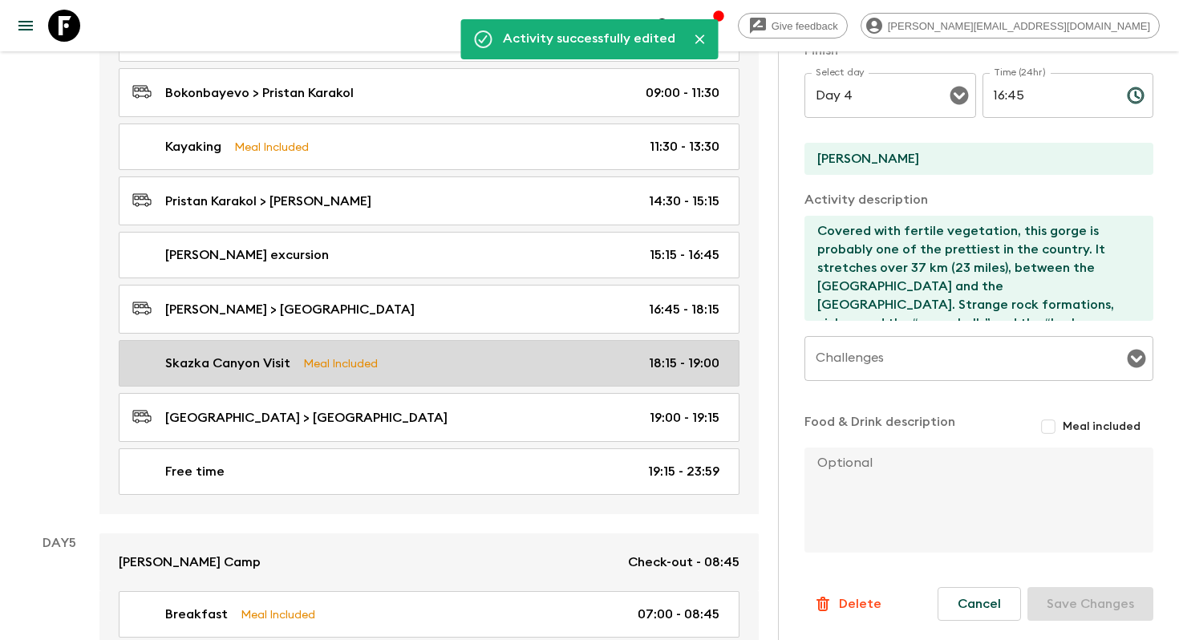
click at [505, 354] on div "Skazka Canyon Visit Meal Included 18:15 - 19:00" at bounding box center [425, 363] width 587 height 19
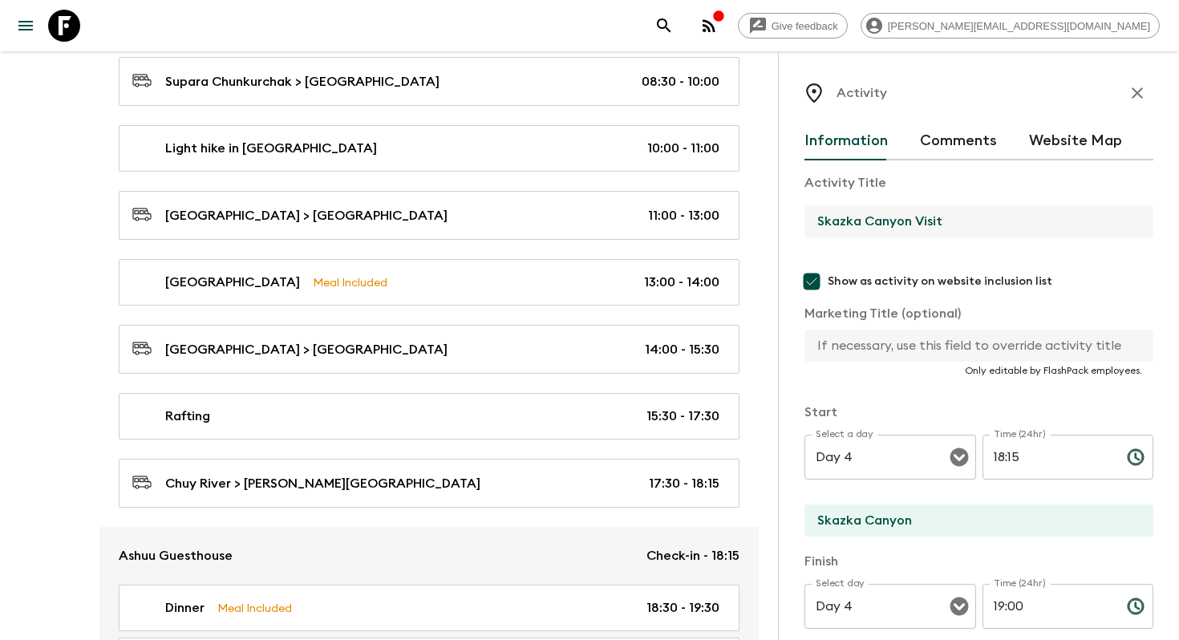
click at [847, 229] on input "Skazka Canyon Visit" at bounding box center [972, 221] width 336 height 32
click at [871, 330] on input "text" at bounding box center [972, 346] width 336 height 32
paste input "Skazka Canyon Visit"
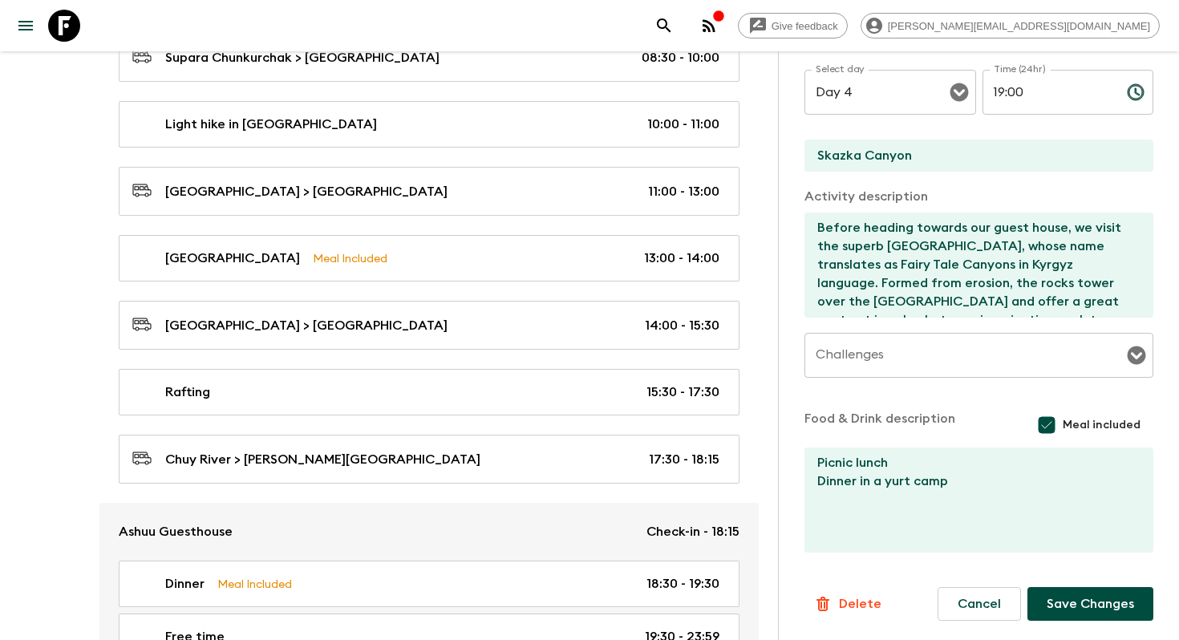
scroll to position [678, 0]
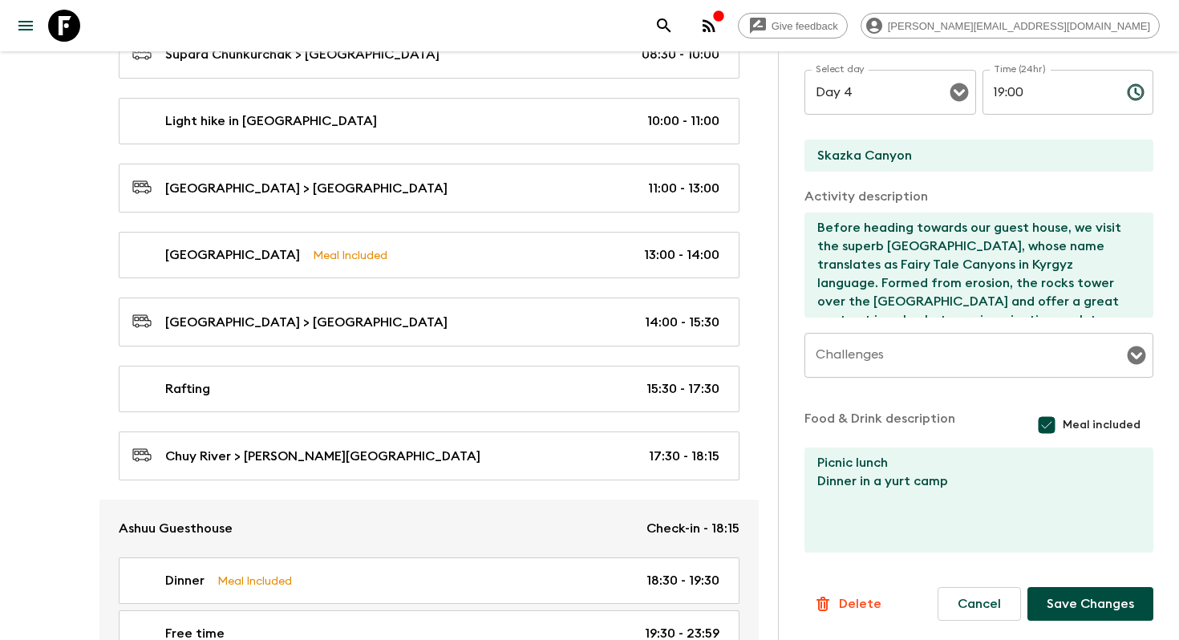
click at [1086, 602] on button "Save Changes" at bounding box center [1090, 604] width 126 height 34
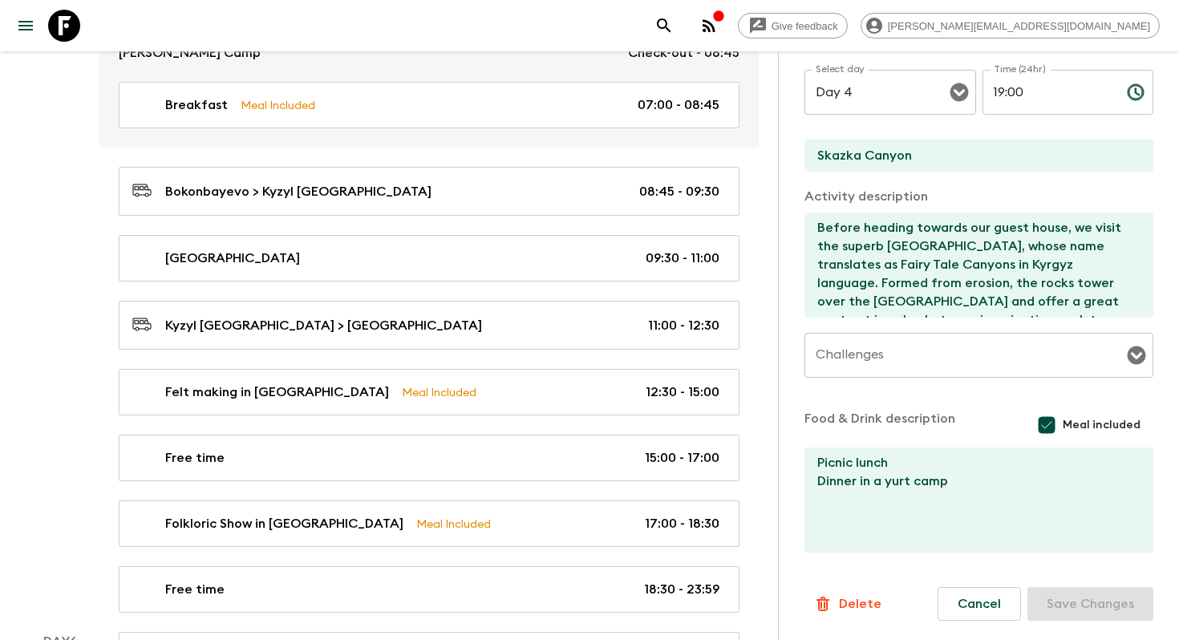
scroll to position [2558, 0]
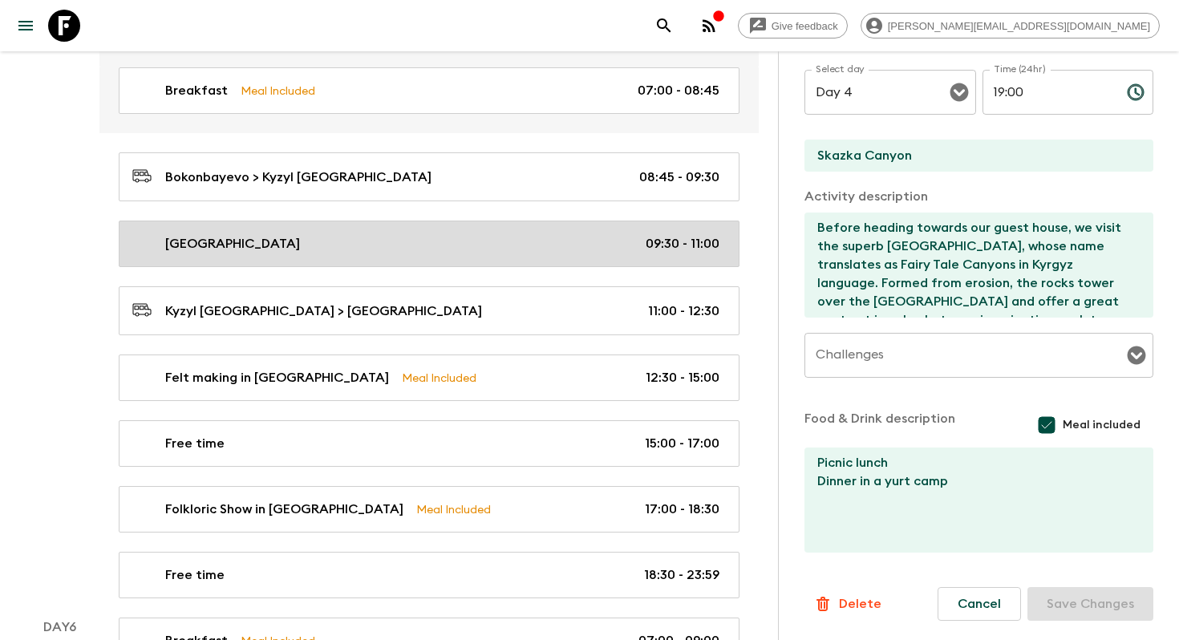
click at [431, 226] on link "[GEOGRAPHIC_DATA] 09:30 - 11:00" at bounding box center [429, 243] width 621 height 47
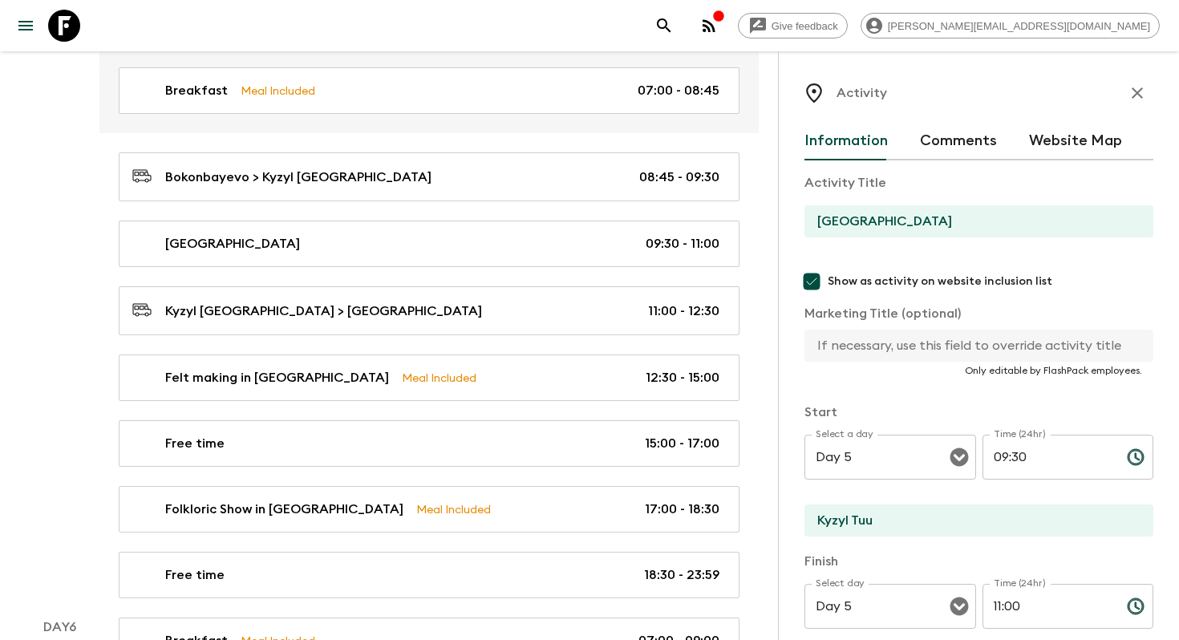
click at [851, 208] on input "[GEOGRAPHIC_DATA]" at bounding box center [972, 221] width 336 height 32
click at [859, 348] on input "text" at bounding box center [972, 346] width 336 height 32
paste input "[GEOGRAPHIC_DATA]"
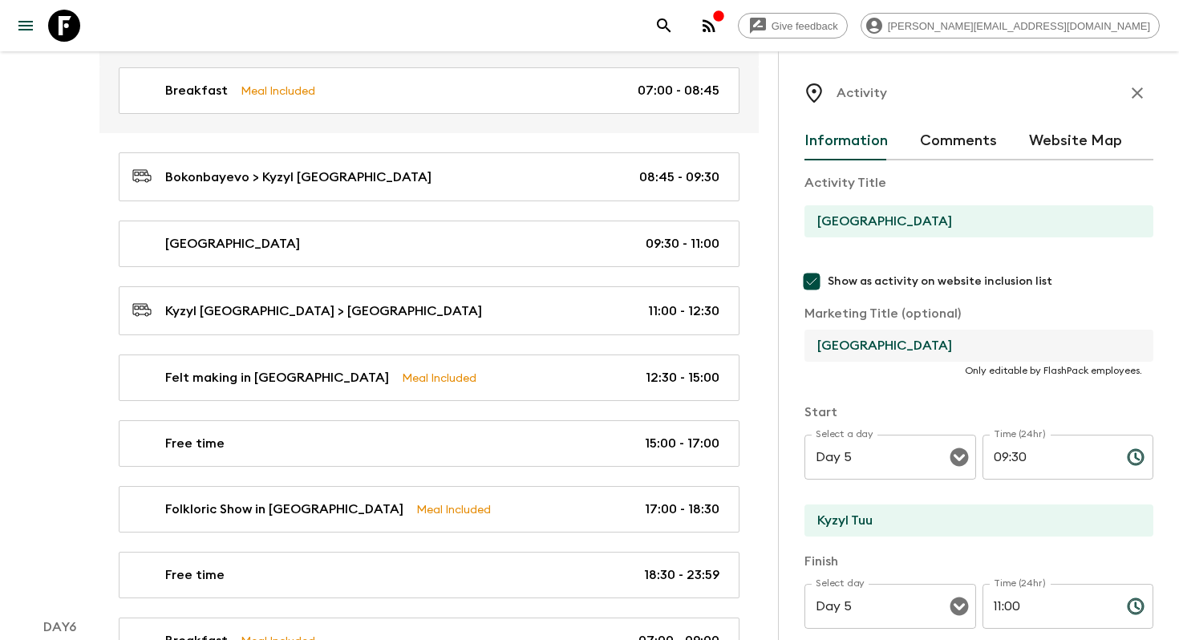
scroll to position [512, 0]
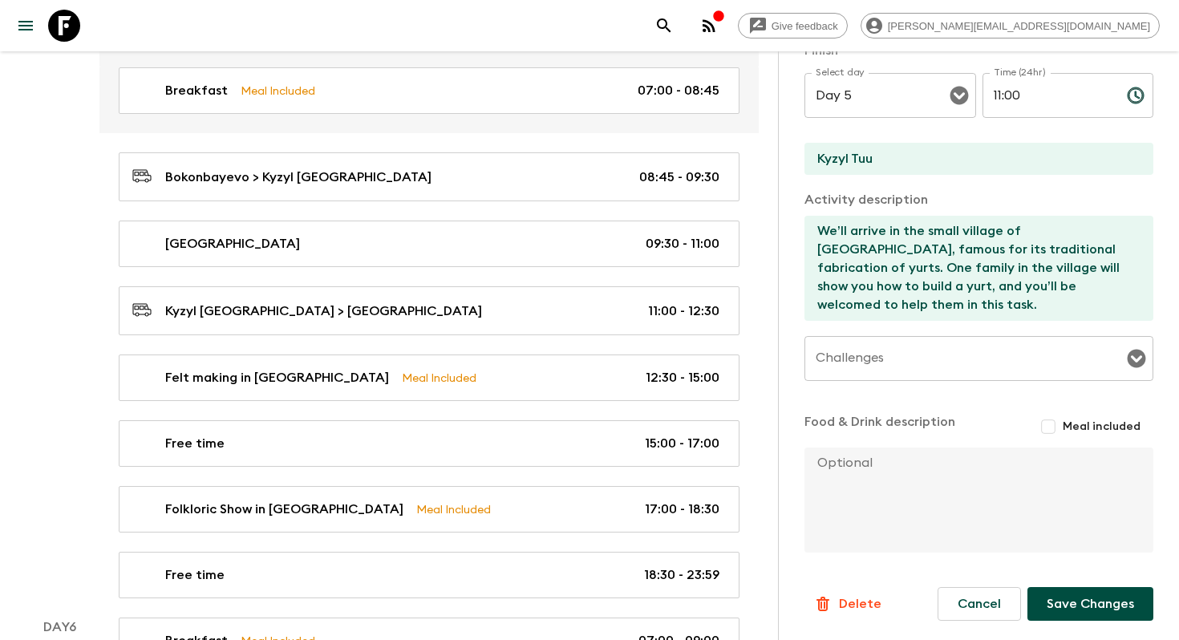
click at [1064, 601] on button "Save Changes" at bounding box center [1090, 604] width 126 height 34
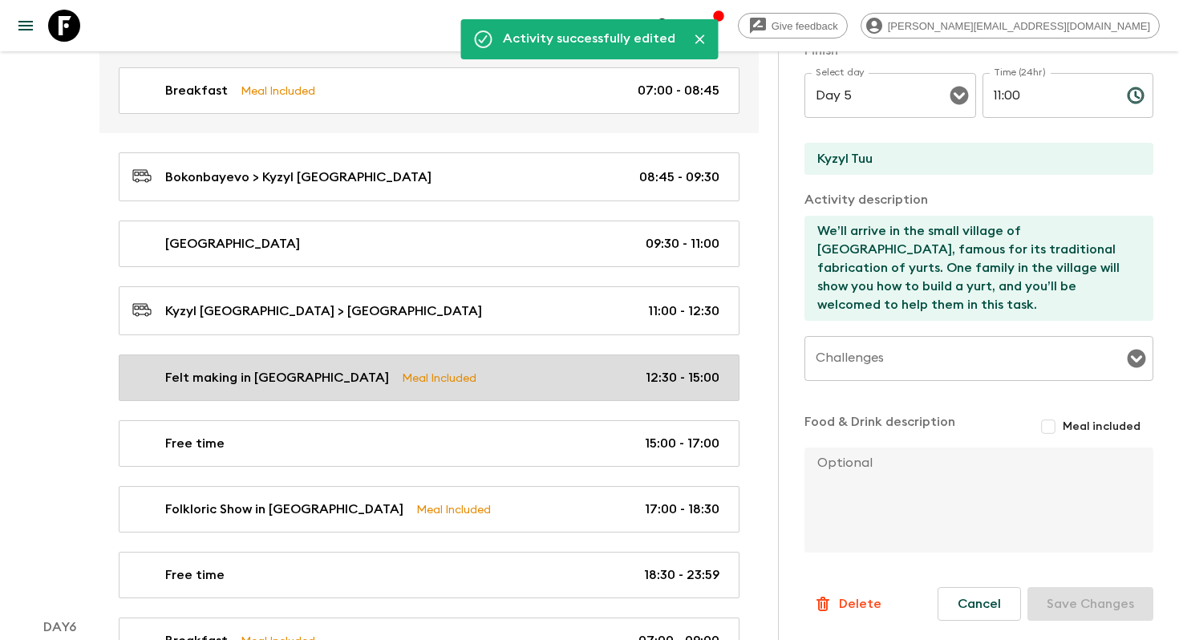
click at [496, 368] on div "Felt making in Kochkor Meal Included 12:30 - 15:00" at bounding box center [425, 377] width 587 height 19
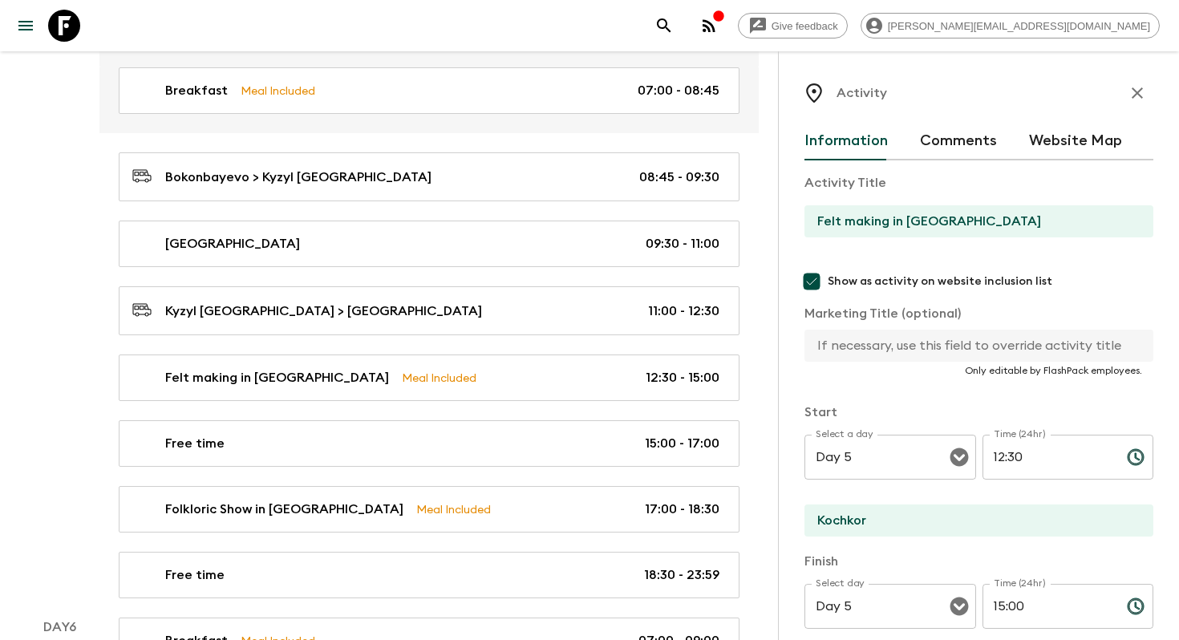
click at [841, 221] on input "Felt making in [GEOGRAPHIC_DATA]" at bounding box center [972, 221] width 336 height 32
click at [831, 350] on input "text" at bounding box center [972, 346] width 336 height 32
paste input "Felt making in [GEOGRAPHIC_DATA]"
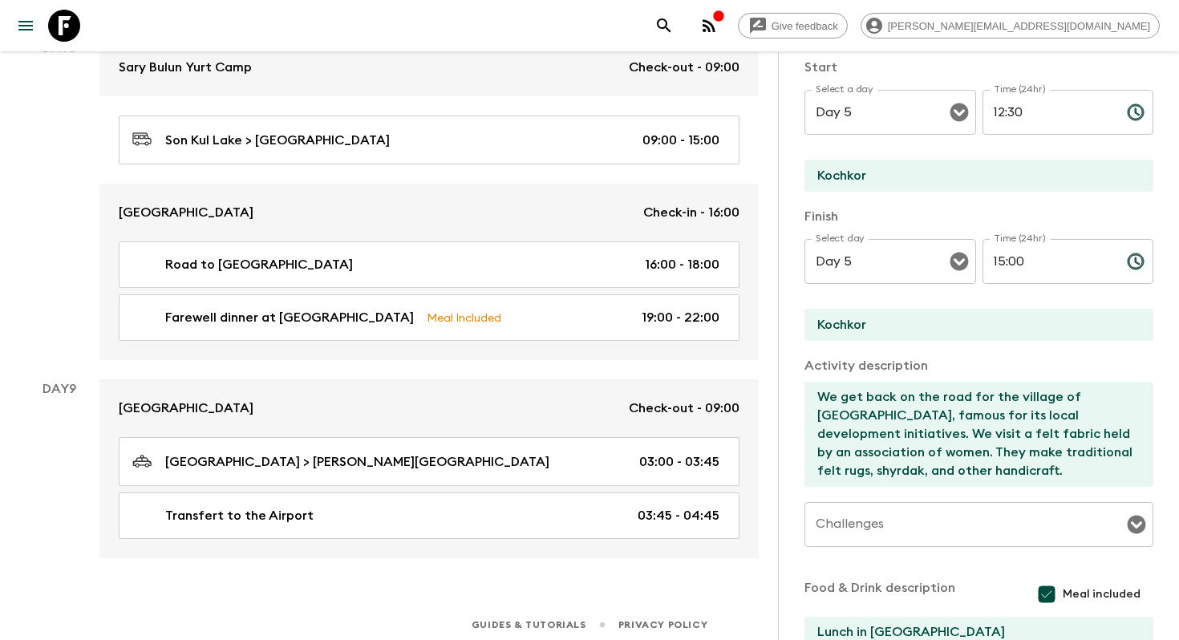
scroll to position [515, 0]
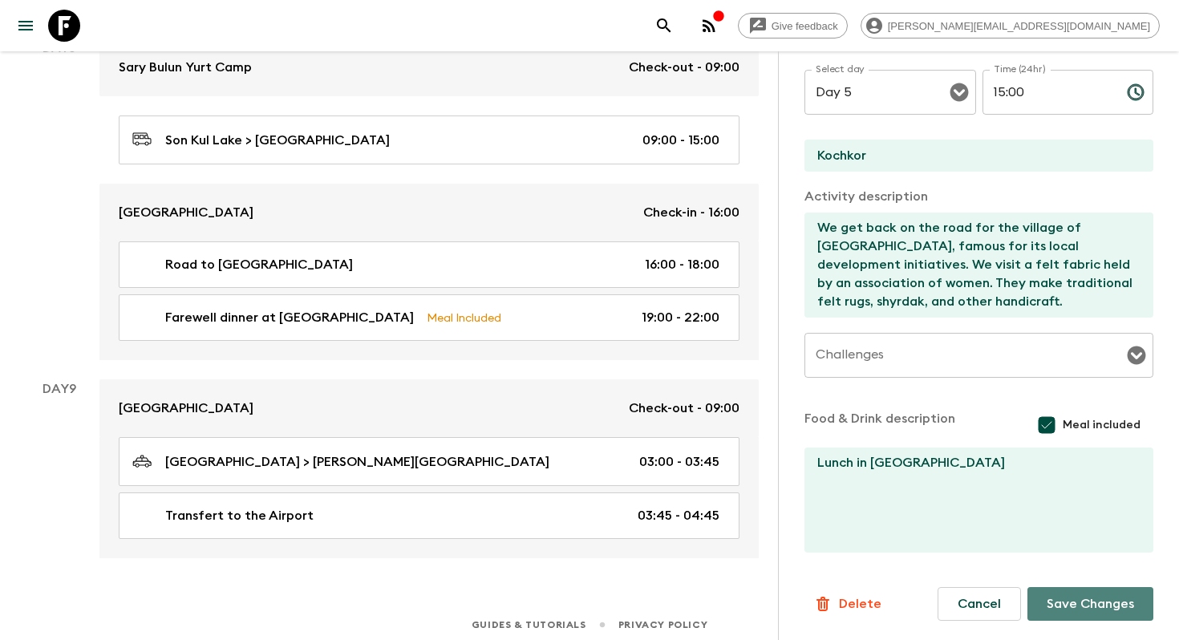
click at [1090, 605] on button "Save Changes" at bounding box center [1090, 604] width 126 height 34
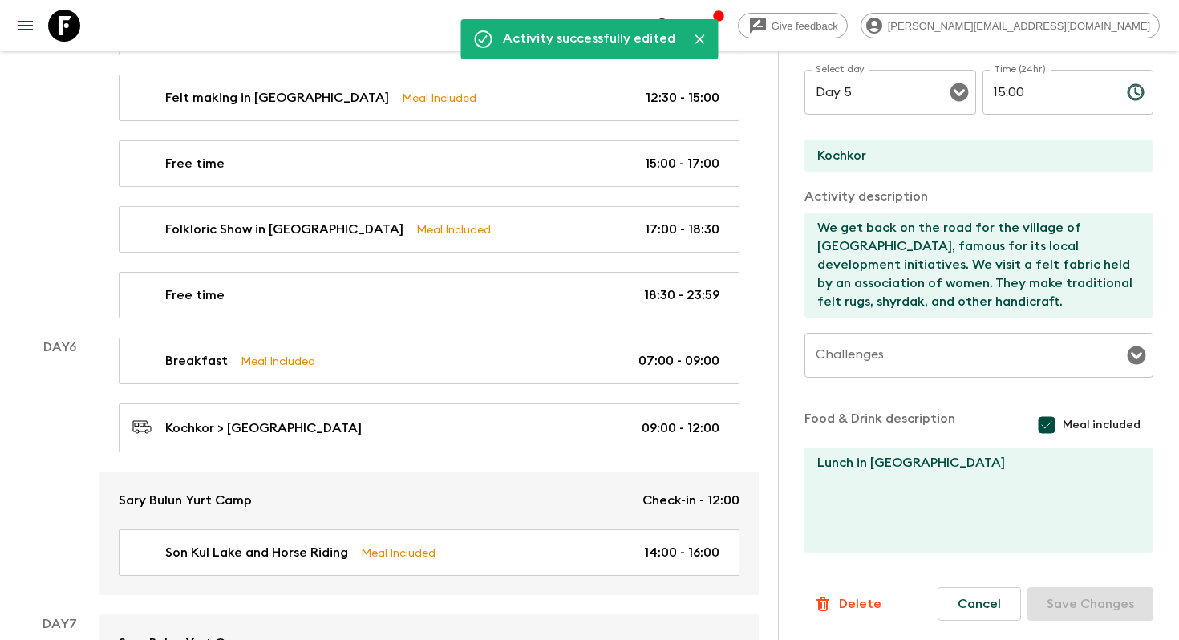
scroll to position [2840, 0]
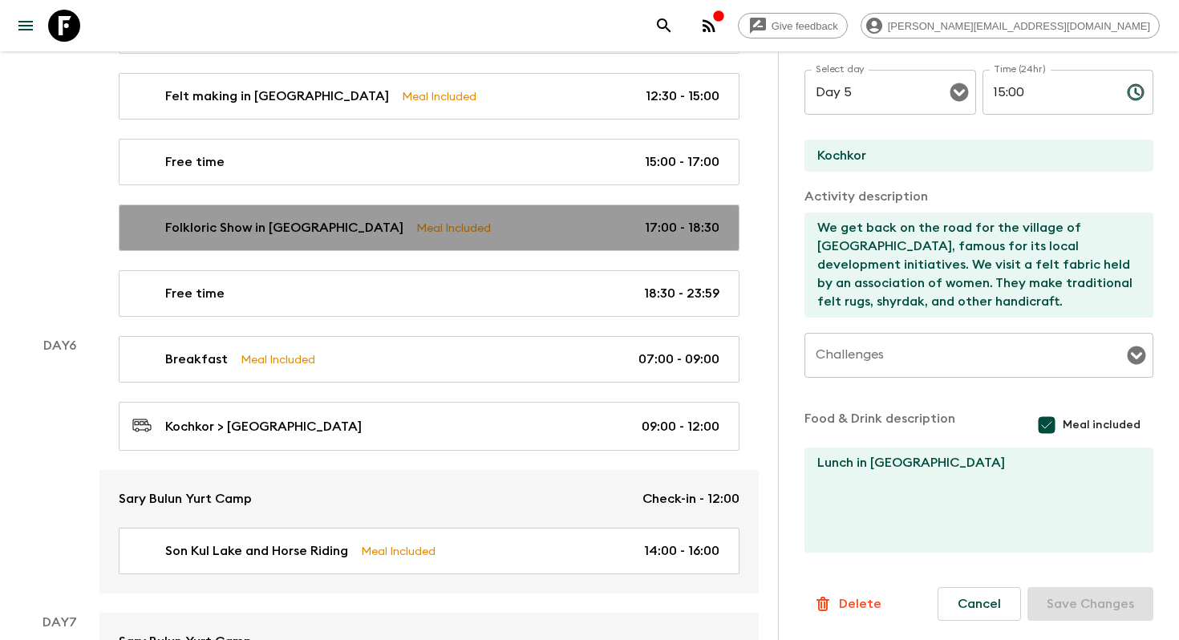
click at [462, 208] on link "Folkloric Show in Kochkor Meal Included 17:00 - 18:30" at bounding box center [429, 227] width 621 height 47
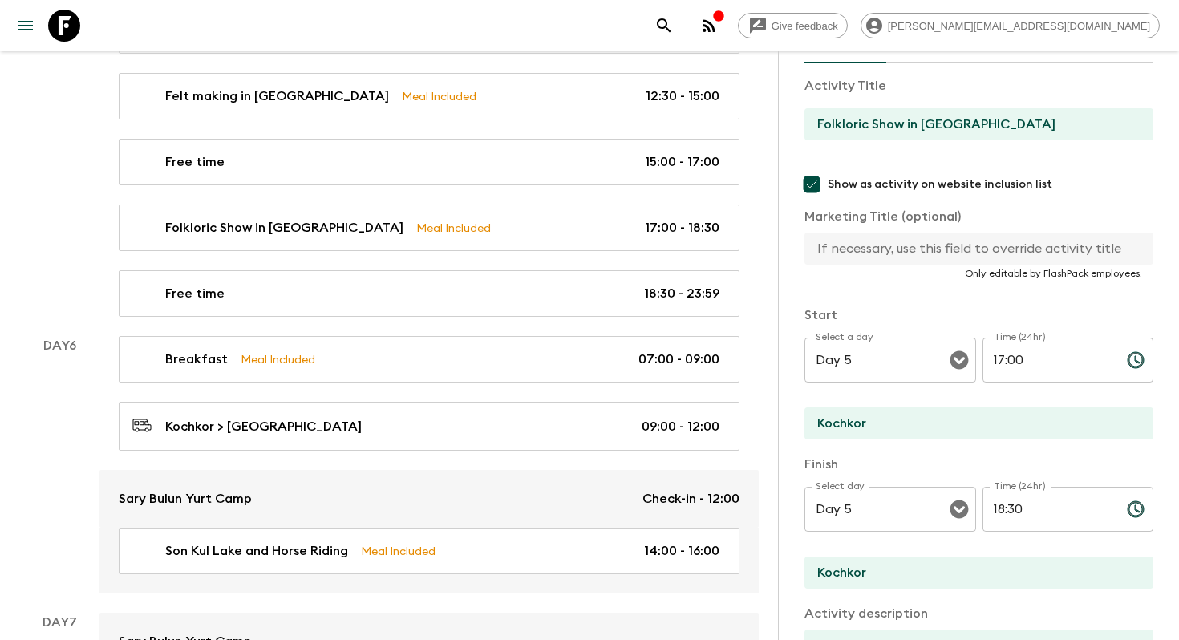
scroll to position [56, 0]
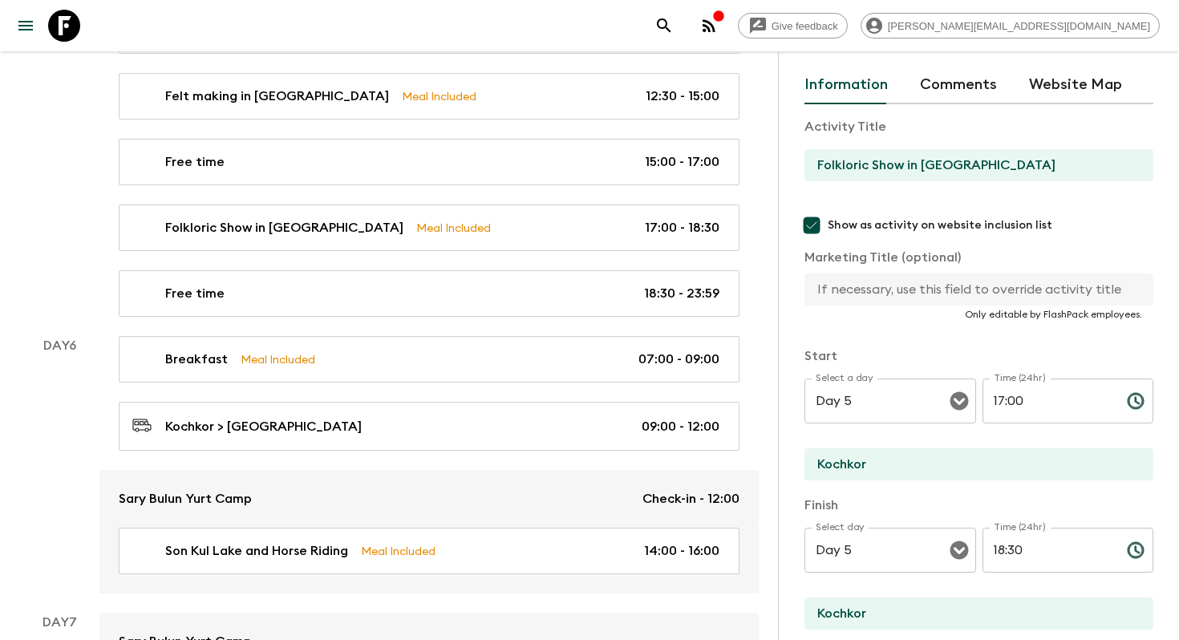
click at [847, 174] on input "Folkloric Show in [GEOGRAPHIC_DATA]" at bounding box center [972, 165] width 336 height 32
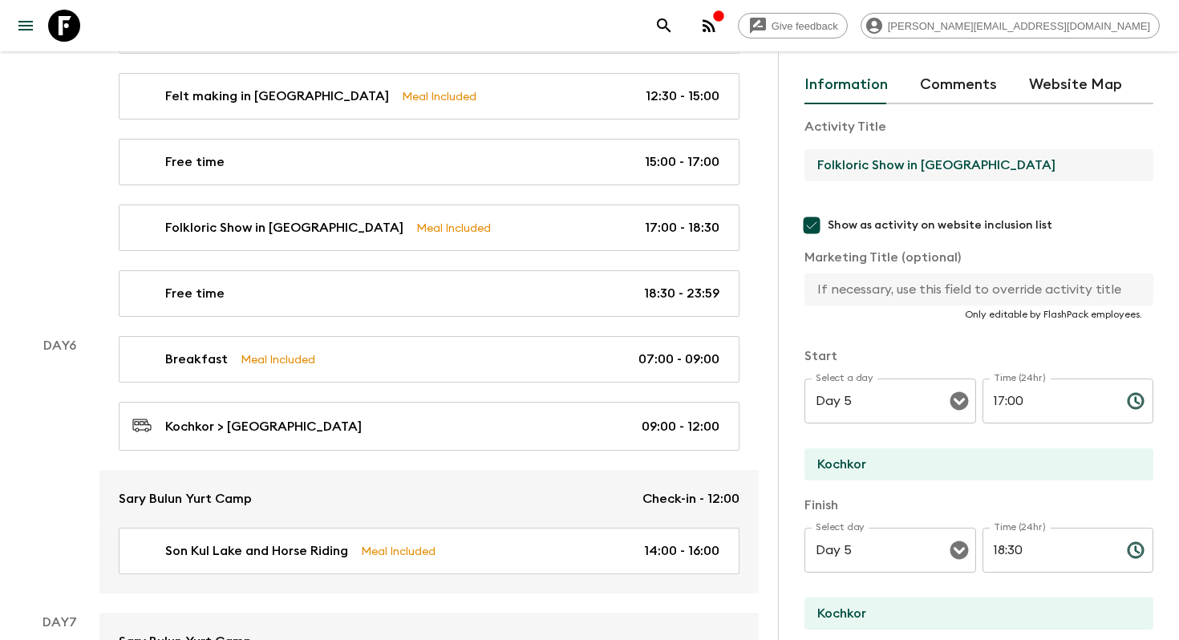
click at [847, 174] on input "Folkloric Show in [GEOGRAPHIC_DATA]" at bounding box center [972, 165] width 336 height 32
click at [862, 289] on input "text" at bounding box center [972, 289] width 336 height 32
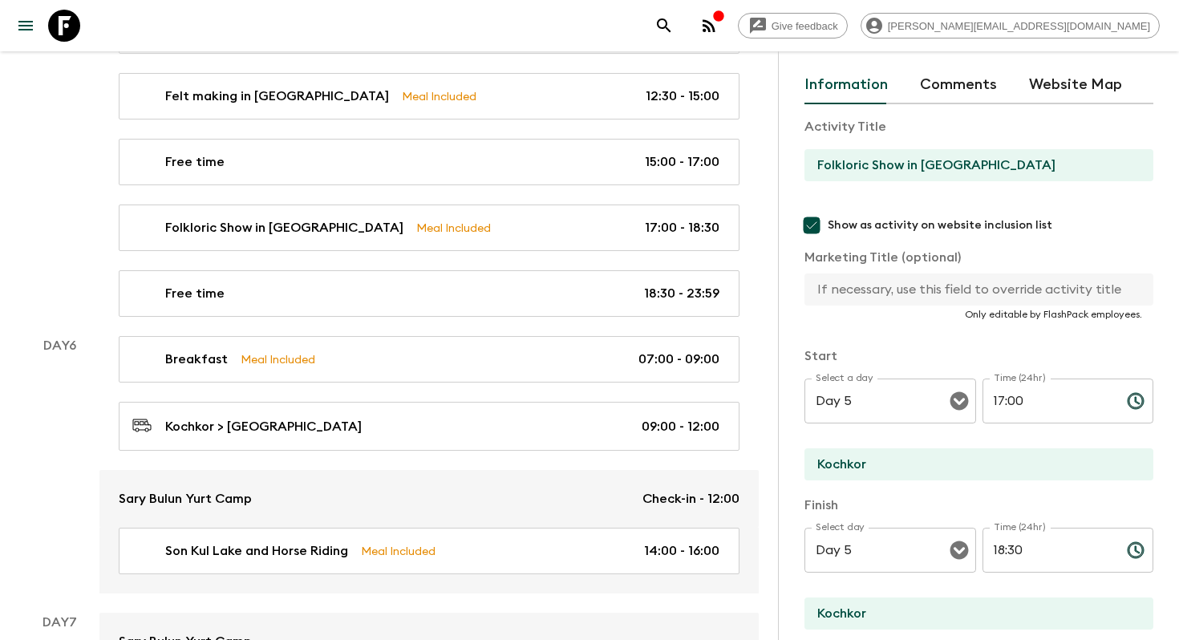
paste input "Folkloric Show in [GEOGRAPHIC_DATA]"
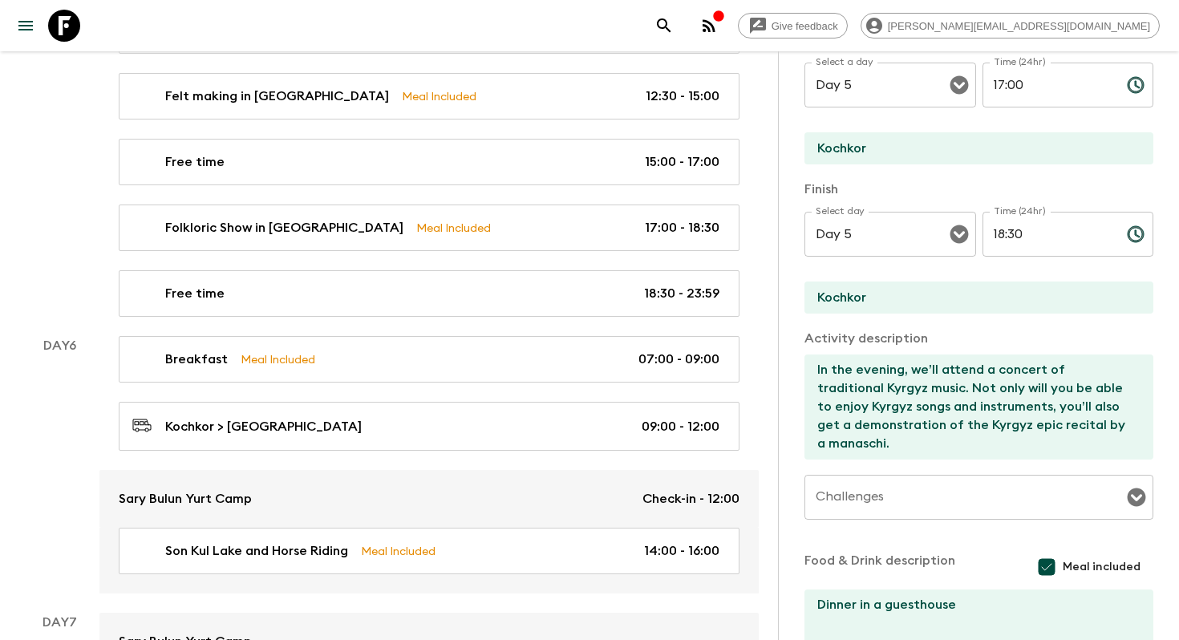
scroll to position [498, 0]
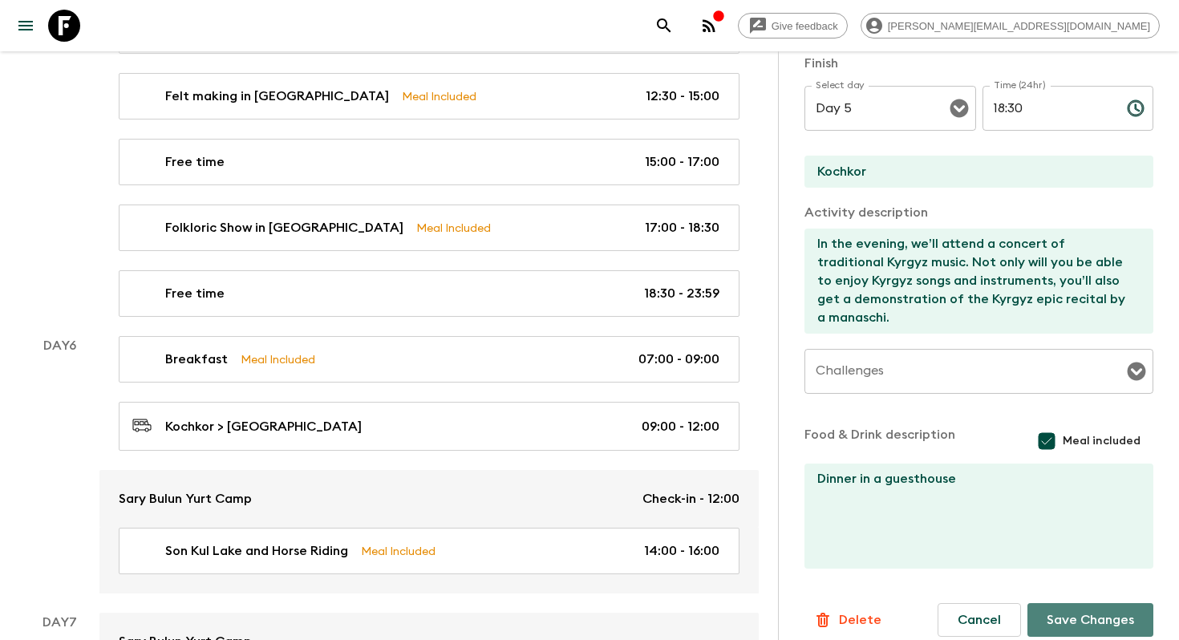
click at [1054, 613] on button "Save Changes" at bounding box center [1090, 620] width 126 height 34
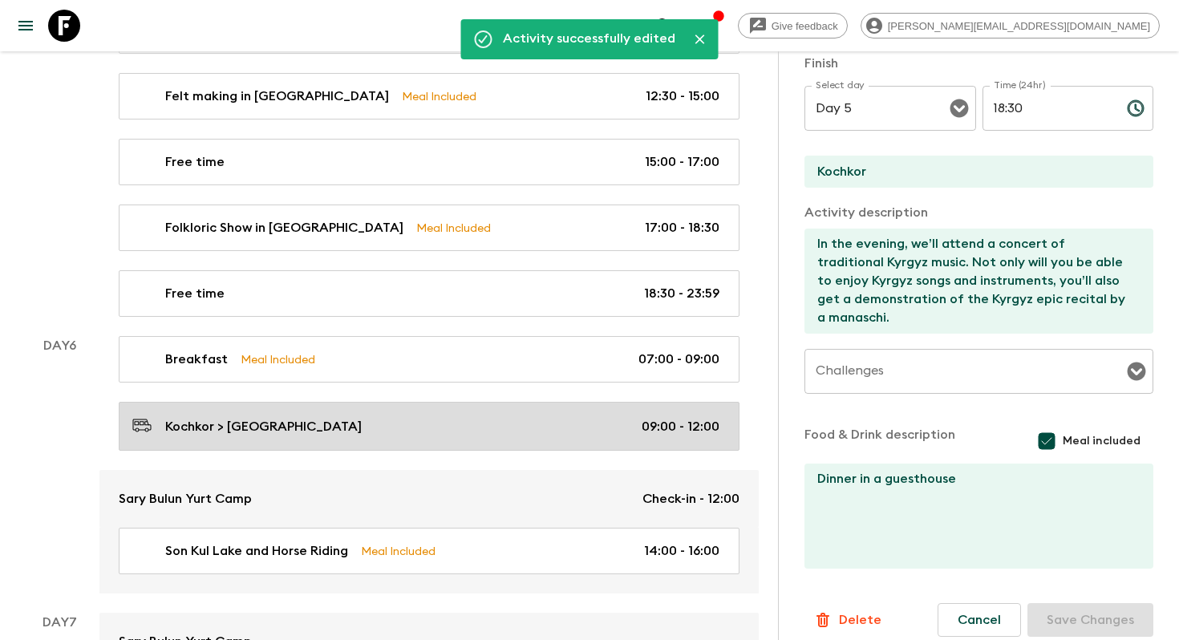
scroll to position [3050, 0]
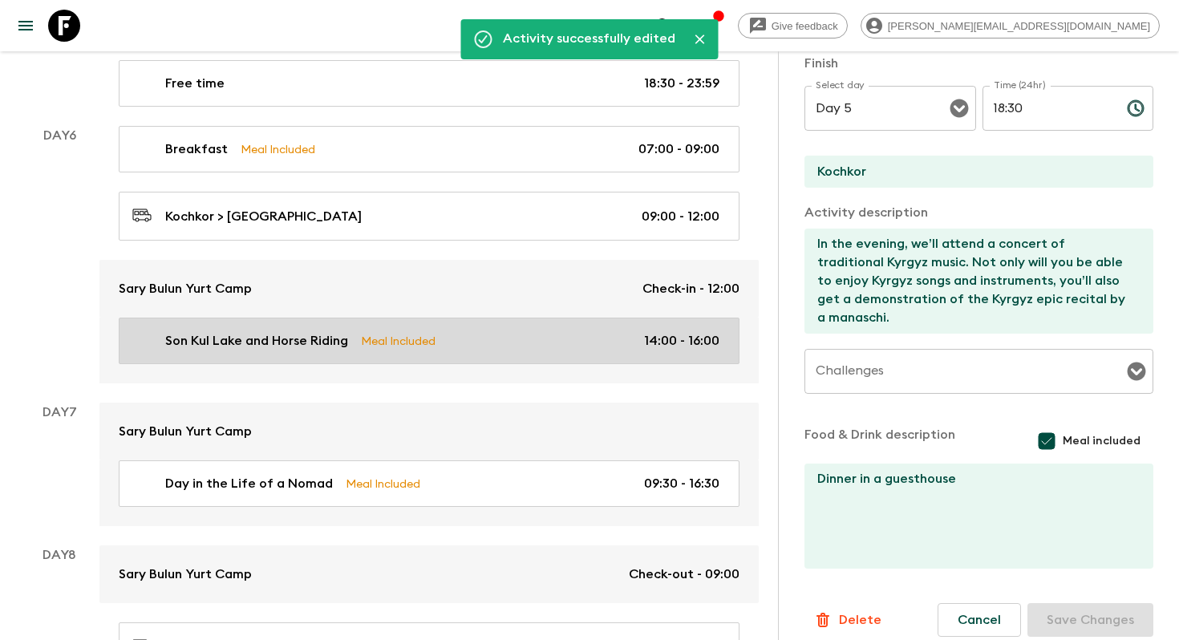
click at [497, 345] on link "Son Kul Lake and Horse Riding Meal Included 14:00 - 16:00" at bounding box center [429, 340] width 621 height 47
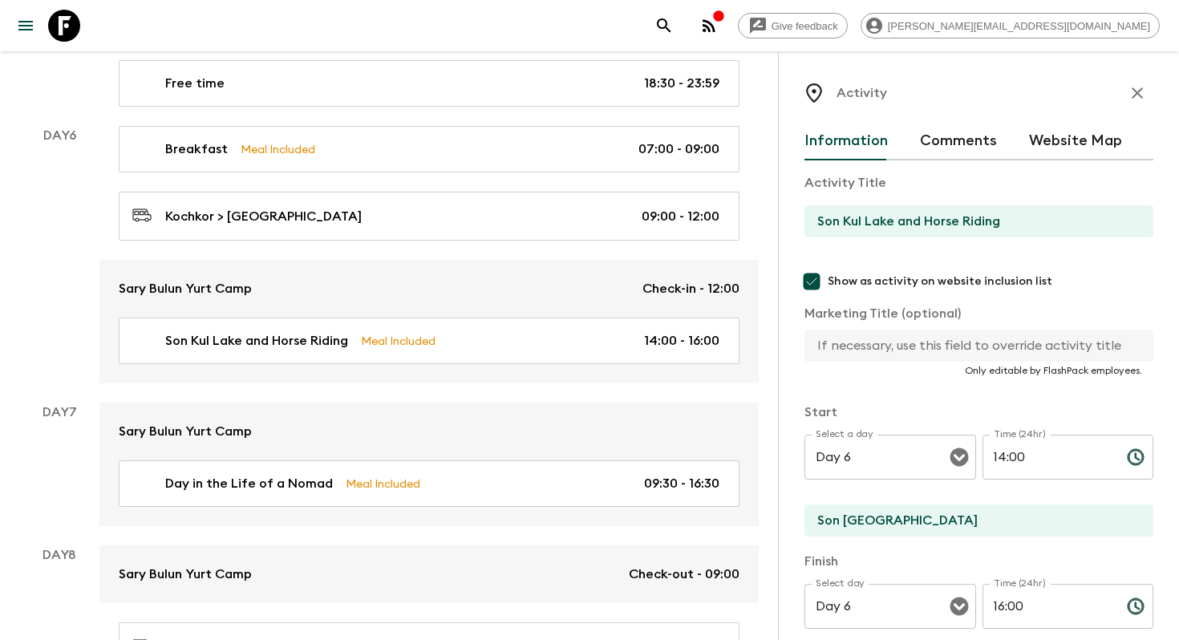
click at [880, 232] on input "Son Kul Lake and Horse Riding" at bounding box center [972, 221] width 336 height 32
click at [859, 354] on input "text" at bounding box center [972, 346] width 336 height 32
paste input "Son Kul Lake and Horse Riding"
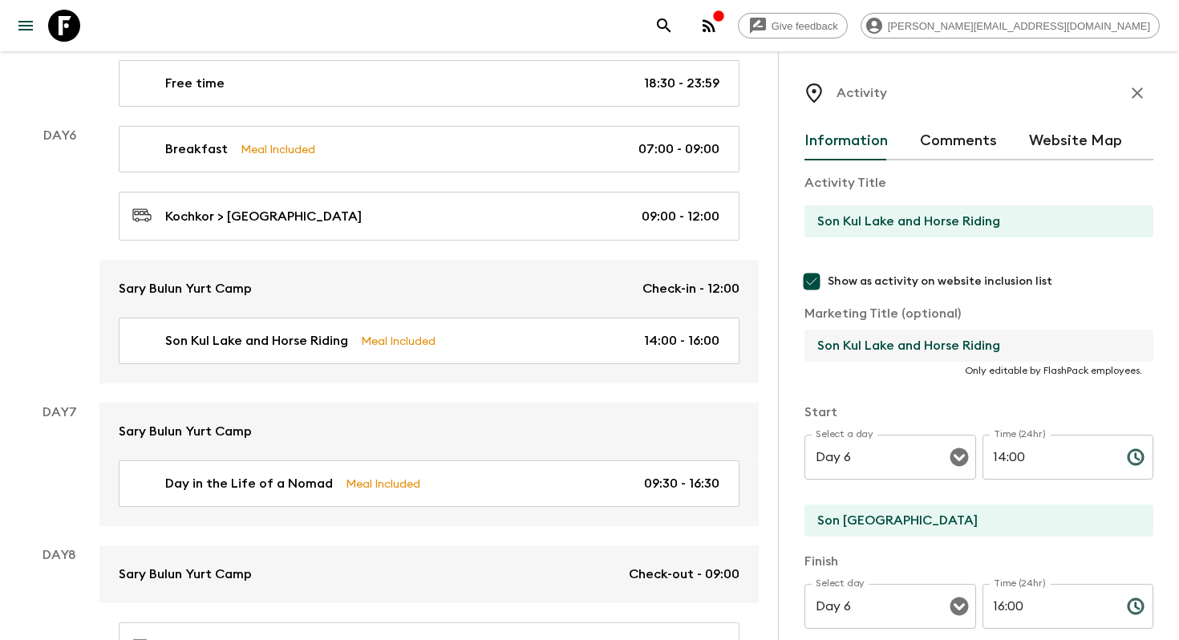
scroll to position [515, 0]
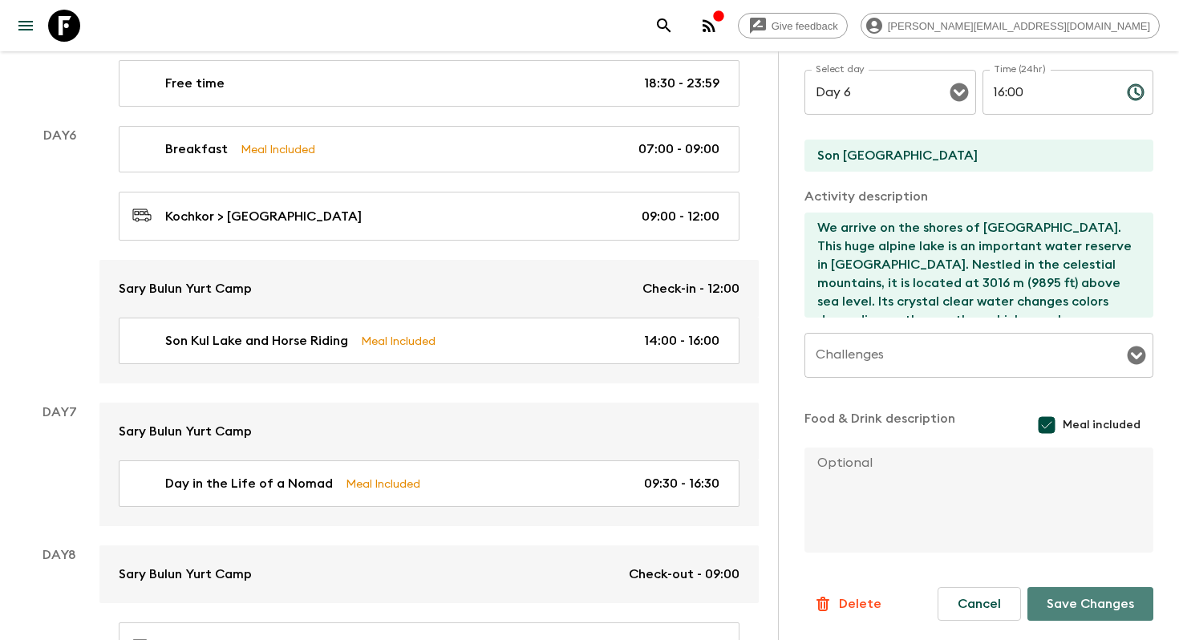
click at [1062, 620] on button "Save Changes" at bounding box center [1090, 604] width 126 height 34
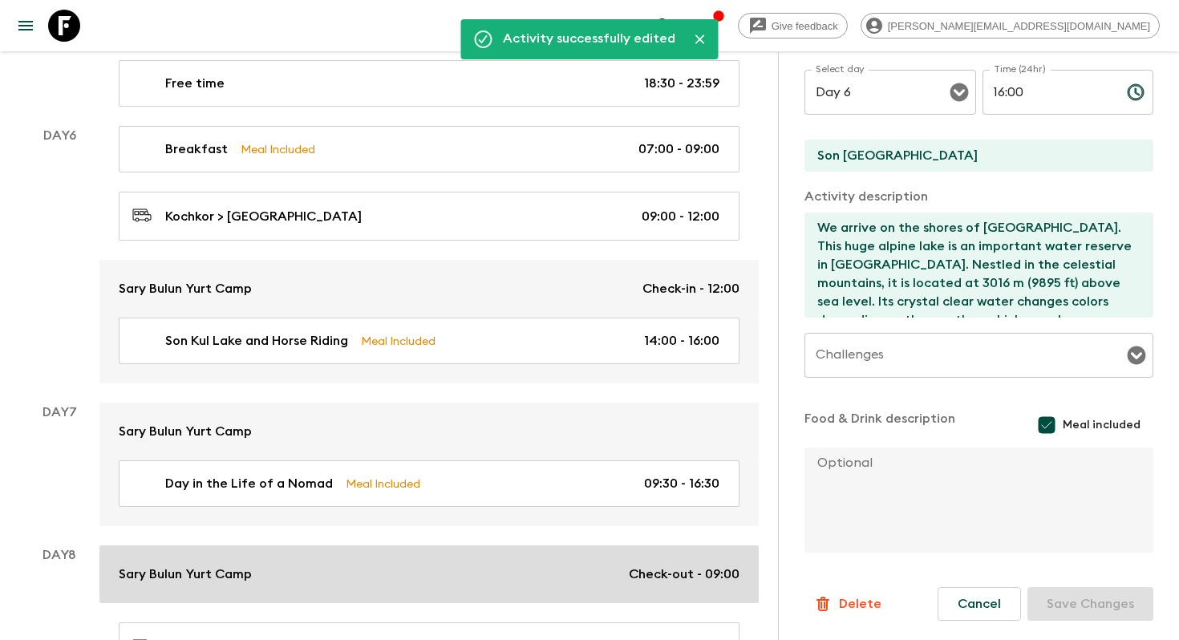
scroll to position [3185, 0]
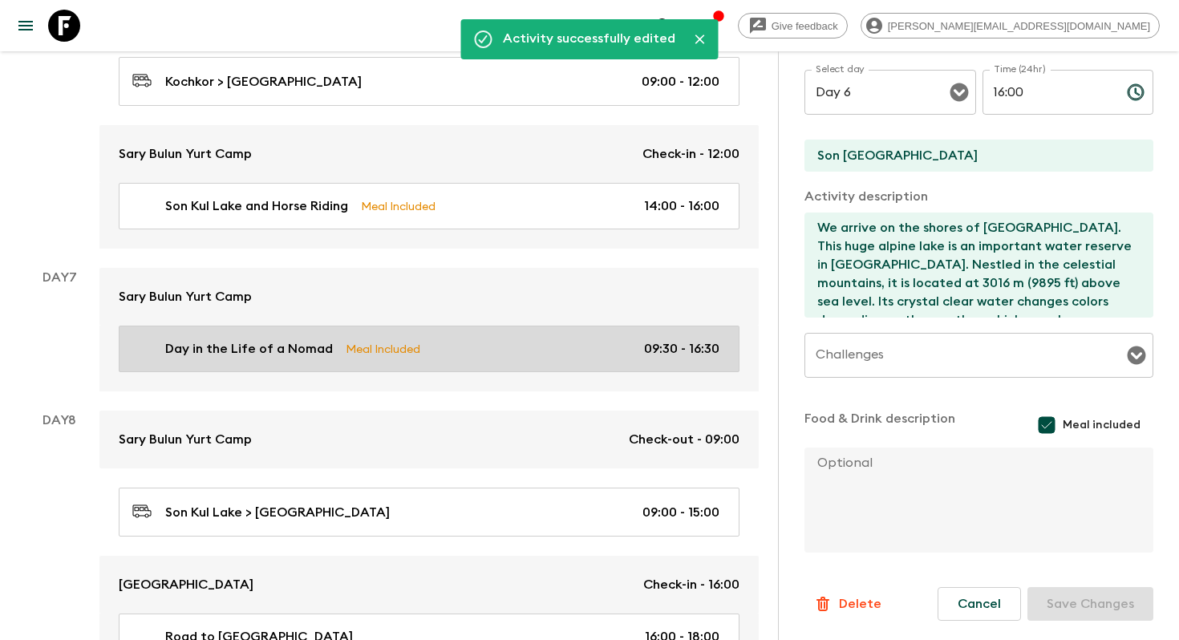
click at [420, 348] on div "Day in the Life of a Nomad Meal Included 09:30 - 16:30" at bounding box center [425, 348] width 587 height 19
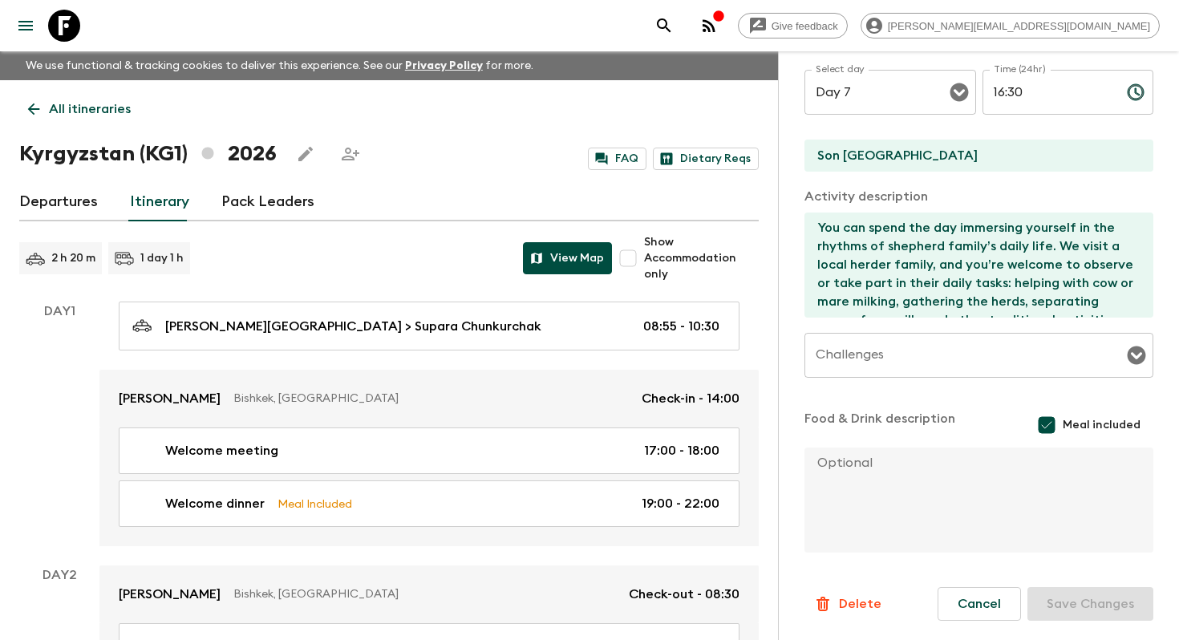
click at [602, 254] on button "View Map" at bounding box center [567, 258] width 89 height 32
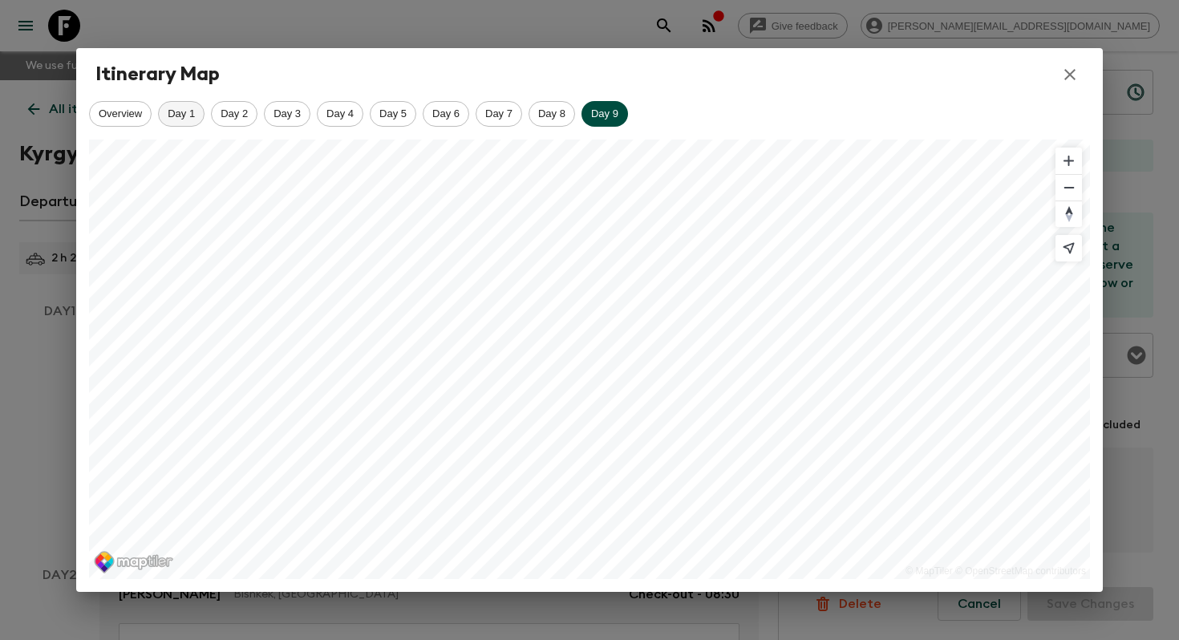
click at [193, 112] on span "Day 1" at bounding box center [181, 113] width 45 height 12
click at [223, 115] on span "Day 2" at bounding box center [234, 113] width 45 height 12
click at [266, 115] on span "Day 3" at bounding box center [287, 113] width 45 height 12
click at [322, 116] on span "Day 4" at bounding box center [339, 113] width 45 height 12
click at [404, 111] on span "Day 5" at bounding box center [392, 113] width 45 height 12
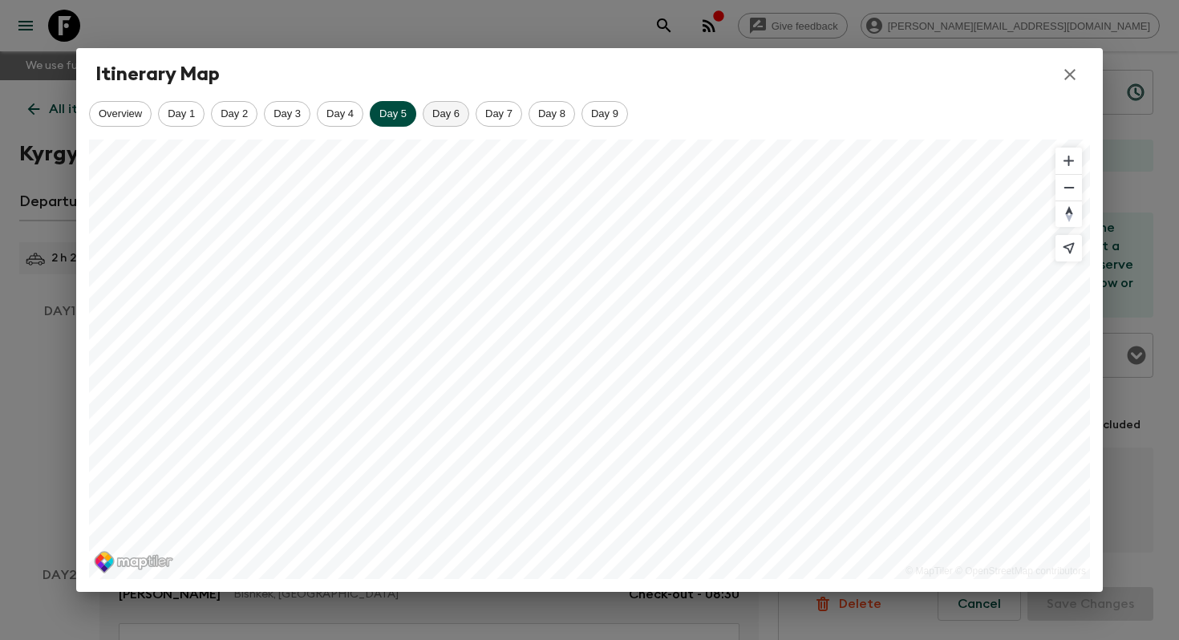
click at [453, 113] on span "Day 6" at bounding box center [445, 113] width 45 height 12
click at [507, 116] on span "Day 7" at bounding box center [498, 113] width 45 height 12
click at [556, 115] on span "Day 8" at bounding box center [551, 113] width 45 height 12
click at [614, 111] on span "Day 9" at bounding box center [604, 113] width 45 height 12
click at [499, 118] on span "Day 7" at bounding box center [498, 113] width 45 height 12
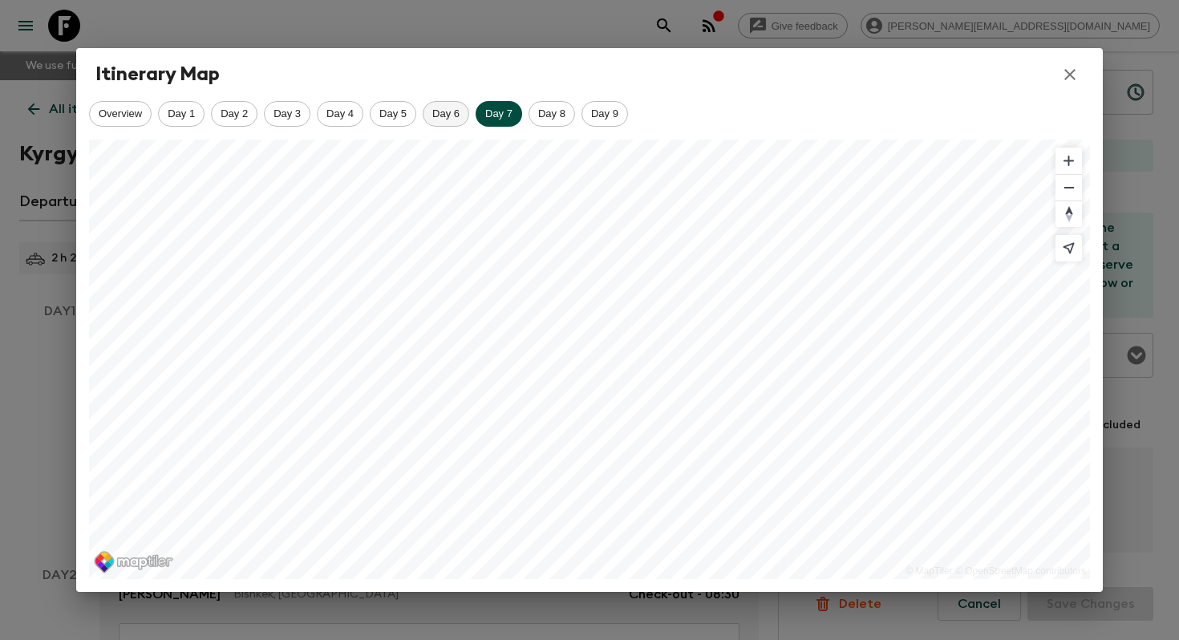
click at [439, 119] on span "Day 6" at bounding box center [445, 113] width 45 height 12
click at [498, 118] on span "Day 7" at bounding box center [498, 113] width 45 height 12
click at [1070, 81] on icon "button" at bounding box center [1069, 74] width 19 height 19
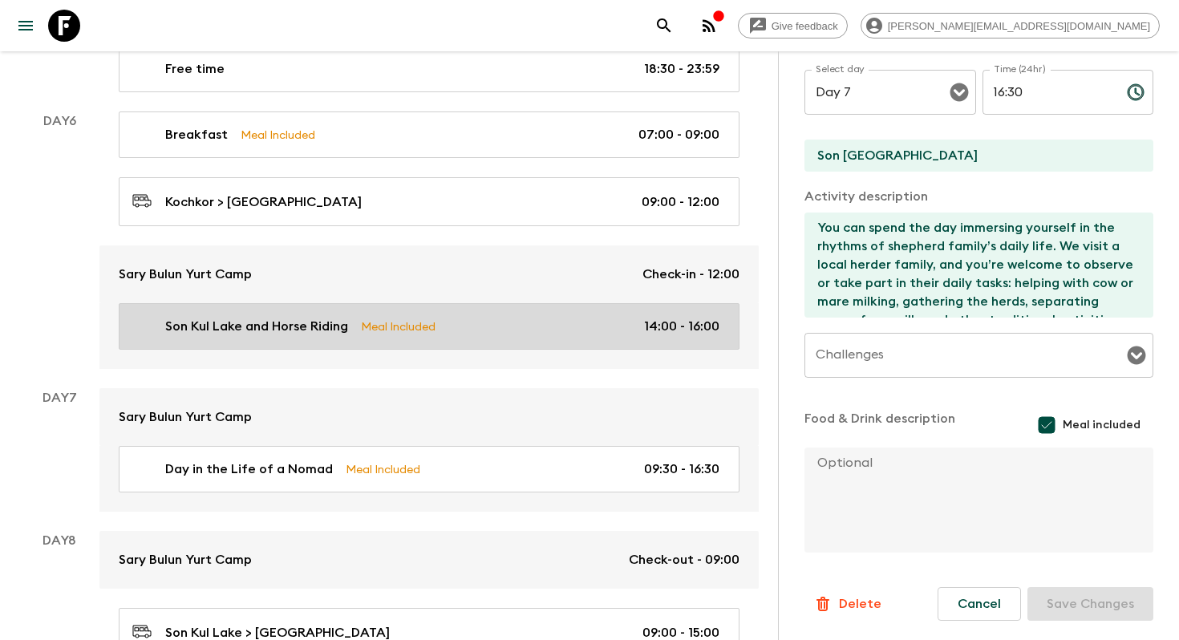
scroll to position [3065, 0]
click at [314, 322] on p "Son Kul Lake and Horse Riding" at bounding box center [256, 325] width 183 height 19
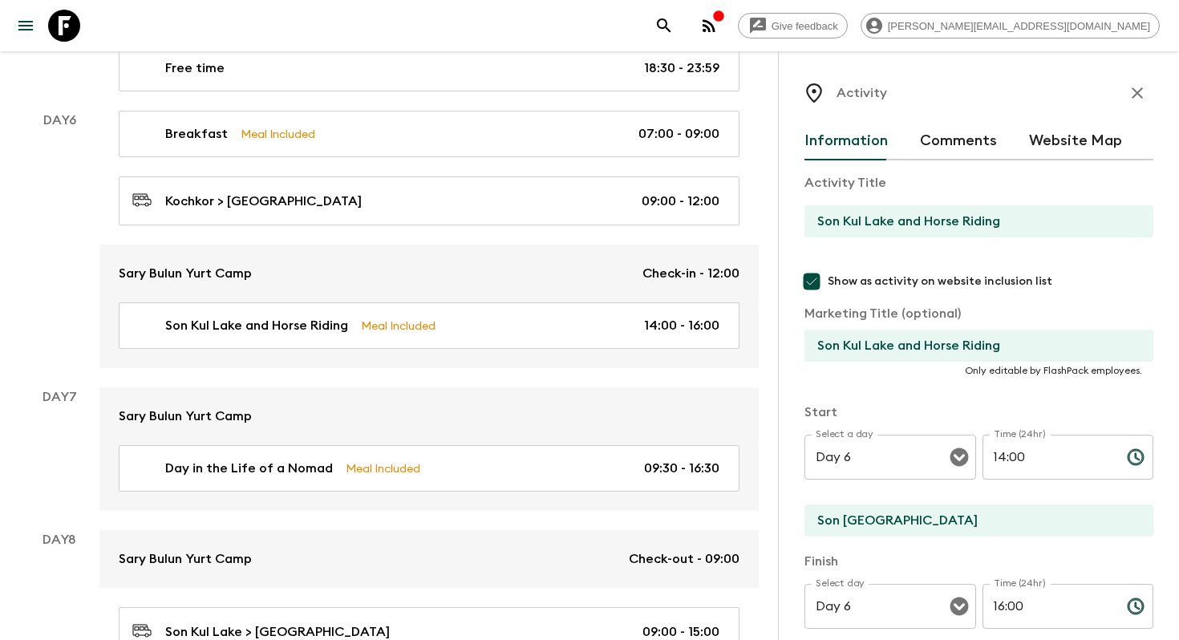
click at [1062, 148] on button "Website Map" at bounding box center [1075, 141] width 93 height 38
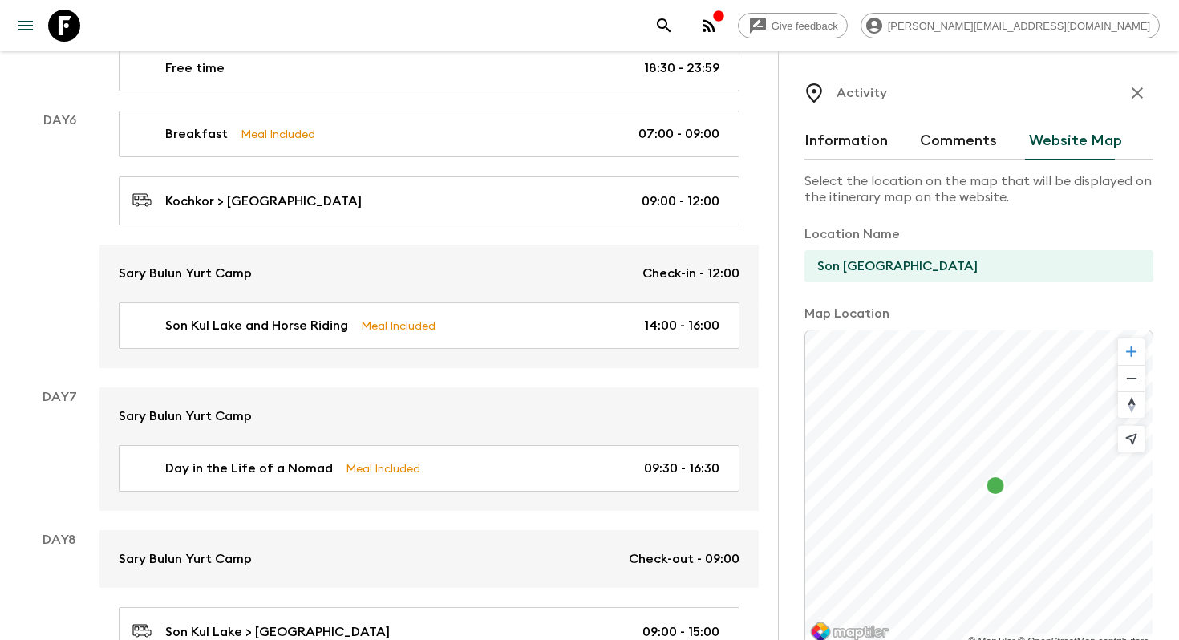
click at [1135, 362] on span "Zoom in" at bounding box center [1131, 351] width 26 height 26
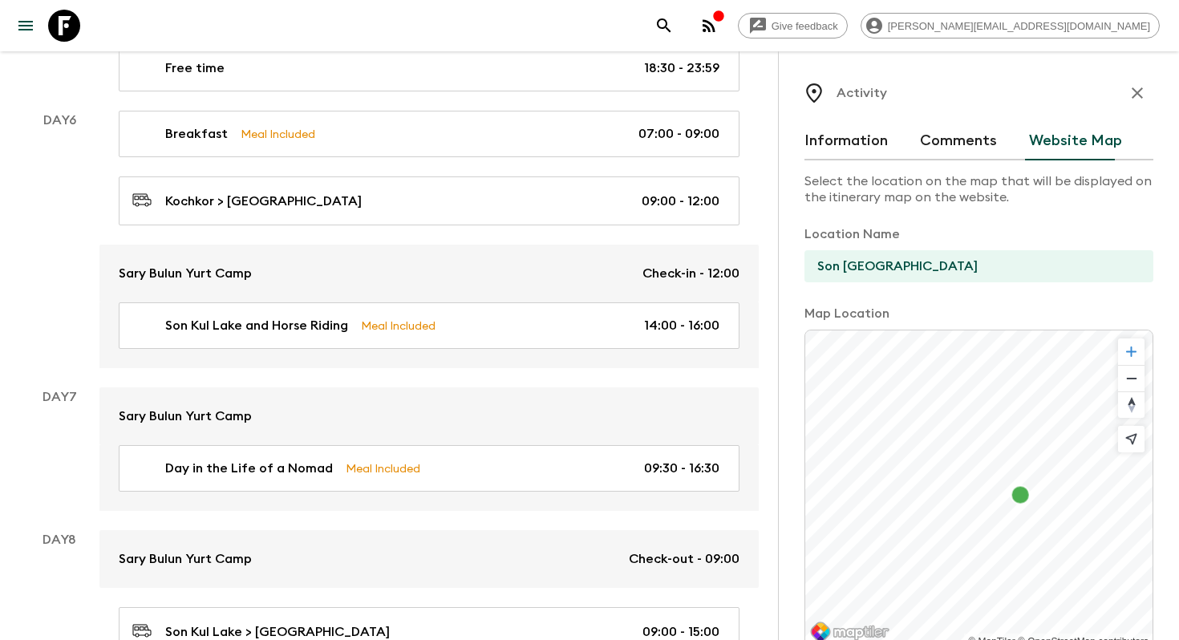
click at [1135, 362] on span "Zoom in" at bounding box center [1131, 351] width 26 height 26
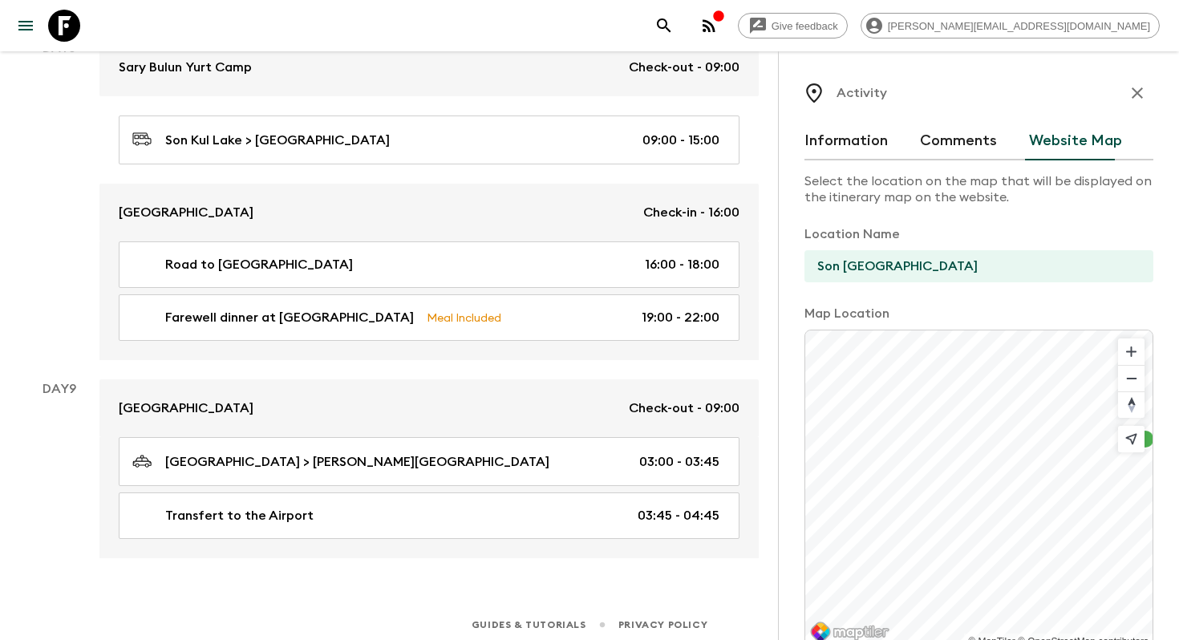
scroll to position [197, 0]
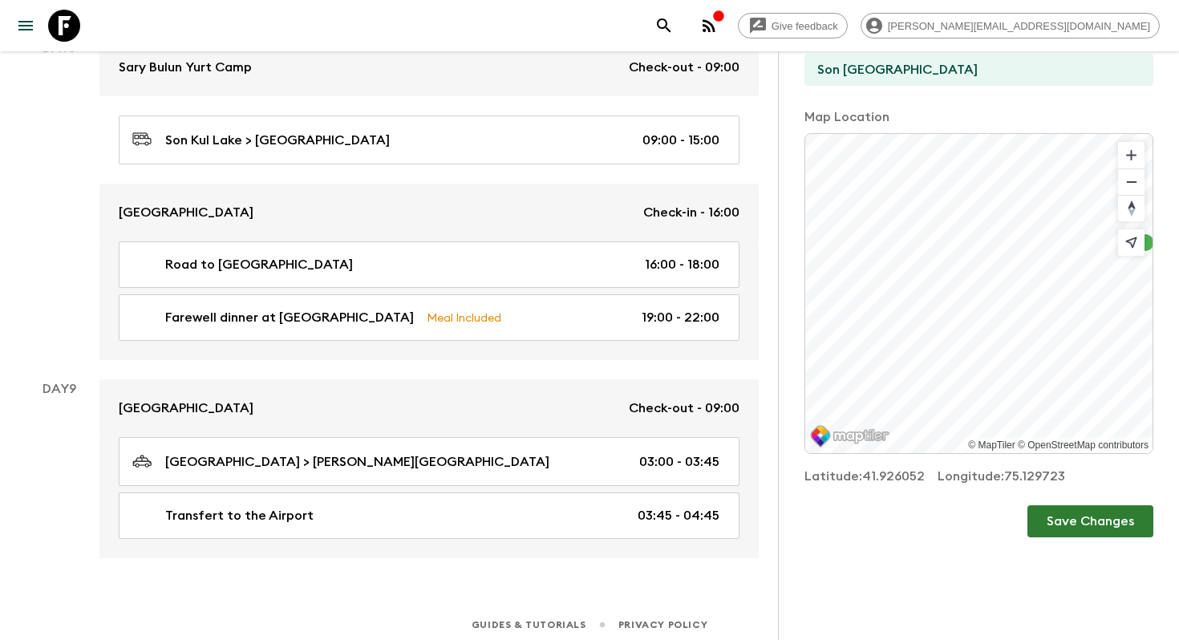
click at [1069, 523] on button "Save Changes" at bounding box center [1090, 521] width 126 height 32
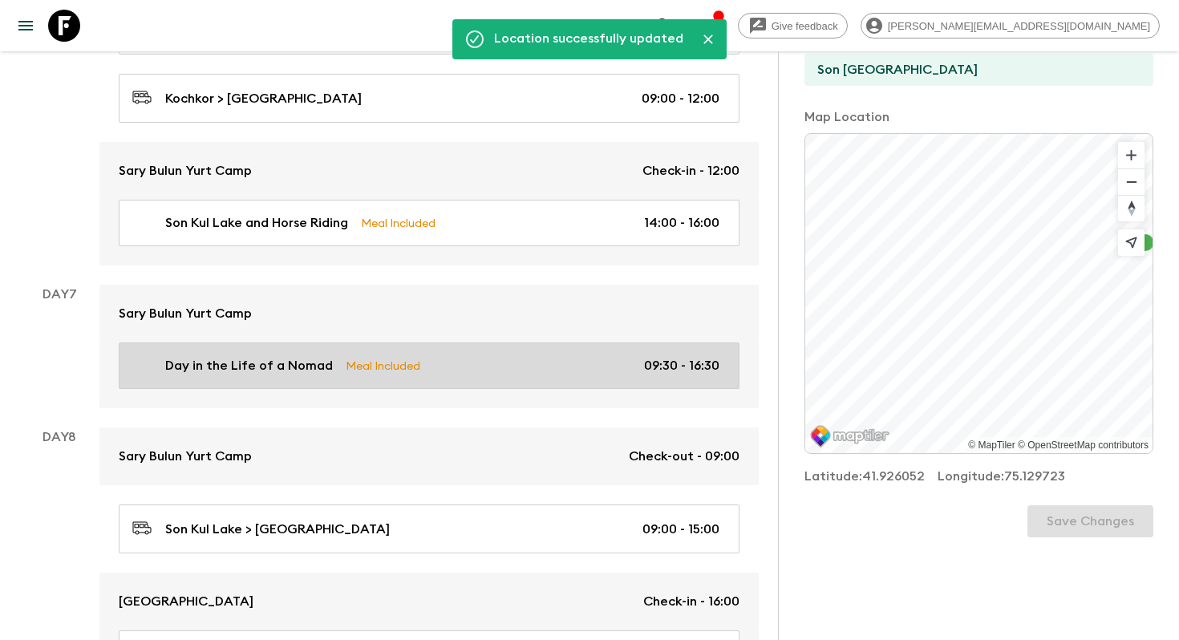
scroll to position [3165, 0]
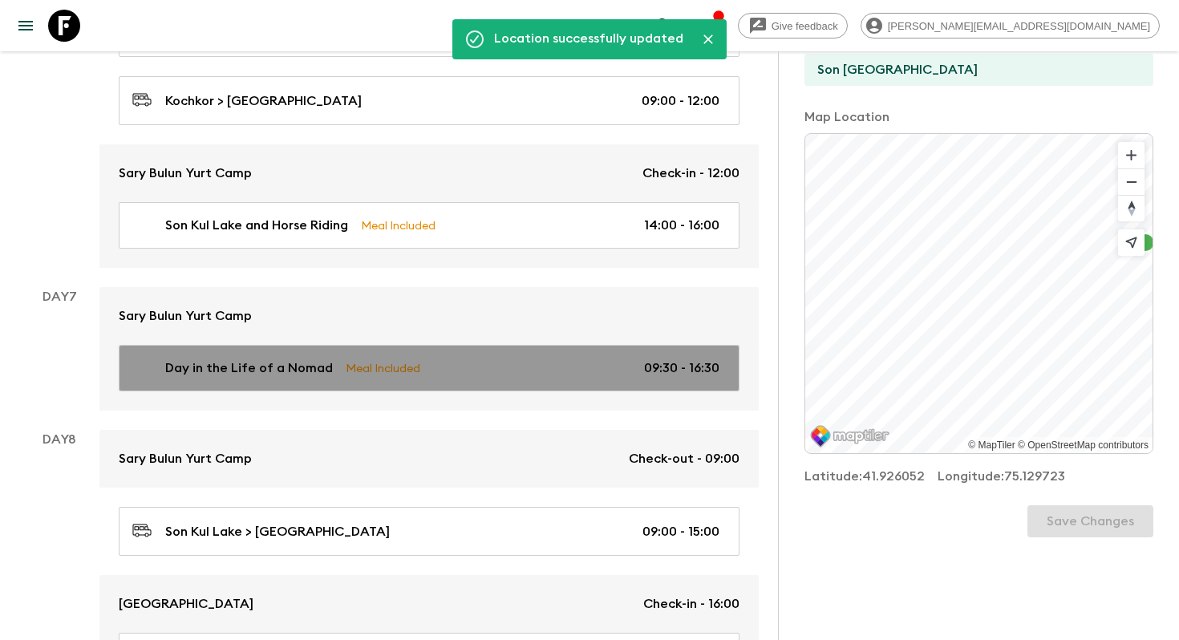
click at [405, 370] on p "Meal Included" at bounding box center [383, 368] width 75 height 18
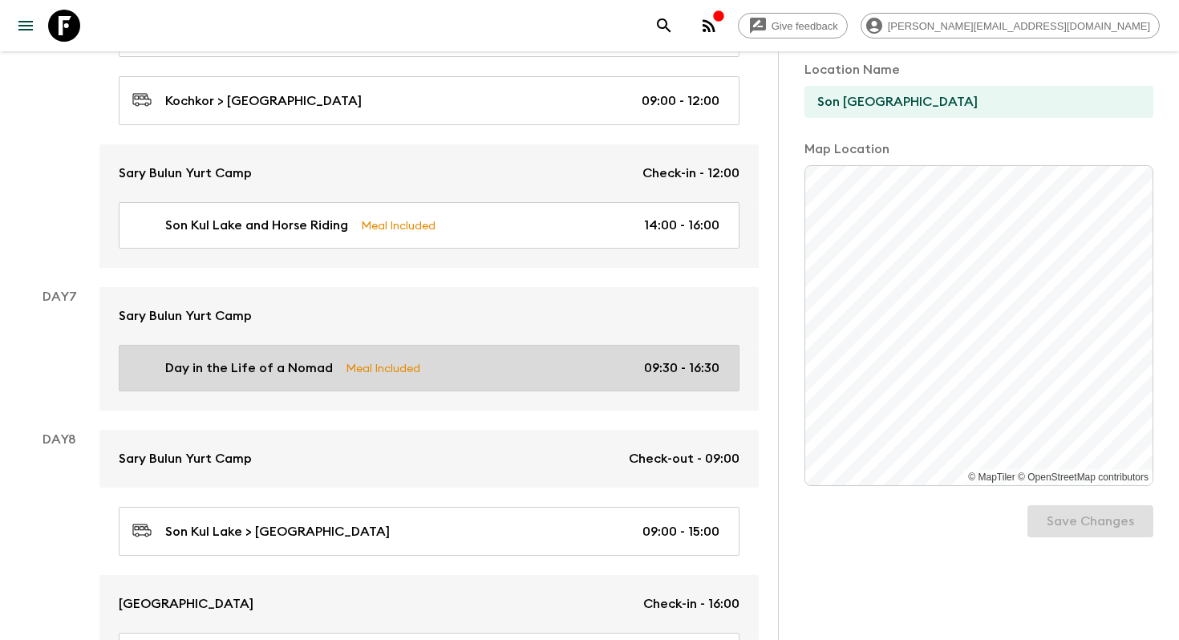
scroll to position [197, 0]
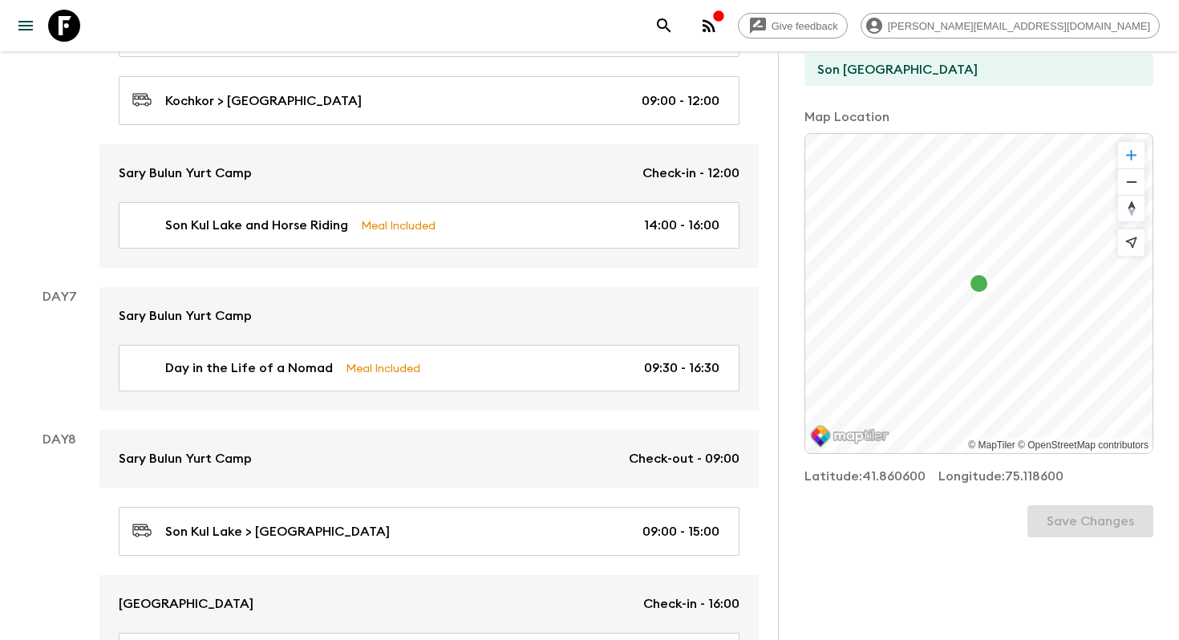
click at [1138, 152] on span "Zoom in" at bounding box center [1131, 155] width 26 height 26
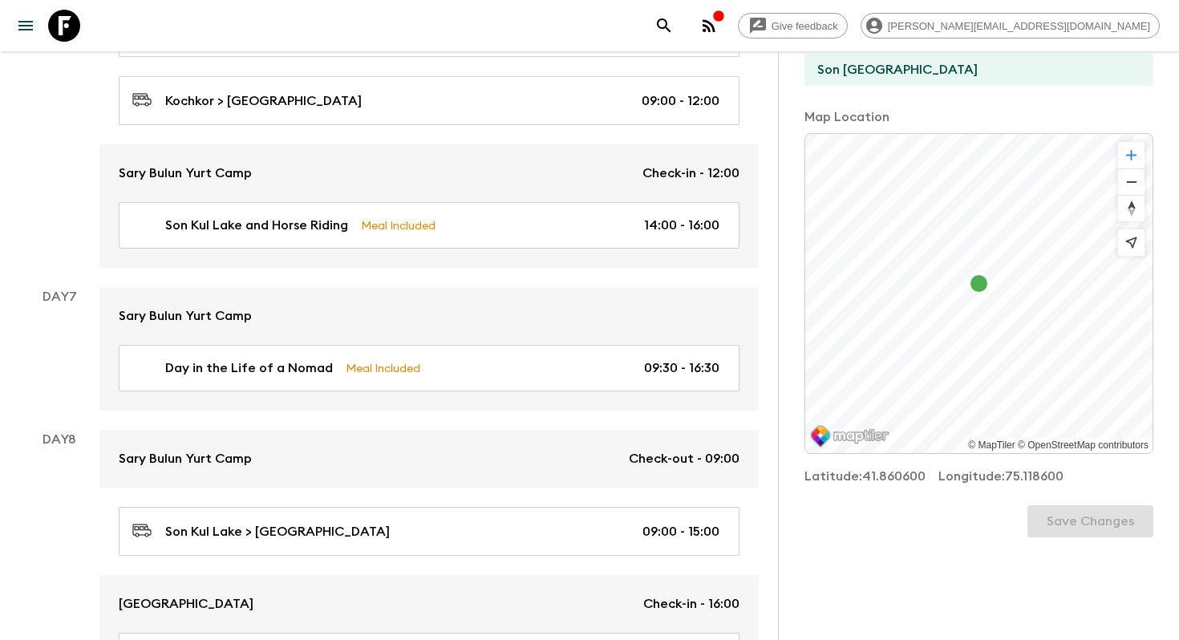
click at [1138, 152] on span "Zoom in" at bounding box center [1131, 155] width 26 height 26
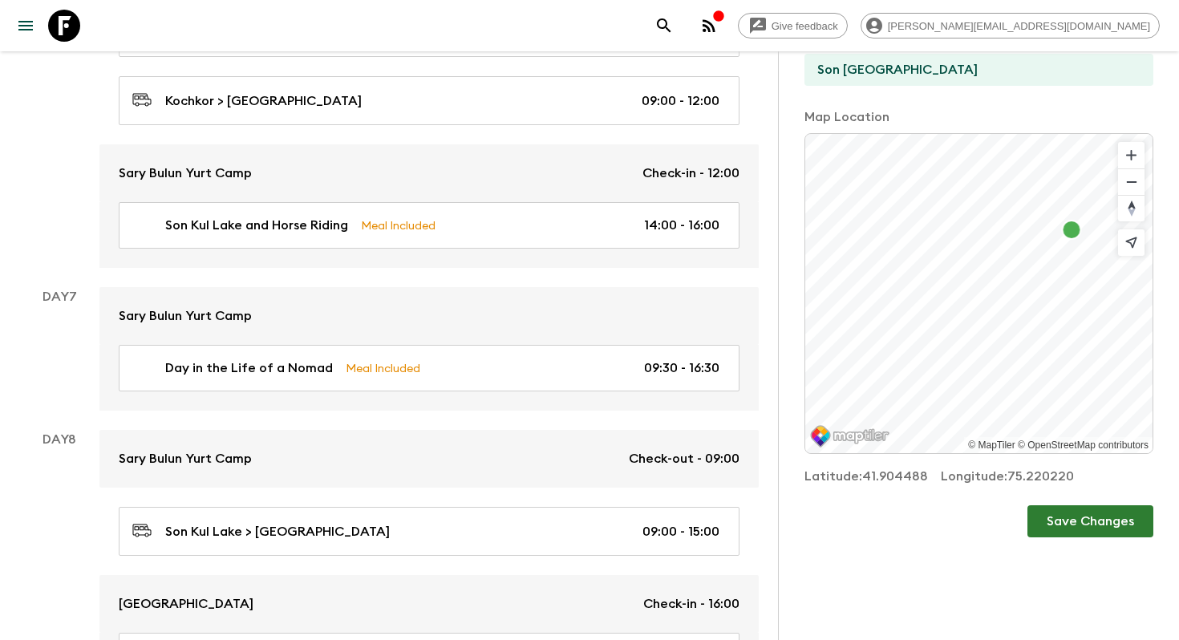
click at [1077, 516] on button "Save Changes" at bounding box center [1090, 521] width 126 height 32
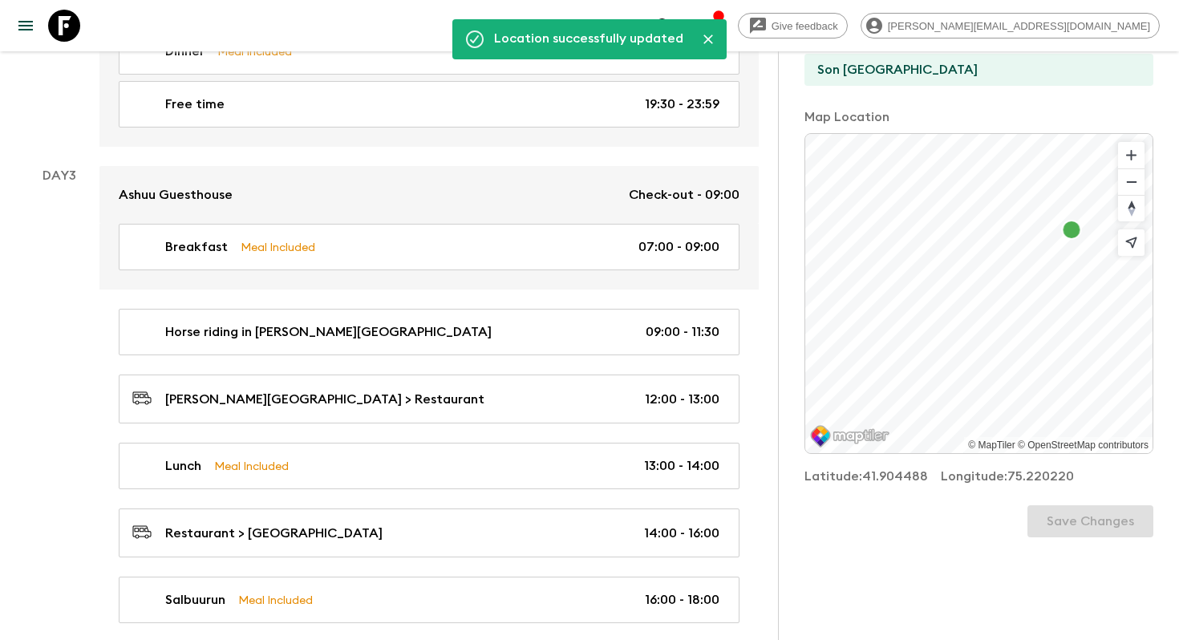
scroll to position [0, 0]
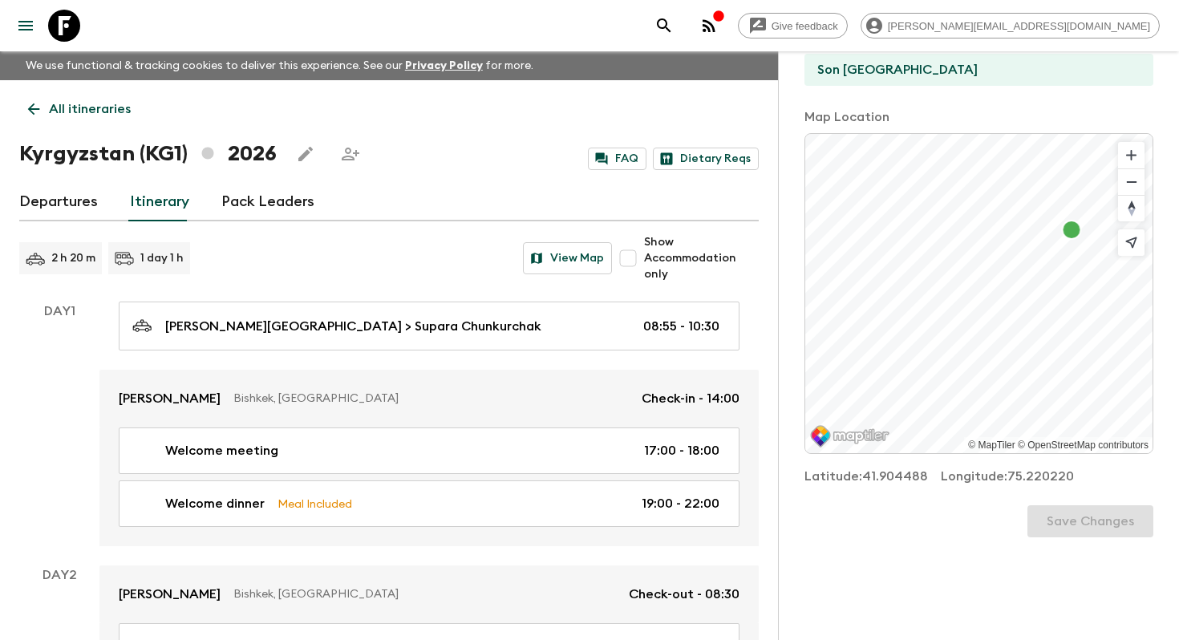
click at [57, 119] on link "All itineraries" at bounding box center [79, 109] width 120 height 32
